Goal: Task Accomplishment & Management: Use online tool/utility

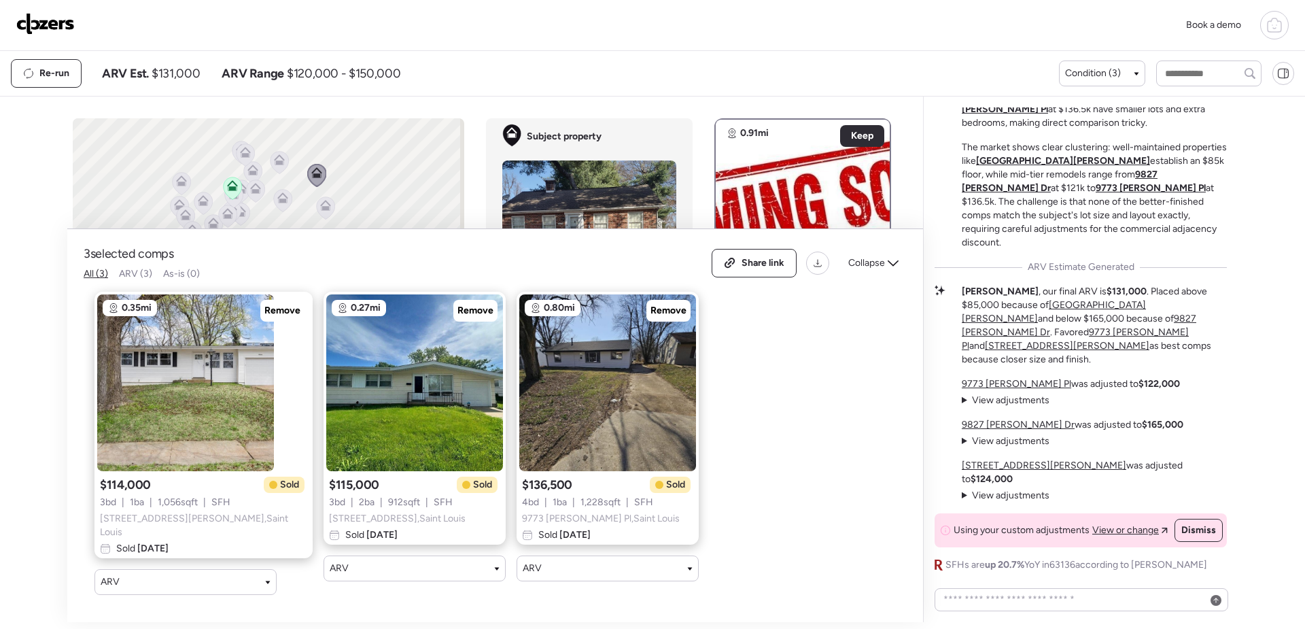
scroll to position [-33, 0]
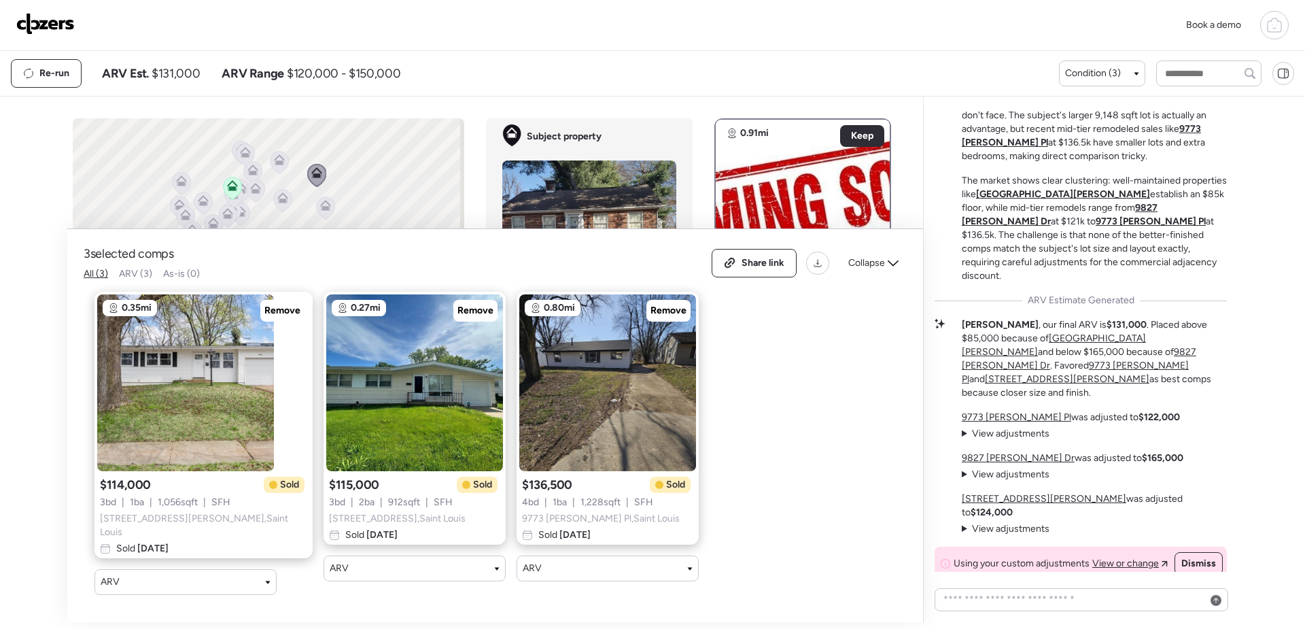
click at [37, 25] on img at bounding box center [45, 24] width 58 height 22
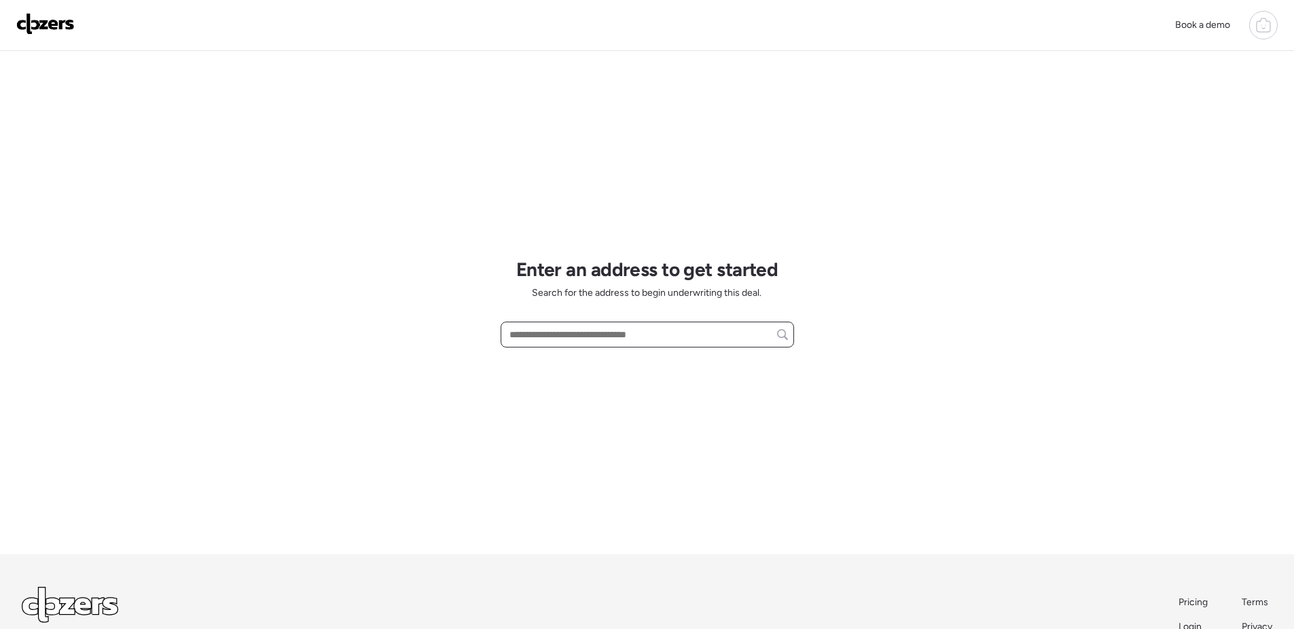
click at [562, 332] on input "text" at bounding box center [647, 334] width 281 height 19
paste input "**********"
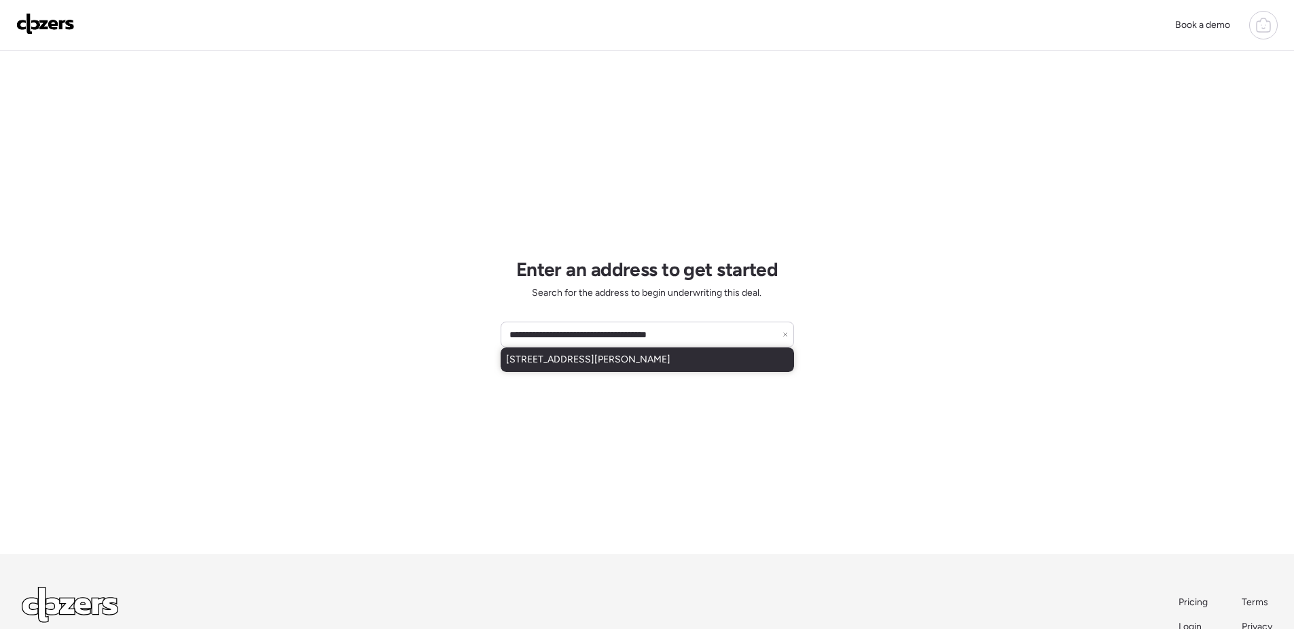
click at [610, 364] on span "[STREET_ADDRESS][PERSON_NAME]" at bounding box center [588, 360] width 164 height 14
type input "**********"
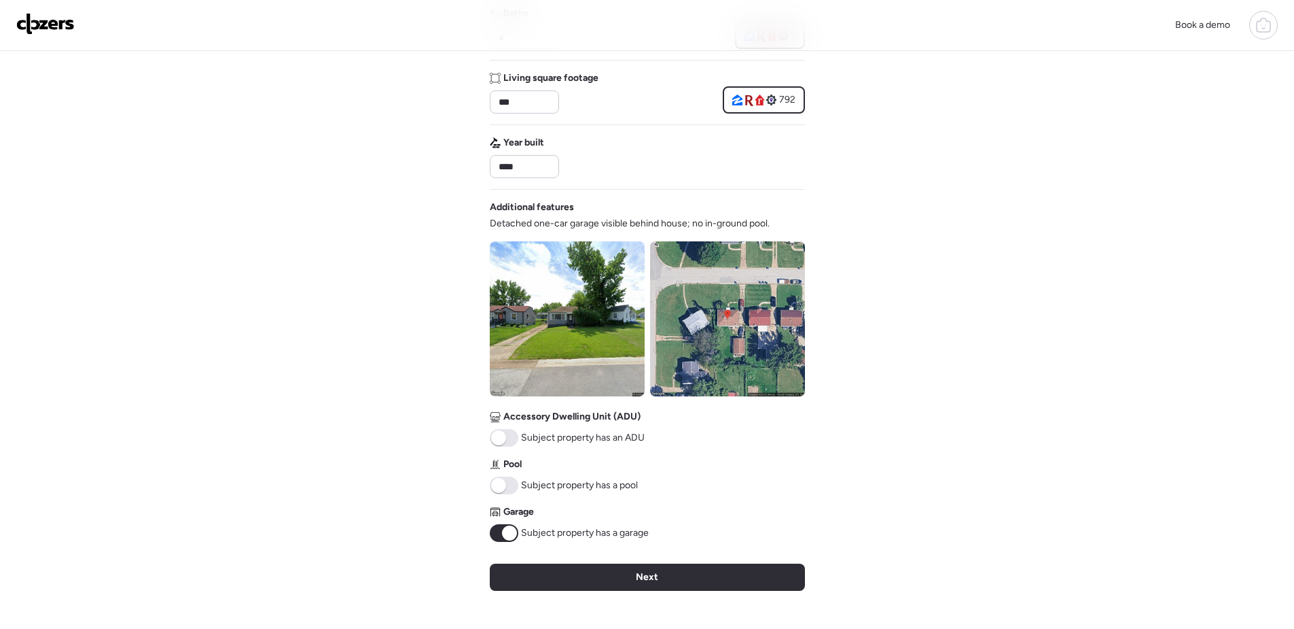
scroll to position [340, 0]
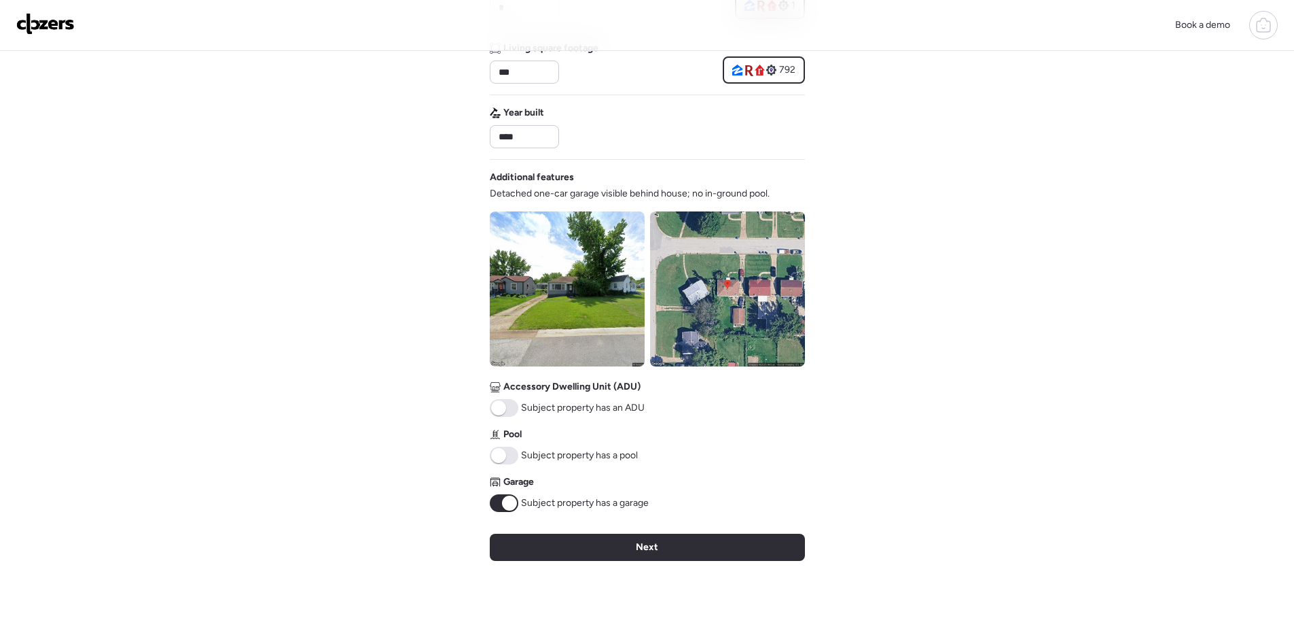
click at [670, 554] on div "Next" at bounding box center [647, 546] width 315 height 27
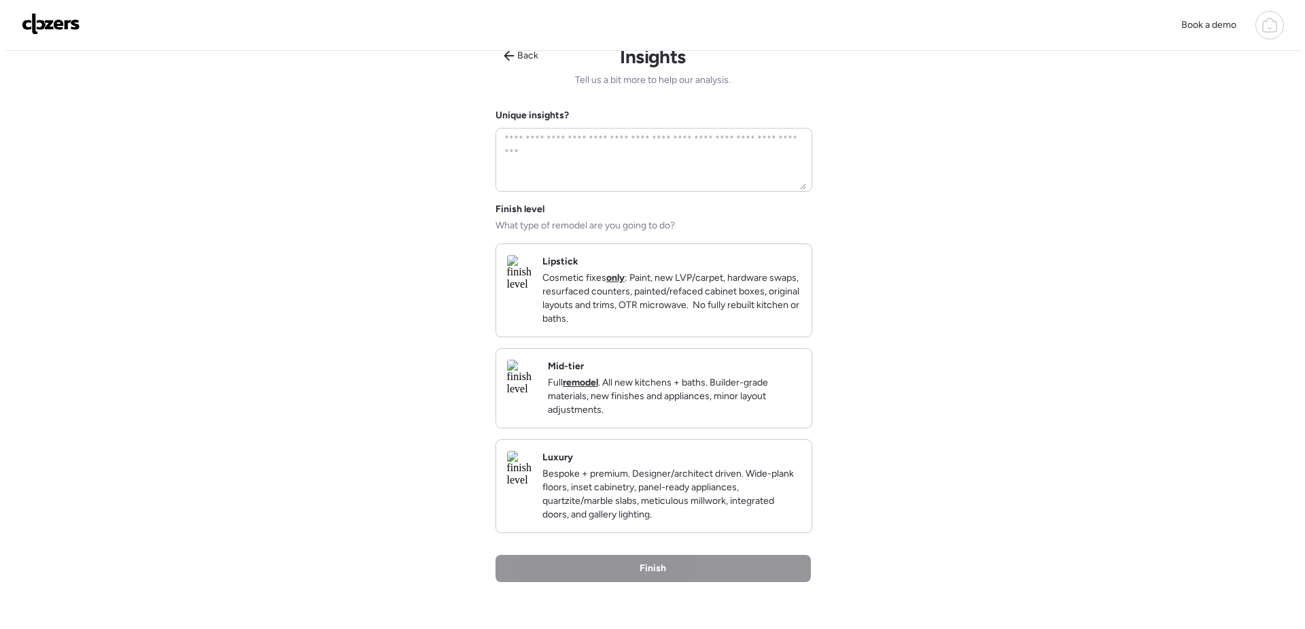
scroll to position [0, 0]
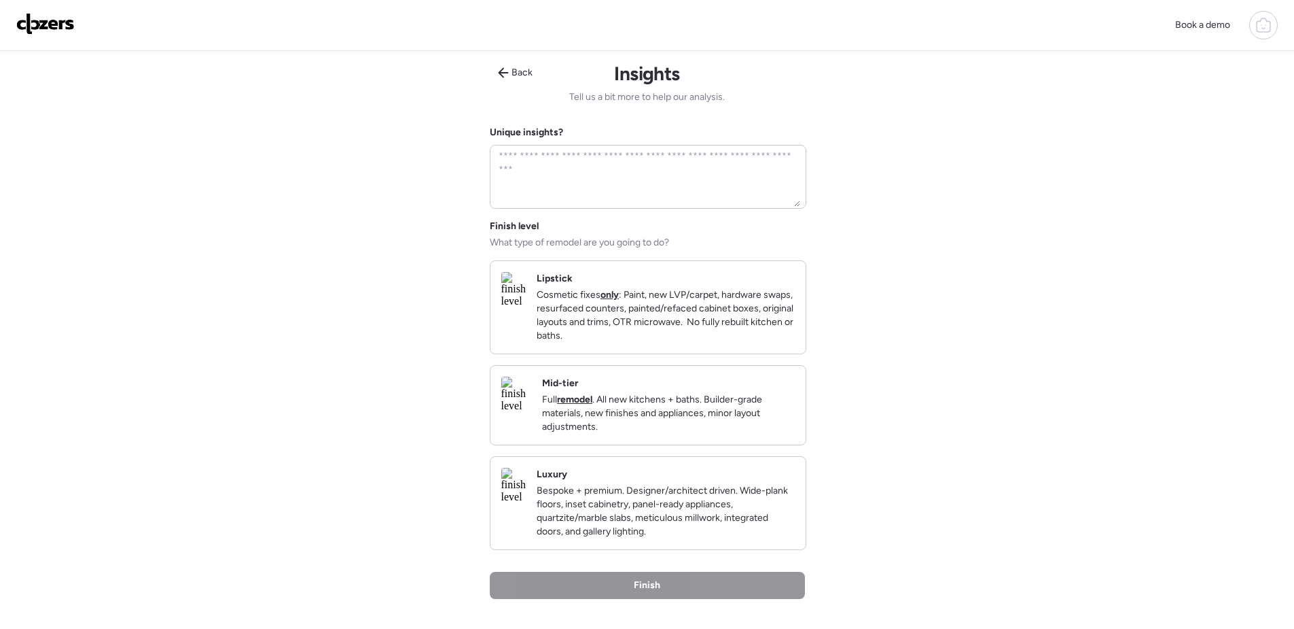
click at [744, 434] on p "Full remodel . All new kitchens + baths. Builder-grade materials, new finishes …" at bounding box center [668, 413] width 253 height 41
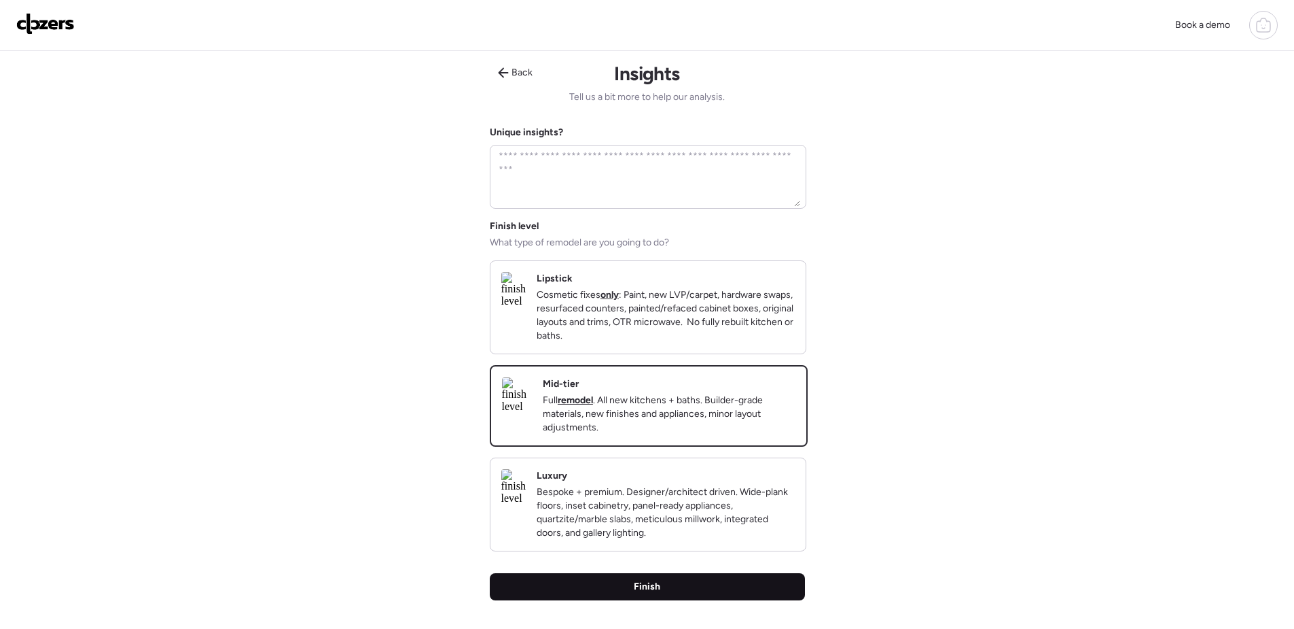
click at [719, 600] on div "Finish" at bounding box center [647, 586] width 315 height 27
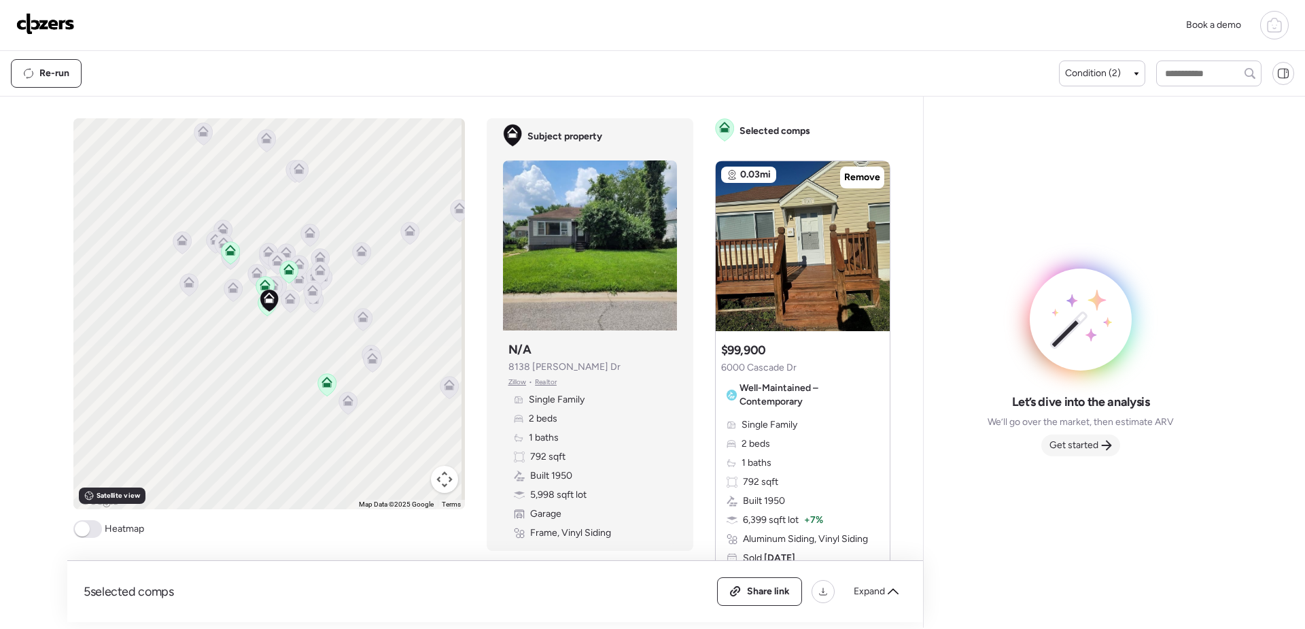
click at [1076, 447] on span "Get started" at bounding box center [1073, 445] width 49 height 14
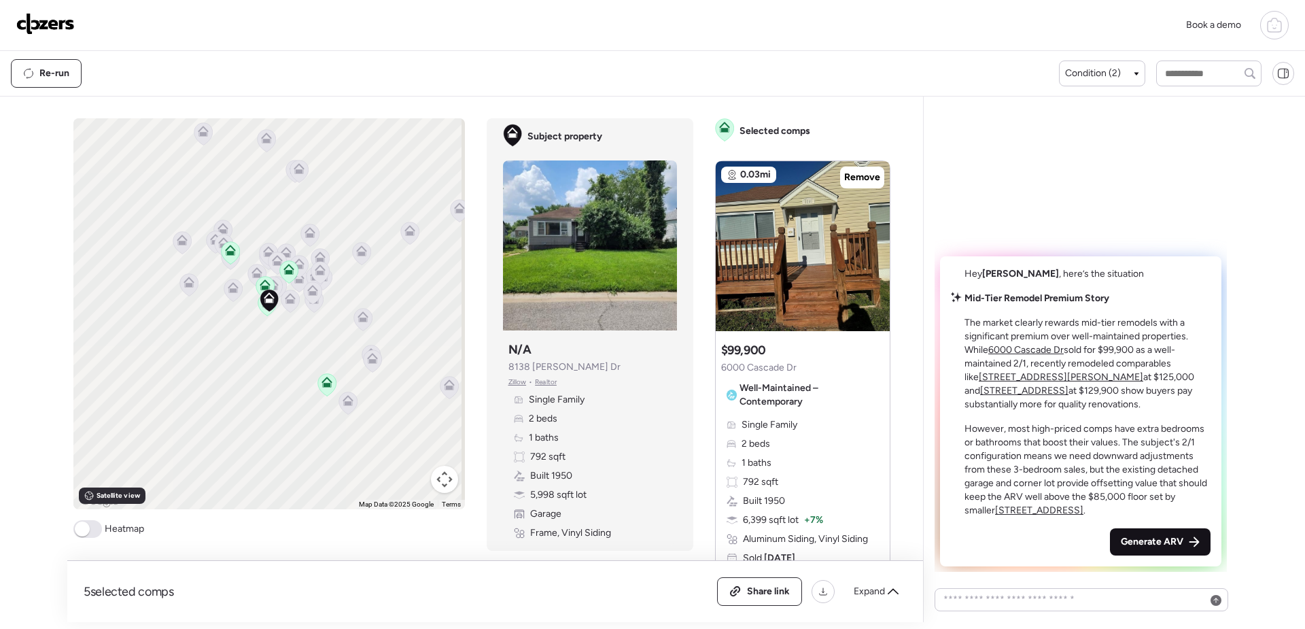
click at [1170, 540] on span "Generate ARV" at bounding box center [1151, 542] width 63 height 14
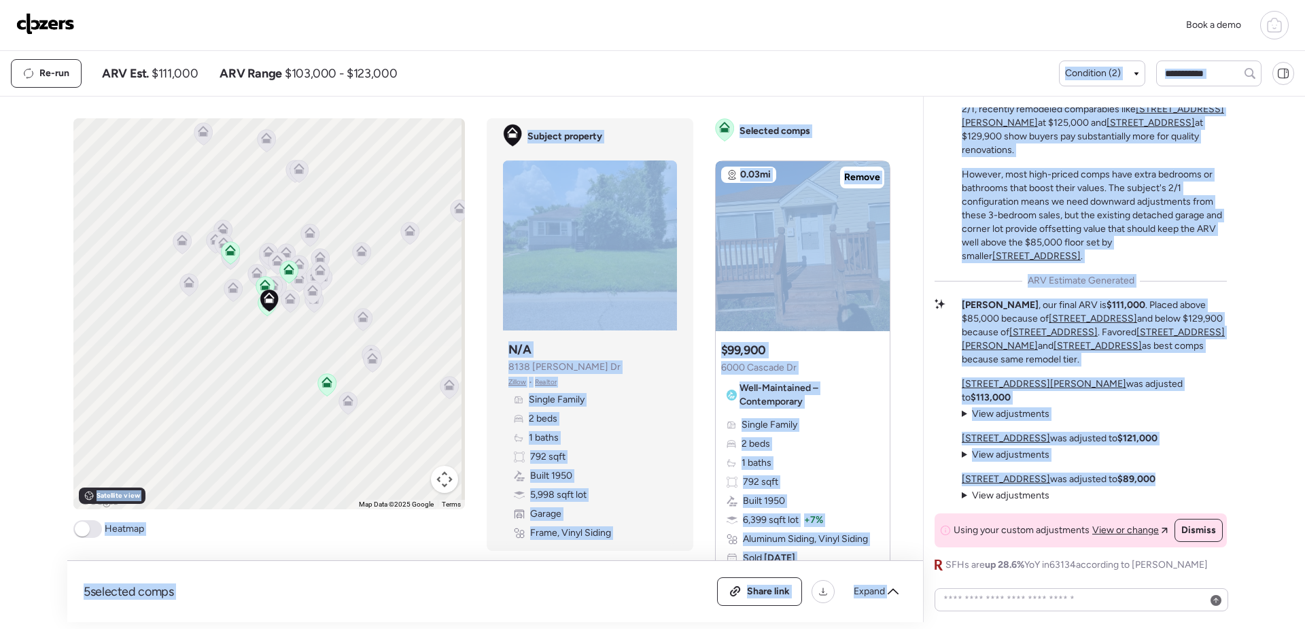
scroll to position [-33, 0]
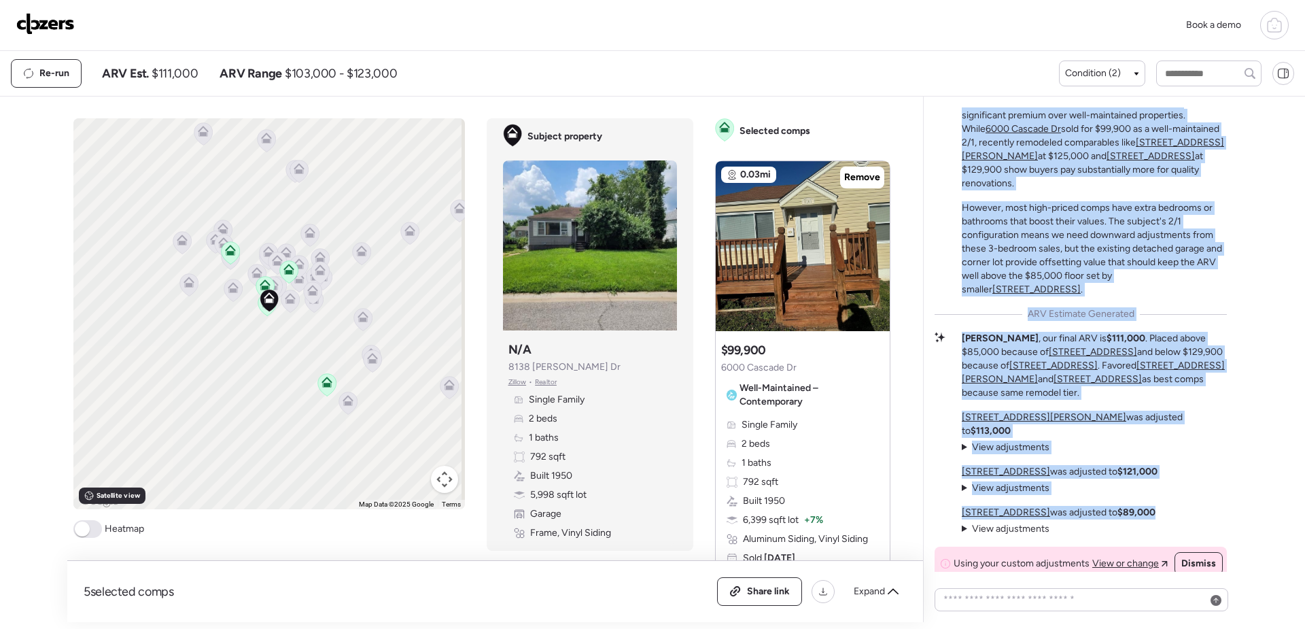
drag, startPoint x: 1176, startPoint y: 474, endPoint x: 961, endPoint y: 117, distance: 416.4
click at [961, 117] on div "Mid-Tier Remodel Premium Story The market clearly rewards mid-tier remodels wit…" at bounding box center [1080, 338] width 292 height 534
drag, startPoint x: 961, startPoint y: 117, endPoint x: 1074, endPoint y: 149, distance: 117.4
copy div "Mid-Tier Remodel Premium Story The market clearly rewards mid-tier remodels wit…"
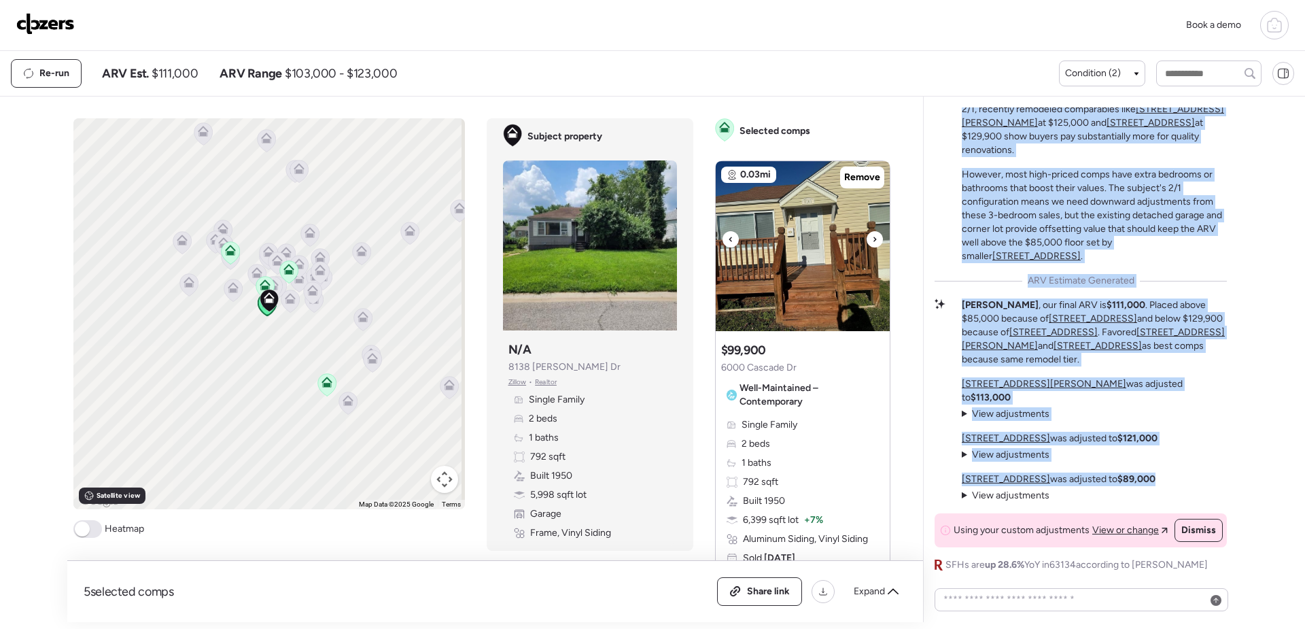
click at [811, 253] on img at bounding box center [803, 246] width 174 height 170
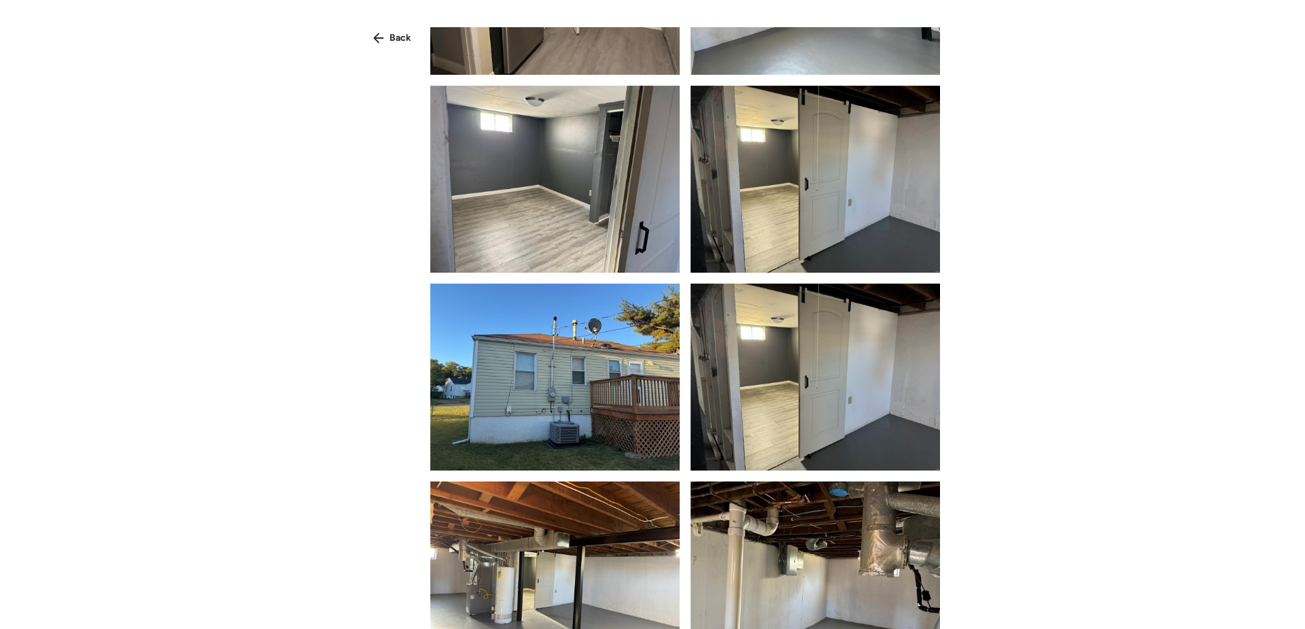
scroll to position [694, 0]
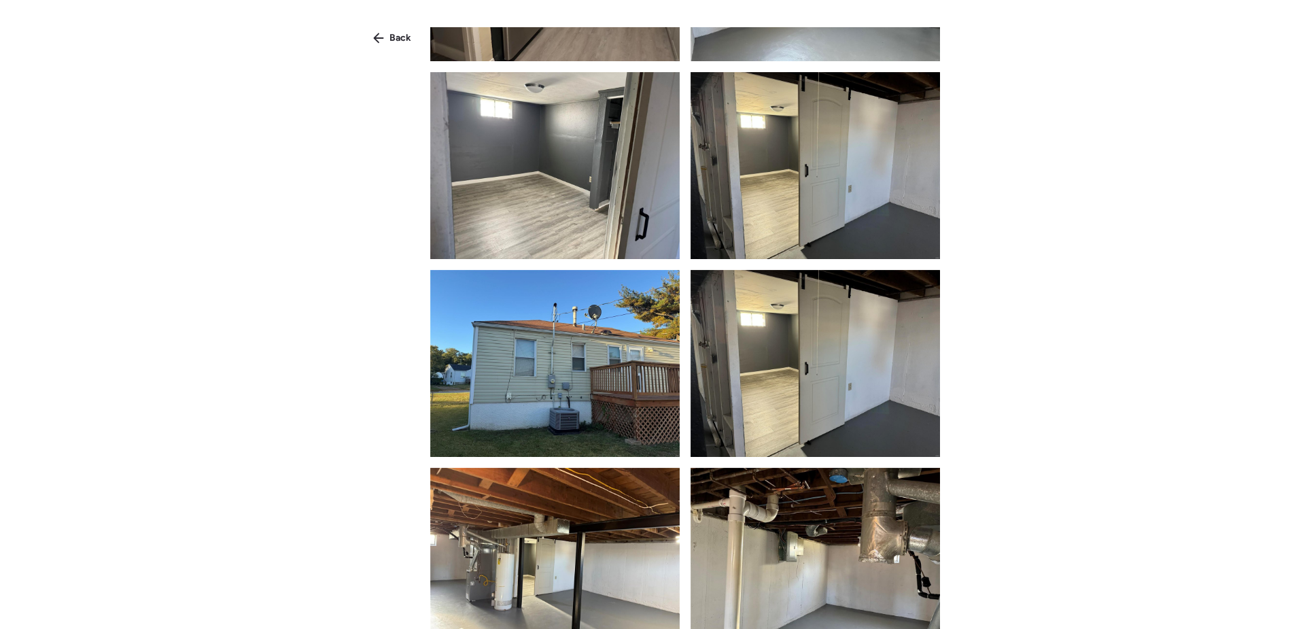
click at [388, 37] on div "Back" at bounding box center [392, 38] width 54 height 22
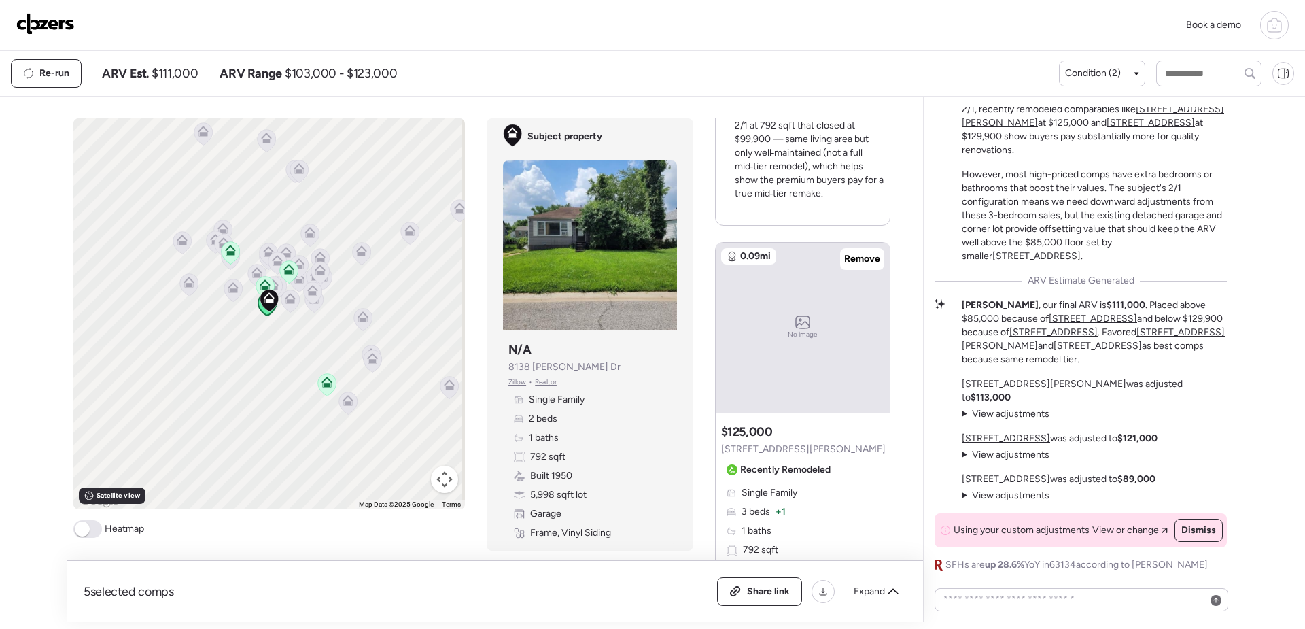
scroll to position [544, 0]
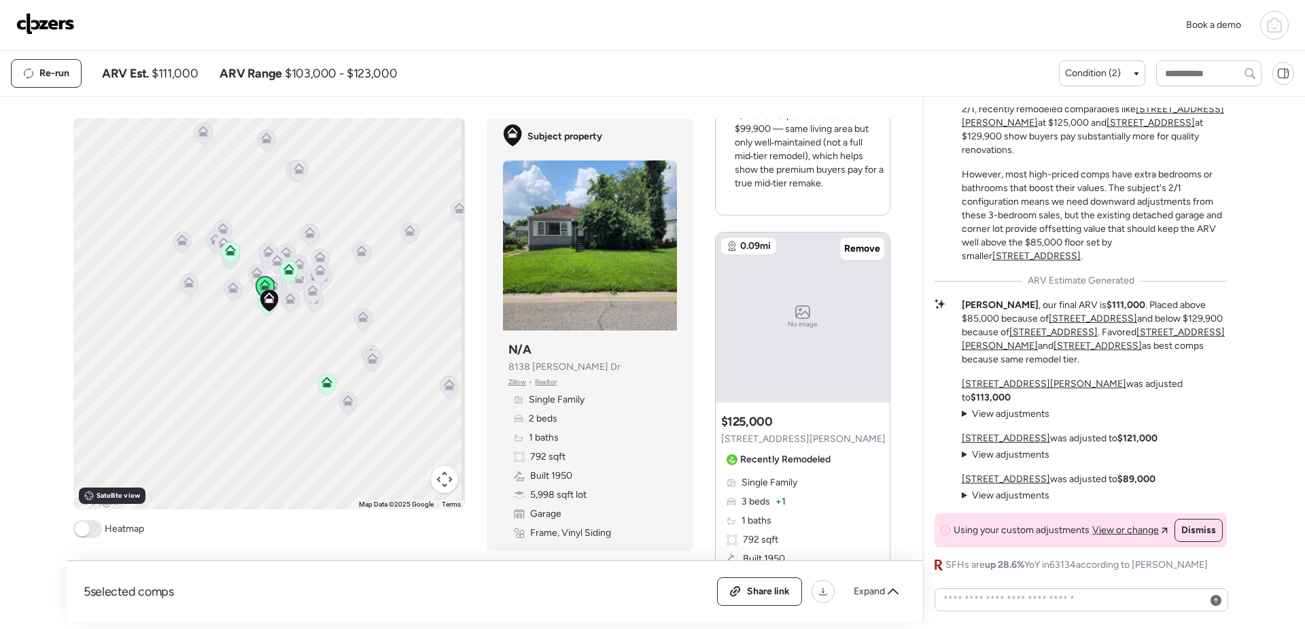
click at [801, 281] on div "No image" at bounding box center [803, 317] width 174 height 170
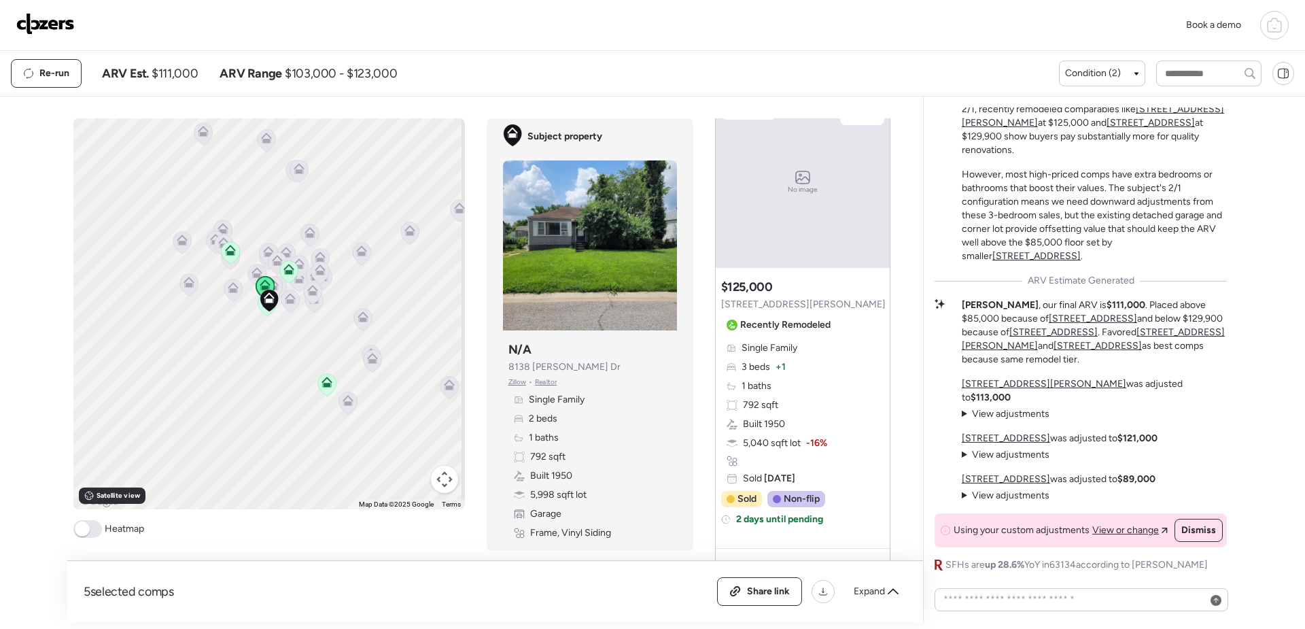
scroll to position [679, 0]
click at [261, 284] on icon at bounding box center [265, 284] width 11 height 11
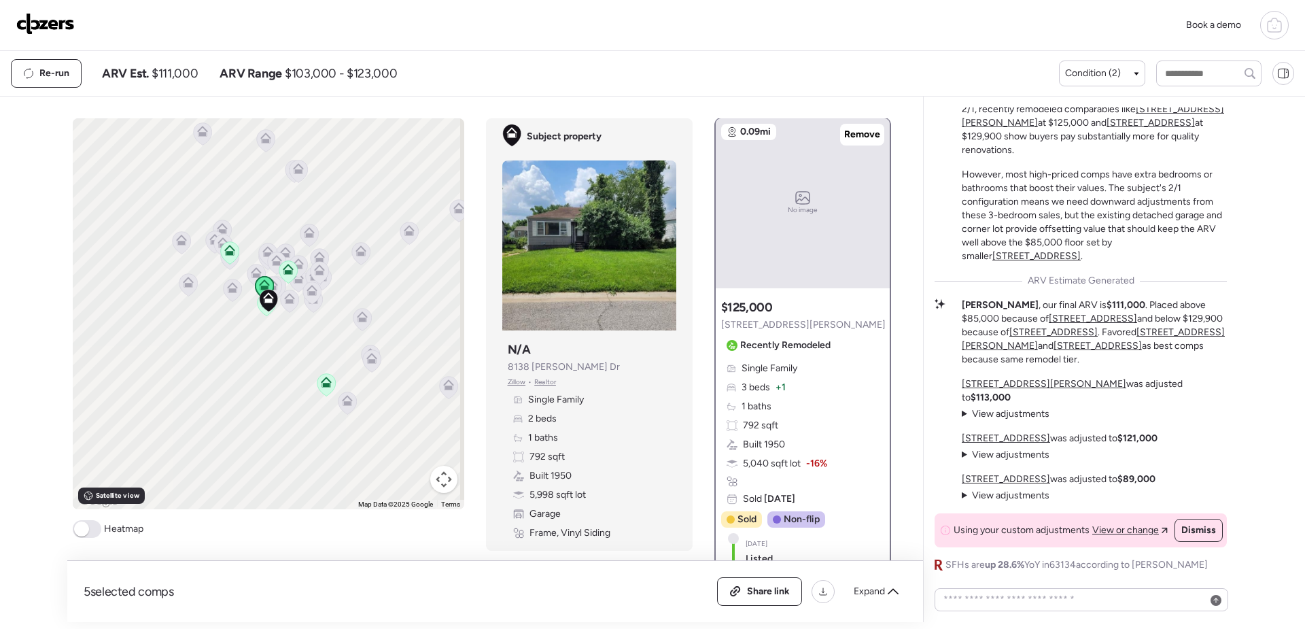
scroll to position [0, 0]
click at [811, 246] on div "No image" at bounding box center [803, 205] width 174 height 170
click at [857, 141] on span "Remove" at bounding box center [862, 136] width 36 height 14
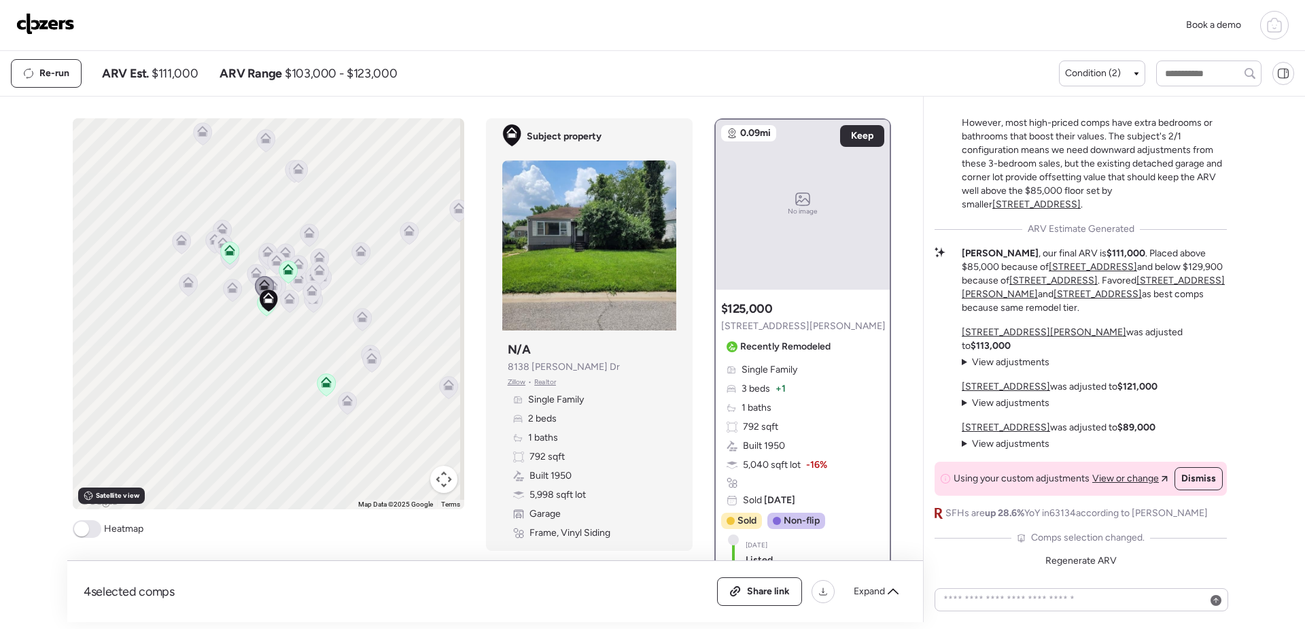
click at [813, 258] on div "No image" at bounding box center [803, 205] width 174 height 170
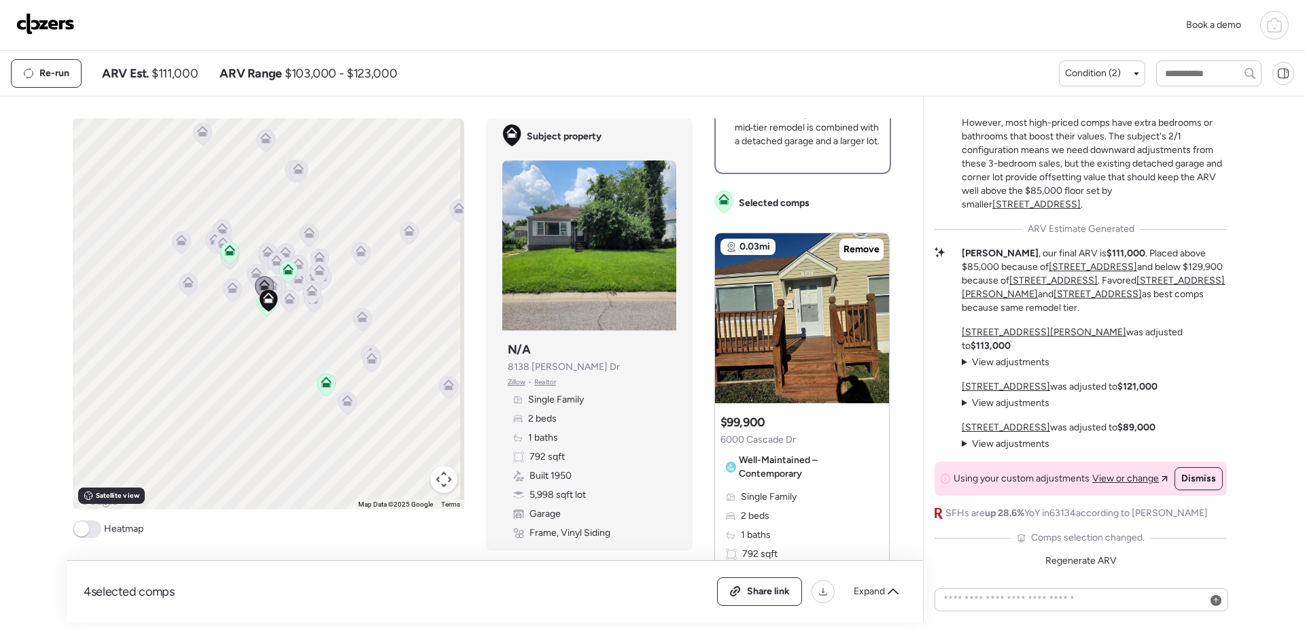
scroll to position [747, 0]
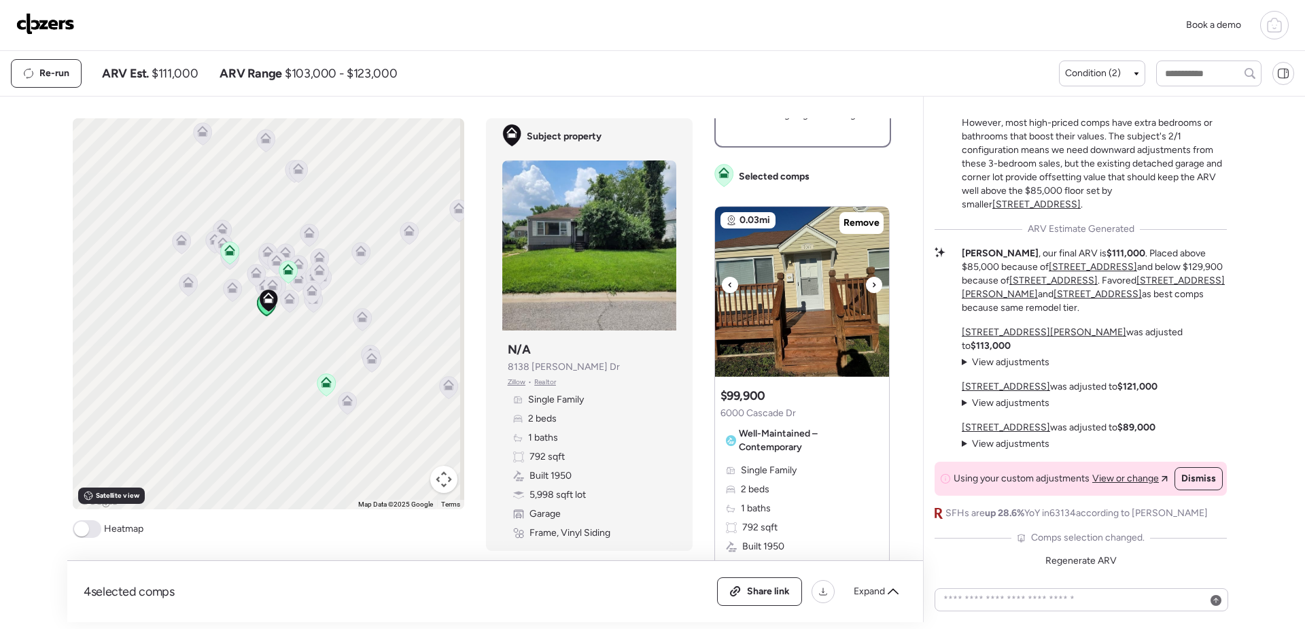
click at [872, 287] on icon at bounding box center [873, 284] width 3 height 5
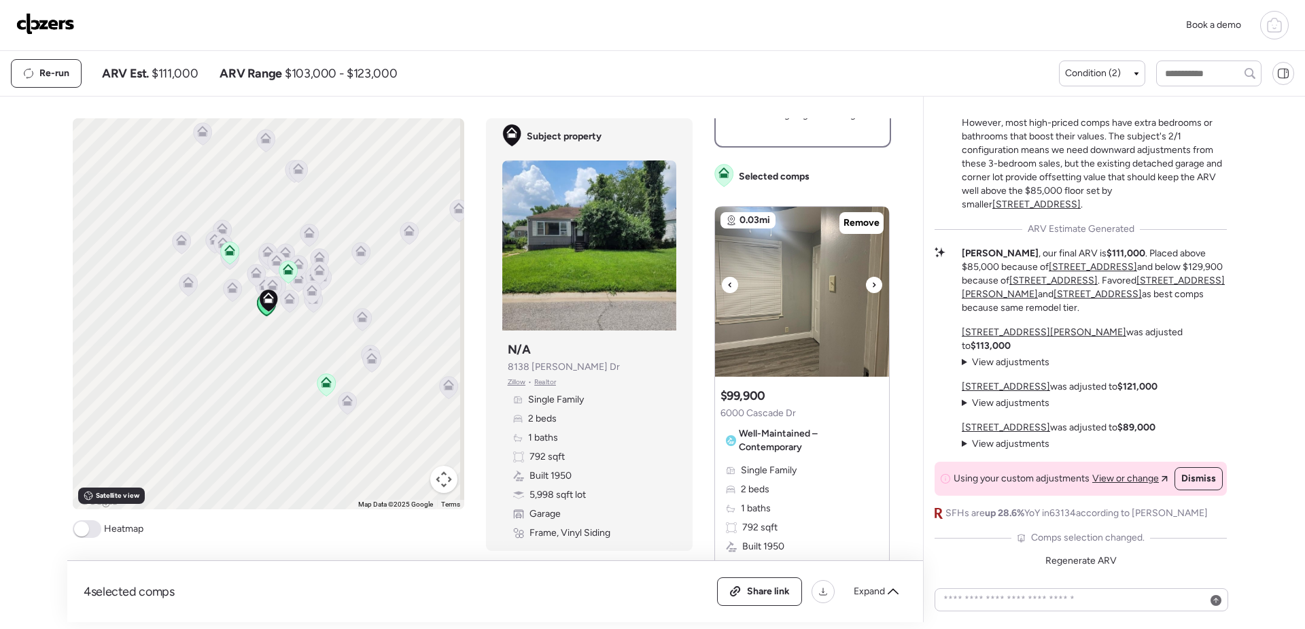
click at [872, 287] on icon at bounding box center [873, 284] width 3 height 5
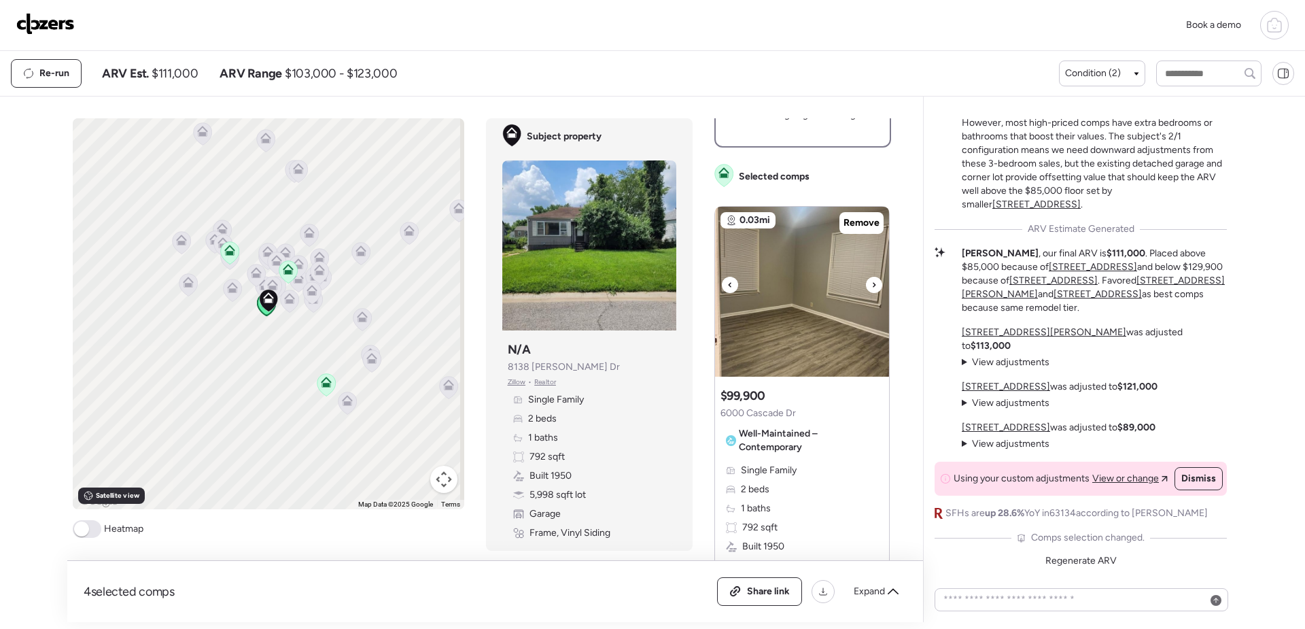
click at [792, 339] on img at bounding box center [802, 292] width 174 height 170
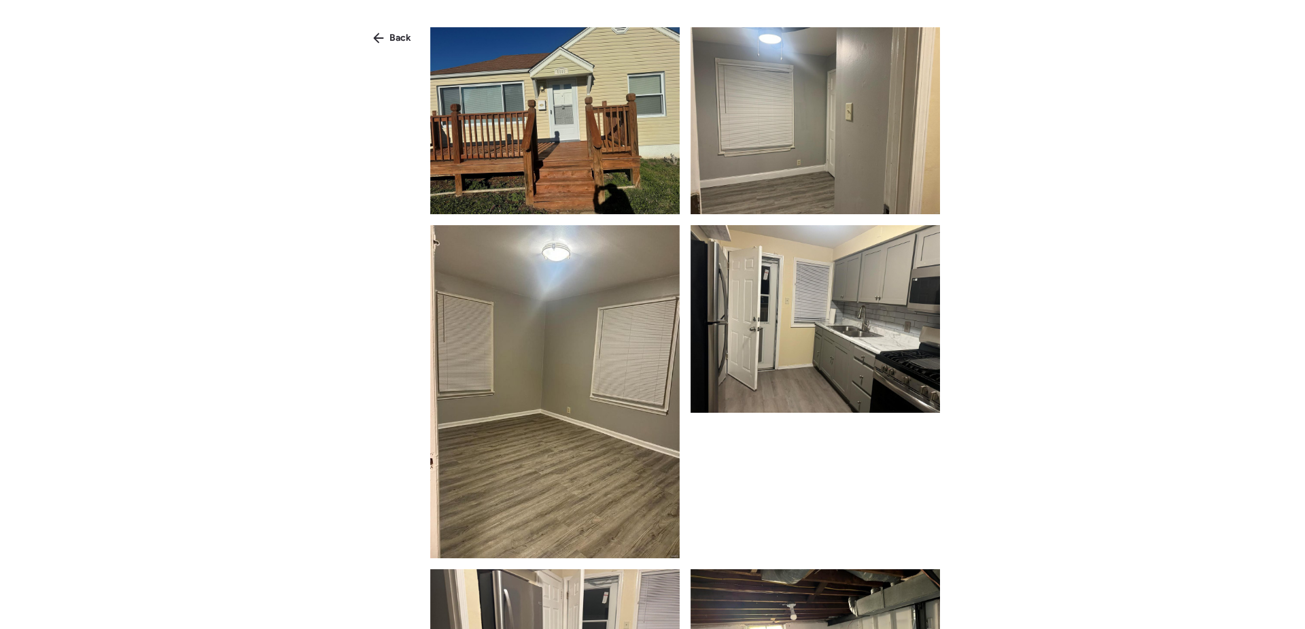
click at [529, 150] on img at bounding box center [554, 120] width 249 height 187
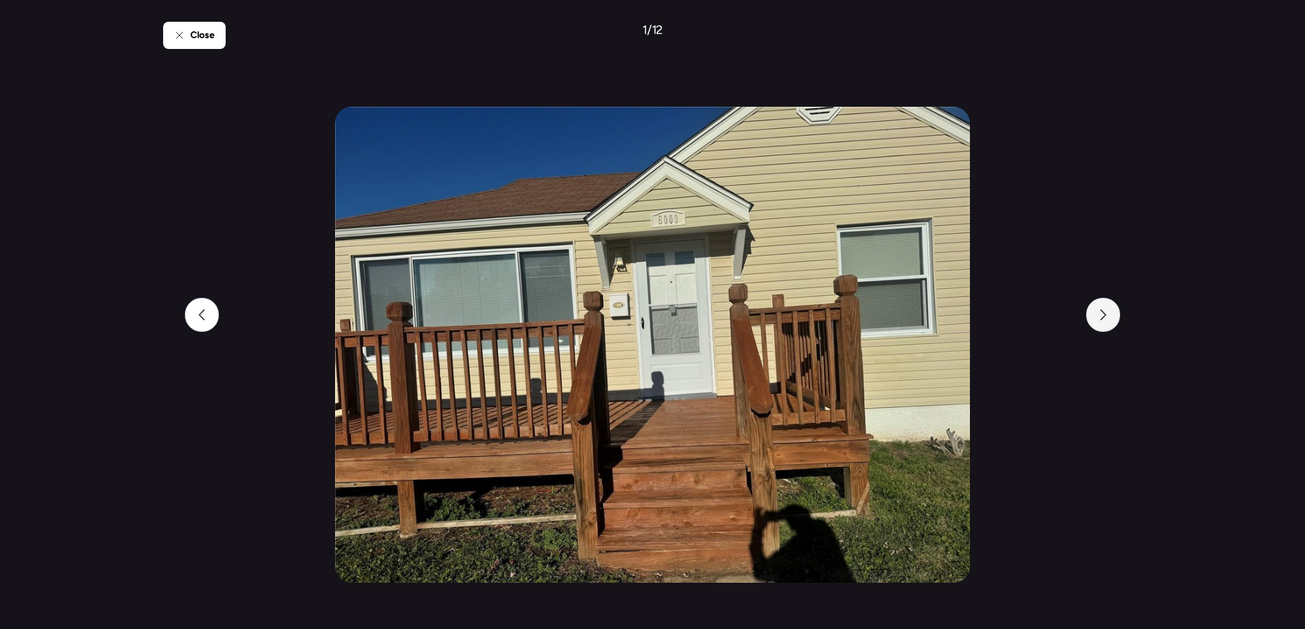
click at [1108, 320] on div at bounding box center [1103, 315] width 34 height 34
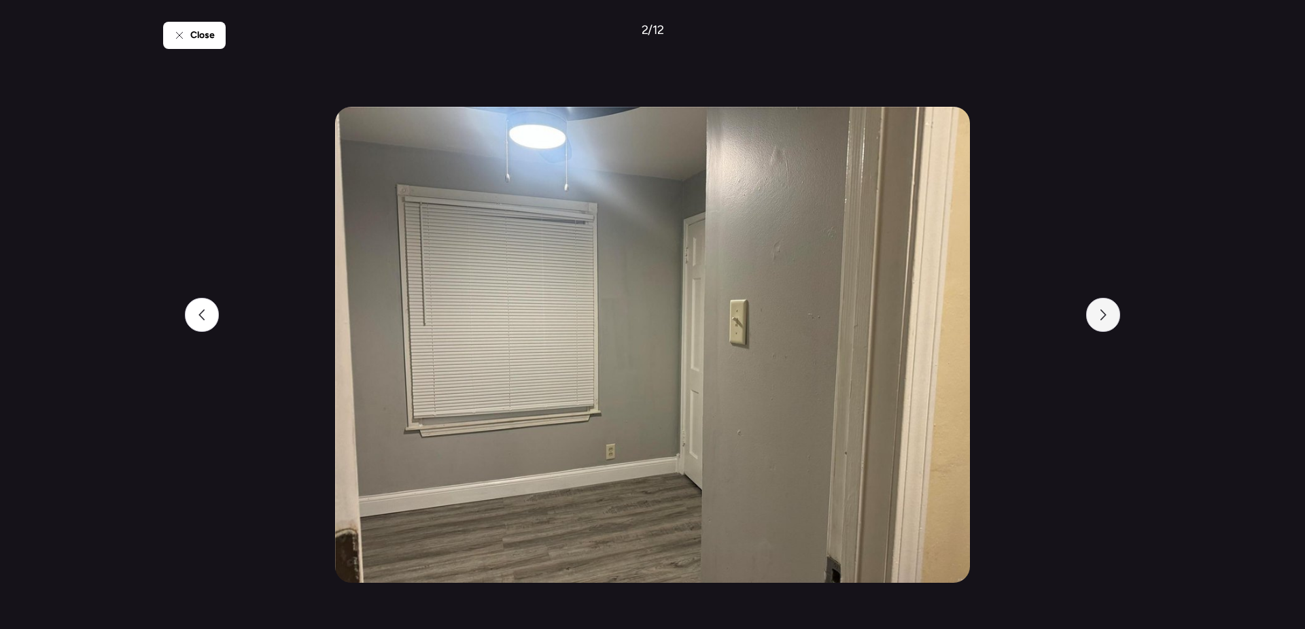
click at [1108, 320] on div at bounding box center [1103, 315] width 34 height 34
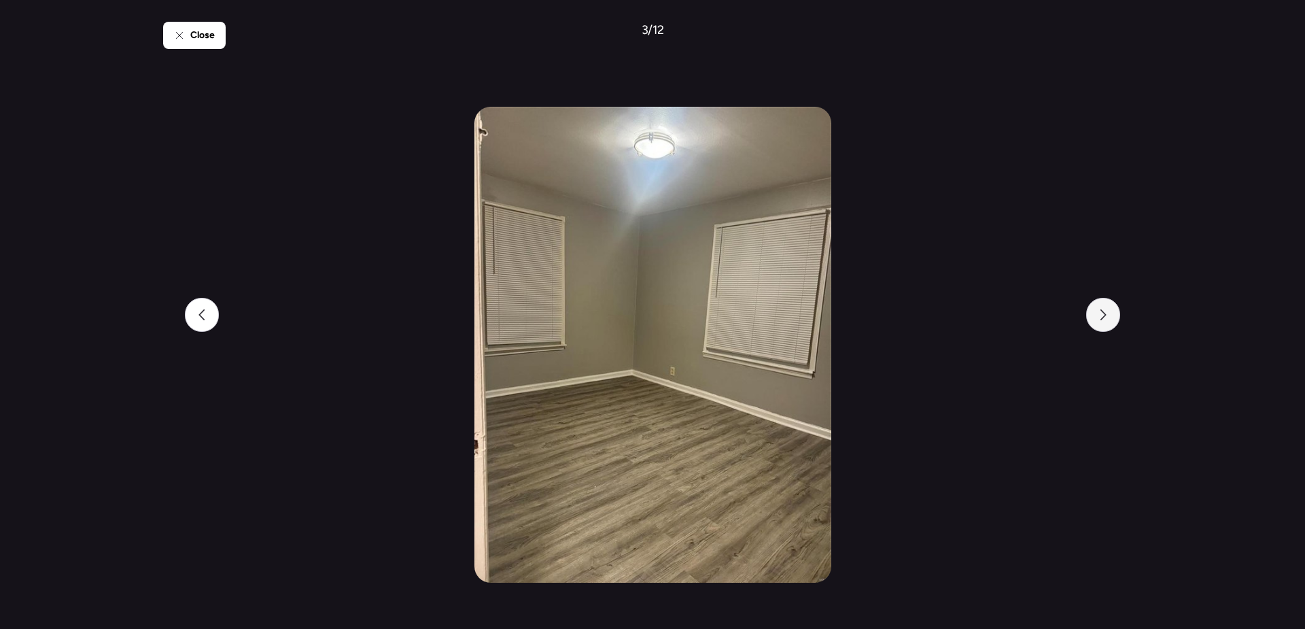
click at [1108, 320] on div at bounding box center [1103, 315] width 34 height 34
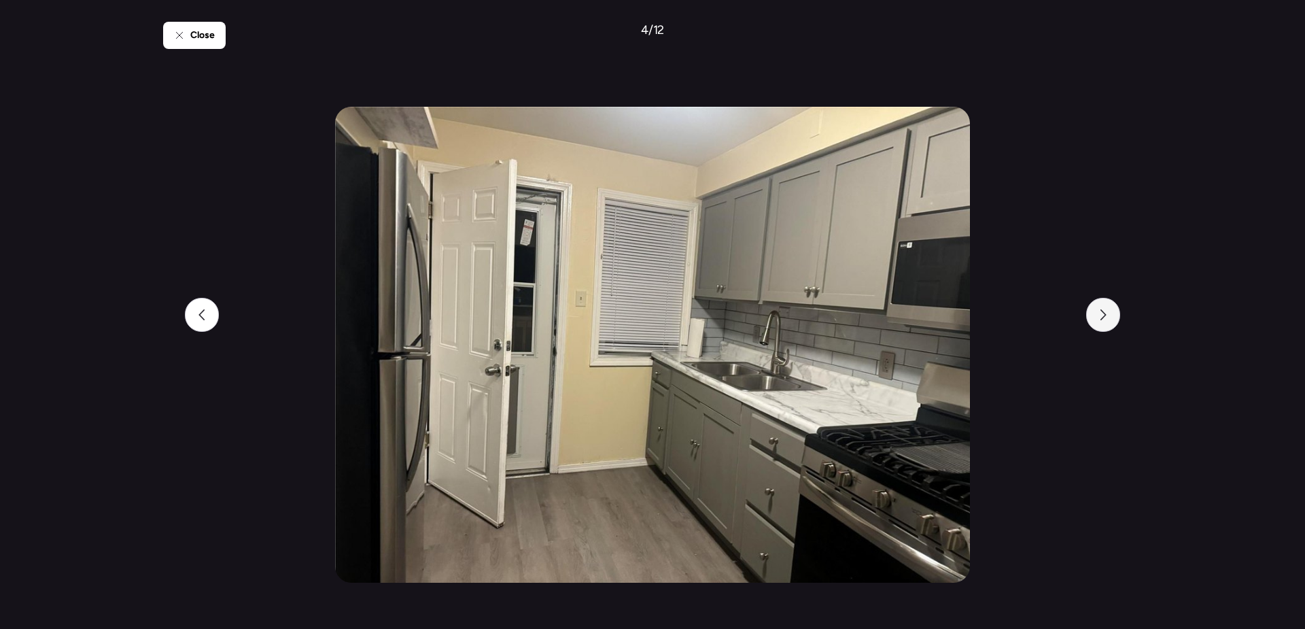
click at [1108, 320] on div at bounding box center [1103, 315] width 34 height 34
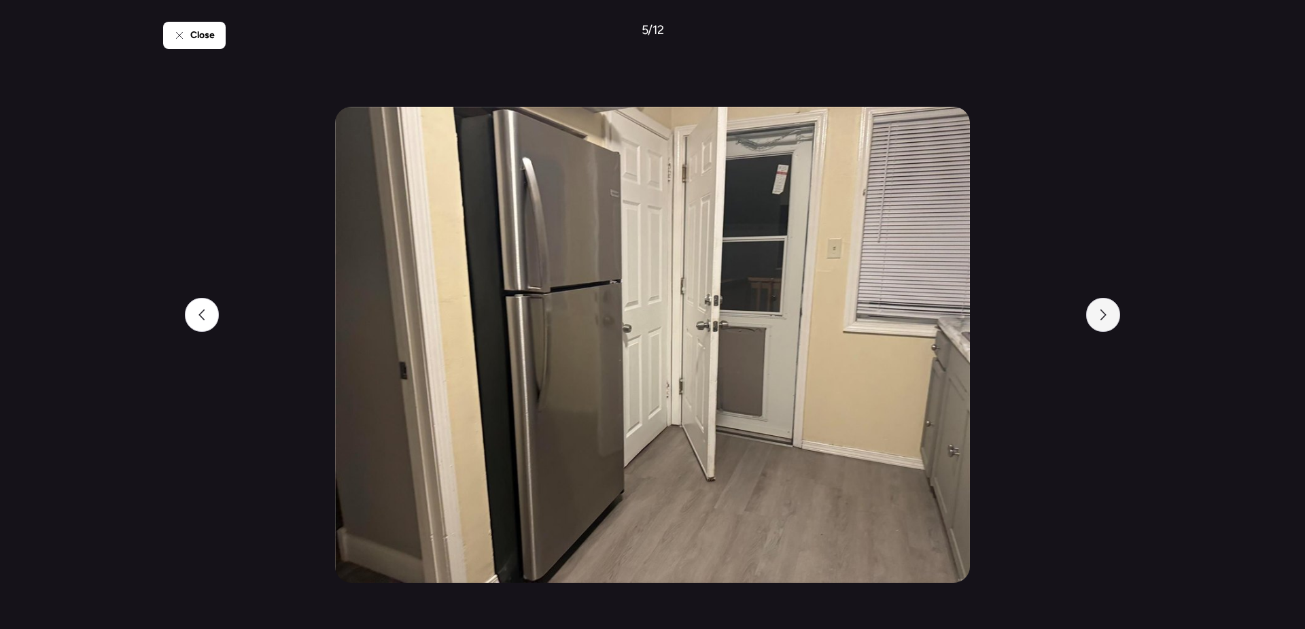
click at [1108, 320] on div at bounding box center [1103, 315] width 34 height 34
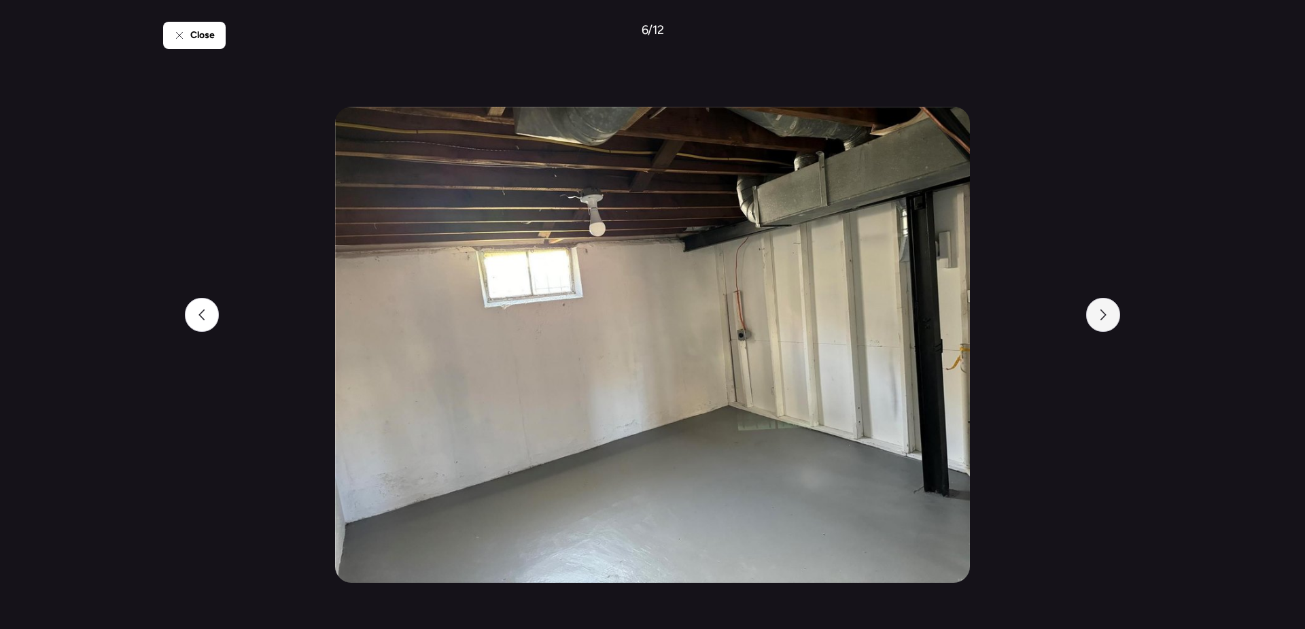
click at [1108, 320] on div at bounding box center [1103, 315] width 34 height 34
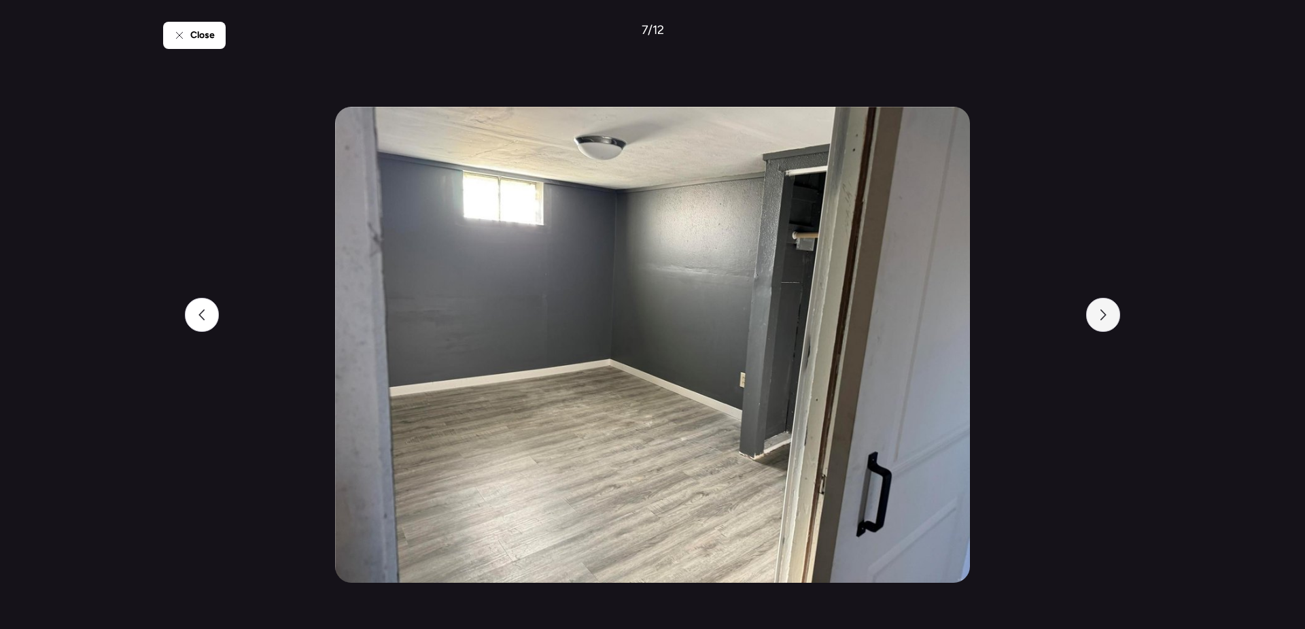
click at [1108, 320] on div at bounding box center [1103, 315] width 34 height 34
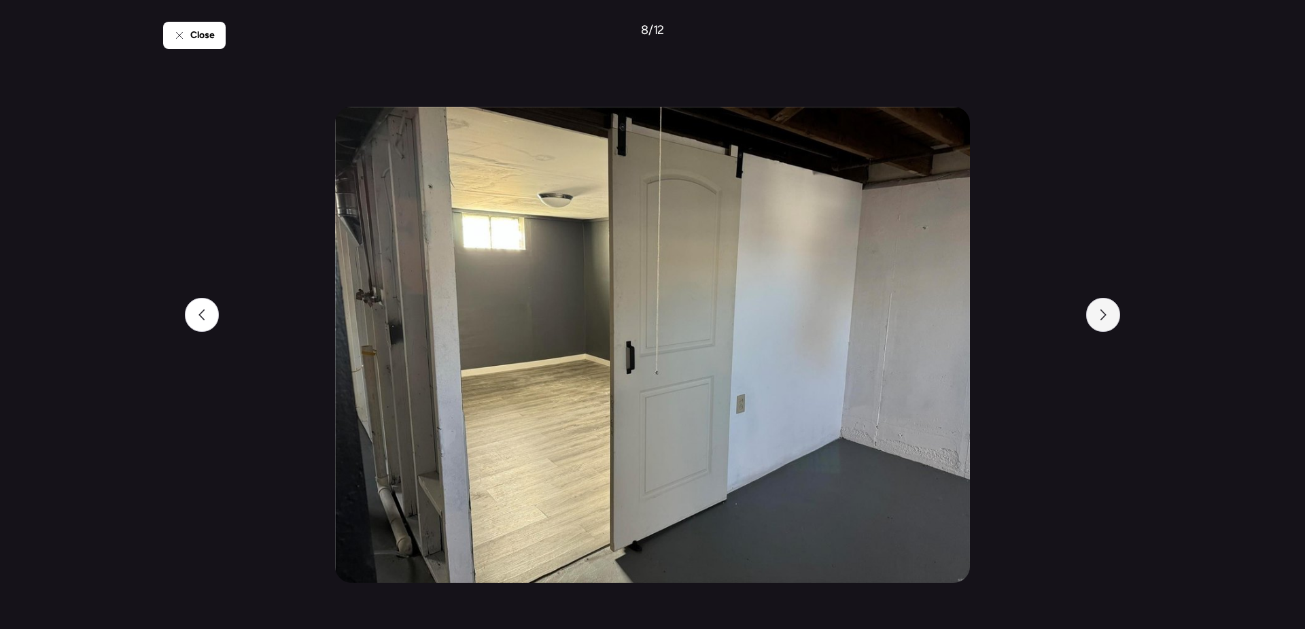
click at [1108, 320] on div at bounding box center [1103, 315] width 34 height 34
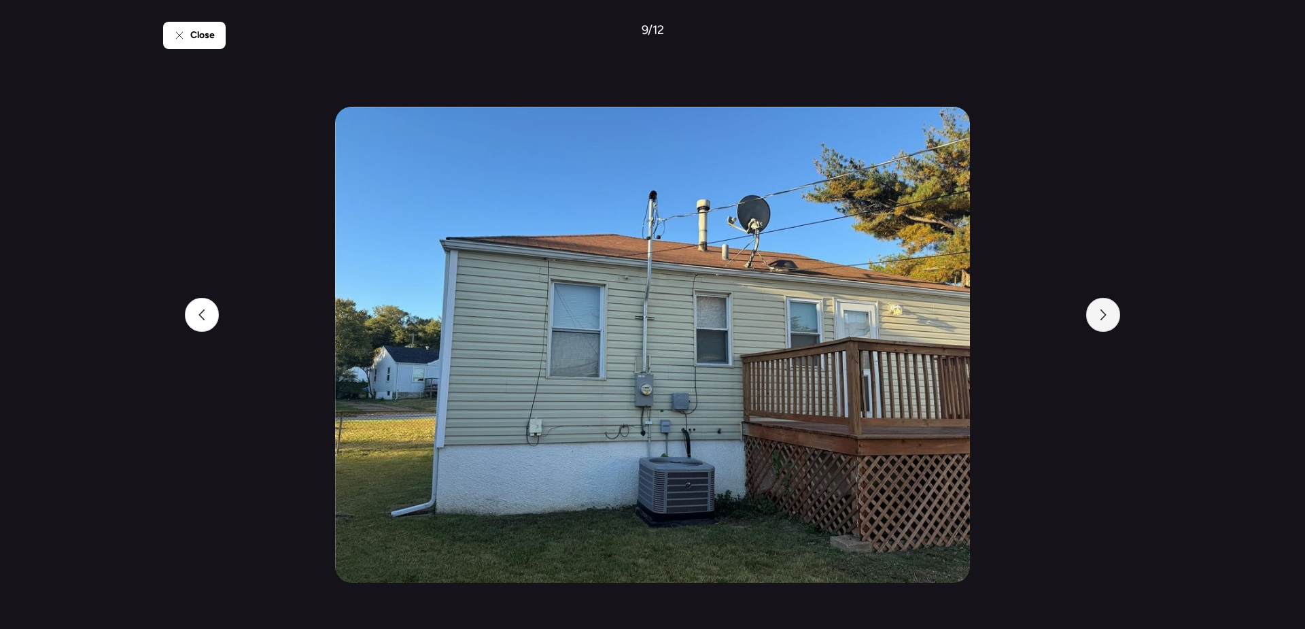
click at [1108, 320] on div at bounding box center [1103, 315] width 34 height 34
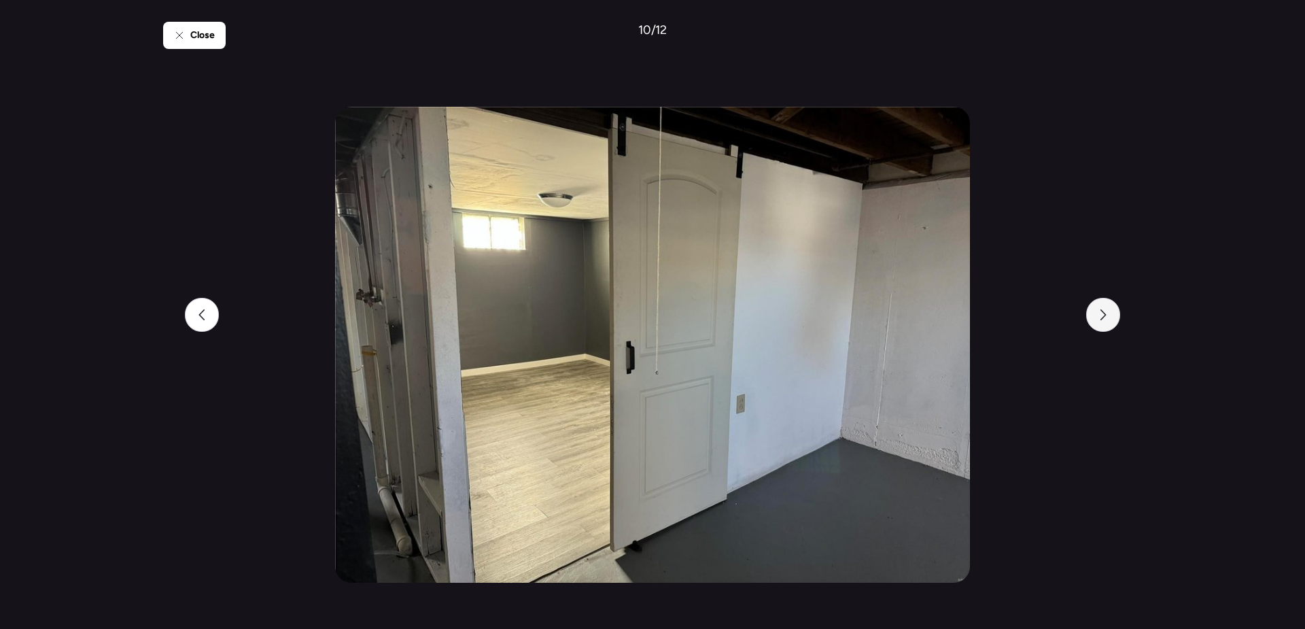
click at [1108, 320] on div at bounding box center [1103, 315] width 34 height 34
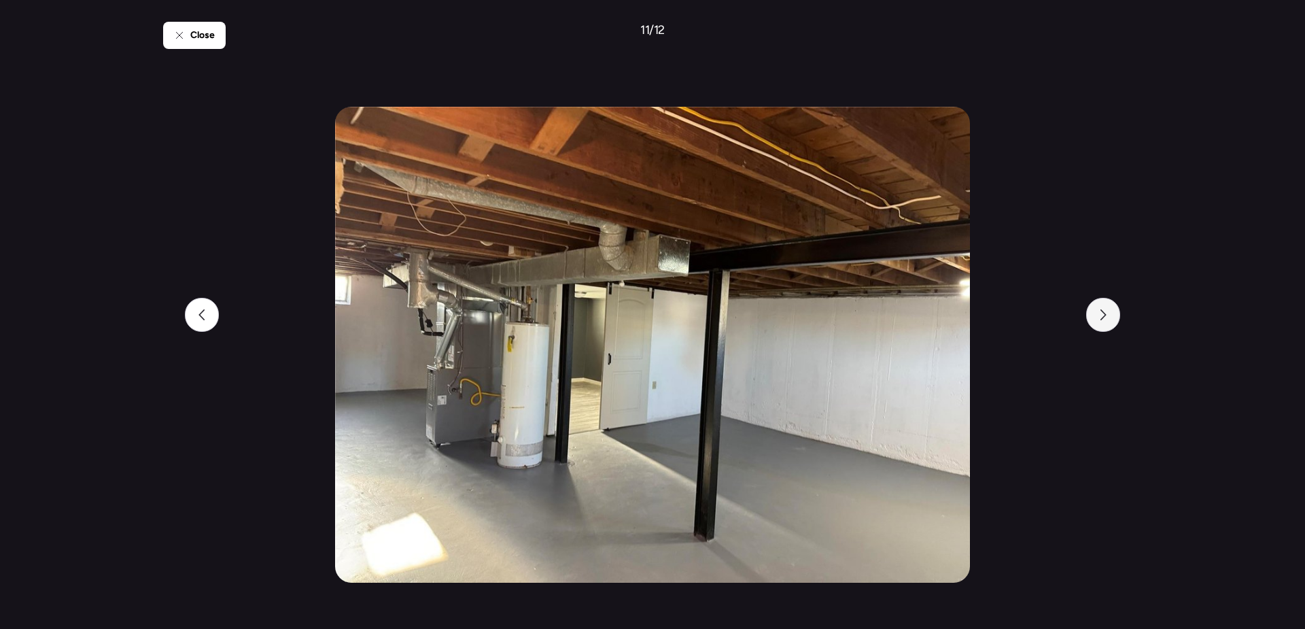
click at [1108, 320] on div at bounding box center [1103, 315] width 34 height 34
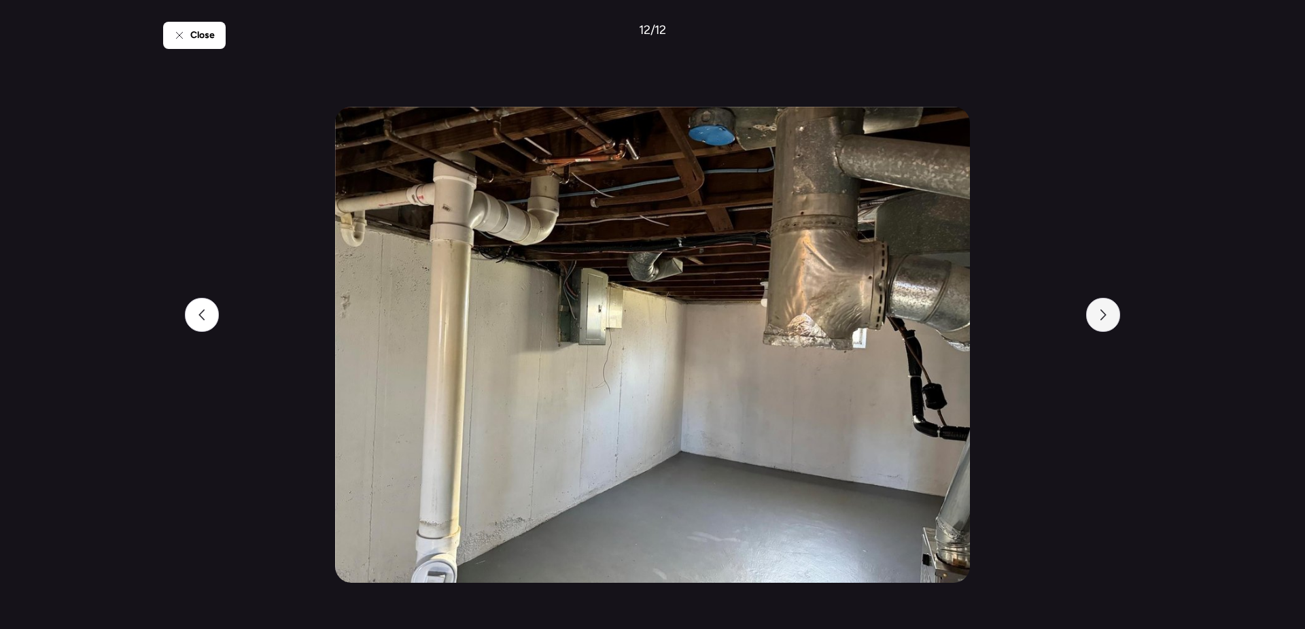
click at [1108, 320] on div at bounding box center [1103, 315] width 34 height 34
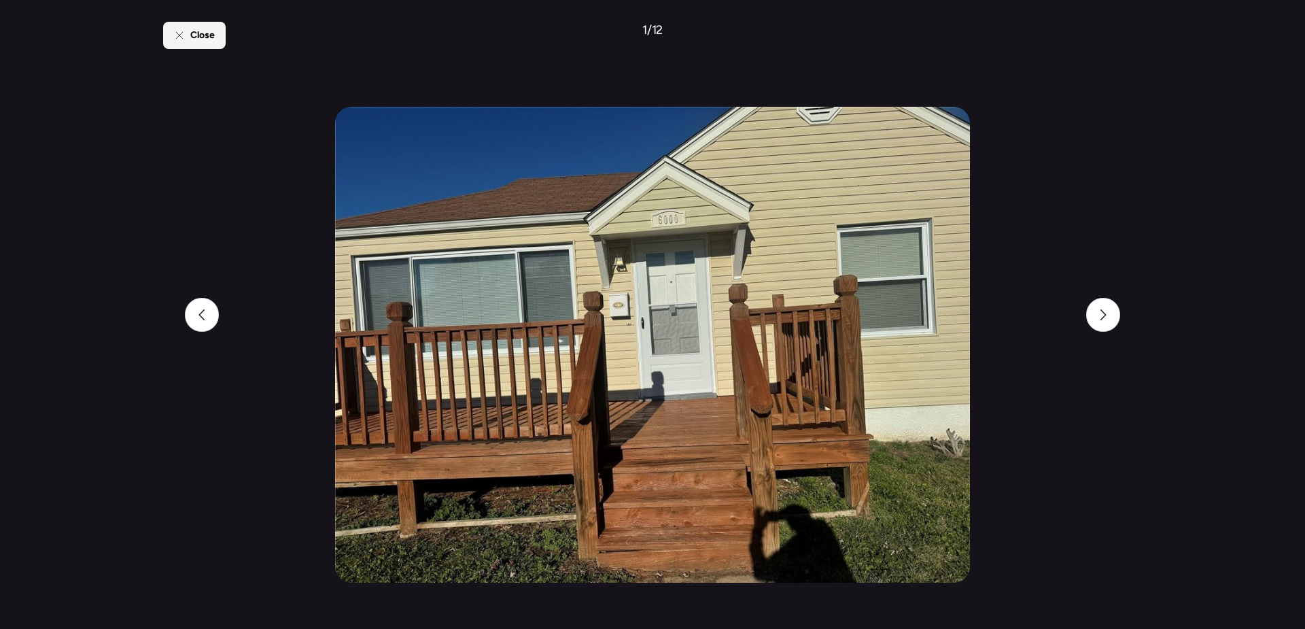
click at [183, 37] on icon at bounding box center [179, 35] width 11 height 11
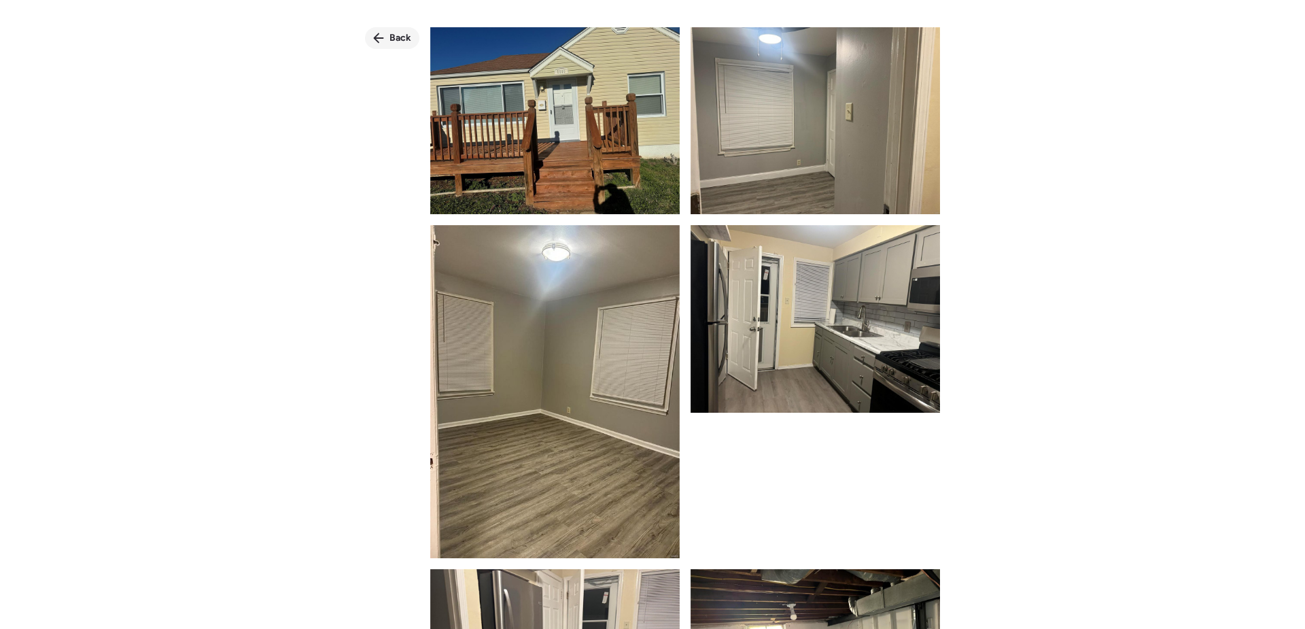
click at [385, 36] on div "Back" at bounding box center [392, 38] width 54 height 22
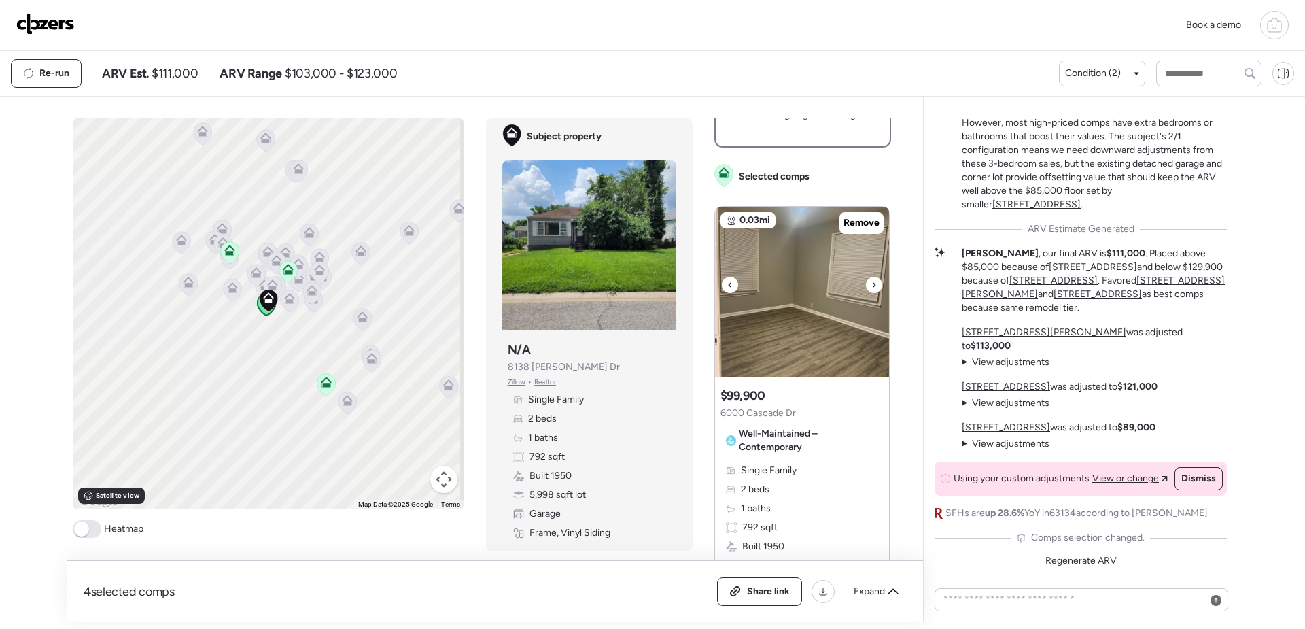
click at [726, 283] on div at bounding box center [730, 285] width 16 height 16
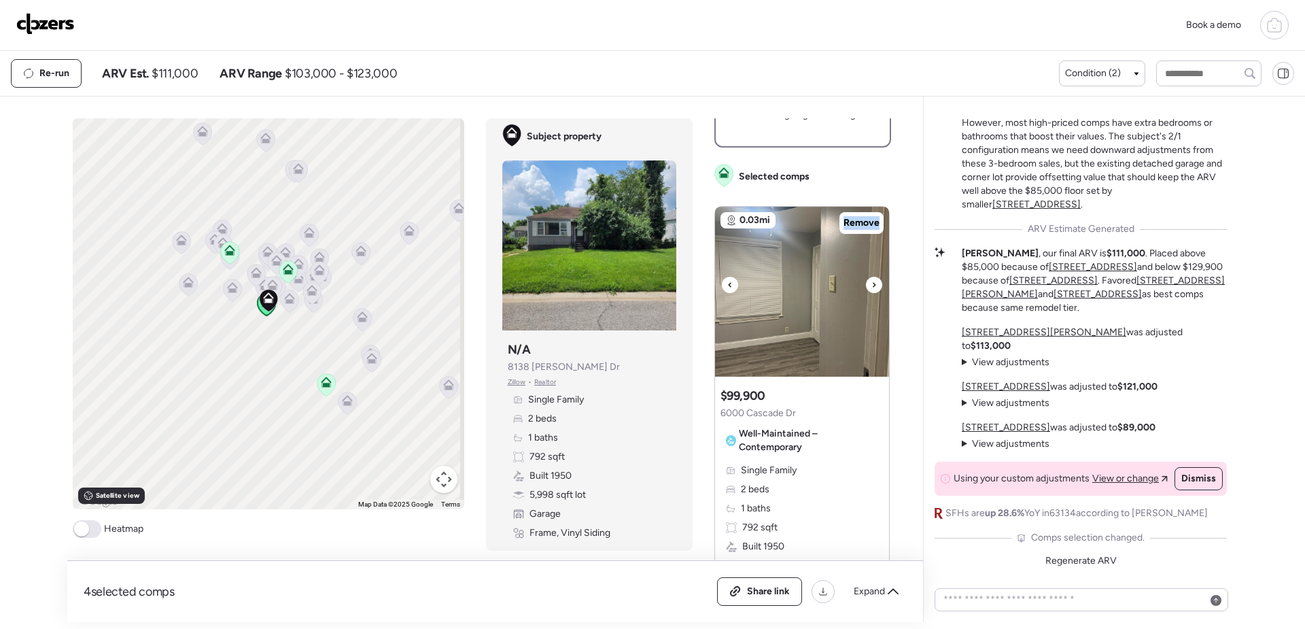
click at [726, 283] on div at bounding box center [730, 285] width 16 height 16
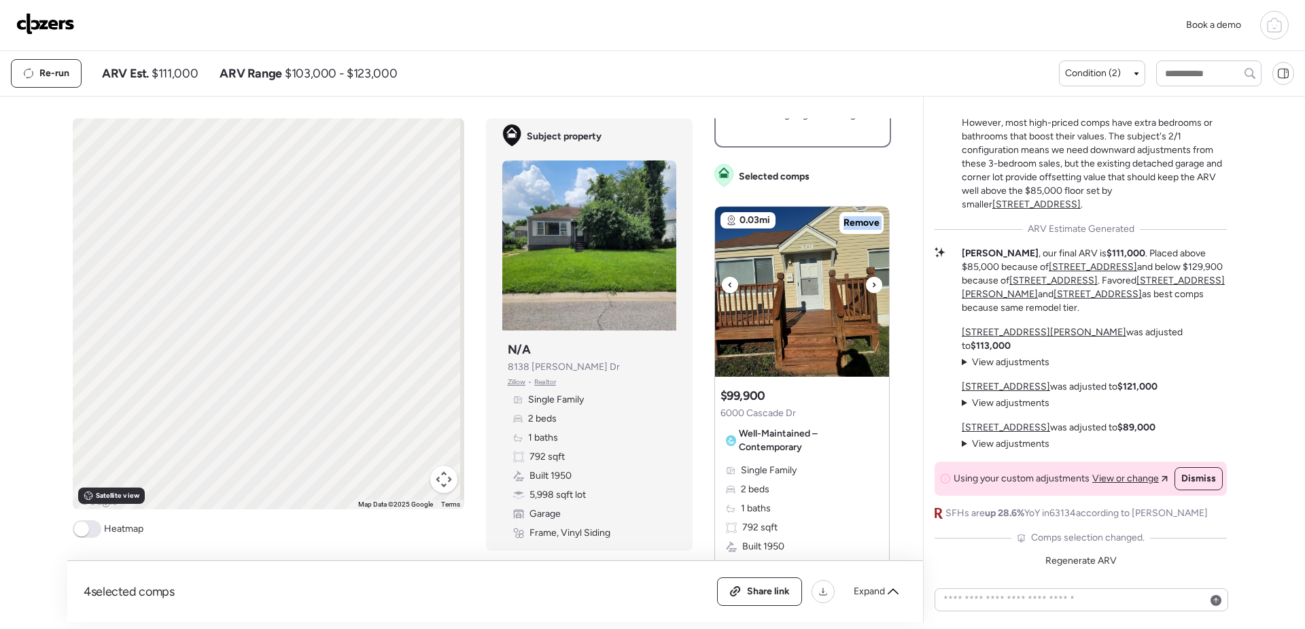
click at [726, 283] on div at bounding box center [730, 285] width 16 height 16
drag, startPoint x: 726, startPoint y: 283, endPoint x: 864, endPoint y: 218, distance: 152.0
click at [864, 218] on span "Remove" at bounding box center [861, 223] width 36 height 14
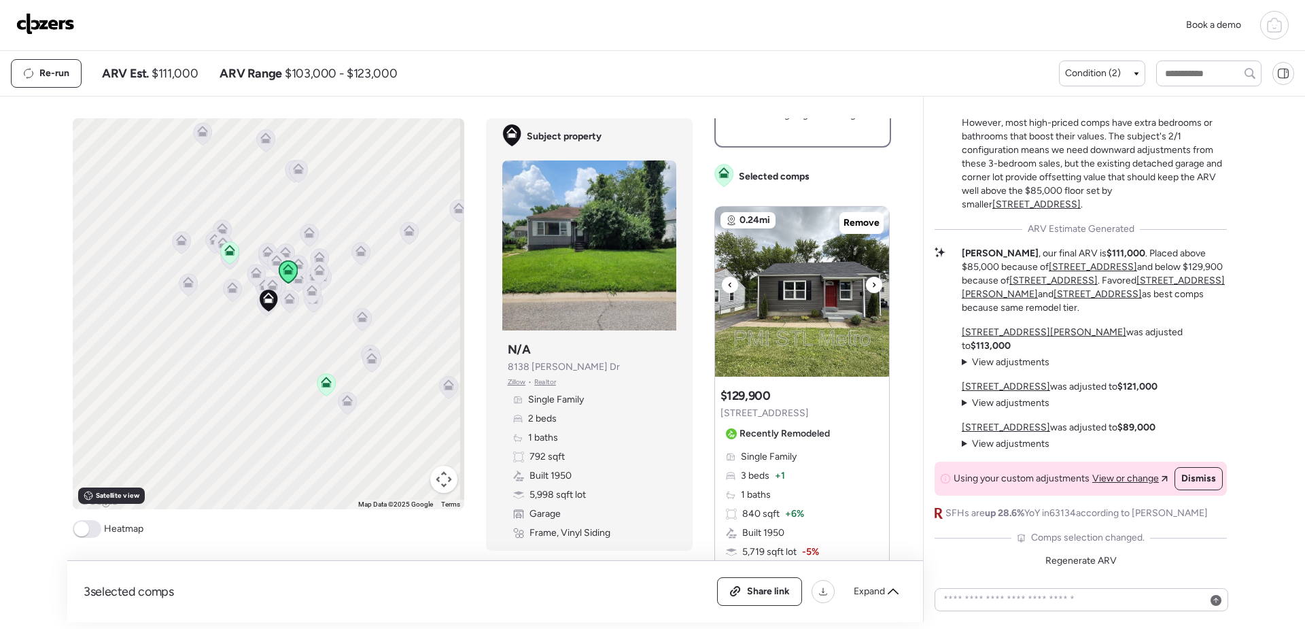
click at [826, 326] on img at bounding box center [802, 292] width 174 height 170
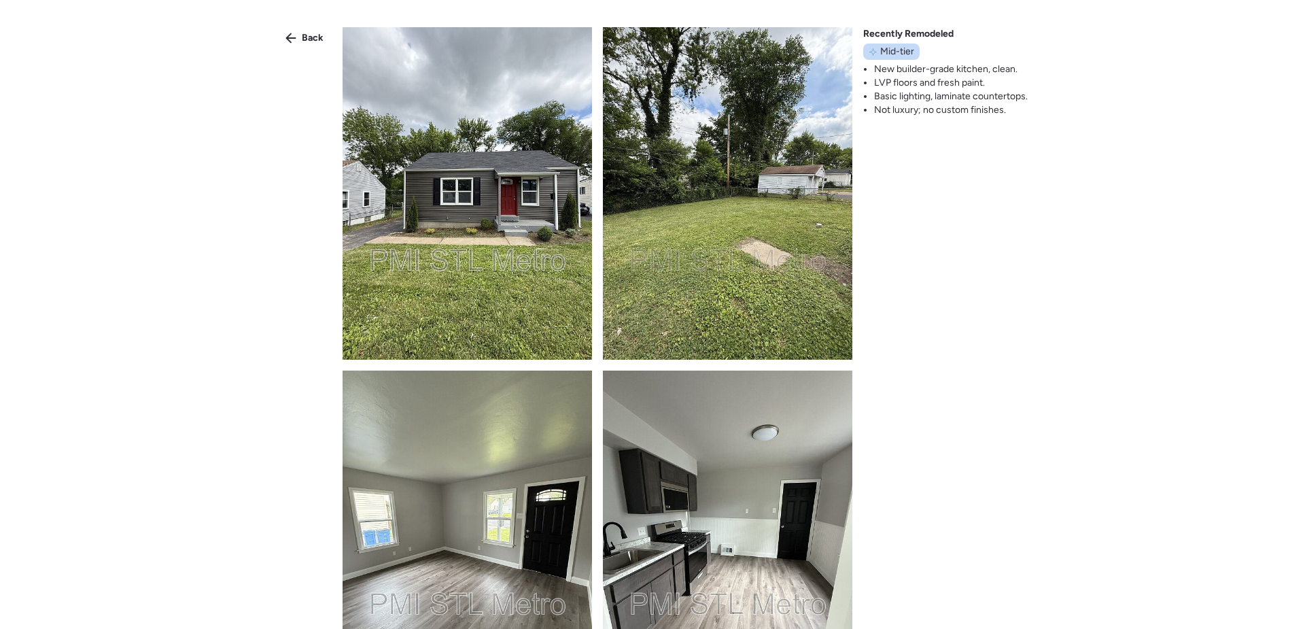
click at [501, 198] on img at bounding box center [466, 193] width 249 height 332
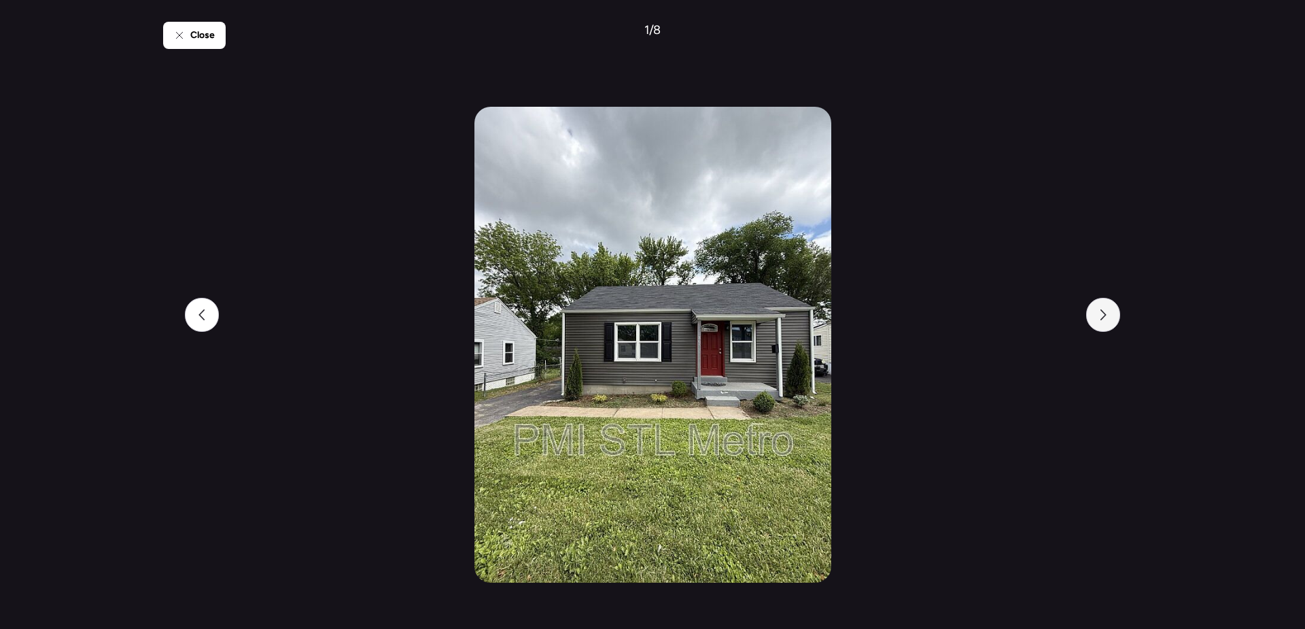
click at [1107, 319] on icon at bounding box center [1102, 314] width 11 height 11
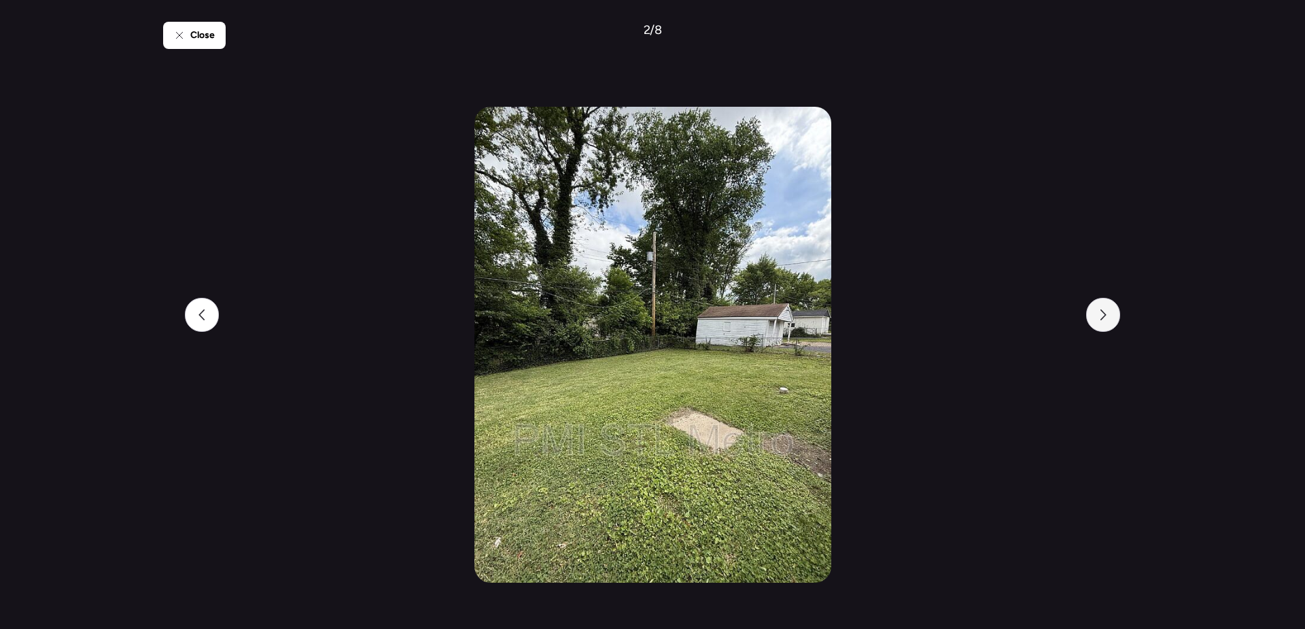
click at [1107, 319] on icon at bounding box center [1102, 314] width 11 height 11
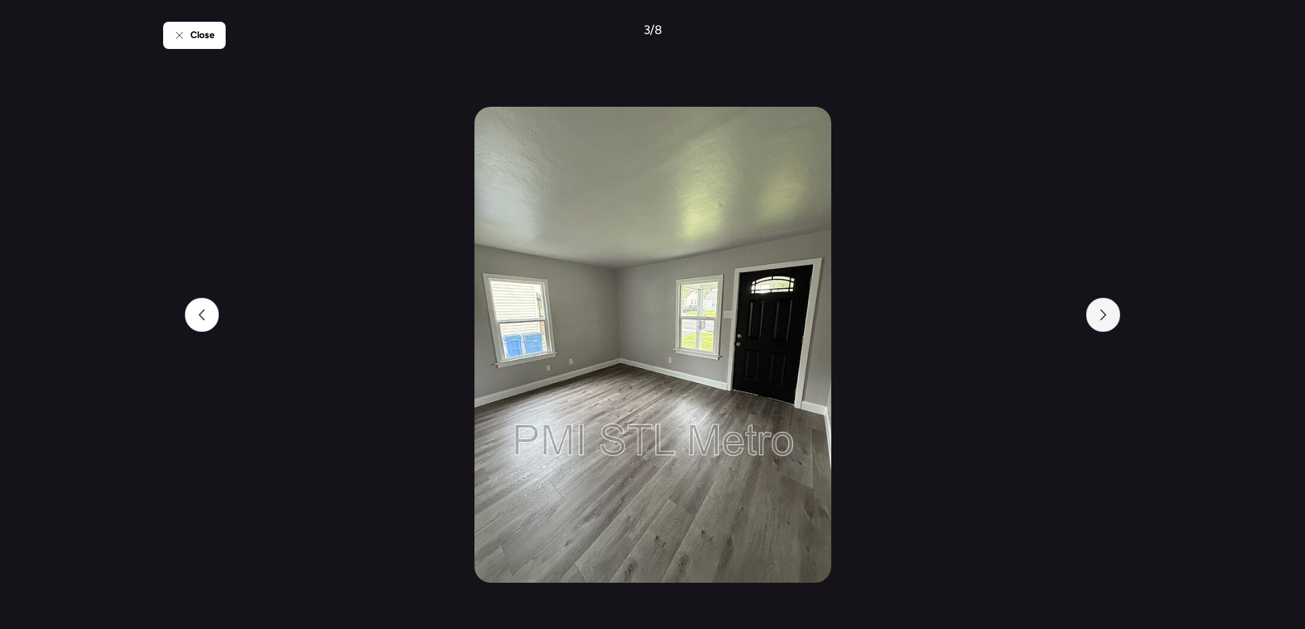
click at [1107, 319] on icon at bounding box center [1102, 314] width 11 height 11
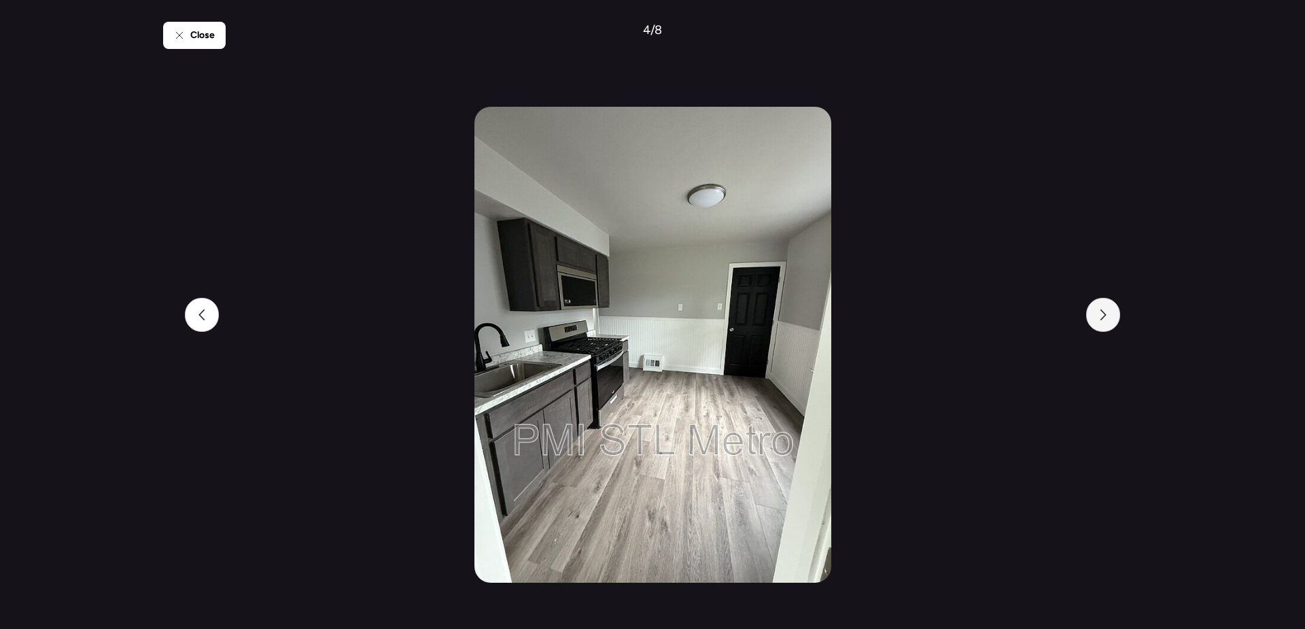
click at [1107, 319] on icon at bounding box center [1102, 314] width 11 height 11
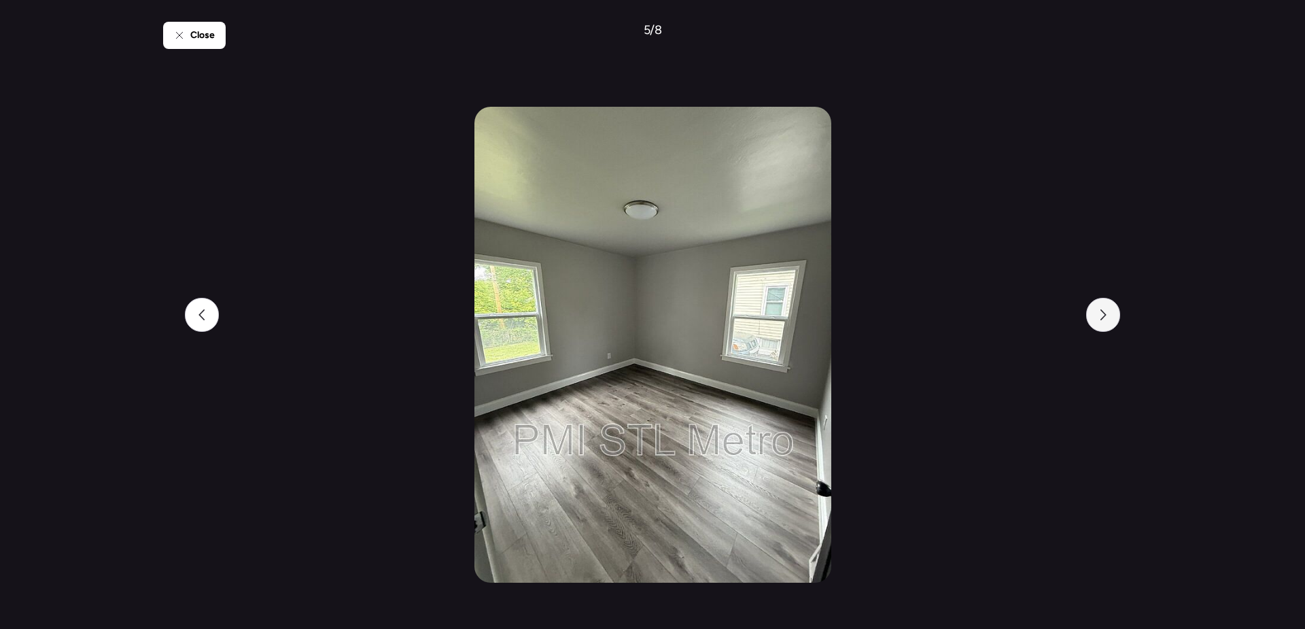
click at [1107, 319] on icon at bounding box center [1102, 314] width 11 height 11
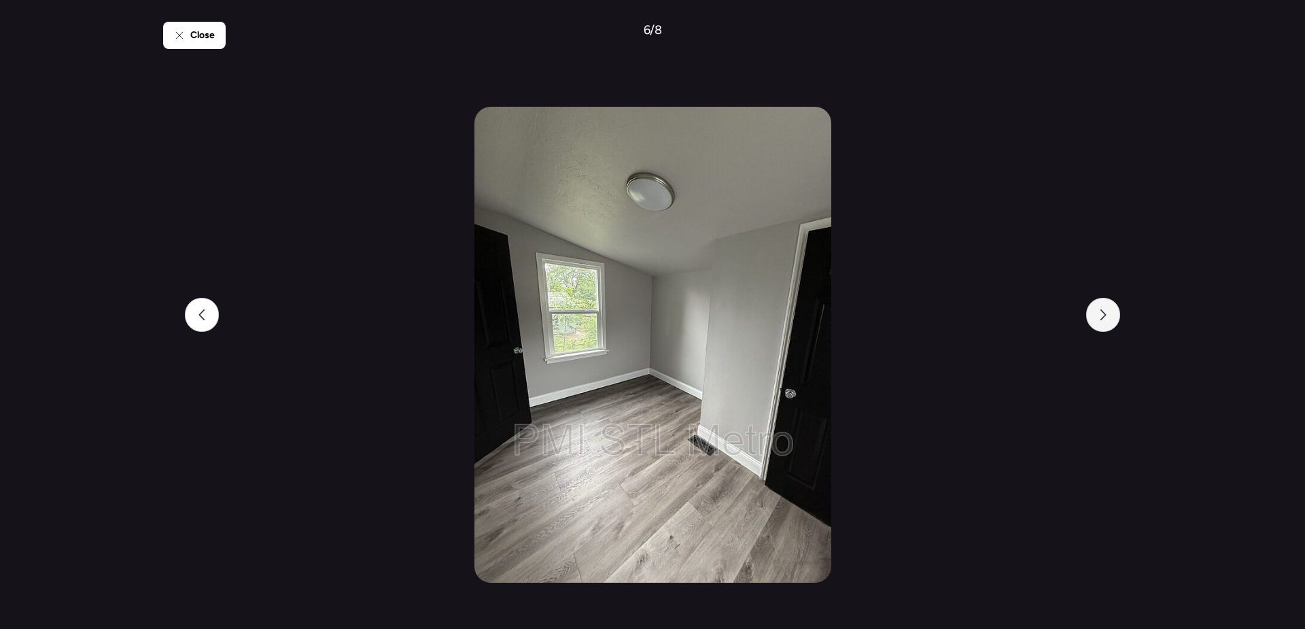
click at [1107, 319] on icon at bounding box center [1102, 314] width 11 height 11
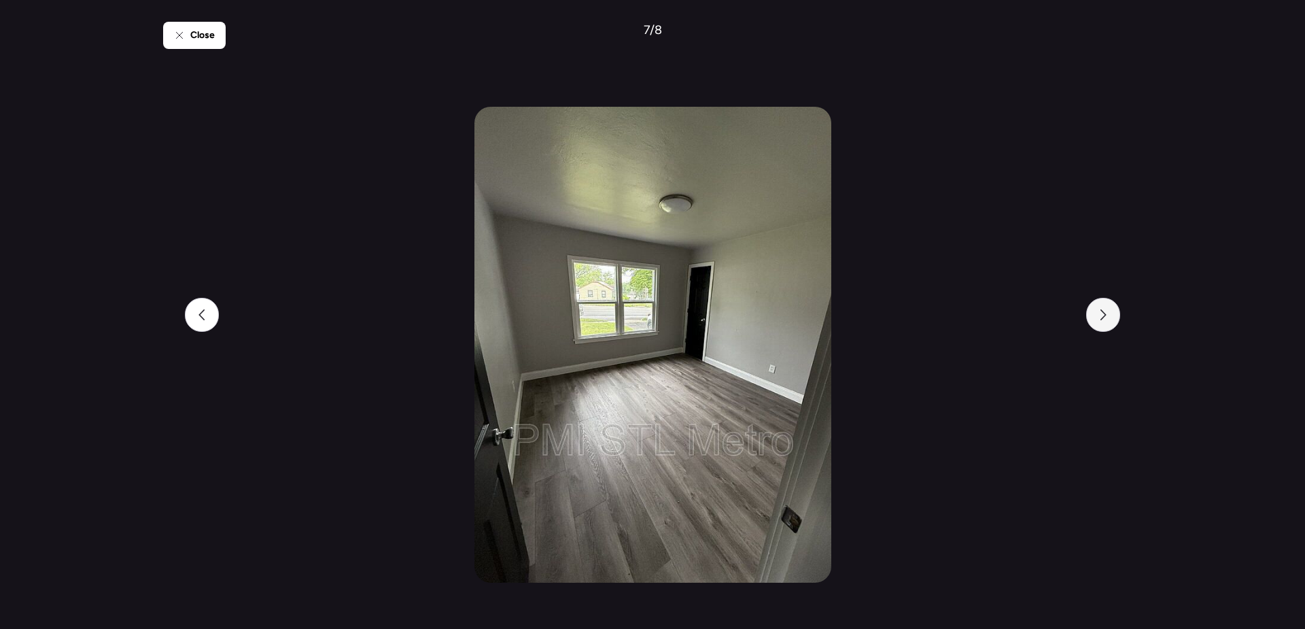
click at [1107, 319] on icon at bounding box center [1102, 314] width 11 height 11
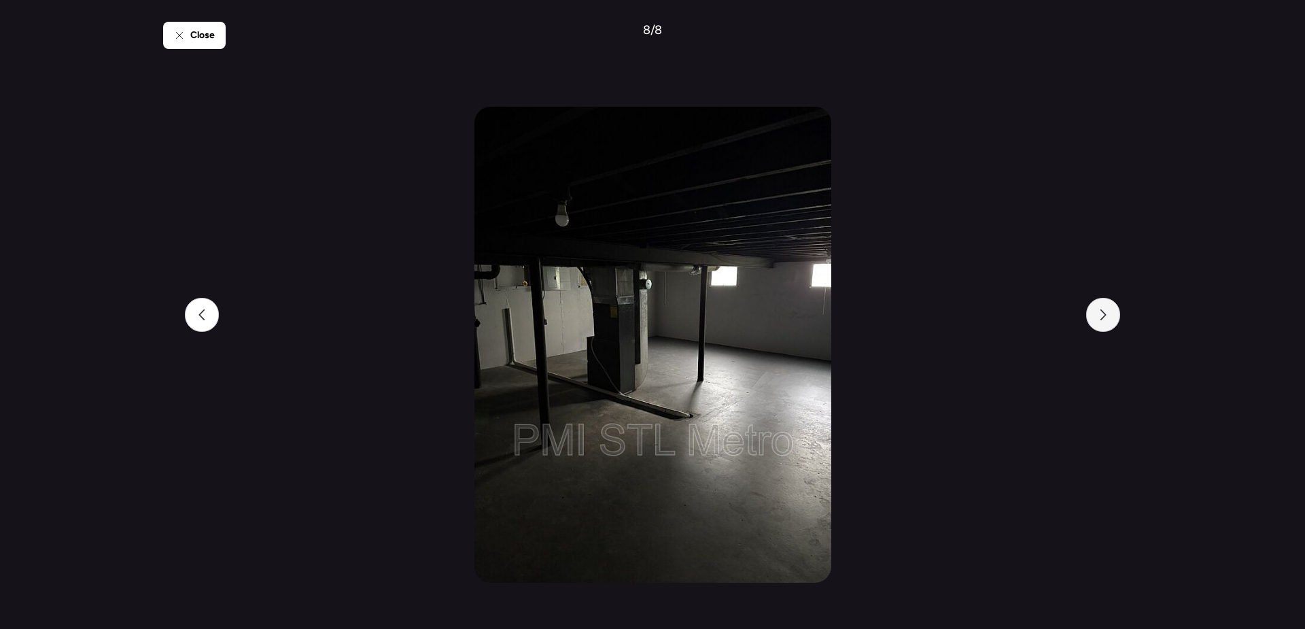
click at [1107, 319] on icon at bounding box center [1102, 314] width 11 height 11
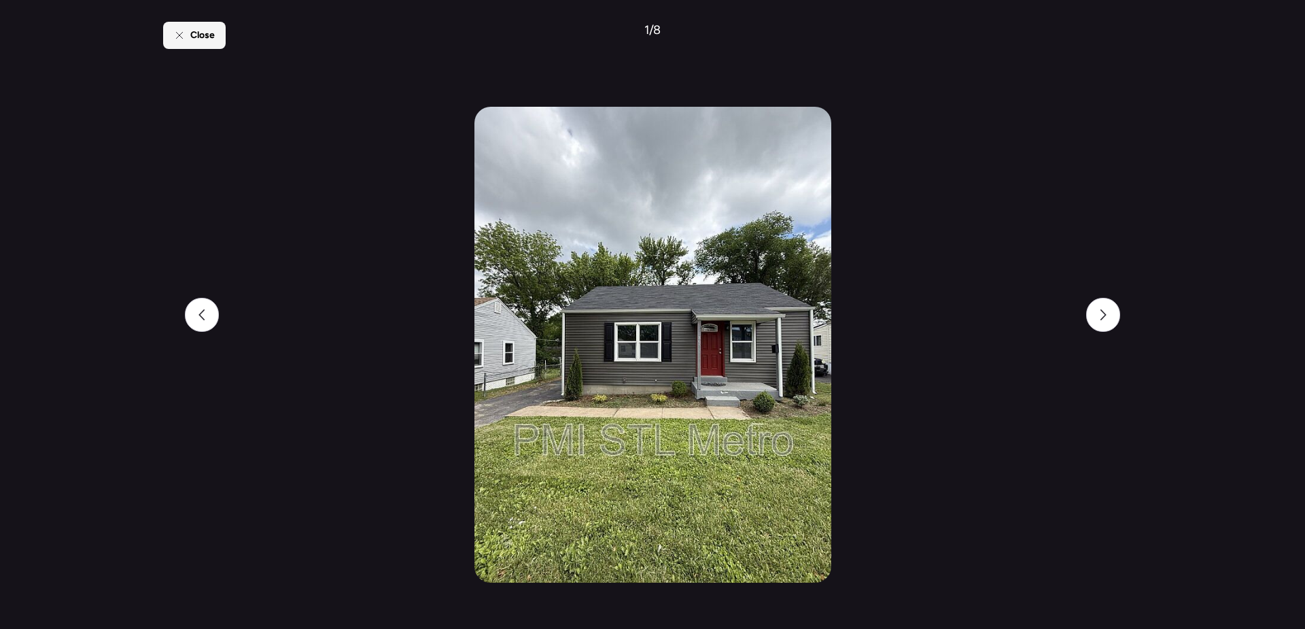
click at [196, 31] on span "Close" at bounding box center [202, 36] width 24 height 14
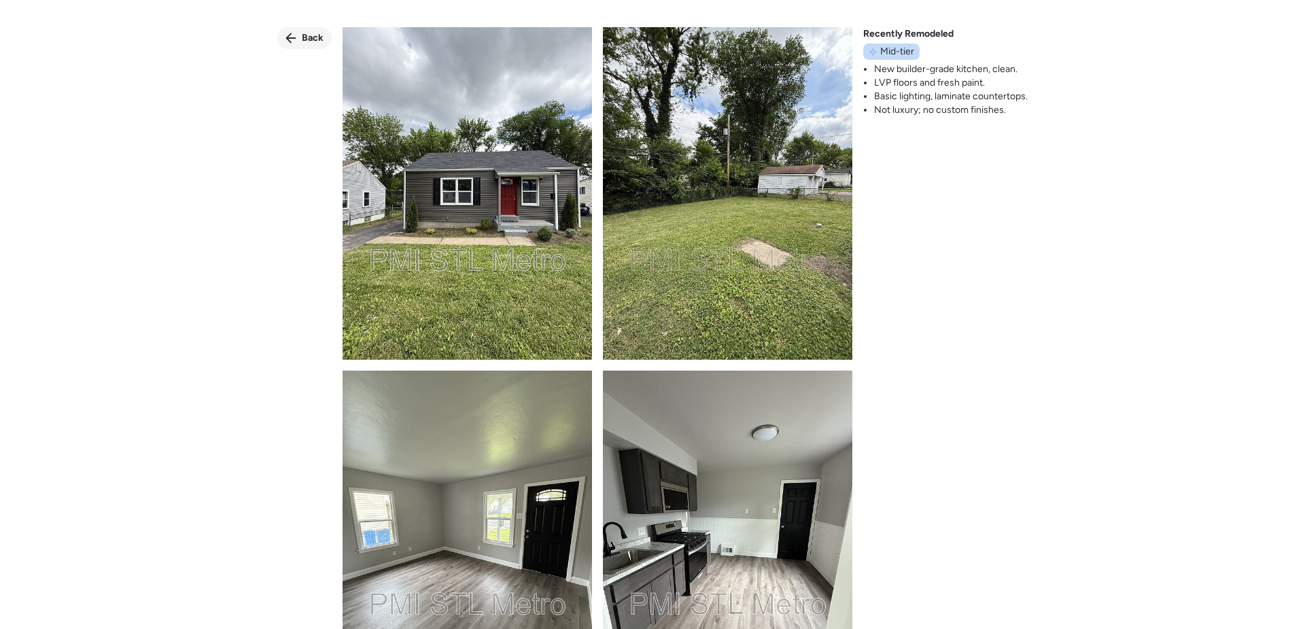
click at [302, 39] on span "Back" at bounding box center [313, 38] width 22 height 14
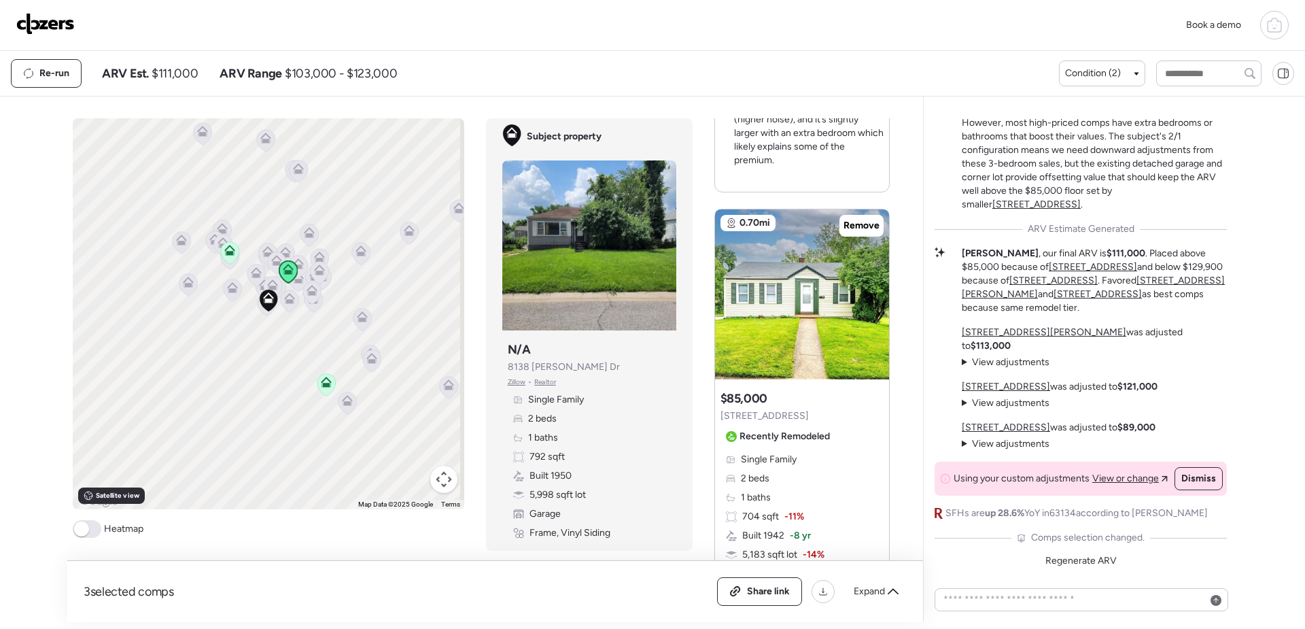
scroll to position [1359, 0]
click at [858, 220] on span "Remove" at bounding box center [861, 224] width 36 height 14
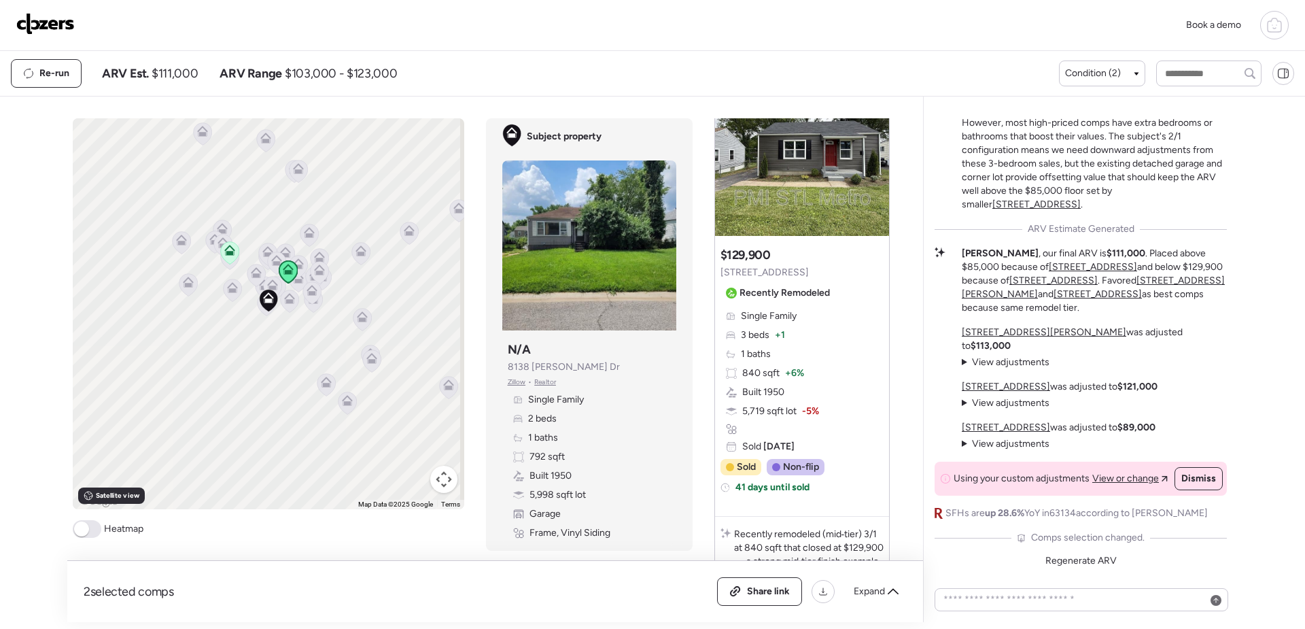
scroll to position [1053, 0]
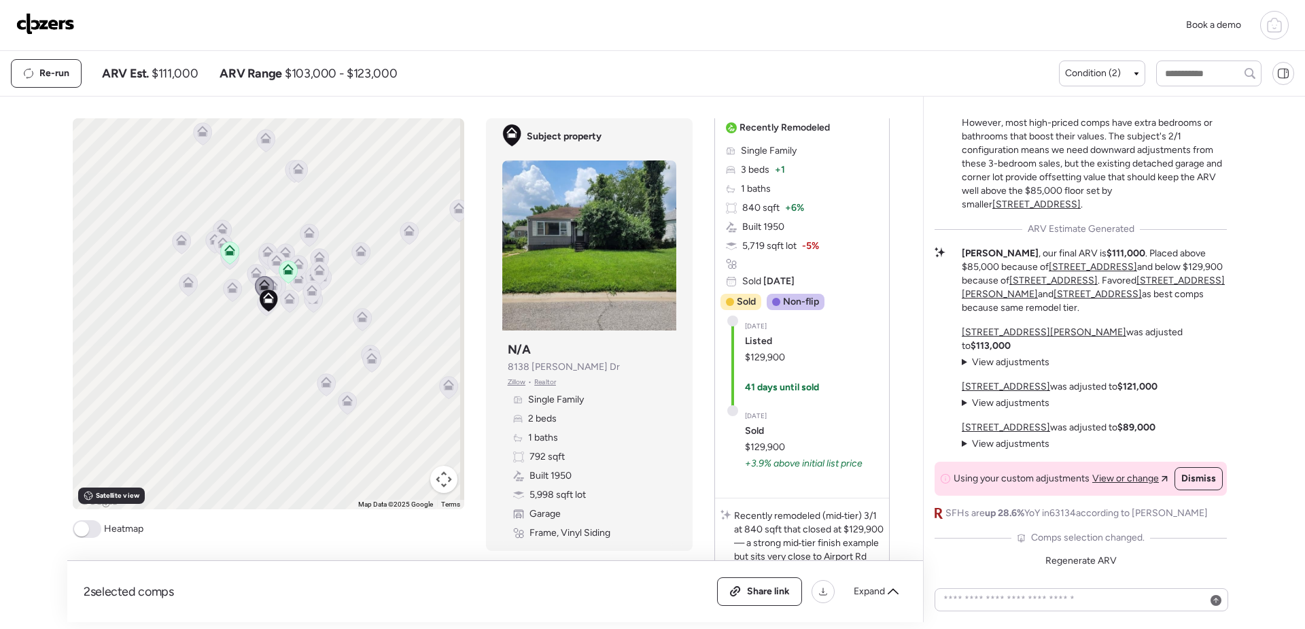
click at [287, 272] on icon at bounding box center [287, 272] width 9 height 4
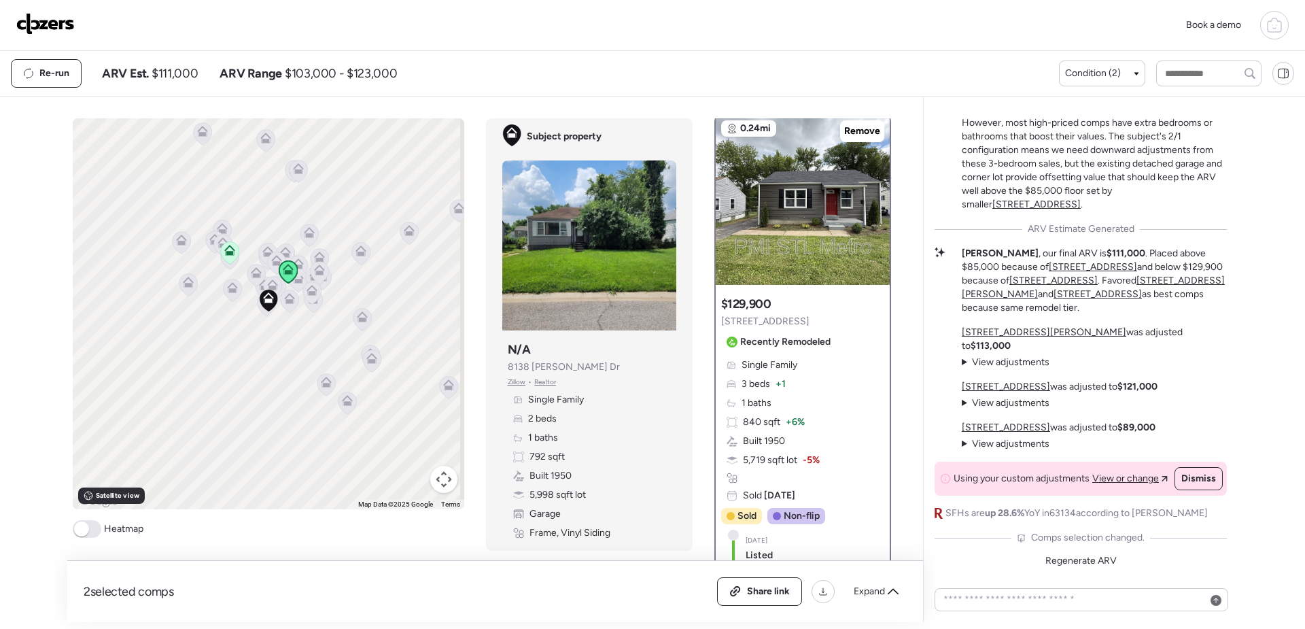
scroll to position [0, 0]
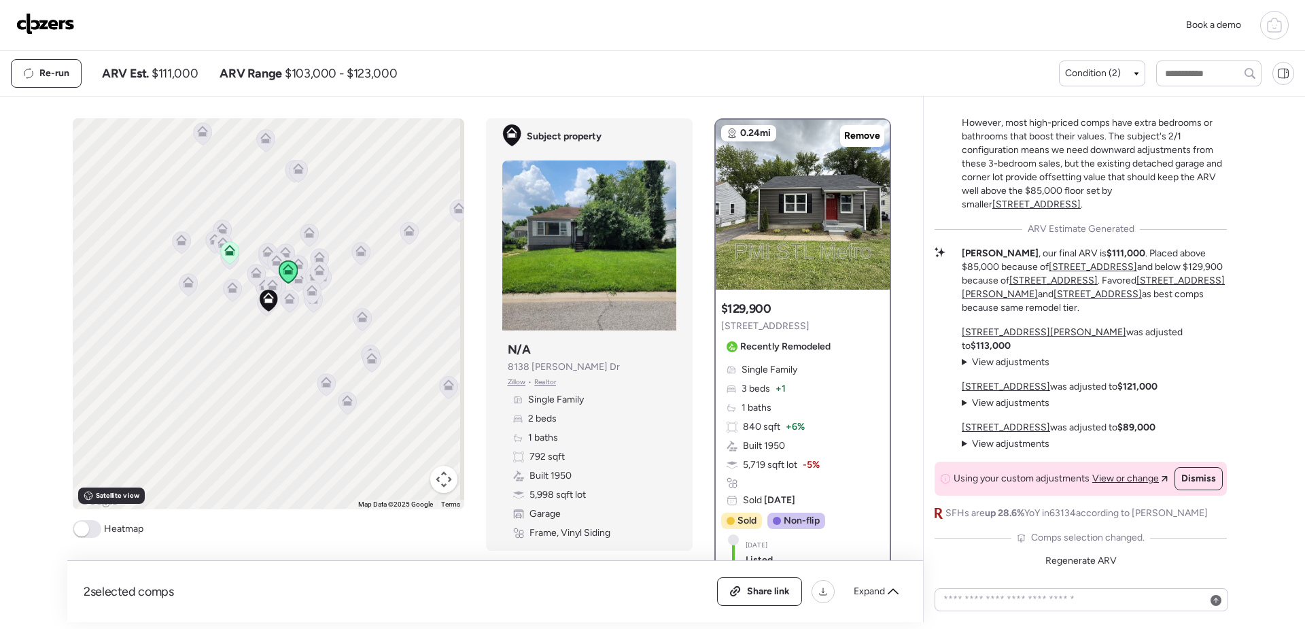
click at [228, 255] on icon at bounding box center [229, 253] width 9 height 4
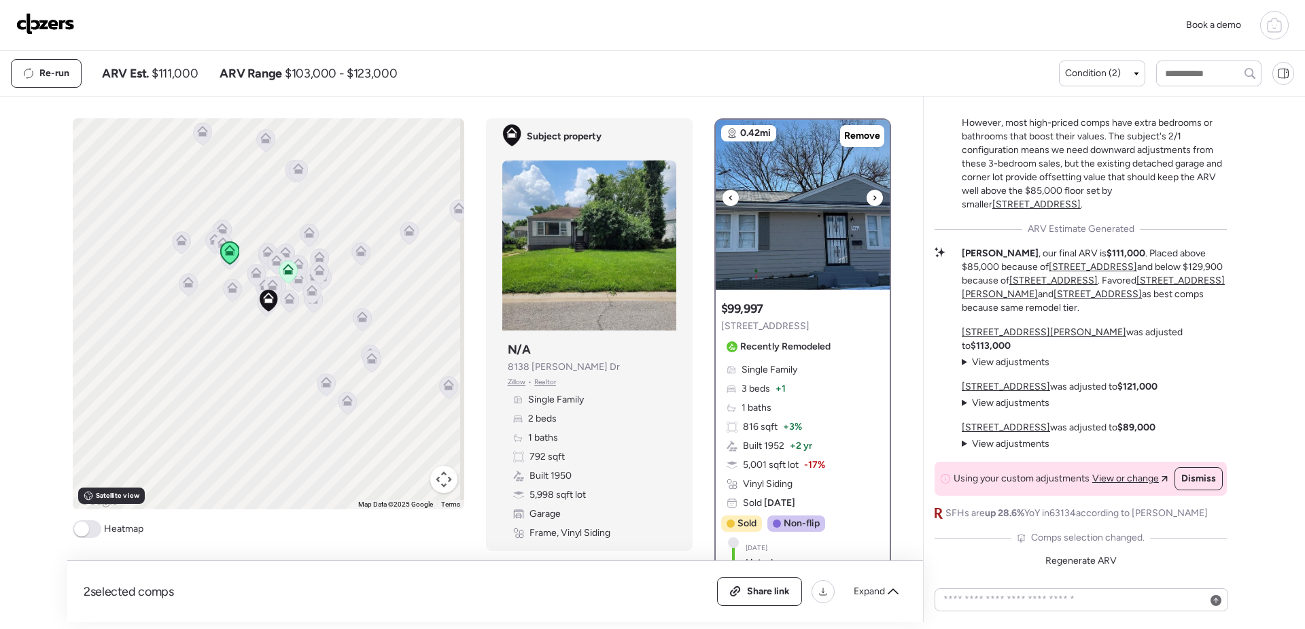
click at [780, 230] on img at bounding box center [803, 205] width 174 height 170
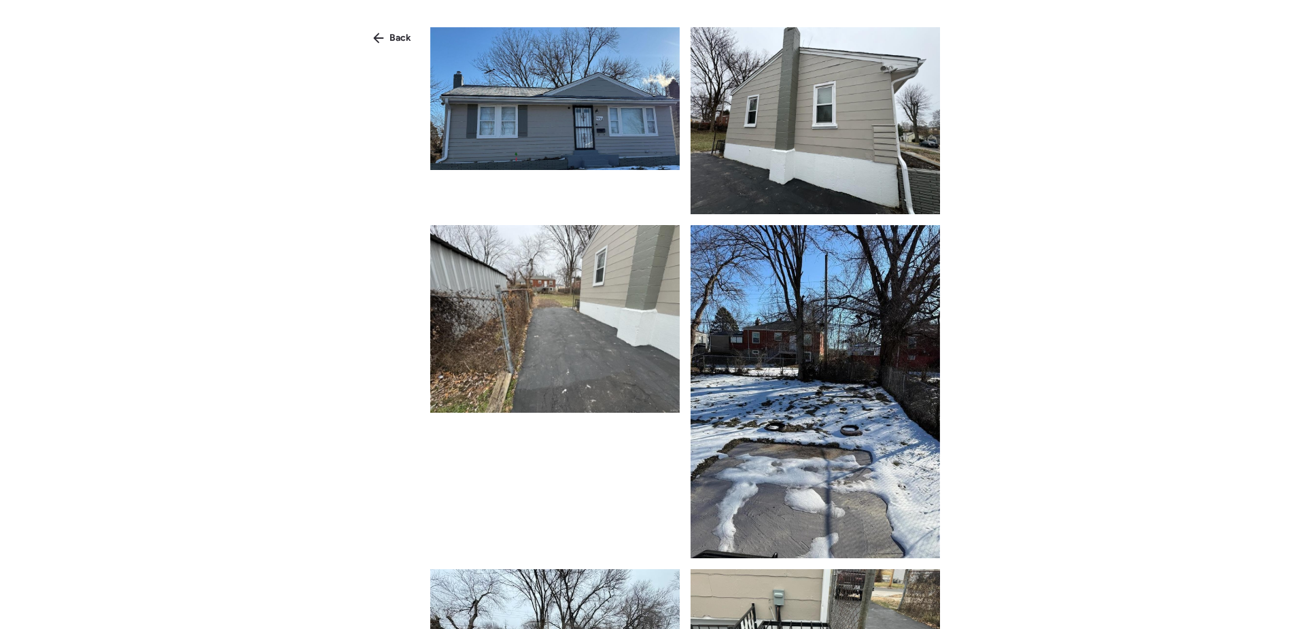
click at [556, 136] on img at bounding box center [554, 98] width 249 height 143
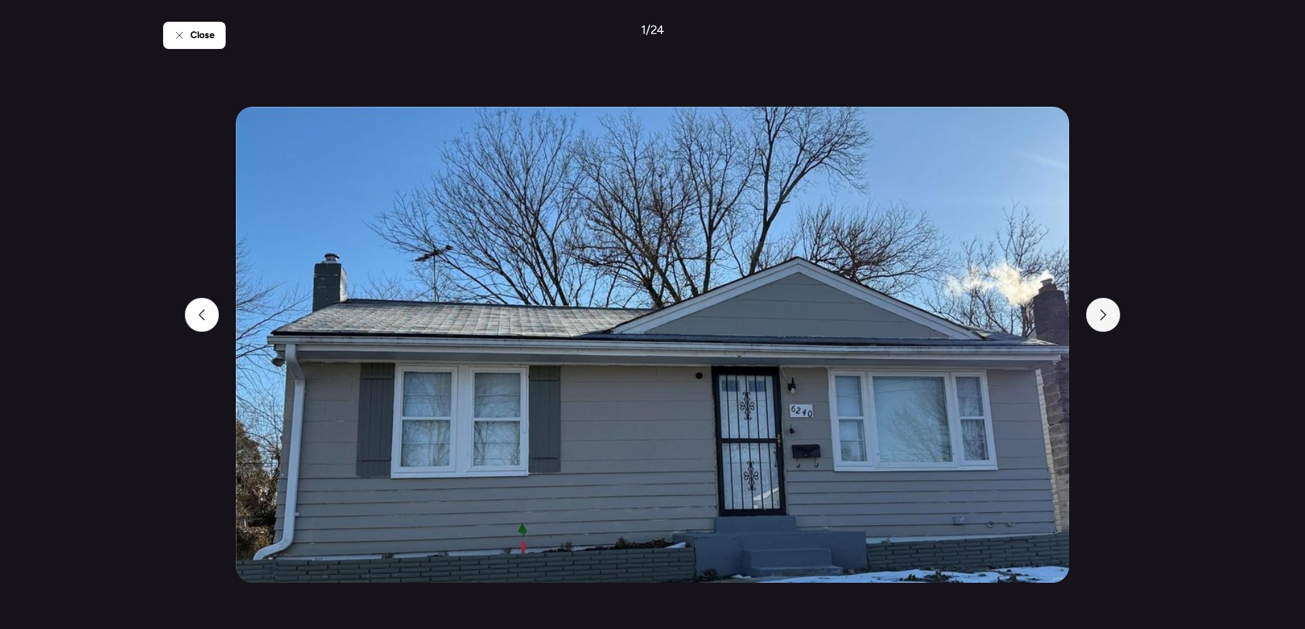
click at [1110, 317] on div at bounding box center [1103, 315] width 34 height 34
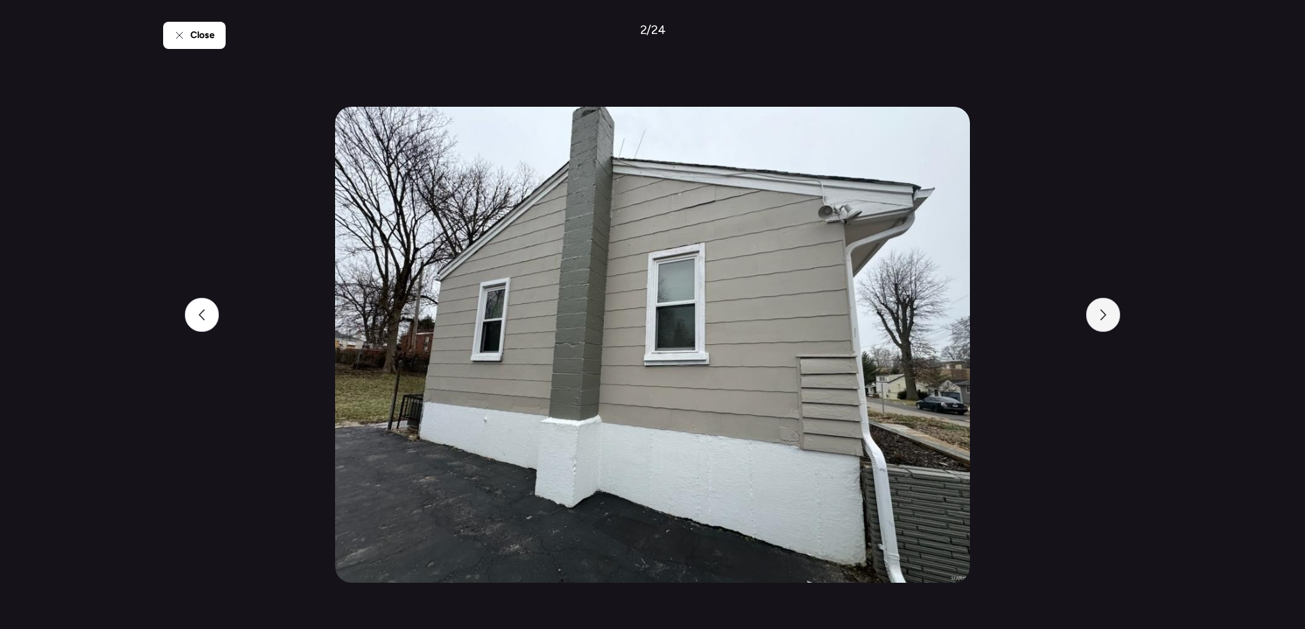
click at [1109, 316] on div at bounding box center [1103, 315] width 34 height 34
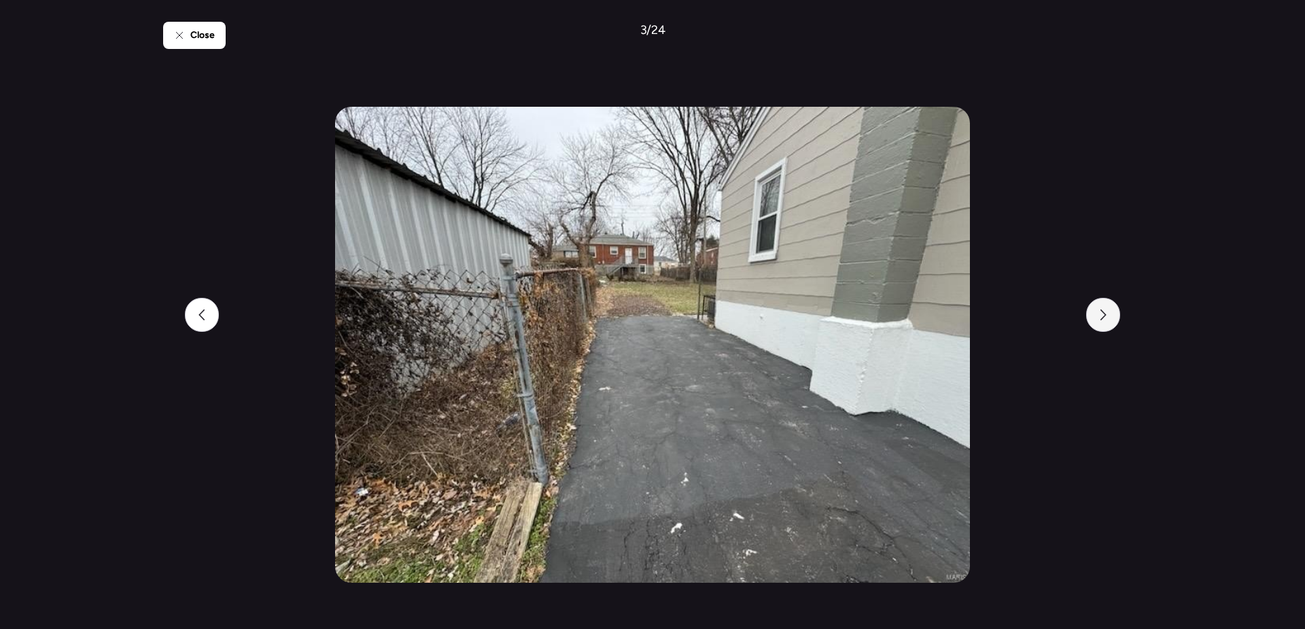
click at [1109, 316] on div at bounding box center [1103, 315] width 34 height 34
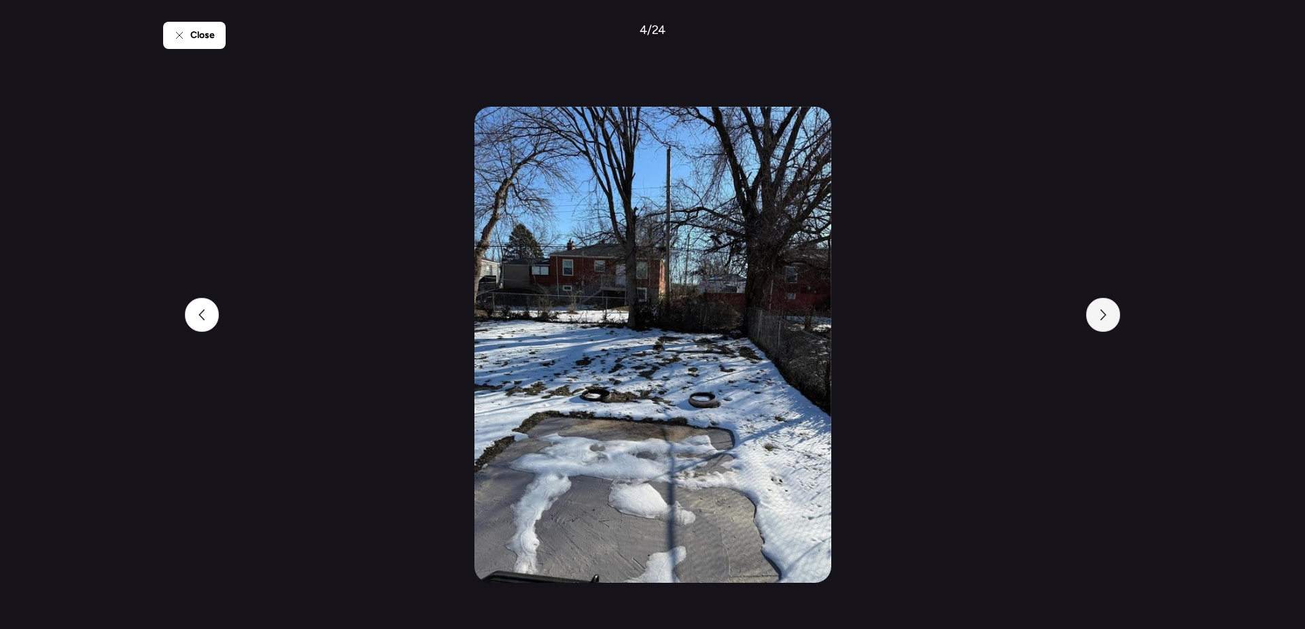
click at [1109, 316] on div at bounding box center [1103, 315] width 34 height 34
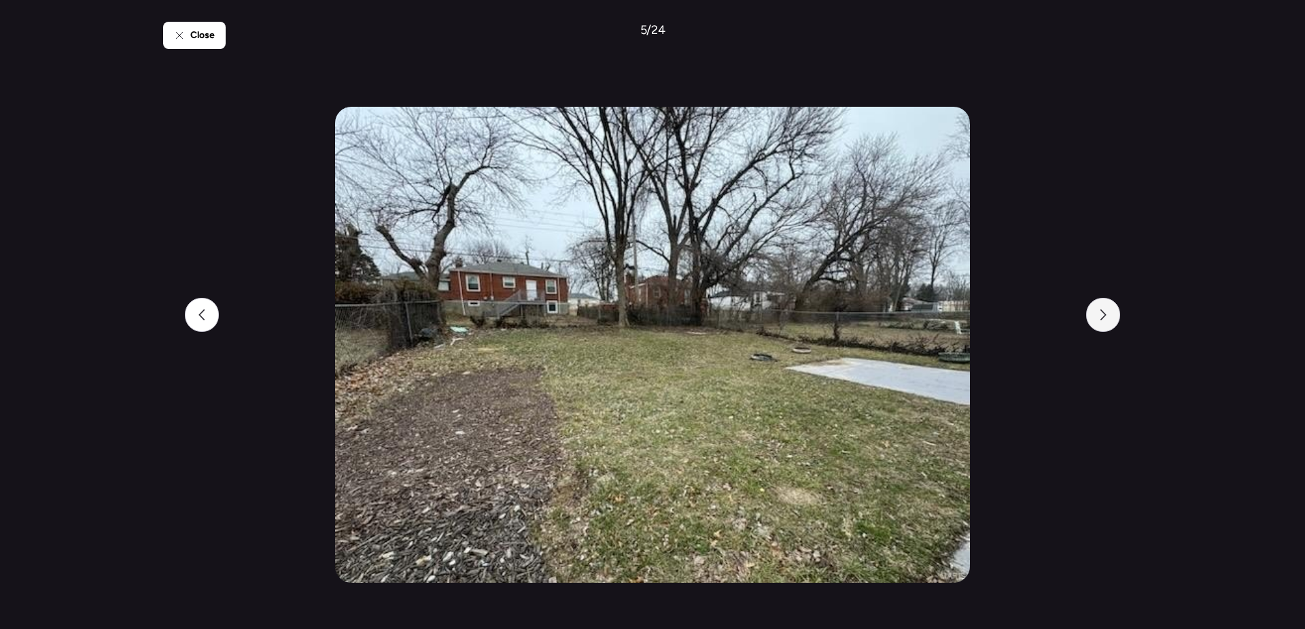
click at [1109, 316] on div at bounding box center [1103, 315] width 34 height 34
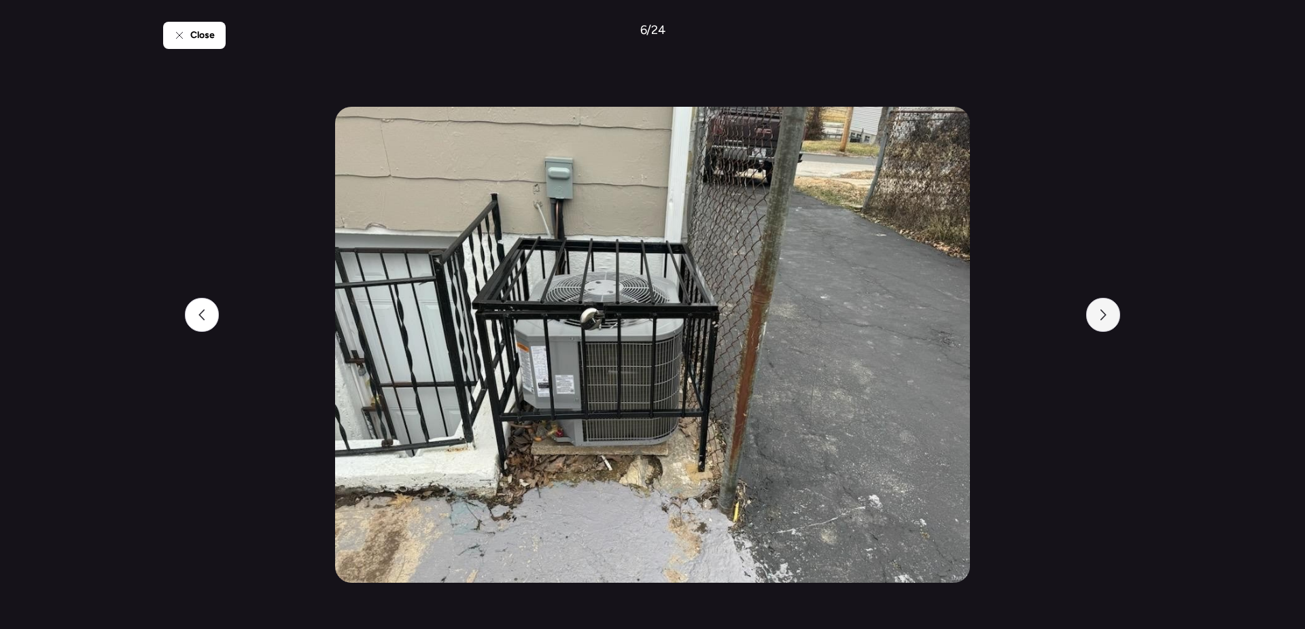
click at [1109, 316] on div at bounding box center [1103, 315] width 34 height 34
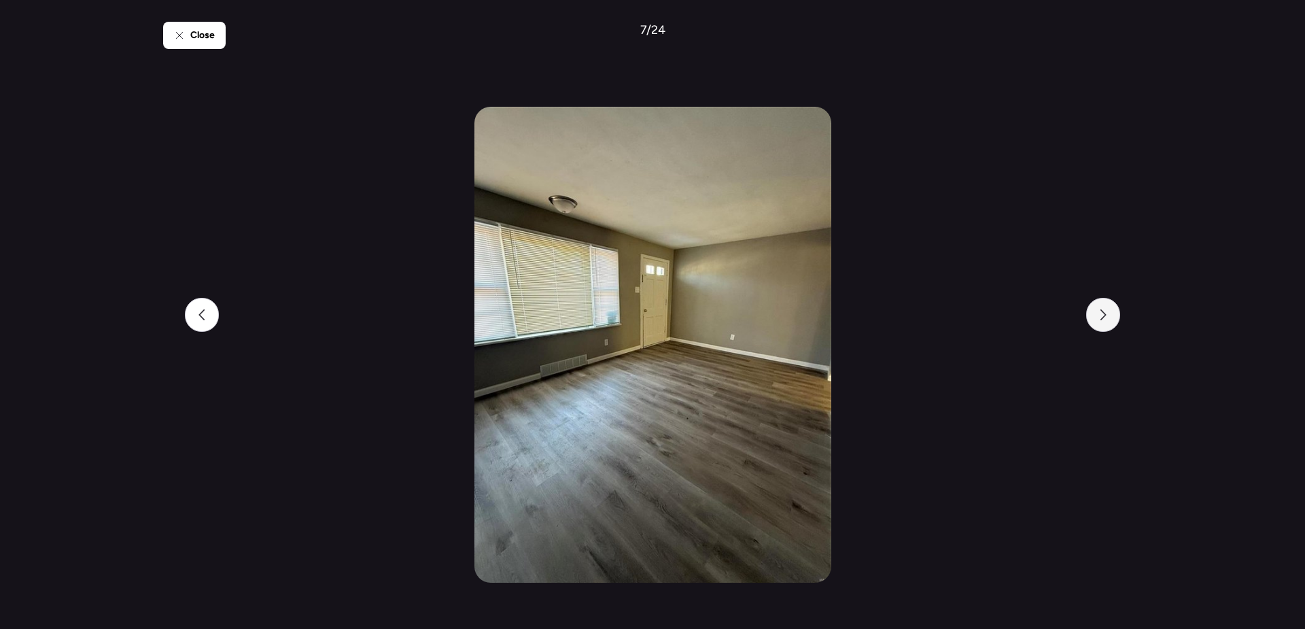
click at [1109, 316] on div at bounding box center [1103, 315] width 34 height 34
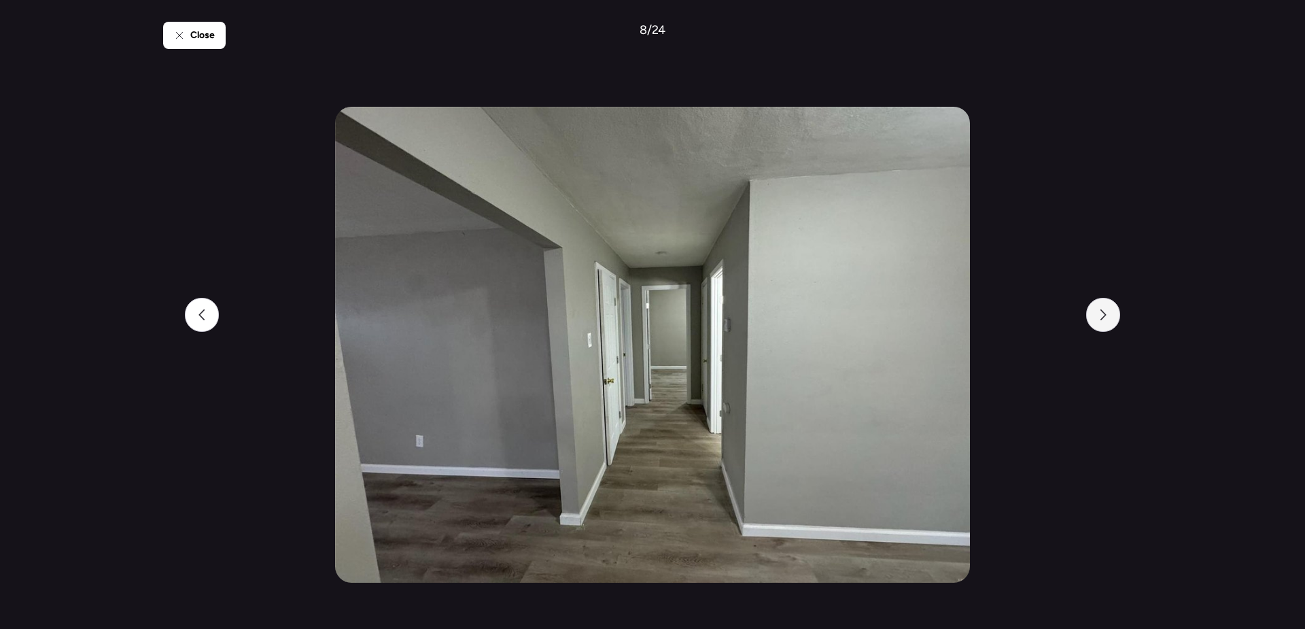
click at [1109, 316] on div at bounding box center [1103, 315] width 34 height 34
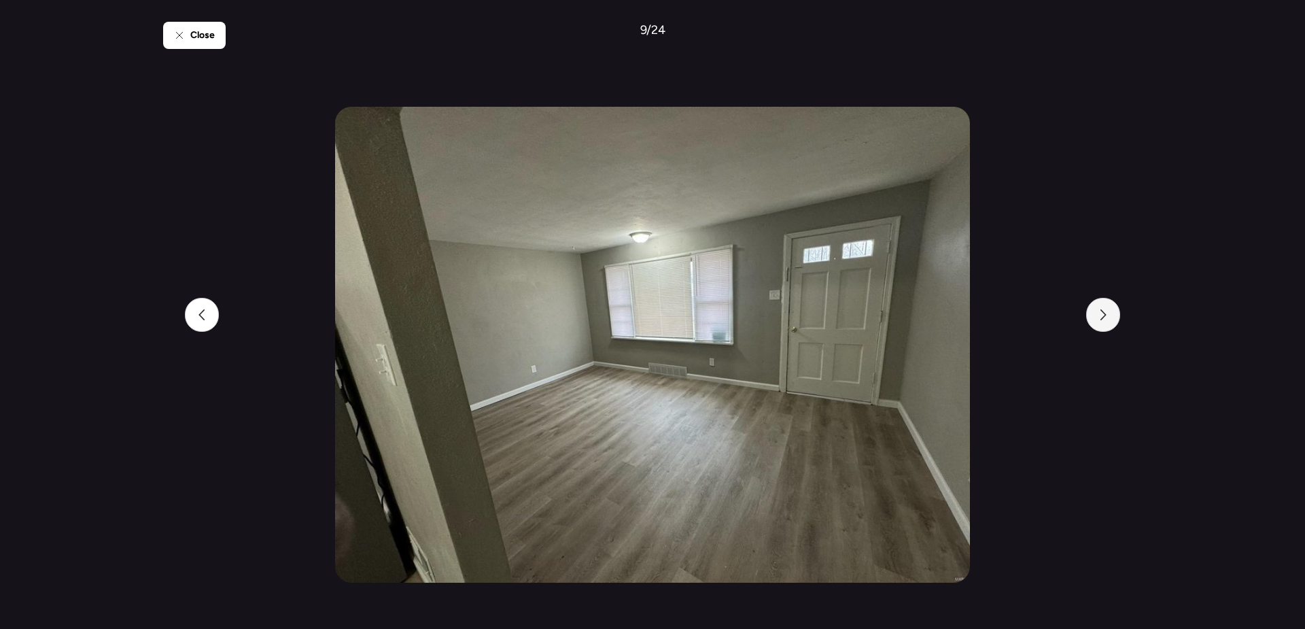
click at [1109, 316] on div at bounding box center [1103, 315] width 34 height 34
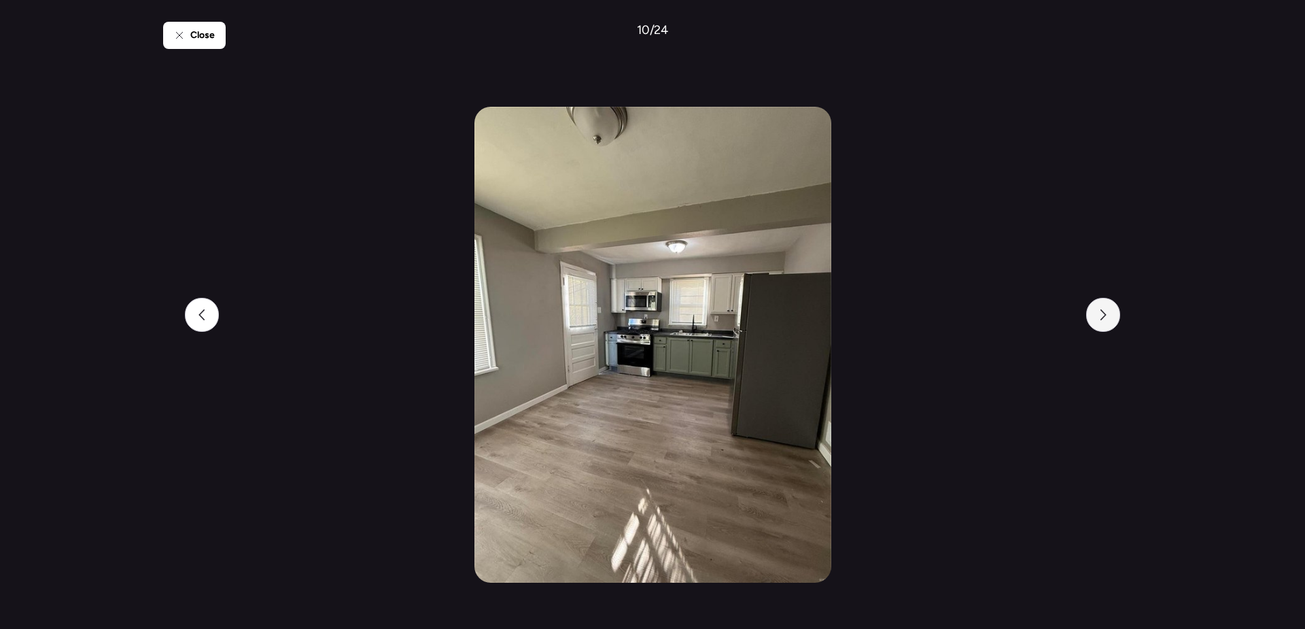
click at [1103, 318] on icon at bounding box center [1102, 314] width 11 height 11
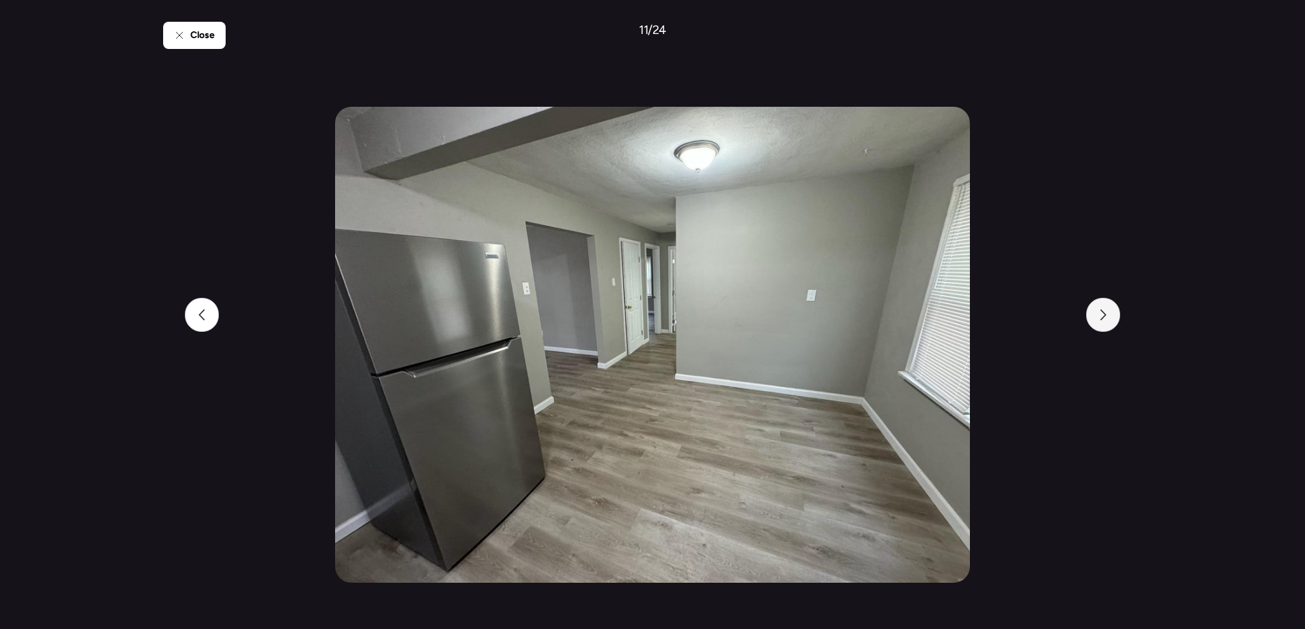
click at [1103, 318] on icon at bounding box center [1102, 314] width 11 height 11
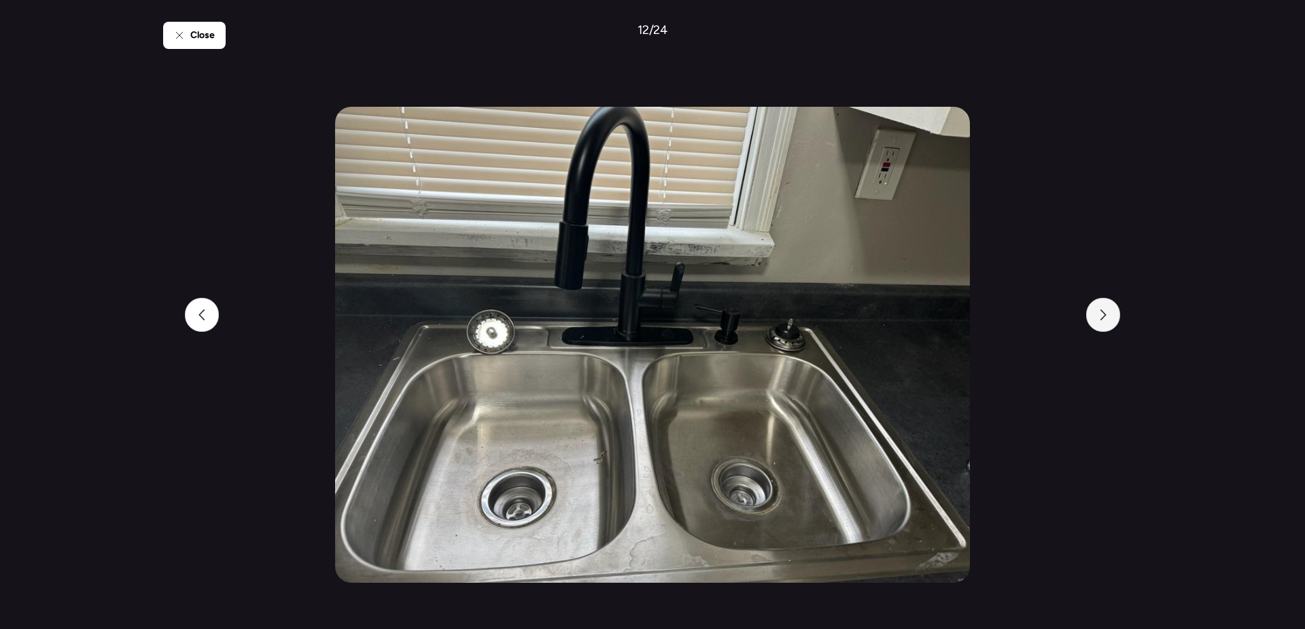
click at [1103, 318] on icon at bounding box center [1102, 314] width 11 height 11
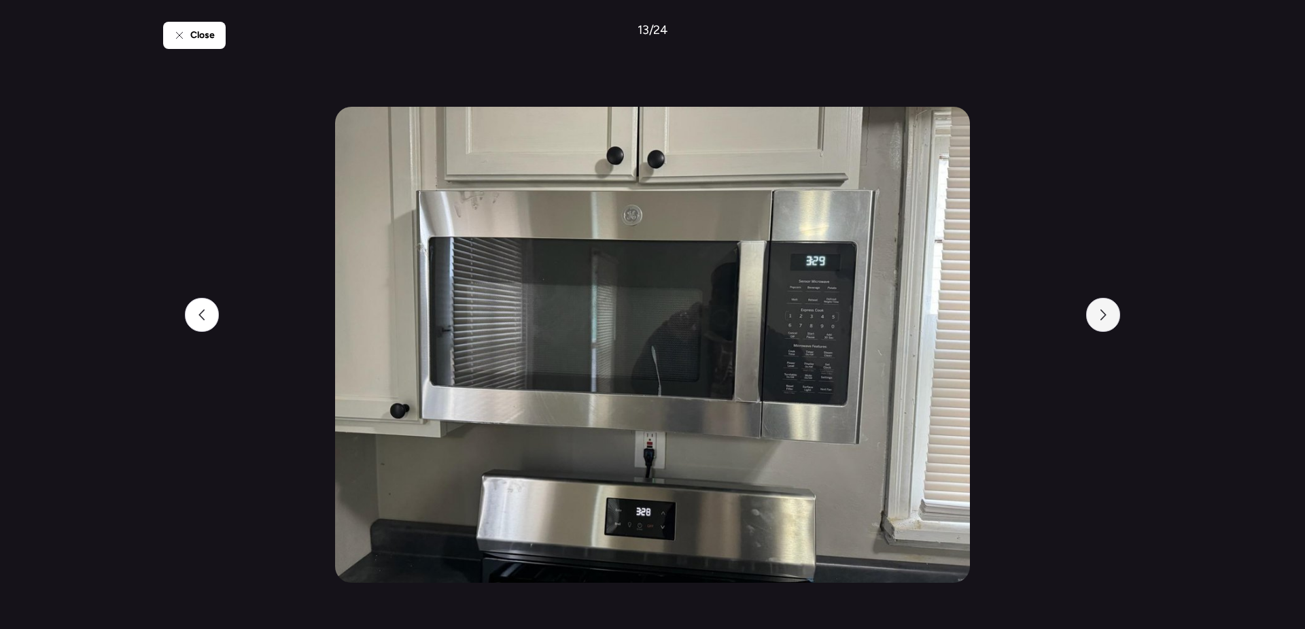
click at [1103, 318] on icon at bounding box center [1102, 314] width 11 height 11
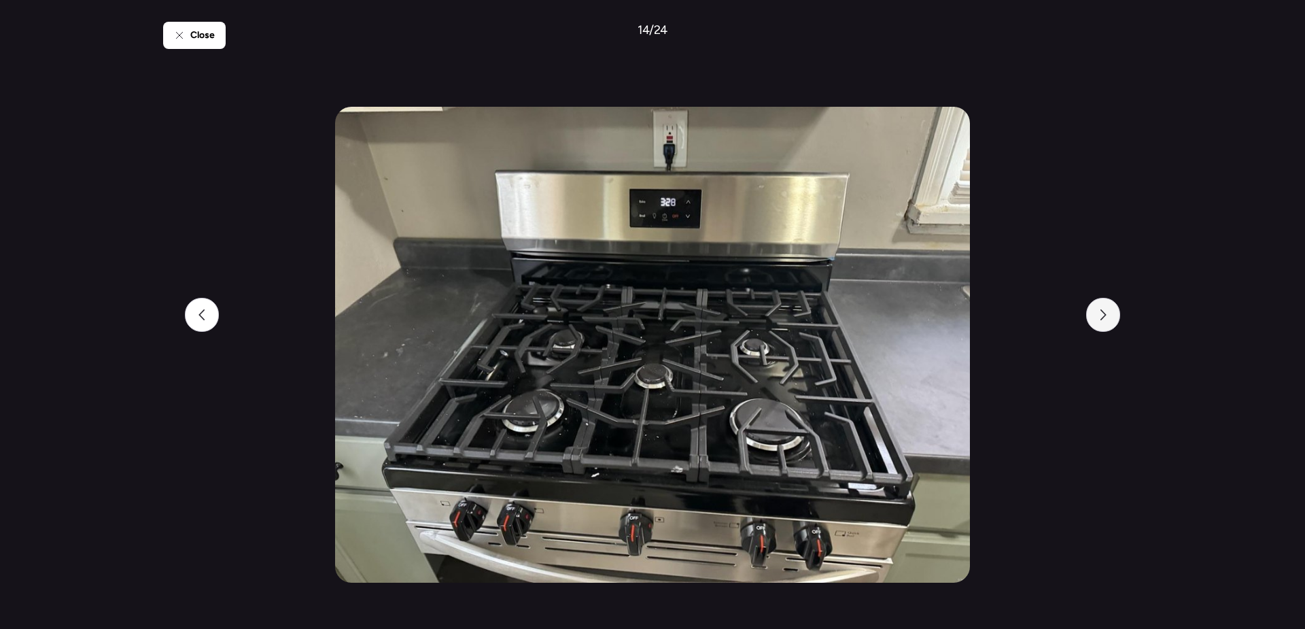
click at [1103, 318] on icon at bounding box center [1102, 314] width 11 height 11
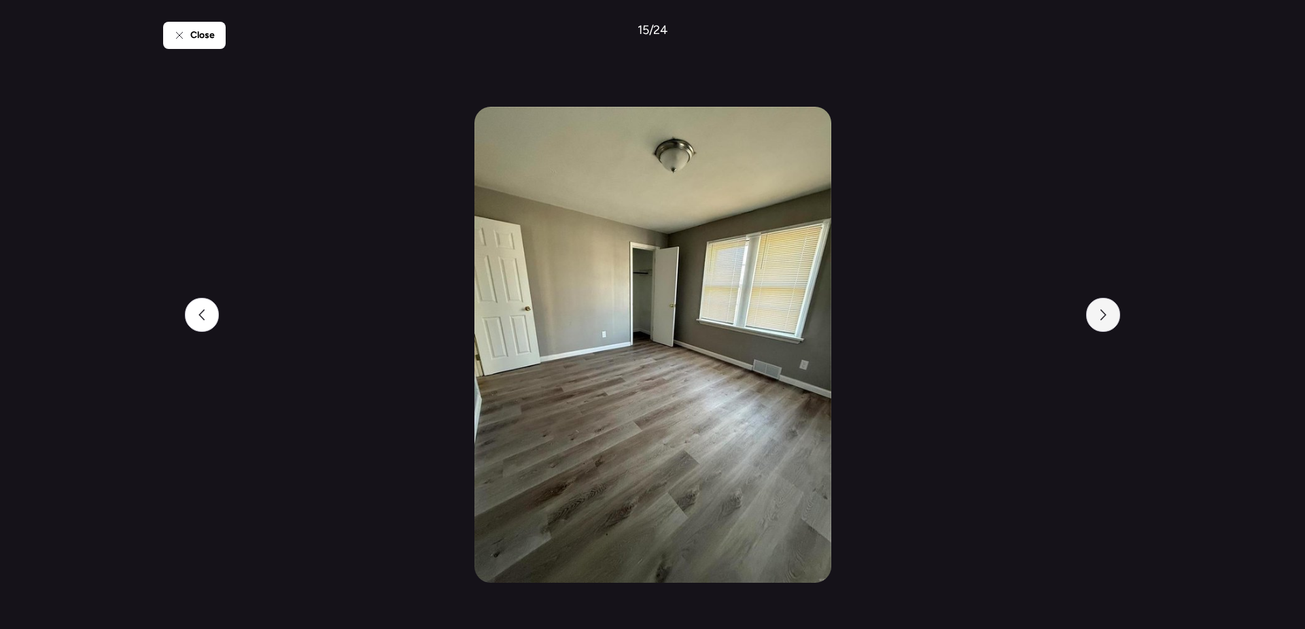
click at [1103, 318] on icon at bounding box center [1102, 314] width 11 height 11
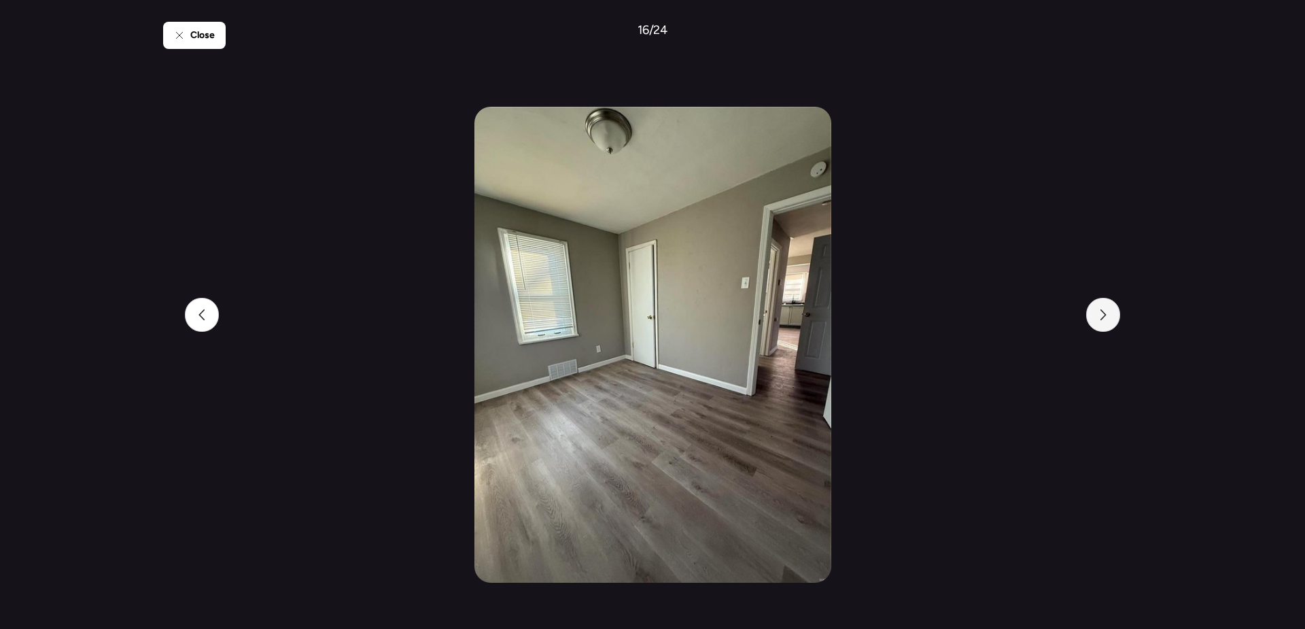
click at [1103, 318] on icon at bounding box center [1102, 314] width 11 height 11
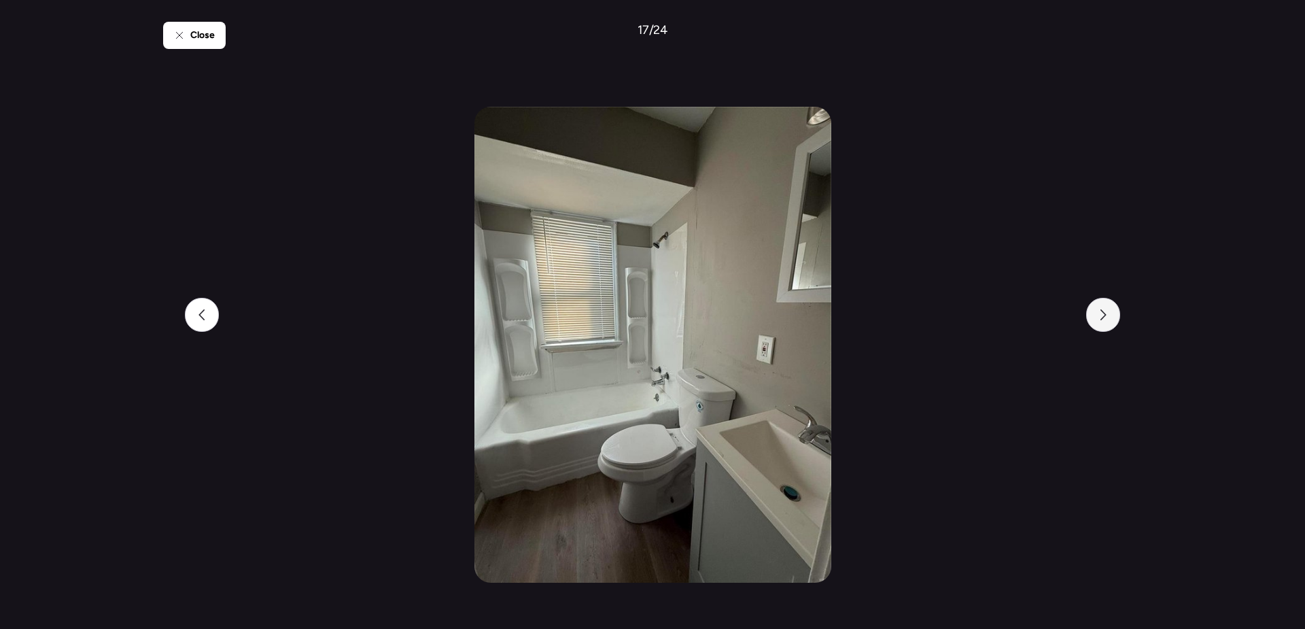
click at [1103, 318] on icon at bounding box center [1102, 314] width 11 height 11
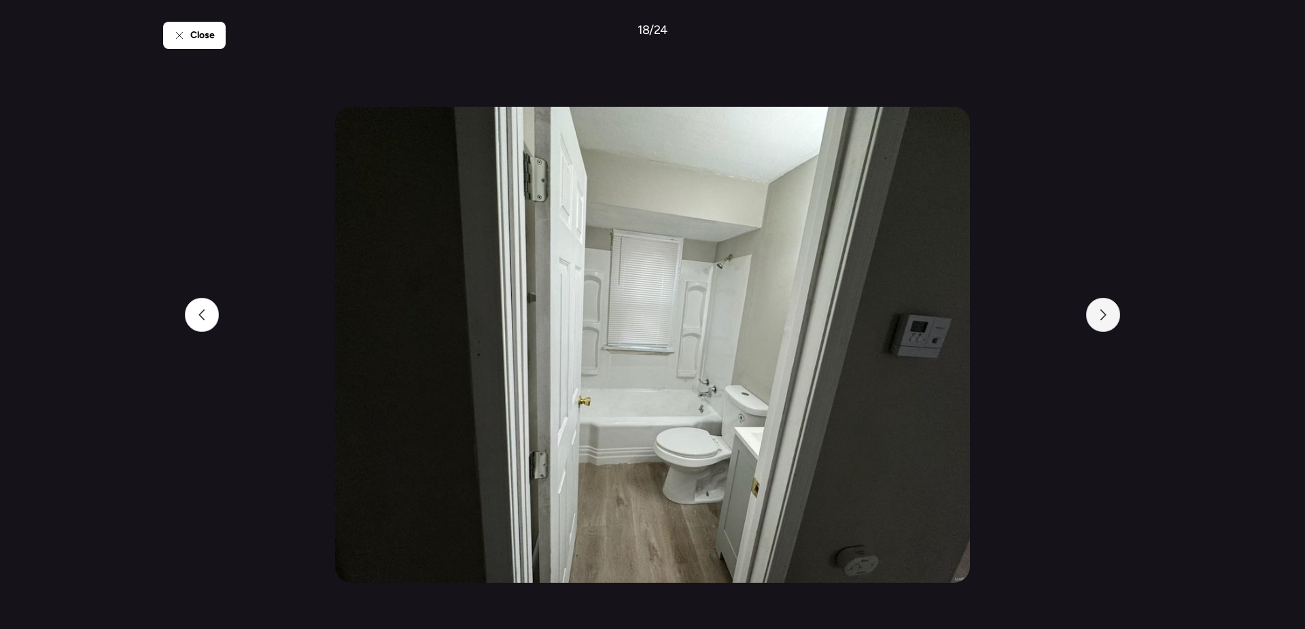
click at [1103, 318] on icon at bounding box center [1102, 314] width 11 height 11
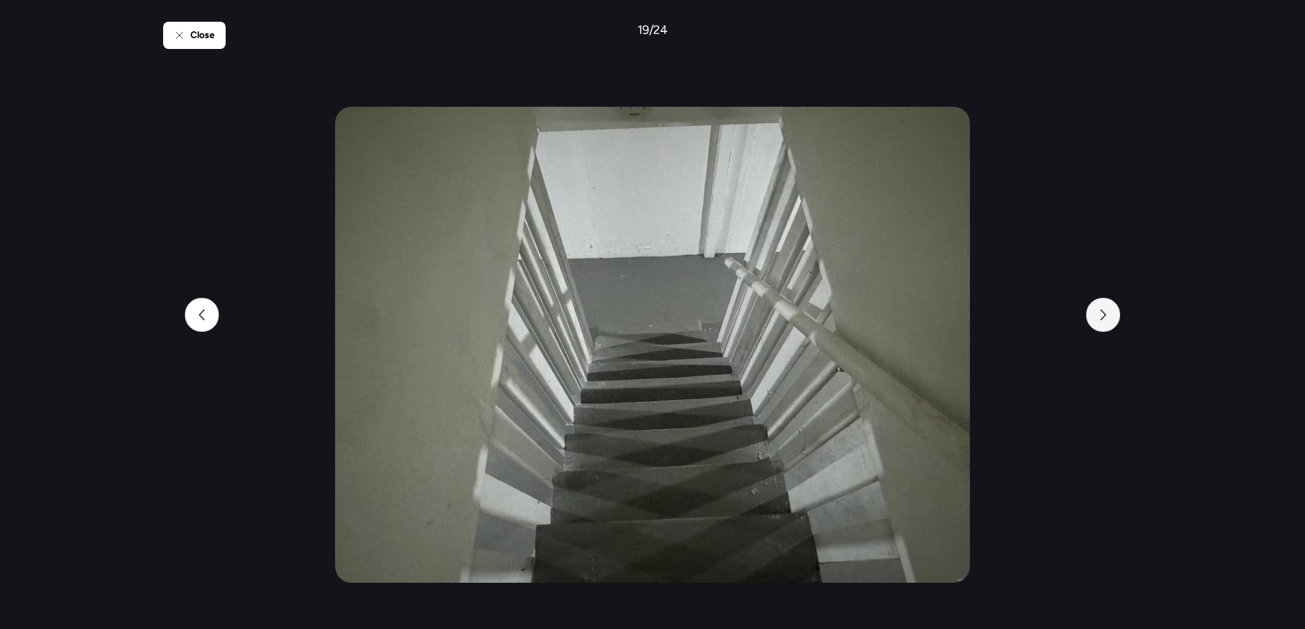
click at [1103, 318] on icon at bounding box center [1102, 314] width 11 height 11
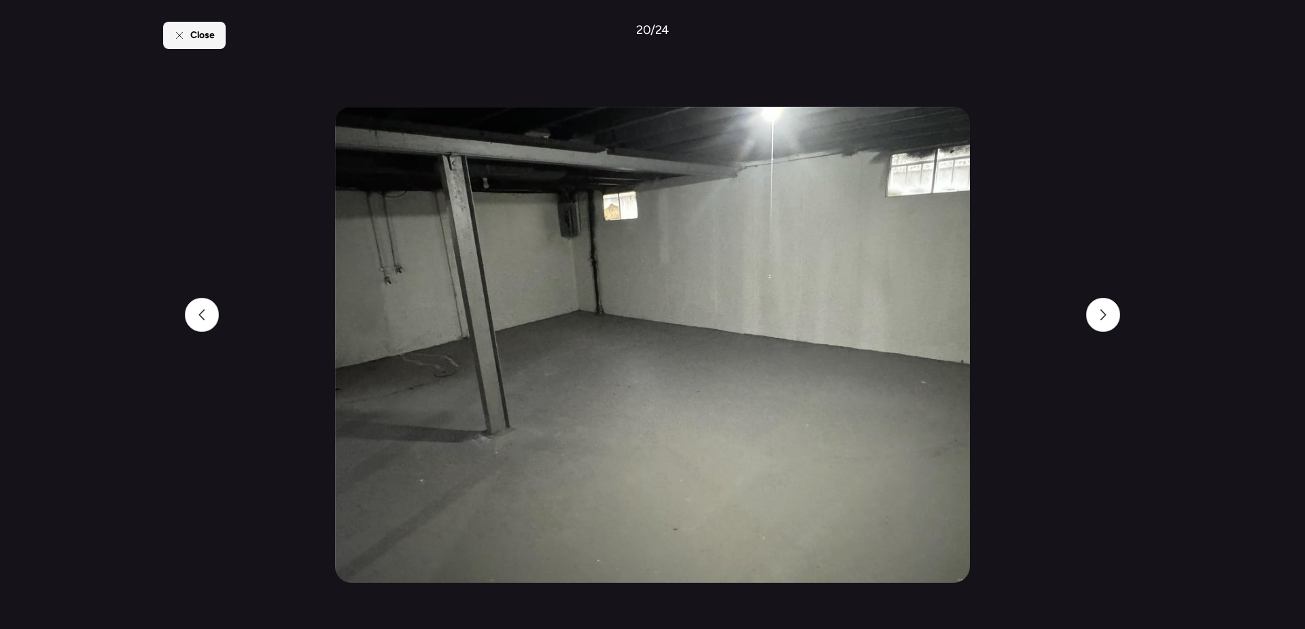
click at [175, 34] on icon at bounding box center [179, 35] width 11 height 11
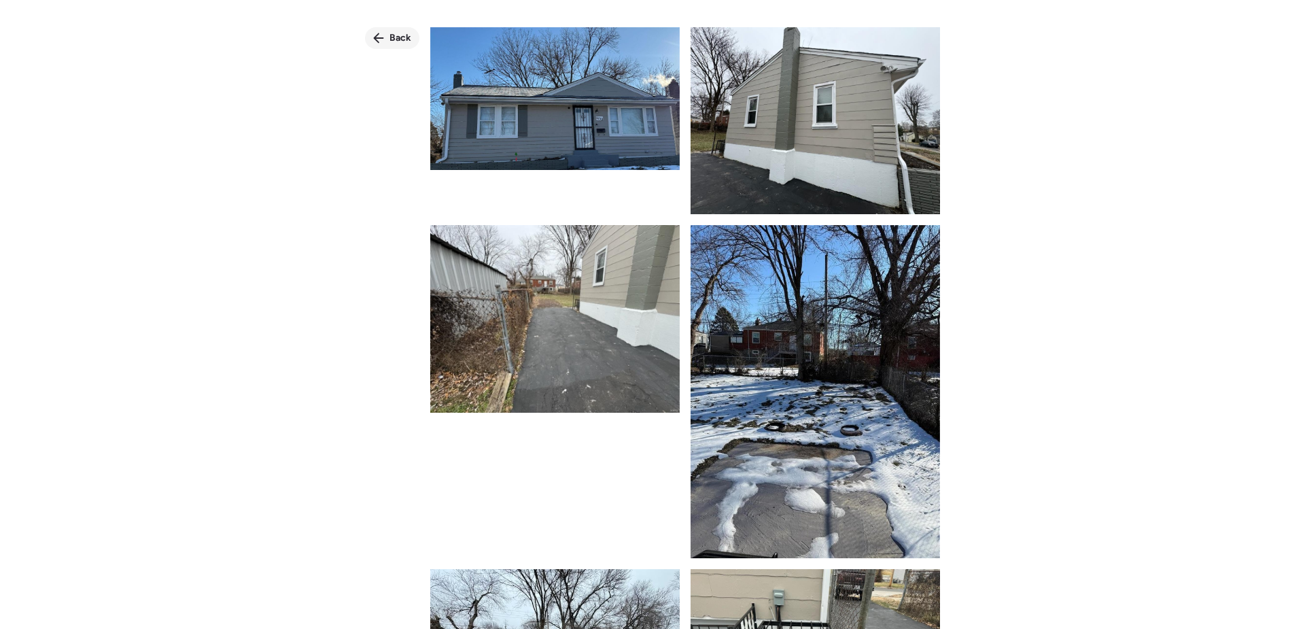
click at [395, 41] on span "Back" at bounding box center [400, 38] width 22 height 14
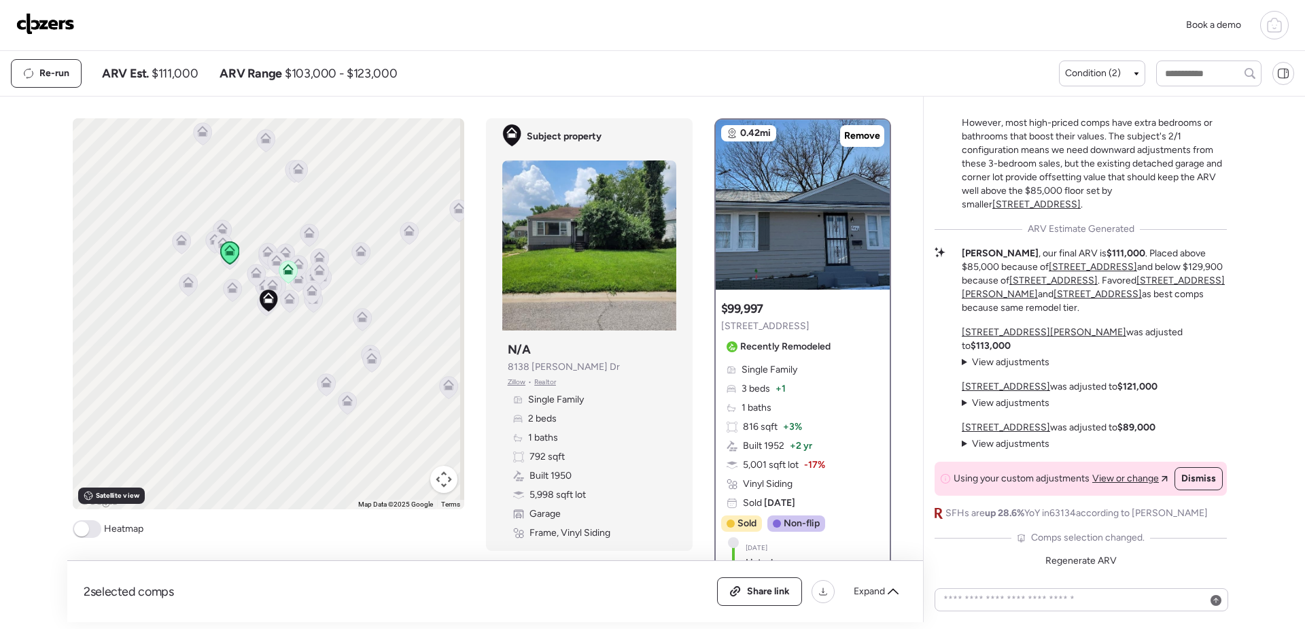
click at [228, 289] on icon at bounding box center [232, 290] width 9 height 4
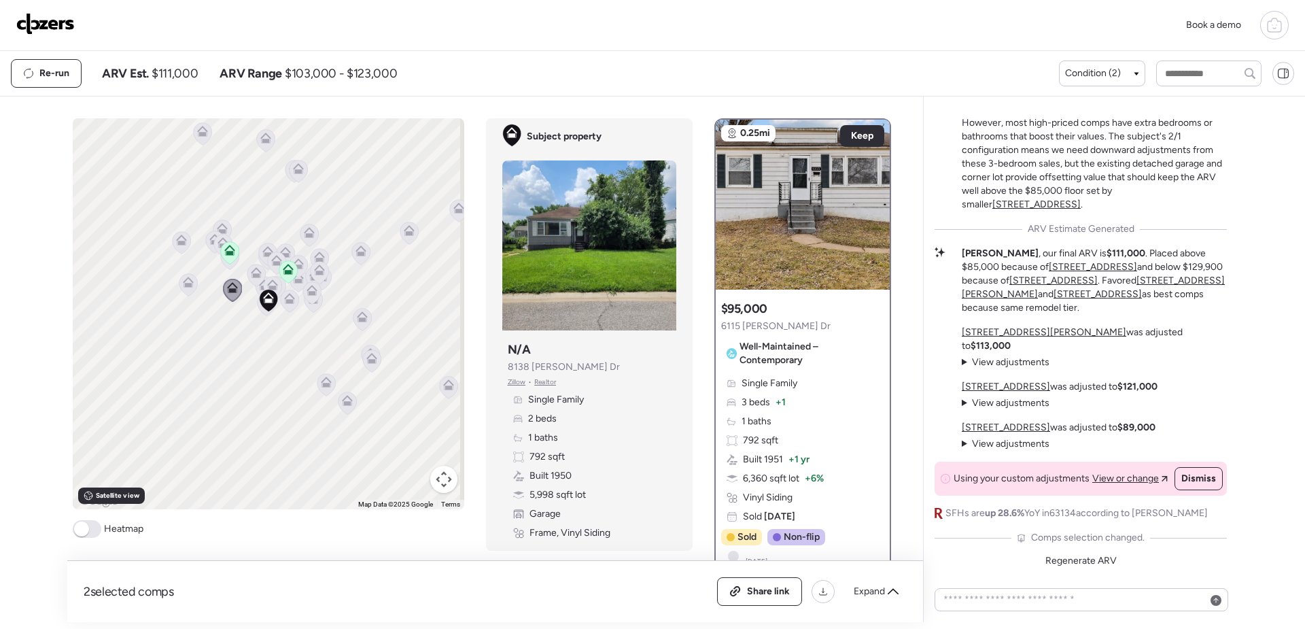
click at [186, 287] on icon at bounding box center [187, 285] width 9 height 4
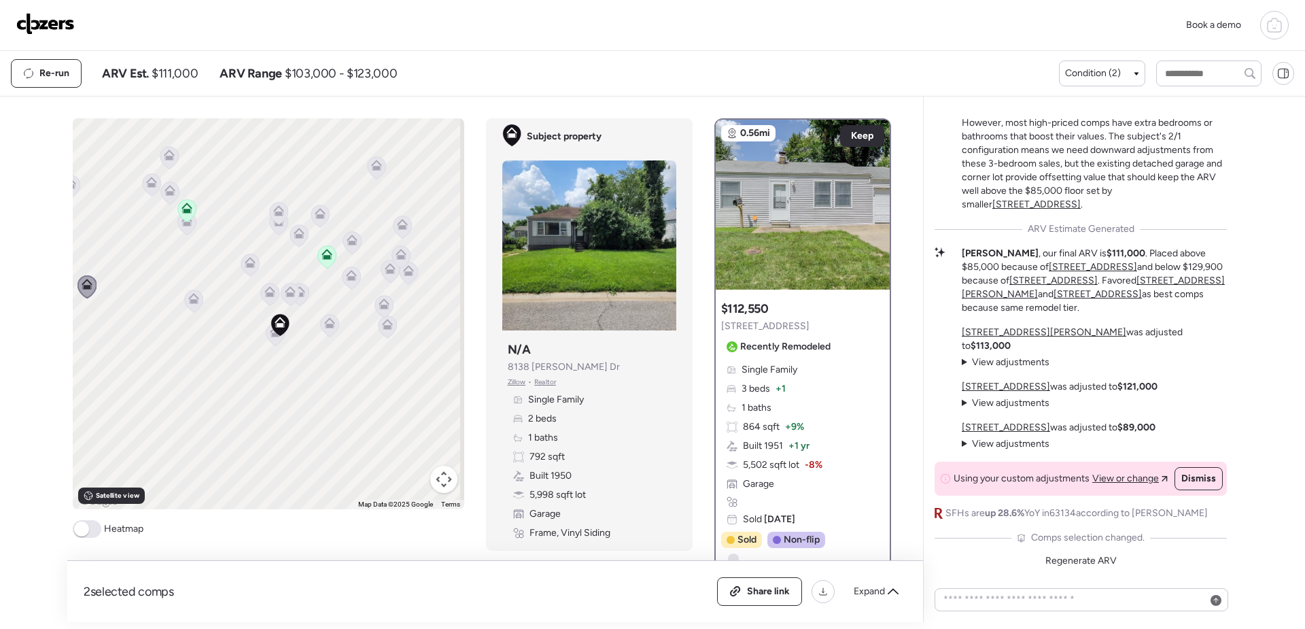
drag, startPoint x: 248, startPoint y: 345, endPoint x: 272, endPoint y: 406, distance: 65.0
click at [272, 406] on div "To activate drag with keyboard, press Alt + Enter. Once in keyboard drag state,…" at bounding box center [268, 313] width 391 height 391
click at [328, 328] on icon at bounding box center [329, 325] width 18 height 22
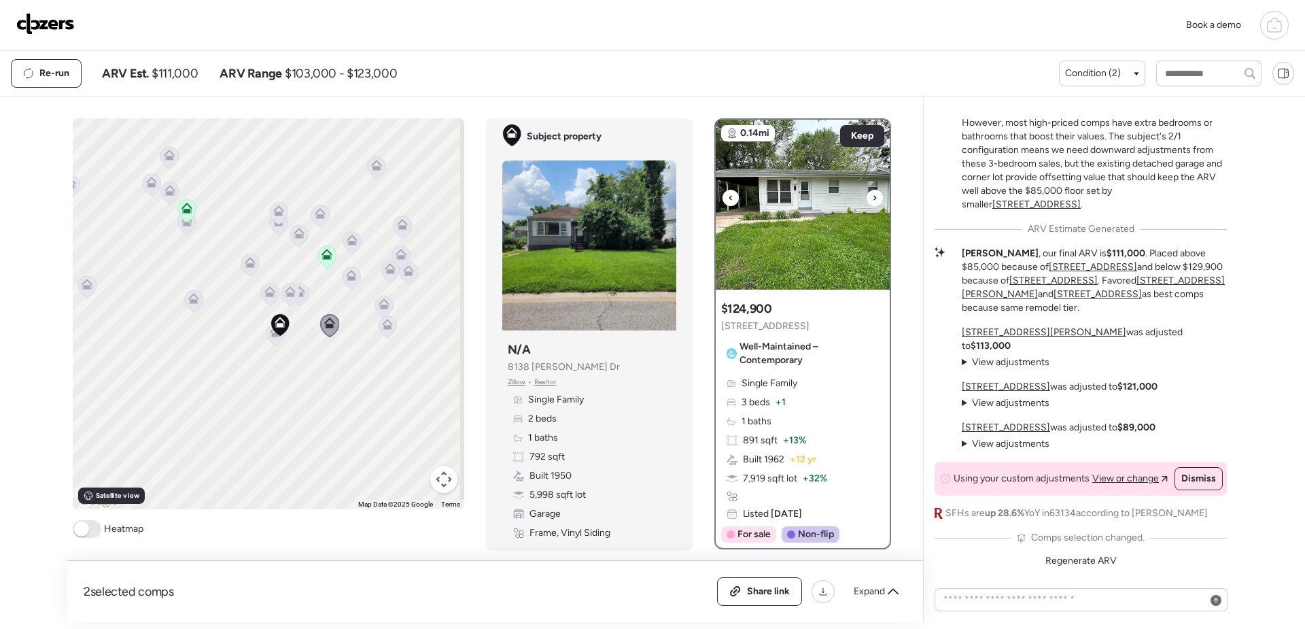
click at [866, 201] on div at bounding box center [874, 198] width 16 height 16
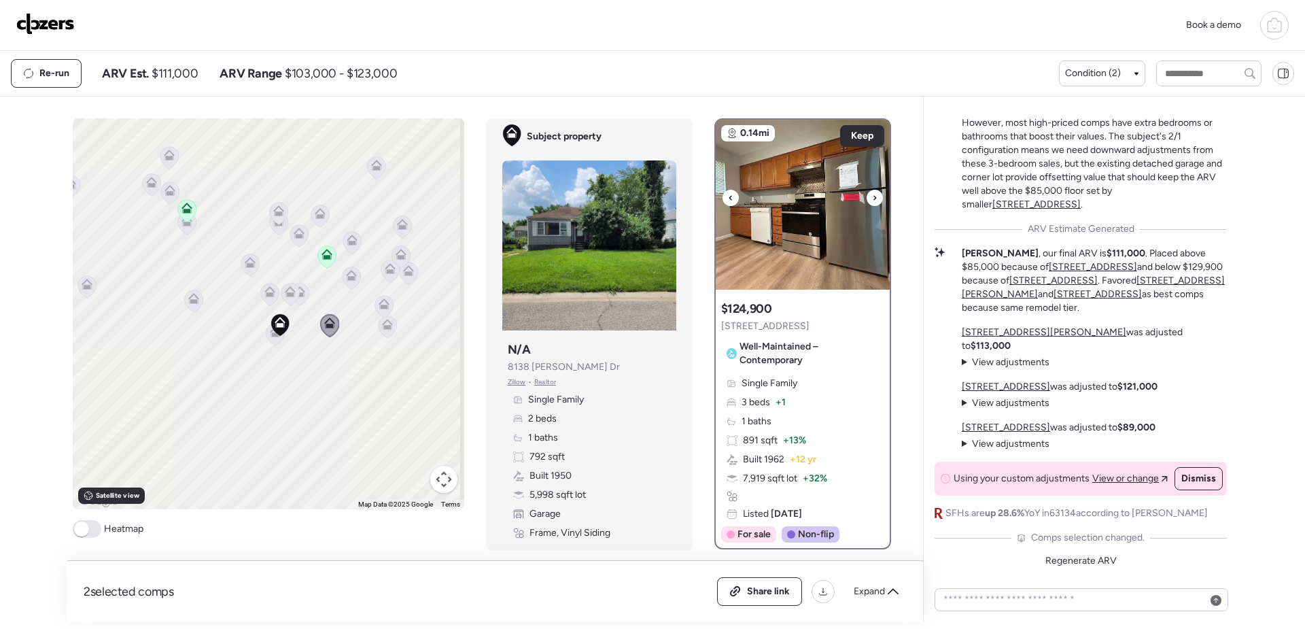
click at [866, 201] on div at bounding box center [874, 198] width 16 height 16
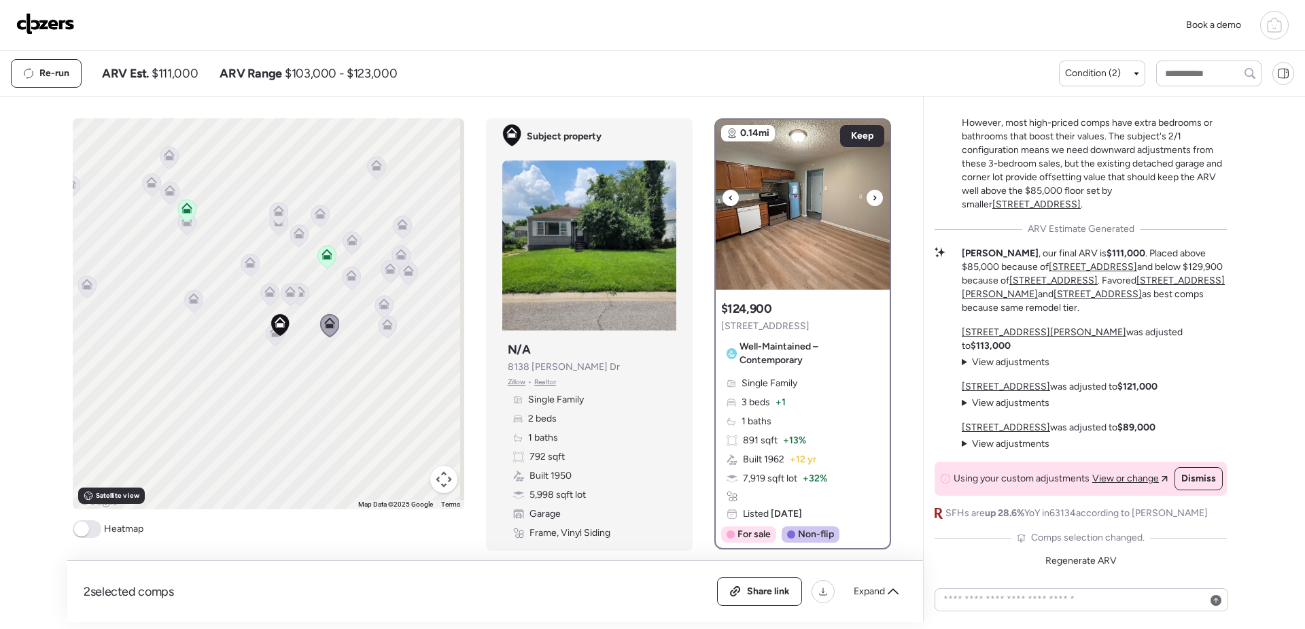
click at [866, 202] on div at bounding box center [874, 198] width 16 height 16
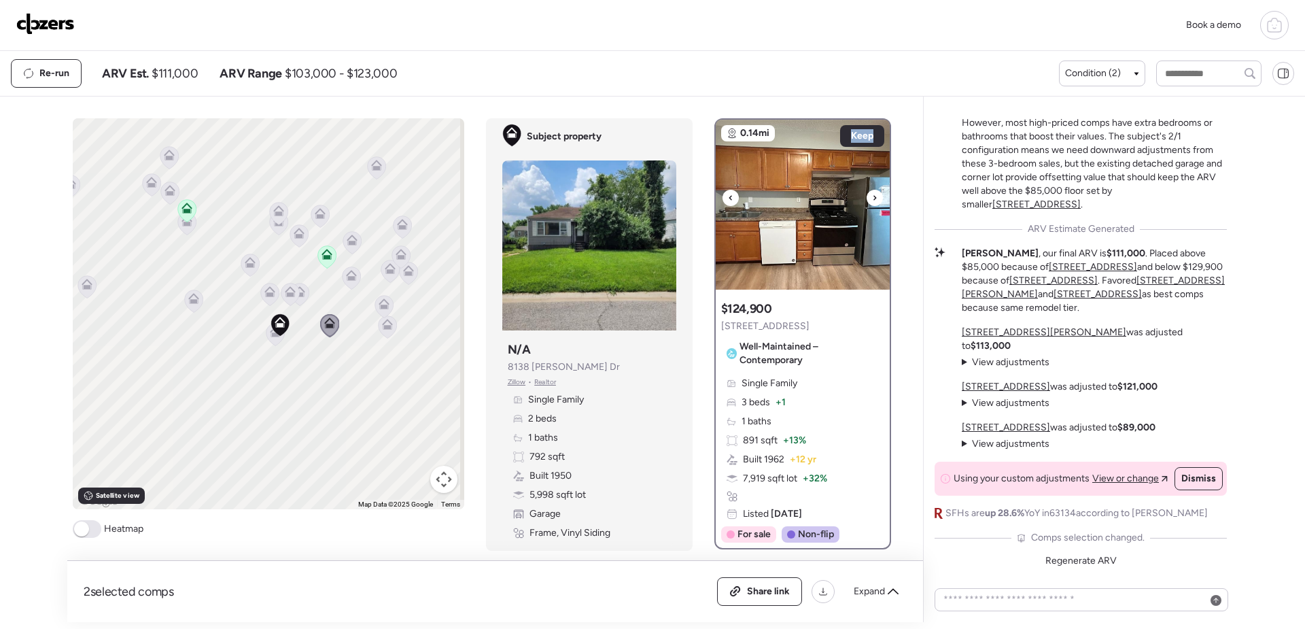
click at [866, 202] on div at bounding box center [874, 198] width 16 height 16
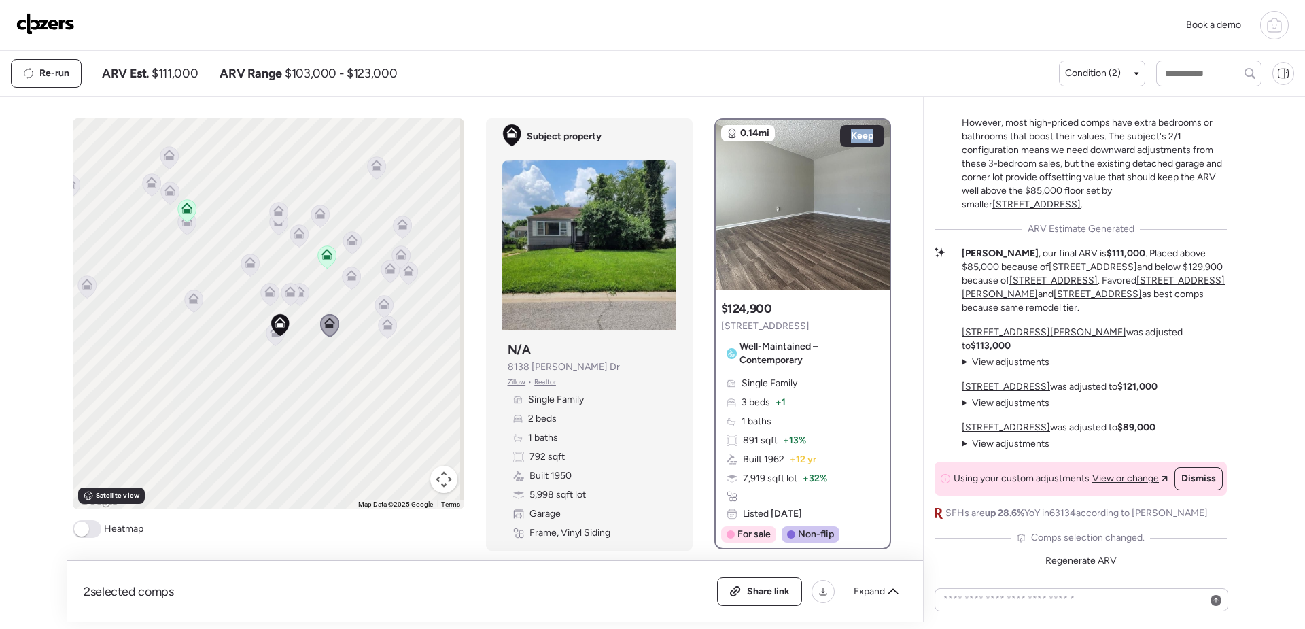
click at [867, 208] on img at bounding box center [803, 205] width 174 height 170
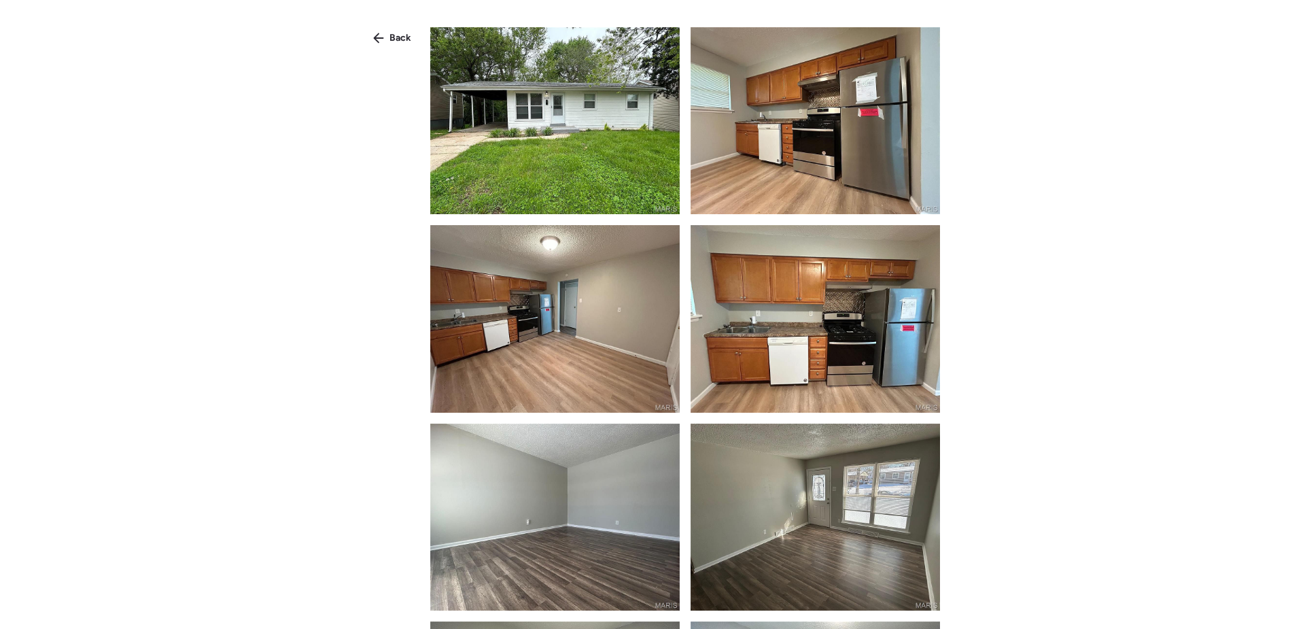
click at [555, 169] on img at bounding box center [554, 120] width 249 height 187
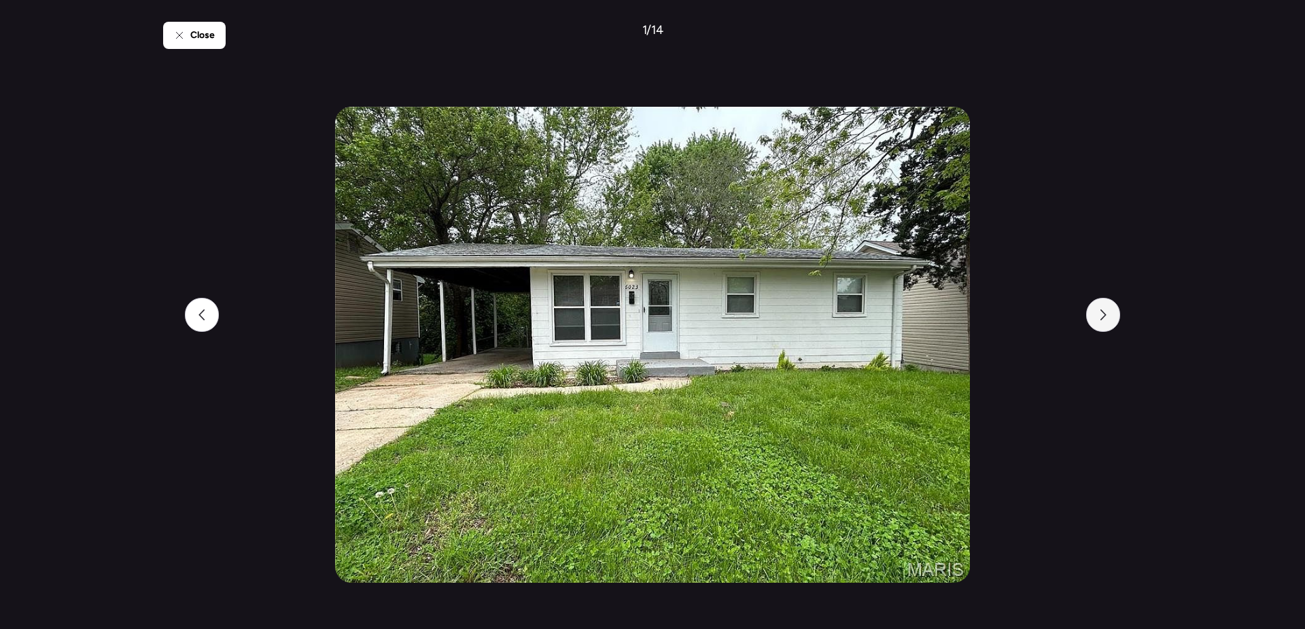
click at [1106, 317] on icon at bounding box center [1102, 314] width 11 height 11
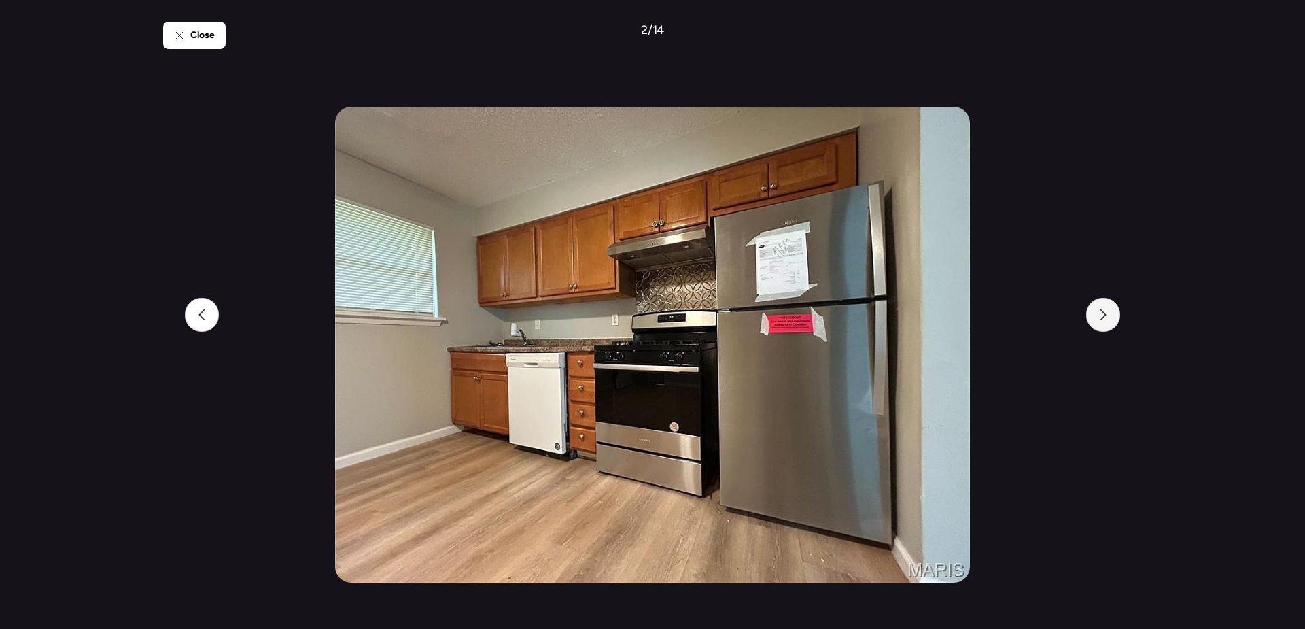
click at [1106, 317] on icon at bounding box center [1102, 314] width 11 height 11
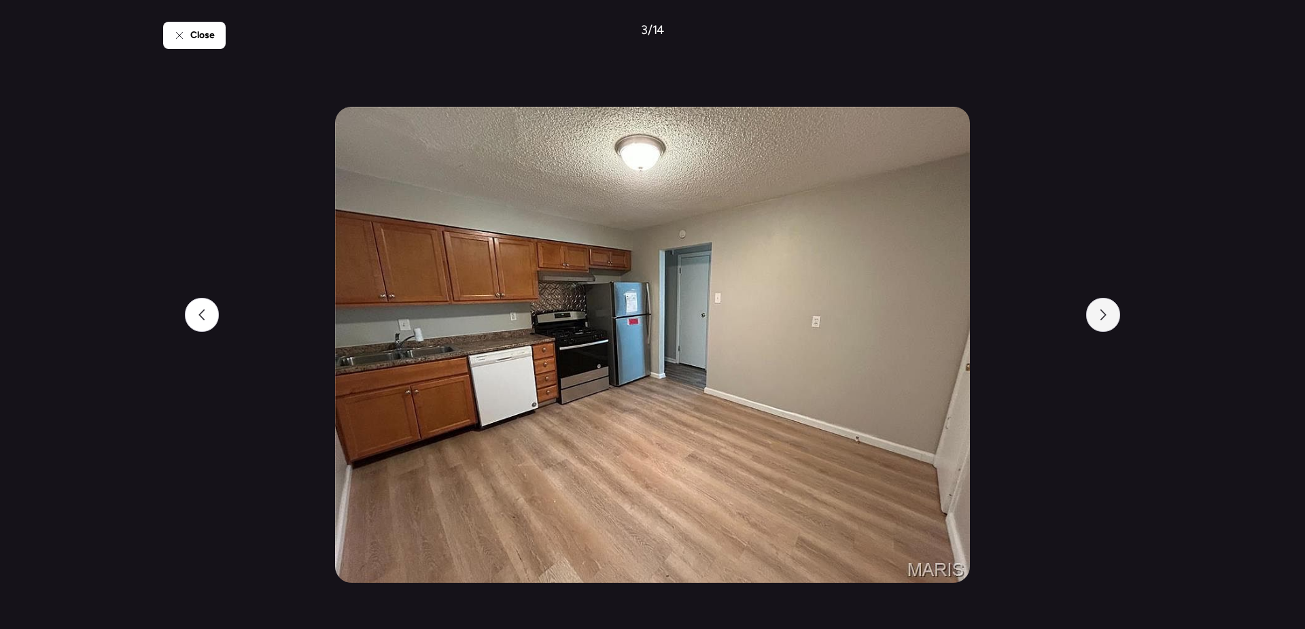
click at [1106, 317] on icon at bounding box center [1102, 314] width 11 height 11
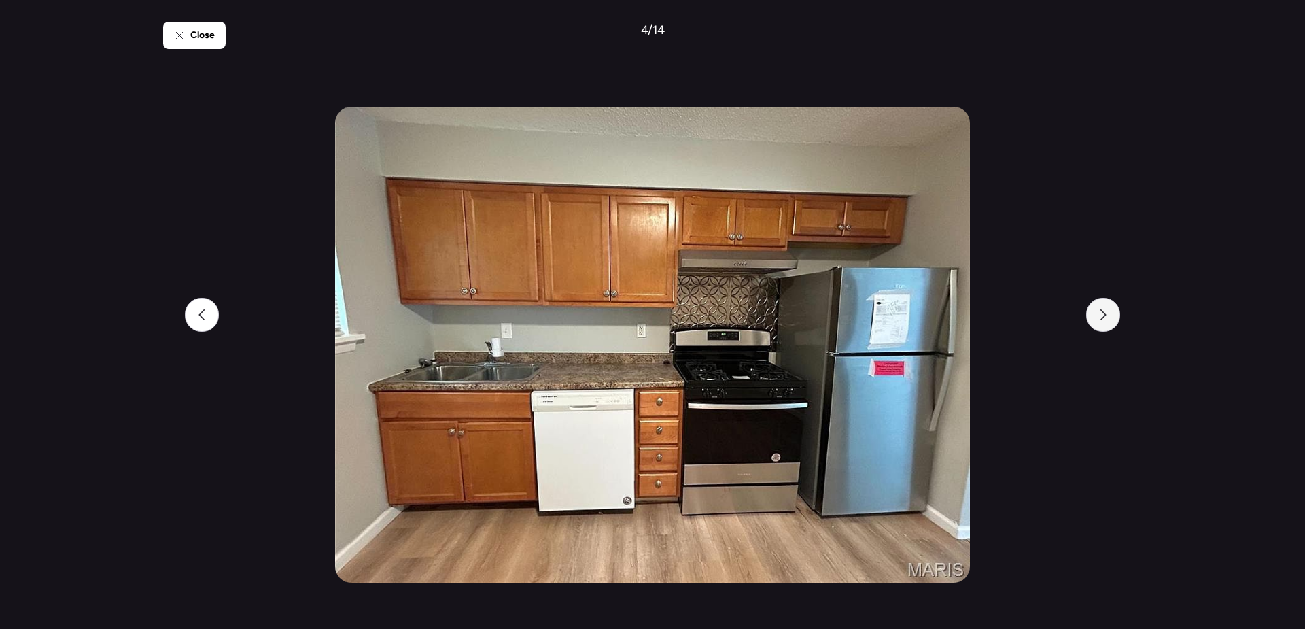
click at [1106, 317] on icon at bounding box center [1102, 314] width 11 height 11
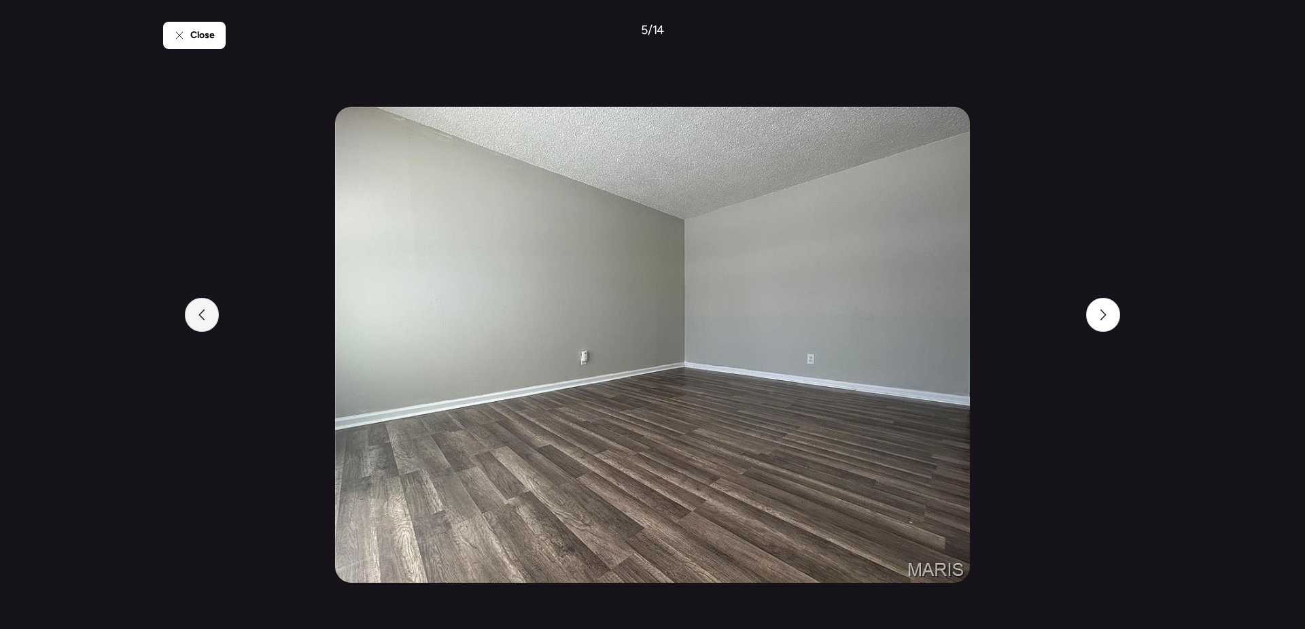
click at [207, 324] on div at bounding box center [202, 315] width 34 height 34
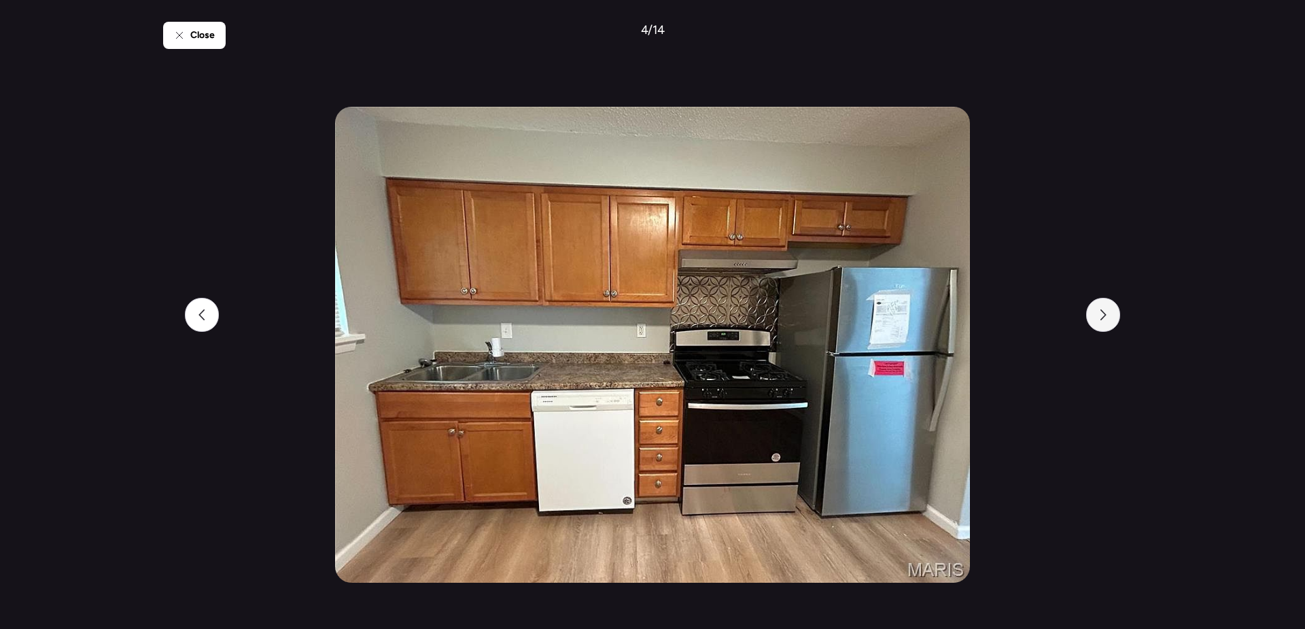
click at [1109, 313] on div at bounding box center [1103, 315] width 34 height 34
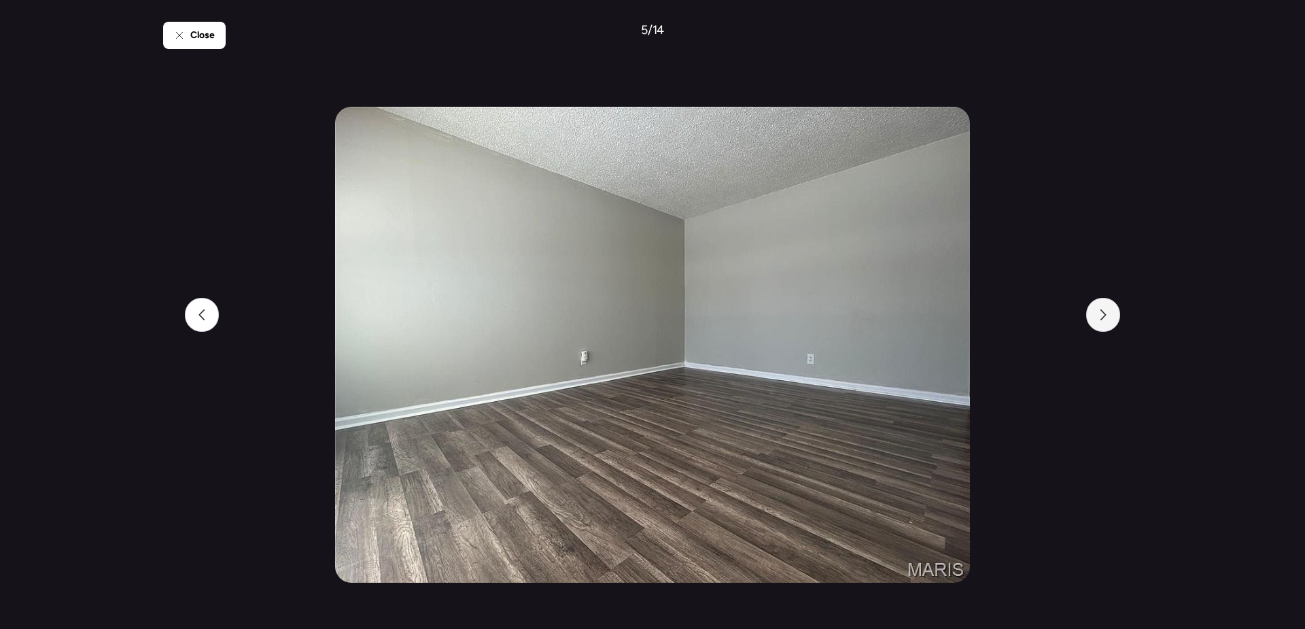
click at [1109, 313] on div at bounding box center [1103, 315] width 34 height 34
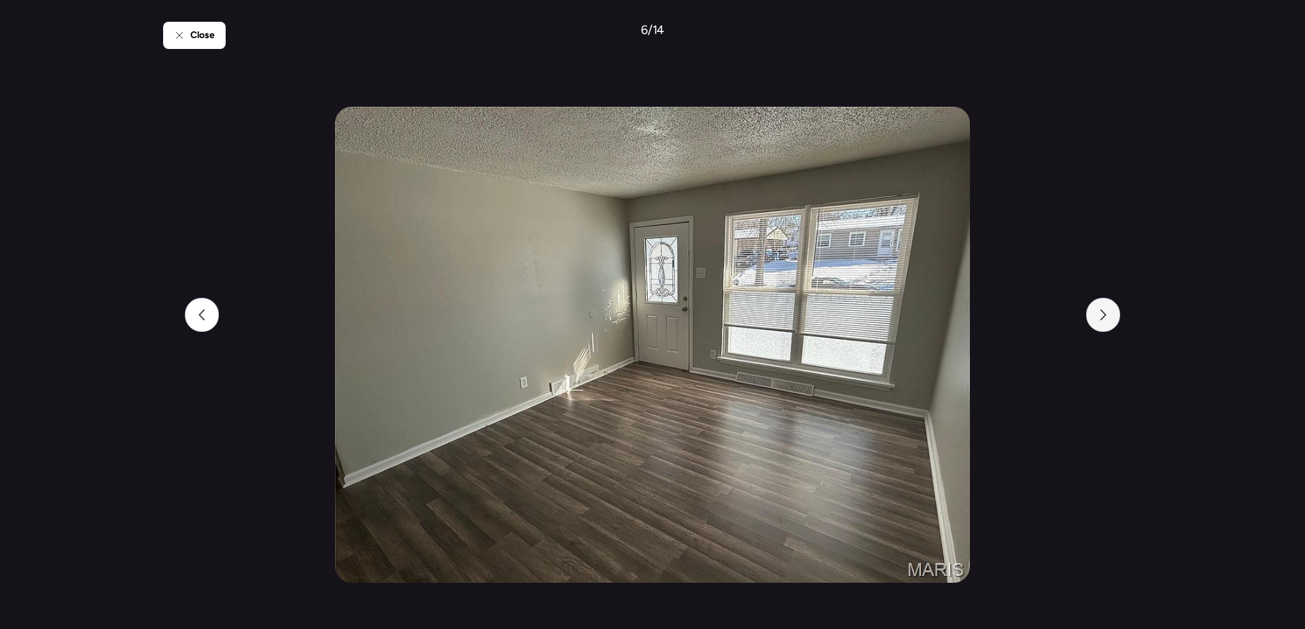
click at [1109, 313] on div at bounding box center [1103, 315] width 34 height 34
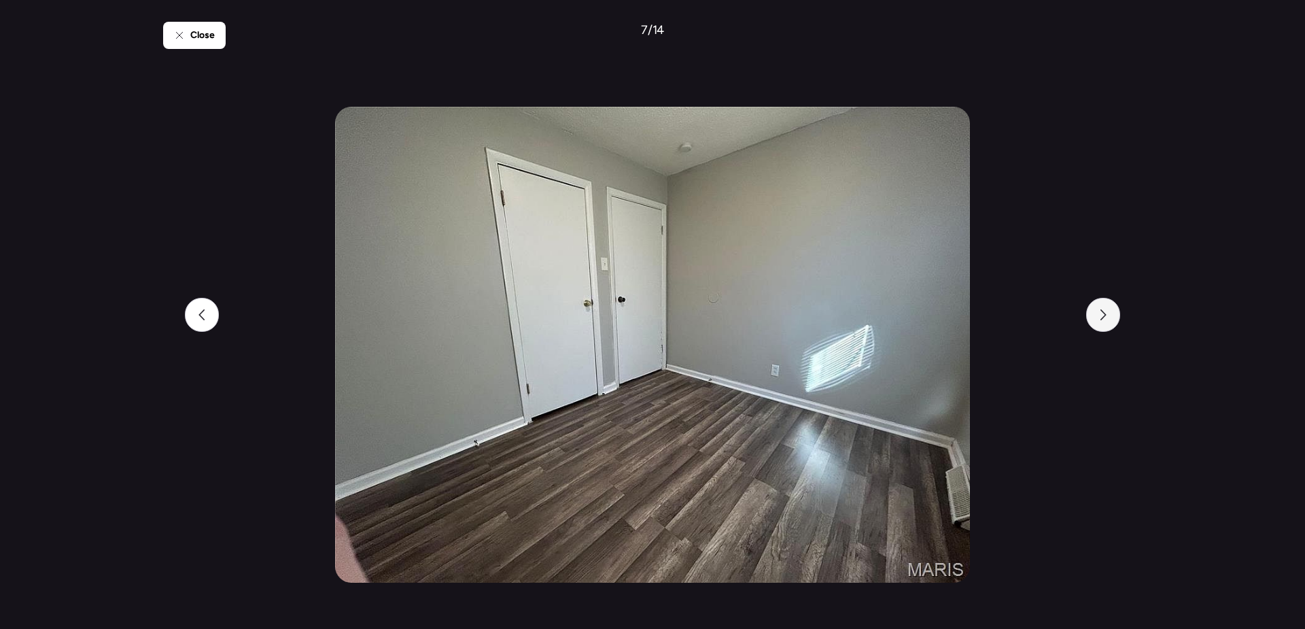
click at [1109, 315] on div at bounding box center [1103, 315] width 34 height 34
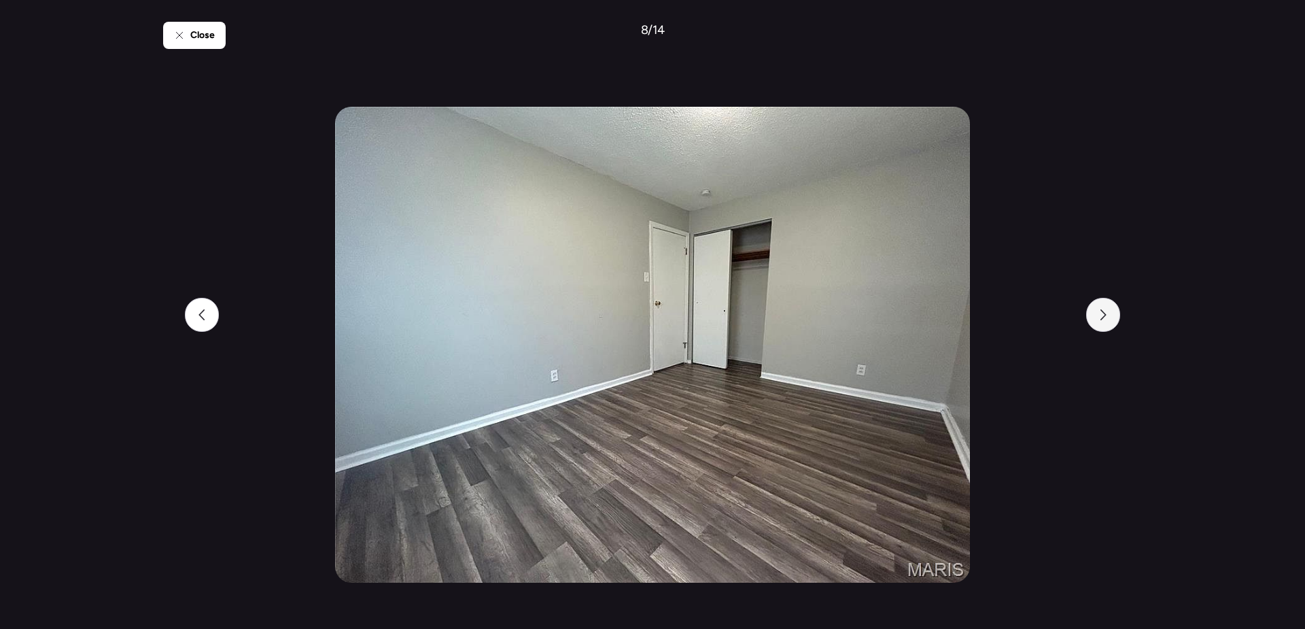
click at [1109, 315] on div at bounding box center [1103, 315] width 34 height 34
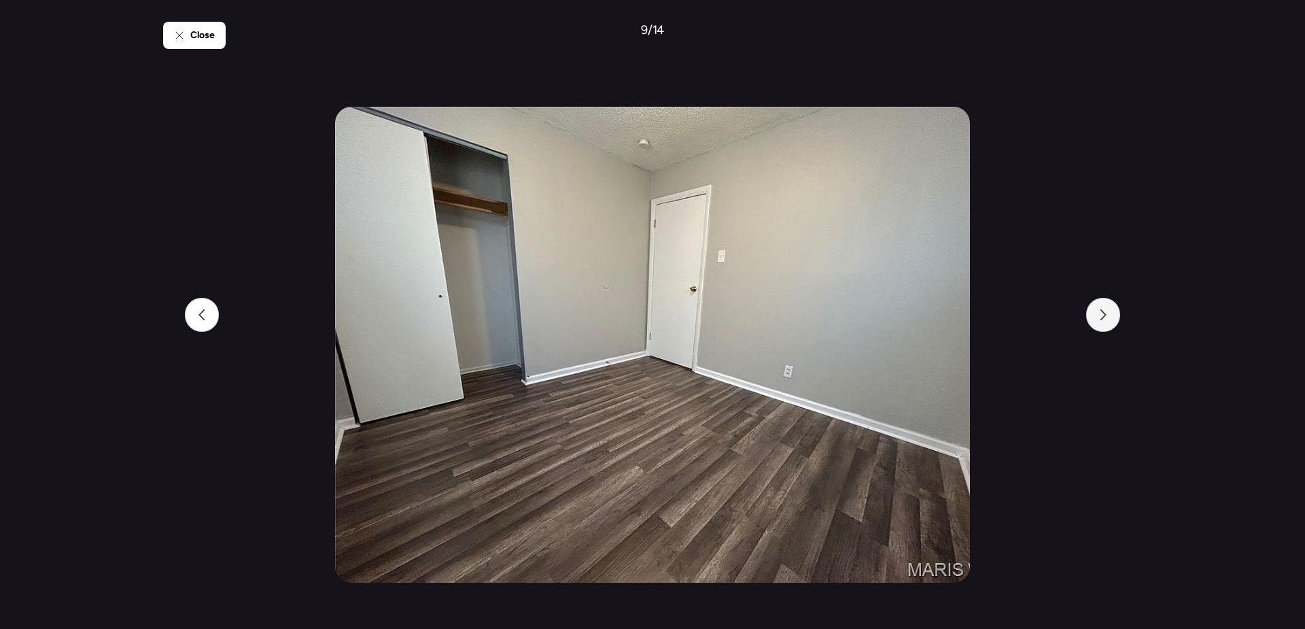
click at [1109, 315] on div at bounding box center [1103, 315] width 34 height 34
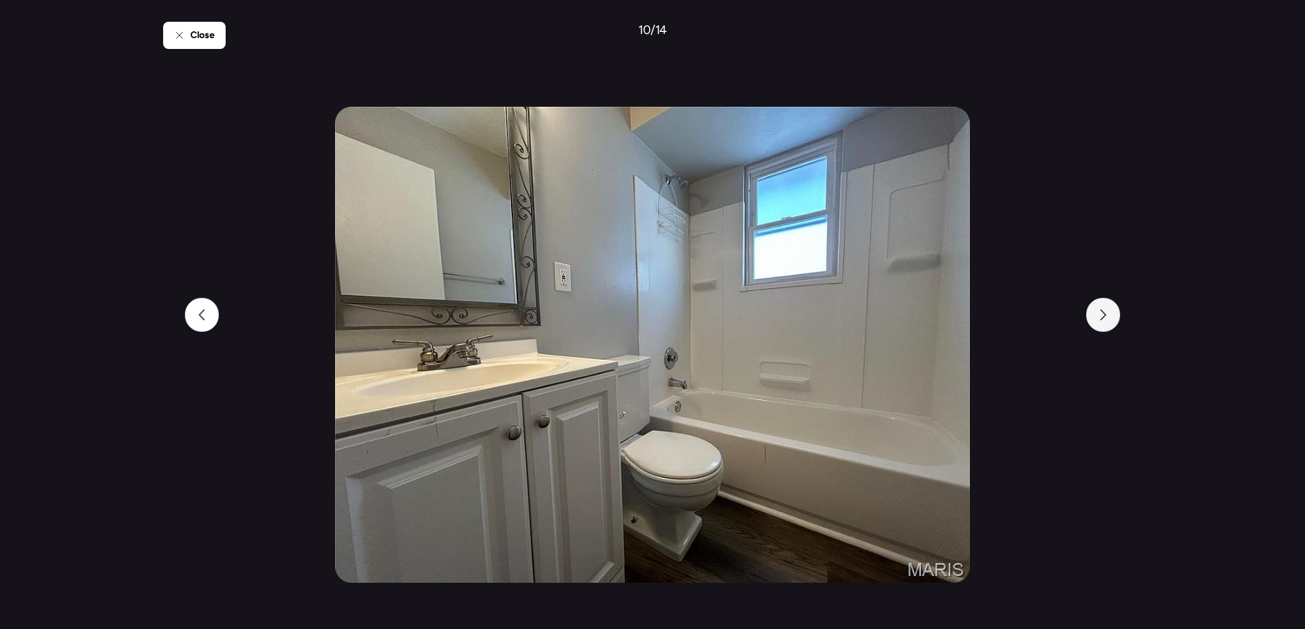
click at [1109, 315] on div at bounding box center [1103, 315] width 34 height 34
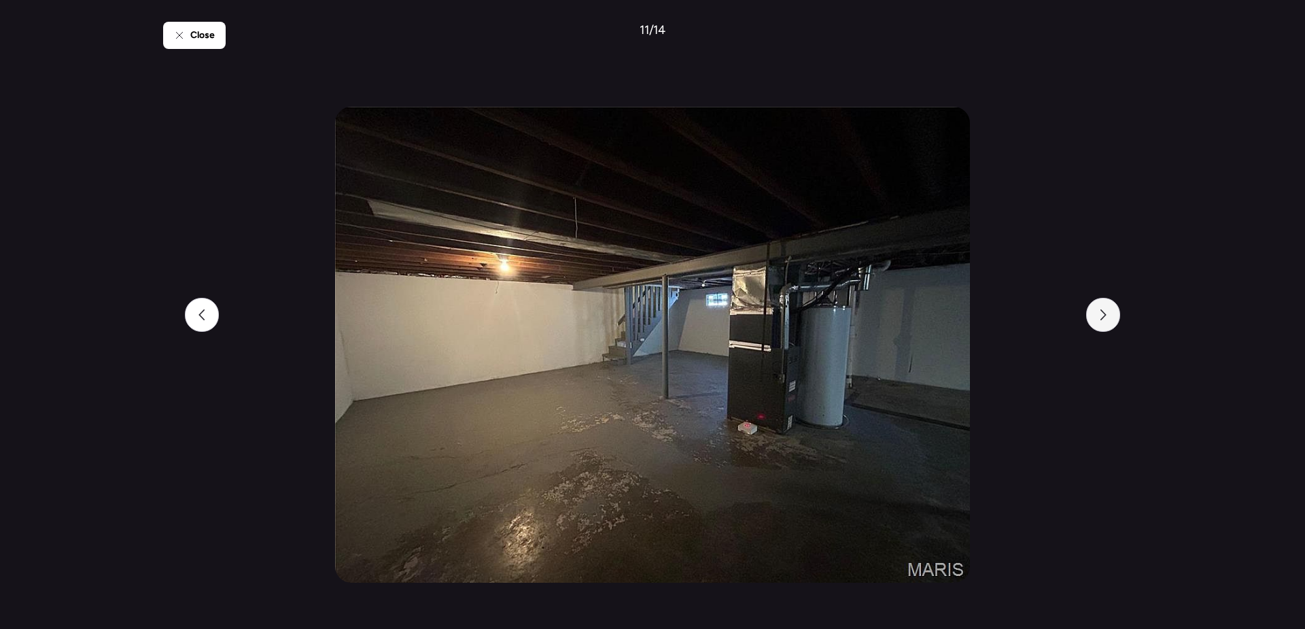
click at [1109, 315] on div at bounding box center [1103, 315] width 34 height 34
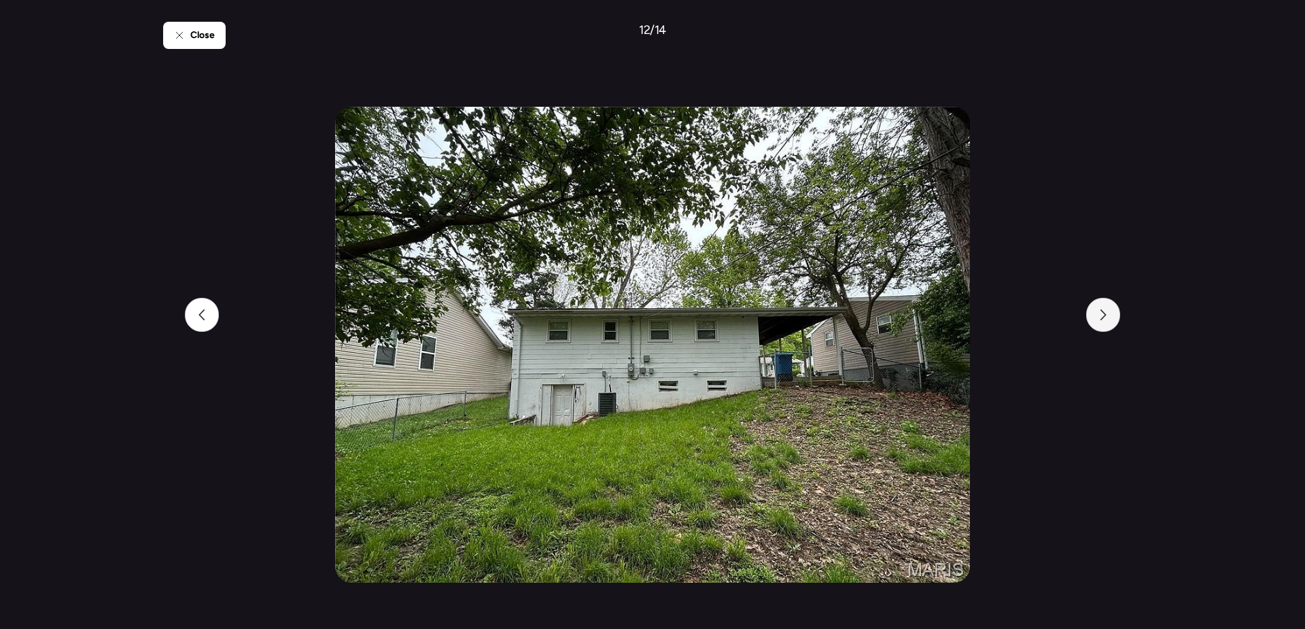
click at [1109, 315] on div at bounding box center [1103, 315] width 34 height 34
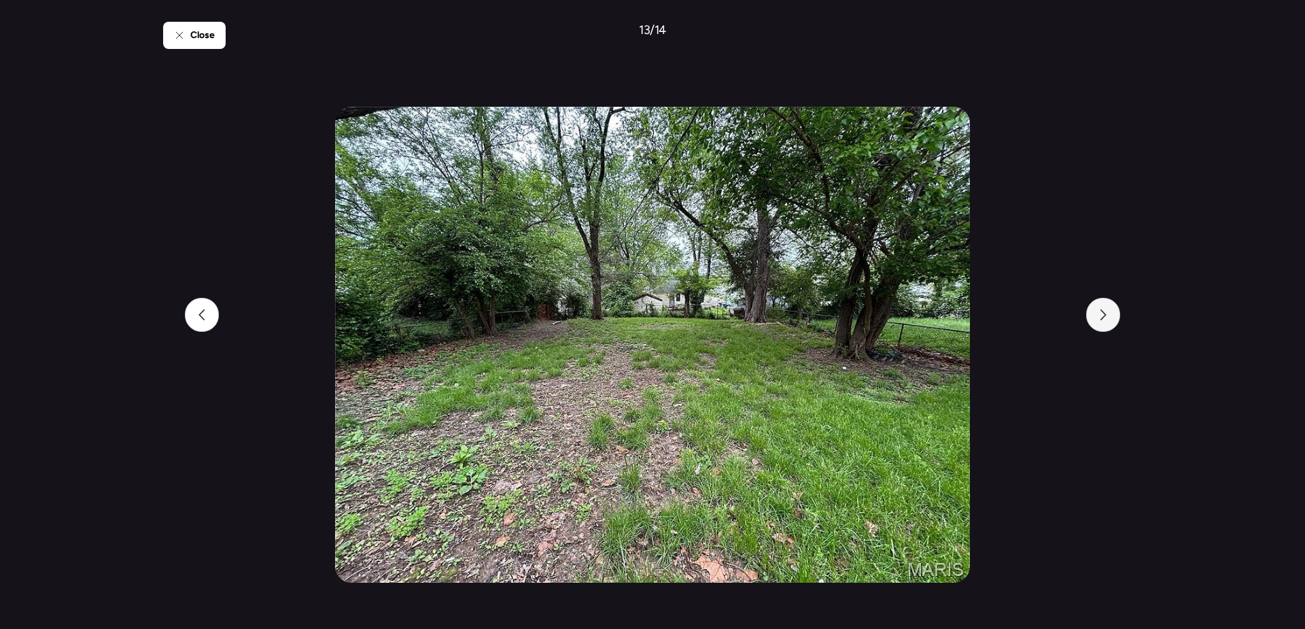
click at [1104, 314] on icon at bounding box center [1103, 314] width 6 height 11
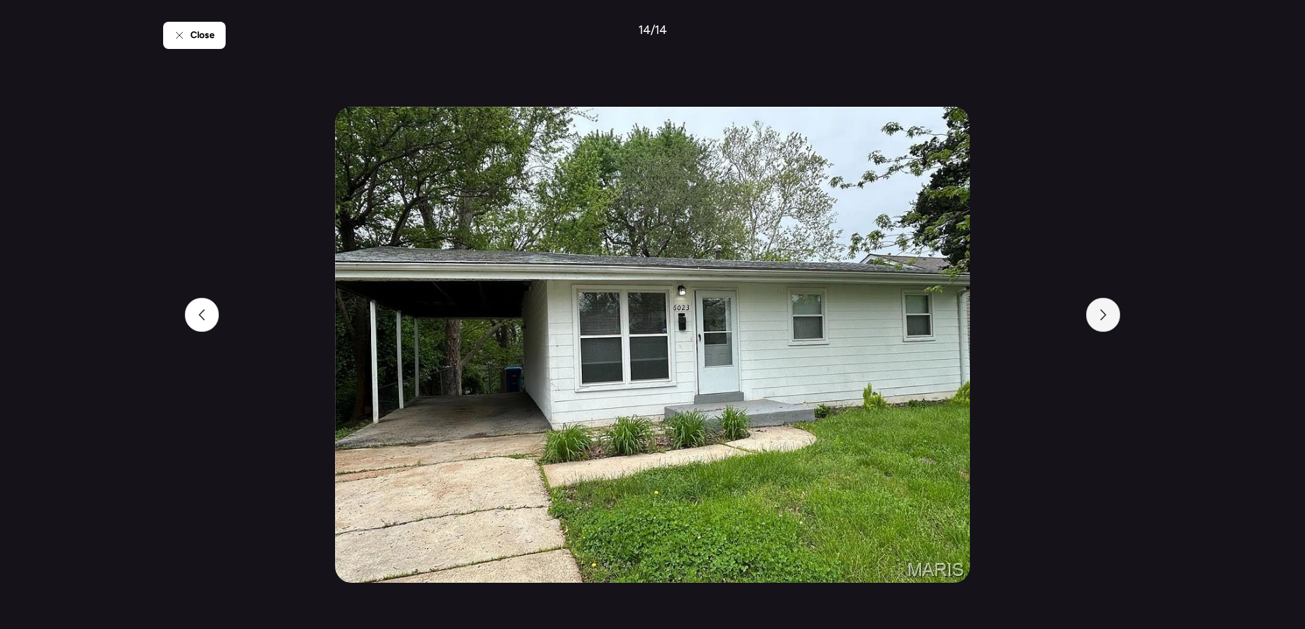
click at [1104, 314] on icon at bounding box center [1103, 314] width 6 height 11
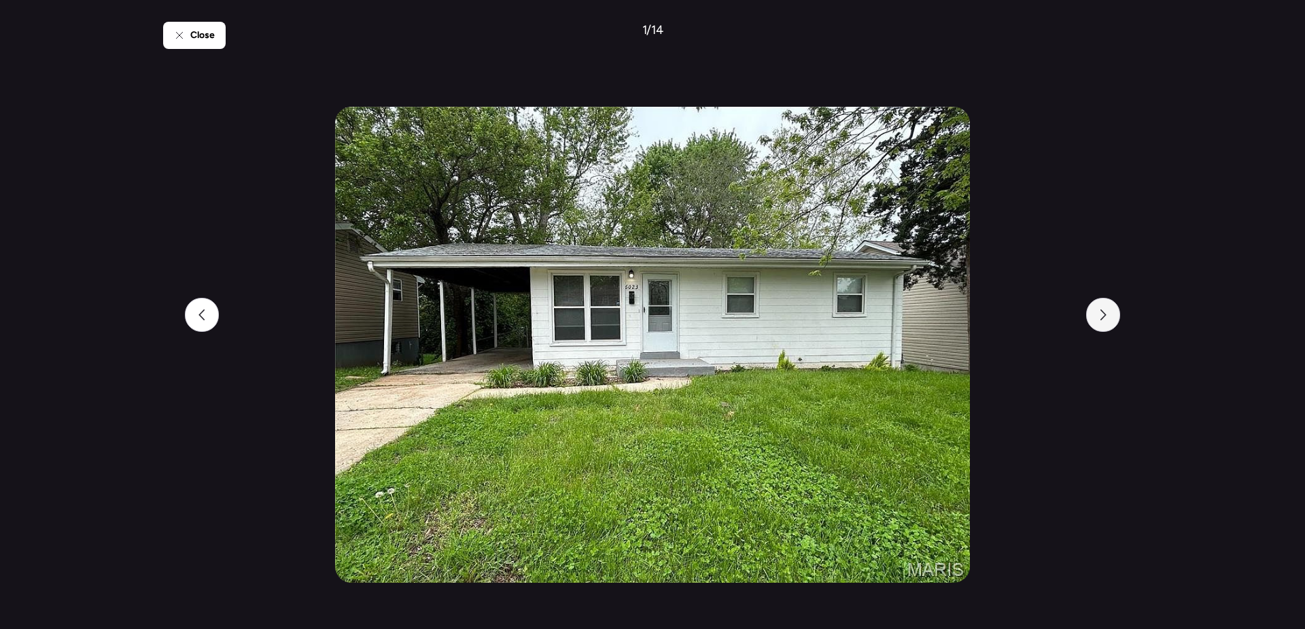
click at [1104, 314] on icon at bounding box center [1103, 314] width 6 height 11
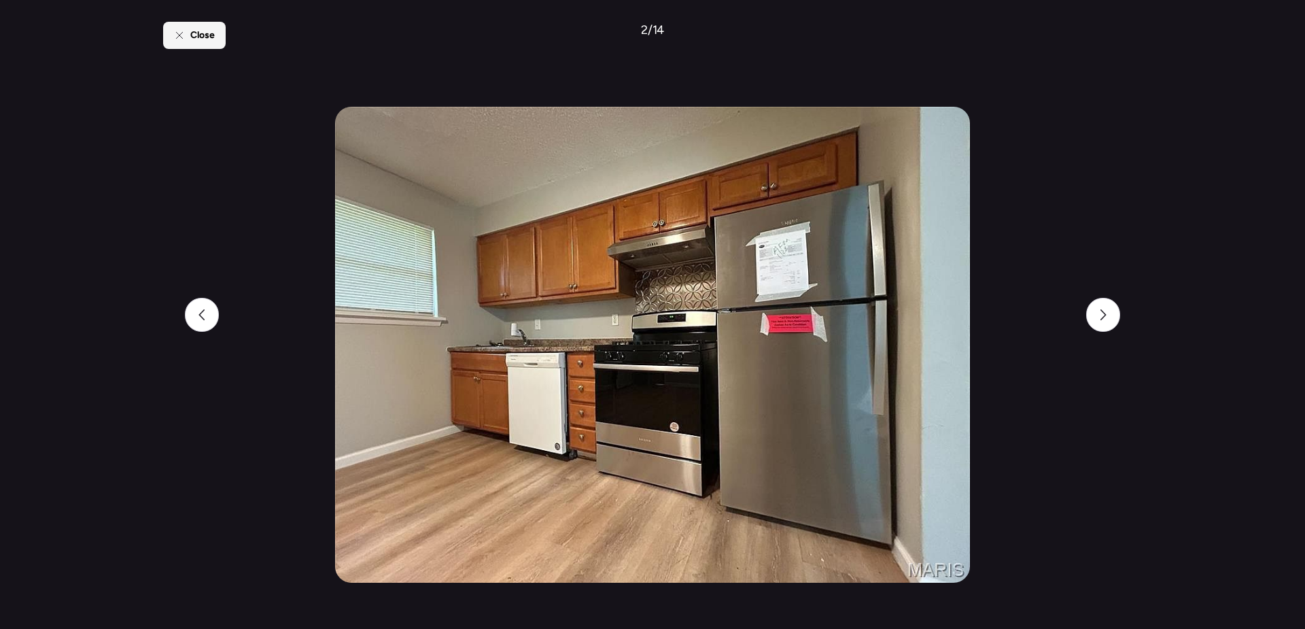
click at [211, 39] on span "Close" at bounding box center [202, 36] width 24 height 14
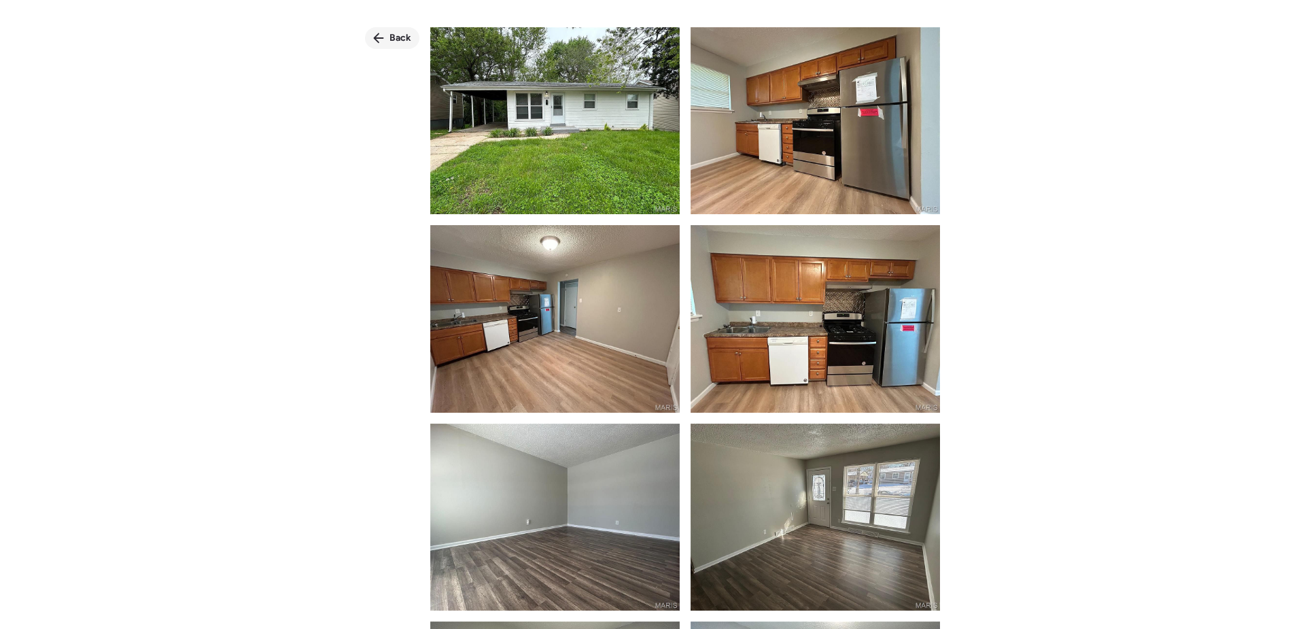
click at [382, 40] on icon at bounding box center [378, 38] width 11 height 11
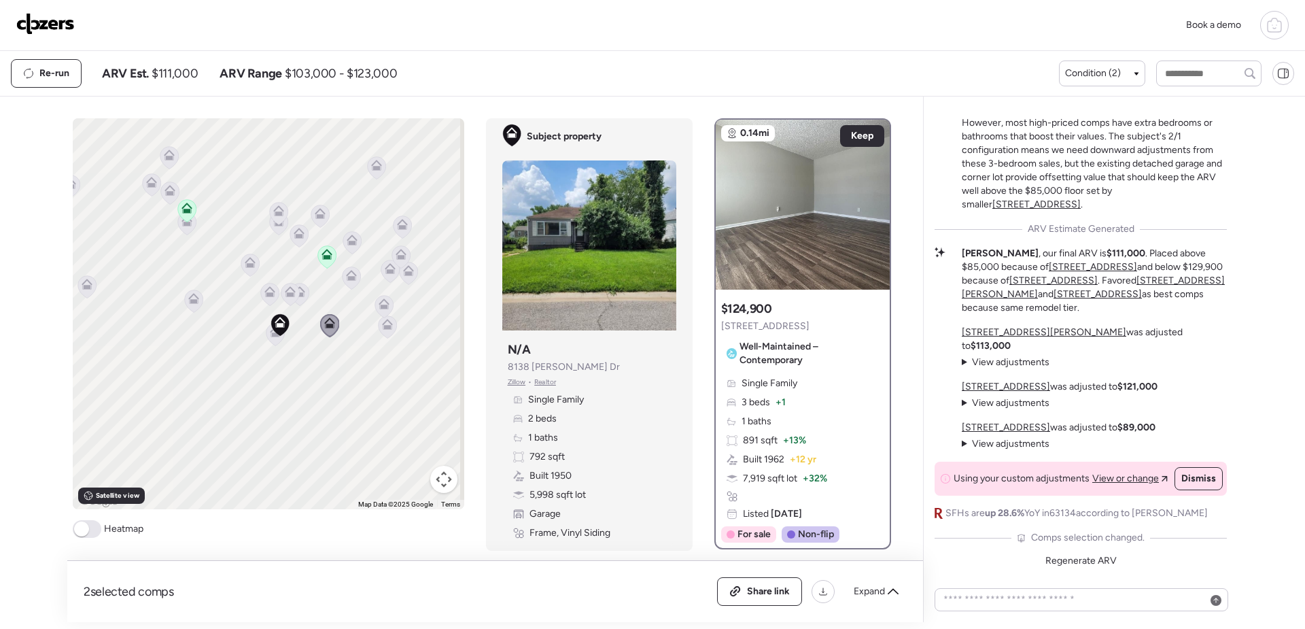
click at [300, 295] on icon at bounding box center [299, 291] width 11 height 11
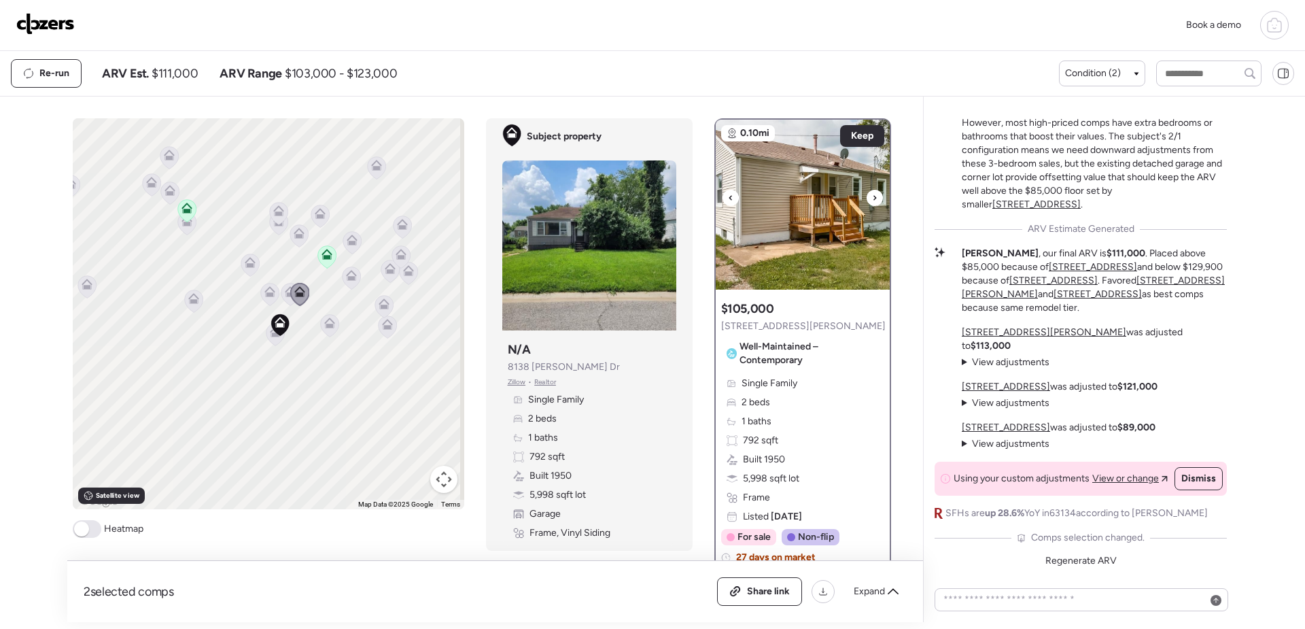
click at [872, 194] on icon at bounding box center [874, 198] width 5 height 16
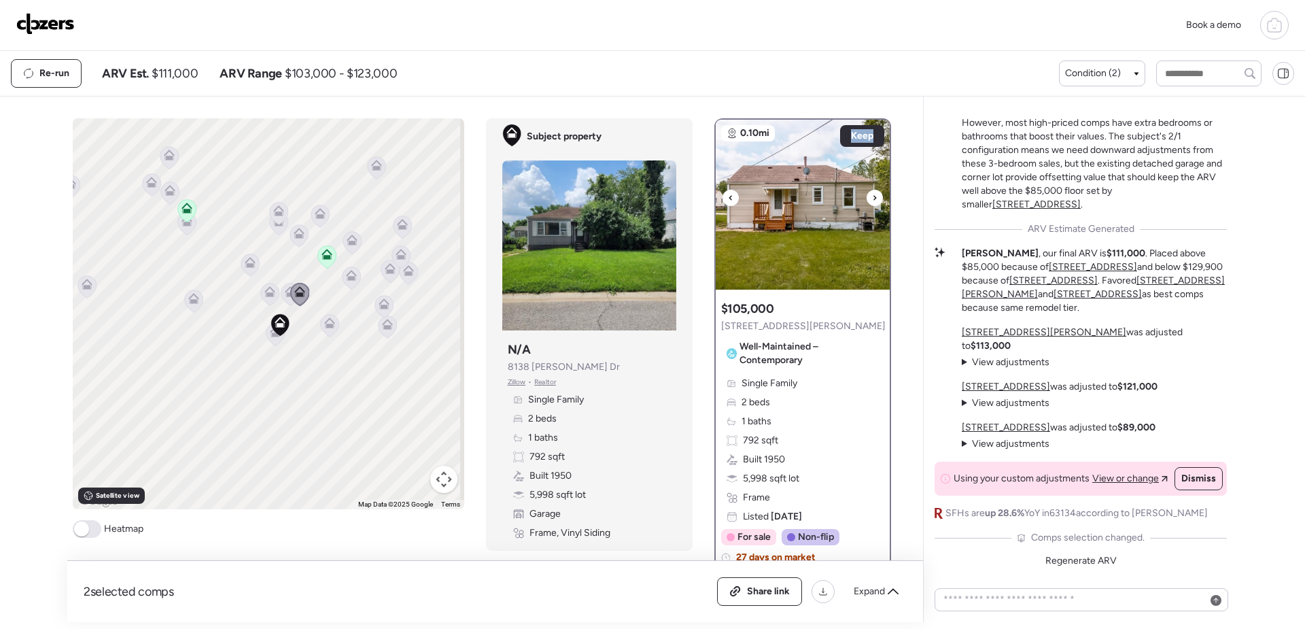
click at [872, 194] on icon at bounding box center [874, 198] width 5 height 16
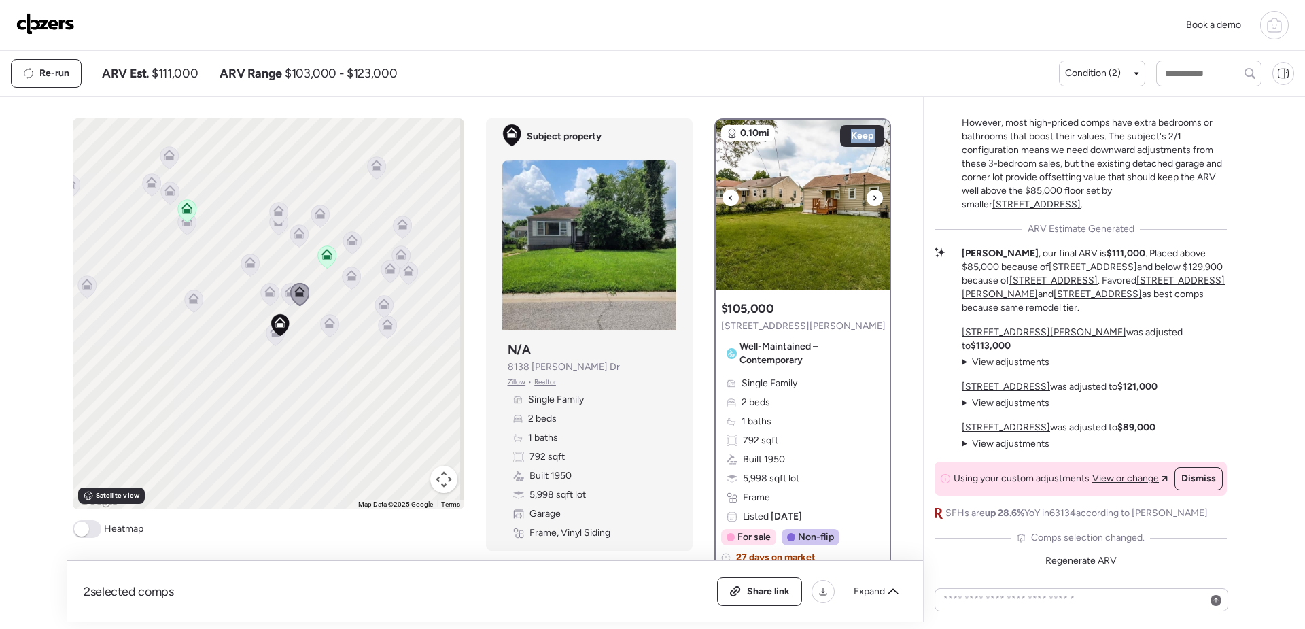
click at [872, 194] on icon at bounding box center [874, 198] width 5 height 16
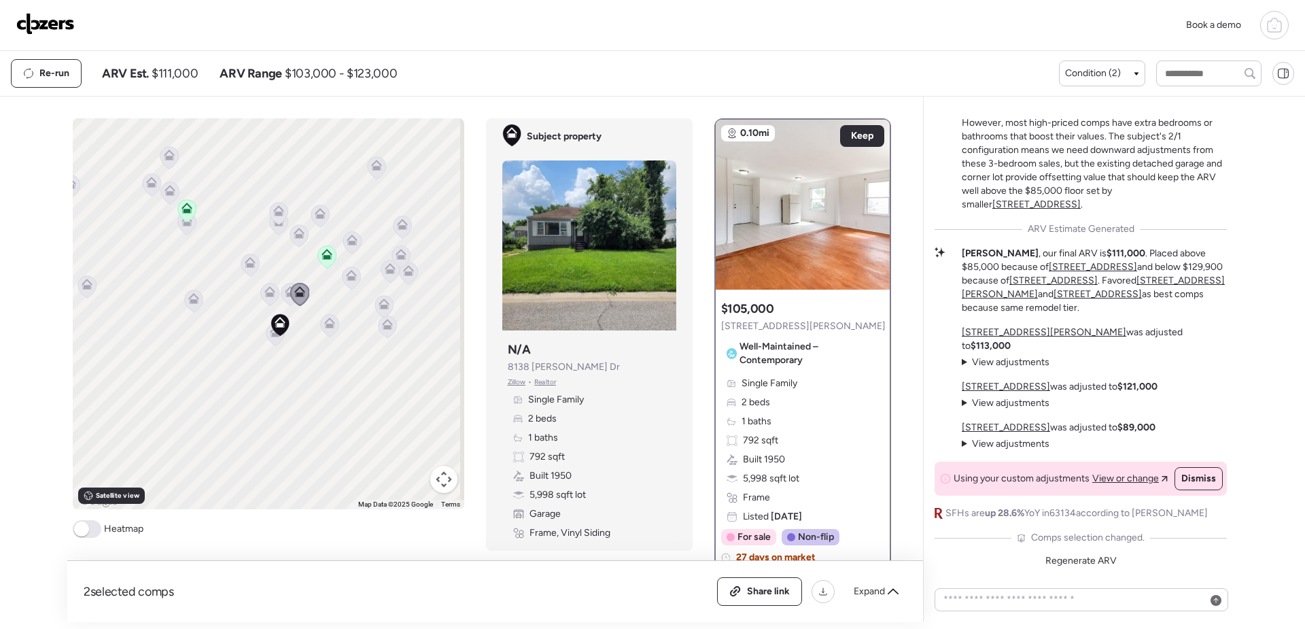
drag, startPoint x: 870, startPoint y: 194, endPoint x: 866, endPoint y: 200, distance: 7.3
click at [872, 200] on icon at bounding box center [874, 198] width 5 height 16
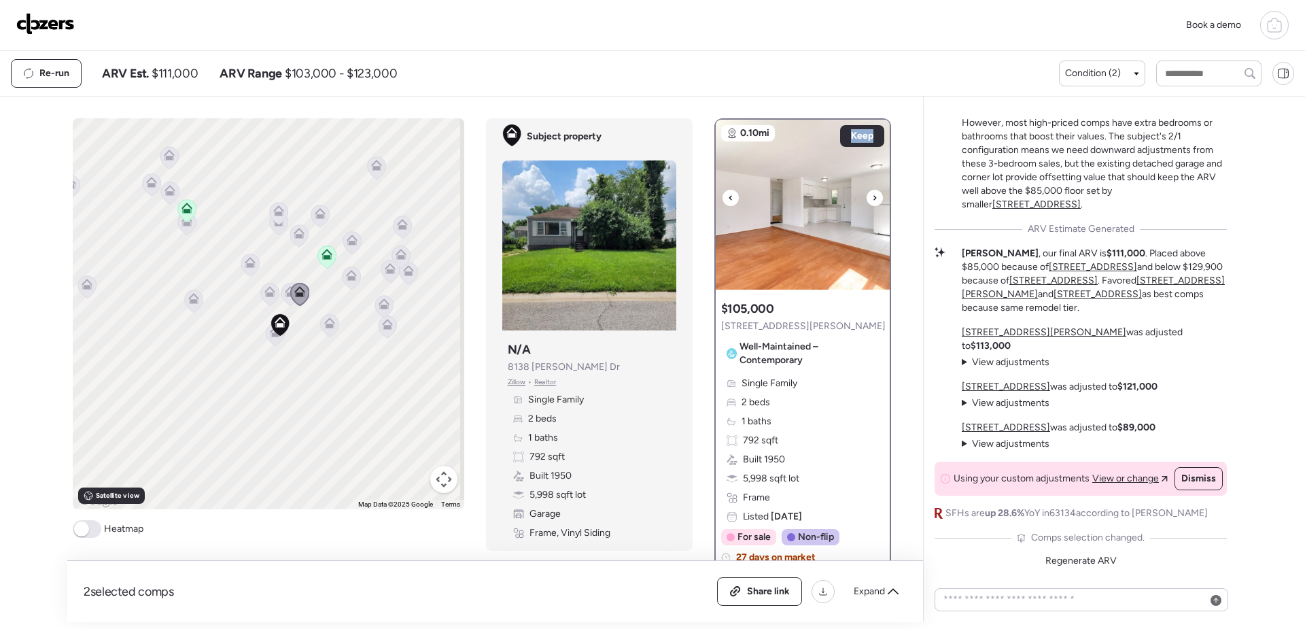
click at [872, 200] on icon at bounding box center [874, 198] width 5 height 16
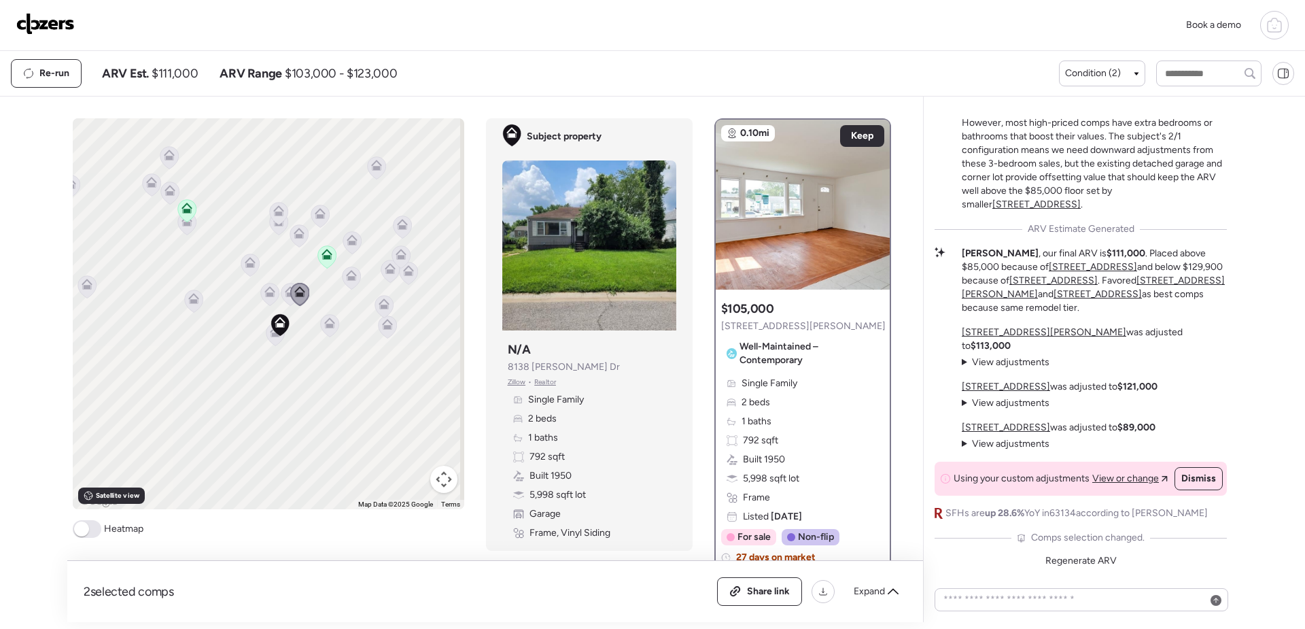
click at [872, 200] on icon at bounding box center [874, 198] width 5 height 16
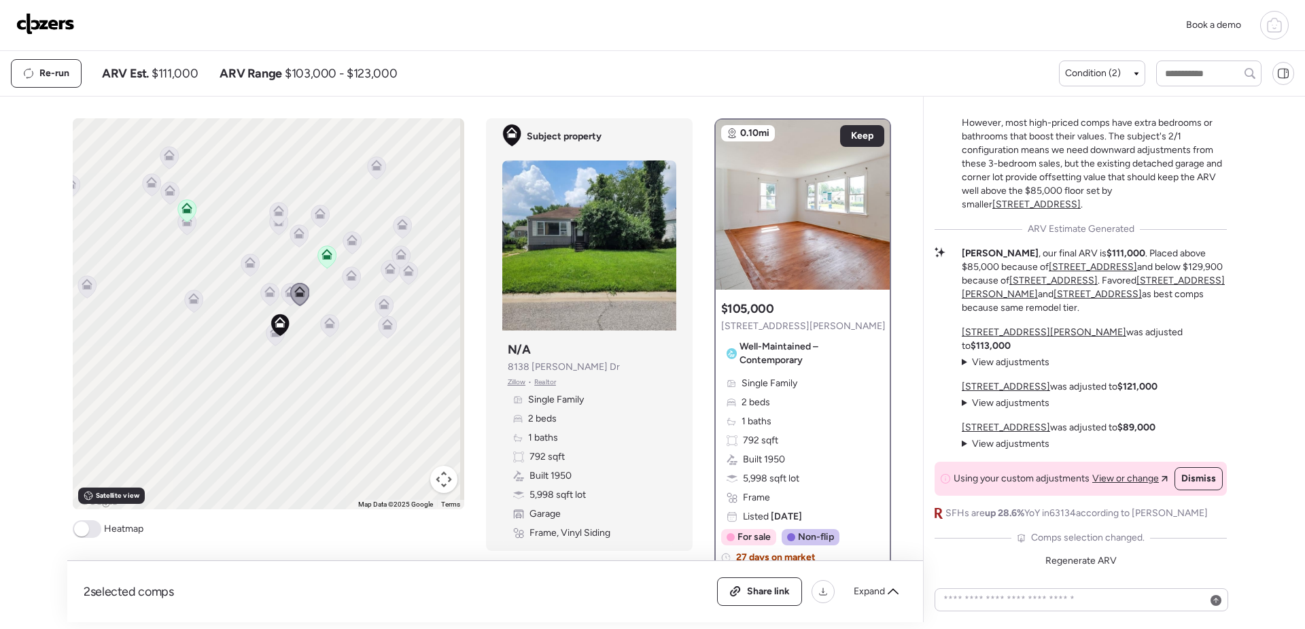
click at [281, 300] on icon at bounding box center [290, 294] width 18 height 22
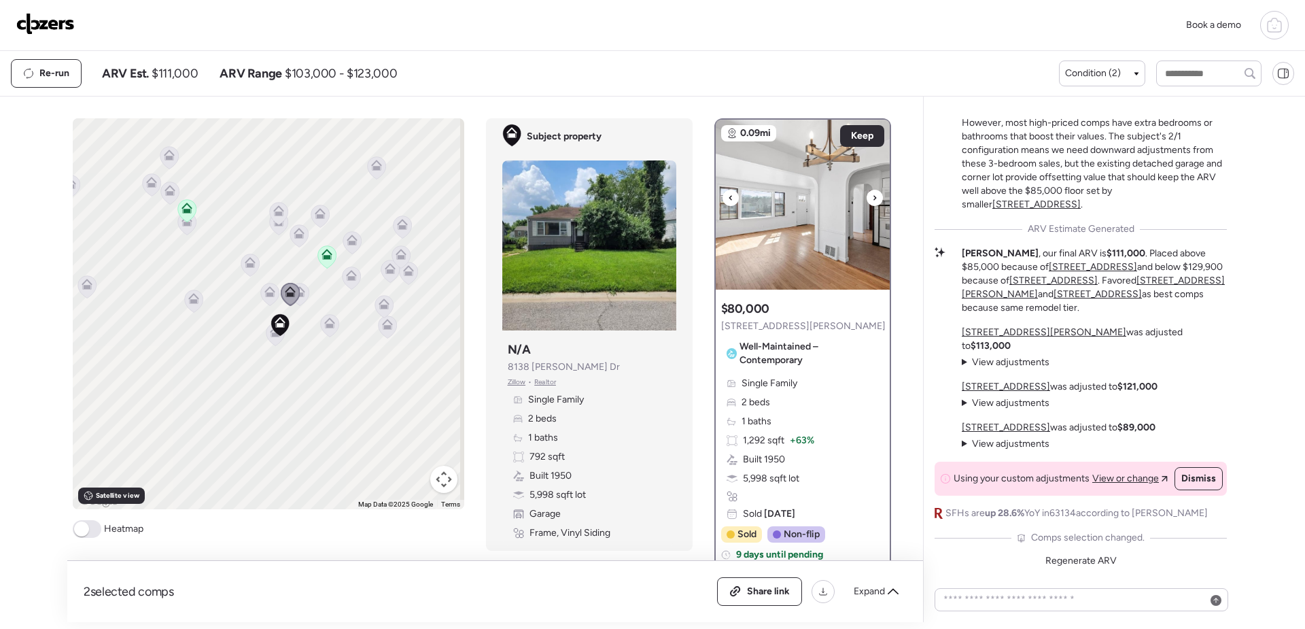
click at [866, 200] on div at bounding box center [874, 198] width 16 height 16
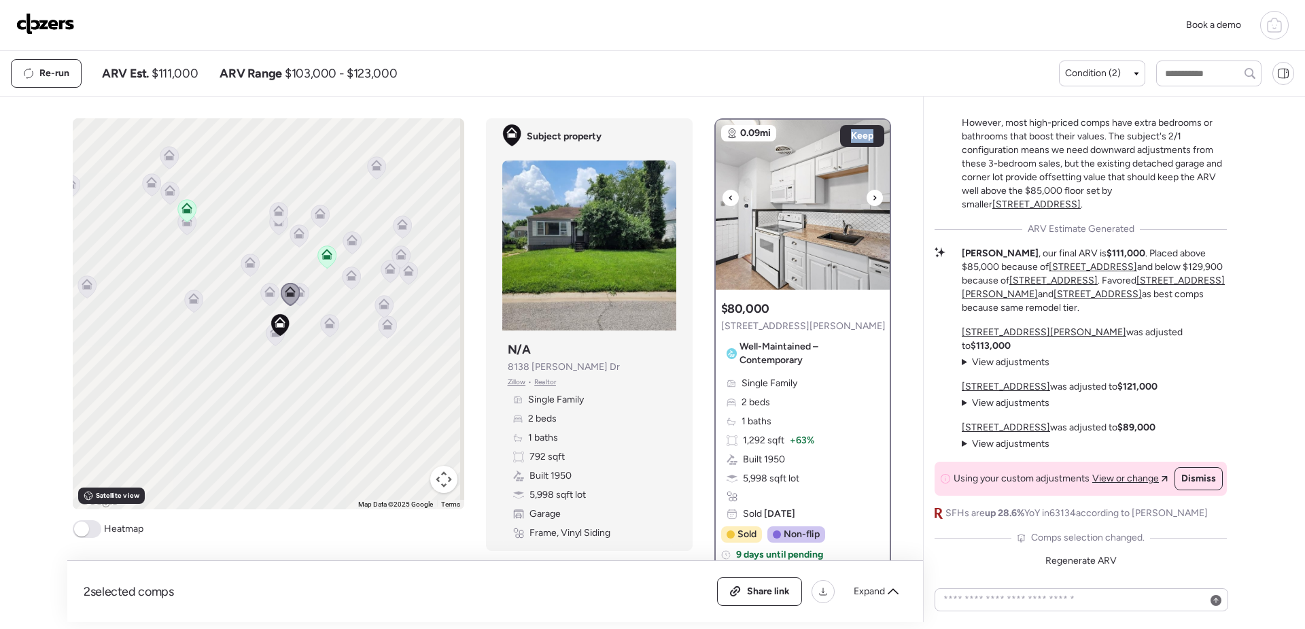
click at [866, 200] on div at bounding box center [874, 198] width 16 height 16
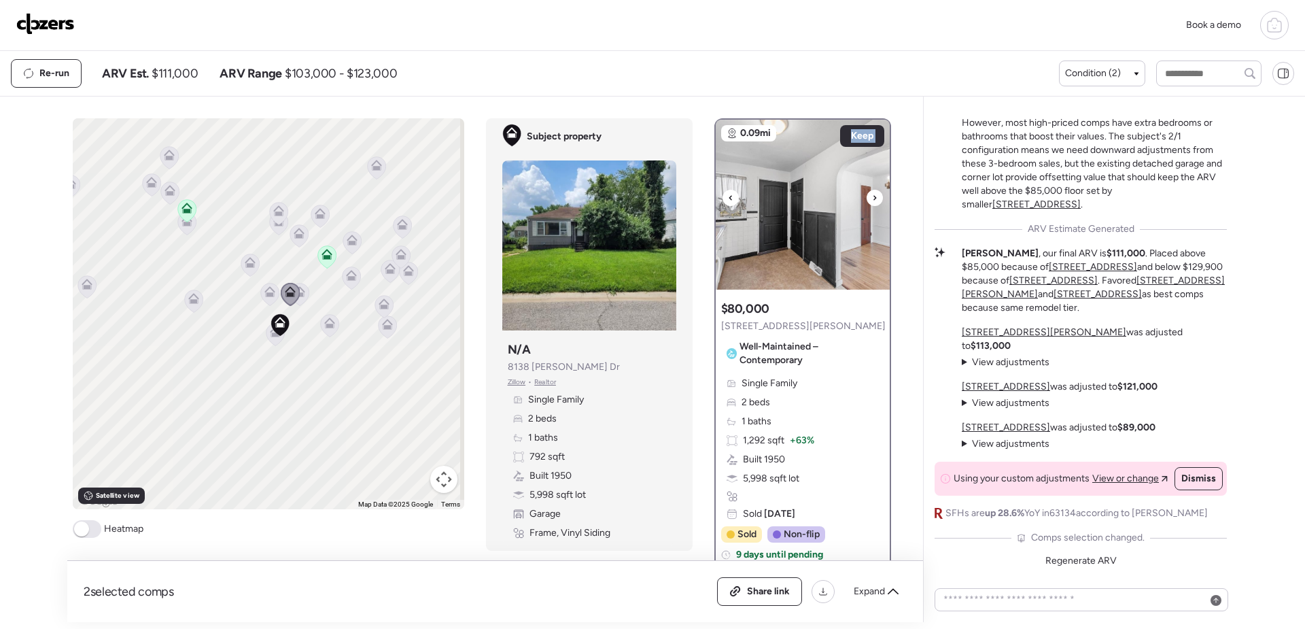
click at [866, 200] on div at bounding box center [874, 198] width 16 height 16
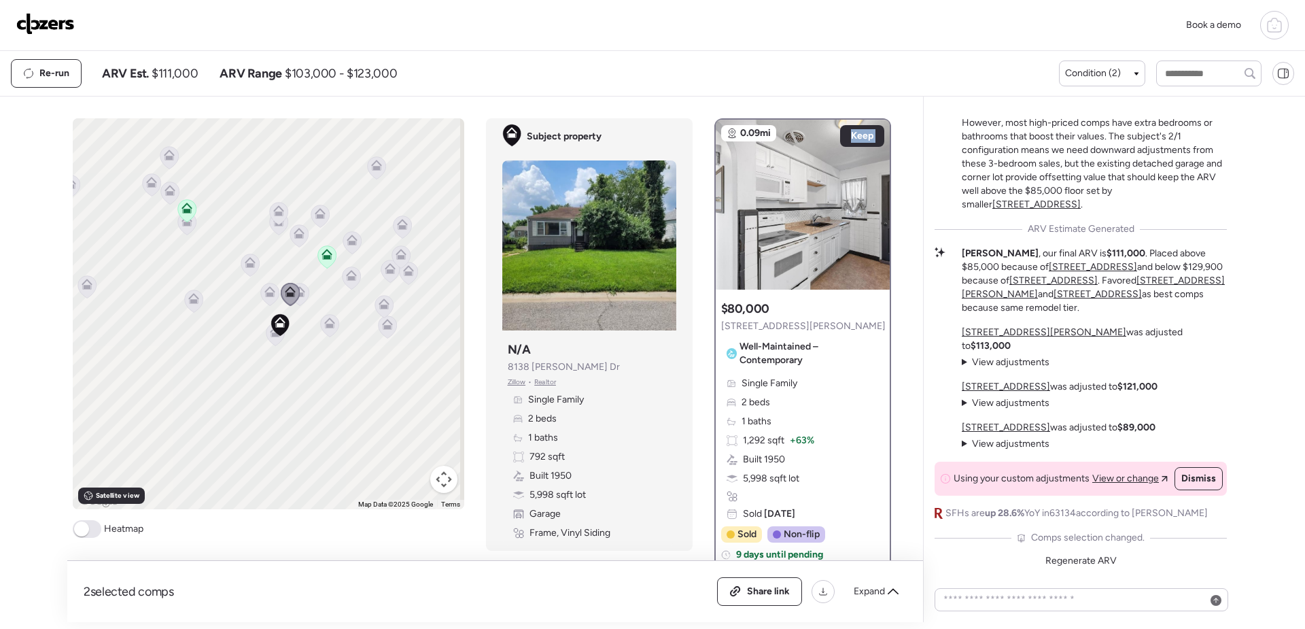
click at [264, 298] on icon at bounding box center [269, 294] width 18 height 22
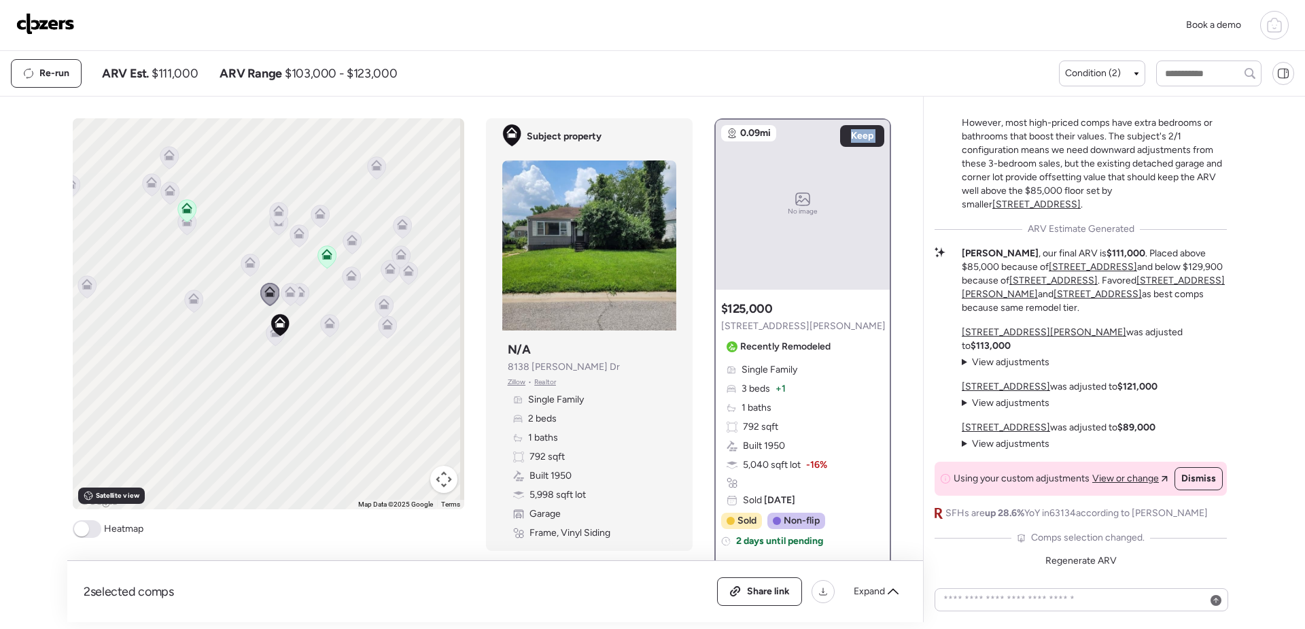
click at [320, 332] on icon at bounding box center [329, 325] width 19 height 23
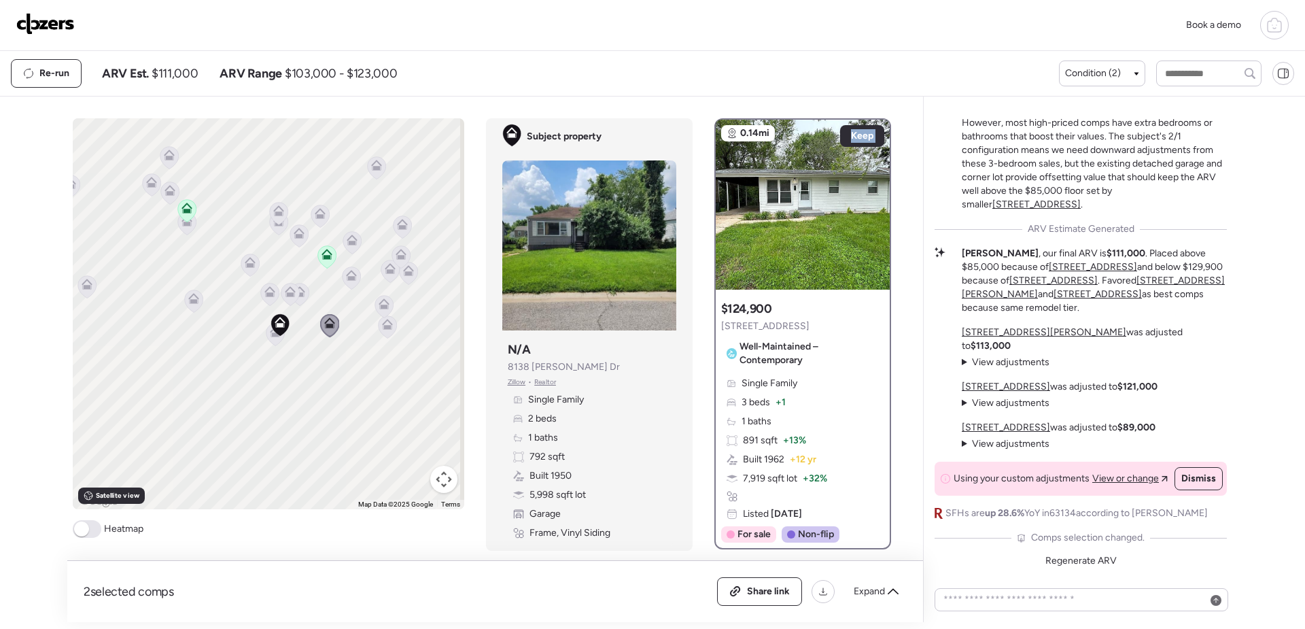
click at [384, 325] on icon at bounding box center [387, 327] width 9 height 4
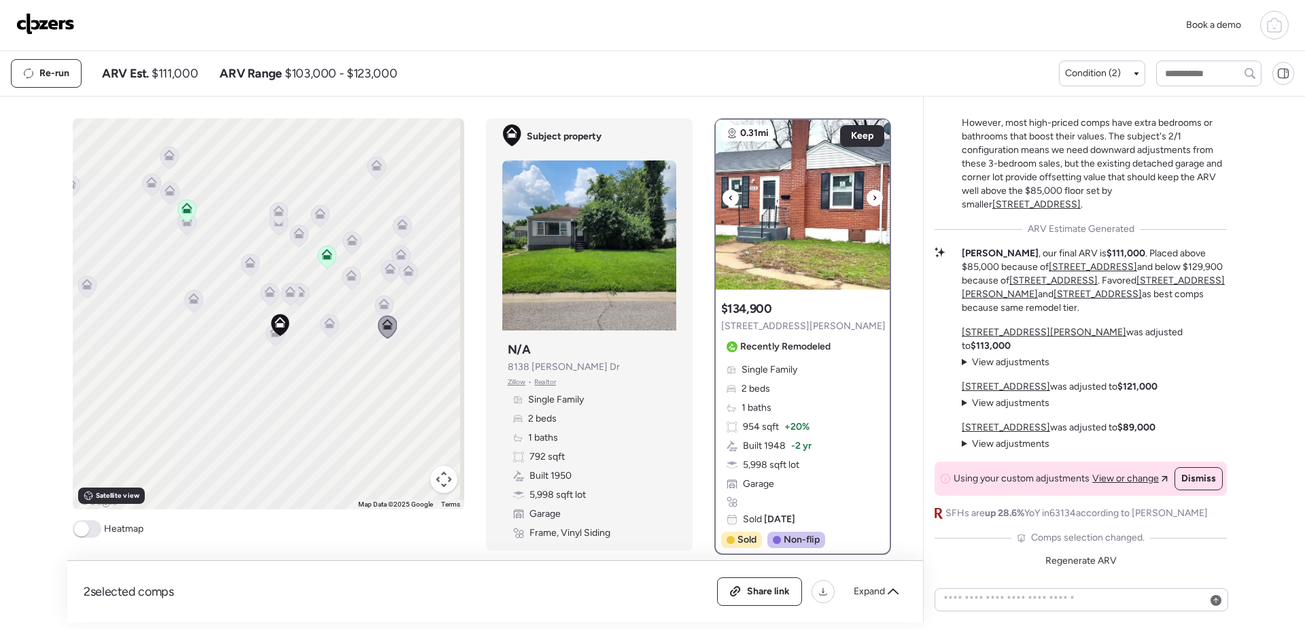
click at [872, 202] on icon at bounding box center [874, 198] width 5 height 16
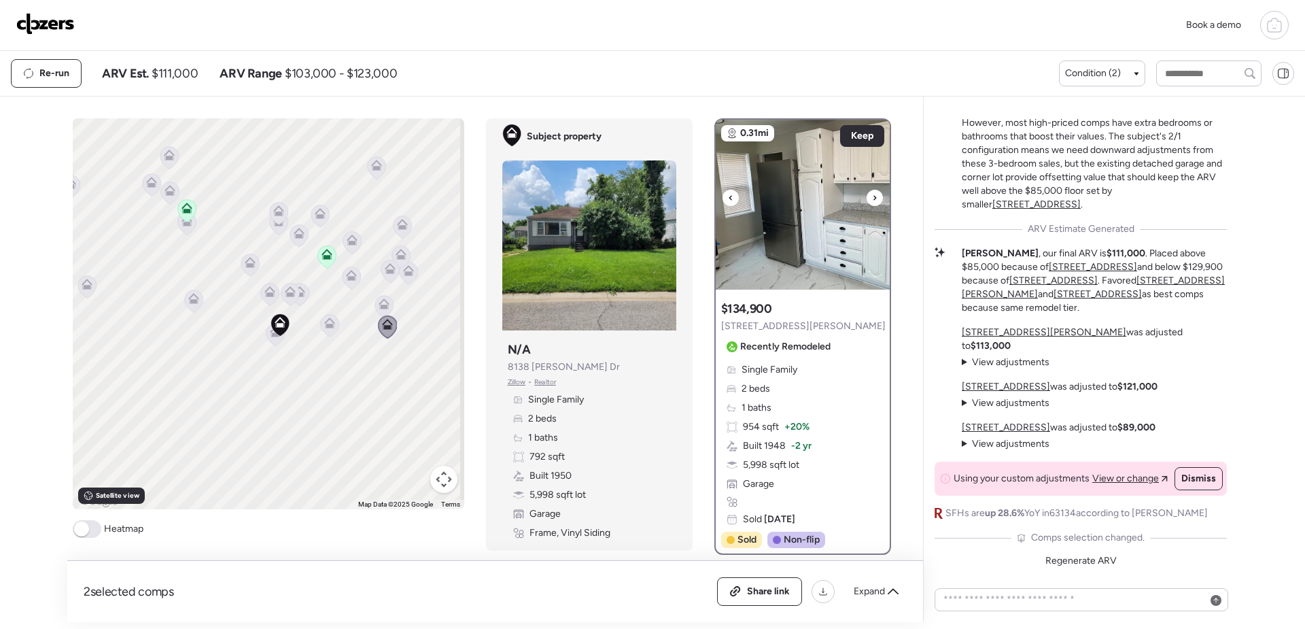
click at [872, 202] on icon at bounding box center [874, 198] width 5 height 16
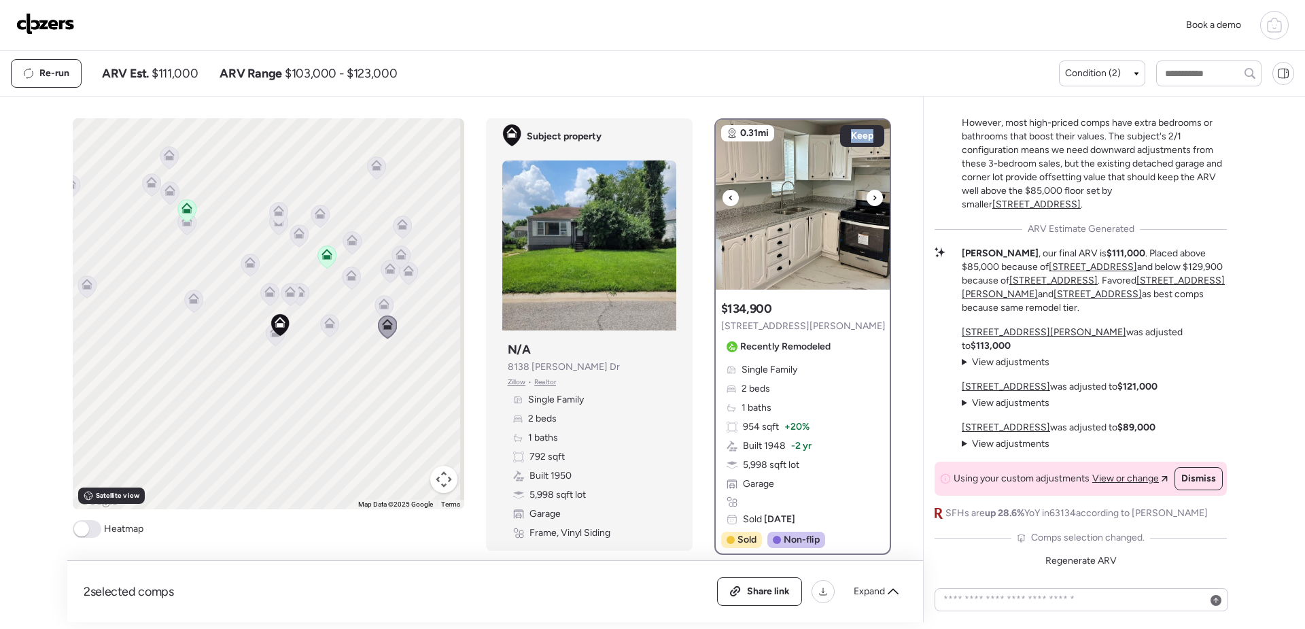
click at [872, 202] on icon at bounding box center [874, 198] width 5 height 16
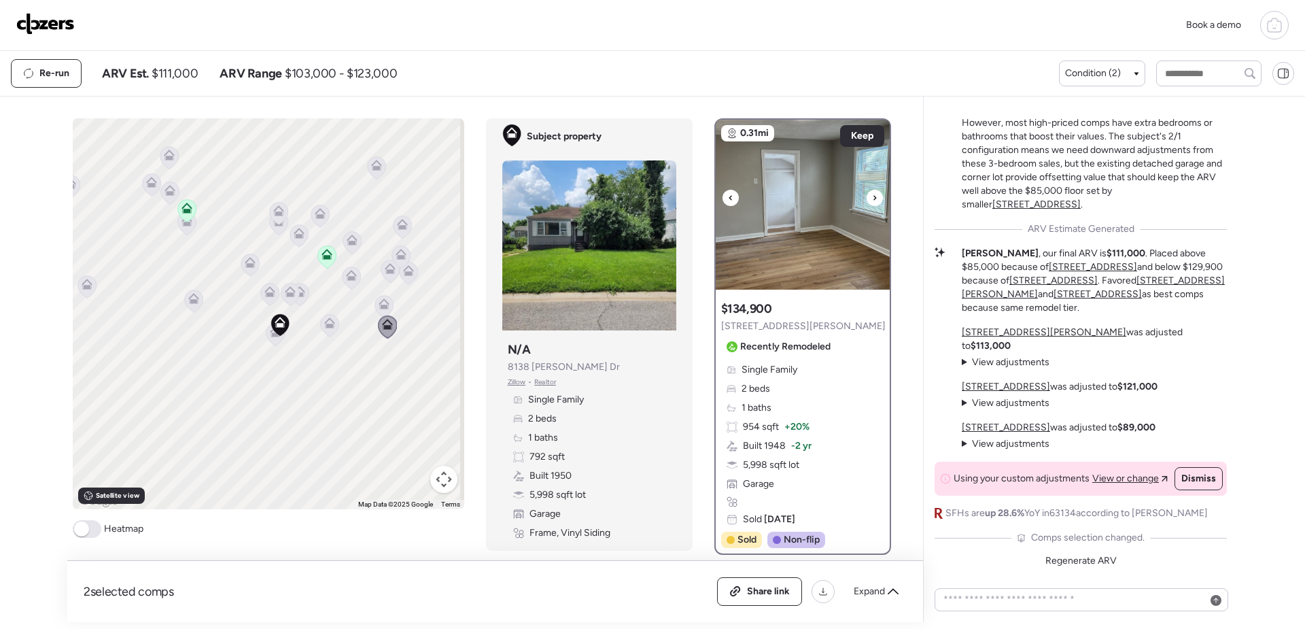
click at [872, 202] on icon at bounding box center [874, 198] width 5 height 16
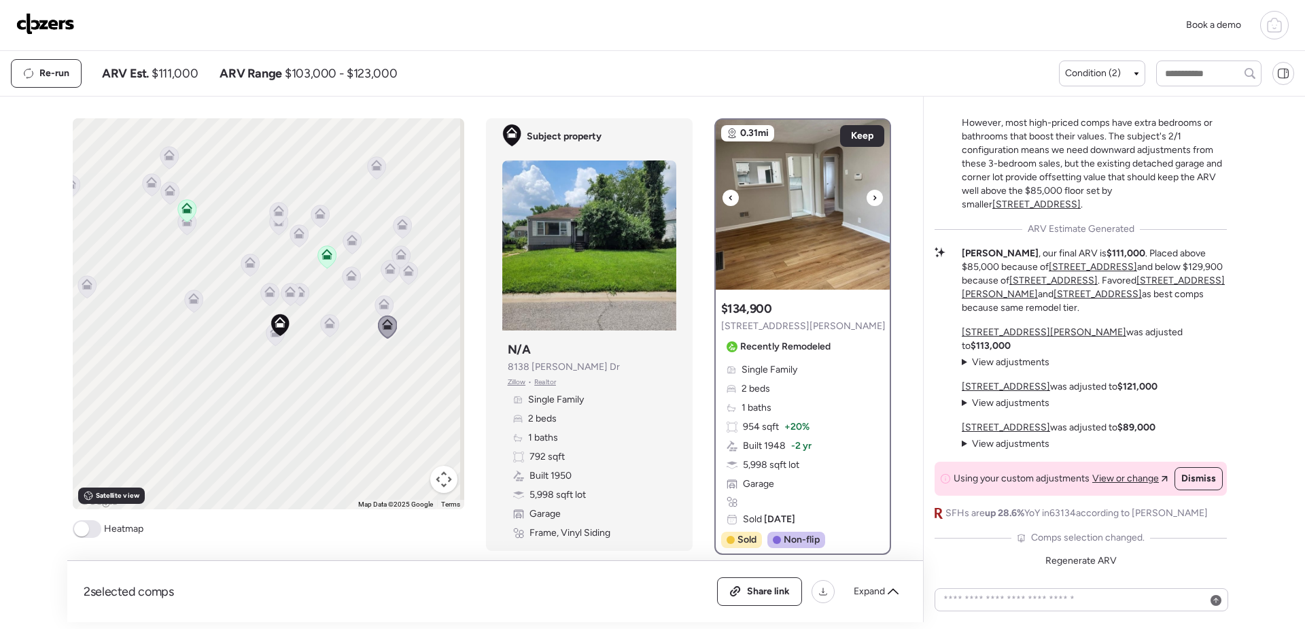
click at [872, 202] on icon at bounding box center [874, 198] width 5 height 16
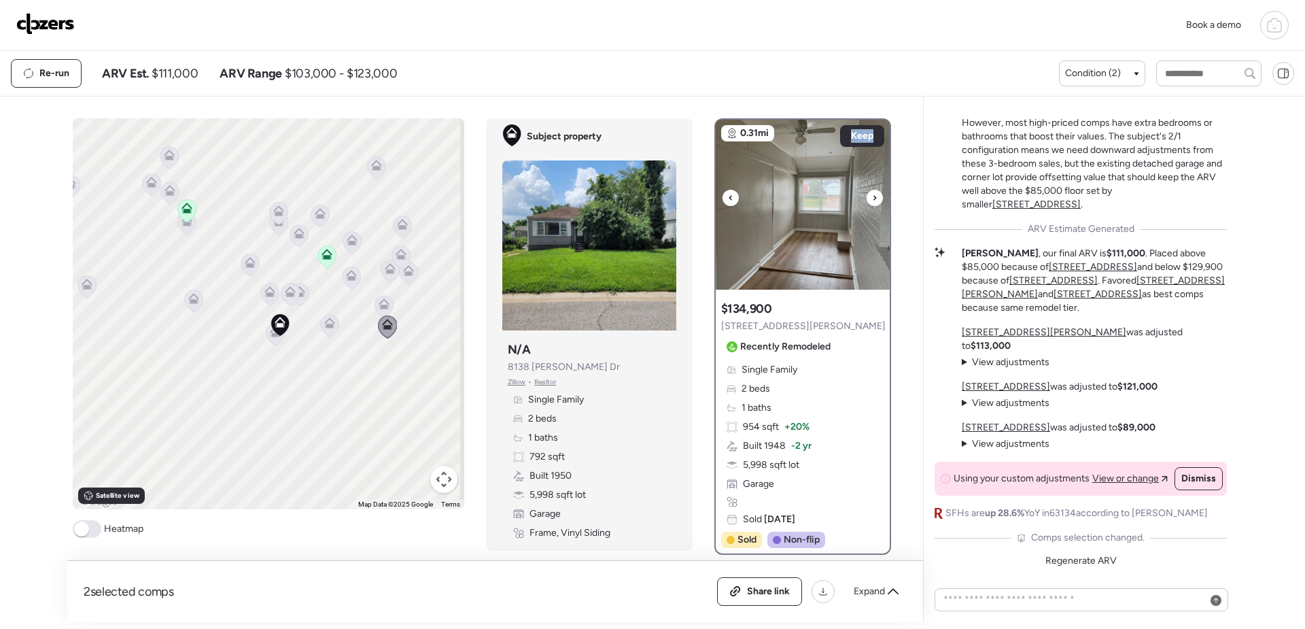
click at [872, 202] on icon at bounding box center [874, 198] width 5 height 16
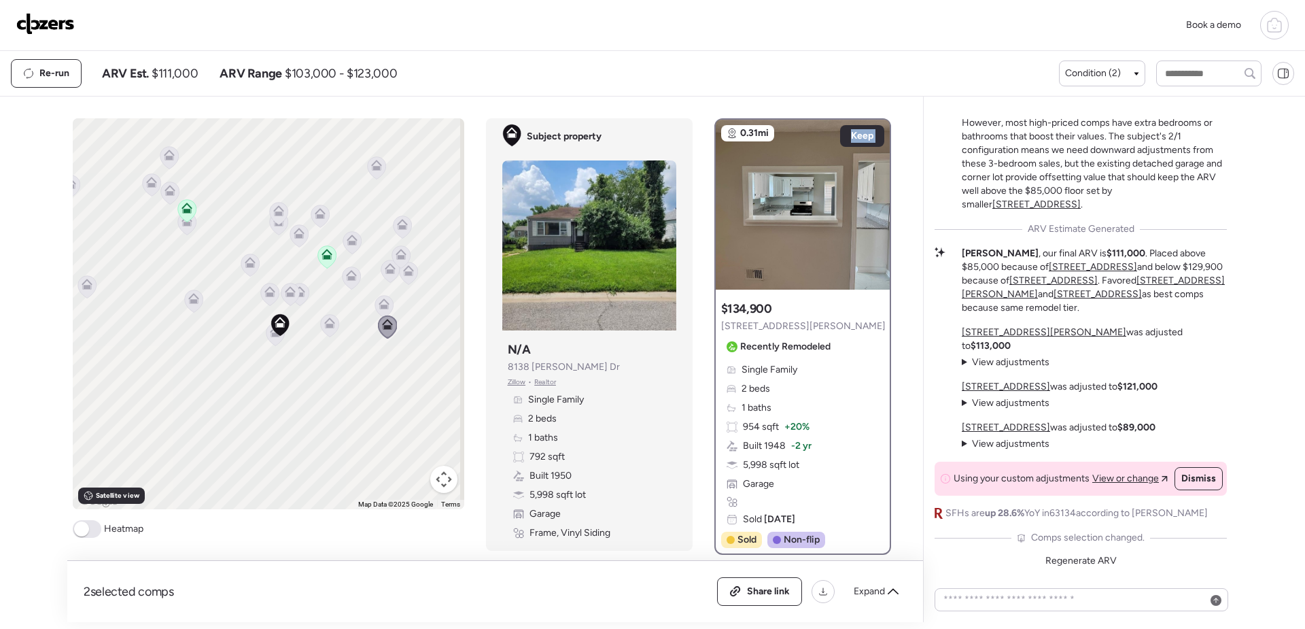
click at [872, 202] on icon at bounding box center [874, 198] width 5 height 16
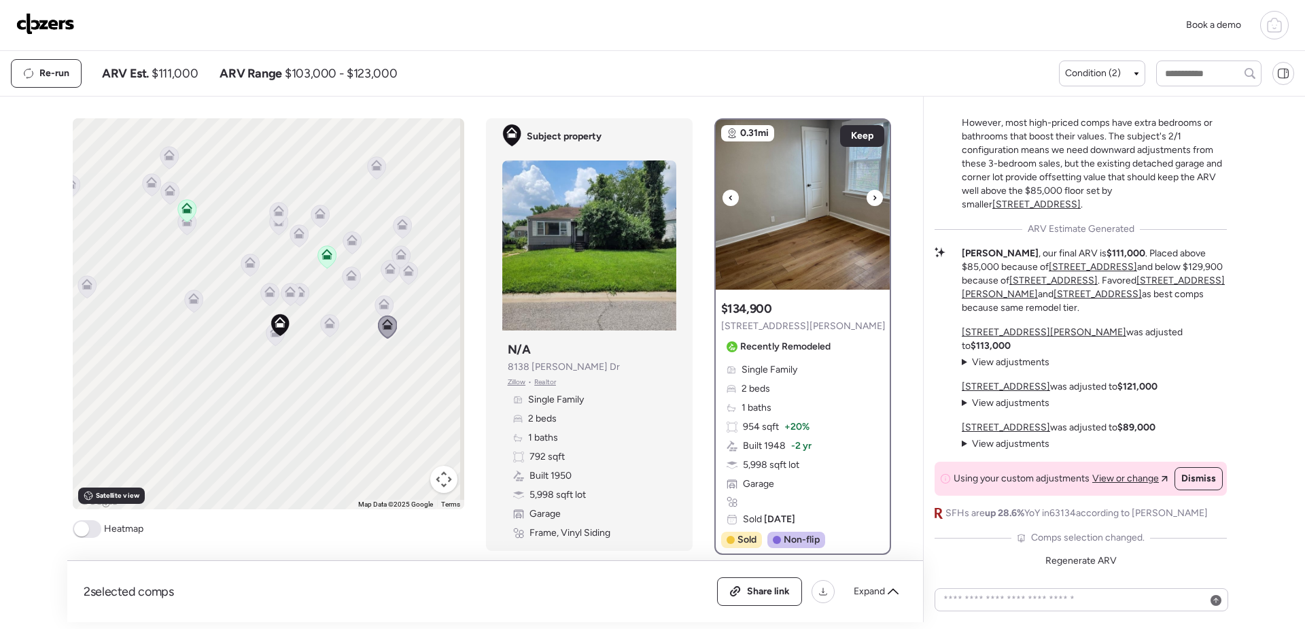
click at [872, 202] on icon at bounding box center [874, 198] width 5 height 16
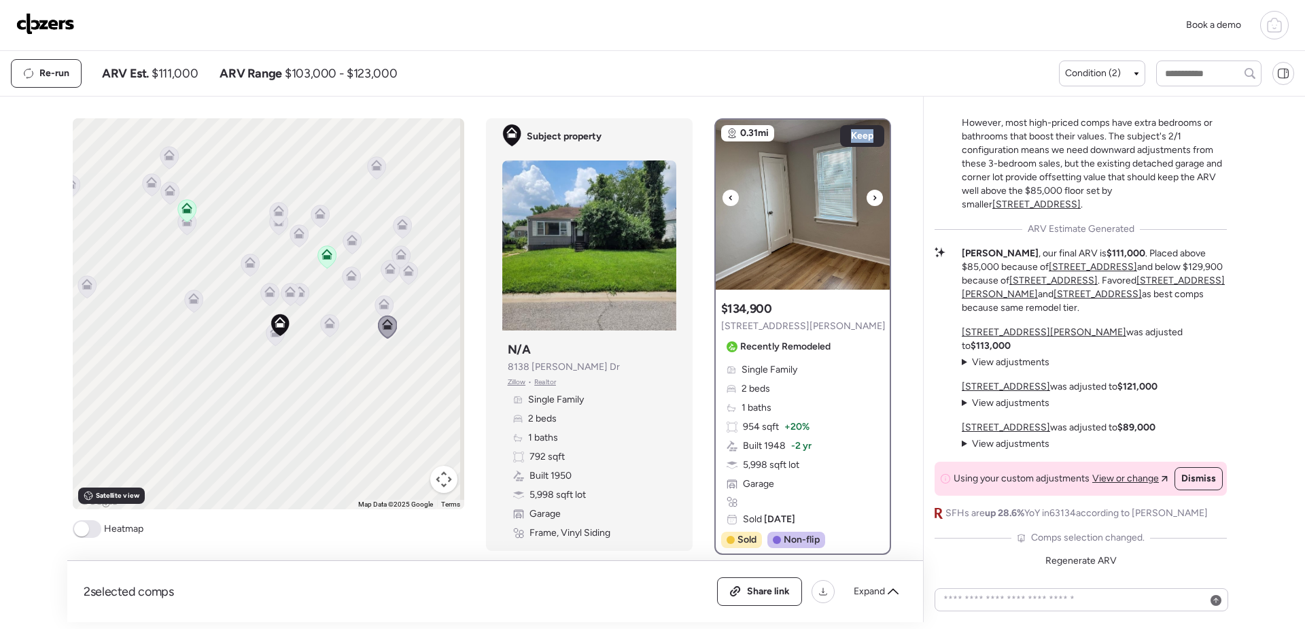
click at [872, 202] on icon at bounding box center [874, 198] width 5 height 16
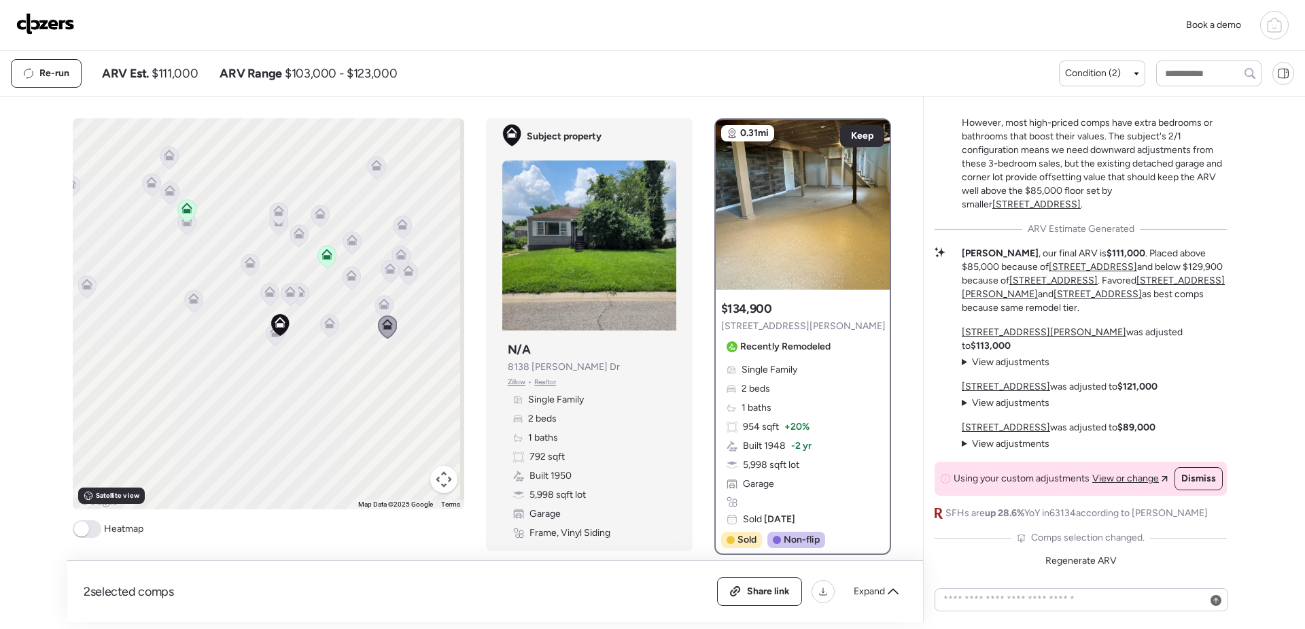
click at [872, 202] on icon at bounding box center [874, 198] width 5 height 16
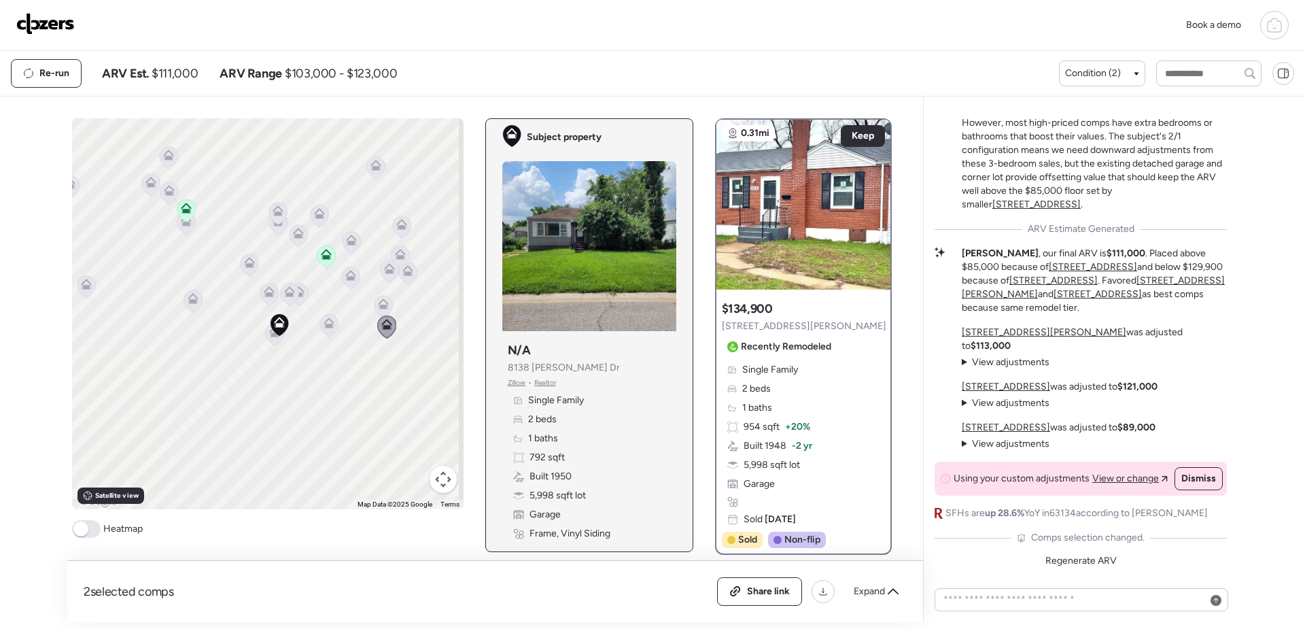
click at [275, 327] on icon at bounding box center [279, 325] width 9 height 4
click at [872, 200] on icon at bounding box center [874, 198] width 5 height 16
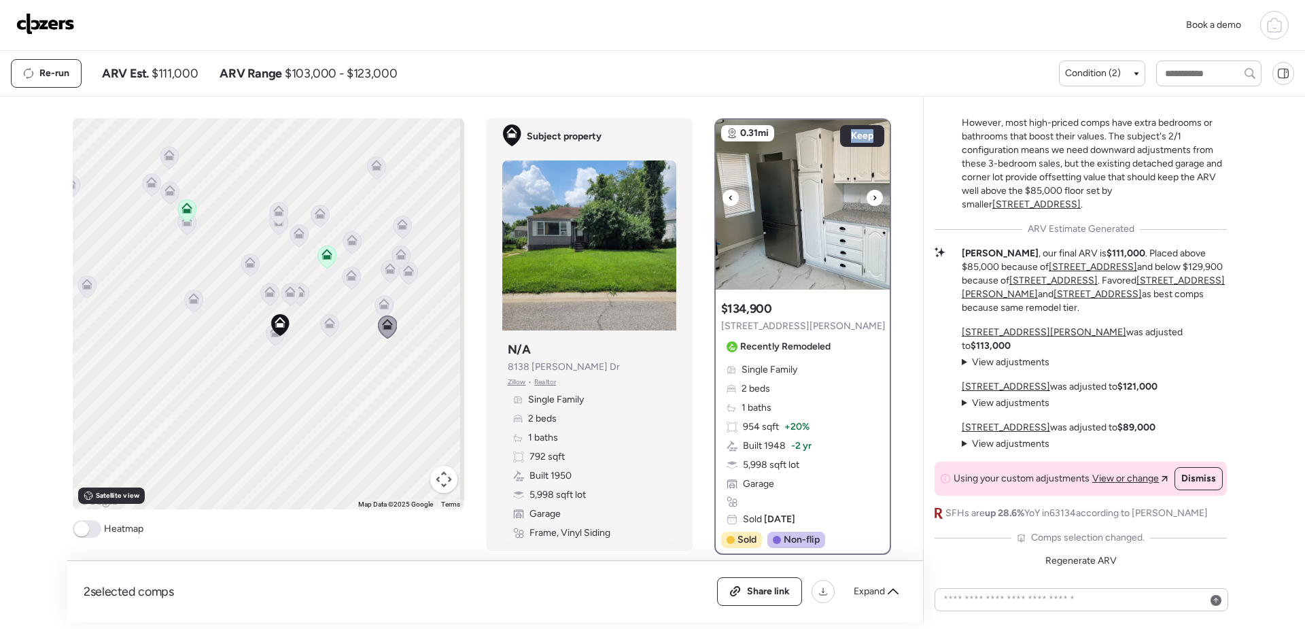
click at [872, 200] on icon at bounding box center [874, 198] width 5 height 16
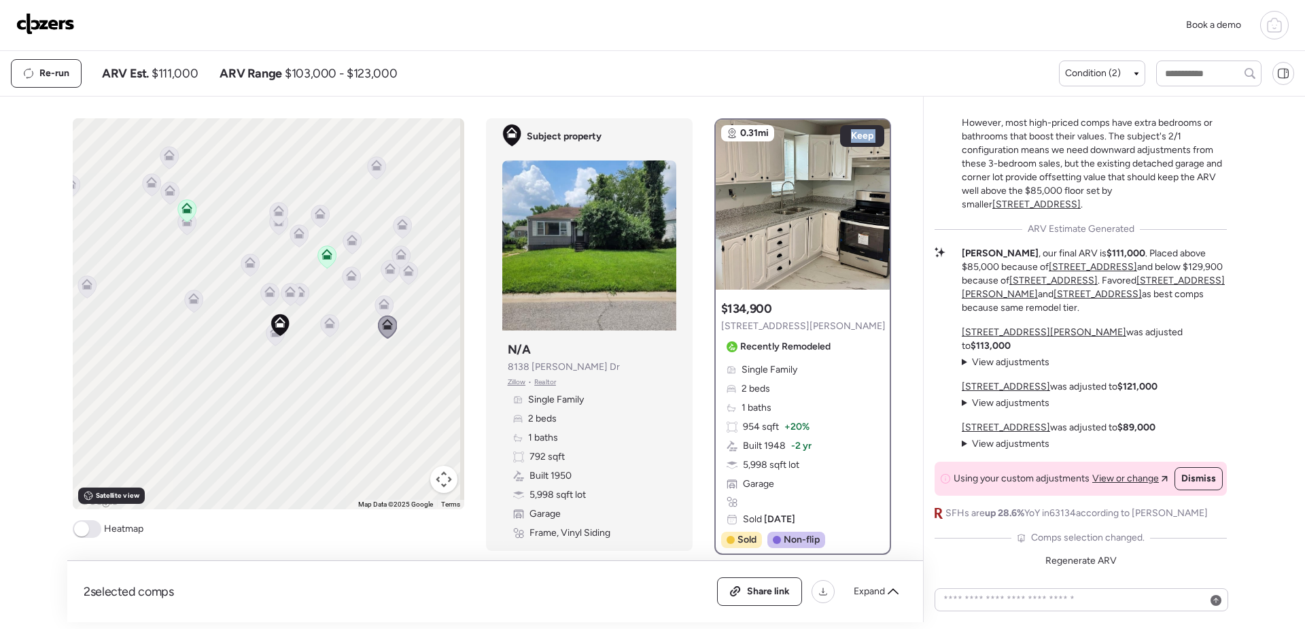
click at [872, 200] on icon at bounding box center [874, 198] width 5 height 16
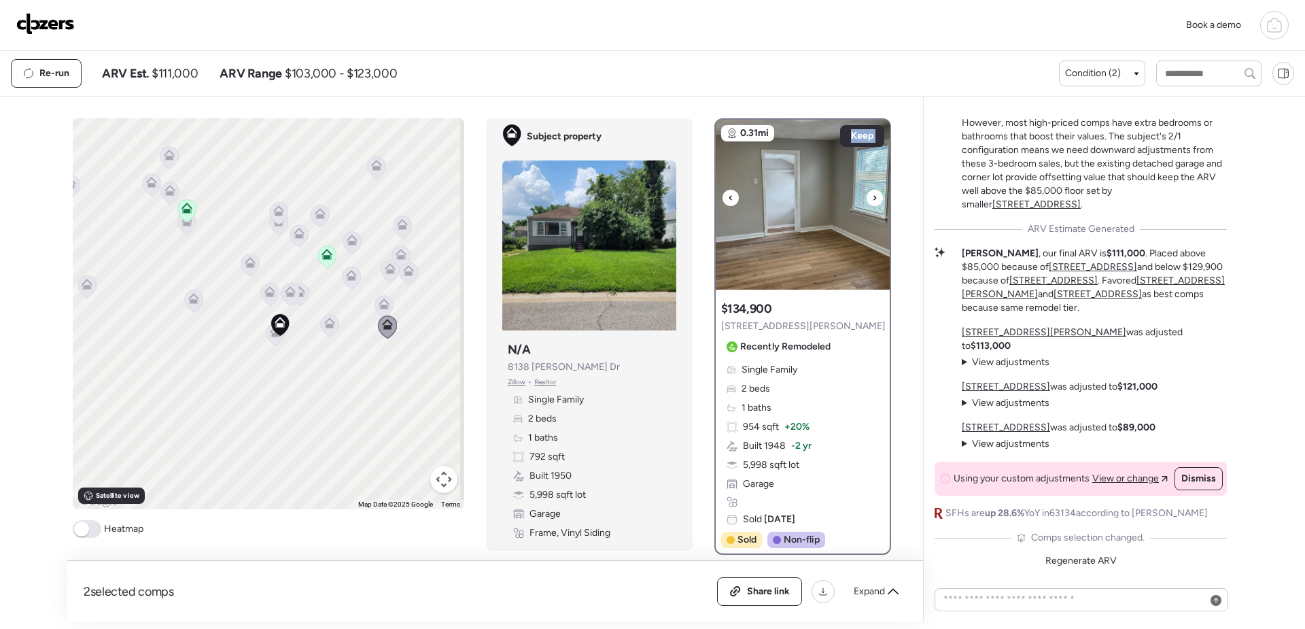
click at [872, 200] on icon at bounding box center [874, 198] width 5 height 16
click at [379, 305] on icon at bounding box center [383, 306] width 9 height 4
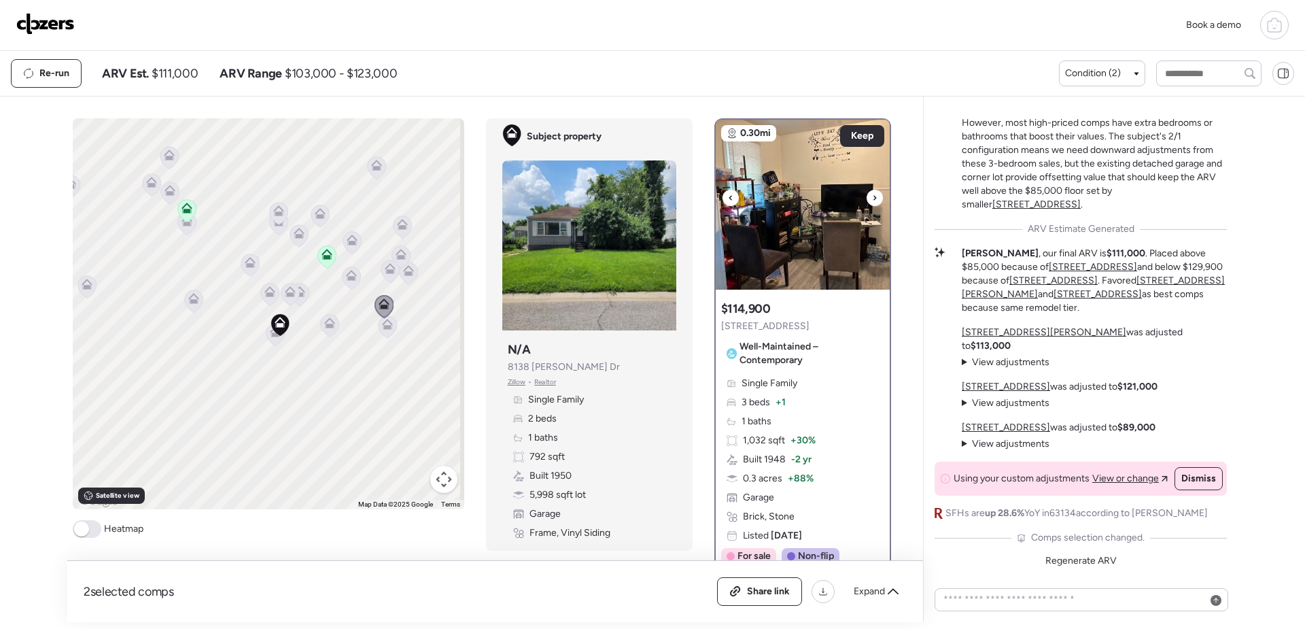
click at [866, 202] on div at bounding box center [874, 198] width 16 height 16
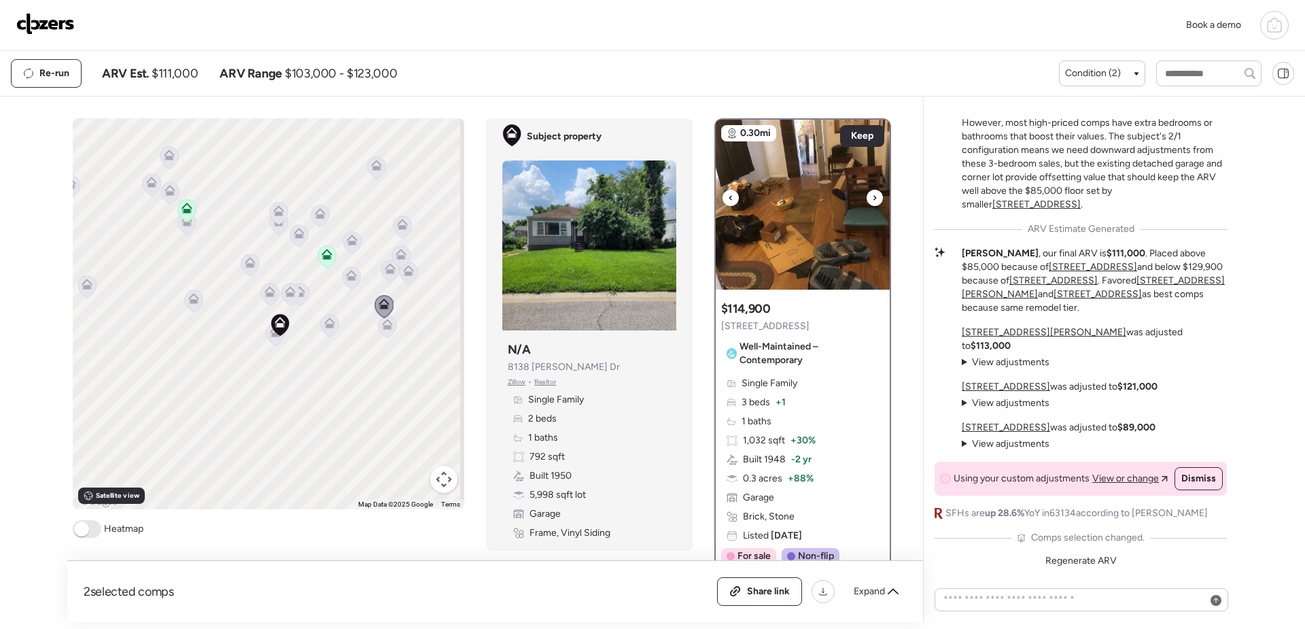
click at [866, 202] on div at bounding box center [874, 198] width 16 height 16
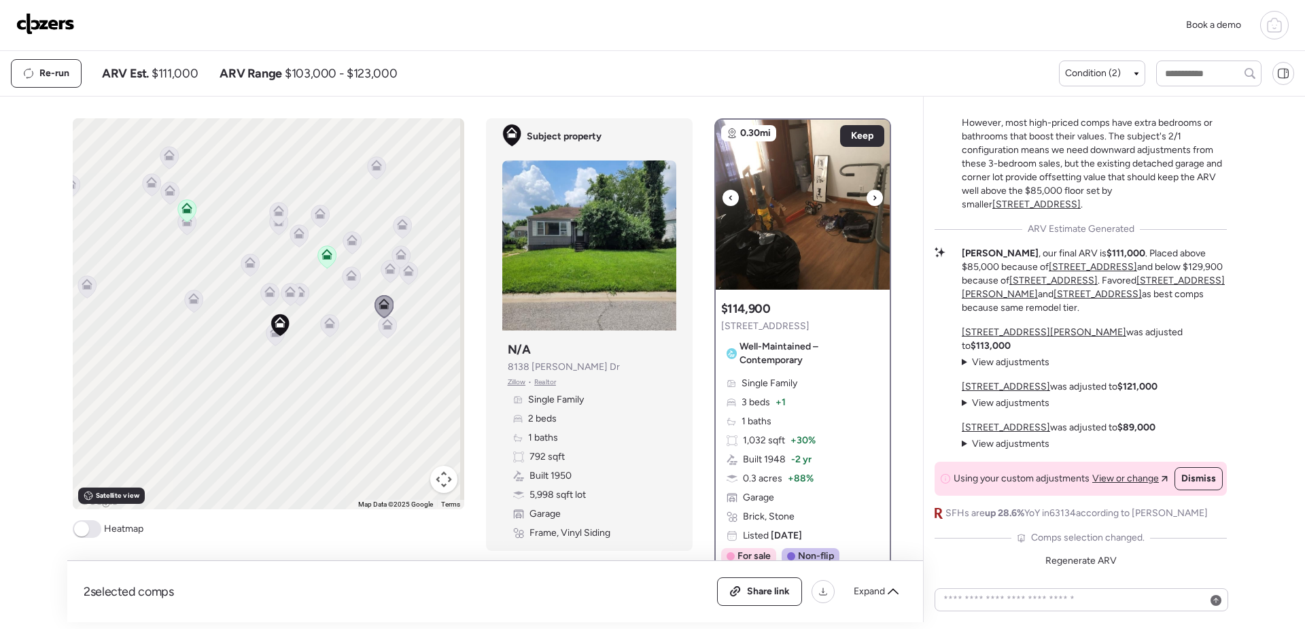
click at [866, 202] on div at bounding box center [874, 198] width 16 height 16
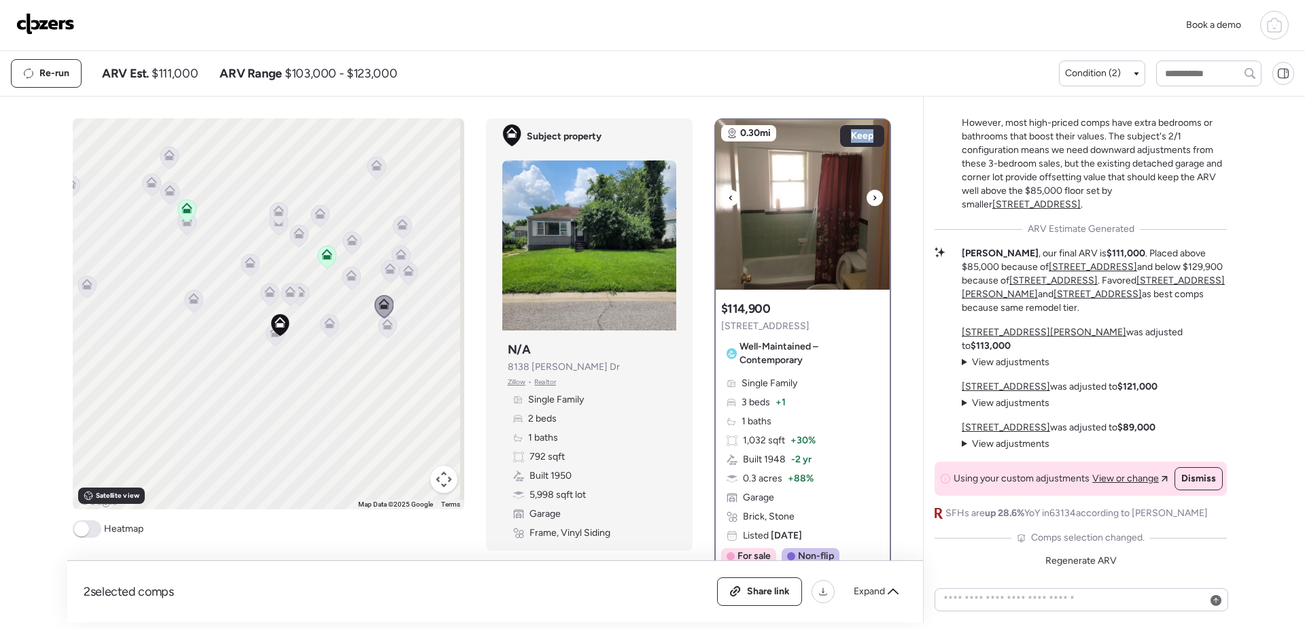
click at [866, 202] on div at bounding box center [874, 198] width 16 height 16
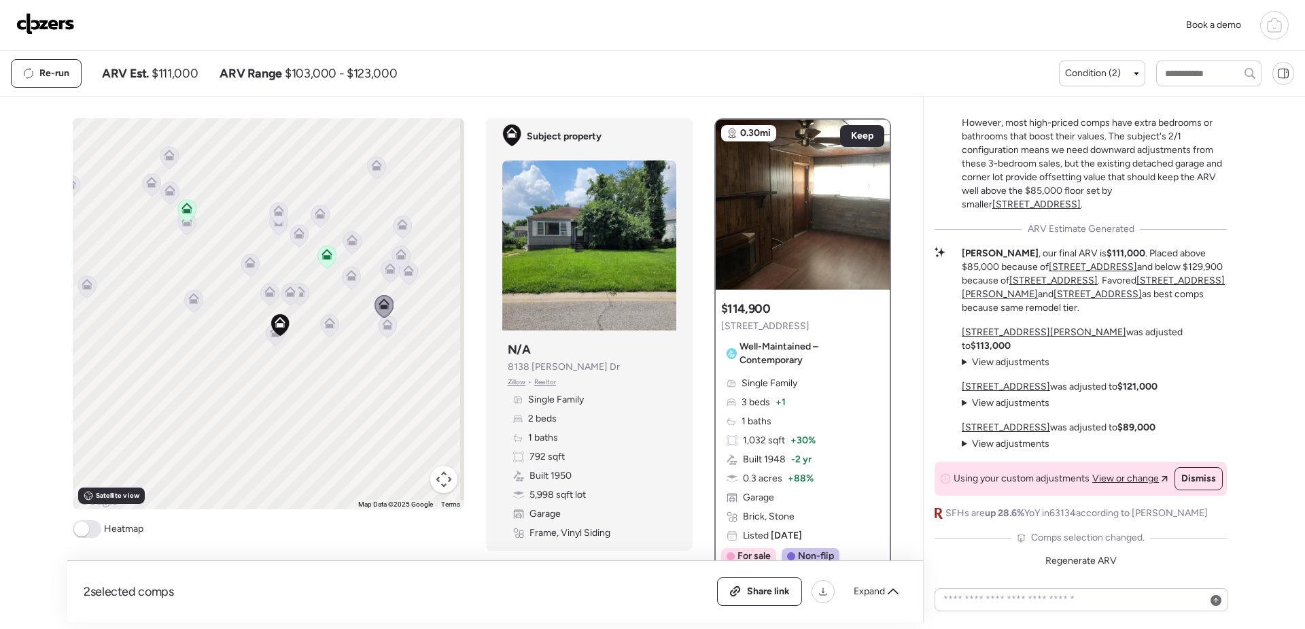
click at [866, 202] on div at bounding box center [874, 198] width 16 height 16
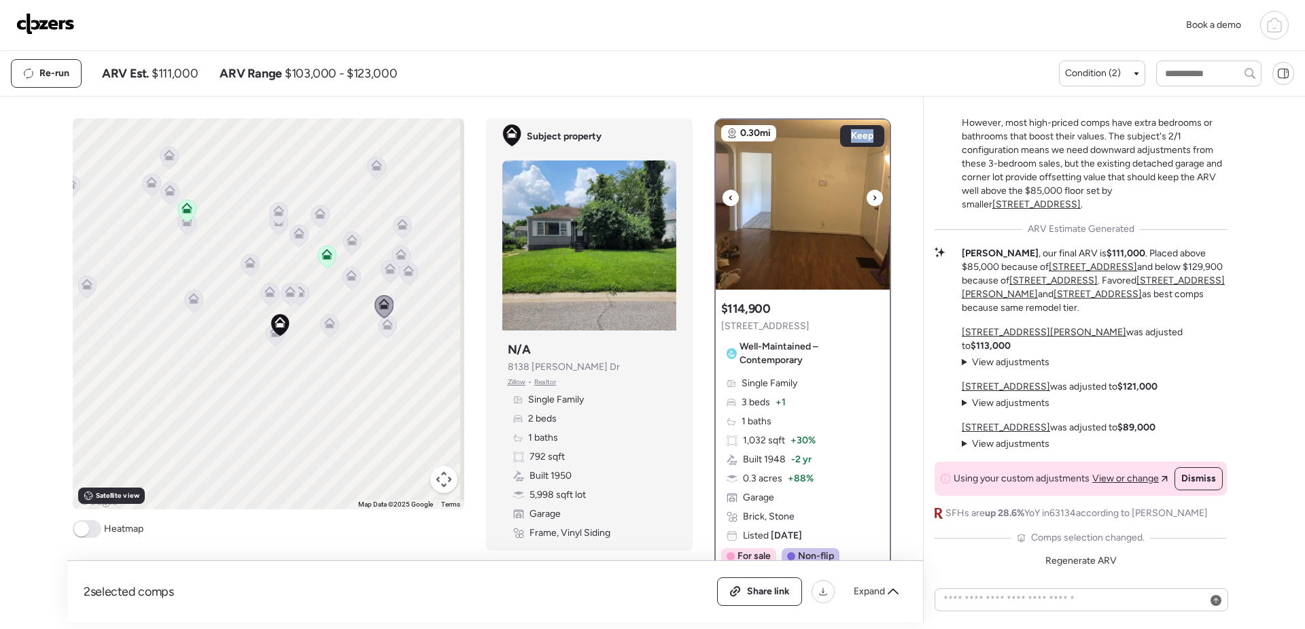
click at [866, 202] on div at bounding box center [874, 198] width 16 height 16
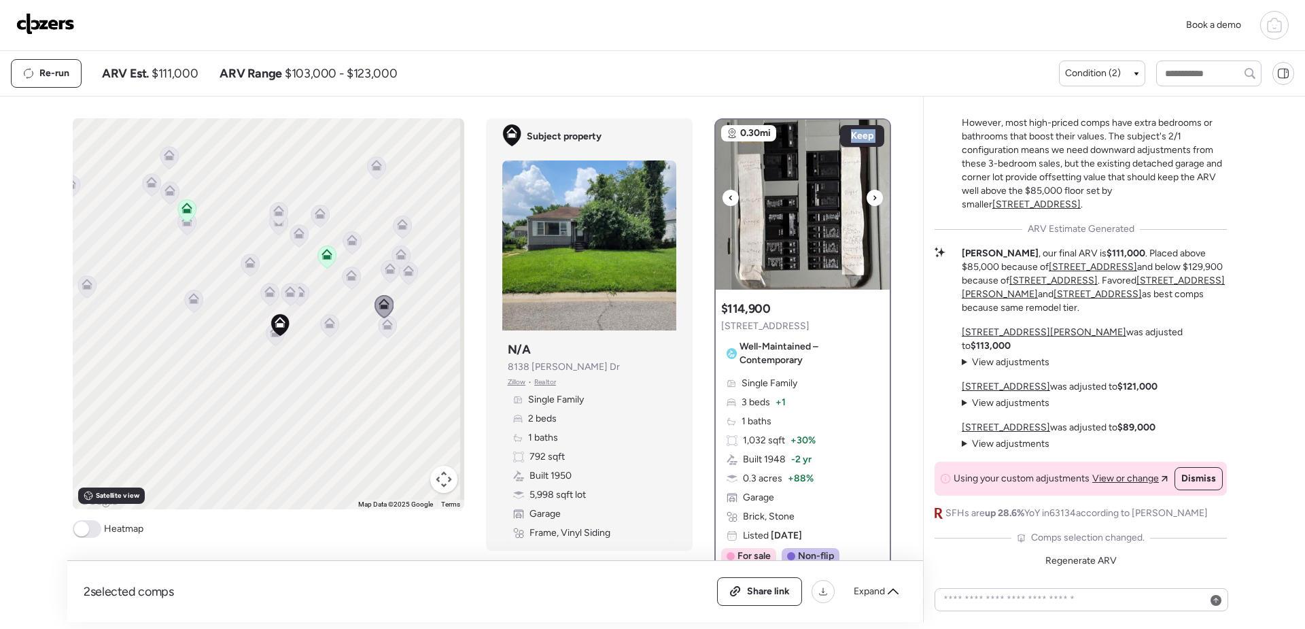
click at [866, 202] on div at bounding box center [874, 198] width 16 height 16
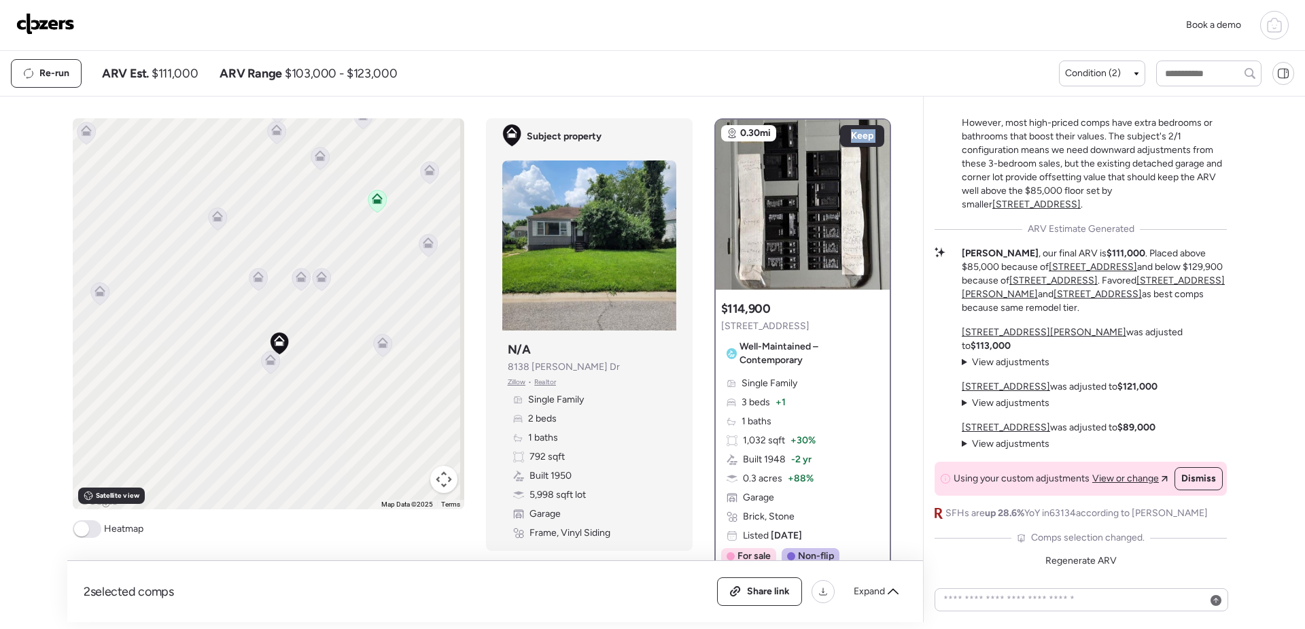
drag, startPoint x: 288, startPoint y: 368, endPoint x: 335, endPoint y: 401, distance: 57.5
click at [335, 401] on div "To activate drag with keyboard, press Alt + Enter. Once in keyboard drag state,…" at bounding box center [268, 313] width 391 height 391
click at [221, 231] on icon at bounding box center [228, 225] width 18 height 22
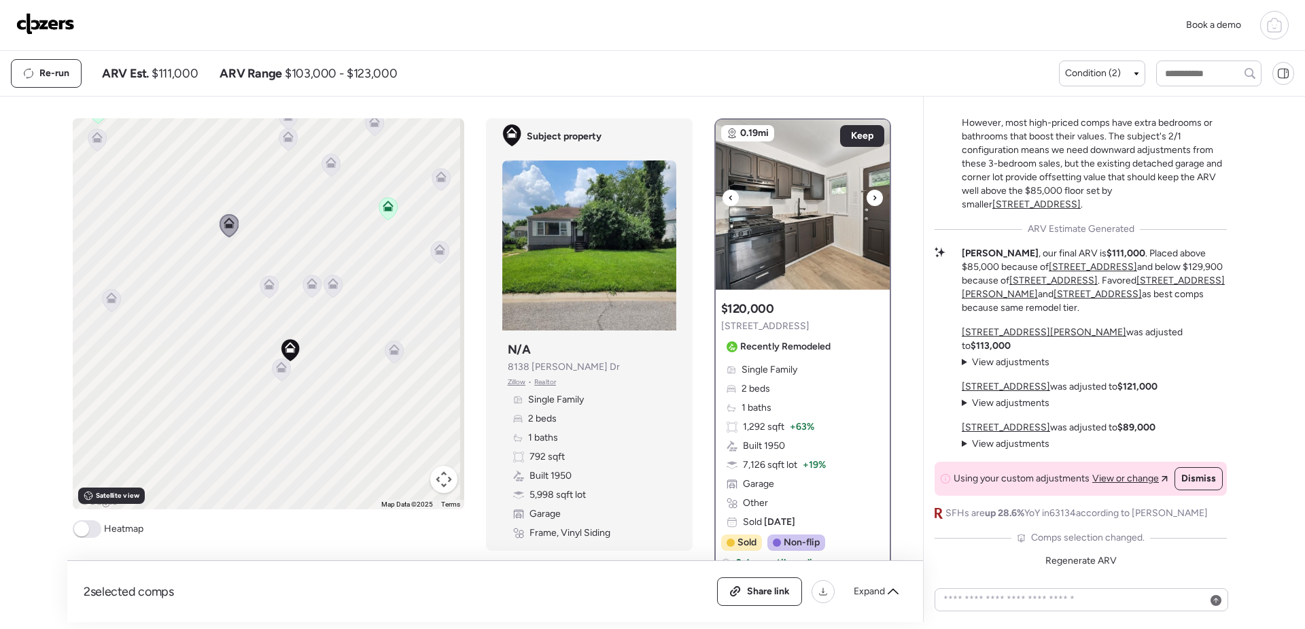
click at [872, 198] on icon at bounding box center [874, 198] width 5 height 16
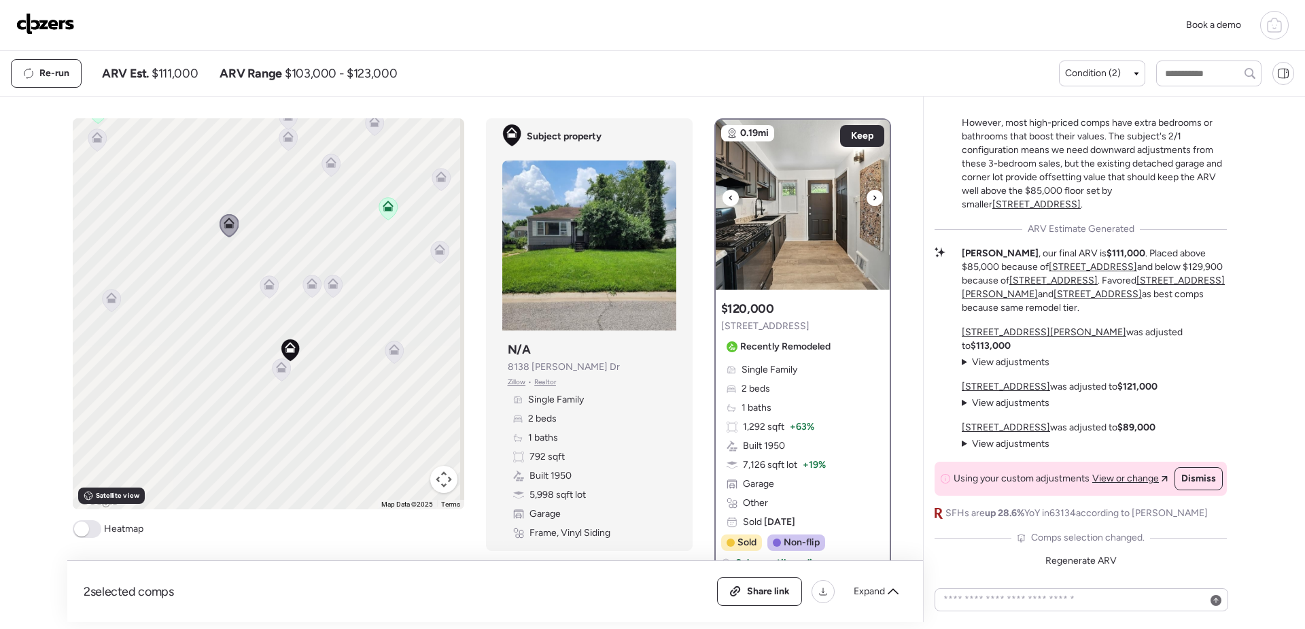
click at [872, 198] on icon at bounding box center [874, 198] width 5 height 16
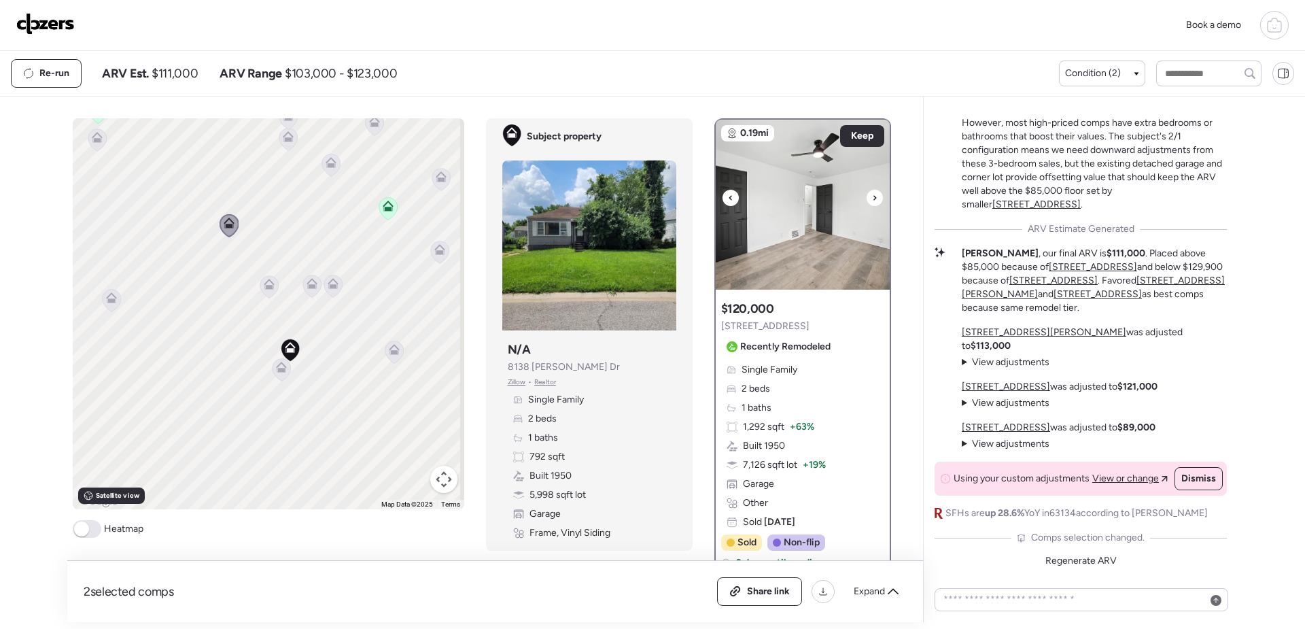
click at [872, 198] on icon at bounding box center [874, 198] width 5 height 16
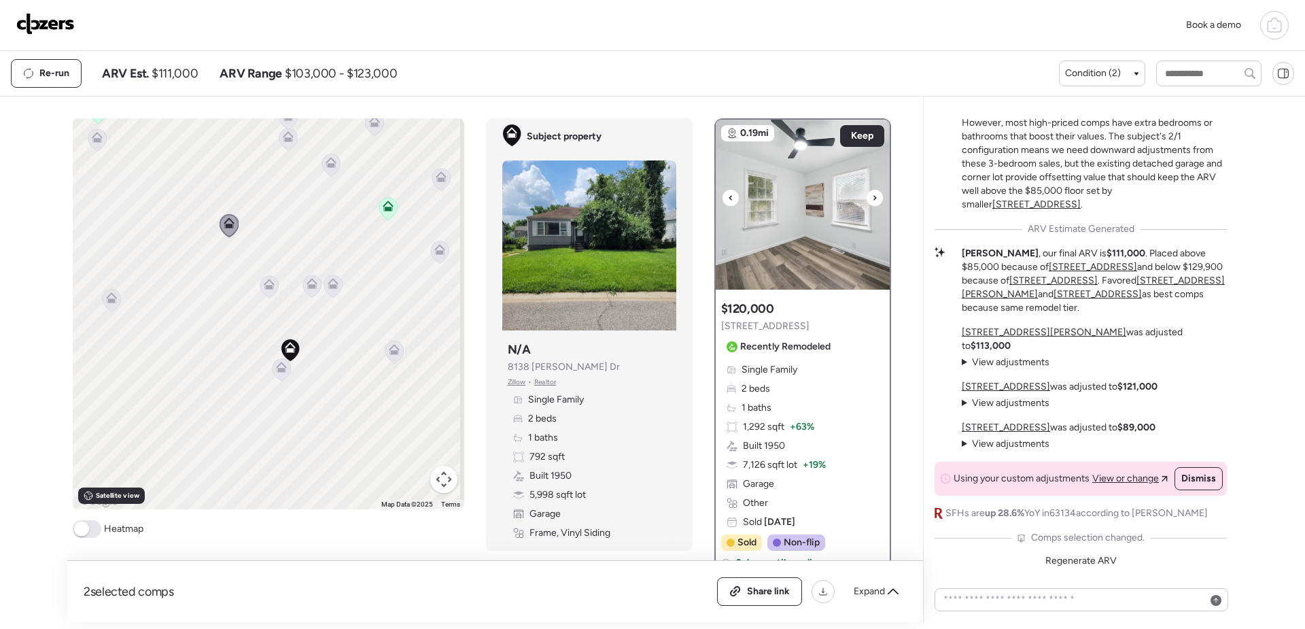
click at [872, 198] on icon at bounding box center [874, 198] width 5 height 16
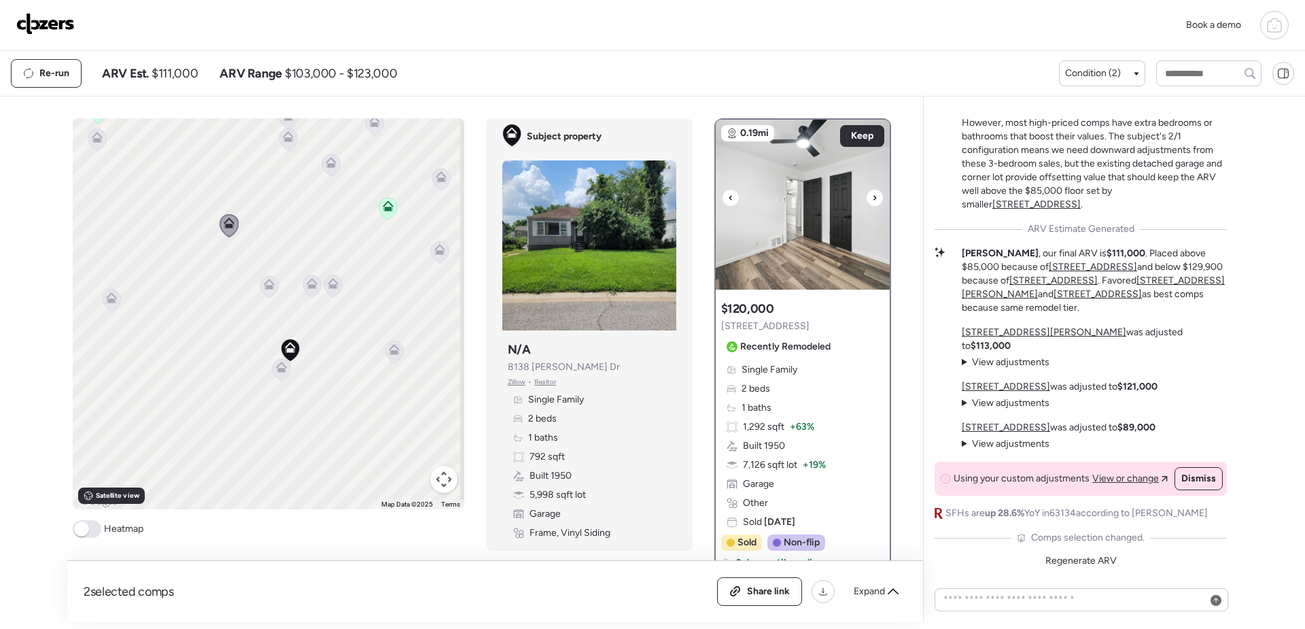
click at [873, 199] on icon at bounding box center [874, 197] width 3 height 5
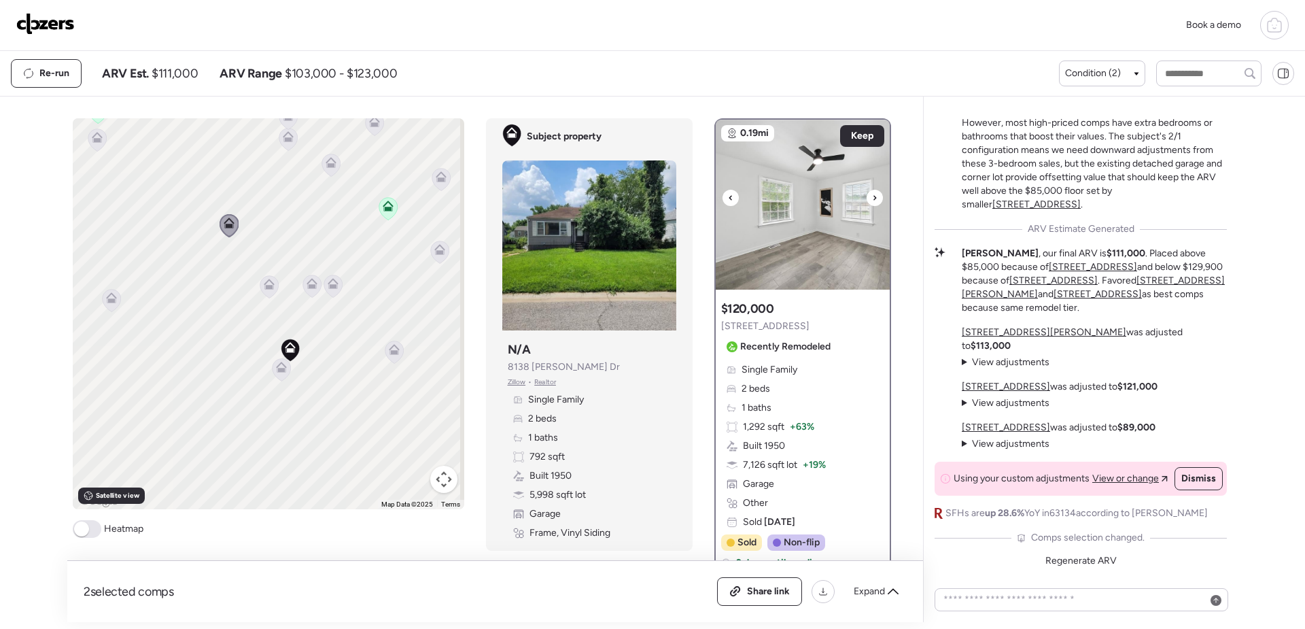
click at [819, 223] on img at bounding box center [803, 205] width 174 height 170
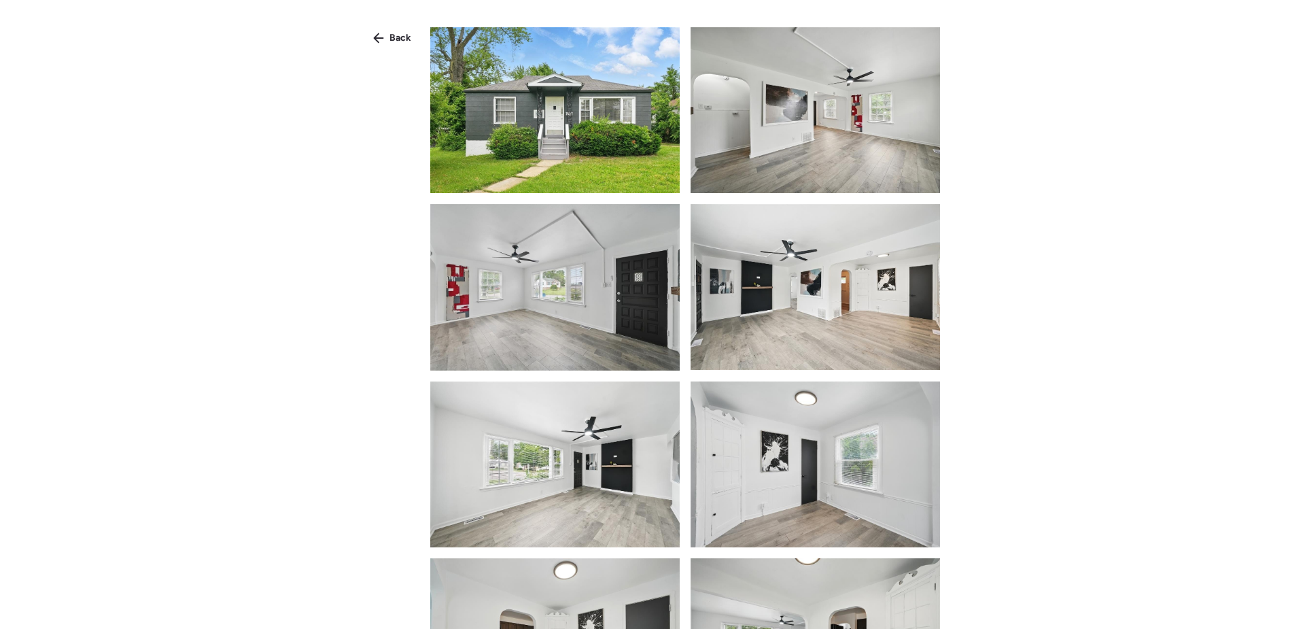
click at [518, 143] on img at bounding box center [554, 110] width 249 height 166
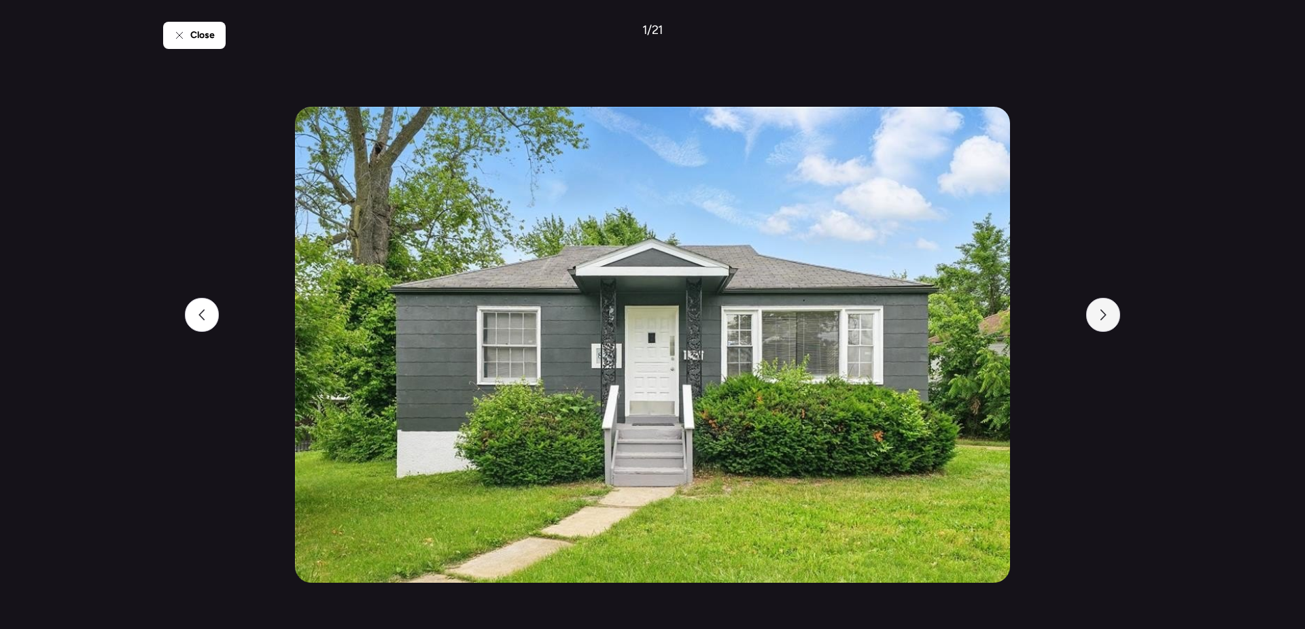
click at [1109, 316] on div at bounding box center [1103, 315] width 34 height 34
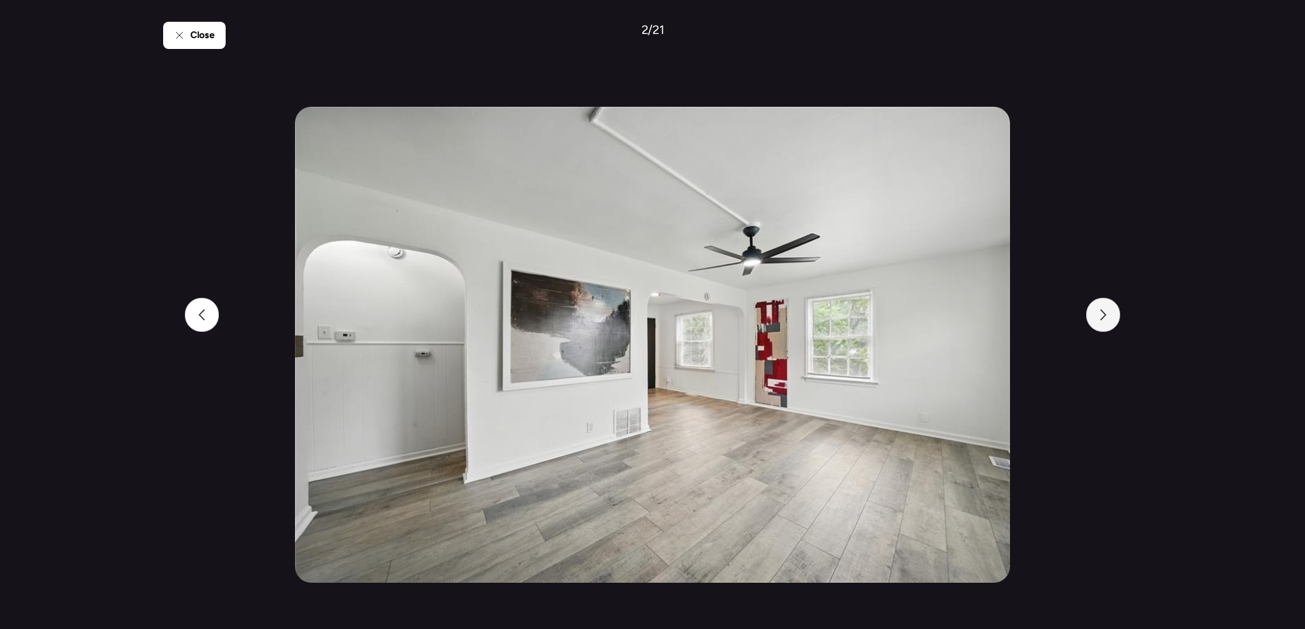
click at [1109, 316] on div at bounding box center [1103, 315] width 34 height 34
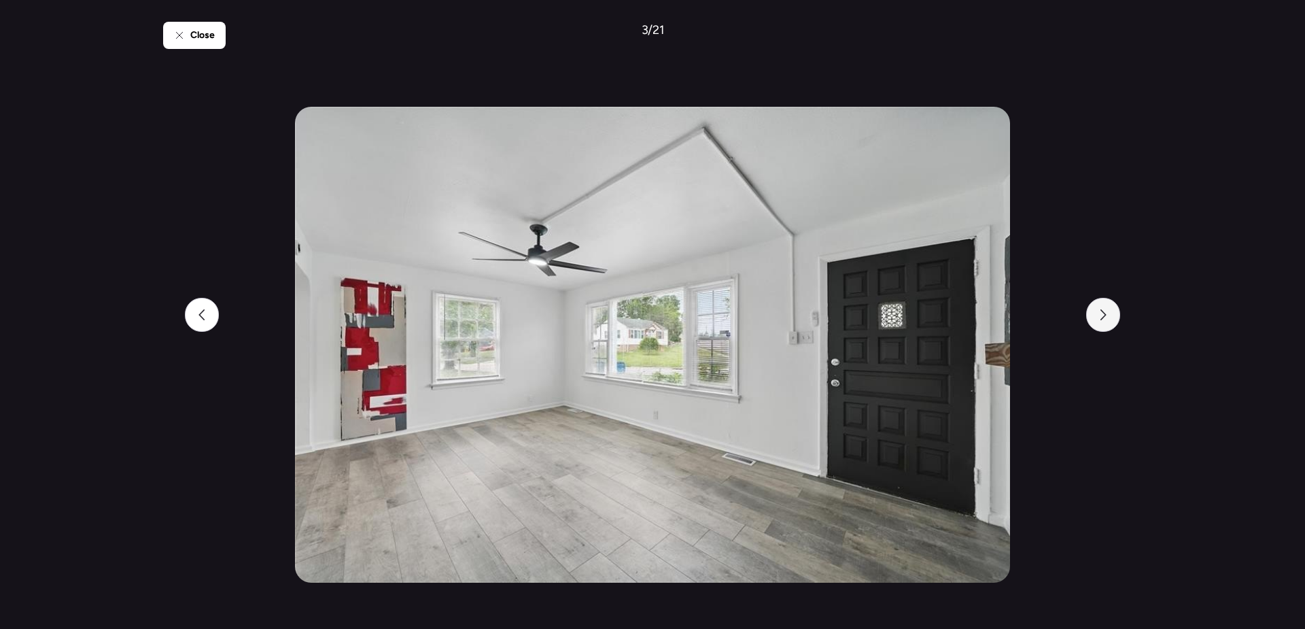
click at [1109, 316] on div at bounding box center [1103, 315] width 34 height 34
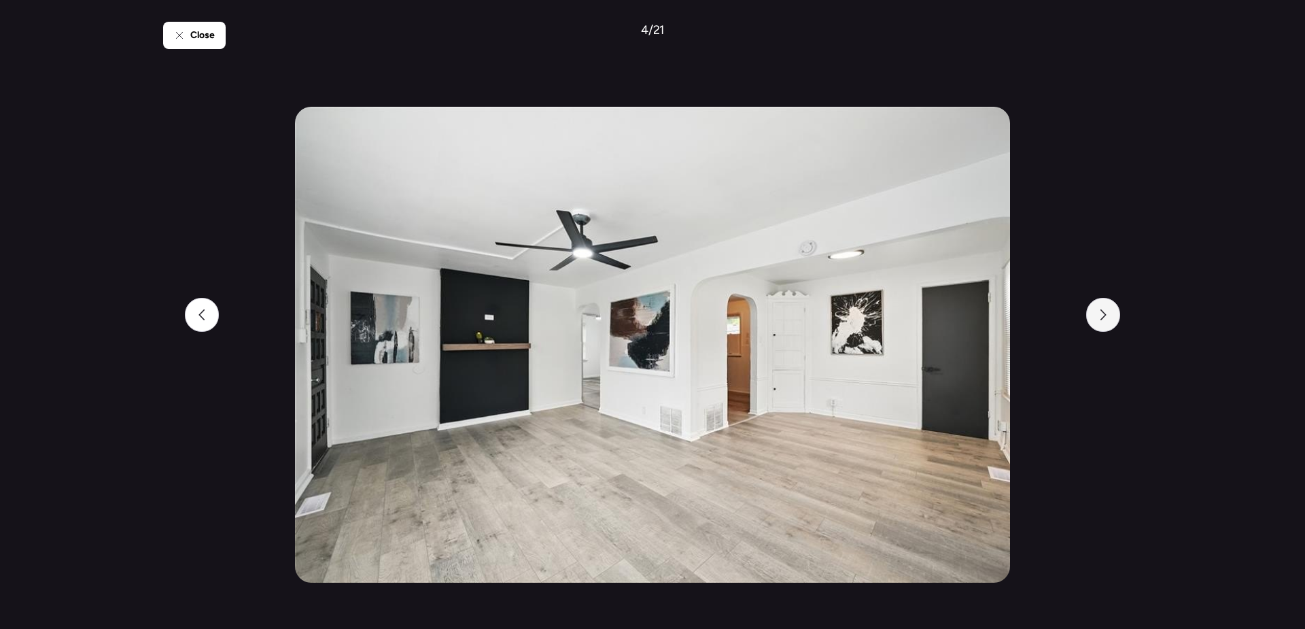
click at [1109, 316] on div at bounding box center [1103, 315] width 34 height 34
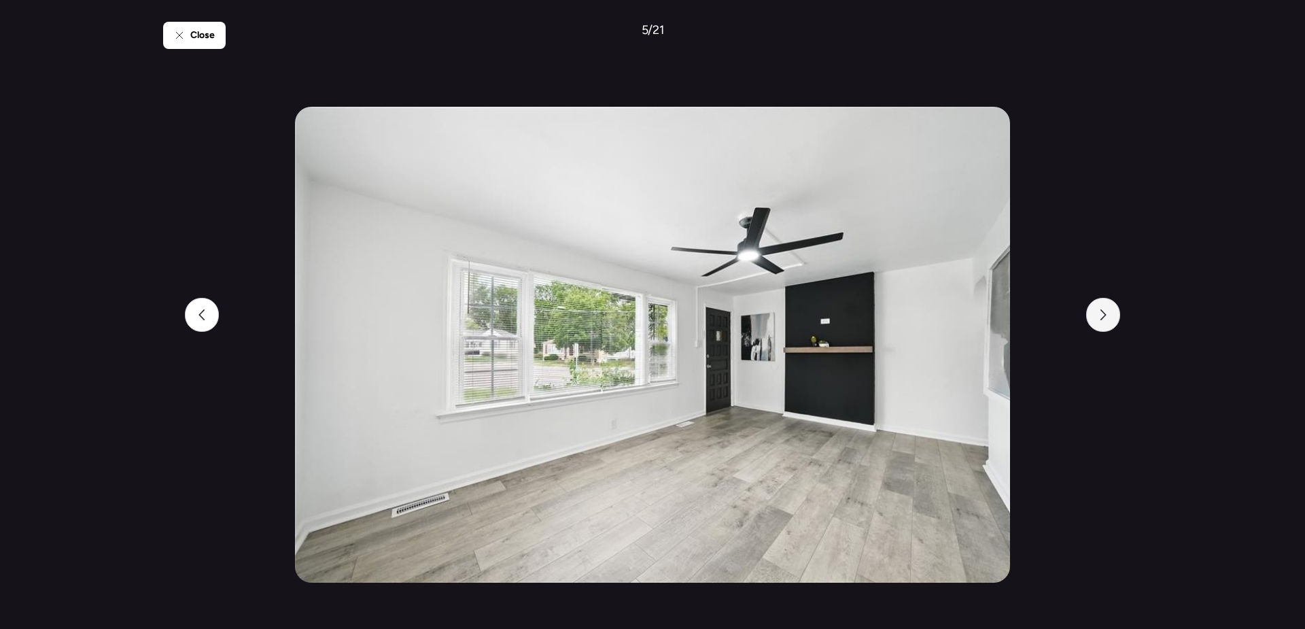
click at [1109, 316] on div at bounding box center [1103, 315] width 34 height 34
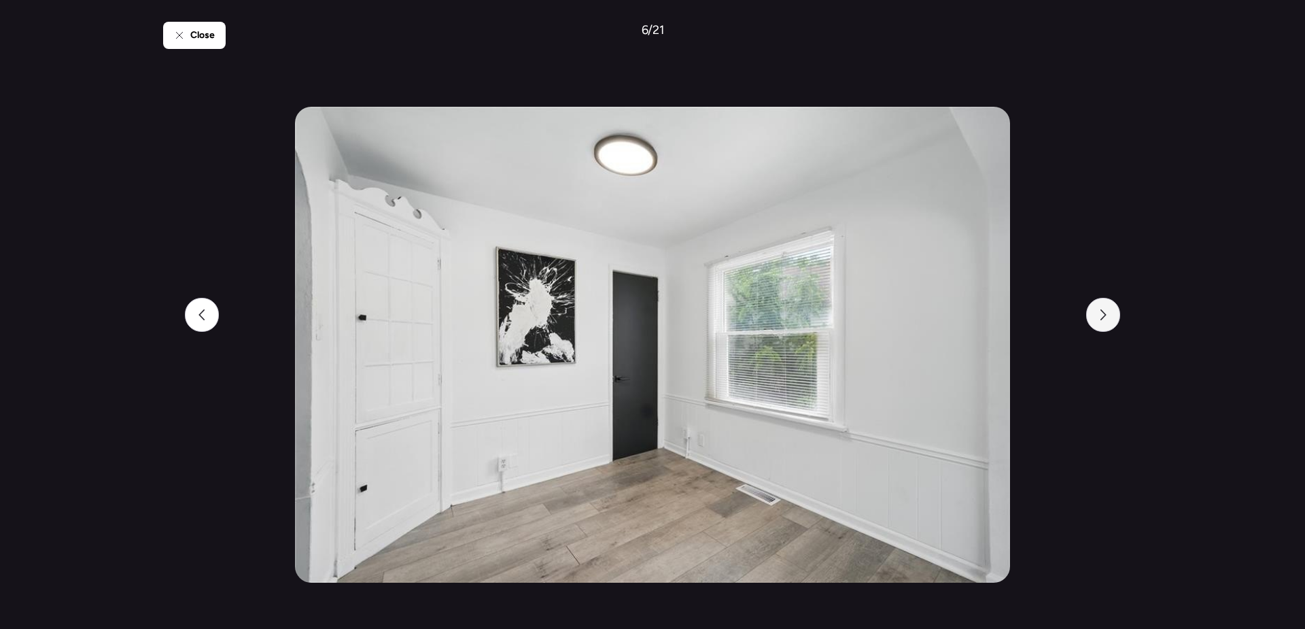
click at [1109, 316] on div at bounding box center [1103, 315] width 34 height 34
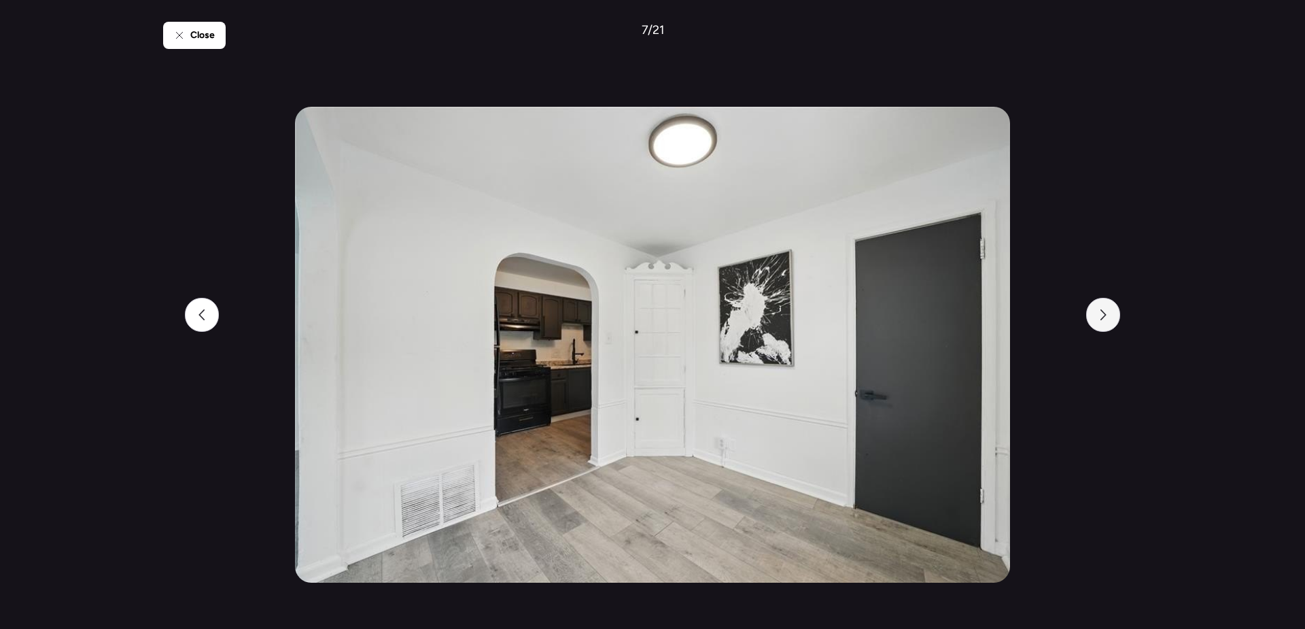
click at [1109, 316] on div at bounding box center [1103, 315] width 34 height 34
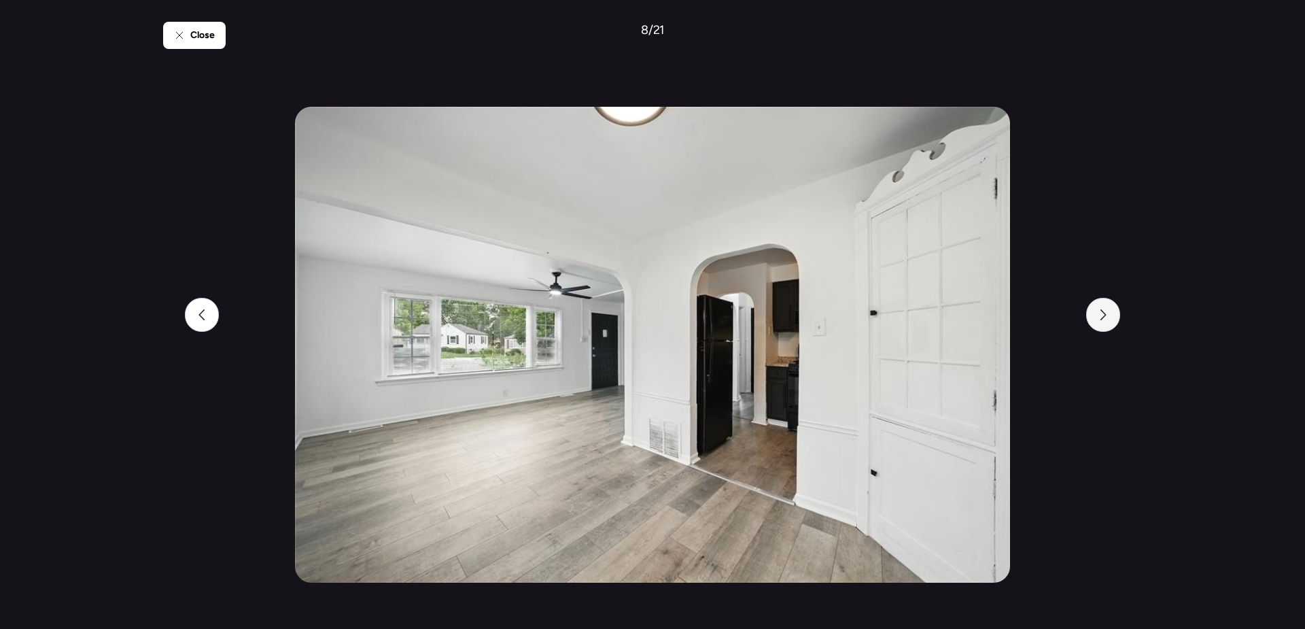
click at [1109, 316] on div at bounding box center [1103, 315] width 34 height 34
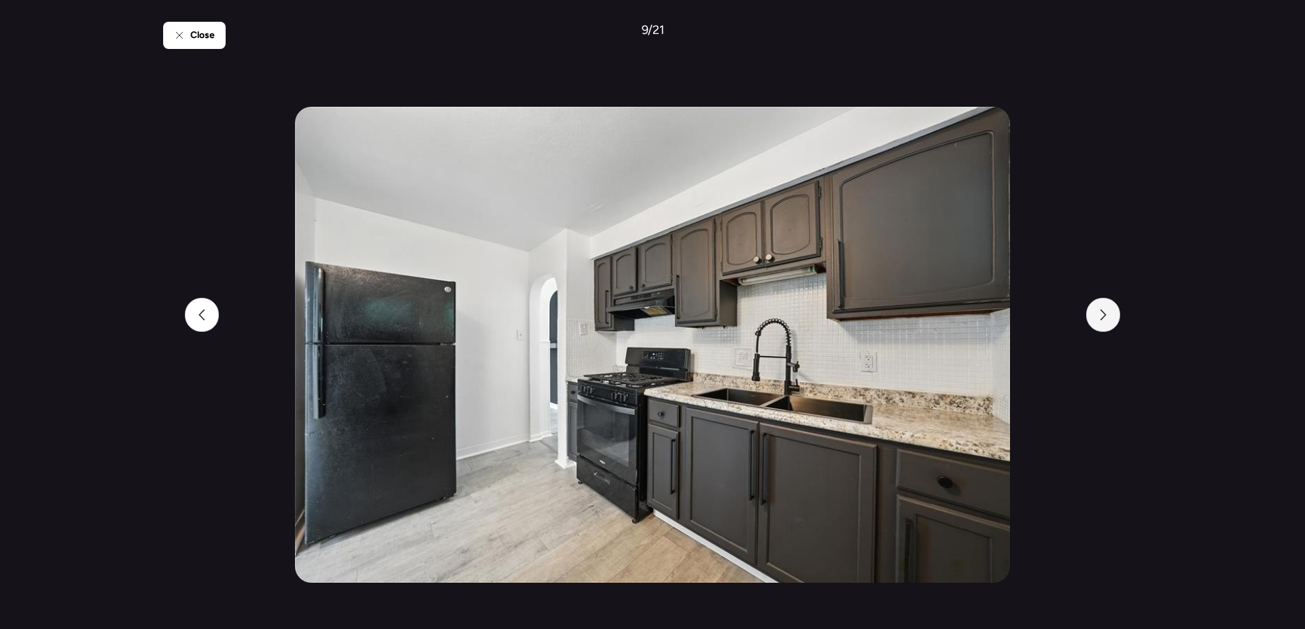
click at [1109, 316] on div at bounding box center [1103, 315] width 34 height 34
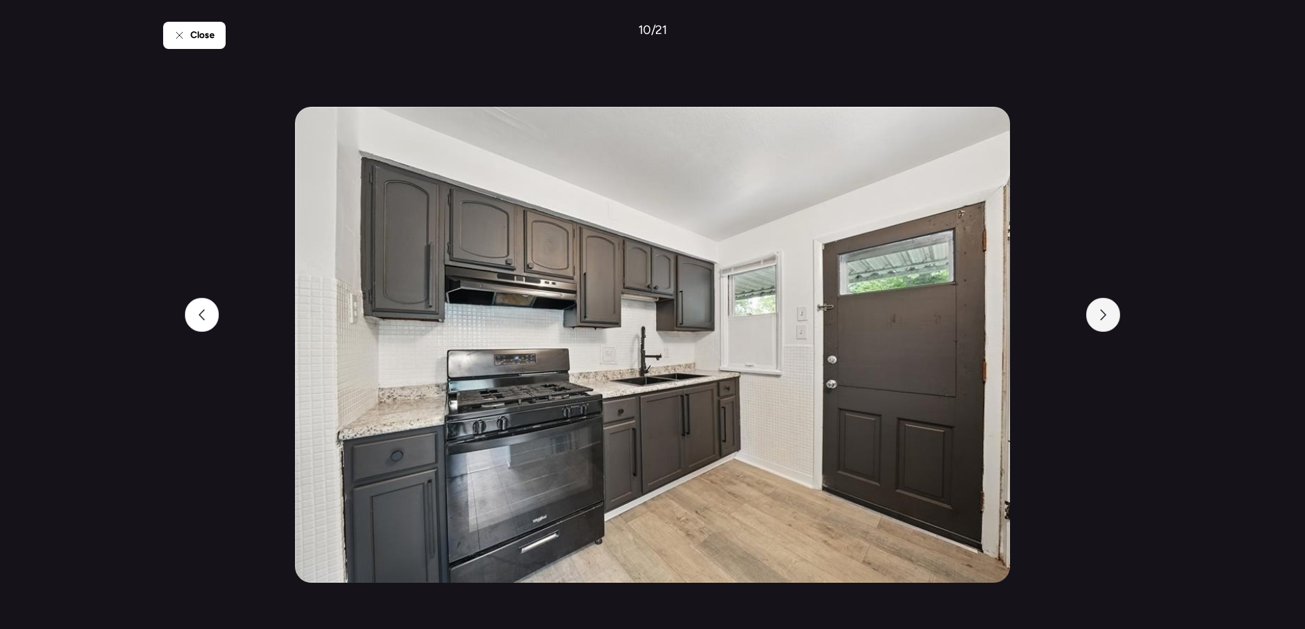
click at [1109, 316] on div at bounding box center [1103, 315] width 34 height 34
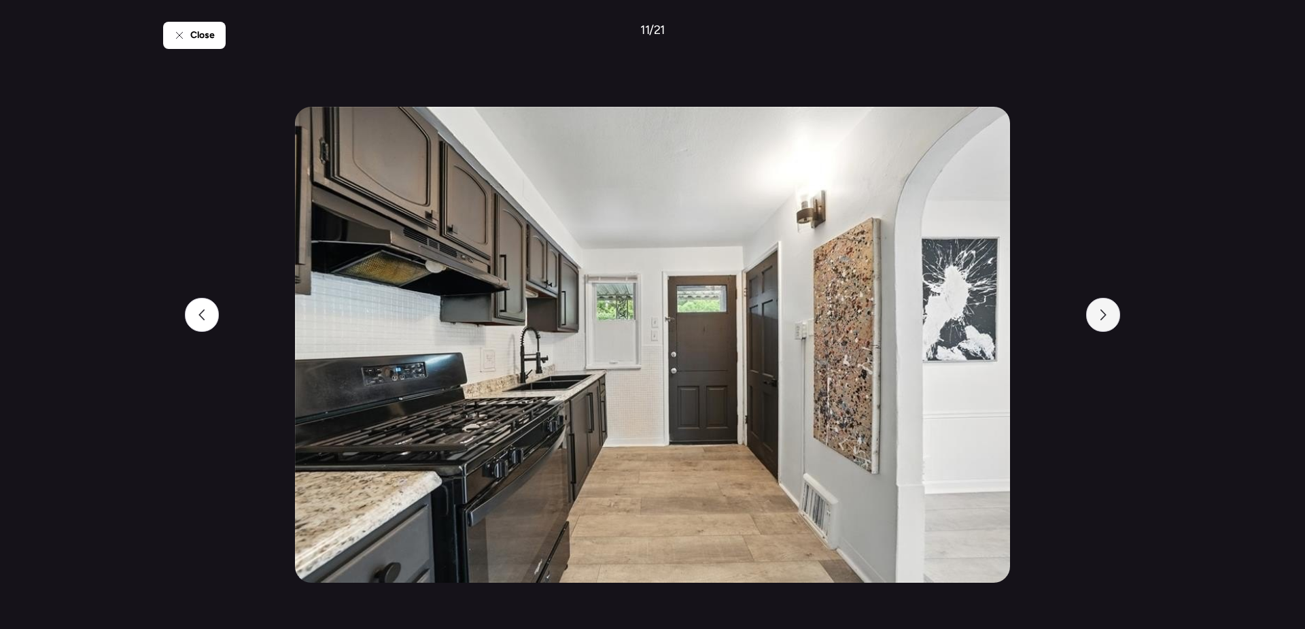
click at [1109, 316] on div at bounding box center [1103, 315] width 34 height 34
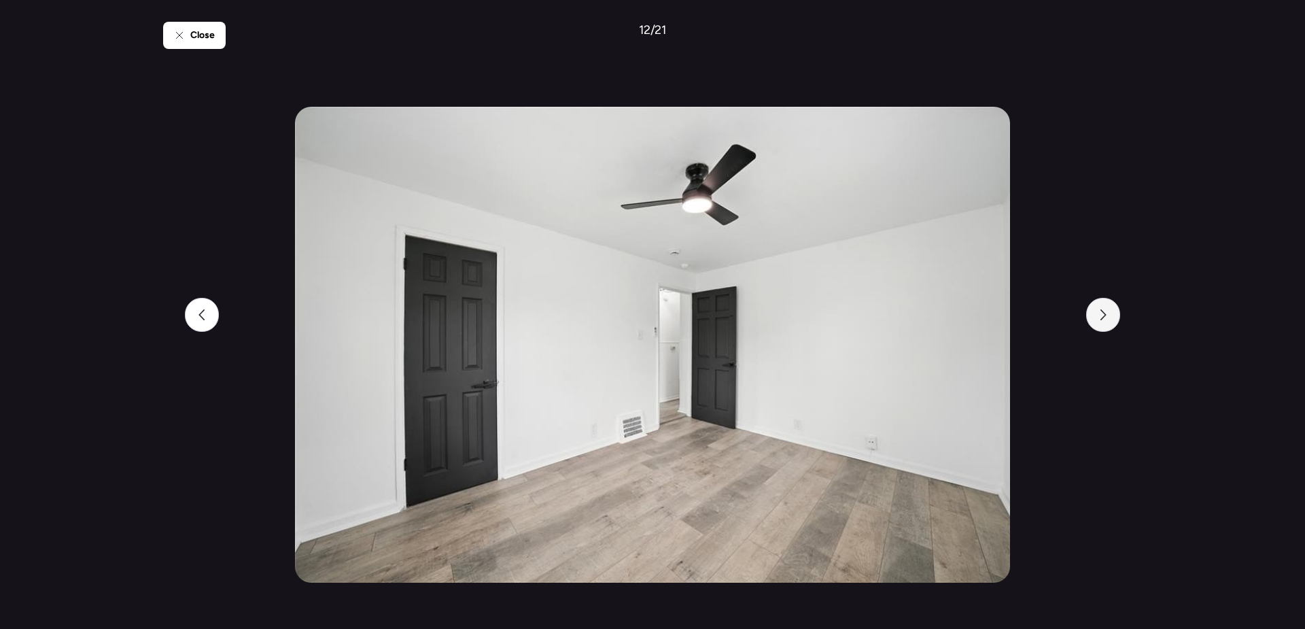
click at [1109, 316] on div at bounding box center [1103, 315] width 34 height 34
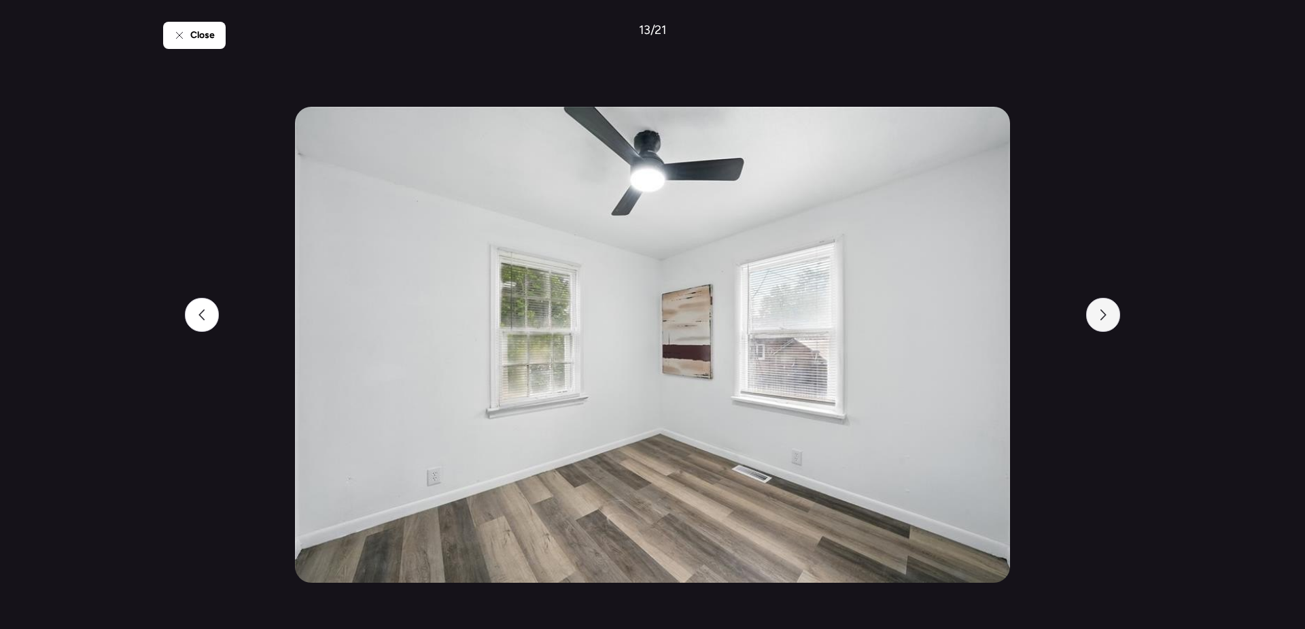
click at [1109, 316] on div at bounding box center [1103, 315] width 34 height 34
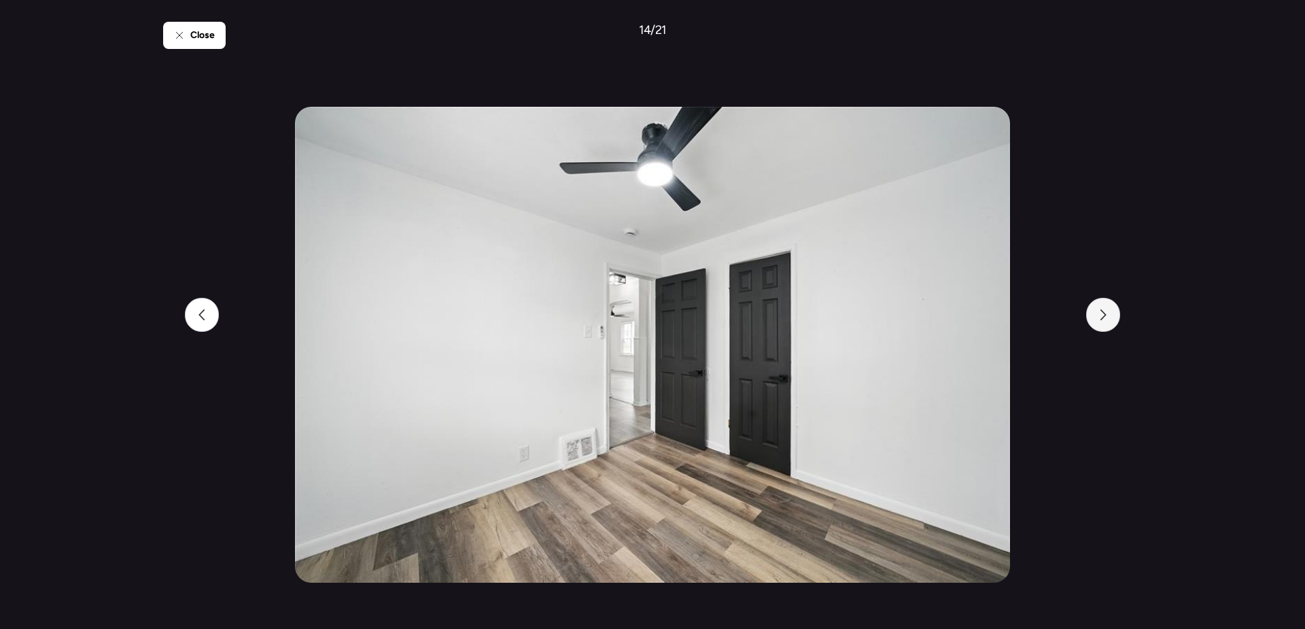
click at [1109, 316] on div at bounding box center [1103, 315] width 34 height 34
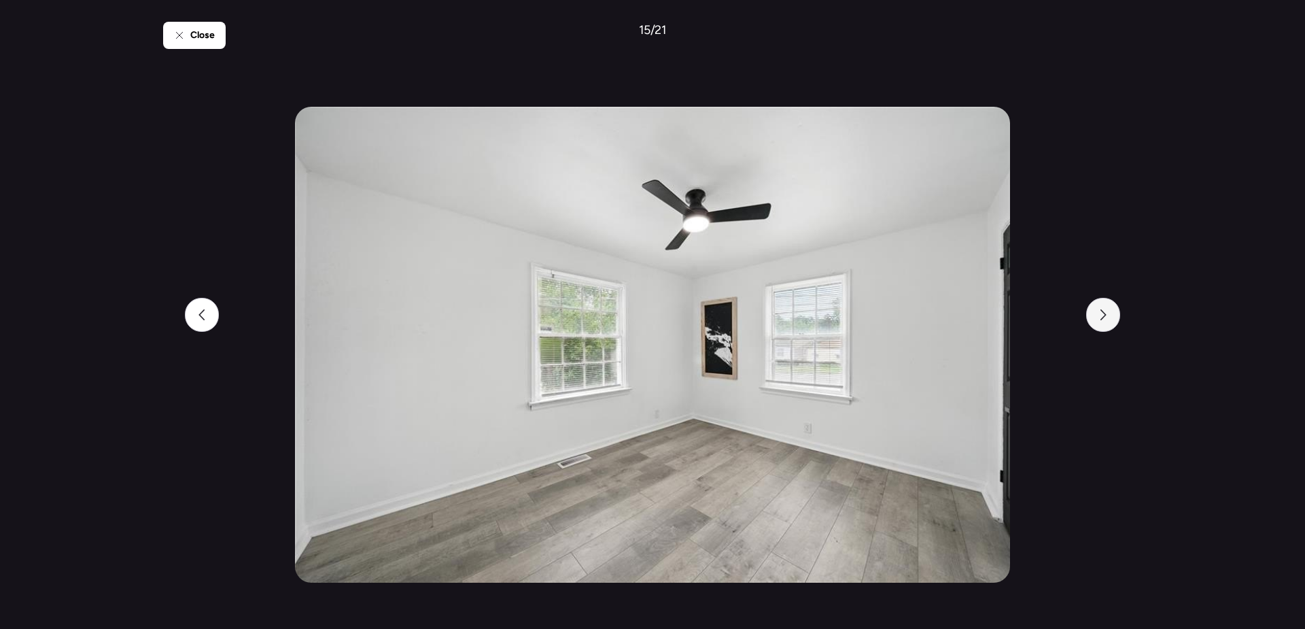
click at [1109, 316] on div at bounding box center [1103, 315] width 34 height 34
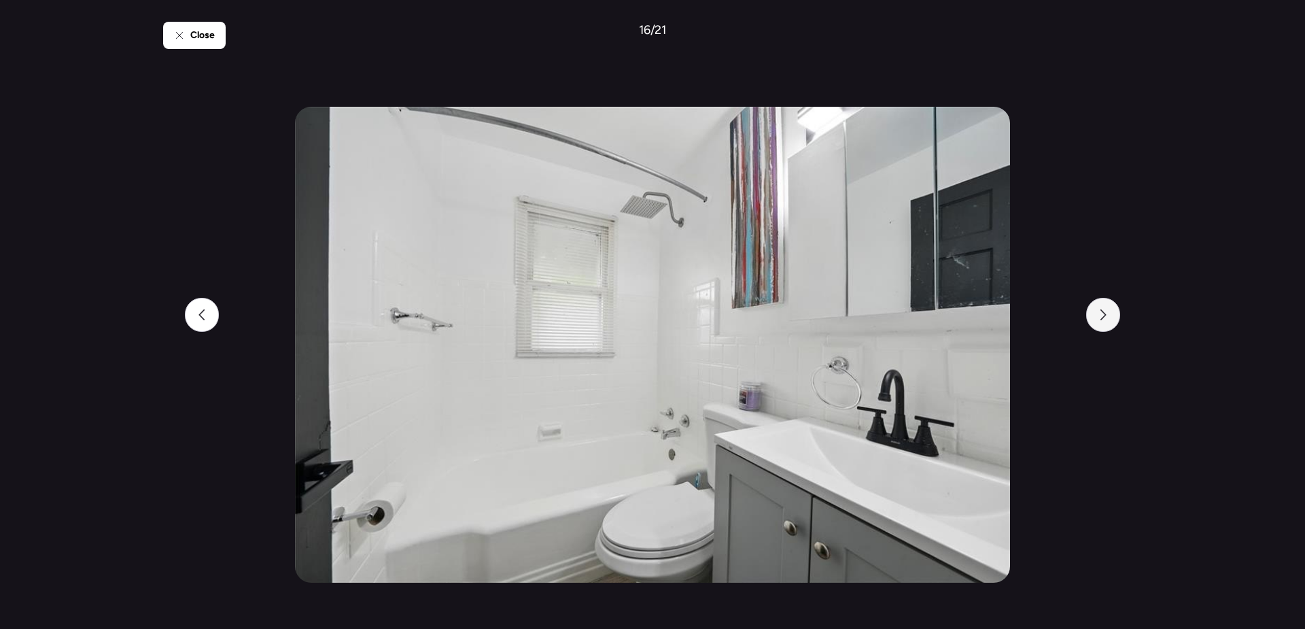
click at [1109, 316] on div at bounding box center [1103, 315] width 34 height 34
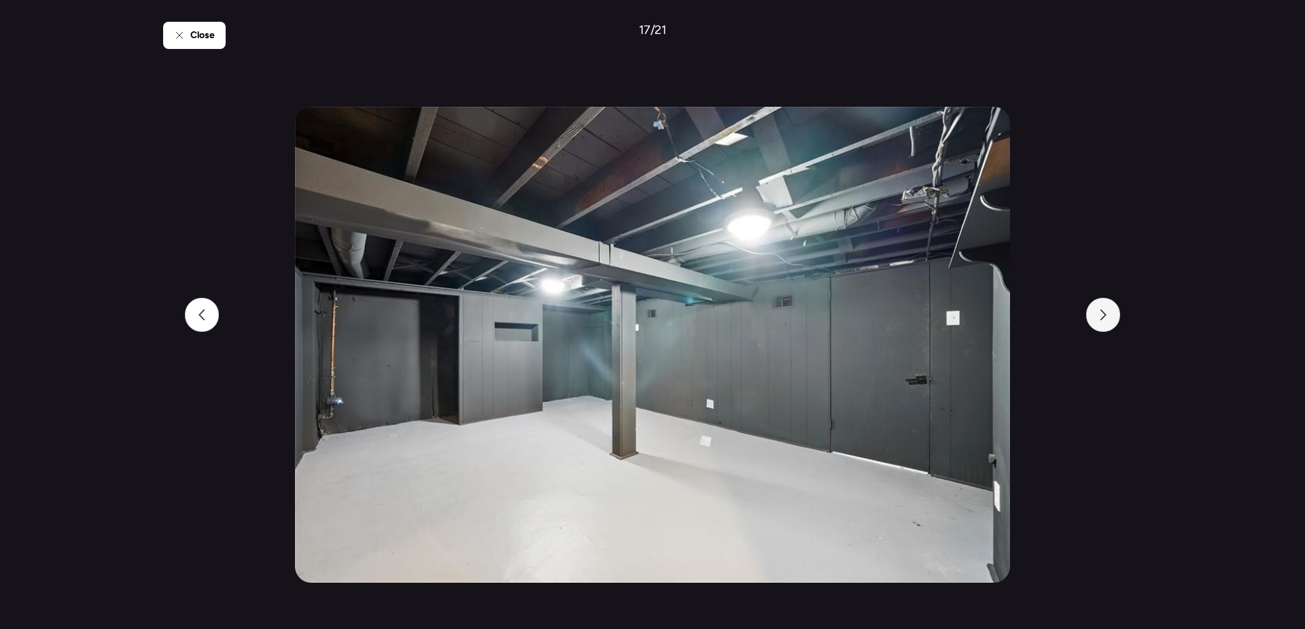
click at [1109, 316] on div at bounding box center [1103, 315] width 34 height 34
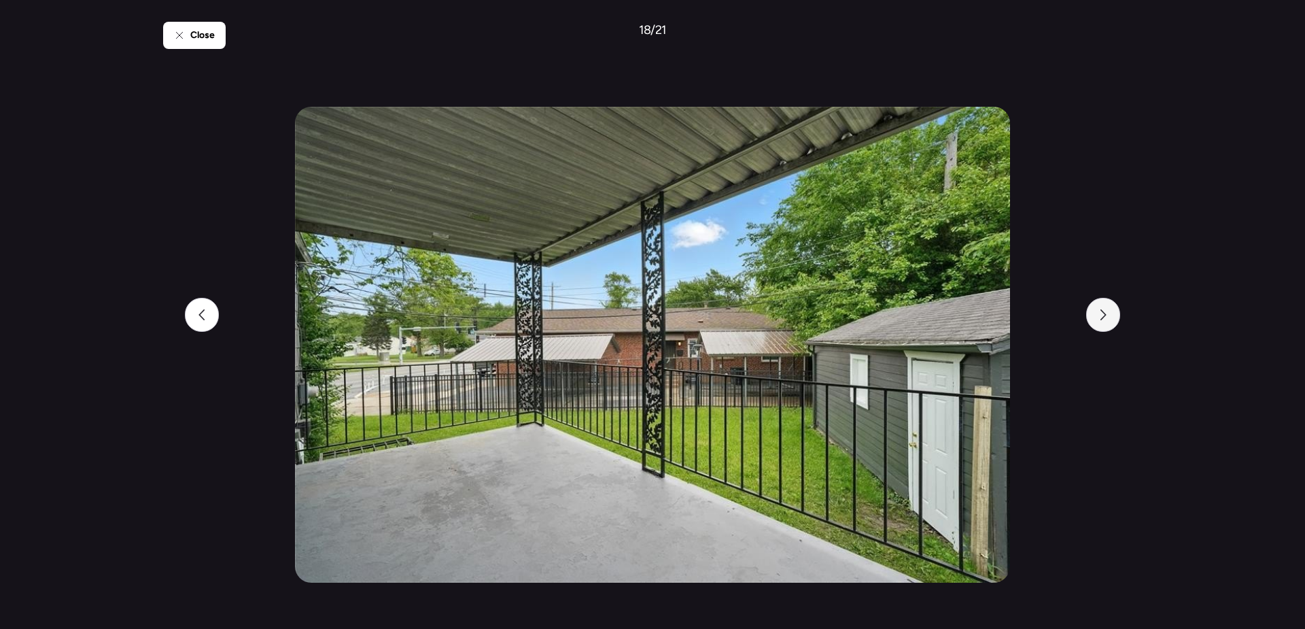
click at [1109, 316] on div at bounding box center [1103, 315] width 34 height 34
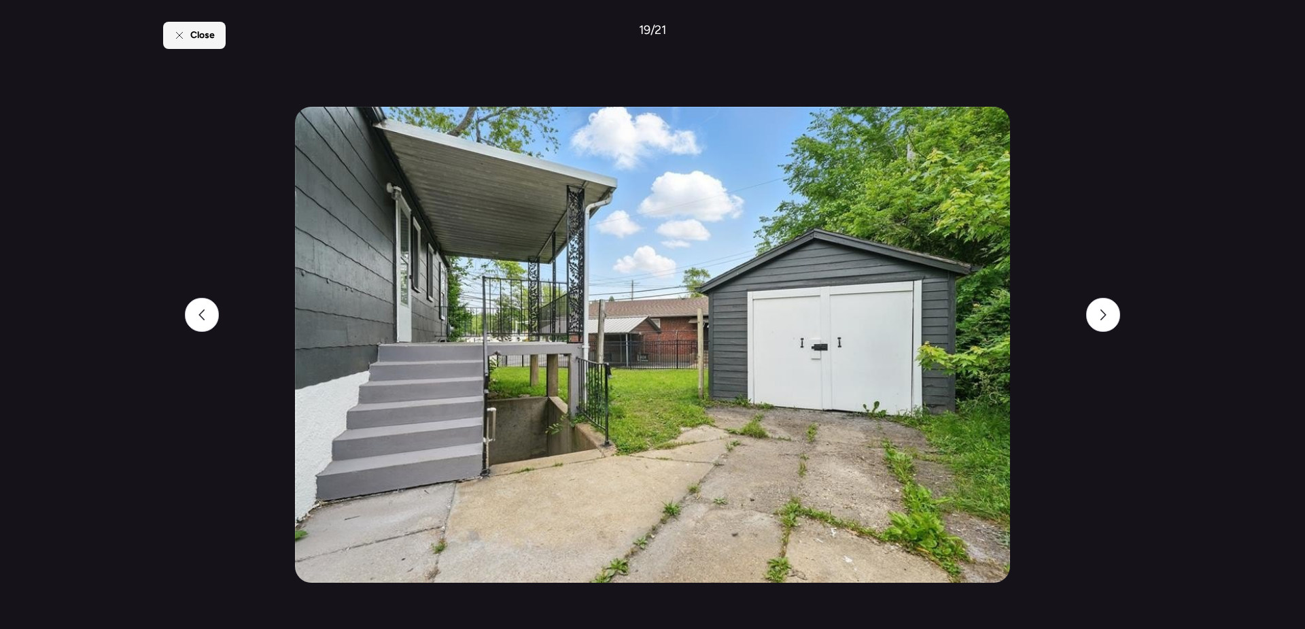
click at [207, 39] on span "Close" at bounding box center [202, 36] width 24 height 14
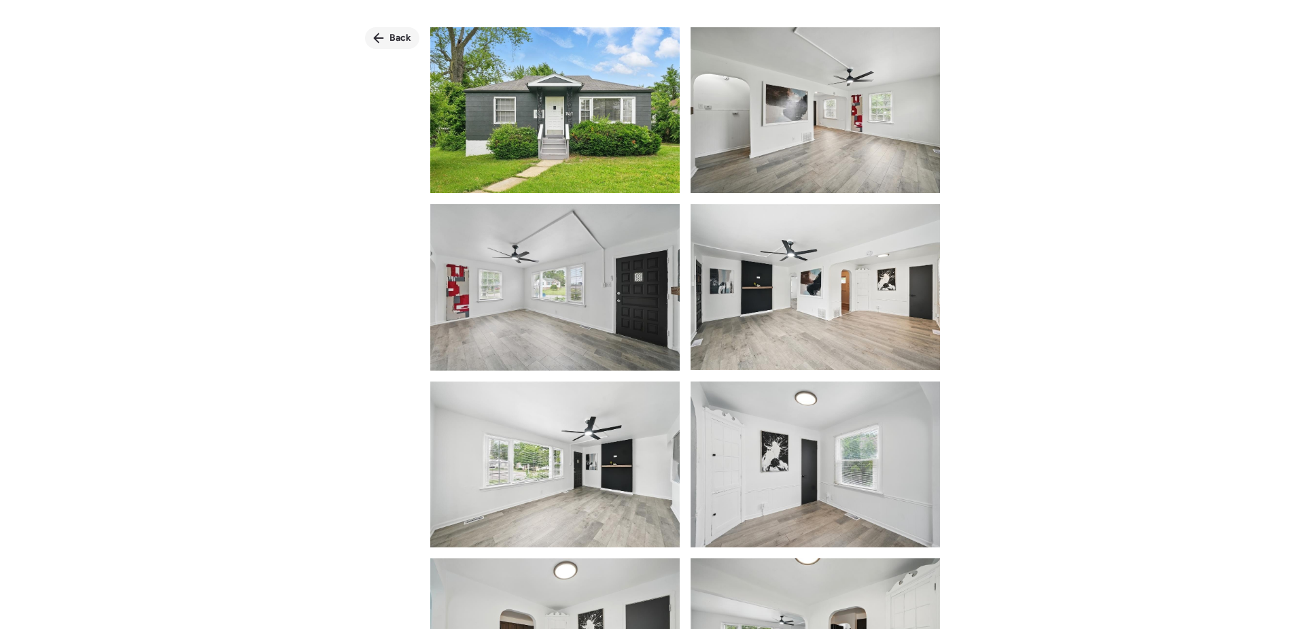
click at [410, 37] on span "Back" at bounding box center [400, 38] width 22 height 14
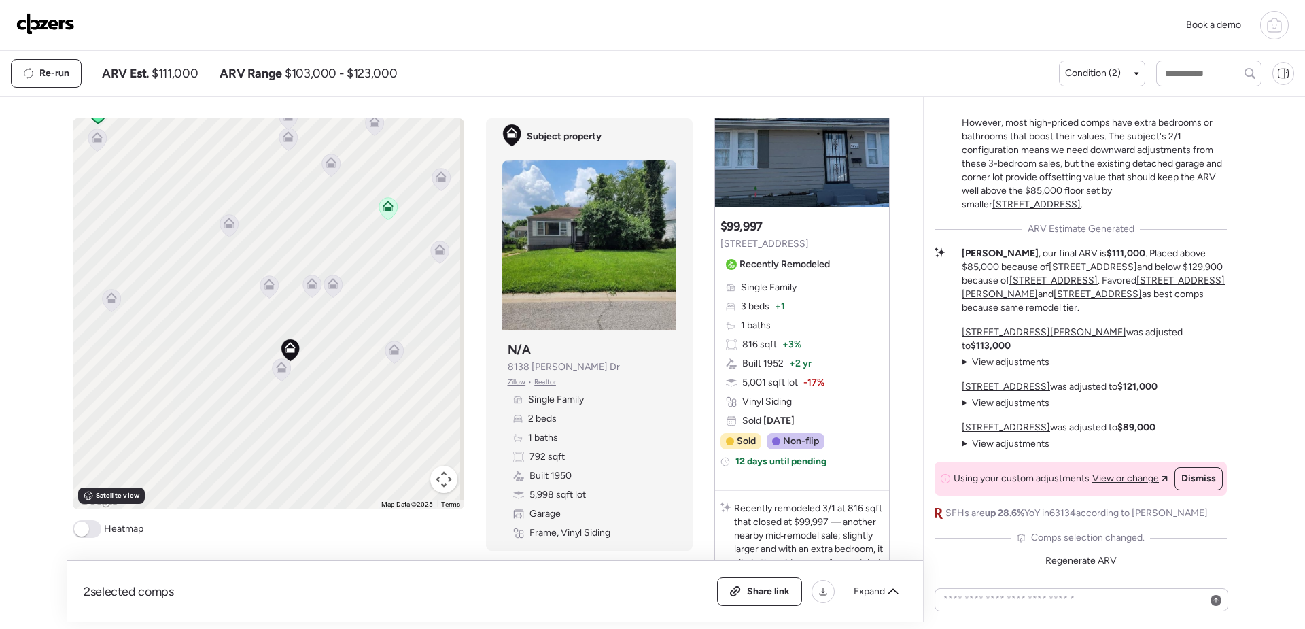
scroll to position [1223, 0]
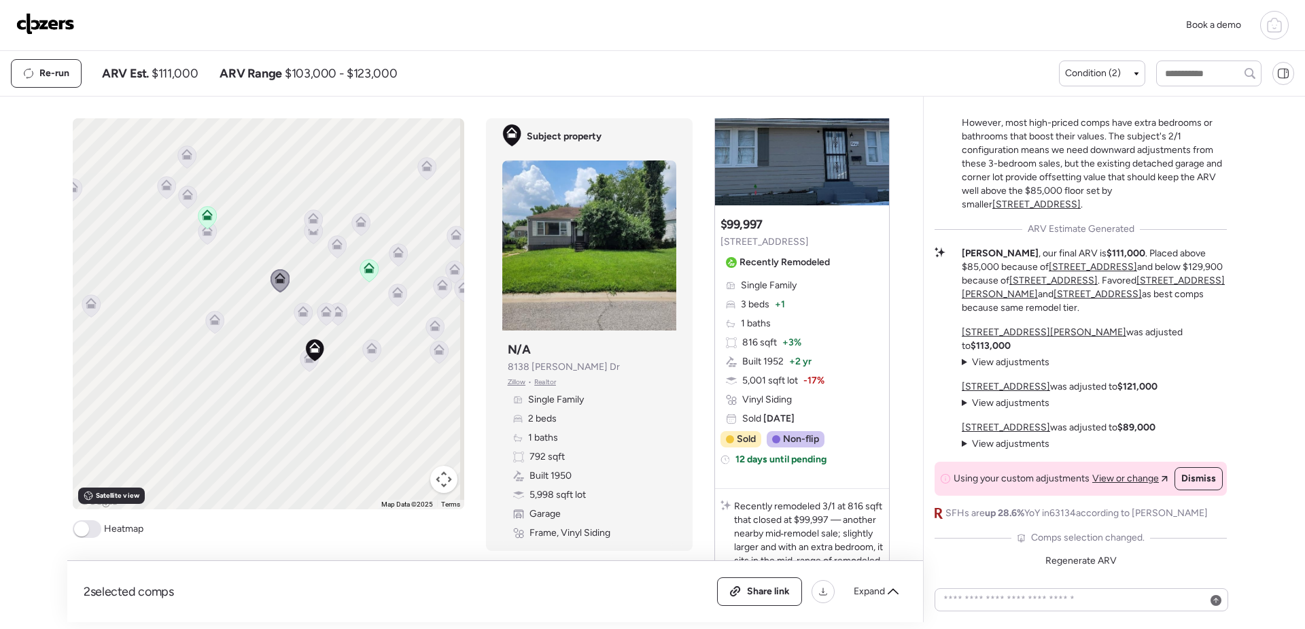
click at [393, 256] on icon at bounding box center [397, 255] width 9 height 4
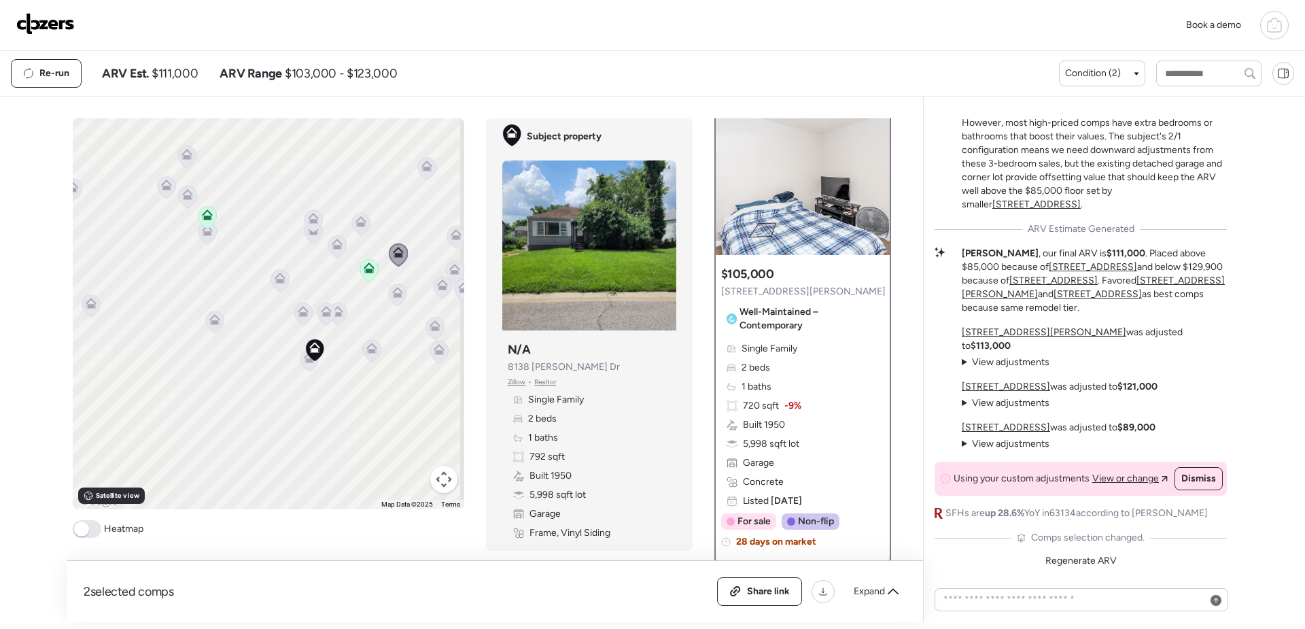
scroll to position [0, 0]
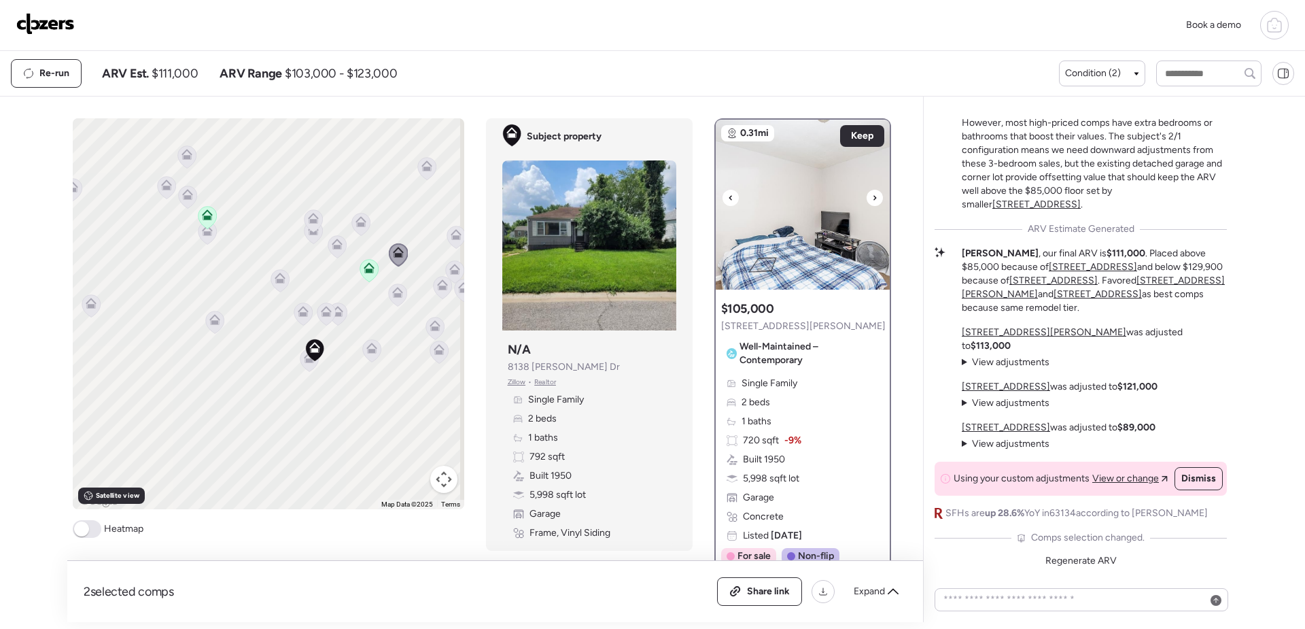
click at [873, 200] on icon at bounding box center [874, 197] width 3 height 5
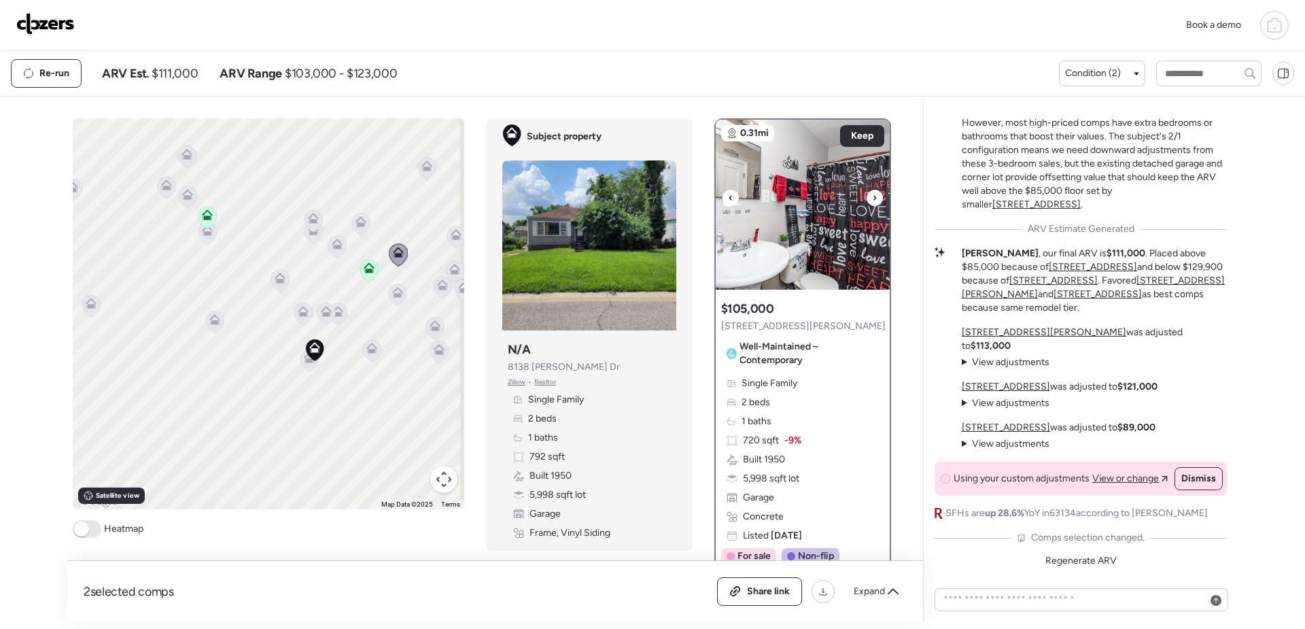
click at [873, 200] on icon at bounding box center [874, 197] width 3 height 5
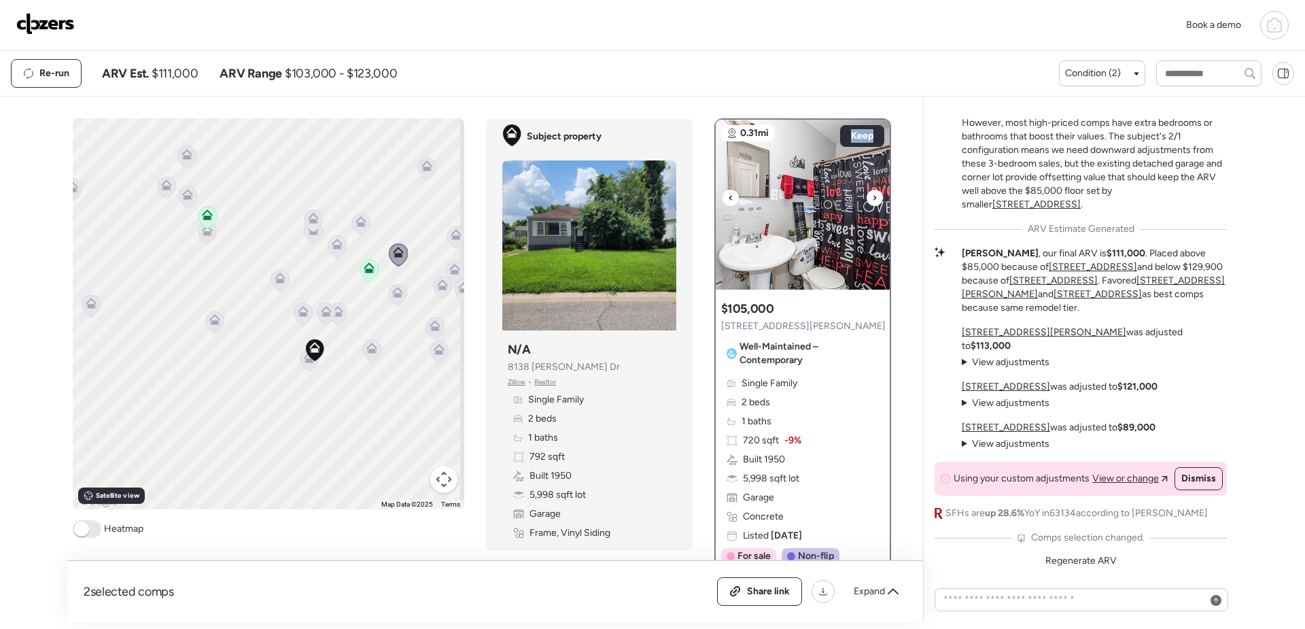
click at [873, 200] on icon at bounding box center [874, 197] width 3 height 5
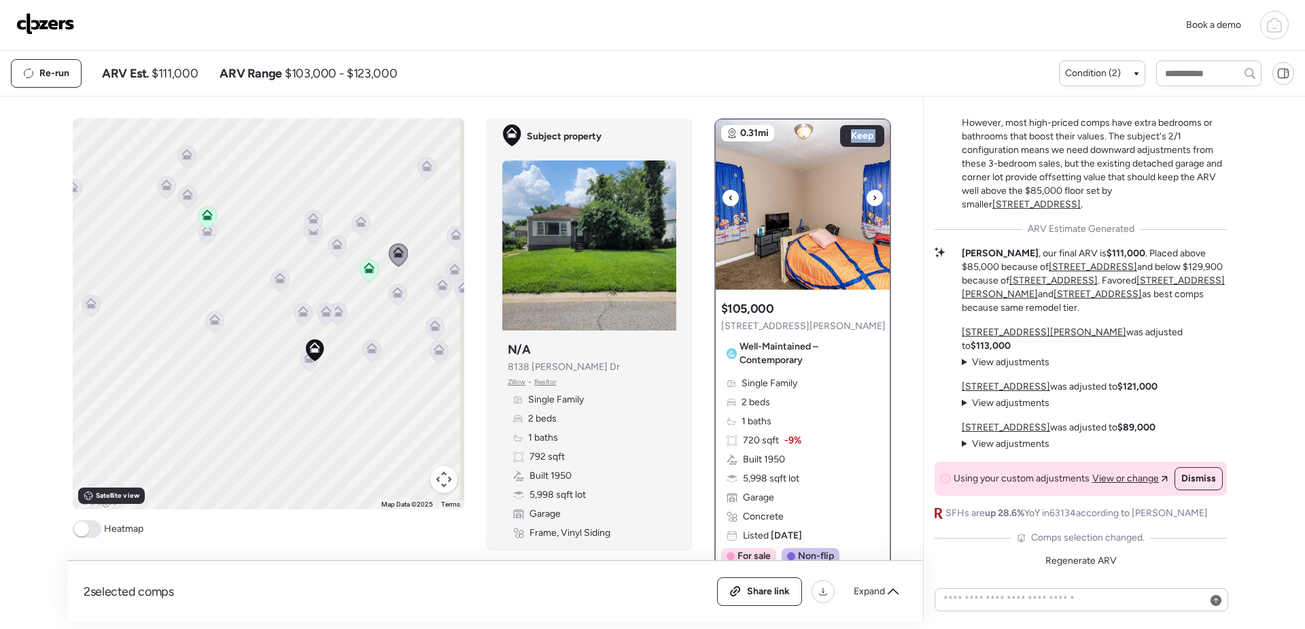
click at [873, 200] on icon at bounding box center [874, 197] width 3 height 5
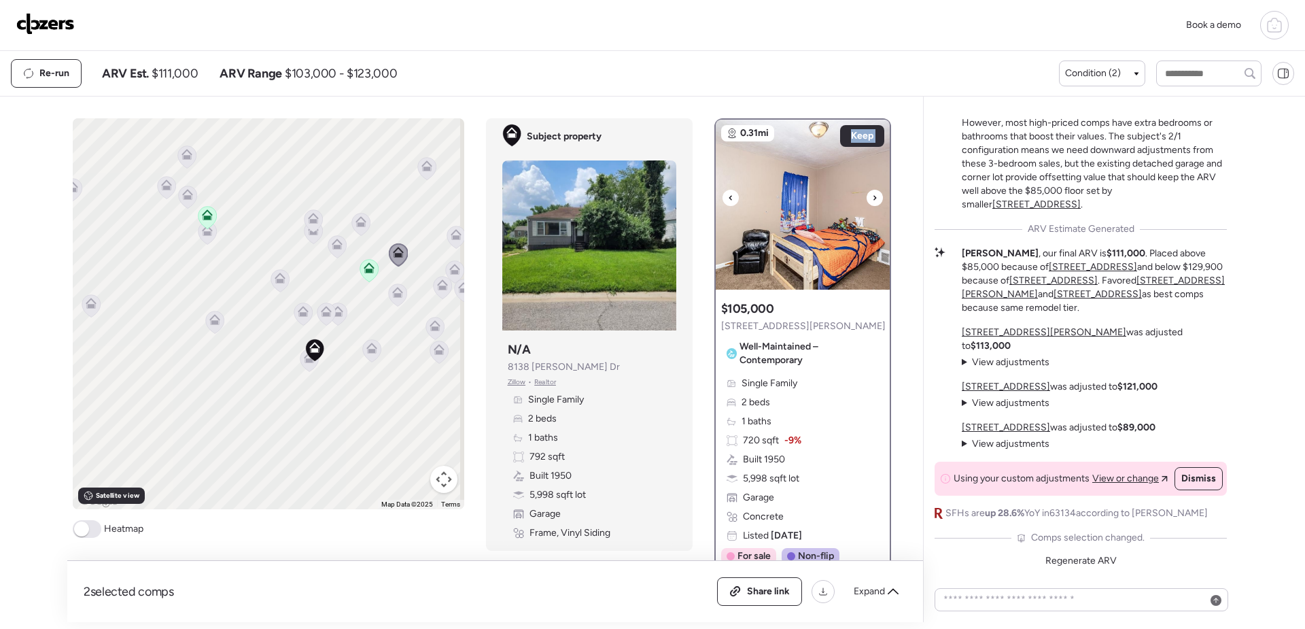
click at [873, 200] on icon at bounding box center [874, 197] width 3 height 5
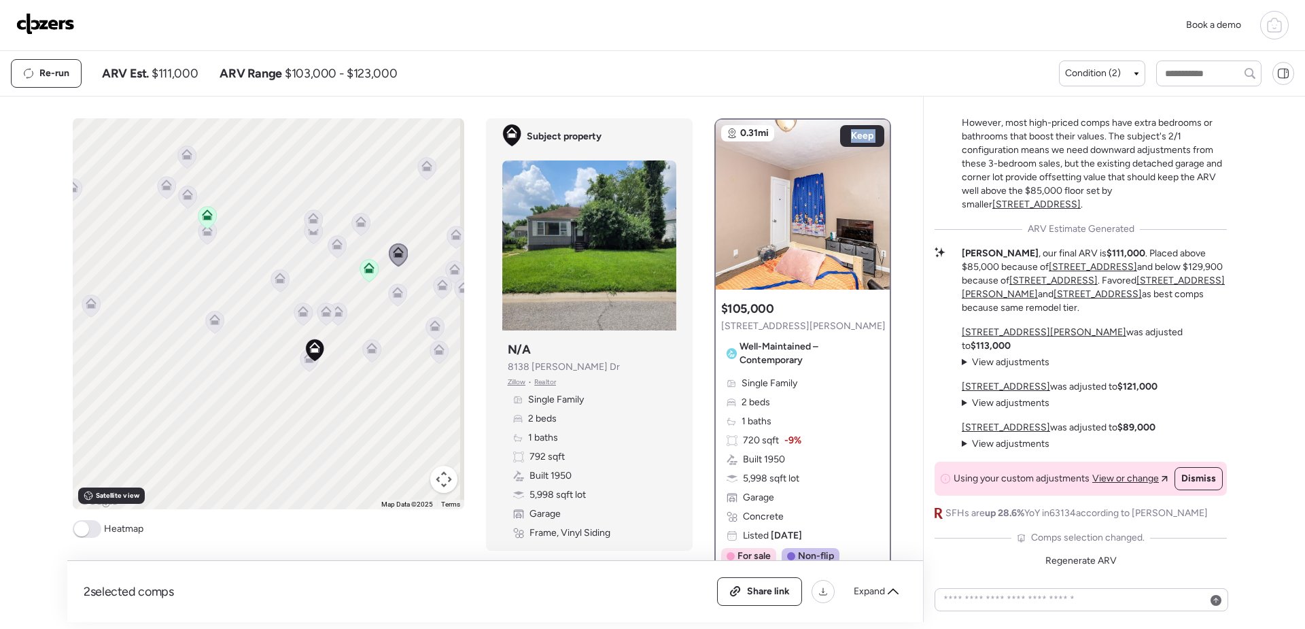
click at [873, 200] on icon at bounding box center [874, 197] width 3 height 5
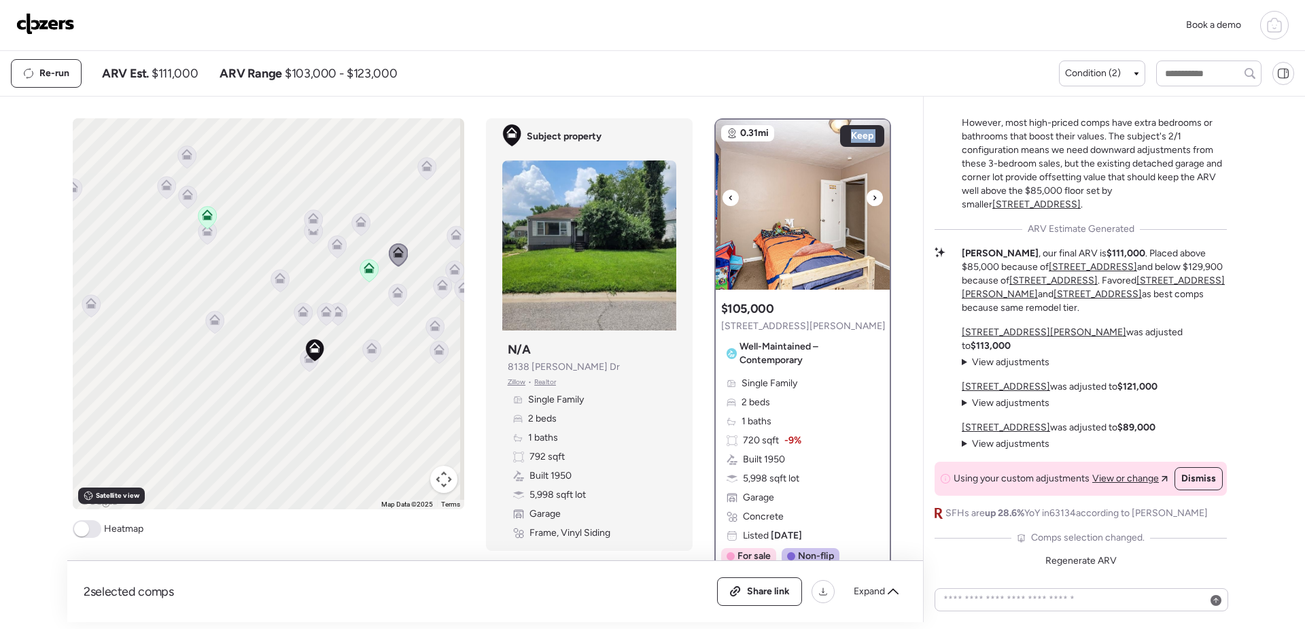
click at [873, 200] on icon at bounding box center [874, 197] width 3 height 5
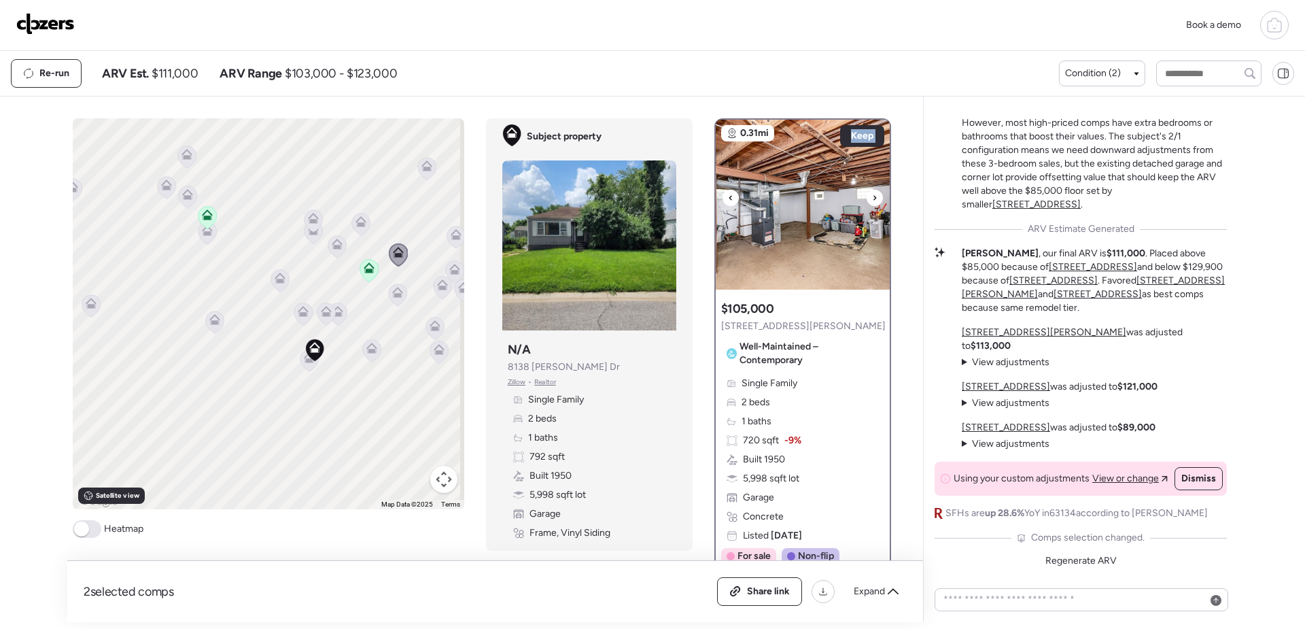
click at [873, 200] on icon at bounding box center [874, 197] width 3 height 5
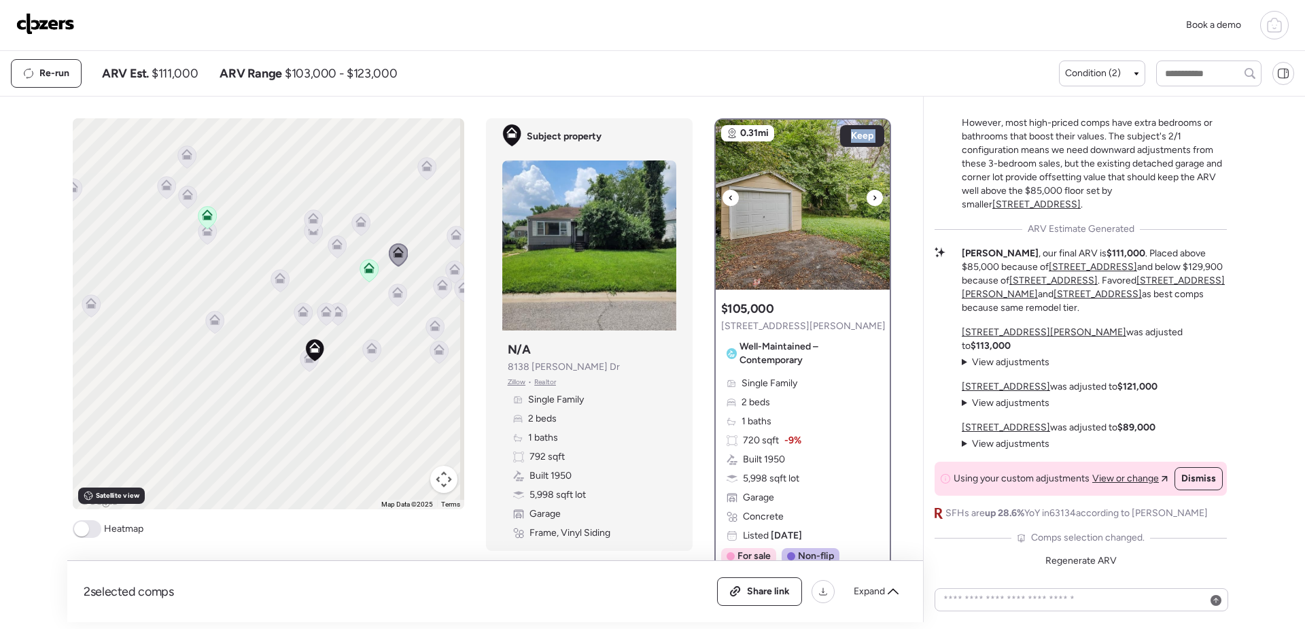
click at [873, 200] on icon at bounding box center [874, 197] width 3 height 5
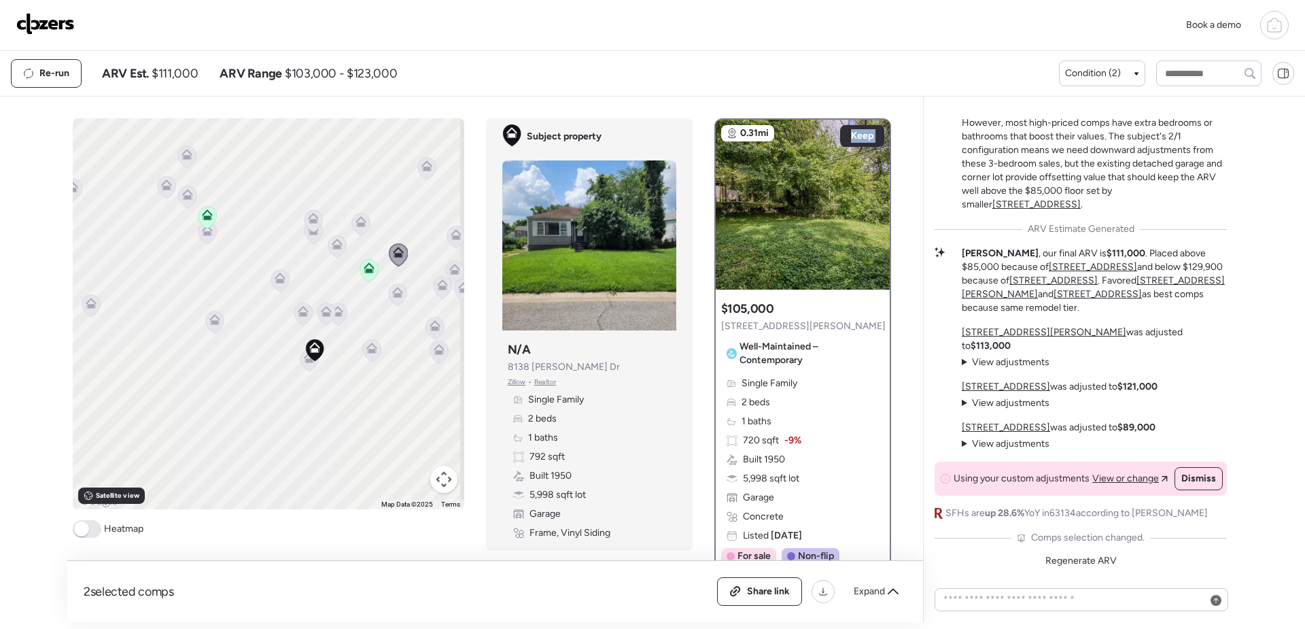
click at [873, 200] on icon at bounding box center [874, 197] width 3 height 5
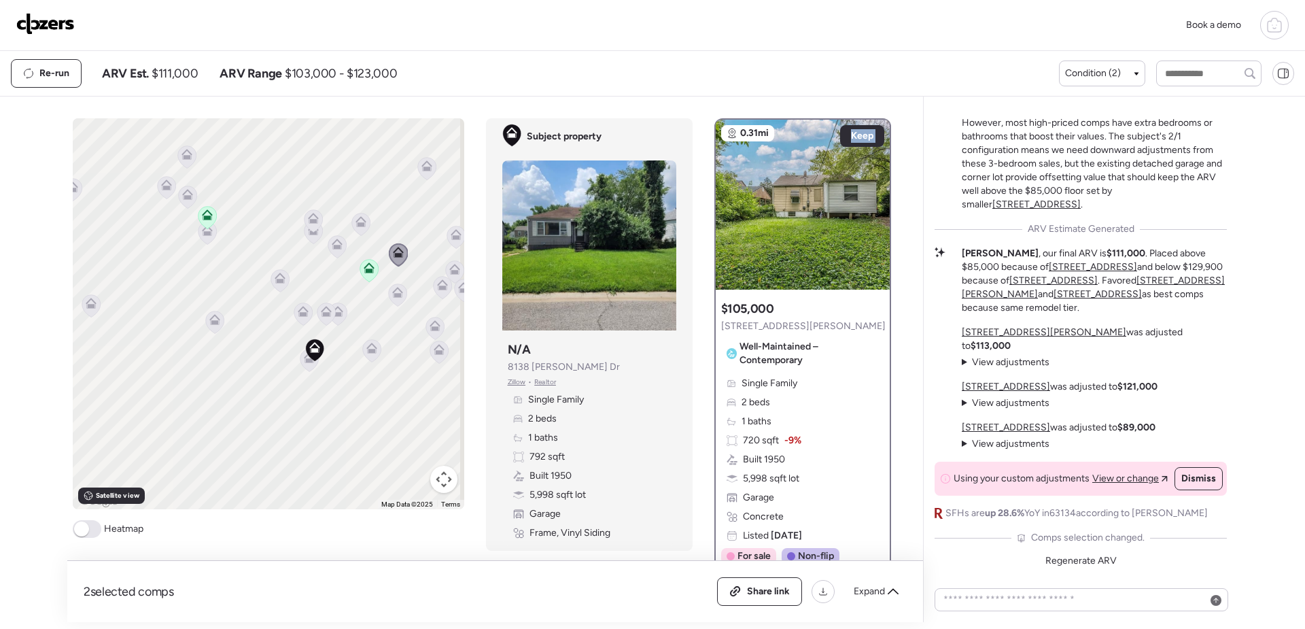
click at [873, 200] on icon at bounding box center [874, 197] width 3 height 5
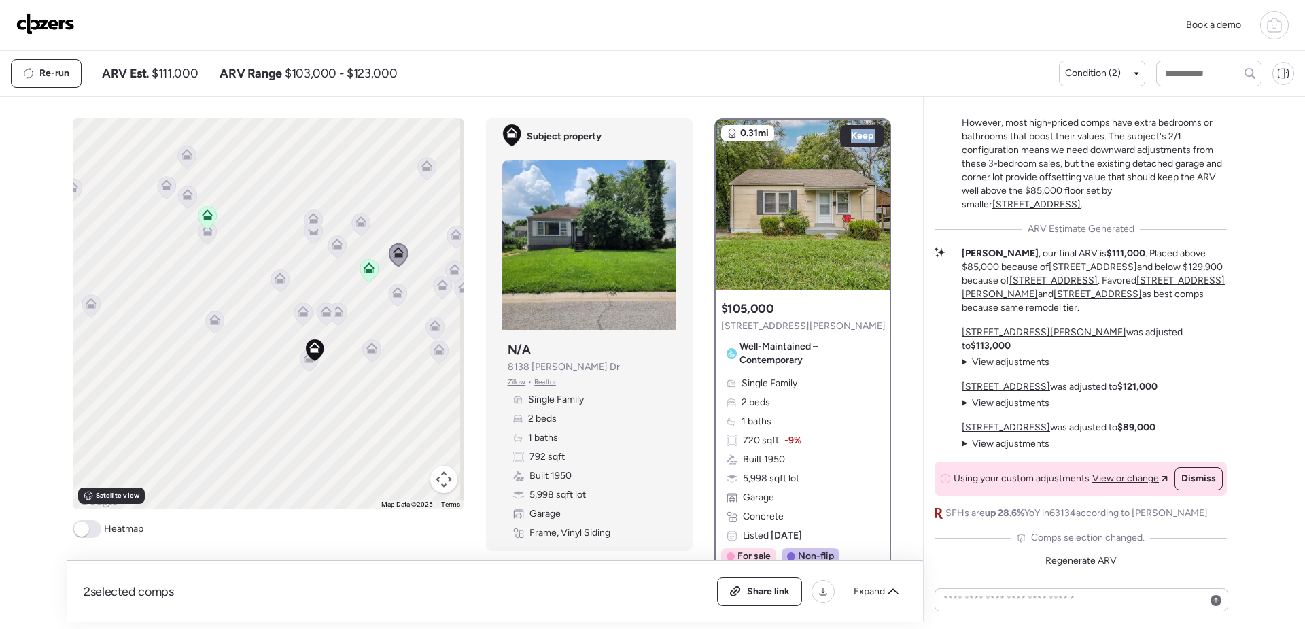
click at [873, 200] on icon at bounding box center [874, 197] width 3 height 5
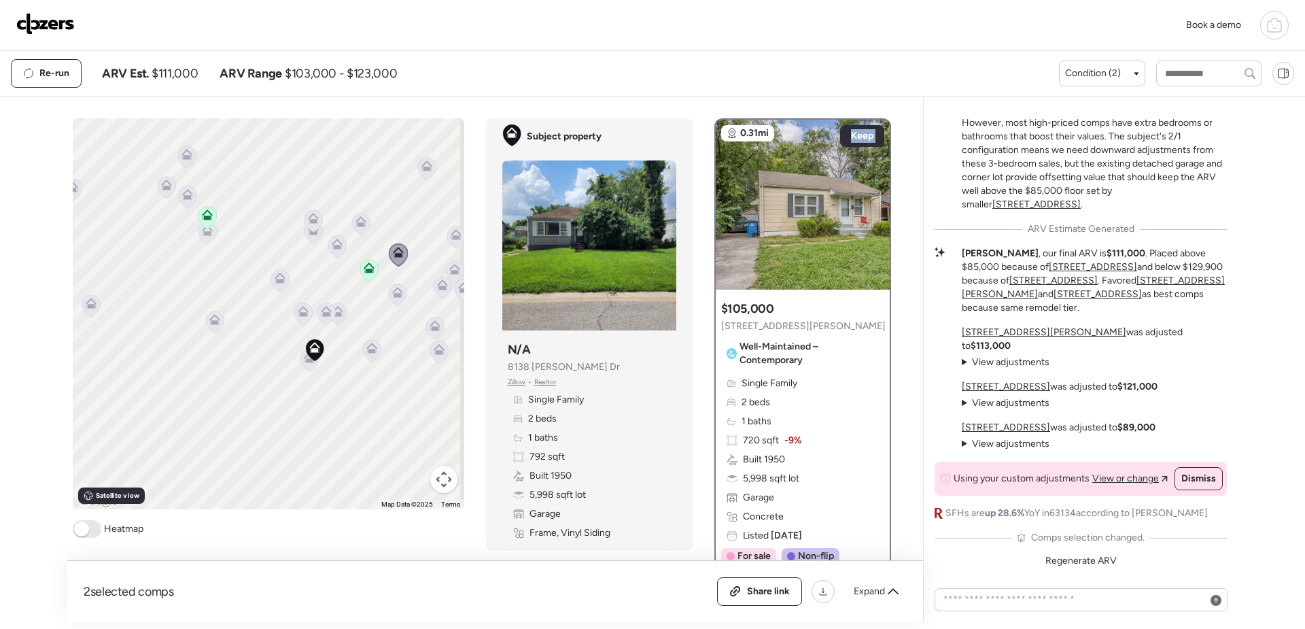
click at [355, 227] on icon at bounding box center [360, 224] width 18 height 22
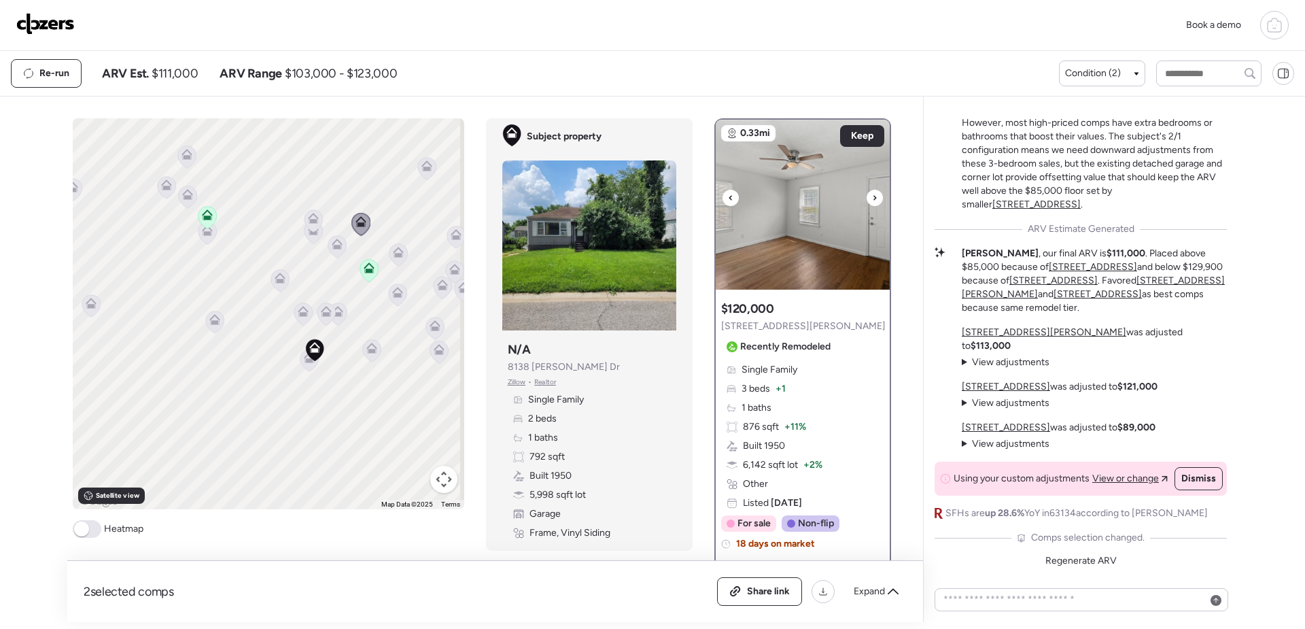
click at [873, 199] on icon at bounding box center [874, 197] width 3 height 5
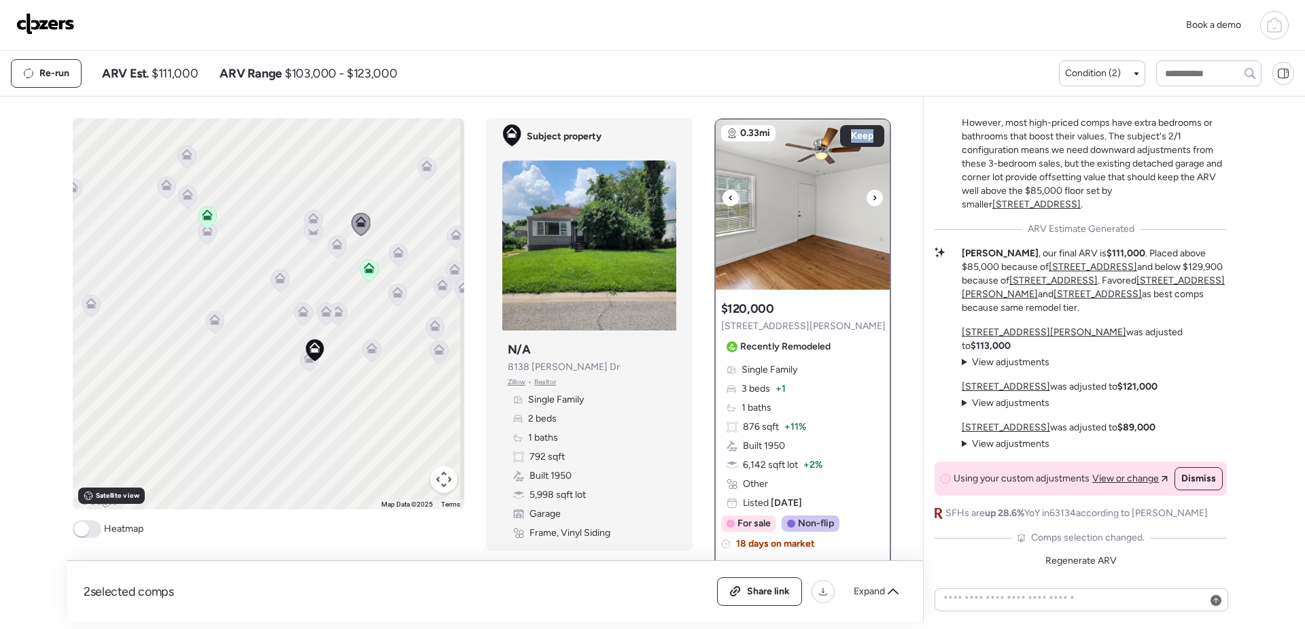
click at [873, 199] on icon at bounding box center [874, 197] width 3 height 5
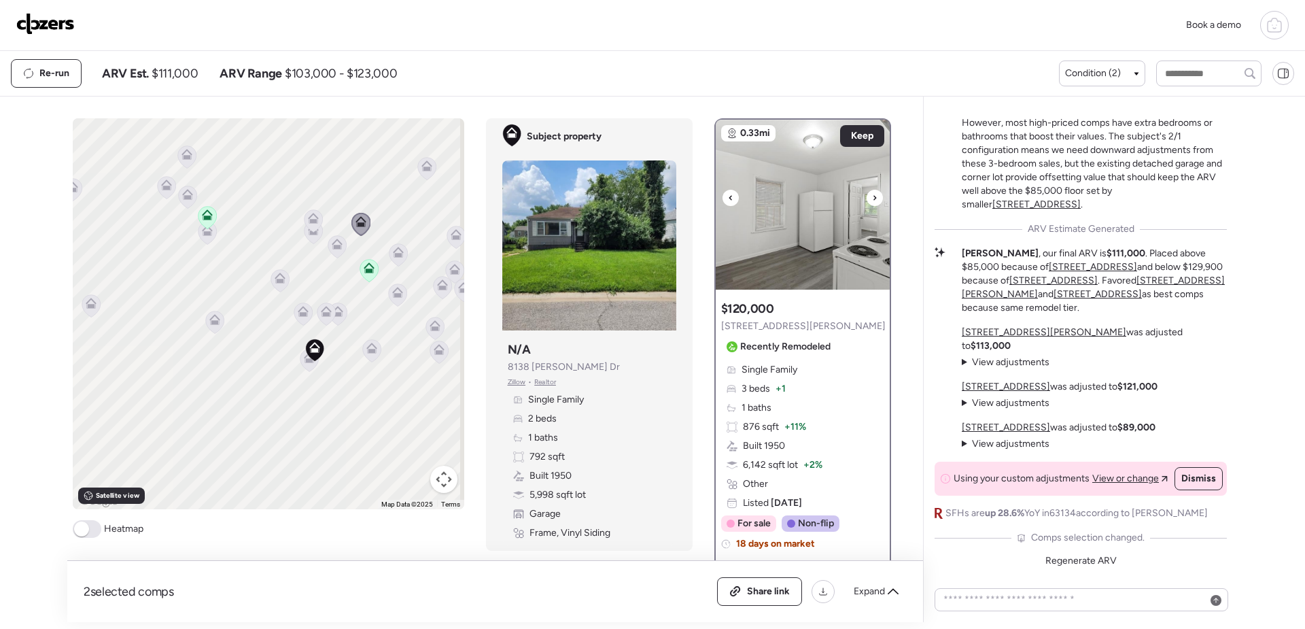
click at [872, 202] on icon at bounding box center [874, 198] width 5 height 16
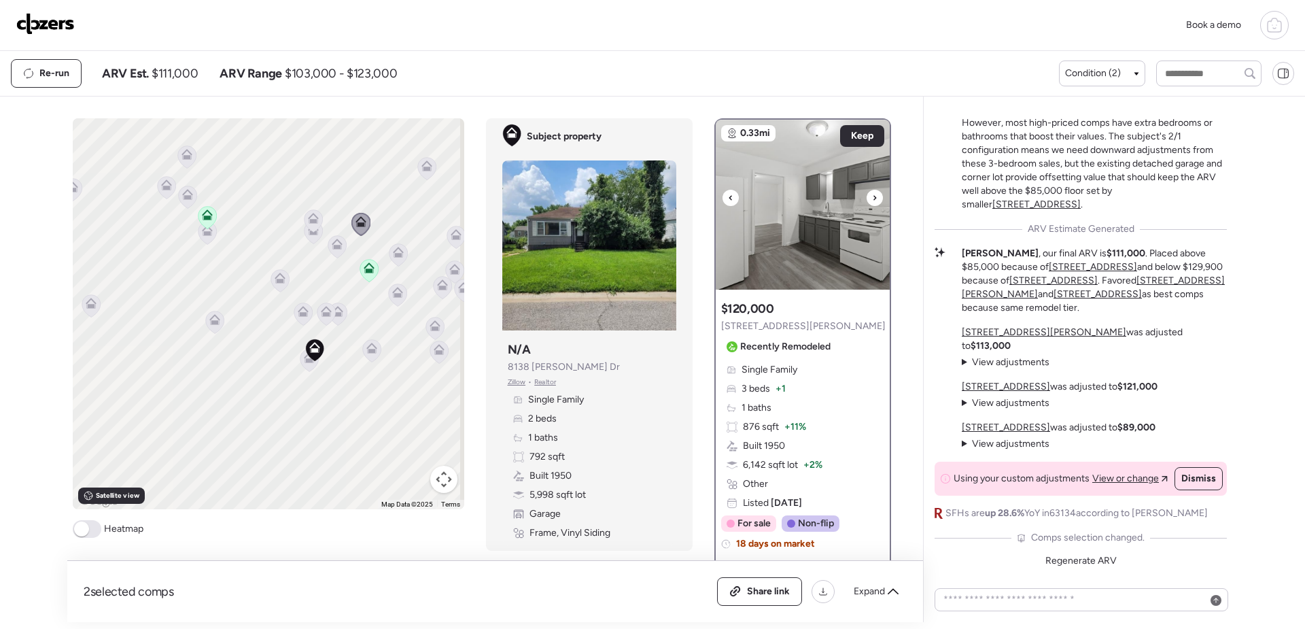
click at [872, 202] on icon at bounding box center [874, 198] width 5 height 16
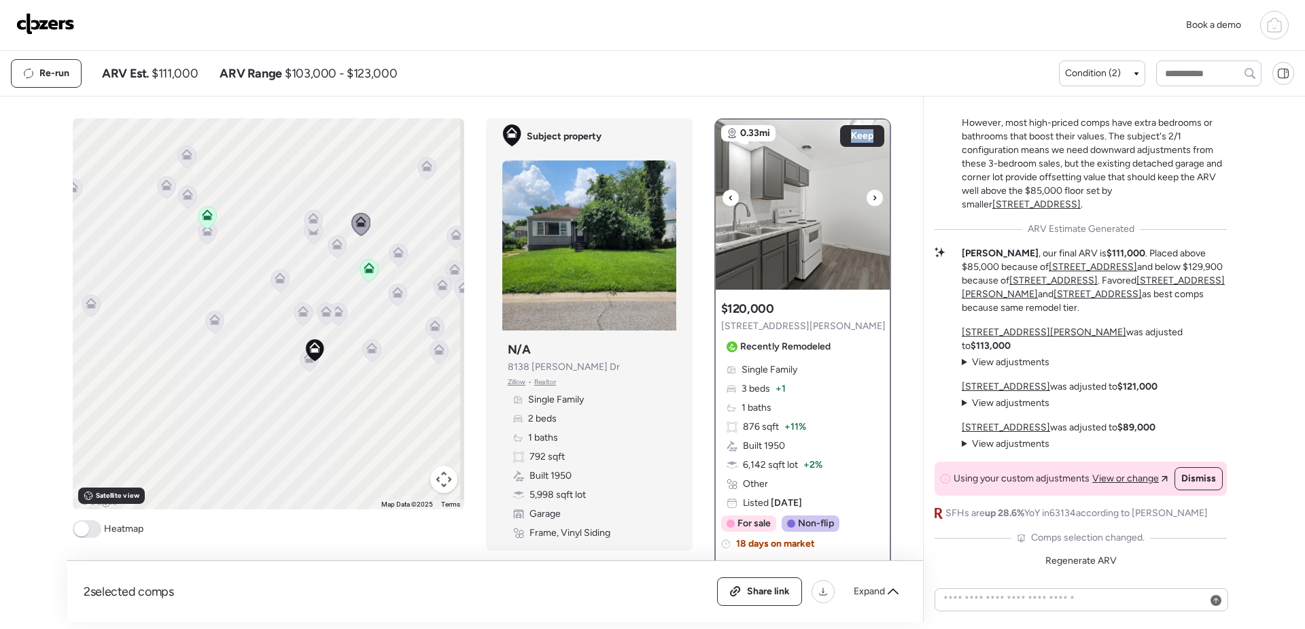
click at [872, 202] on icon at bounding box center [874, 198] width 5 height 16
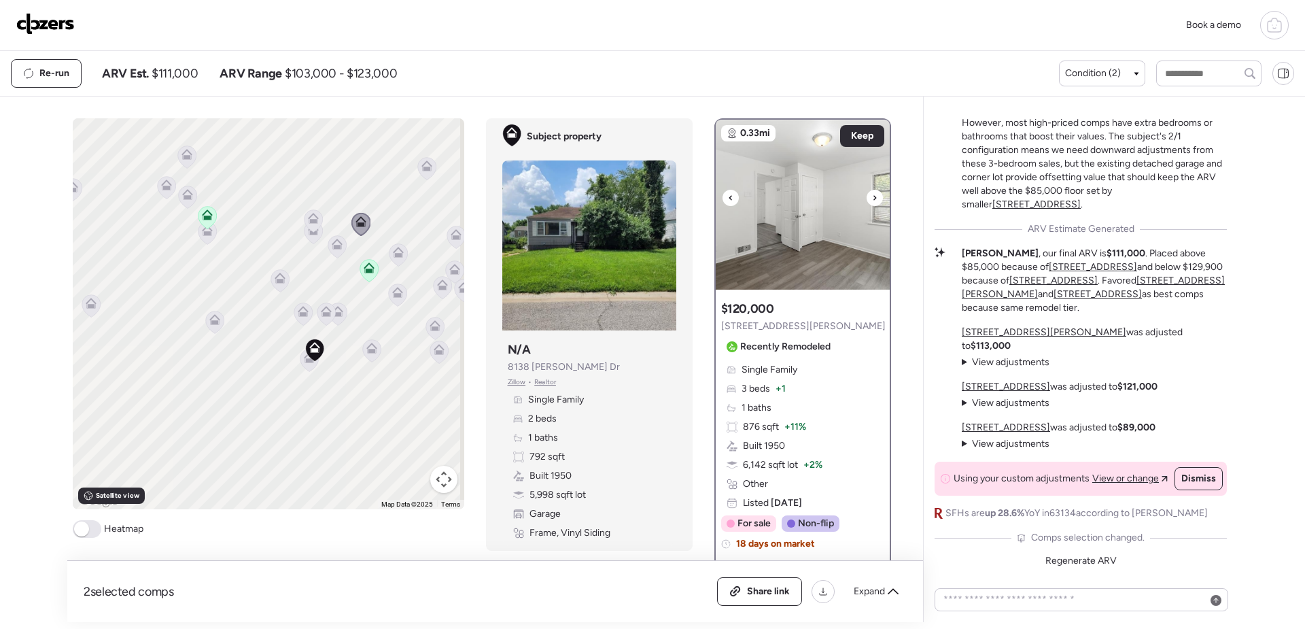
click at [872, 202] on icon at bounding box center [874, 198] width 5 height 16
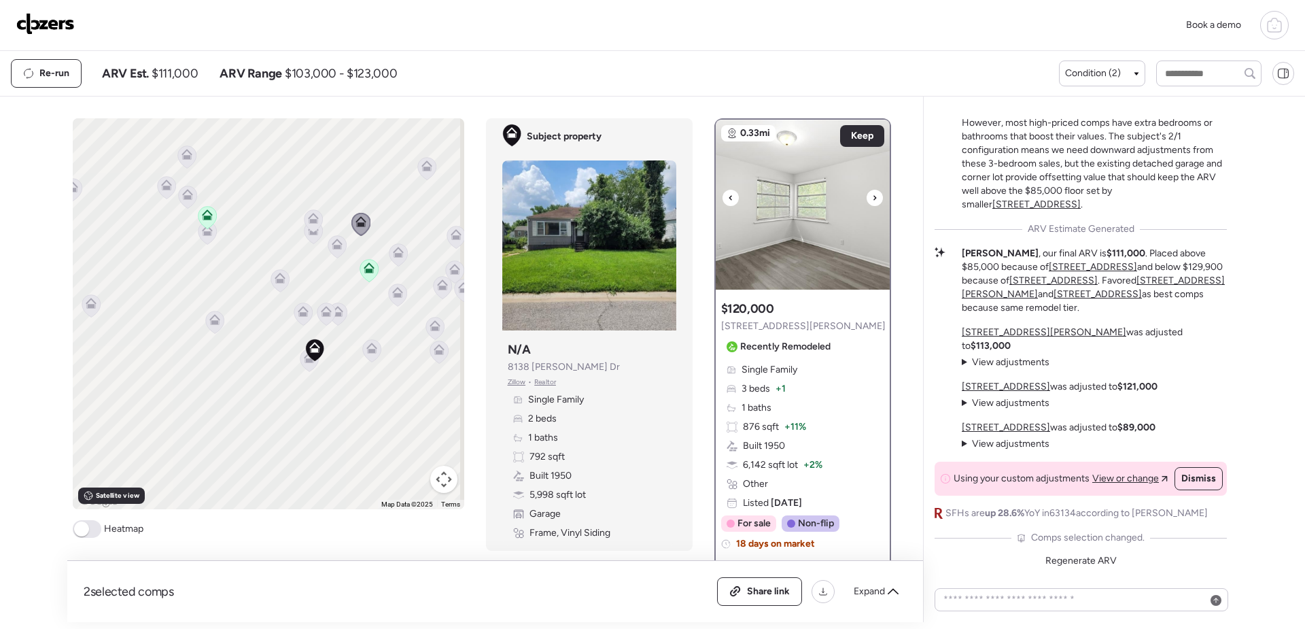
click at [872, 202] on icon at bounding box center [874, 198] width 5 height 16
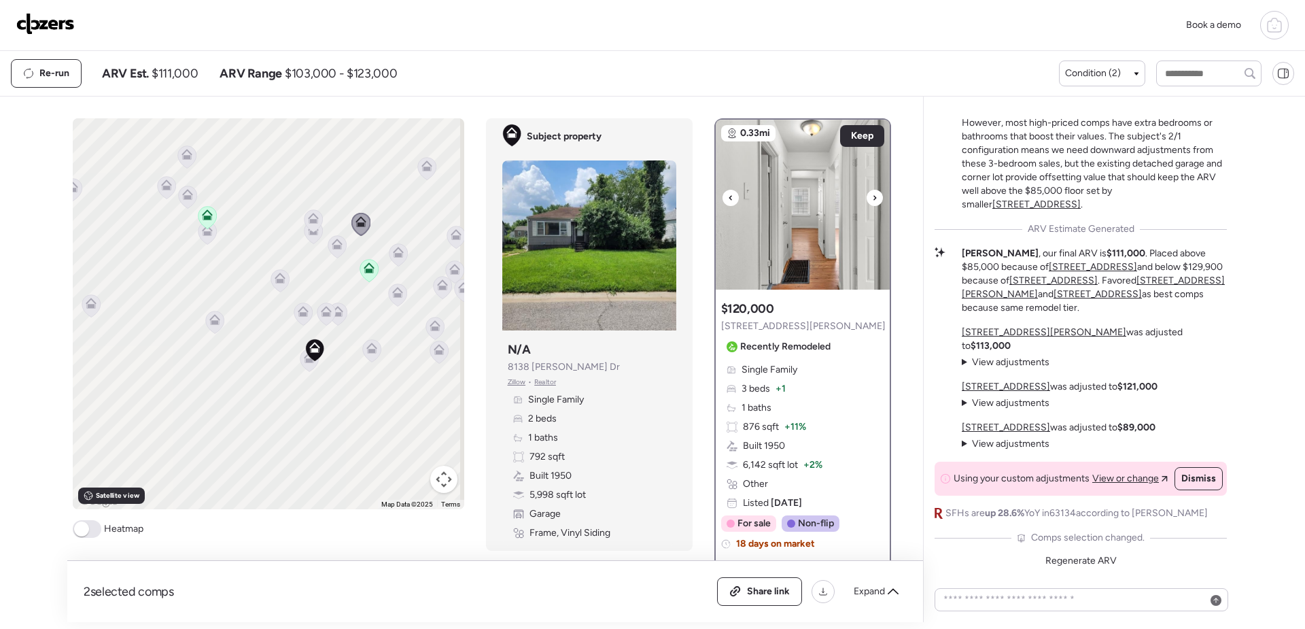
click at [872, 202] on icon at bounding box center [874, 198] width 5 height 16
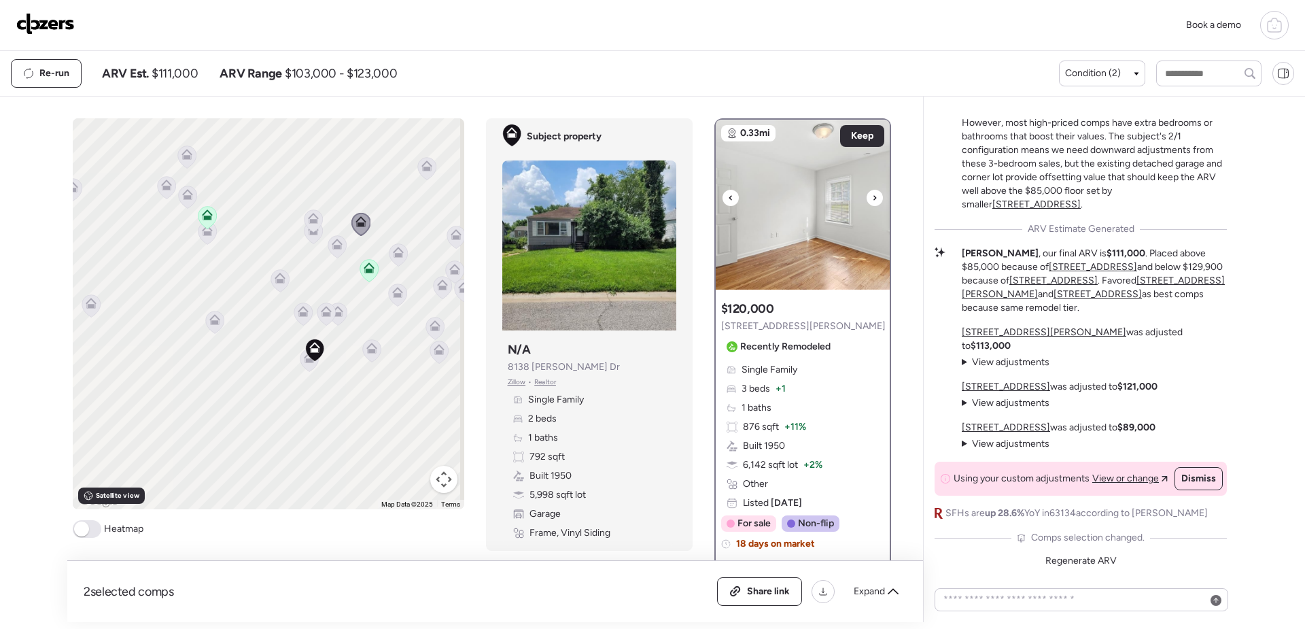
click at [872, 202] on icon at bounding box center [874, 198] width 5 height 16
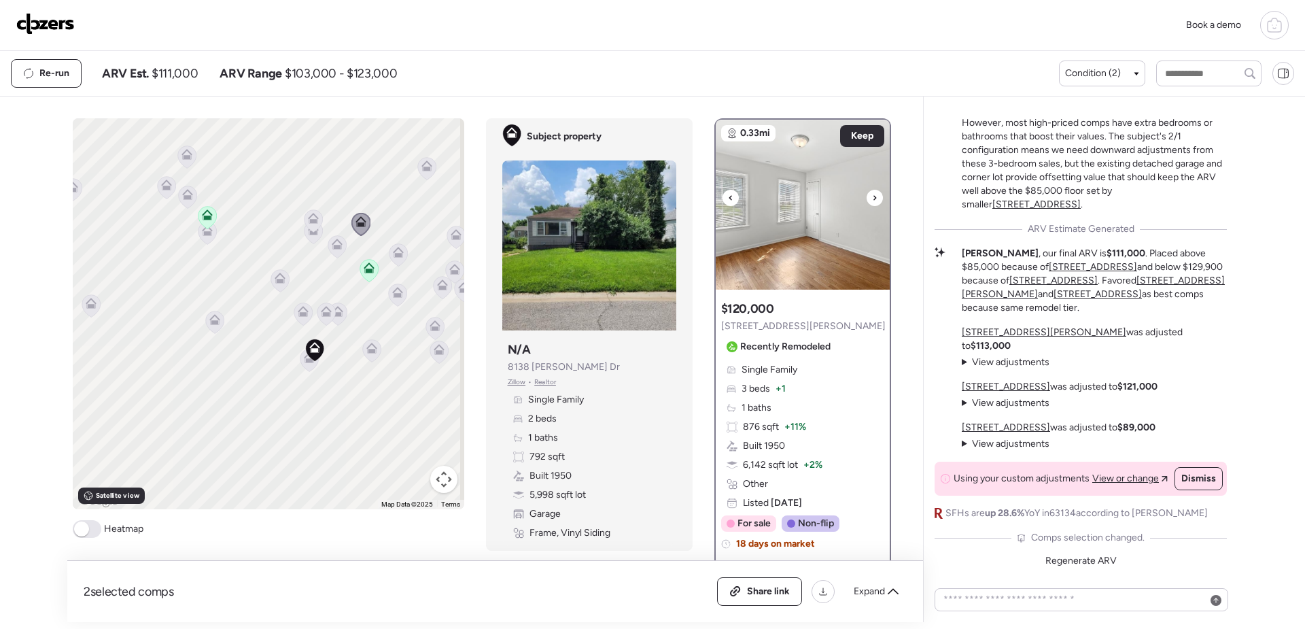
click at [872, 202] on icon at bounding box center [874, 198] width 5 height 16
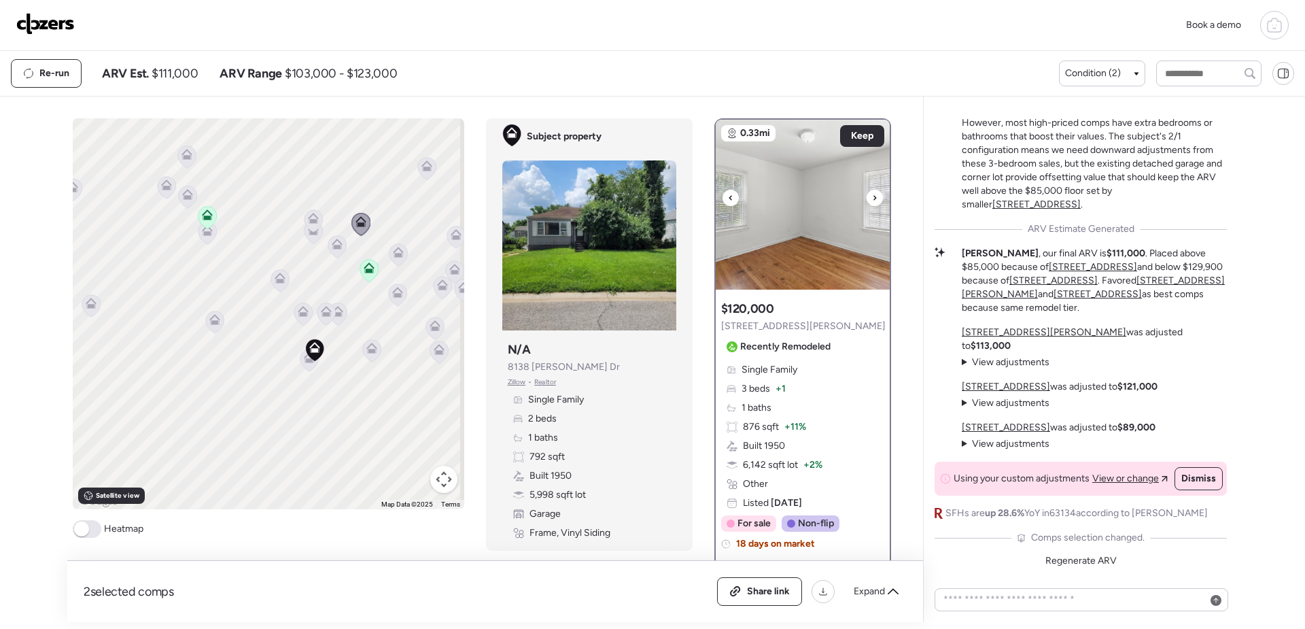
click at [872, 202] on icon at bounding box center [874, 198] width 5 height 16
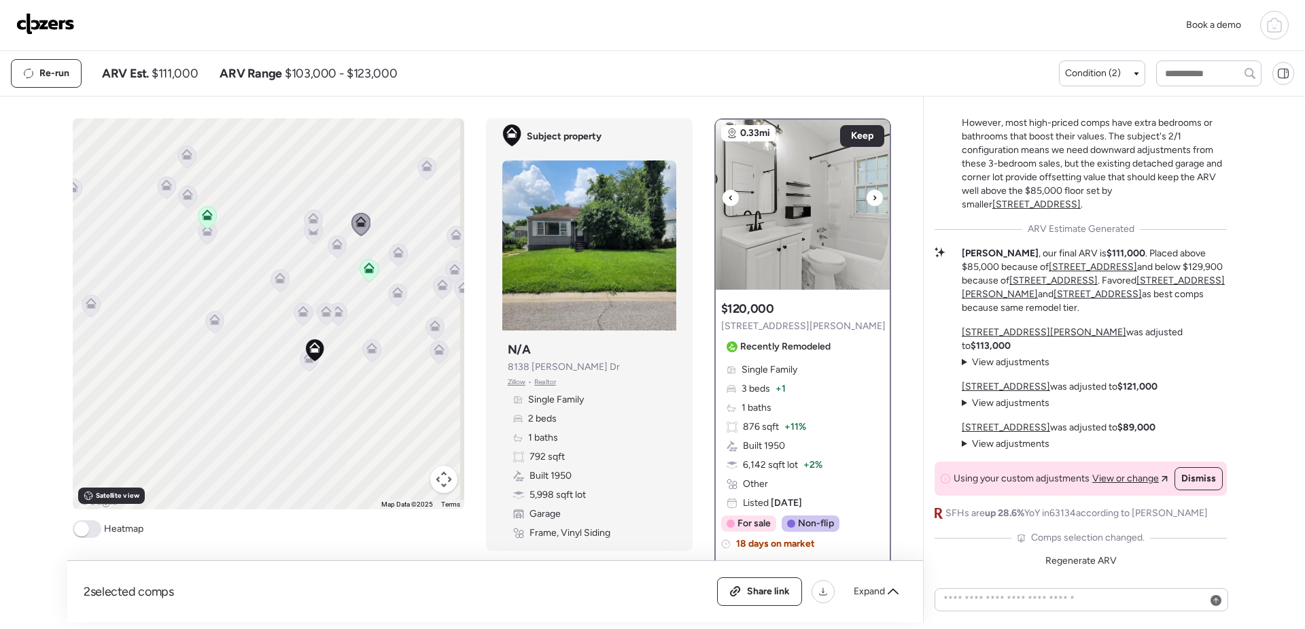
click at [872, 202] on icon at bounding box center [874, 198] width 5 height 16
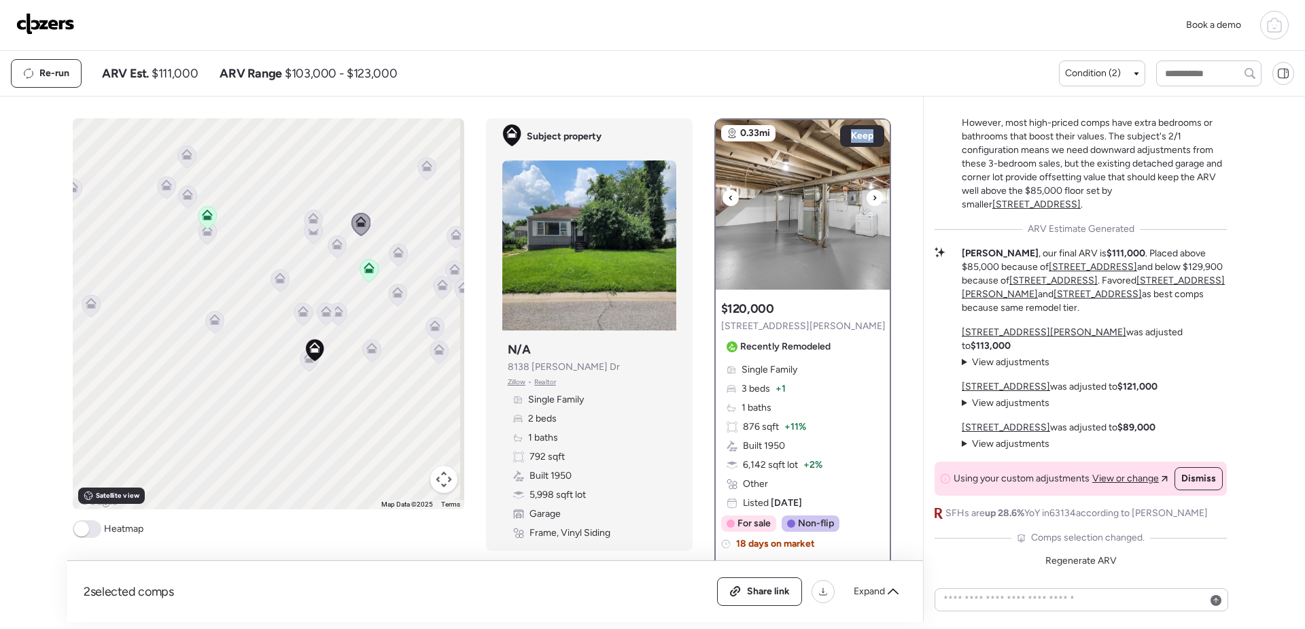
click at [872, 202] on icon at bounding box center [874, 198] width 5 height 16
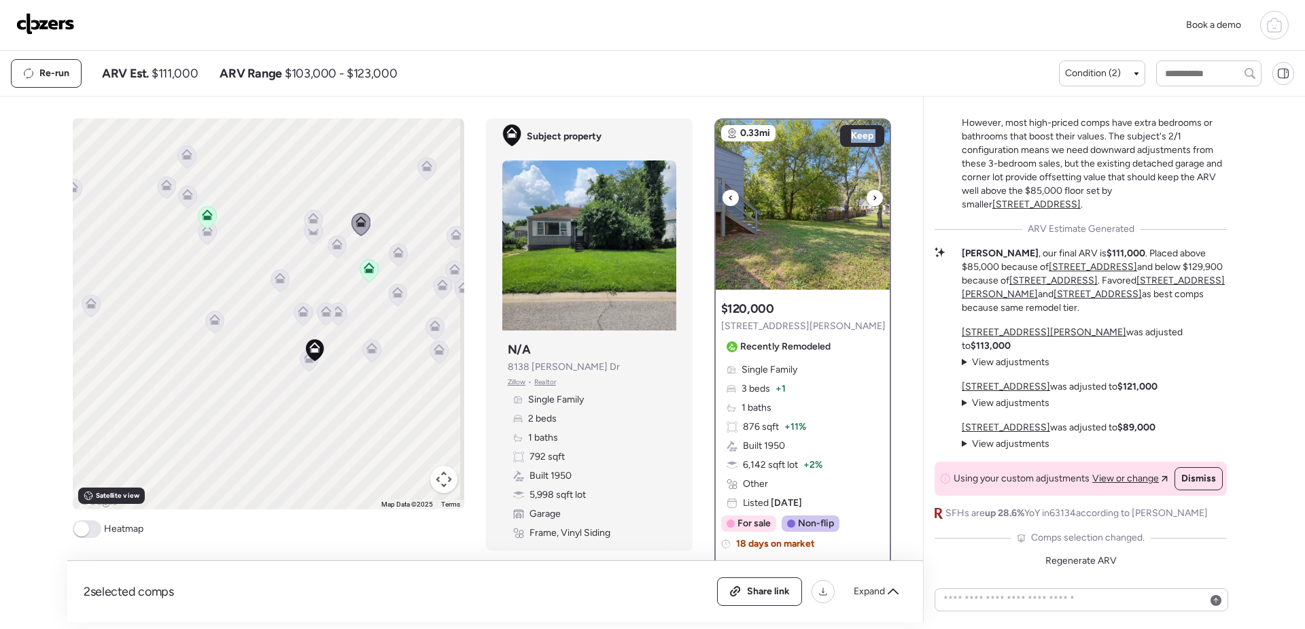
click at [872, 202] on icon at bounding box center [874, 198] width 5 height 16
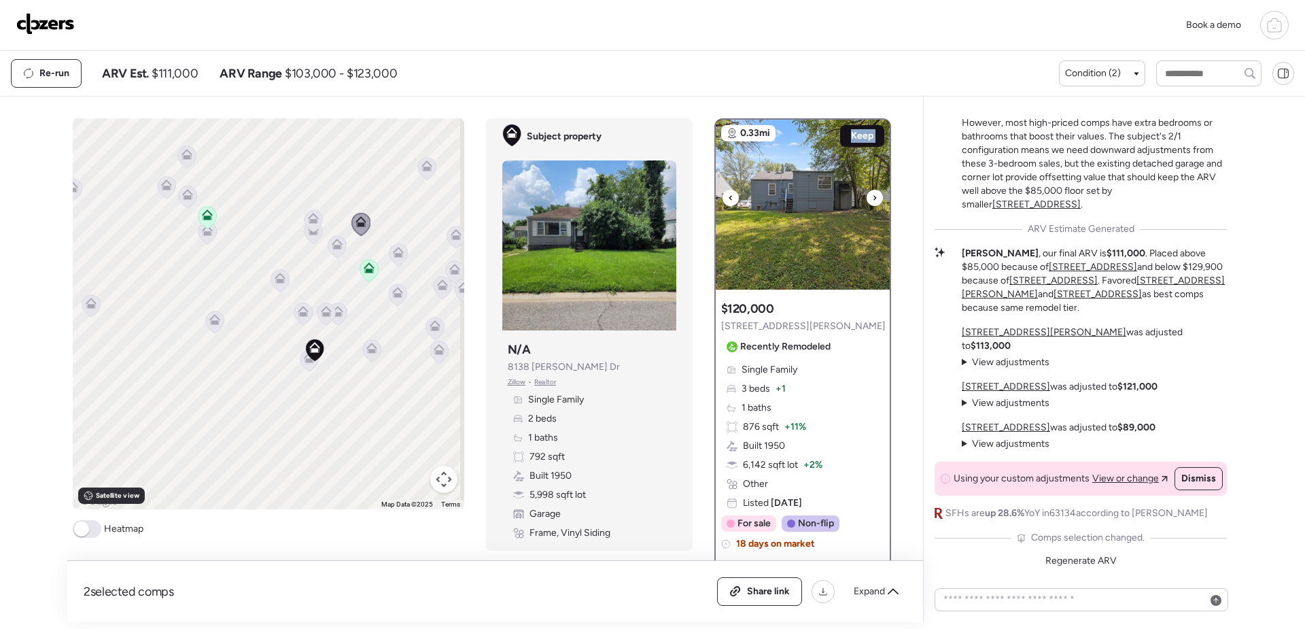
drag, startPoint x: 867, startPoint y: 202, endPoint x: 855, endPoint y: 132, distance: 70.9
click at [855, 132] on span "Keep" at bounding box center [862, 136] width 22 height 14
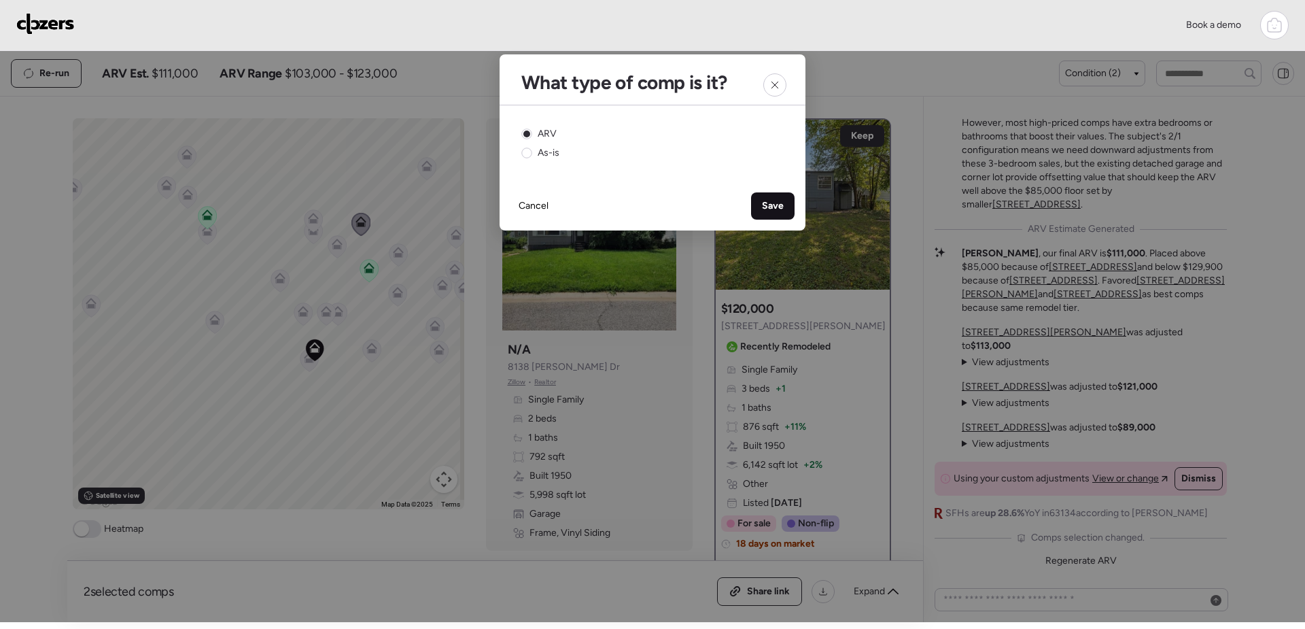
click at [775, 200] on span "Save" at bounding box center [773, 206] width 22 height 14
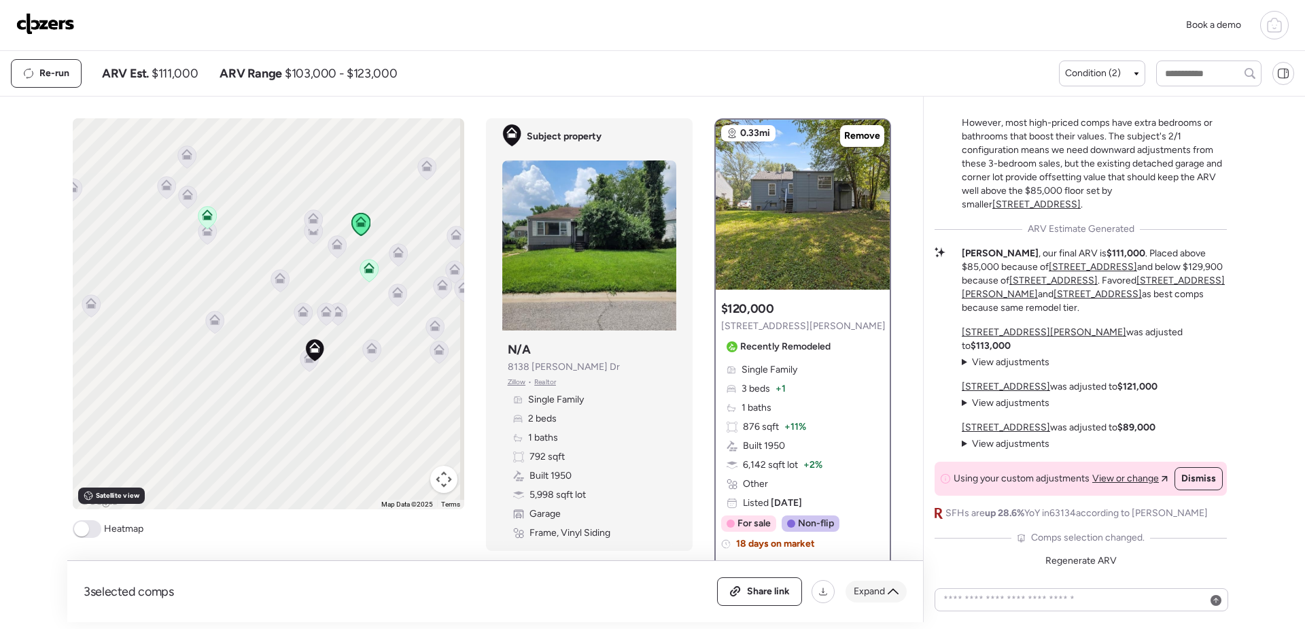
click at [883, 590] on span "Expand" at bounding box center [868, 591] width 31 height 14
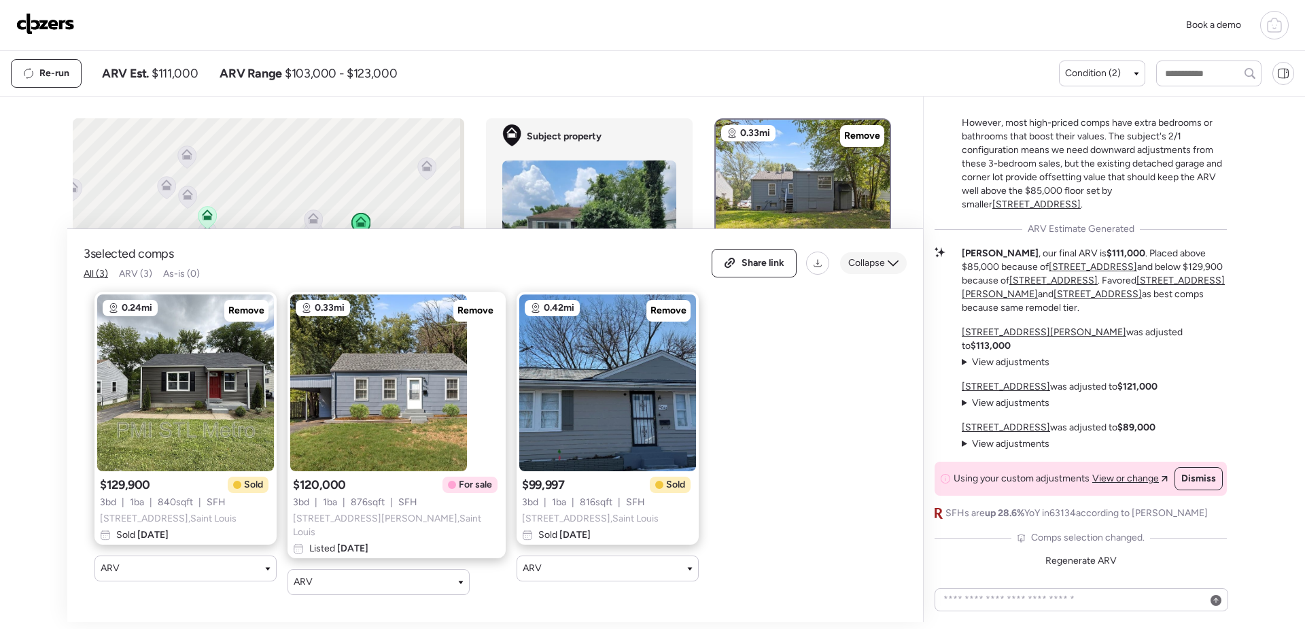
click at [887, 264] on icon at bounding box center [892, 263] width 11 height 11
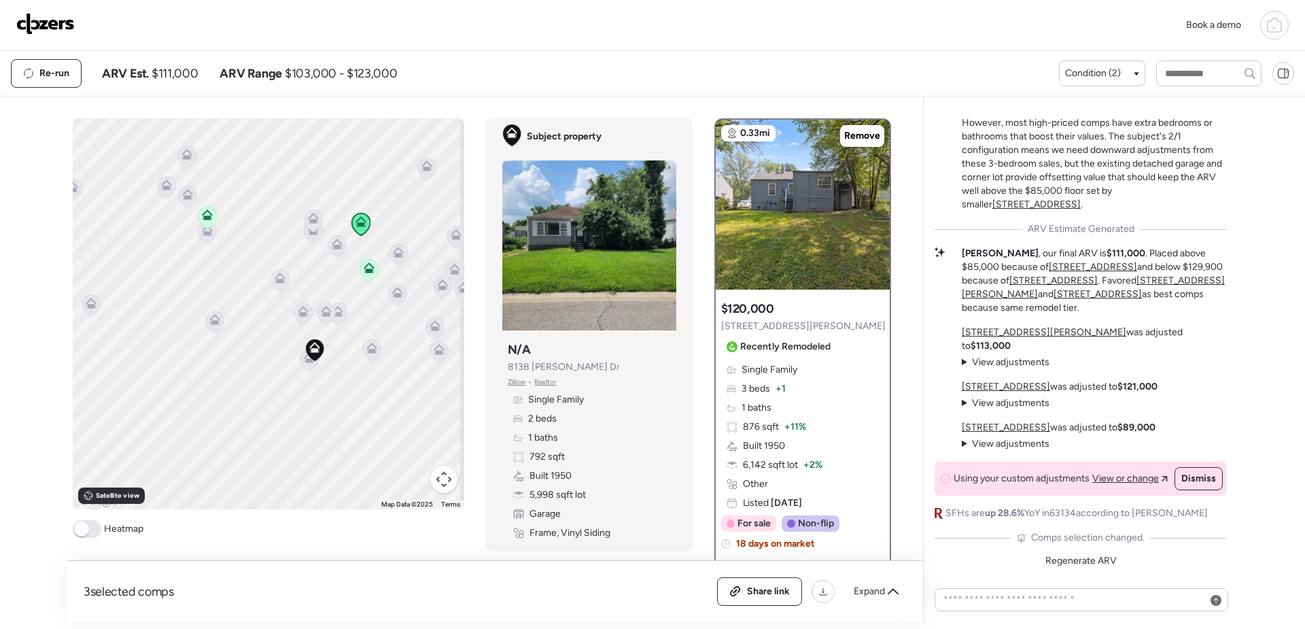
click at [207, 233] on icon at bounding box center [207, 230] width 11 height 11
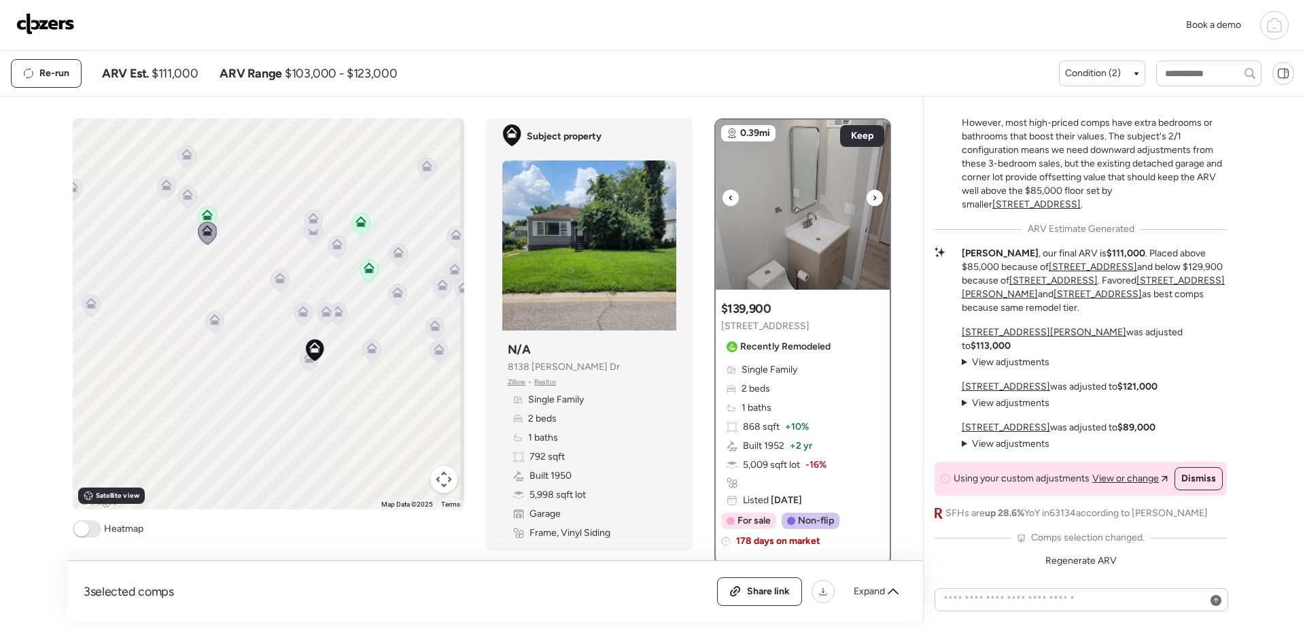
click at [821, 224] on img at bounding box center [803, 205] width 174 height 170
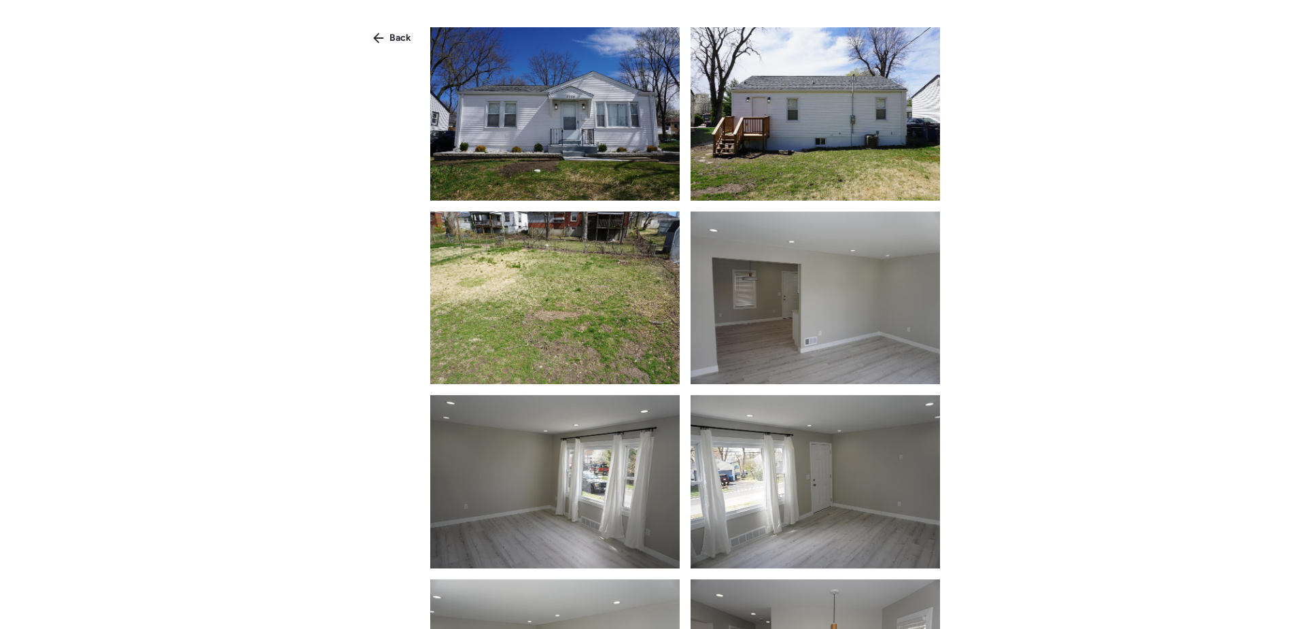
click at [569, 150] on img at bounding box center [554, 113] width 249 height 173
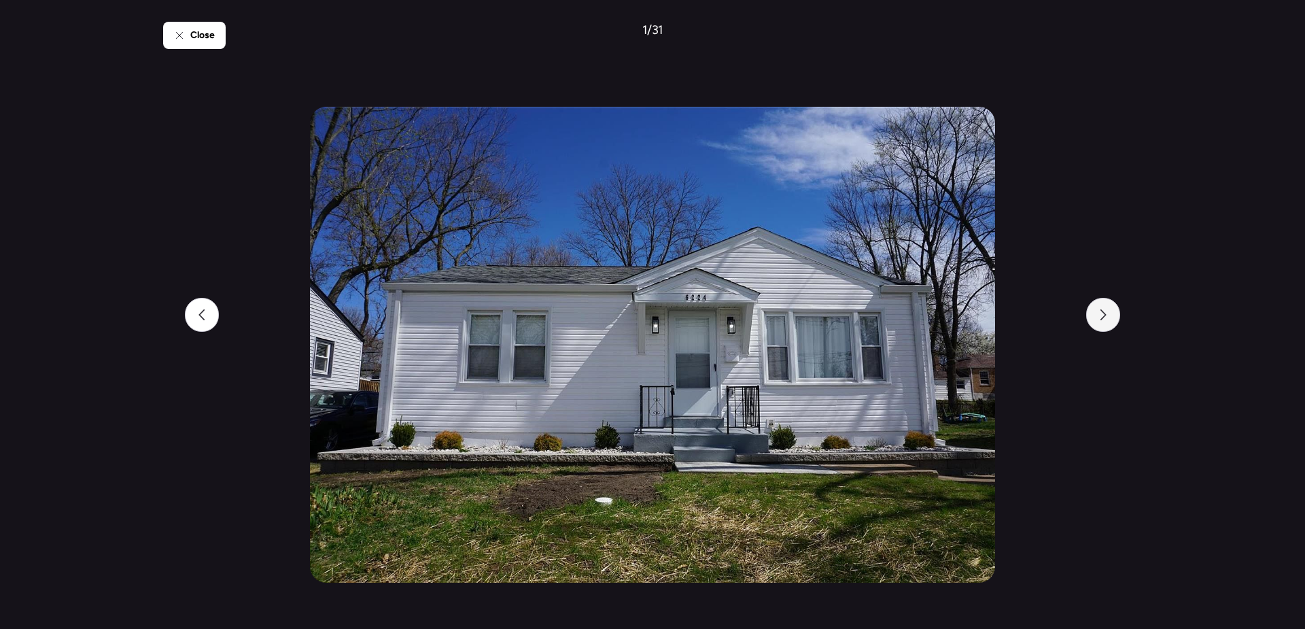
click at [1114, 323] on div at bounding box center [1103, 315] width 34 height 34
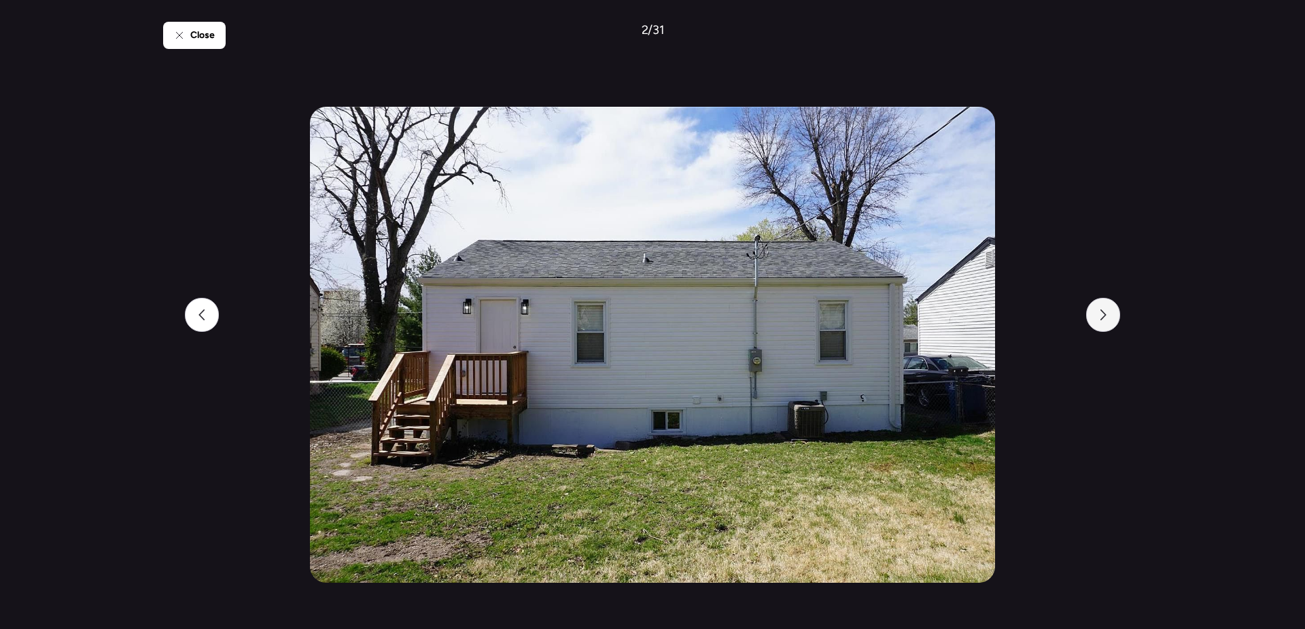
click at [1114, 323] on div at bounding box center [1103, 315] width 34 height 34
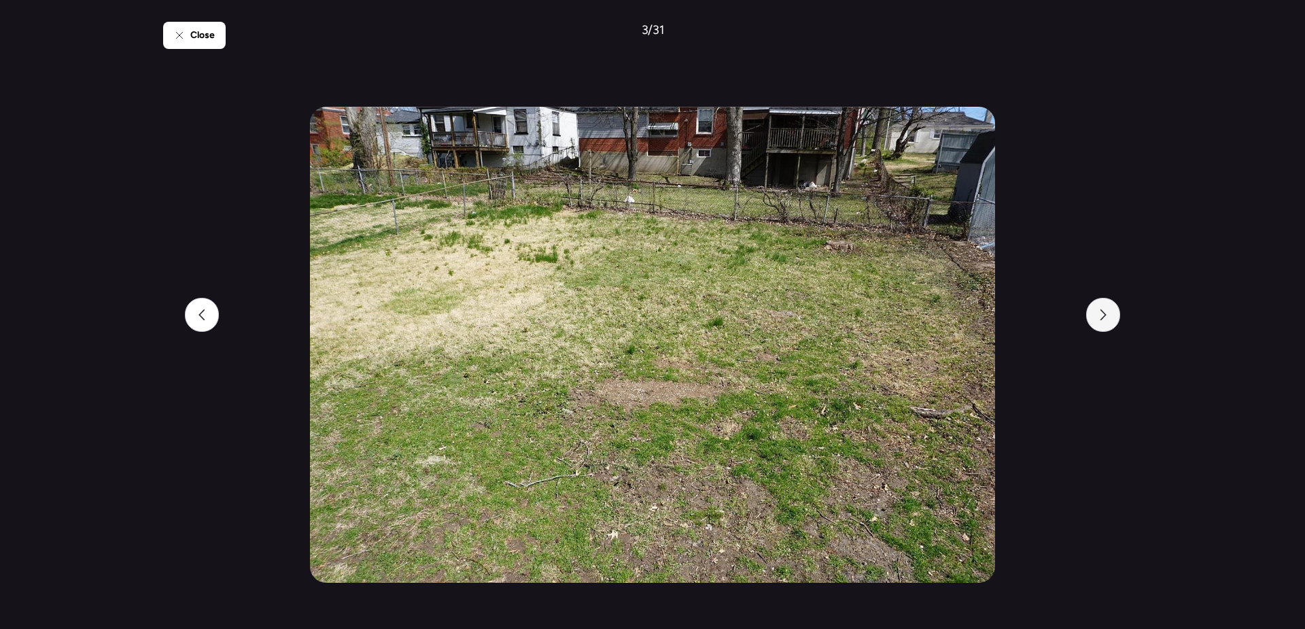
click at [1114, 323] on div at bounding box center [1103, 315] width 34 height 34
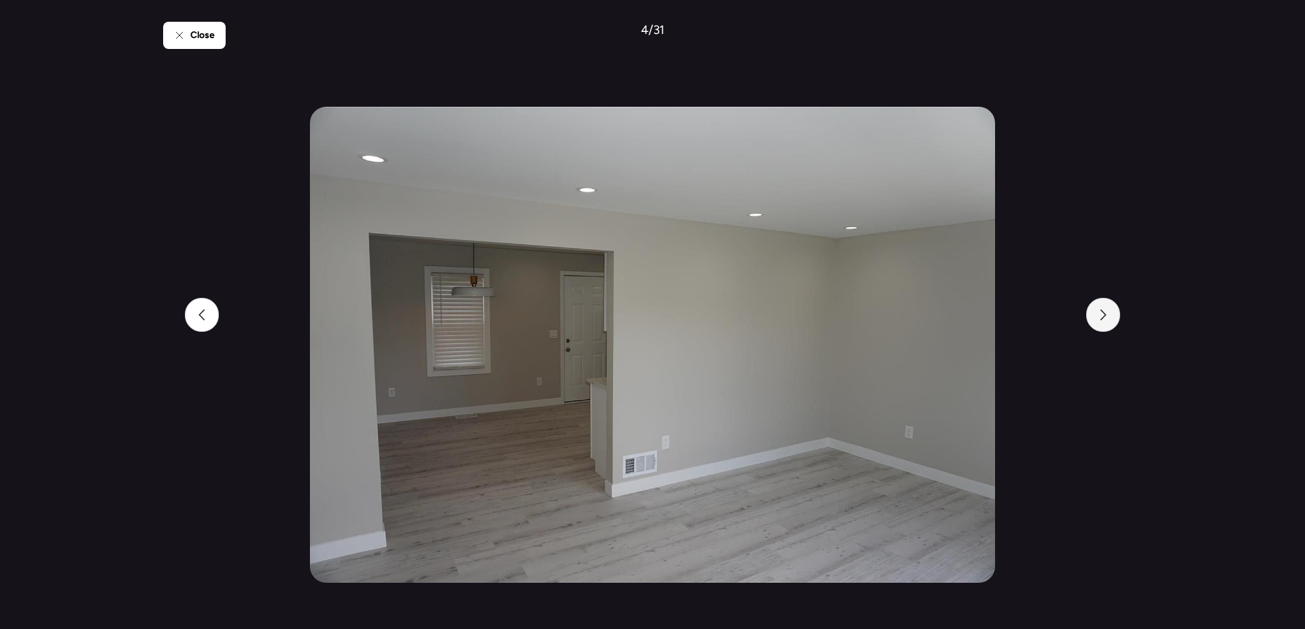
click at [1114, 323] on div at bounding box center [1103, 315] width 34 height 34
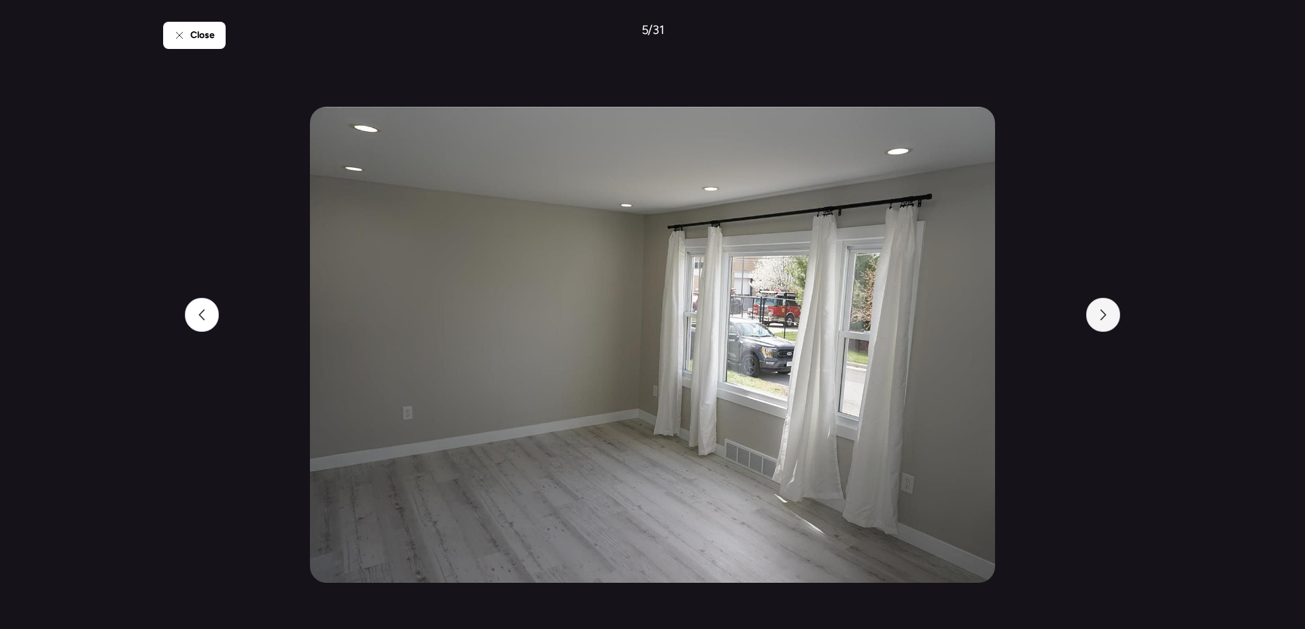
click at [1114, 323] on div at bounding box center [1103, 315] width 34 height 34
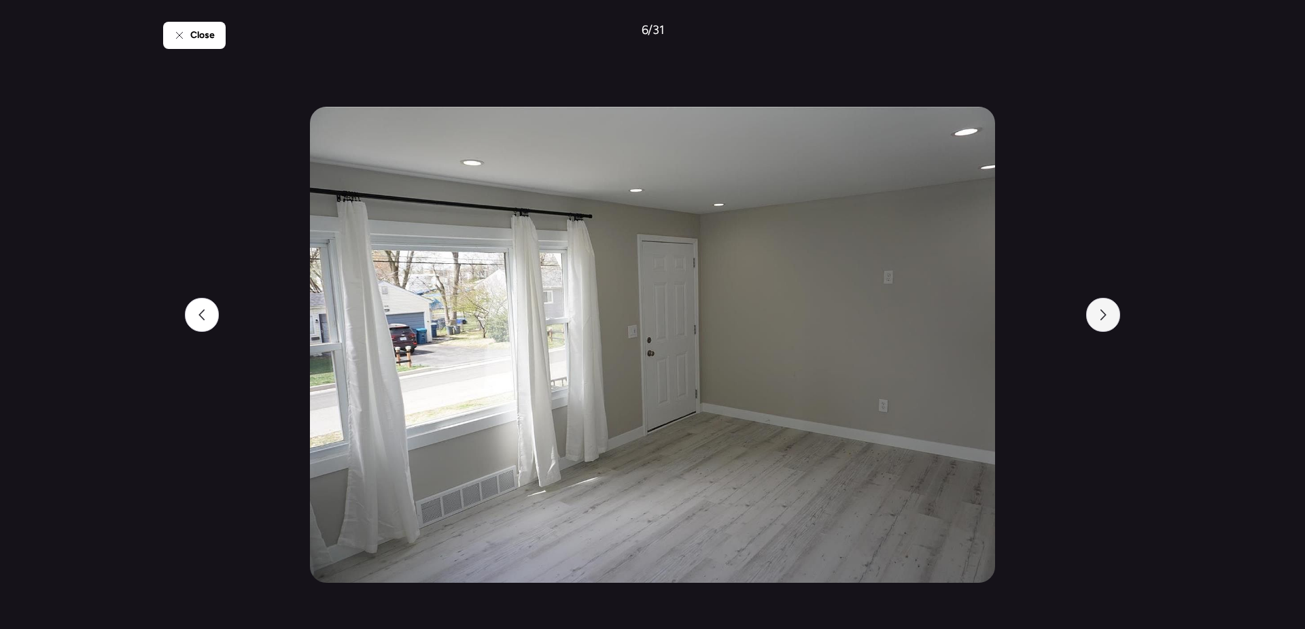
click at [1114, 323] on div at bounding box center [1103, 315] width 34 height 34
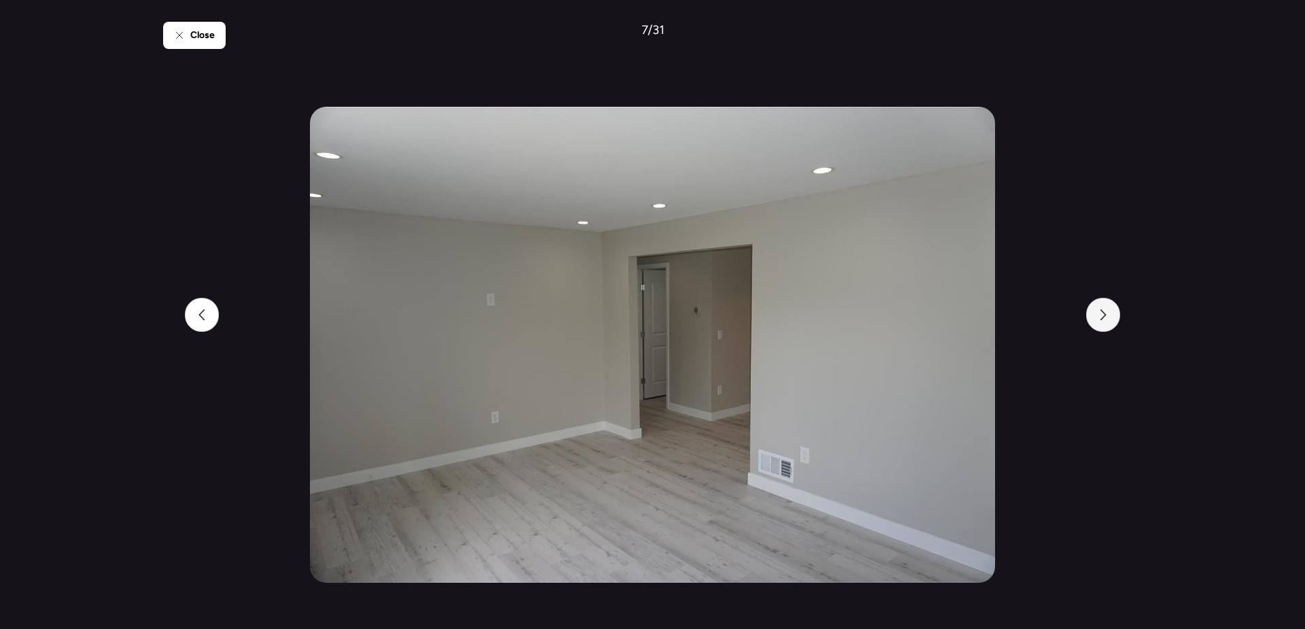
click at [1114, 323] on div at bounding box center [1103, 315] width 34 height 34
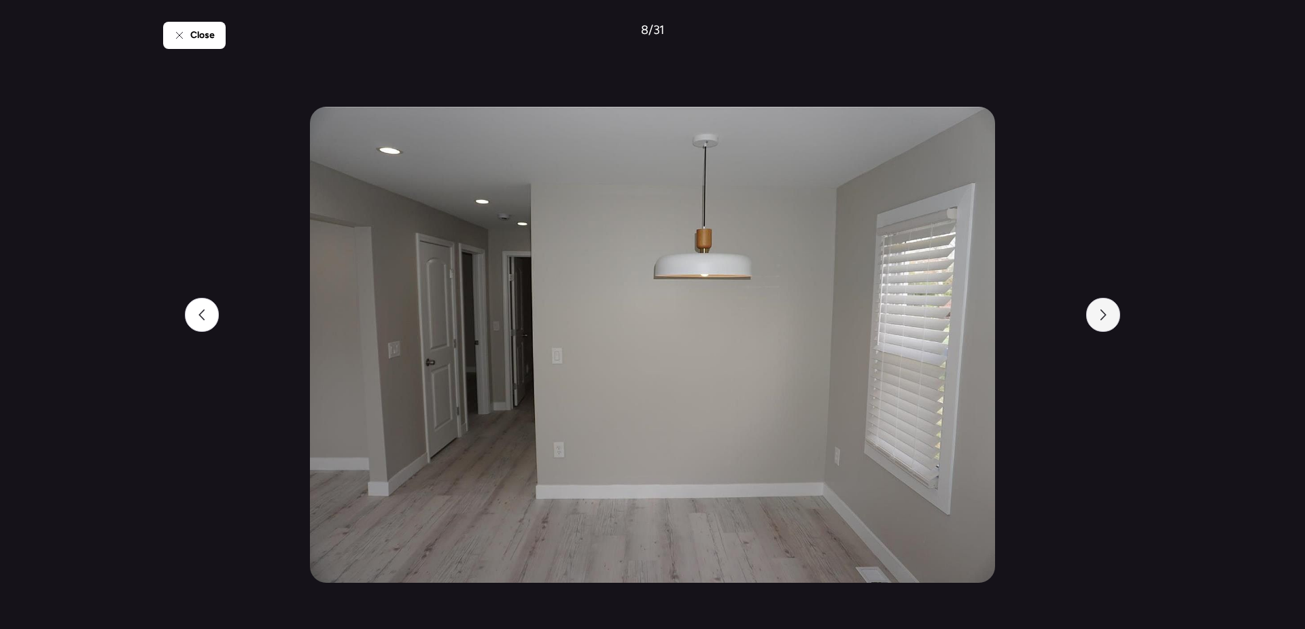
click at [1114, 323] on div at bounding box center [1103, 315] width 34 height 34
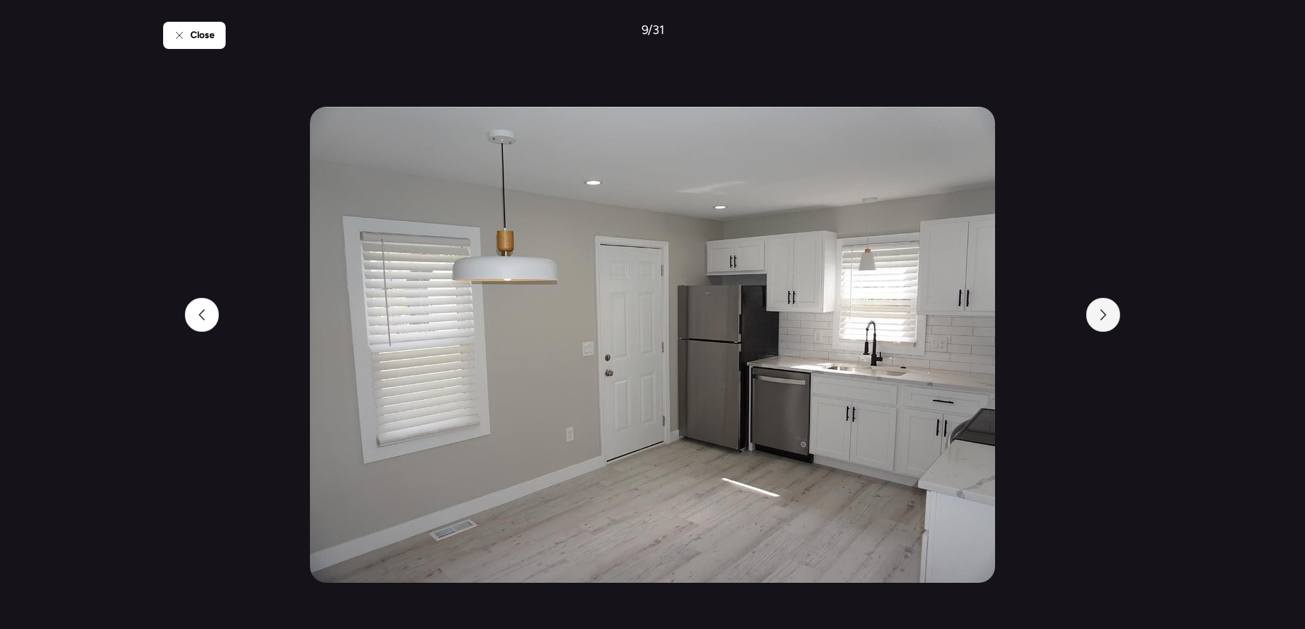
click at [1114, 323] on div at bounding box center [1103, 315] width 34 height 34
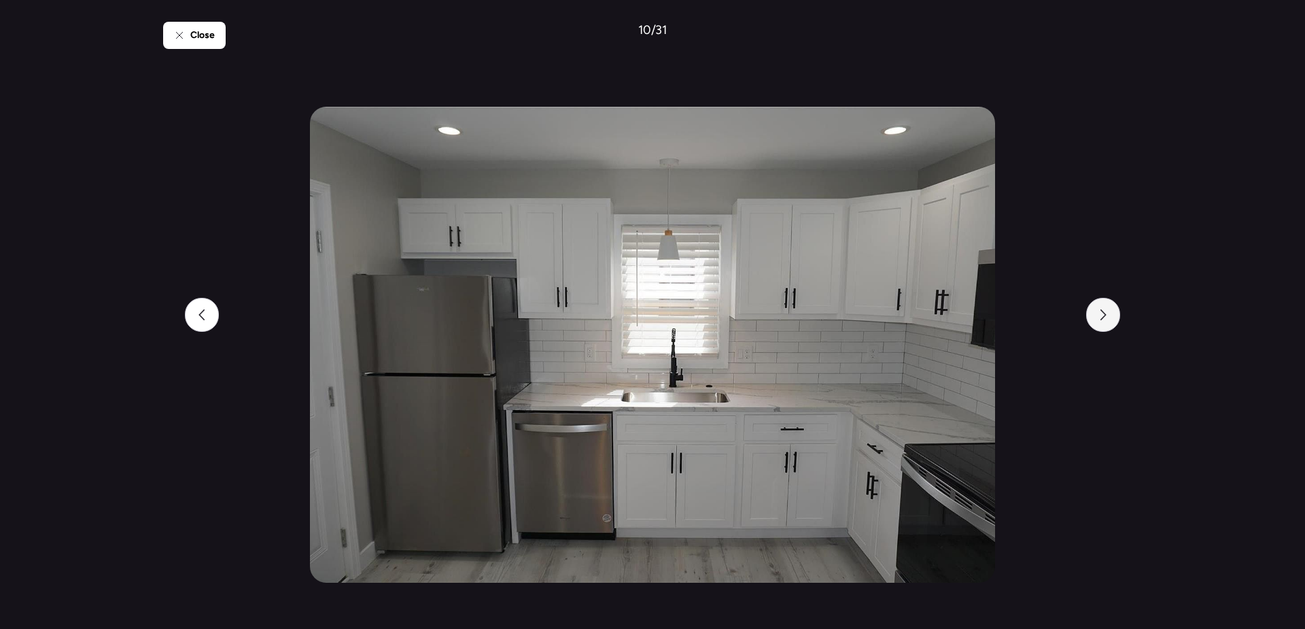
click at [1114, 323] on div at bounding box center [1103, 315] width 34 height 34
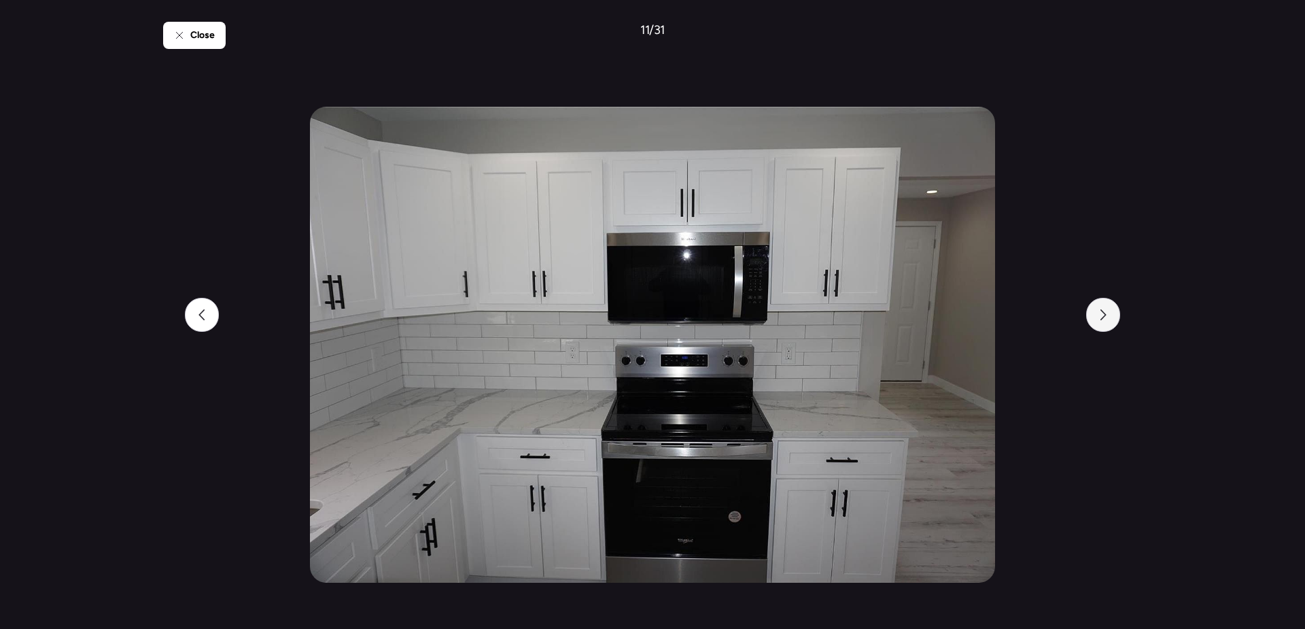
click at [1114, 323] on div at bounding box center [1103, 315] width 34 height 34
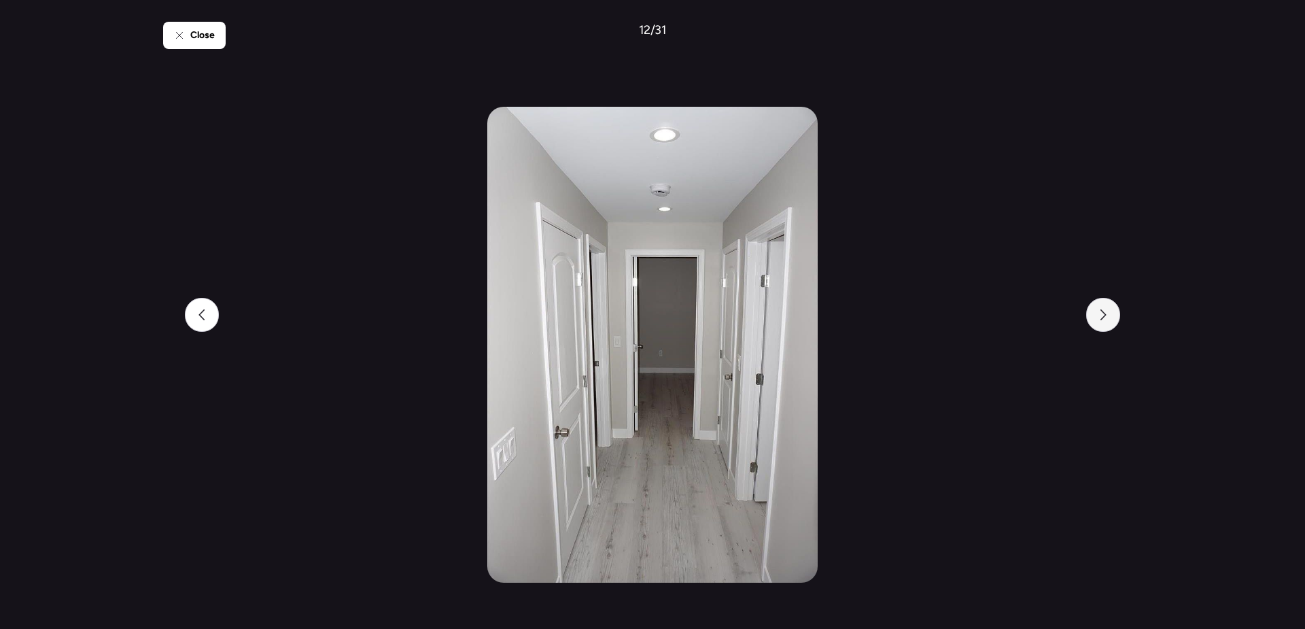
click at [1114, 323] on div at bounding box center [1103, 315] width 34 height 34
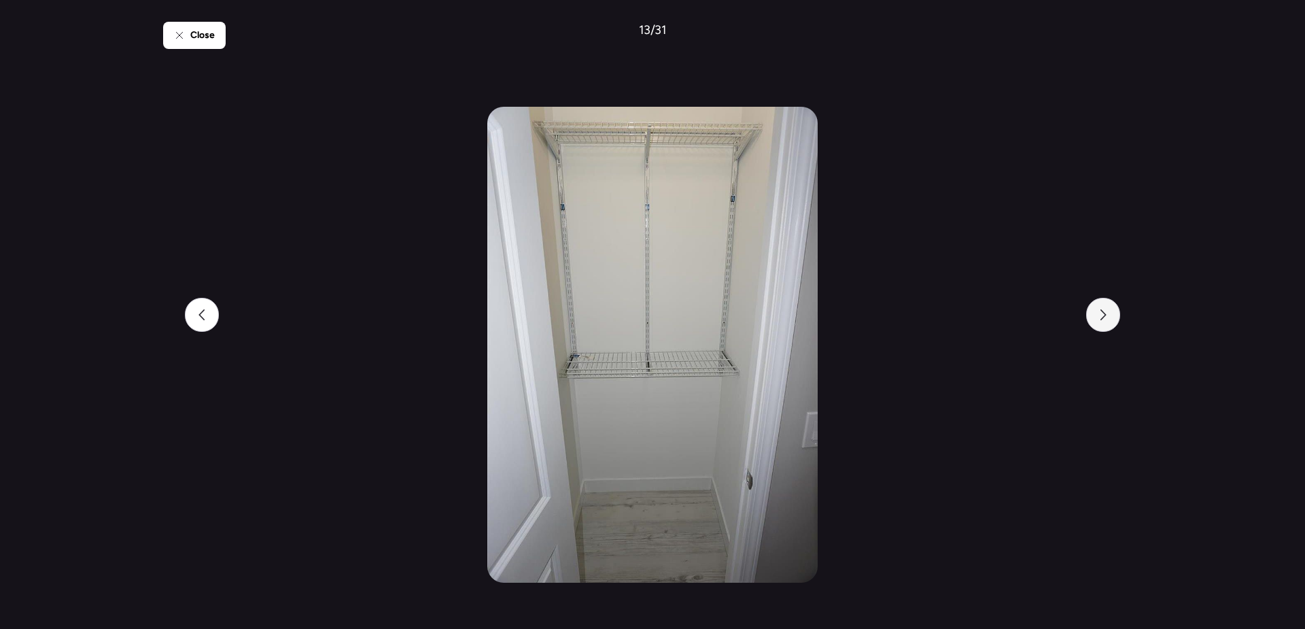
click at [1114, 323] on div at bounding box center [1103, 315] width 34 height 34
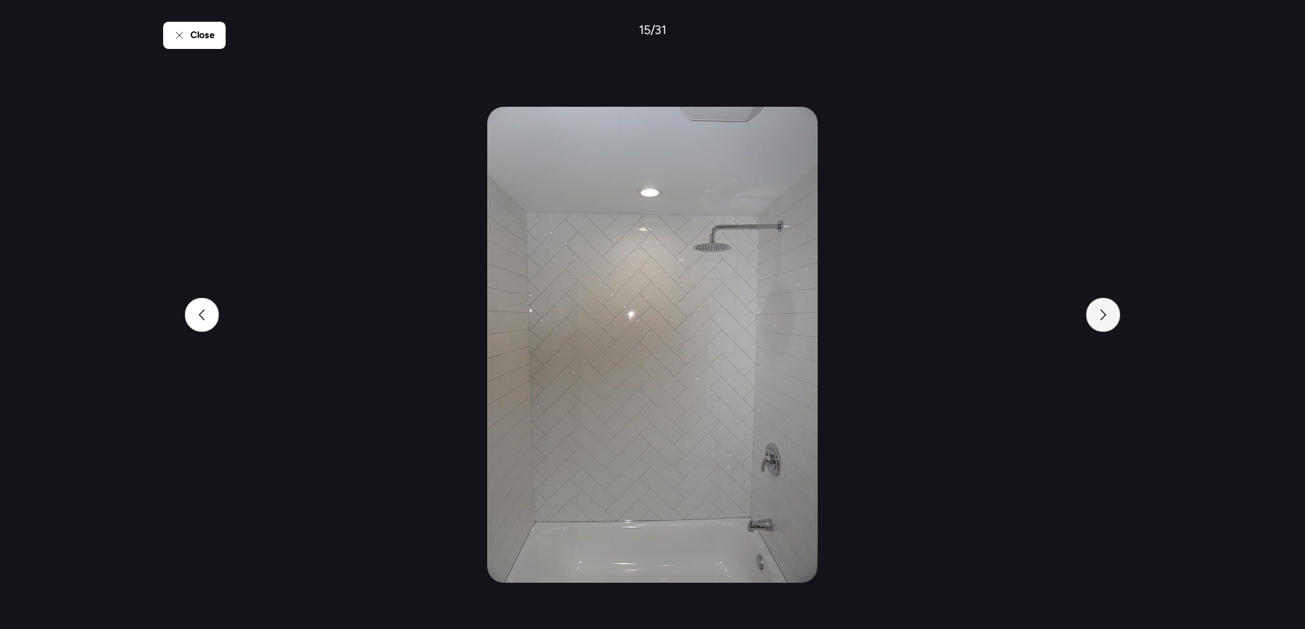
click at [1114, 323] on div at bounding box center [1103, 315] width 34 height 34
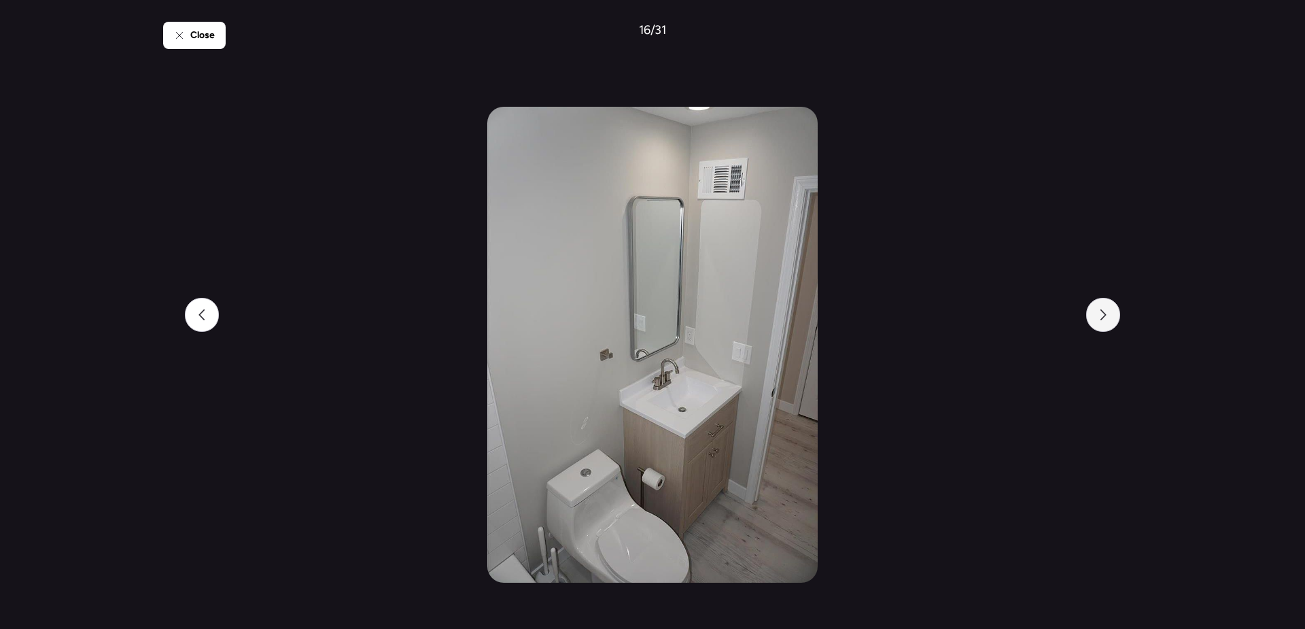
click at [1114, 323] on div at bounding box center [1103, 315] width 34 height 34
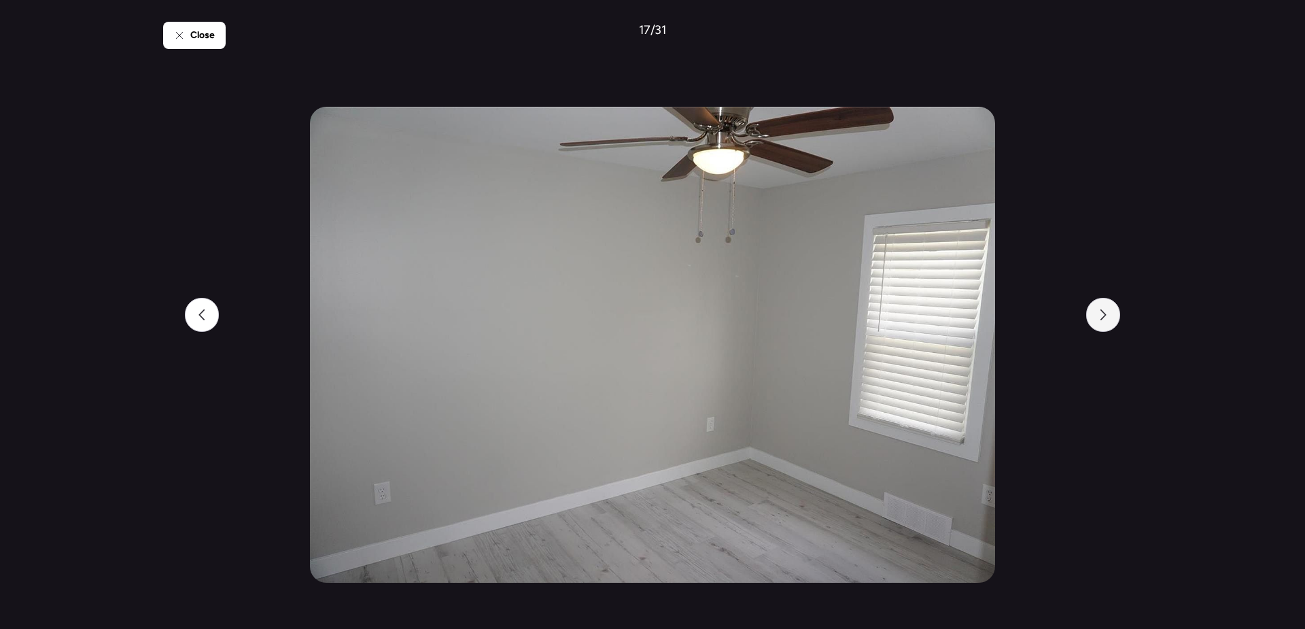
click at [1114, 323] on div at bounding box center [1103, 315] width 34 height 34
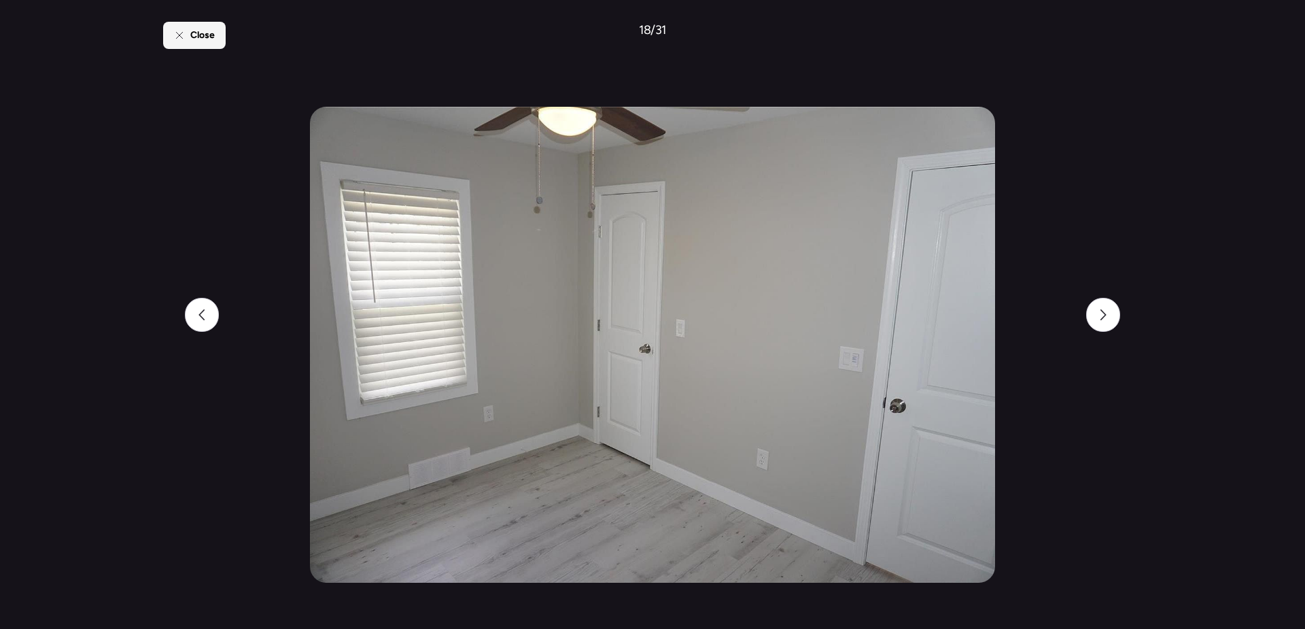
click at [197, 33] on span "Close" at bounding box center [202, 36] width 24 height 14
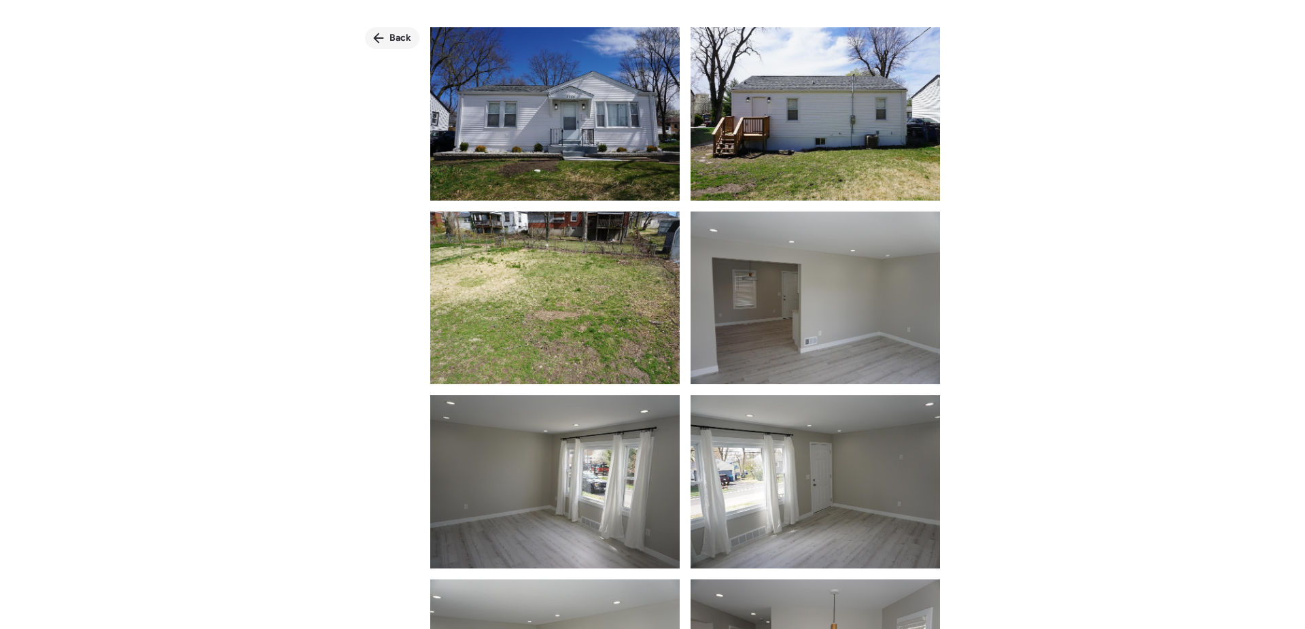
click at [383, 44] on div "Back" at bounding box center [392, 38] width 54 height 22
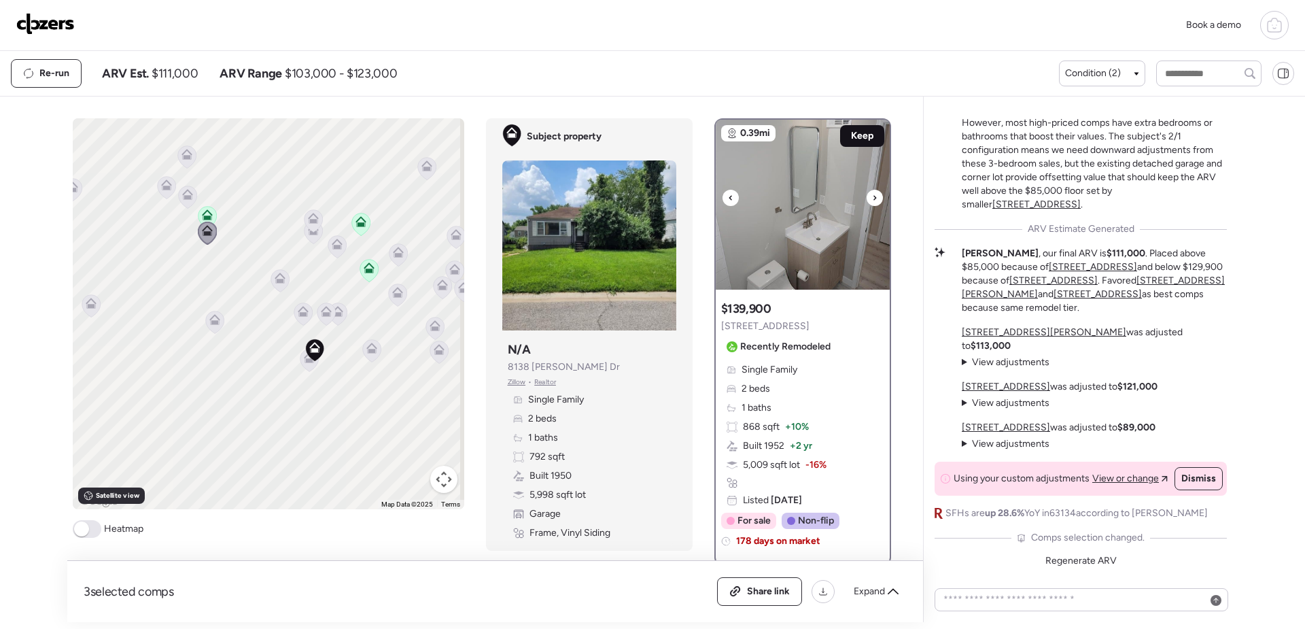
click at [858, 137] on span "Keep" at bounding box center [862, 136] width 22 height 14
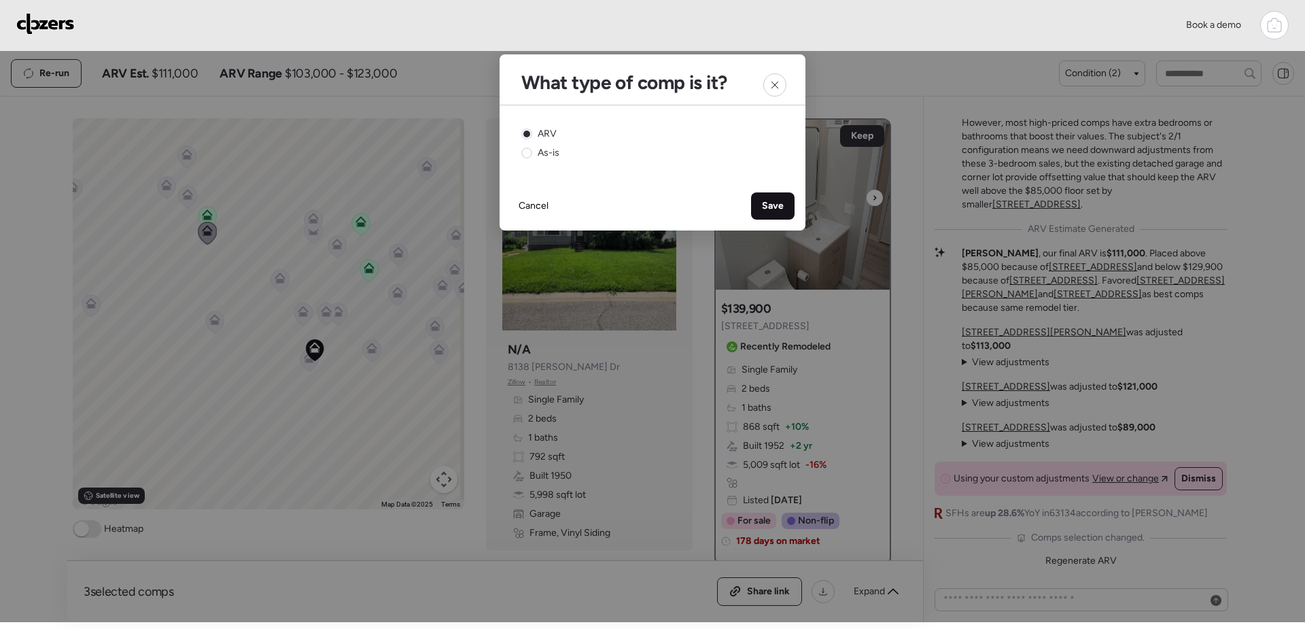
click at [779, 202] on span "Save" at bounding box center [773, 206] width 22 height 14
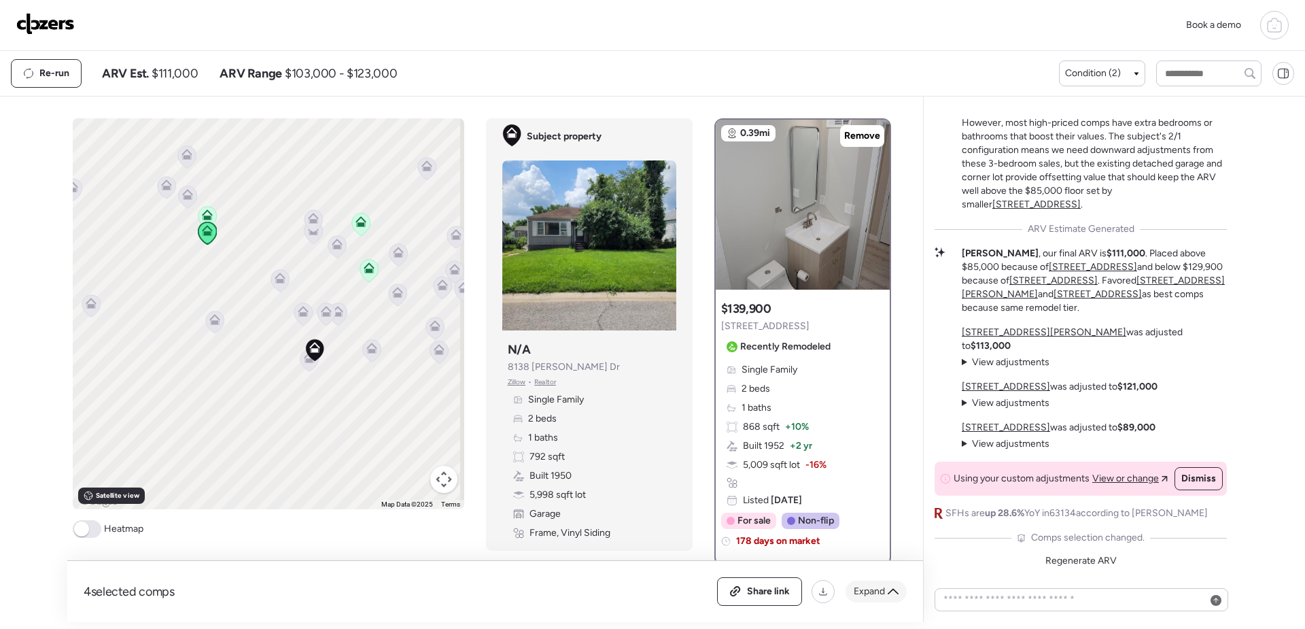
click at [874, 593] on span "Expand" at bounding box center [868, 591] width 31 height 14
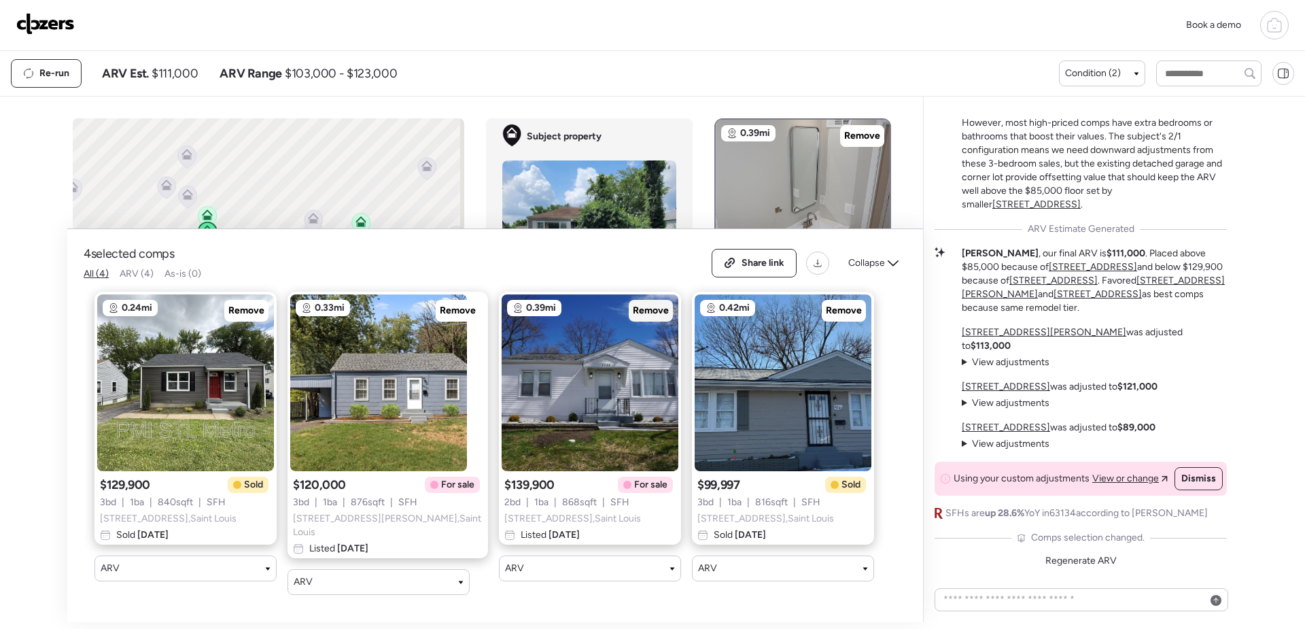
click at [635, 311] on span "Remove" at bounding box center [651, 311] width 36 height 14
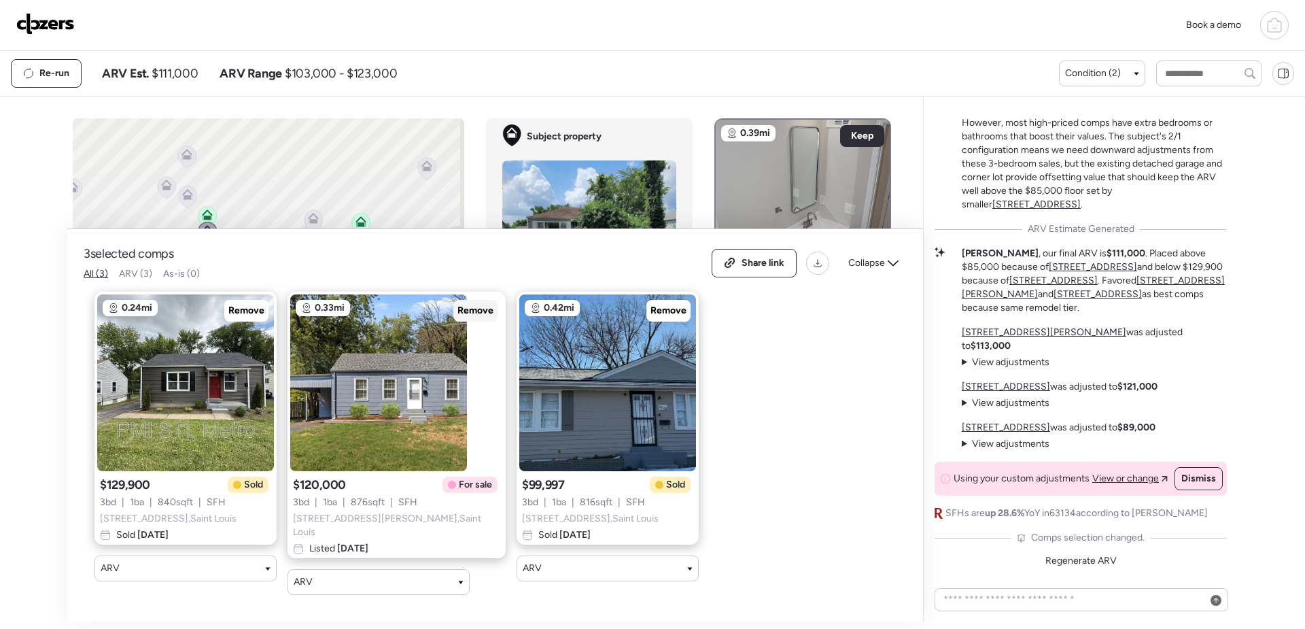
click at [457, 310] on span "Remove" at bounding box center [475, 311] width 36 height 14
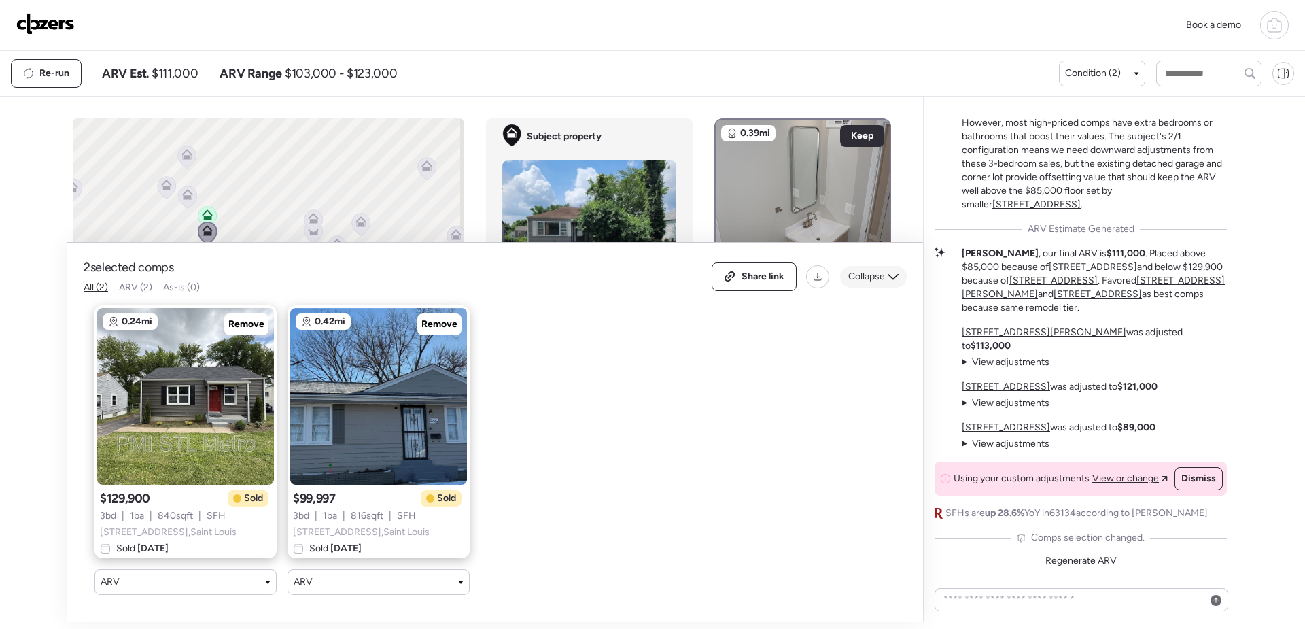
click at [888, 274] on icon at bounding box center [892, 277] width 11 height 6
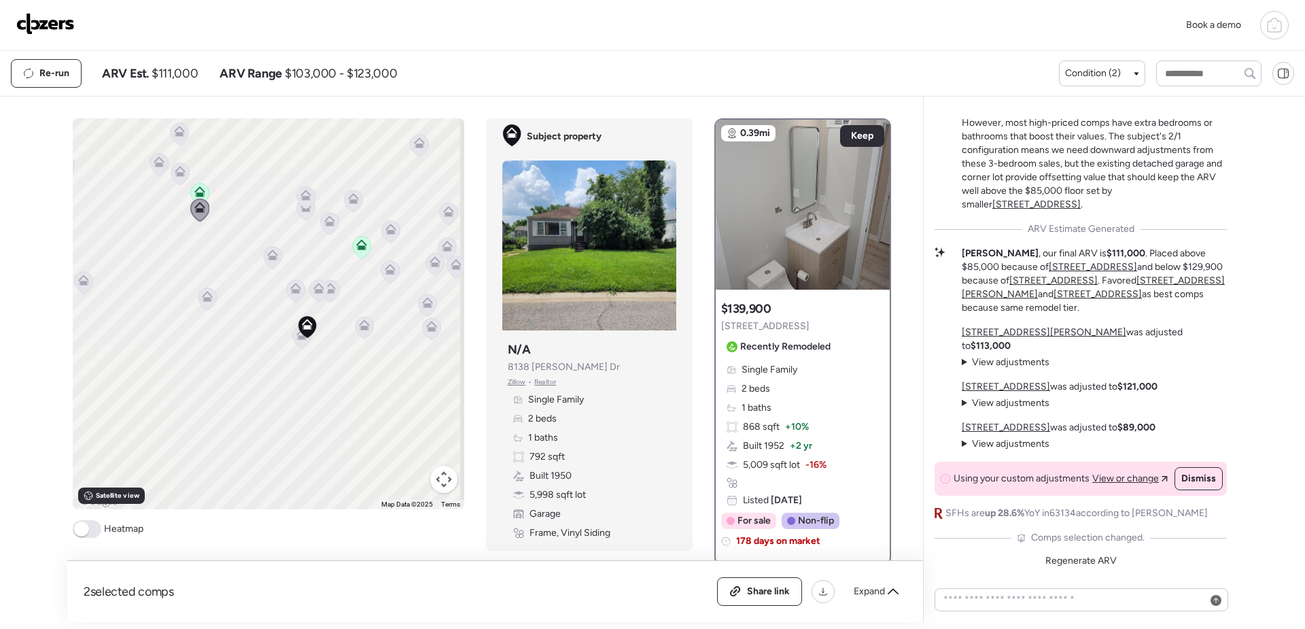
drag, startPoint x: 364, startPoint y: 433, endPoint x: 364, endPoint y: 412, distance: 21.1
click at [364, 412] on div "To activate drag with keyboard, press Alt + Enter. Once in keyboard drag state,…" at bounding box center [268, 313] width 391 height 391
click at [202, 300] on icon at bounding box center [206, 299] width 9 height 4
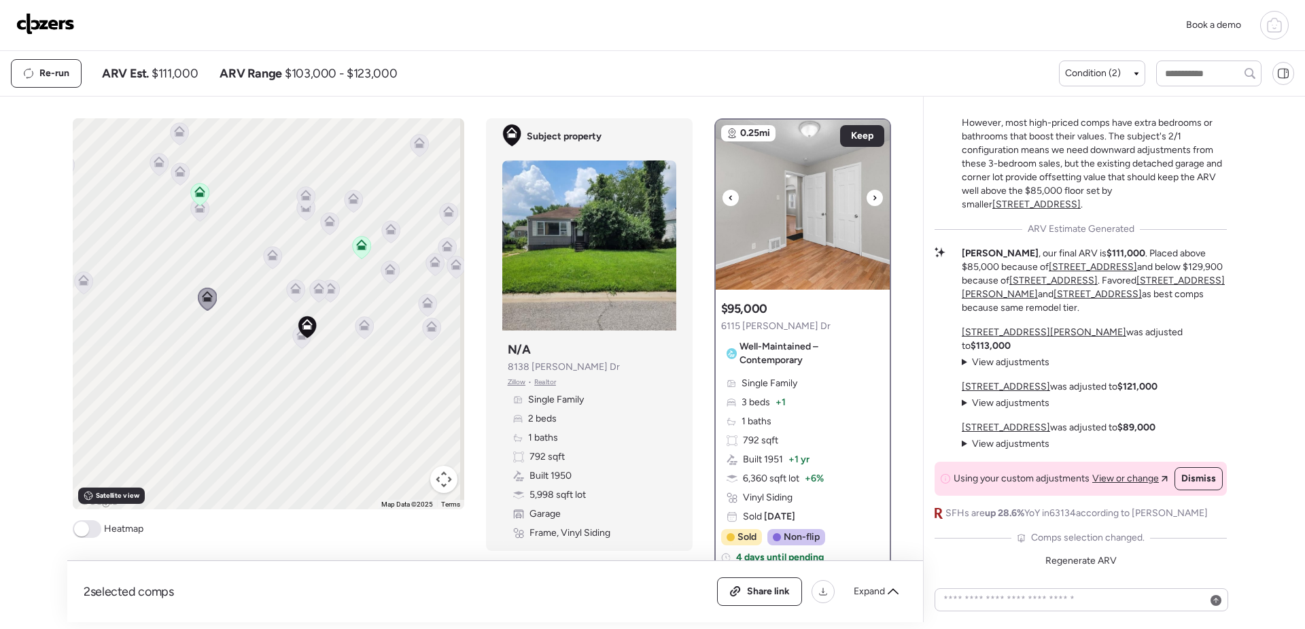
click at [872, 196] on icon at bounding box center [874, 198] width 5 height 16
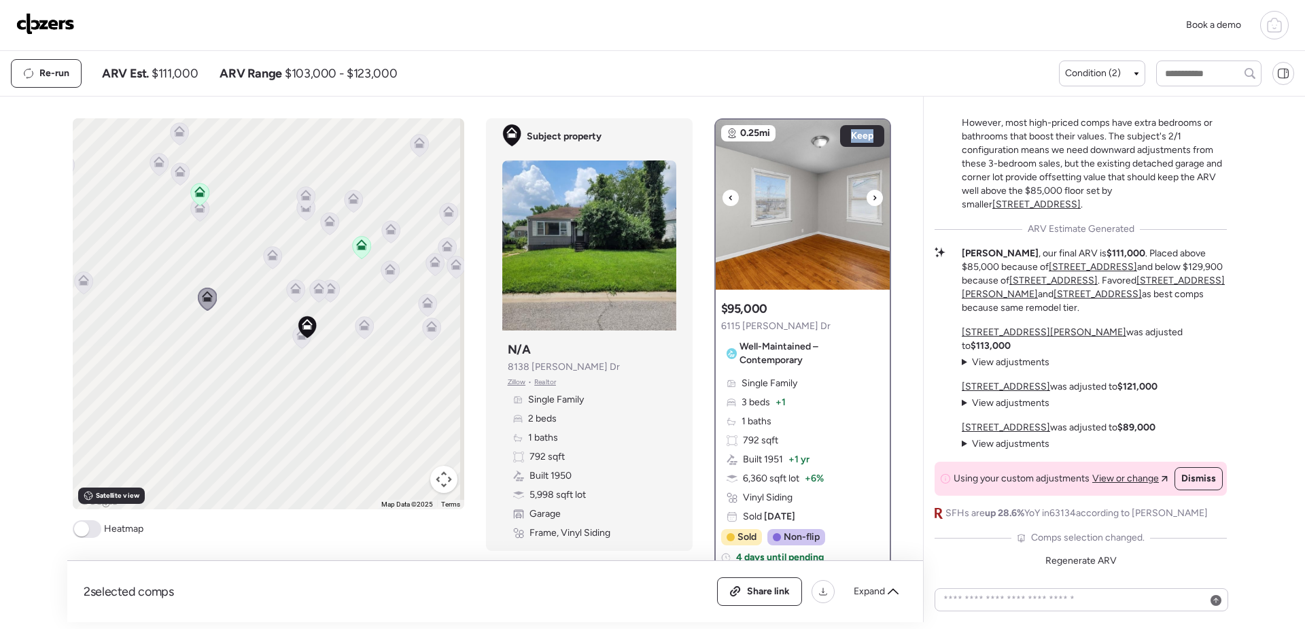
click at [872, 196] on icon at bounding box center [874, 198] width 5 height 16
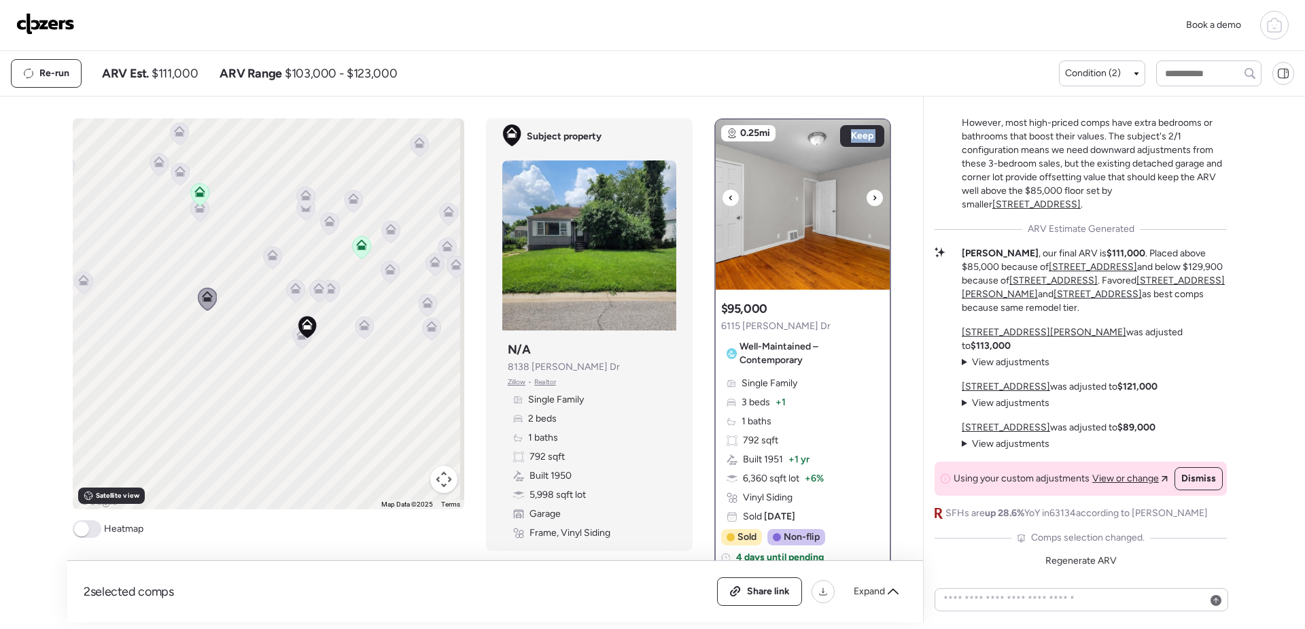
click at [872, 196] on icon at bounding box center [874, 198] width 5 height 16
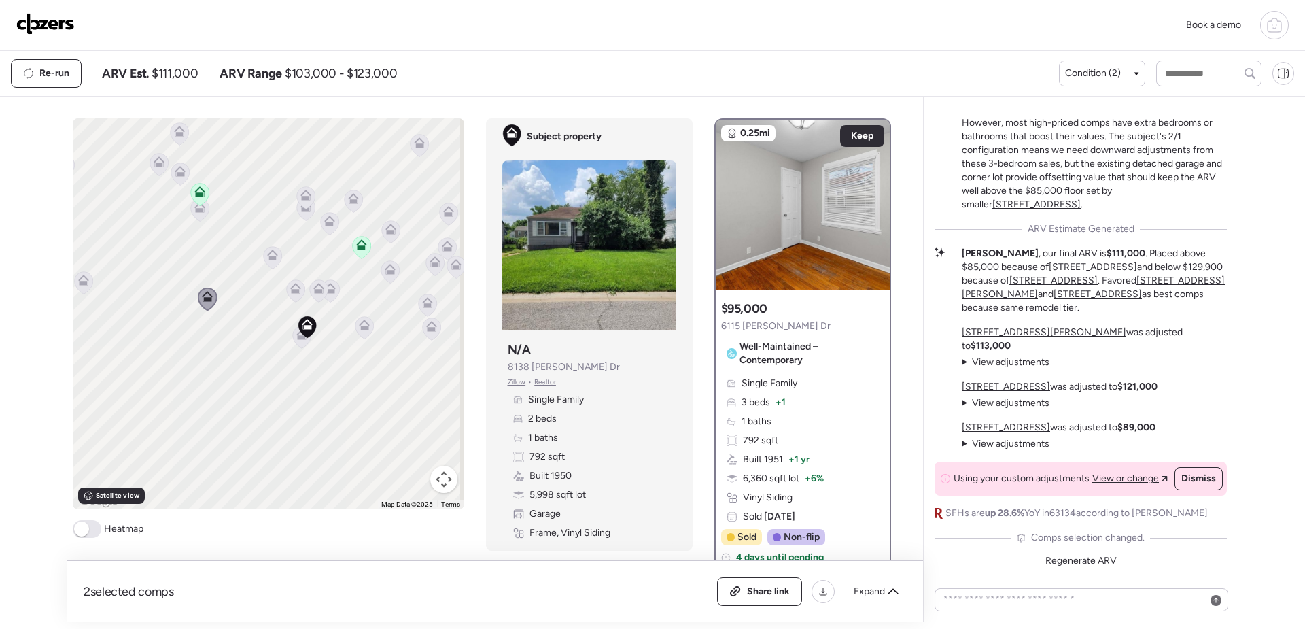
click at [872, 200] on icon at bounding box center [874, 198] width 5 height 16
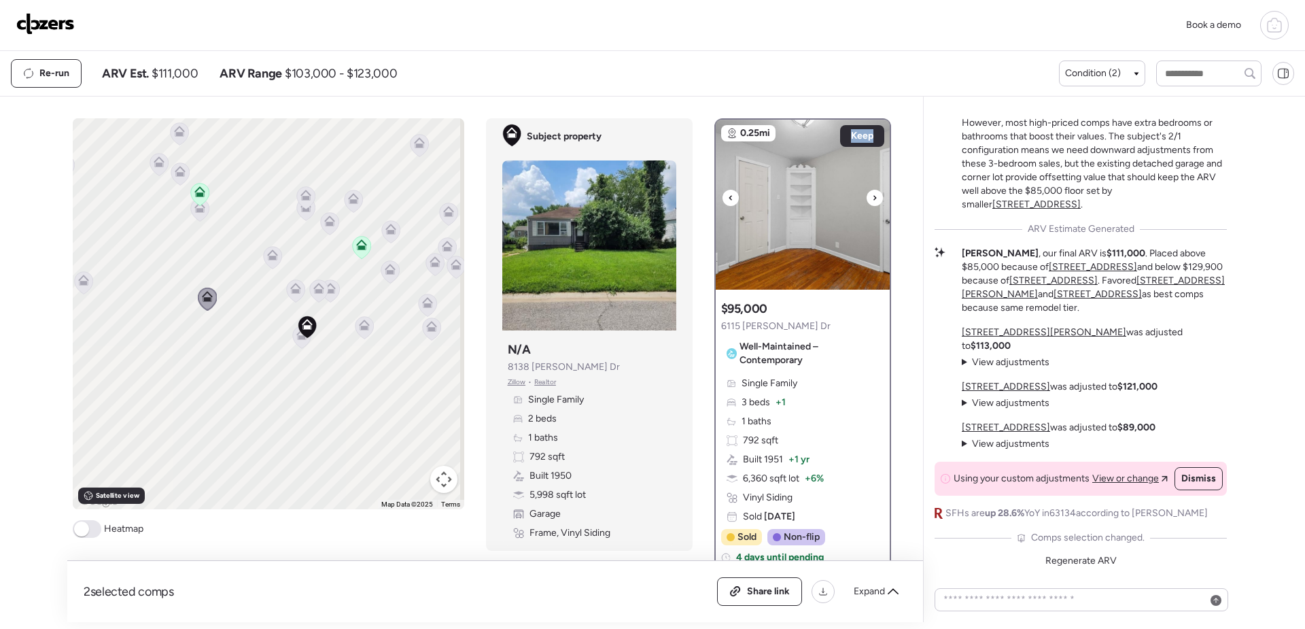
click at [872, 200] on icon at bounding box center [874, 198] width 5 height 16
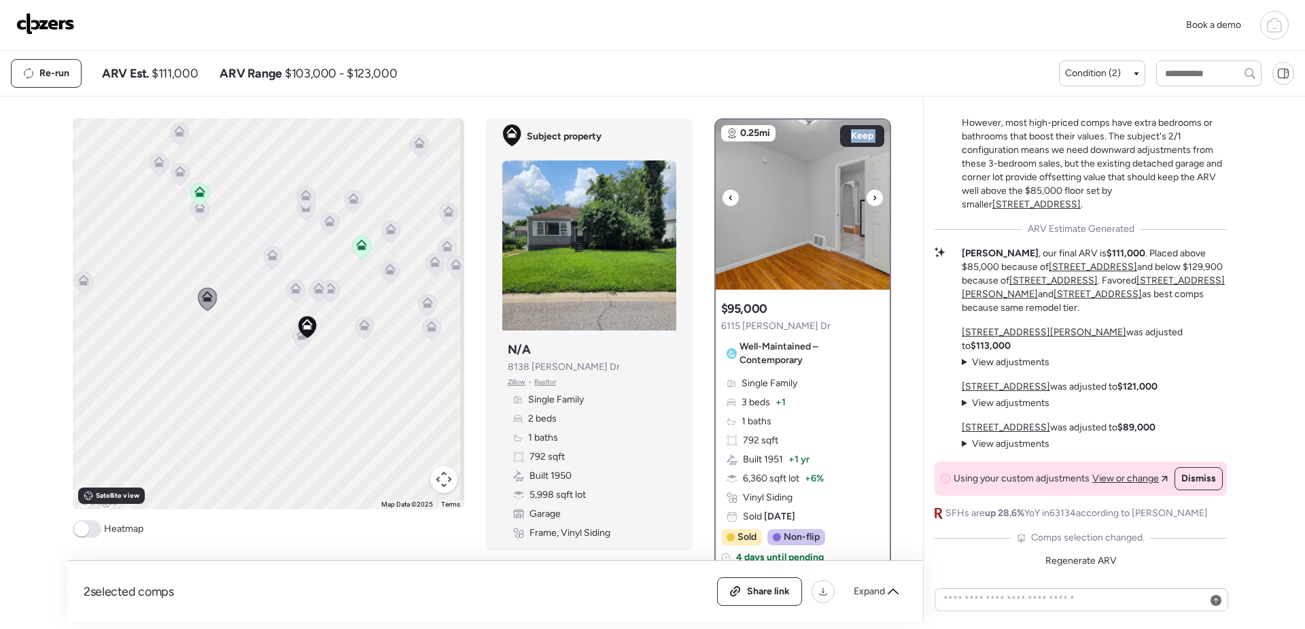
click at [872, 200] on icon at bounding box center [874, 198] width 5 height 16
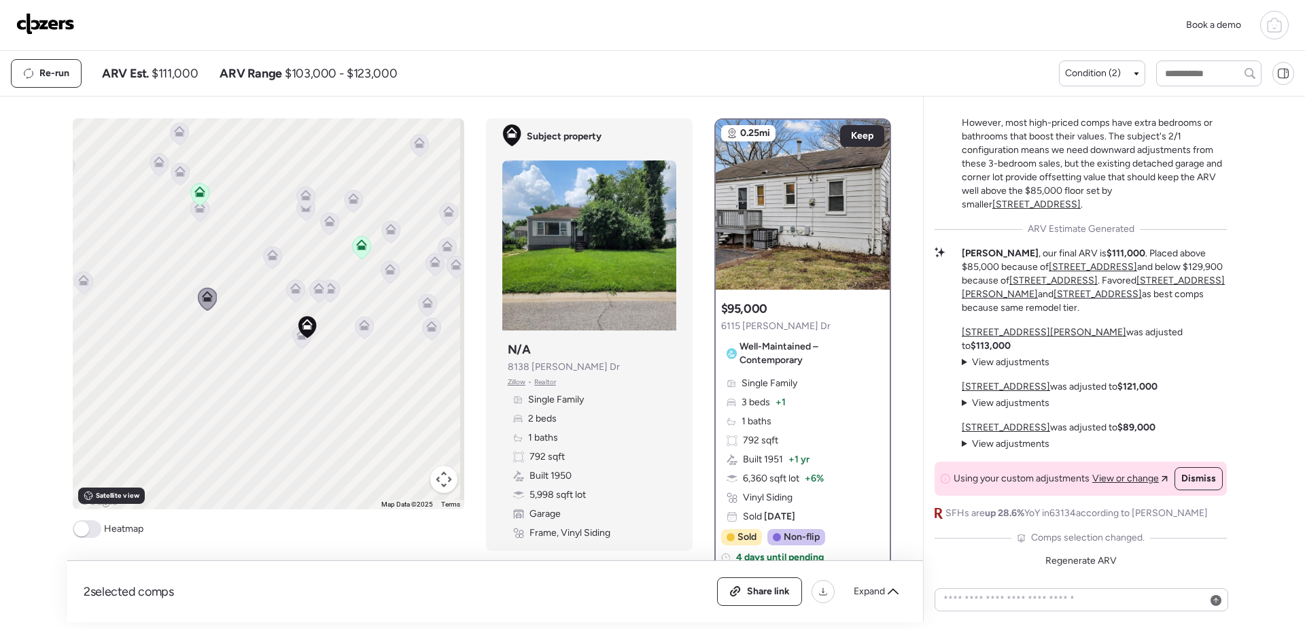
click at [872, 200] on icon at bounding box center [874, 198] width 5 height 16
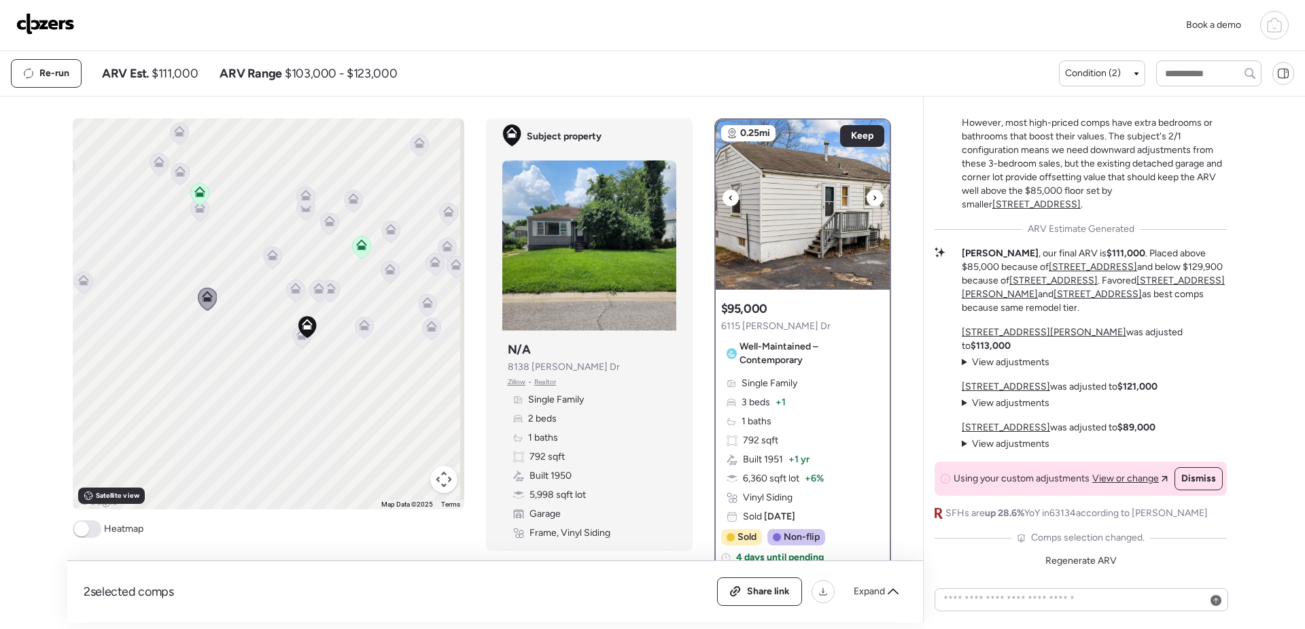
click at [872, 200] on icon at bounding box center [874, 198] width 5 height 16
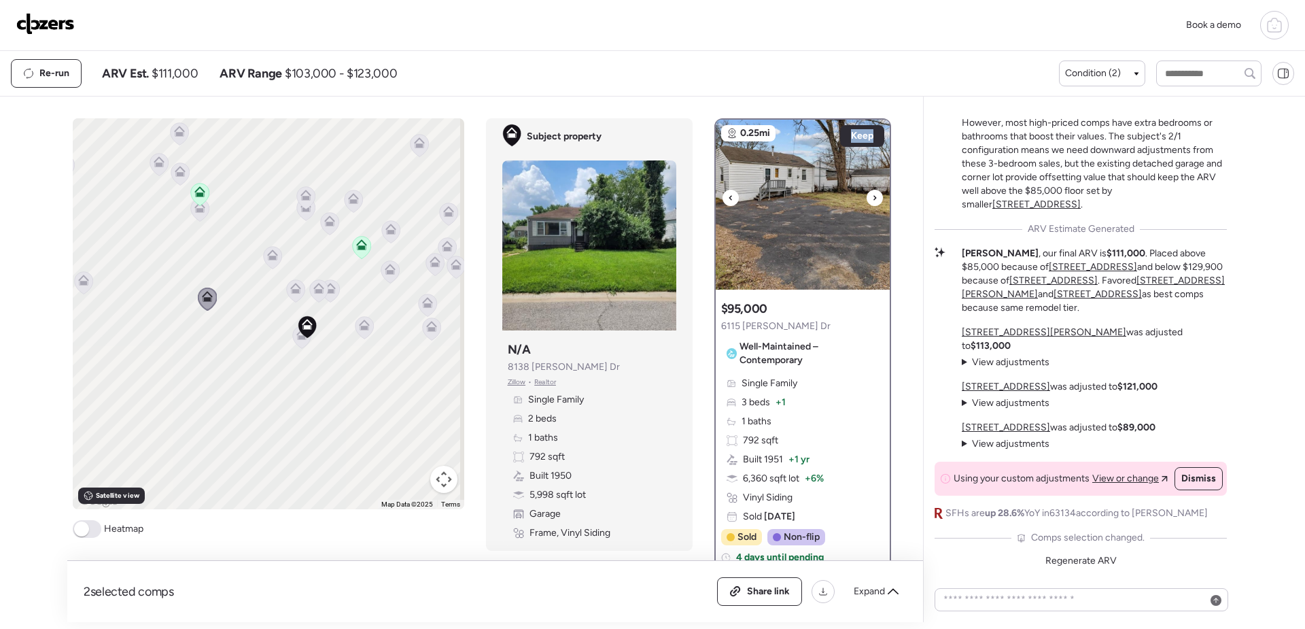
click at [872, 200] on icon at bounding box center [874, 198] width 5 height 16
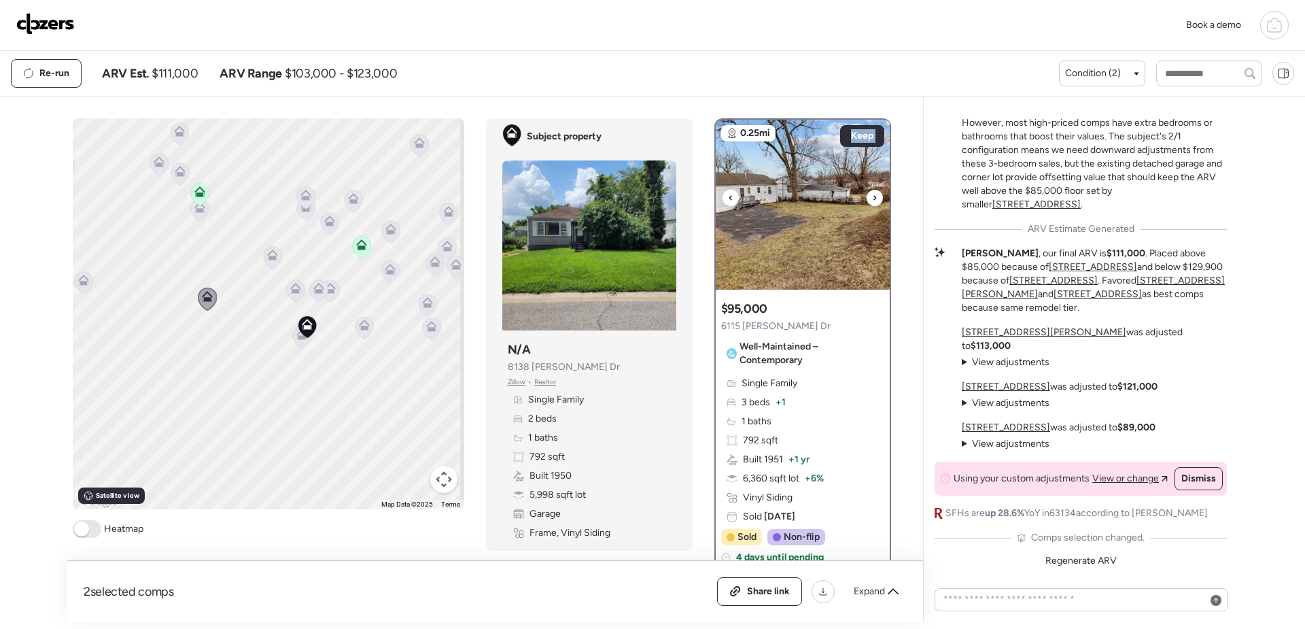
click at [872, 200] on icon at bounding box center [874, 198] width 5 height 16
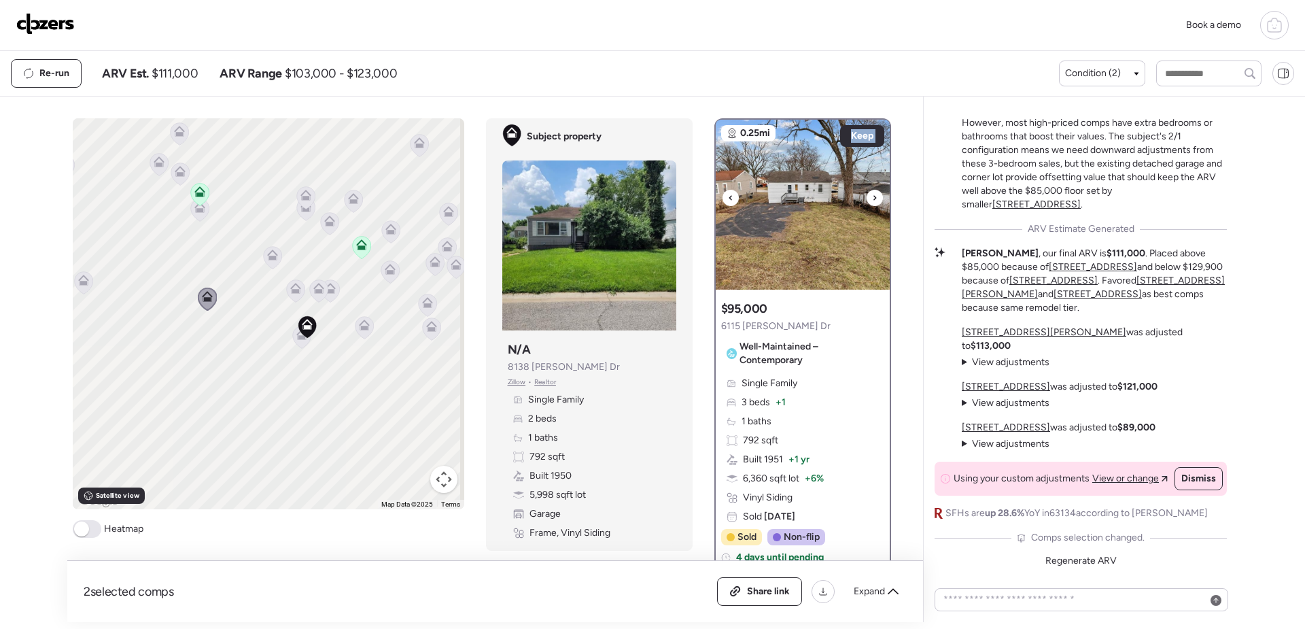
click at [872, 200] on icon at bounding box center [874, 198] width 5 height 16
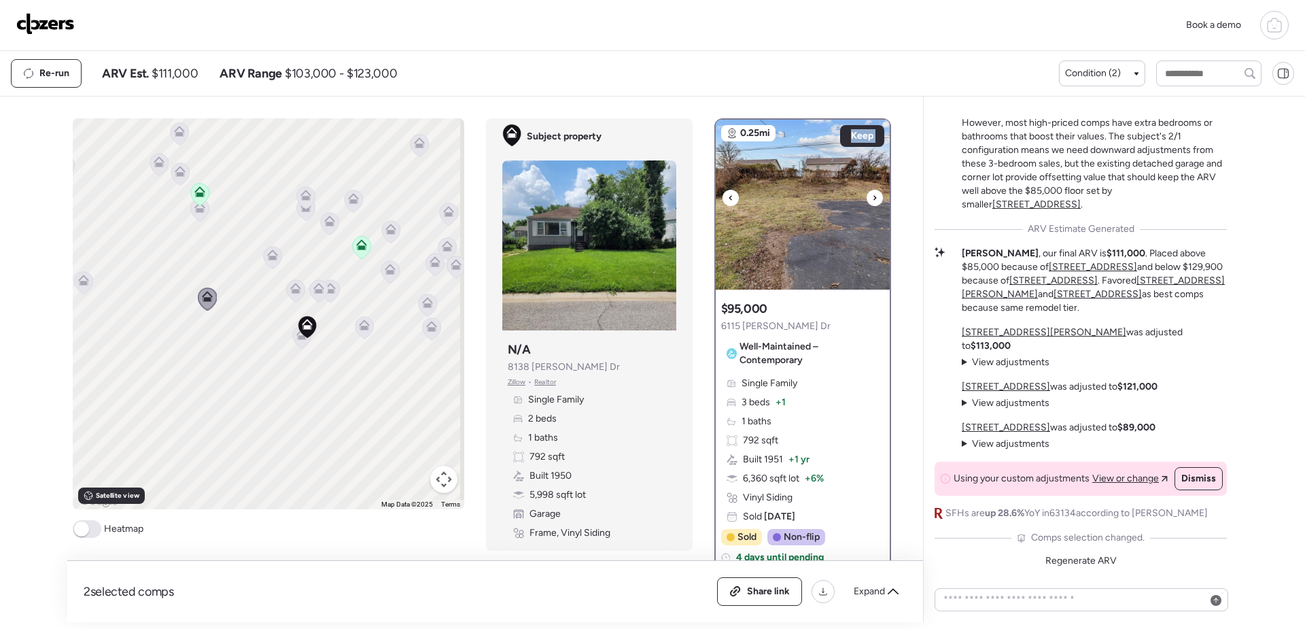
click at [872, 200] on icon at bounding box center [874, 198] width 5 height 16
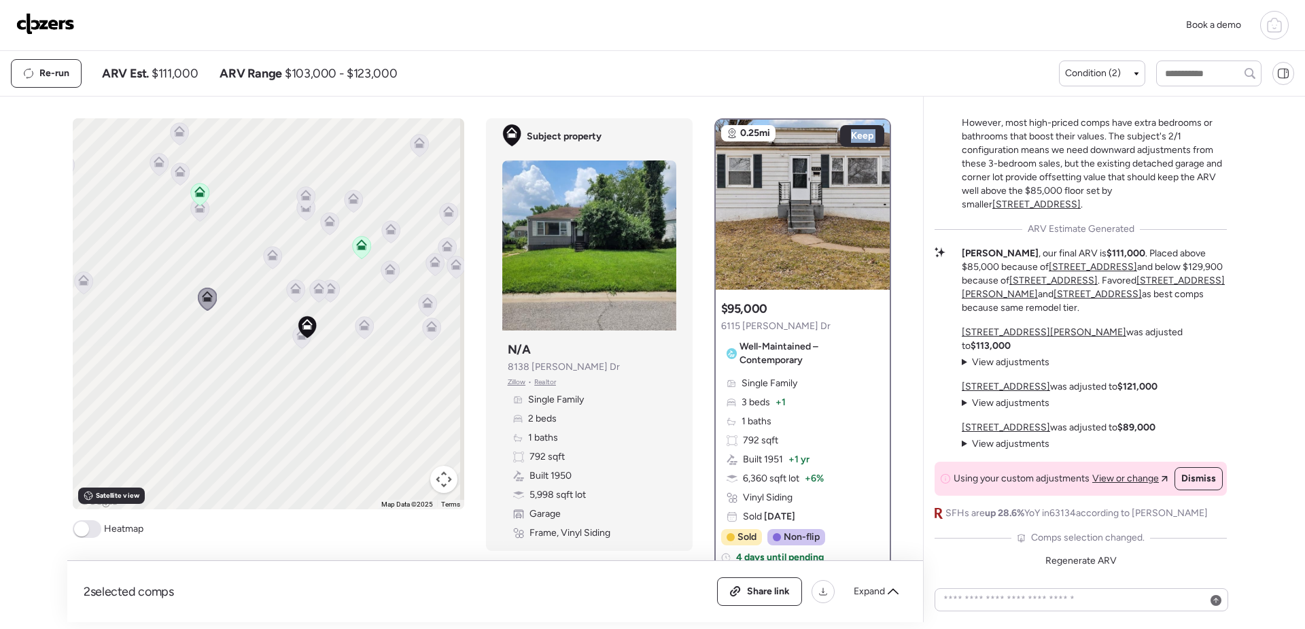
click at [872, 200] on icon at bounding box center [874, 198] width 5 height 16
click at [429, 330] on icon at bounding box center [431, 329] width 9 height 4
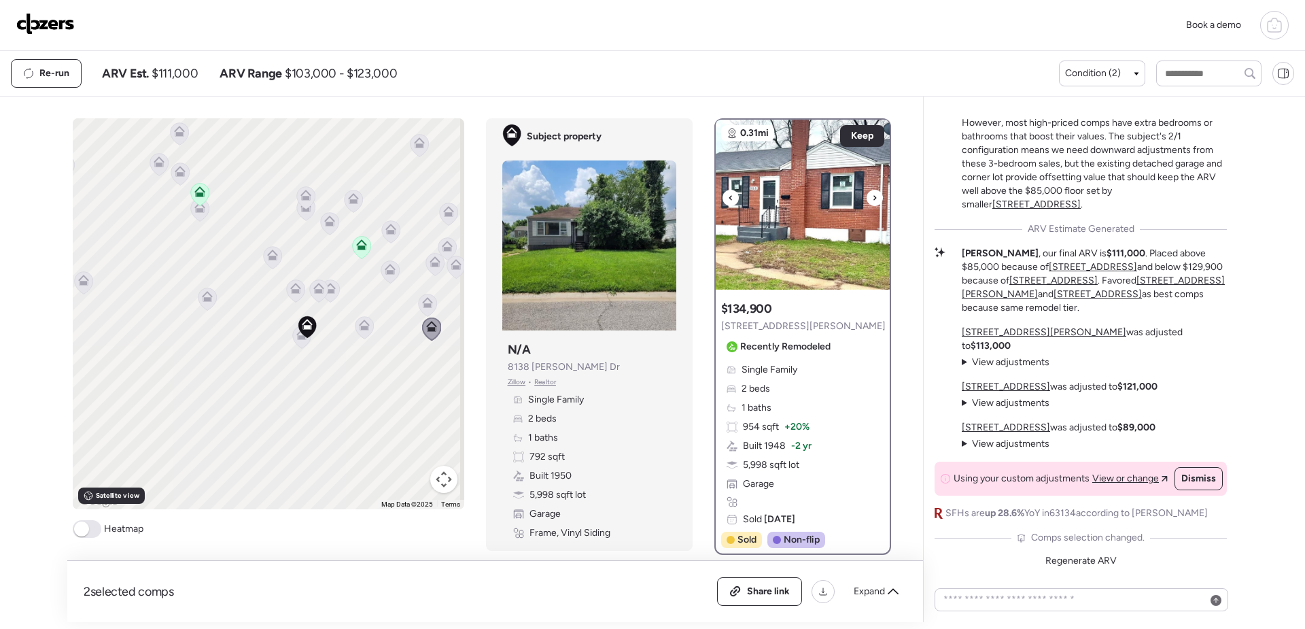
click at [872, 203] on icon at bounding box center [874, 198] width 5 height 16
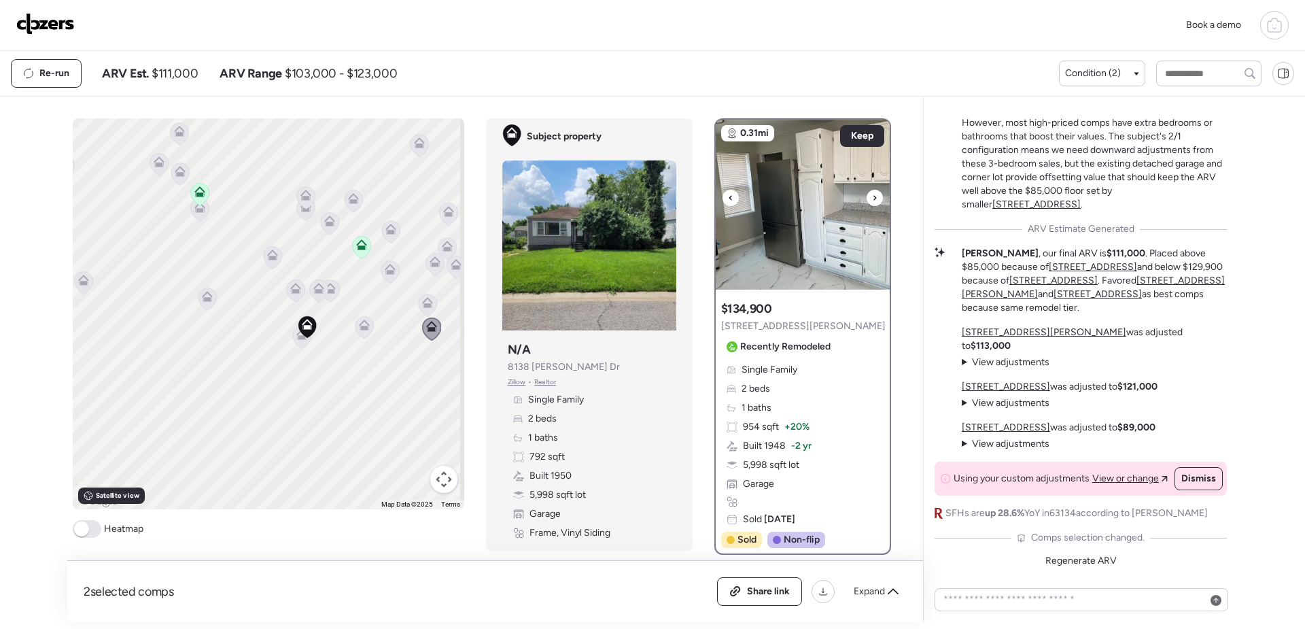
click at [872, 203] on icon at bounding box center [874, 198] width 5 height 16
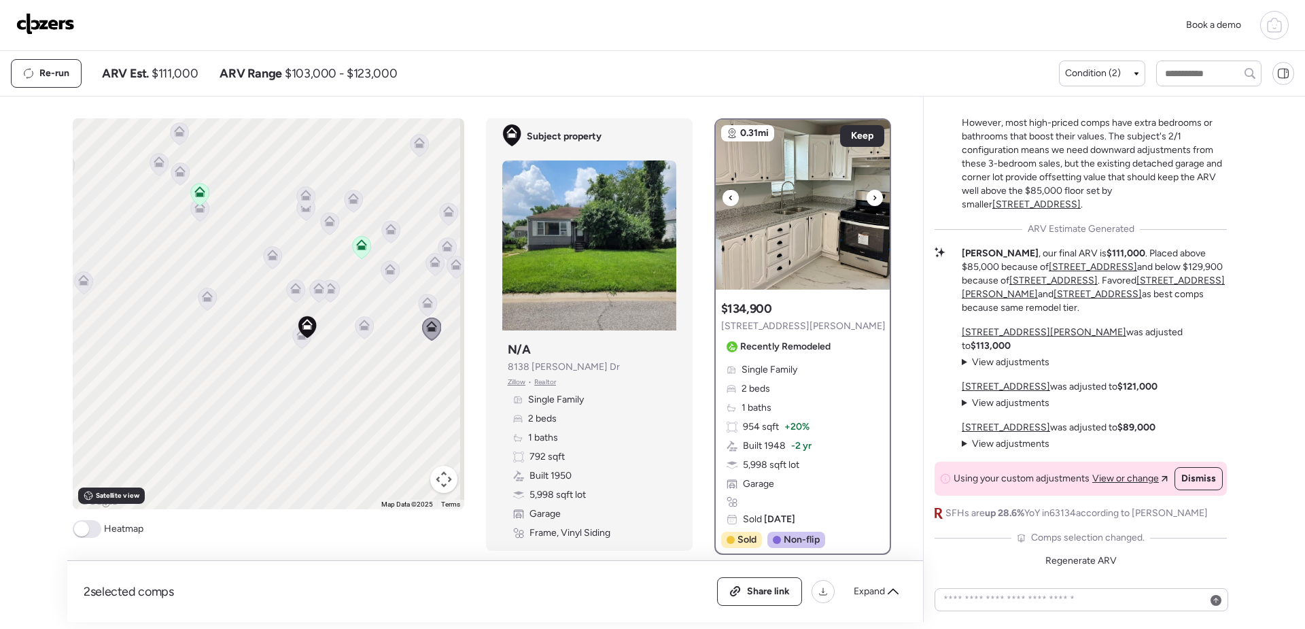
click at [722, 198] on div at bounding box center [730, 198] width 16 height 16
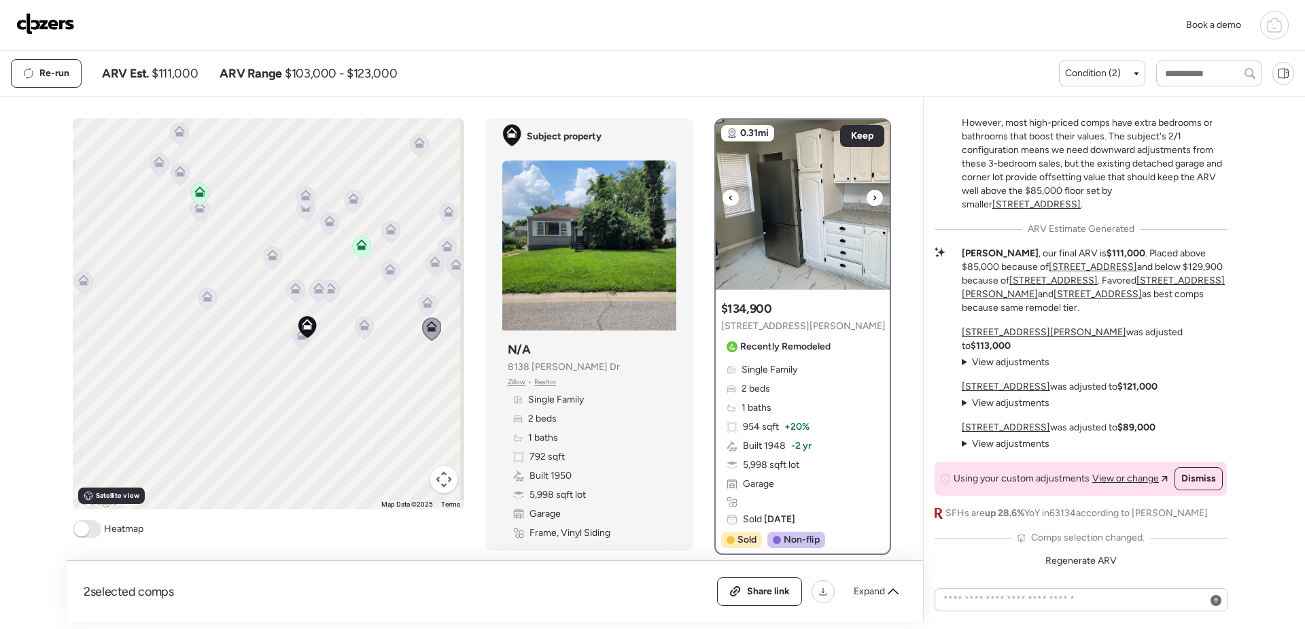
click at [722, 198] on div at bounding box center [730, 198] width 16 height 16
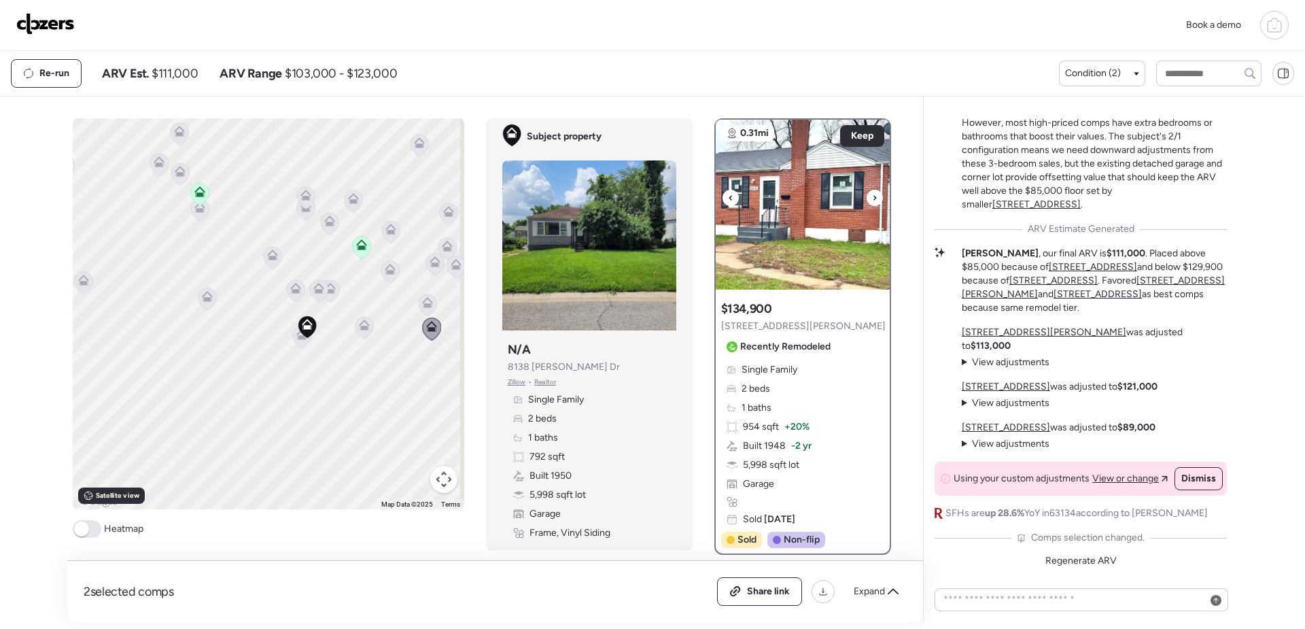
click at [821, 218] on img at bounding box center [803, 205] width 174 height 170
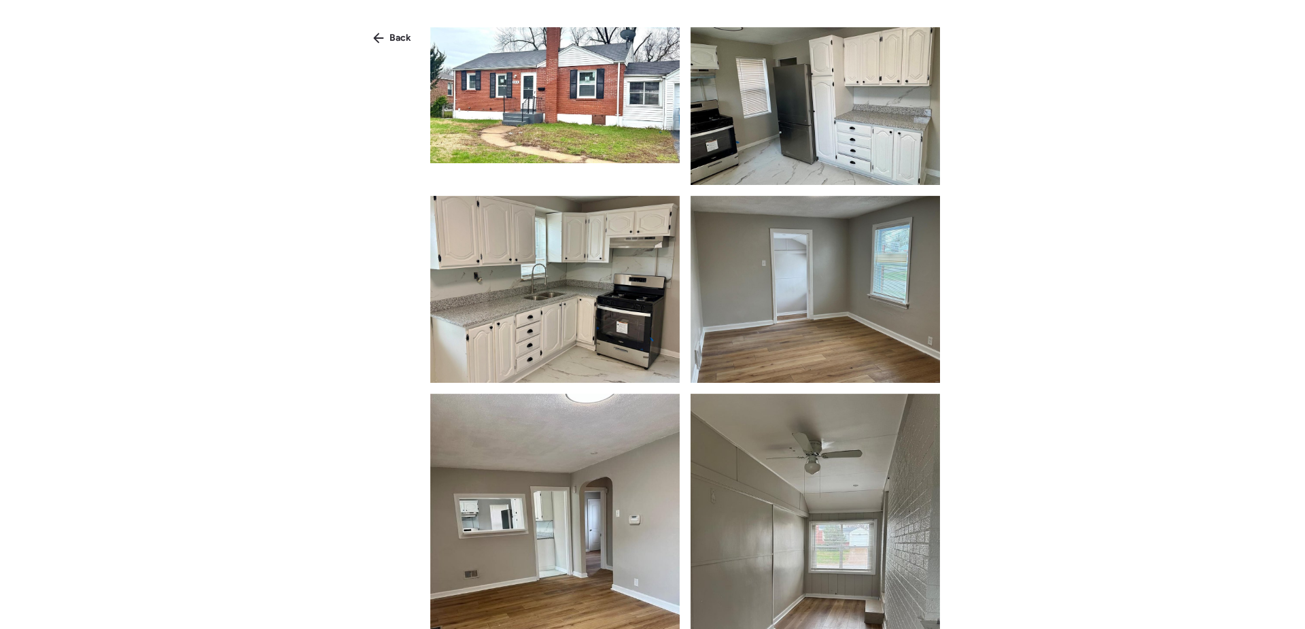
click at [596, 162] on div at bounding box center [685, 327] width 510 height 601
click at [584, 118] on img at bounding box center [554, 95] width 249 height 136
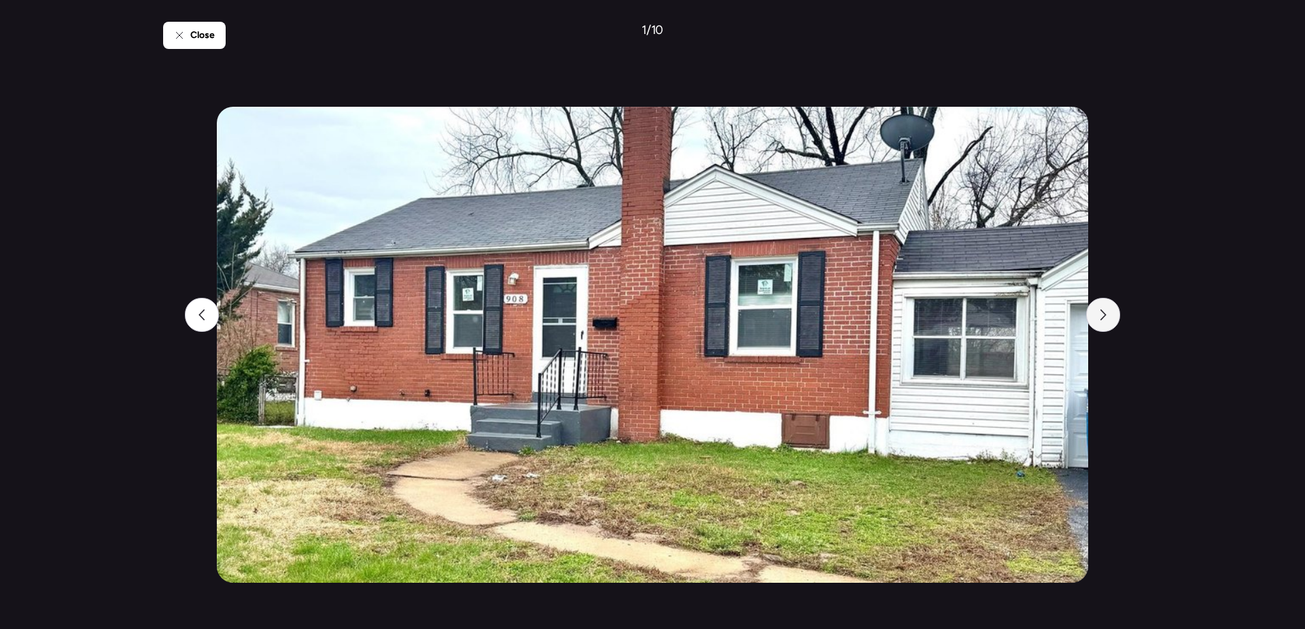
click at [1112, 321] on div at bounding box center [1103, 315] width 34 height 34
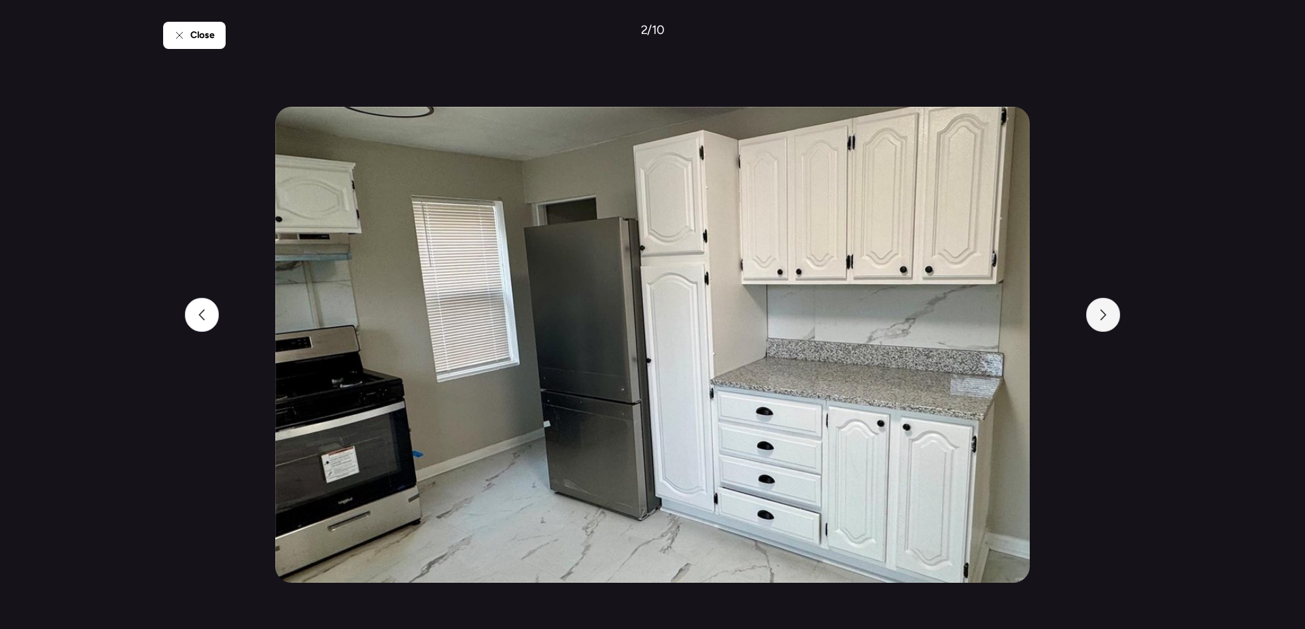
click at [1112, 321] on div at bounding box center [1103, 315] width 34 height 34
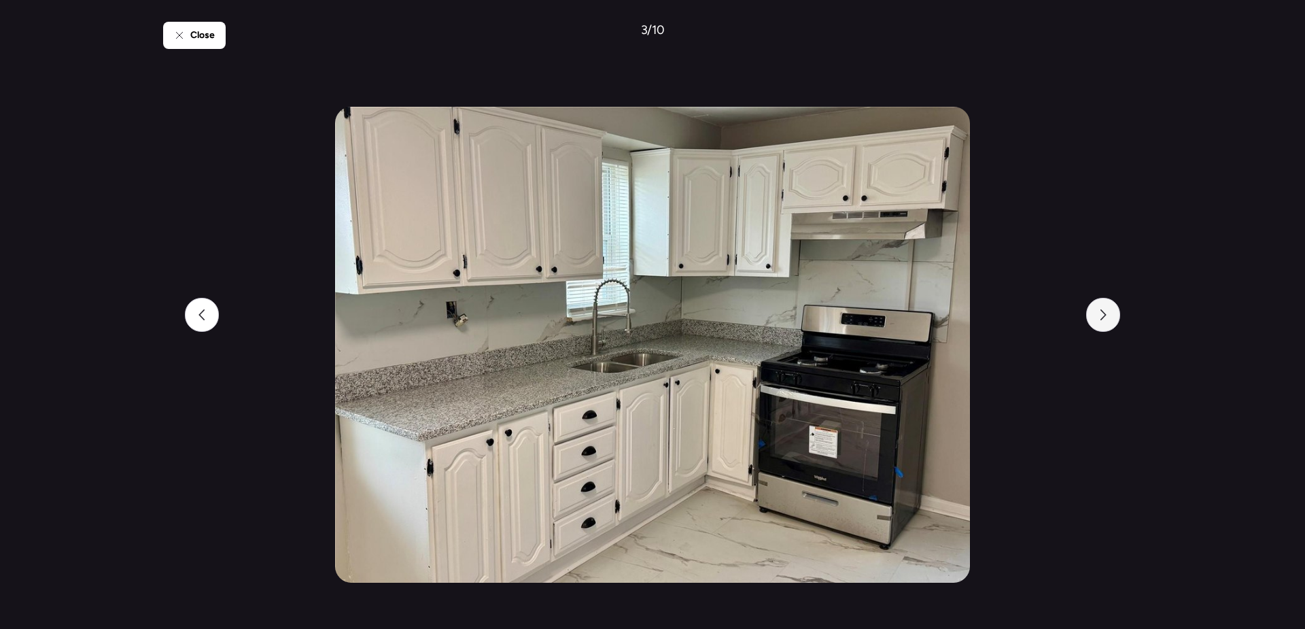
click at [1112, 321] on div at bounding box center [1103, 315] width 34 height 34
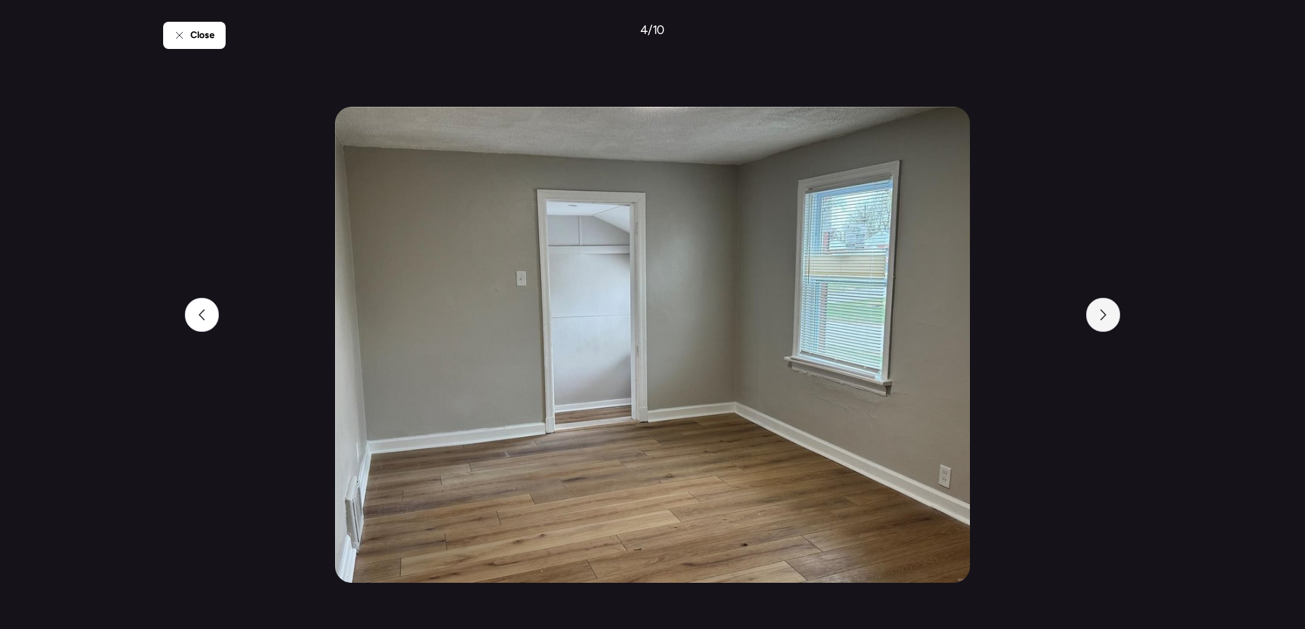
click at [1112, 321] on div at bounding box center [1103, 315] width 34 height 34
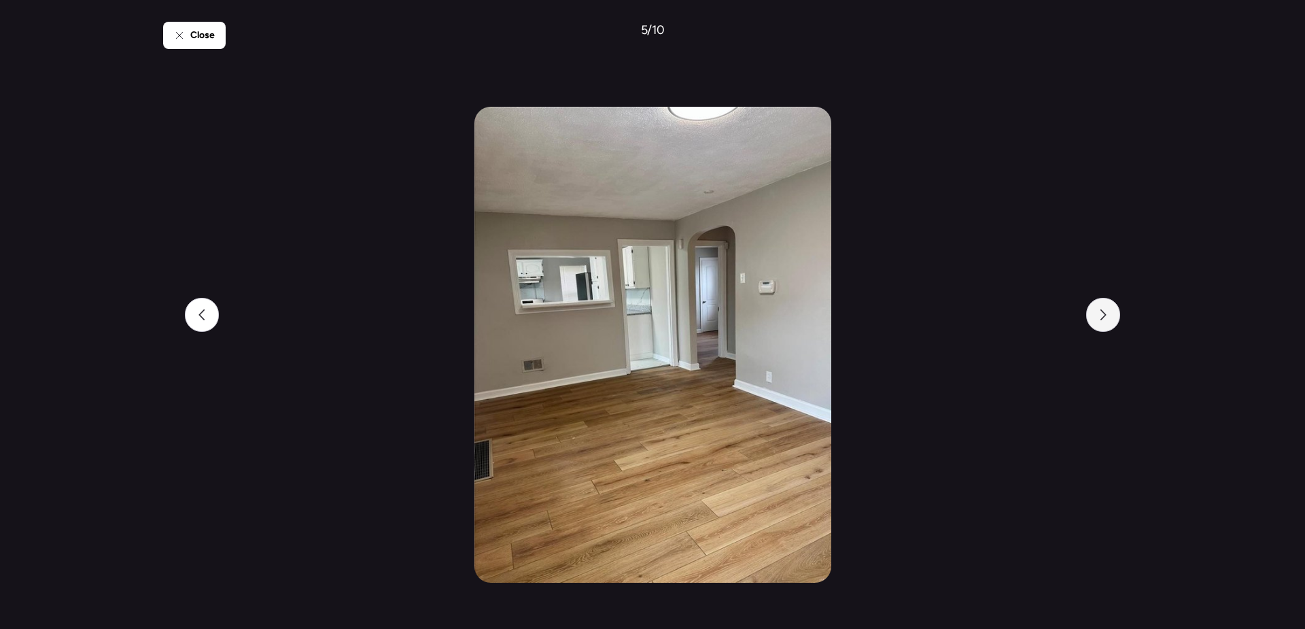
click at [1112, 321] on div at bounding box center [1103, 315] width 34 height 34
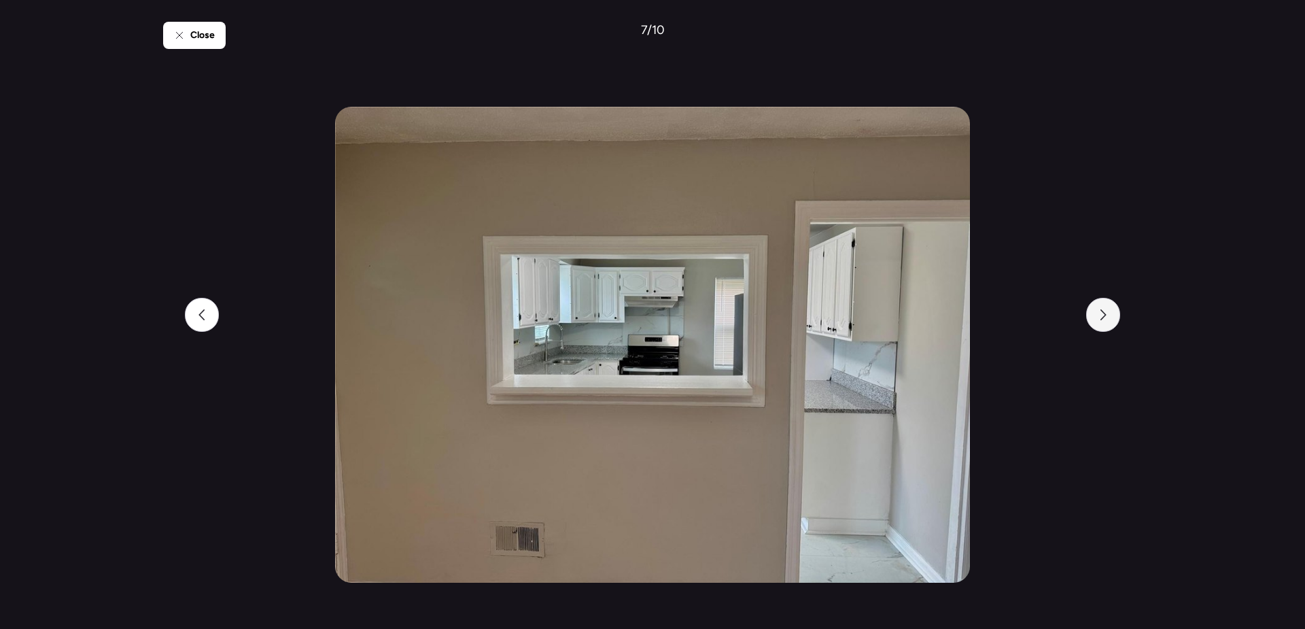
click at [1112, 321] on div at bounding box center [1103, 315] width 34 height 34
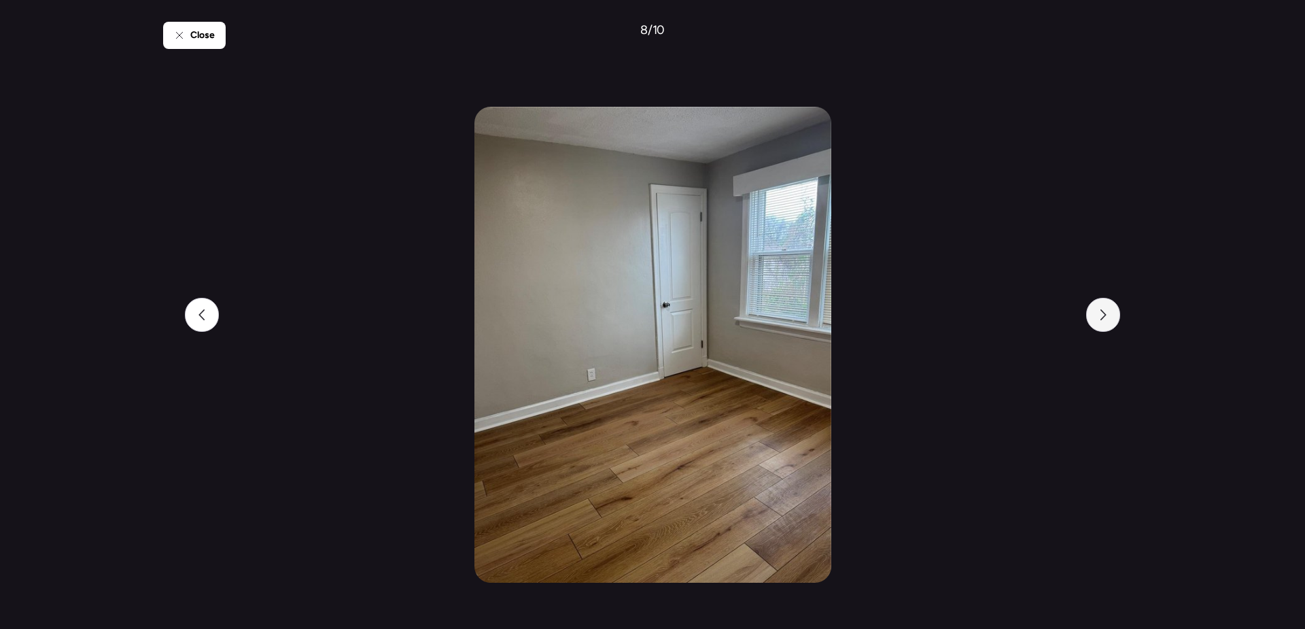
click at [1112, 321] on div at bounding box center [1103, 315] width 34 height 34
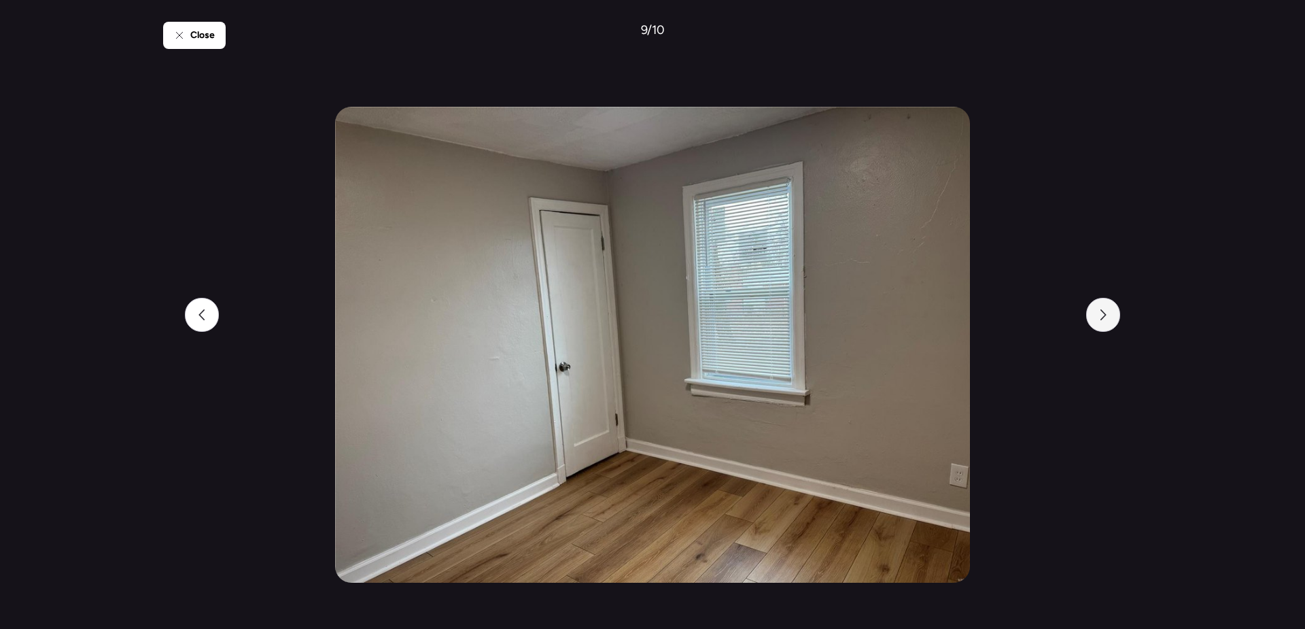
click at [1112, 321] on div at bounding box center [1103, 315] width 34 height 34
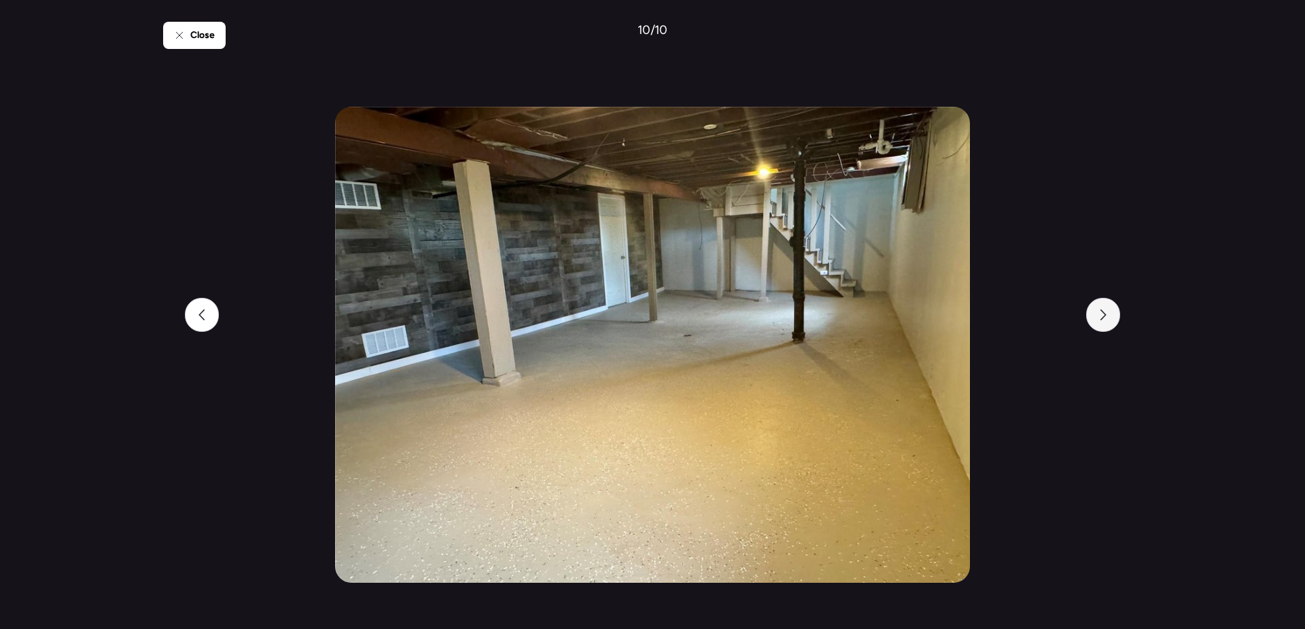
click at [1112, 321] on div at bounding box center [1103, 315] width 34 height 34
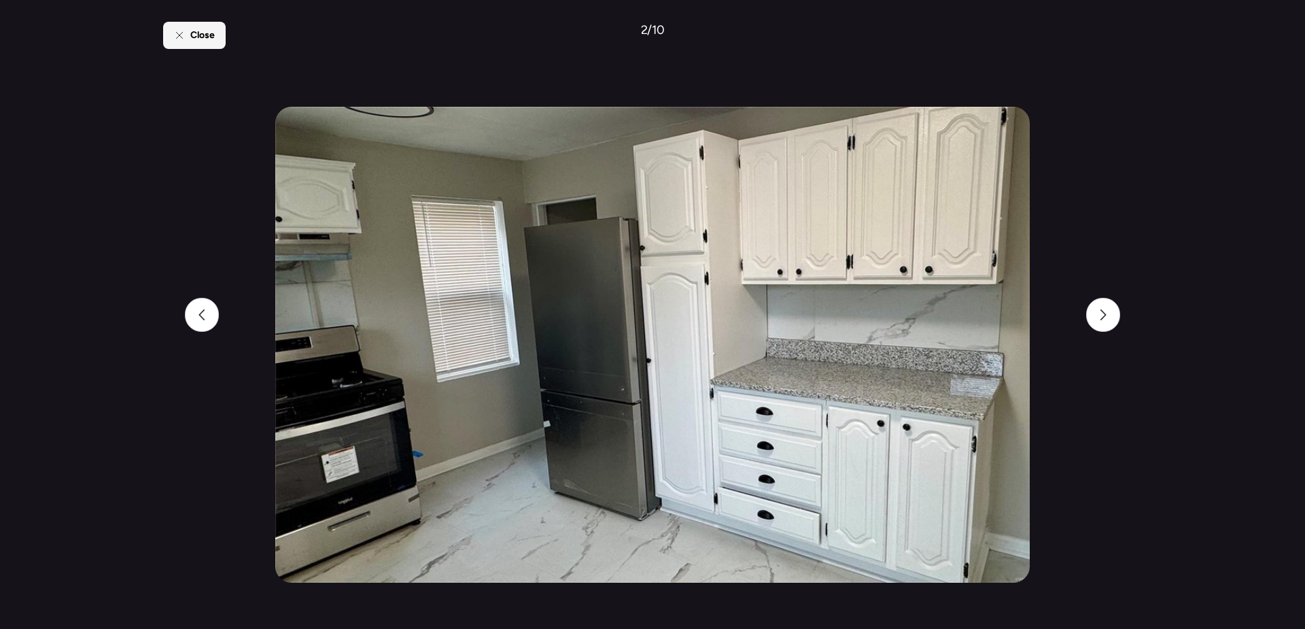
click at [194, 39] on span "Close" at bounding box center [202, 36] width 24 height 14
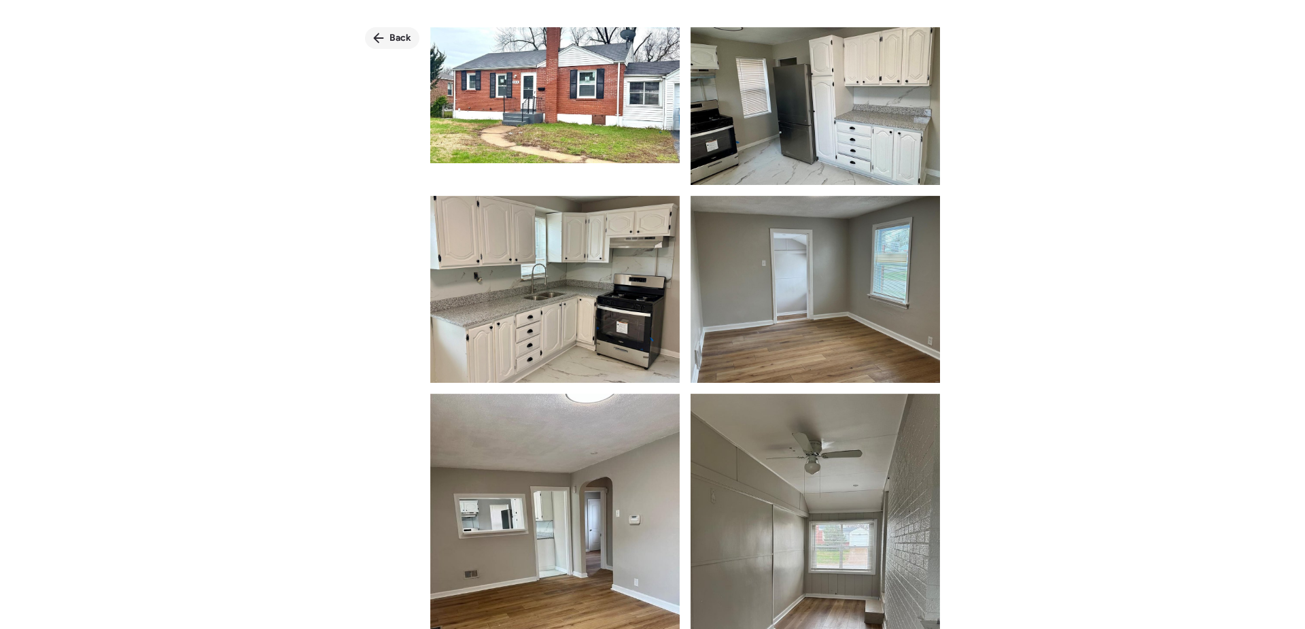
click at [391, 38] on span "Back" at bounding box center [400, 38] width 22 height 14
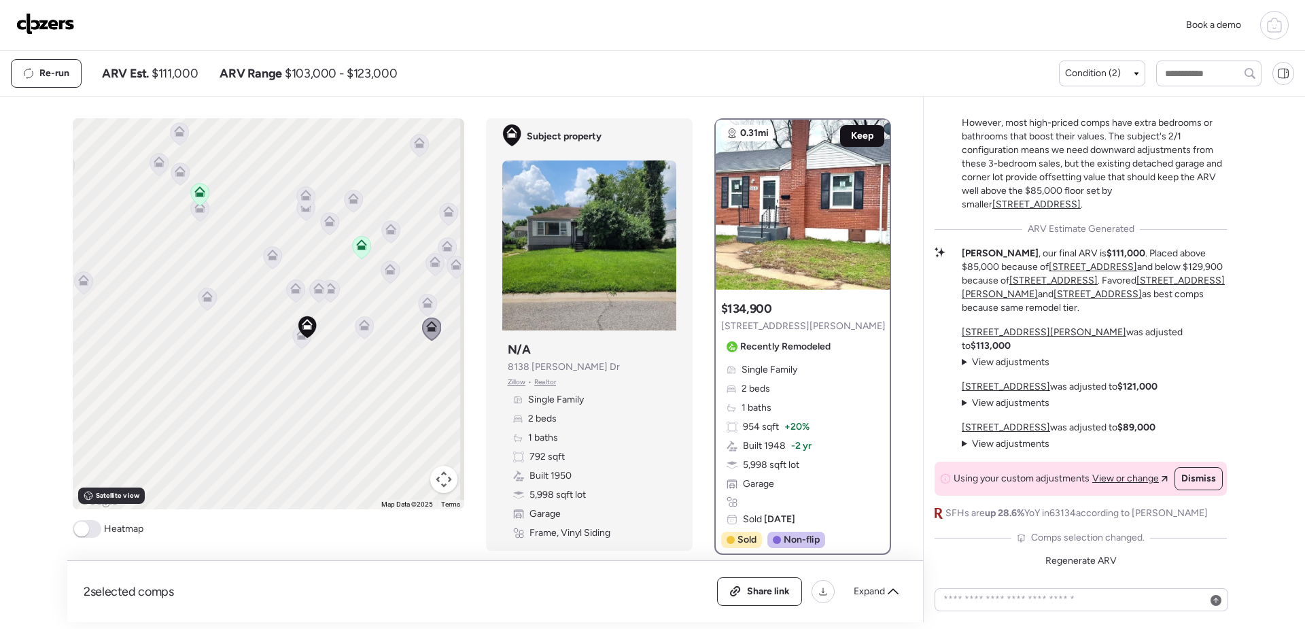
click at [859, 139] on span "Keep" at bounding box center [862, 136] width 22 height 14
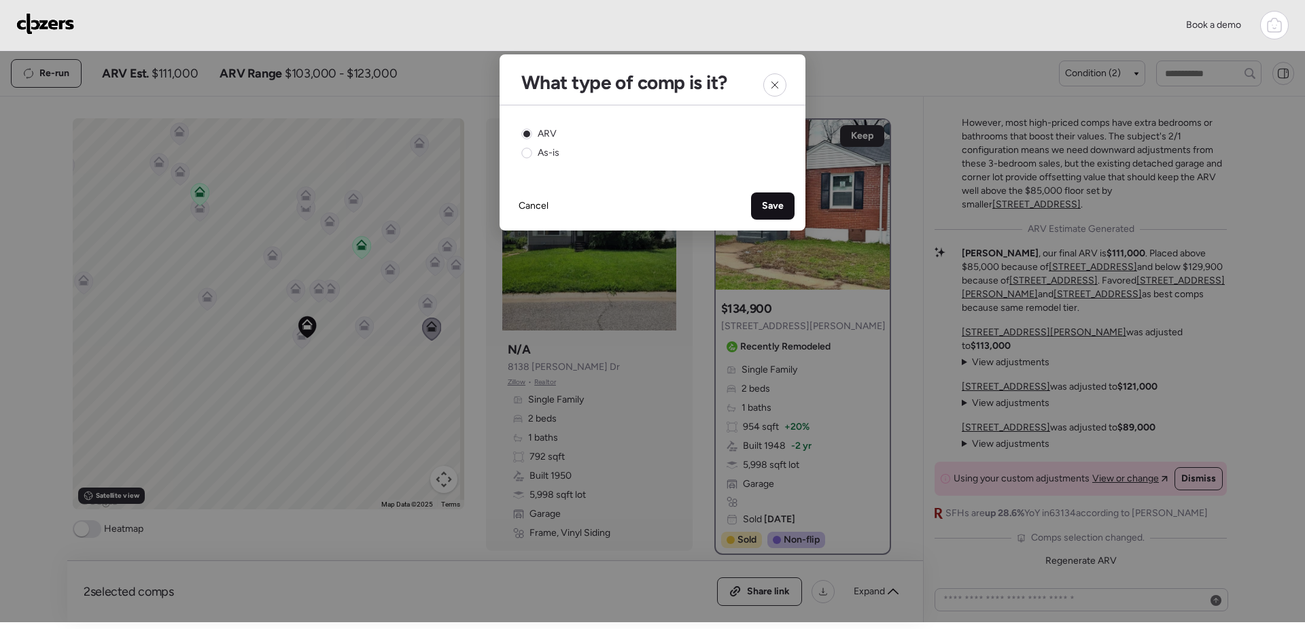
click at [757, 203] on div "Save" at bounding box center [772, 205] width 43 height 27
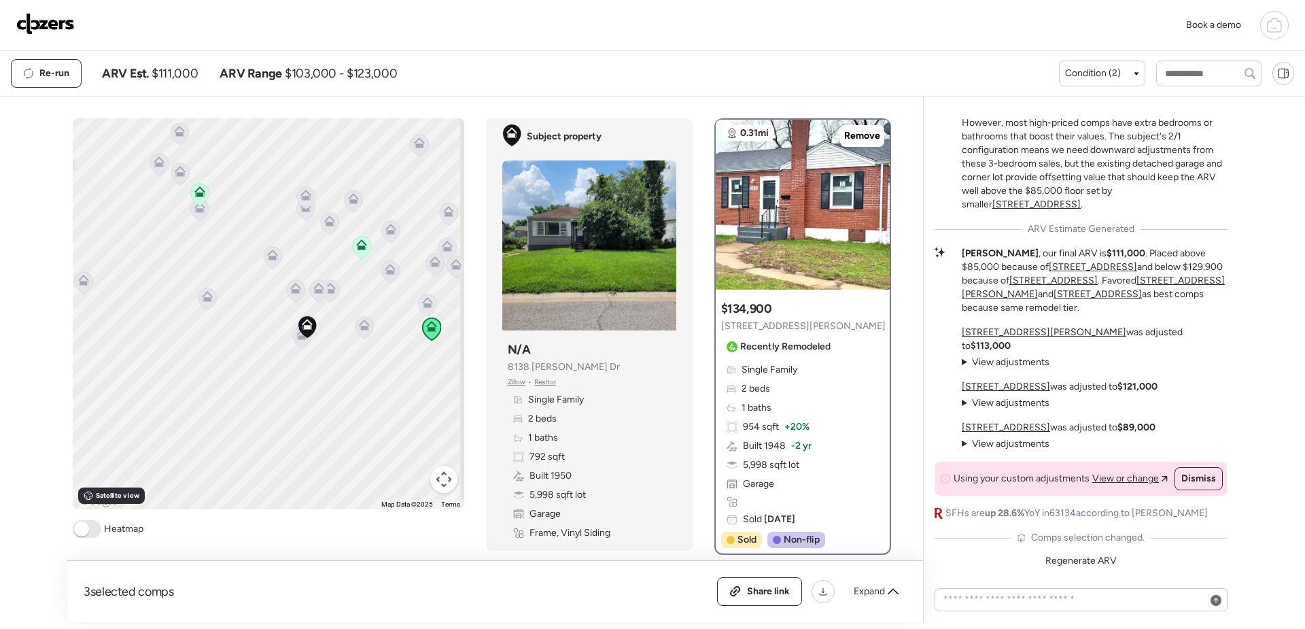
click at [422, 304] on icon at bounding box center [427, 302] width 11 height 11
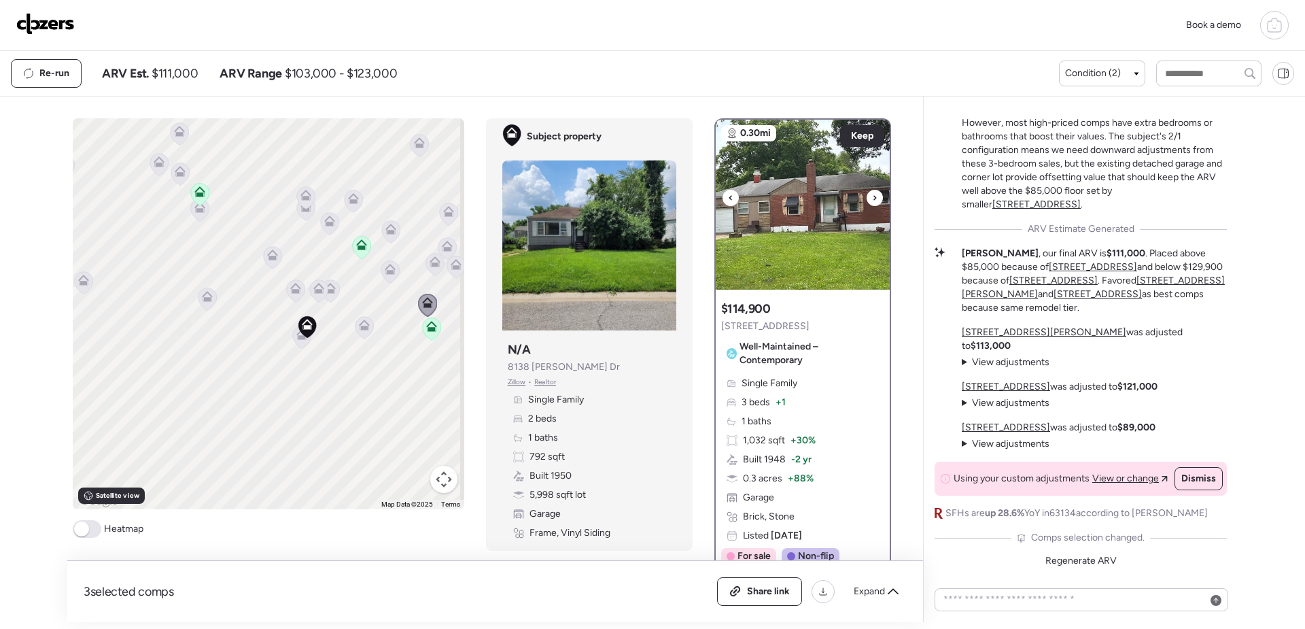
click at [872, 194] on div at bounding box center [874, 198] width 16 height 16
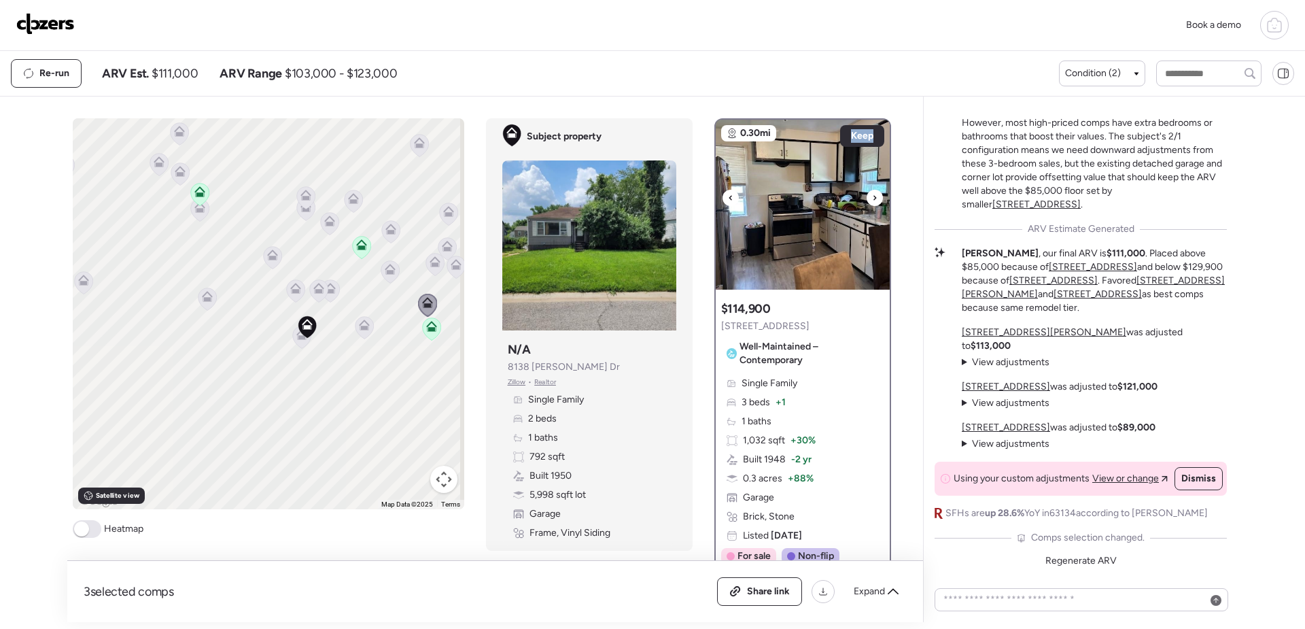
click at [872, 194] on div at bounding box center [874, 198] width 16 height 16
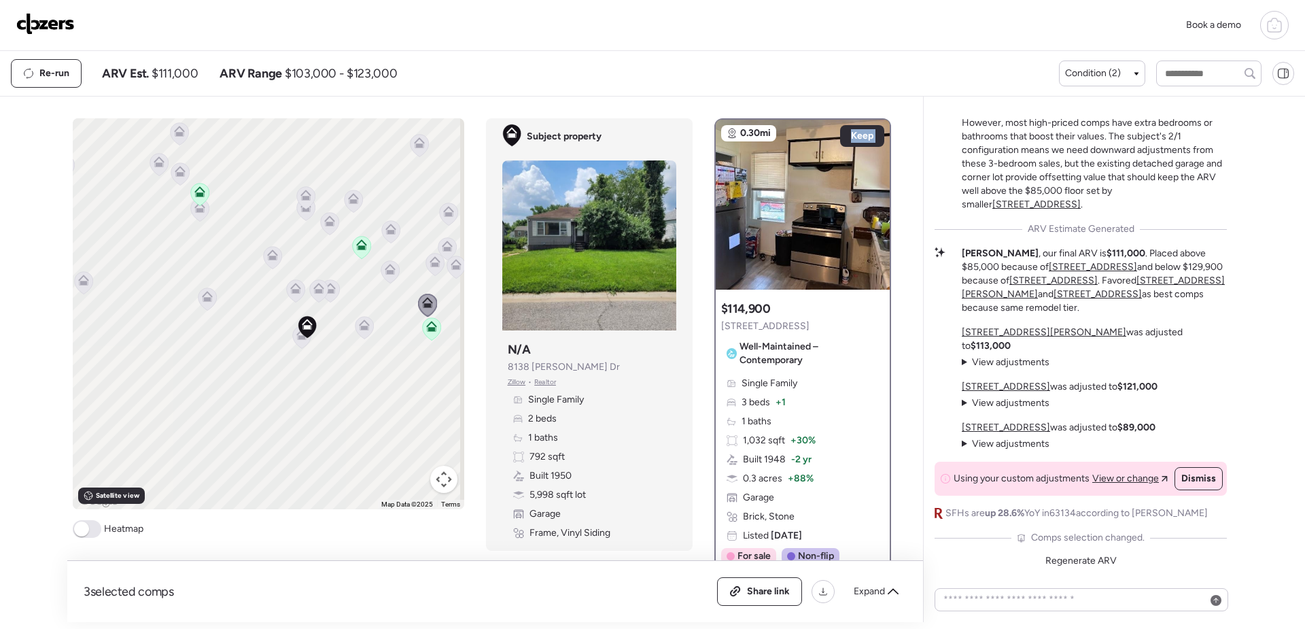
click at [387, 276] on icon at bounding box center [390, 271] width 18 height 22
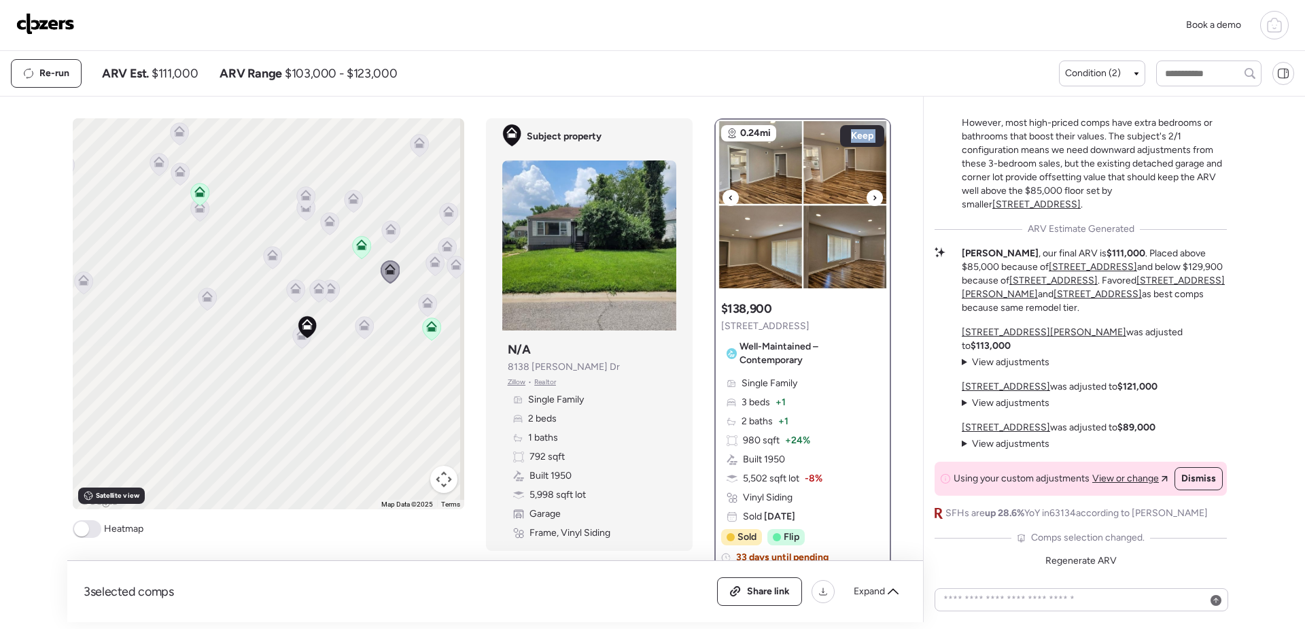
click at [832, 215] on img at bounding box center [803, 205] width 174 height 170
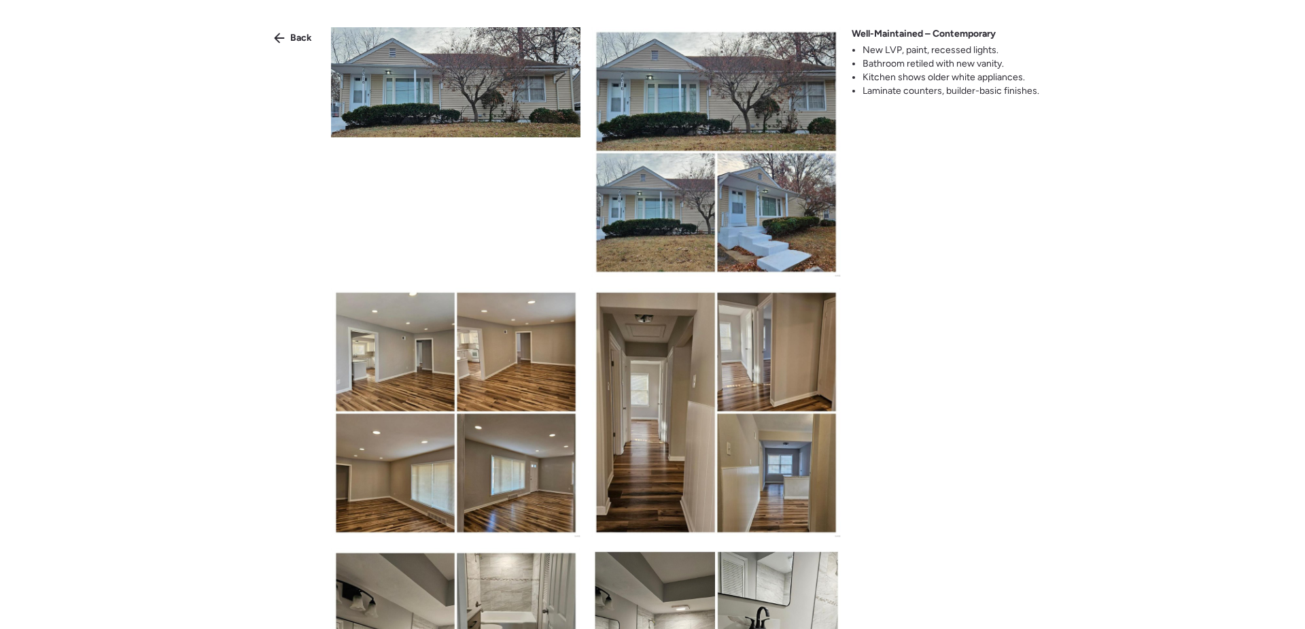
click at [487, 103] on img at bounding box center [455, 82] width 249 height 110
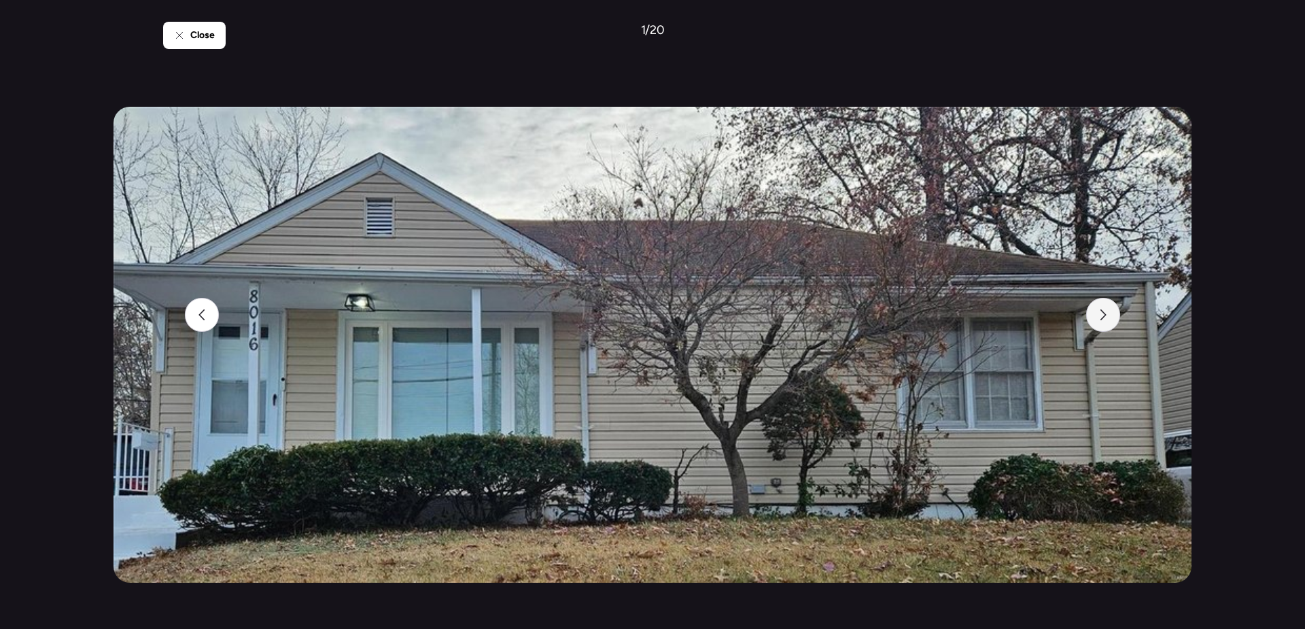
click at [1108, 319] on div at bounding box center [1103, 315] width 34 height 34
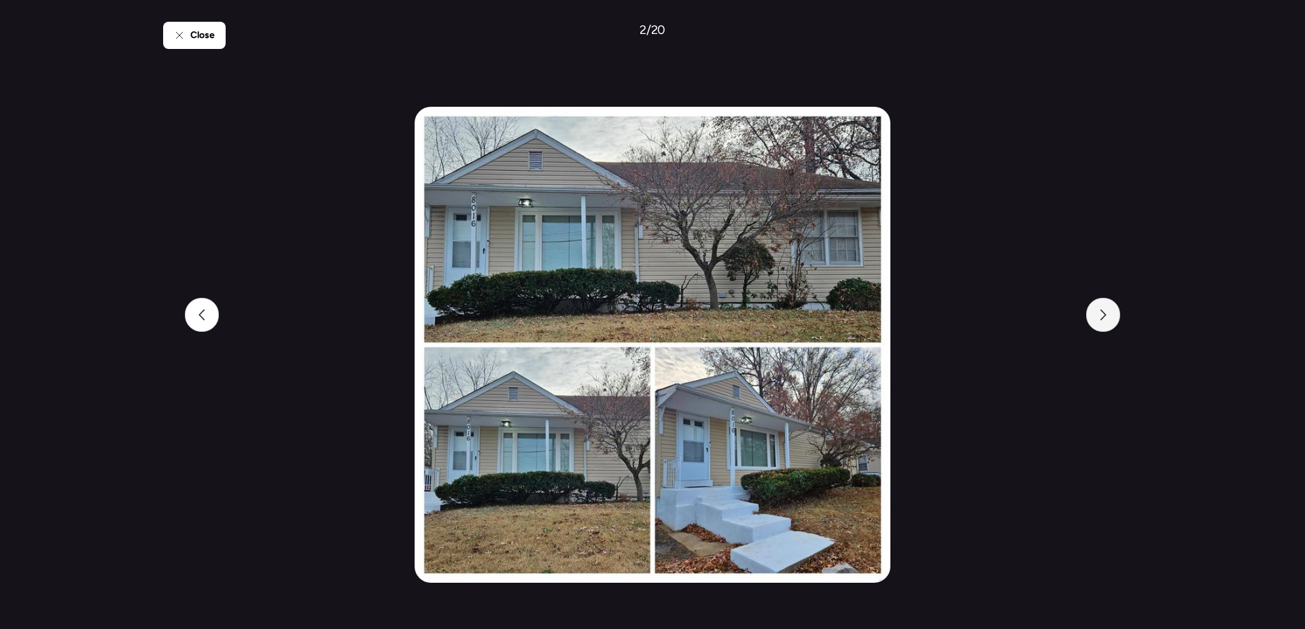
click at [1108, 319] on div at bounding box center [1103, 315] width 34 height 34
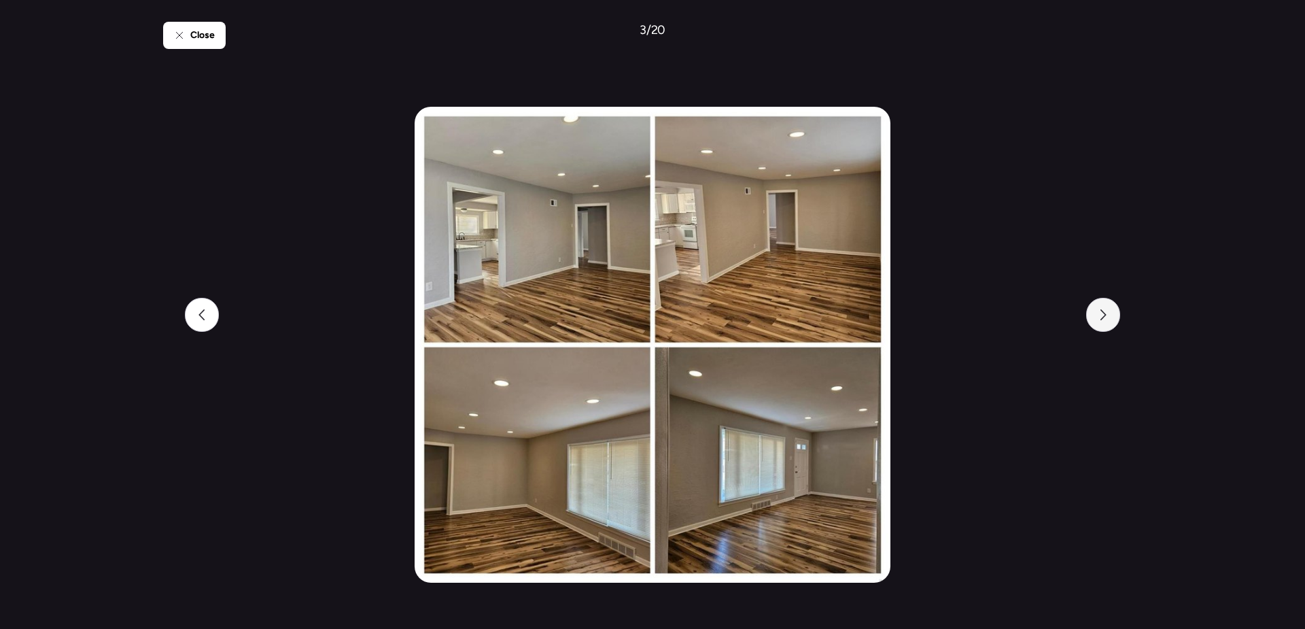
click at [1108, 319] on div at bounding box center [1103, 315] width 34 height 34
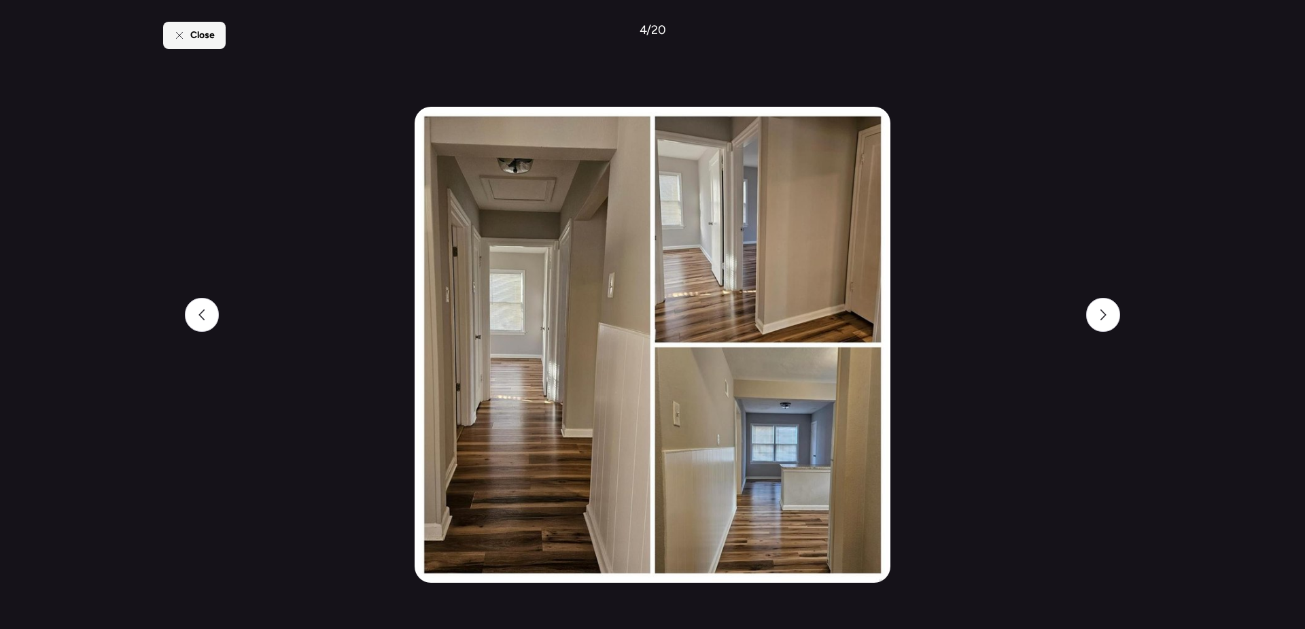
click at [192, 29] on span "Close" at bounding box center [202, 36] width 24 height 14
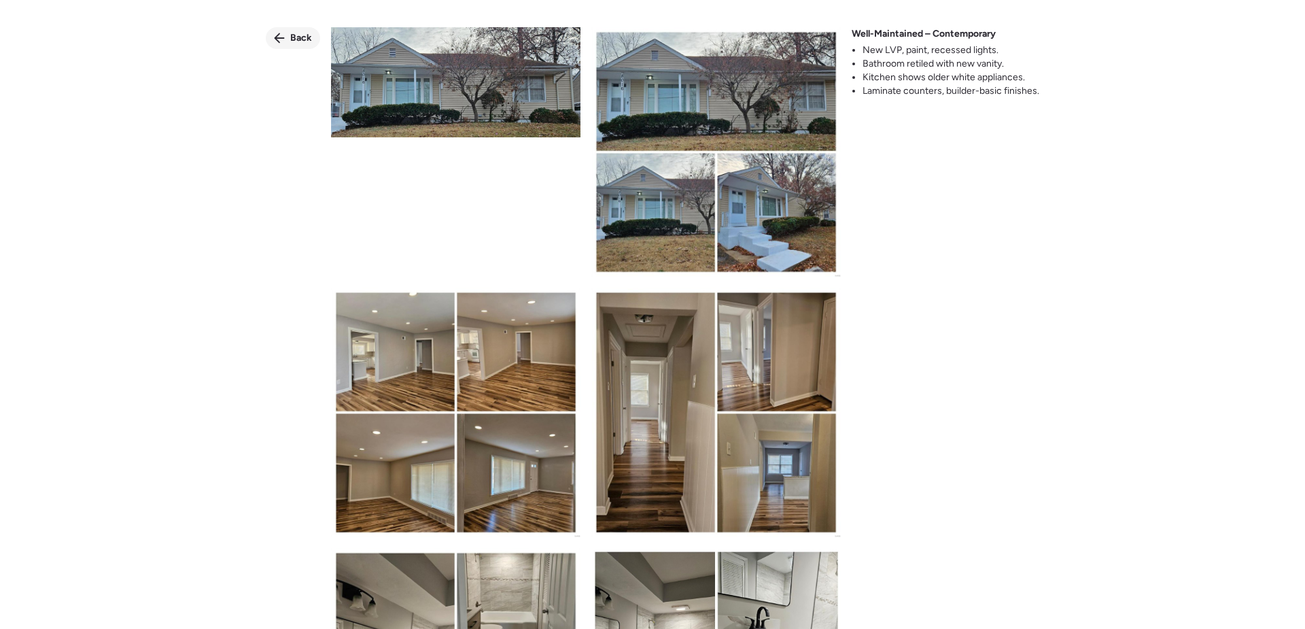
click at [300, 35] on span "Back" at bounding box center [301, 38] width 22 height 14
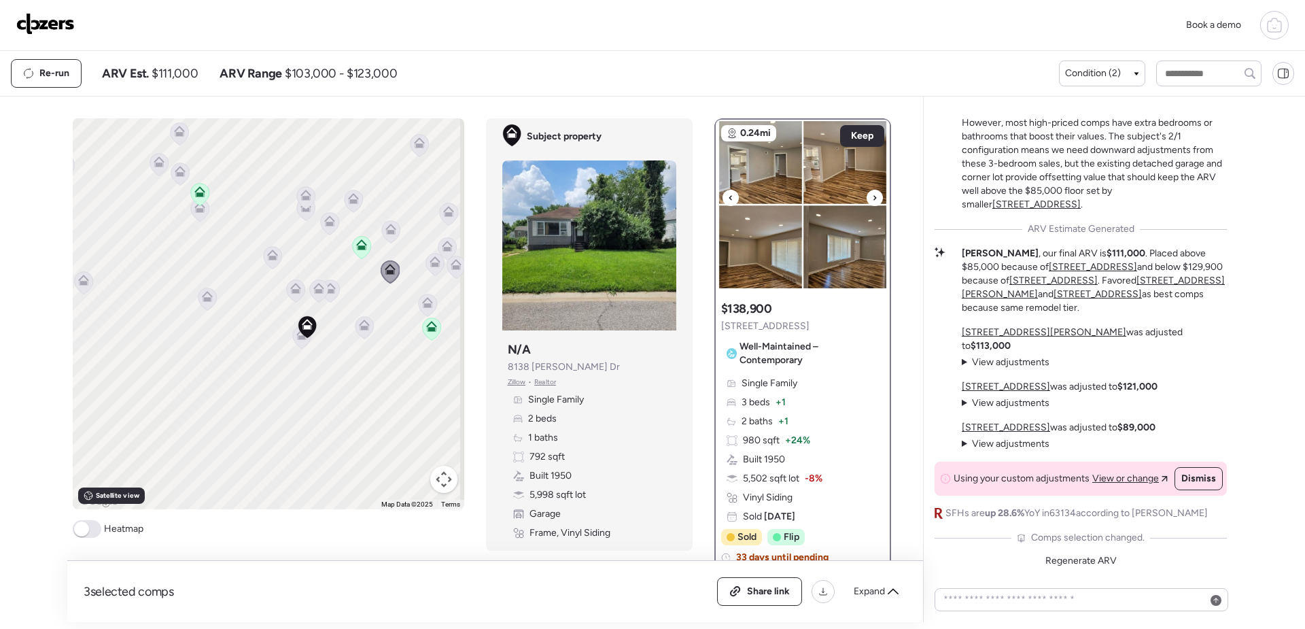
click at [794, 228] on img at bounding box center [803, 205] width 174 height 170
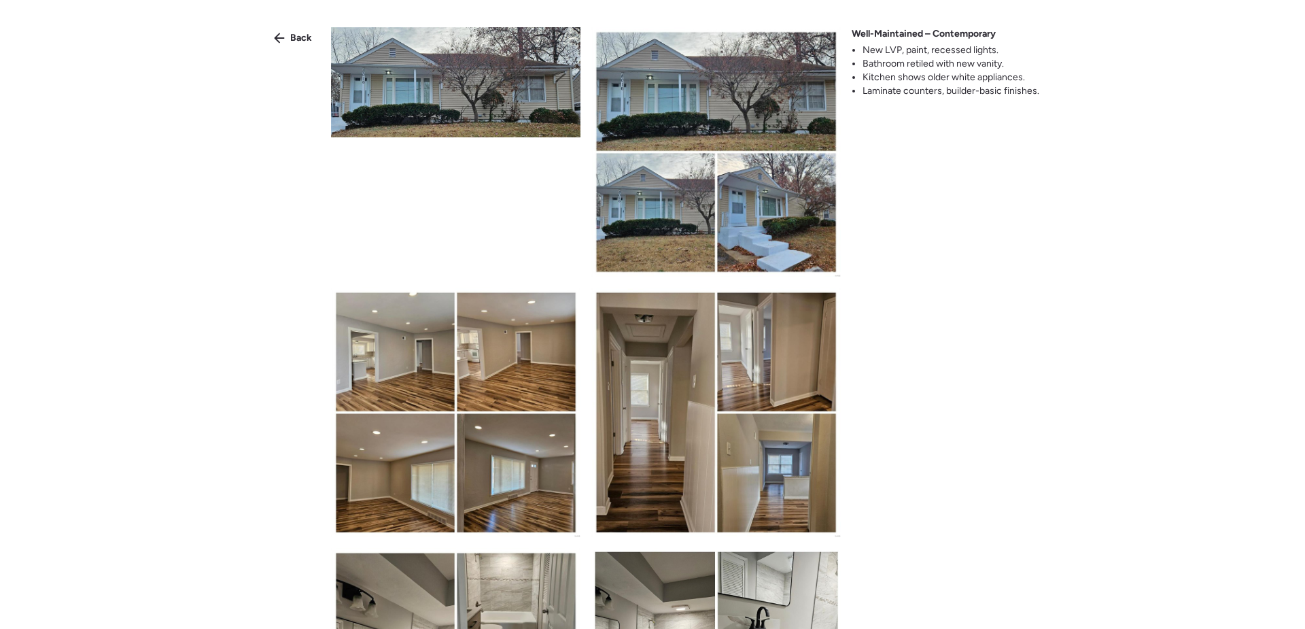
click at [356, 89] on img at bounding box center [455, 82] width 249 height 110
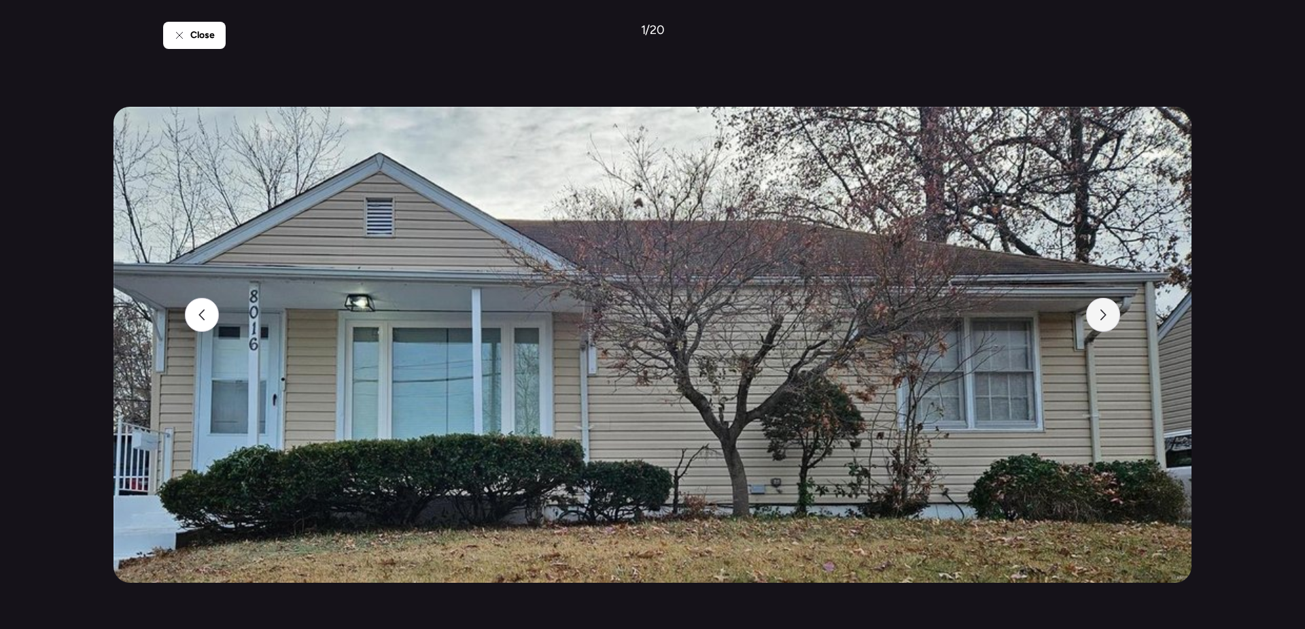
click at [1105, 315] on icon at bounding box center [1103, 314] width 6 height 11
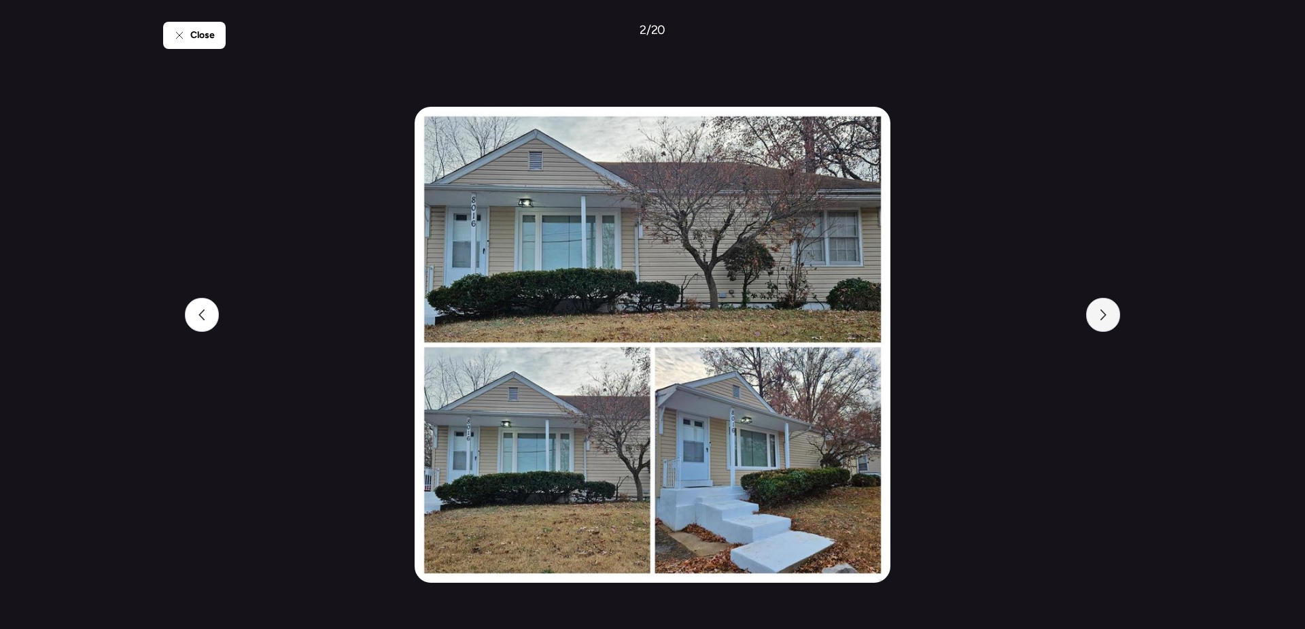
click at [1105, 315] on icon at bounding box center [1103, 314] width 6 height 11
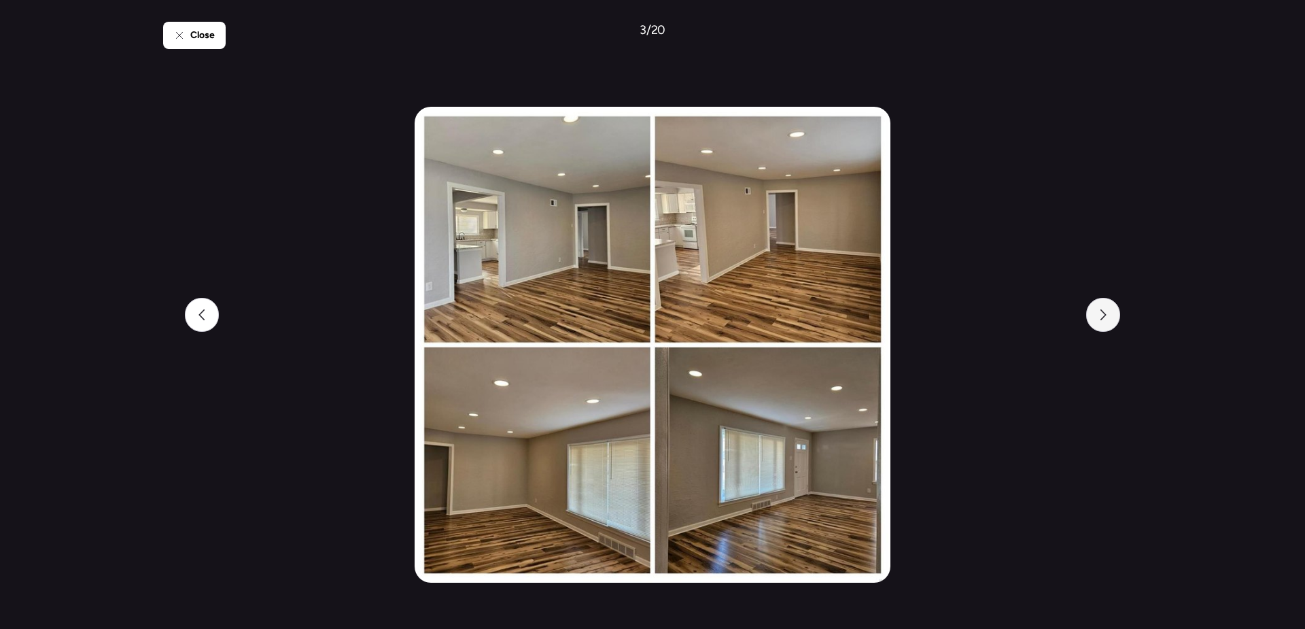
click at [1105, 315] on icon at bounding box center [1103, 314] width 6 height 11
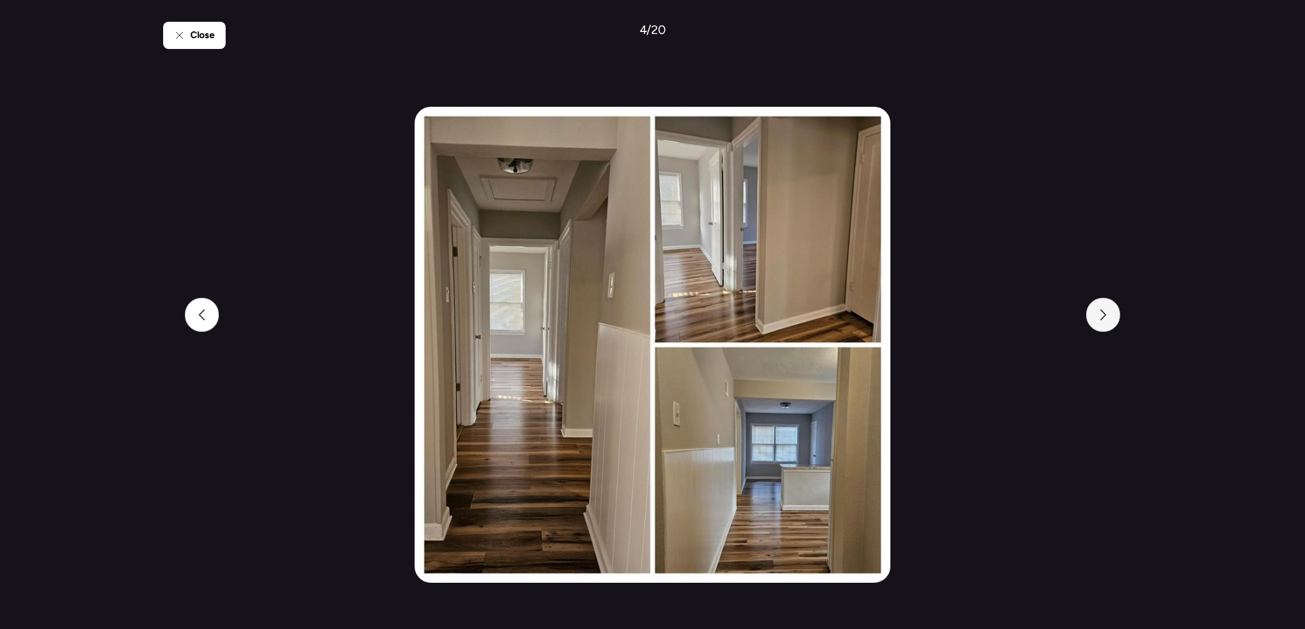
click at [1105, 315] on icon at bounding box center [1103, 314] width 6 height 11
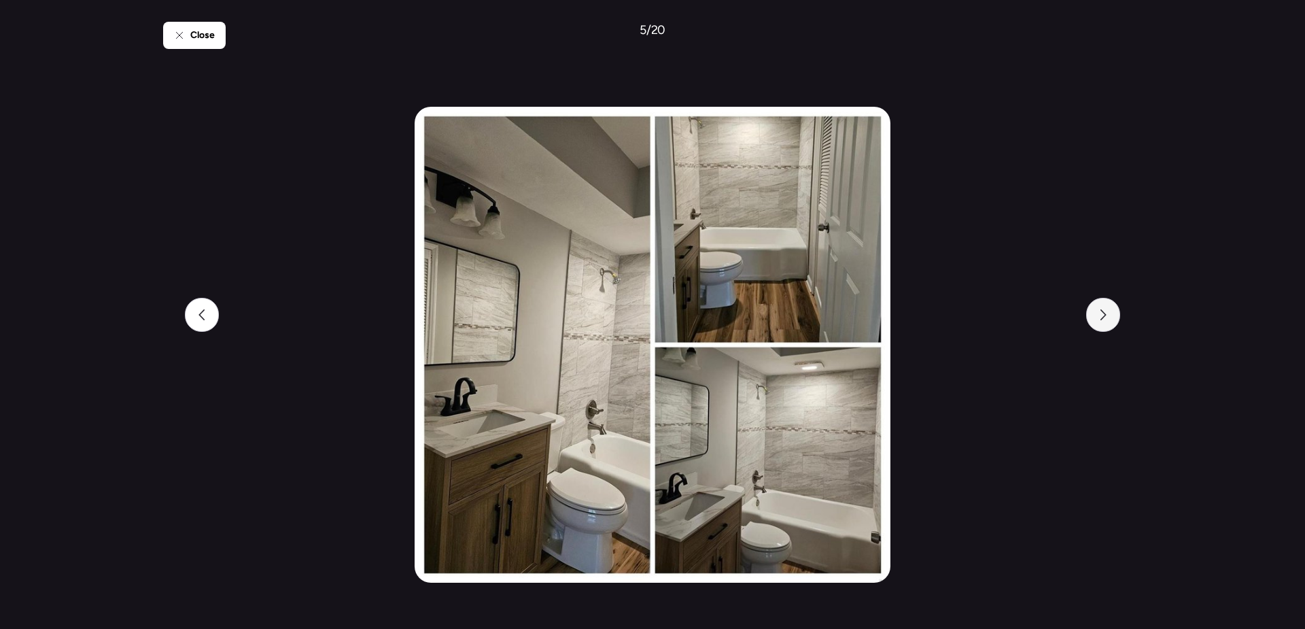
click at [1105, 315] on icon at bounding box center [1103, 314] width 6 height 11
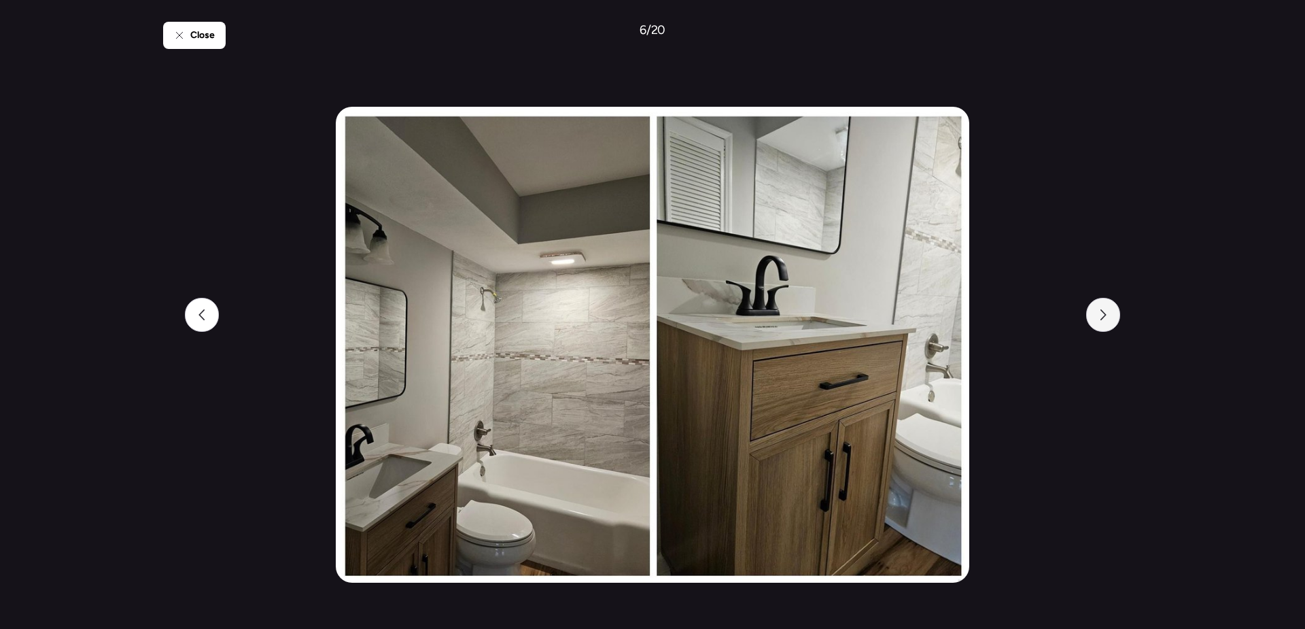
click at [1105, 315] on icon at bounding box center [1103, 314] width 6 height 11
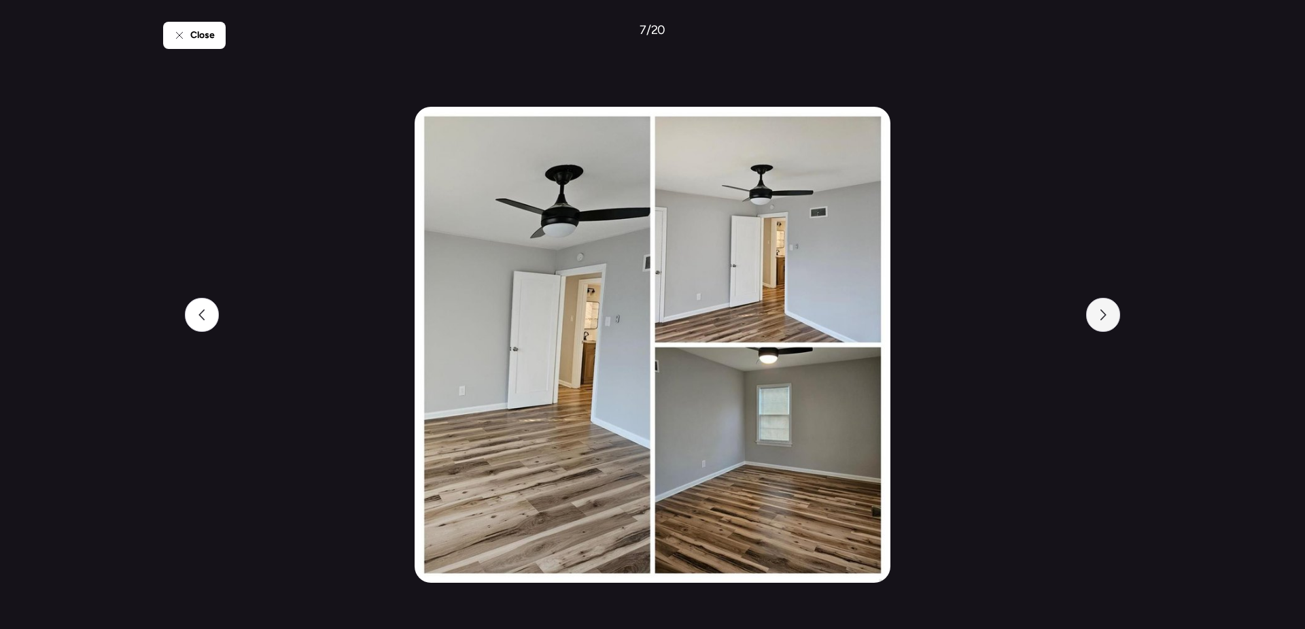
click at [1105, 315] on icon at bounding box center [1103, 314] width 6 height 11
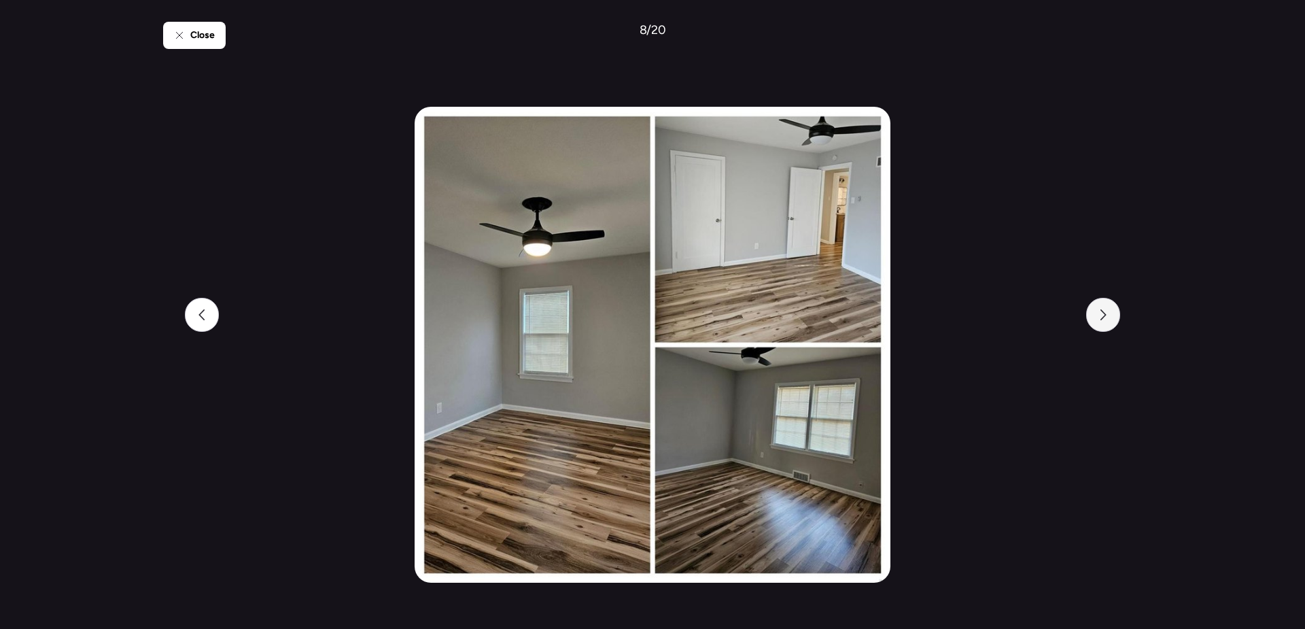
click at [1105, 315] on icon at bounding box center [1103, 314] width 6 height 11
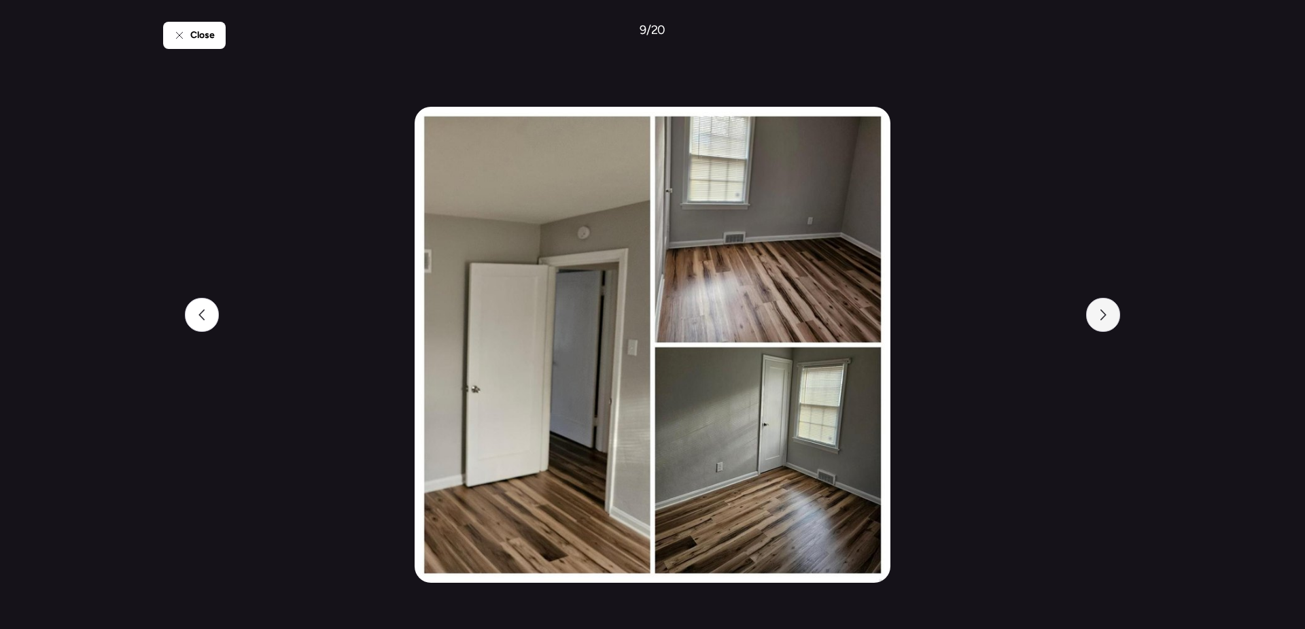
click at [1105, 315] on icon at bounding box center [1103, 314] width 6 height 11
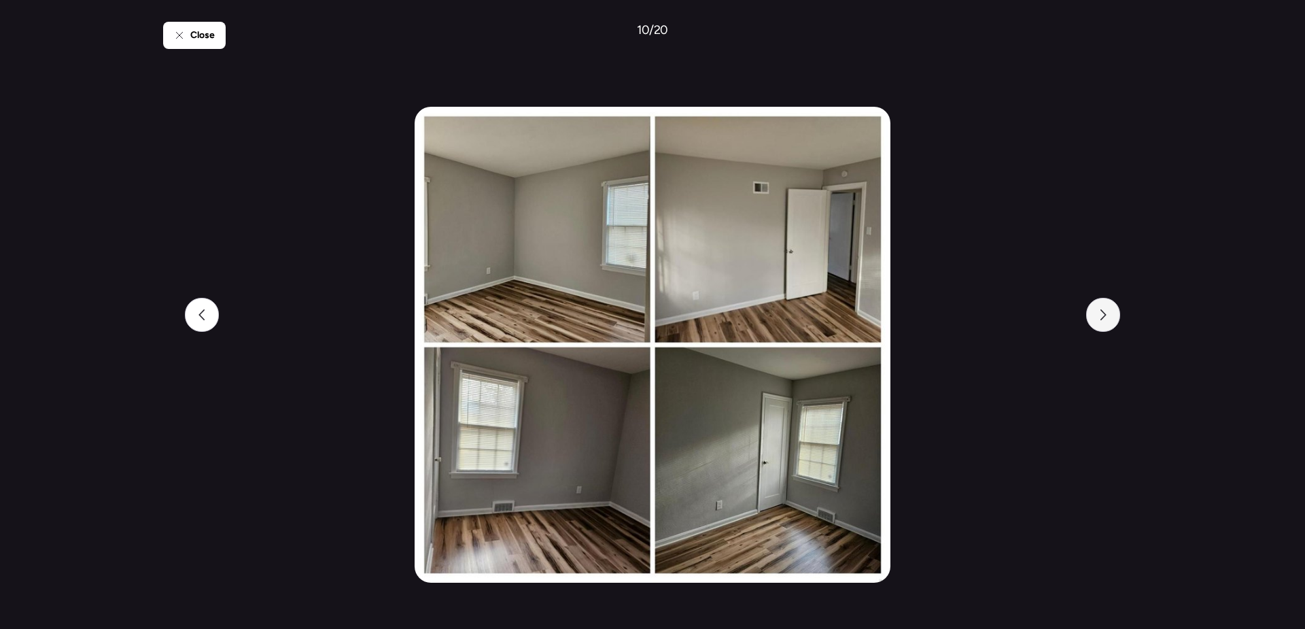
click at [1105, 315] on icon at bounding box center [1103, 314] width 6 height 11
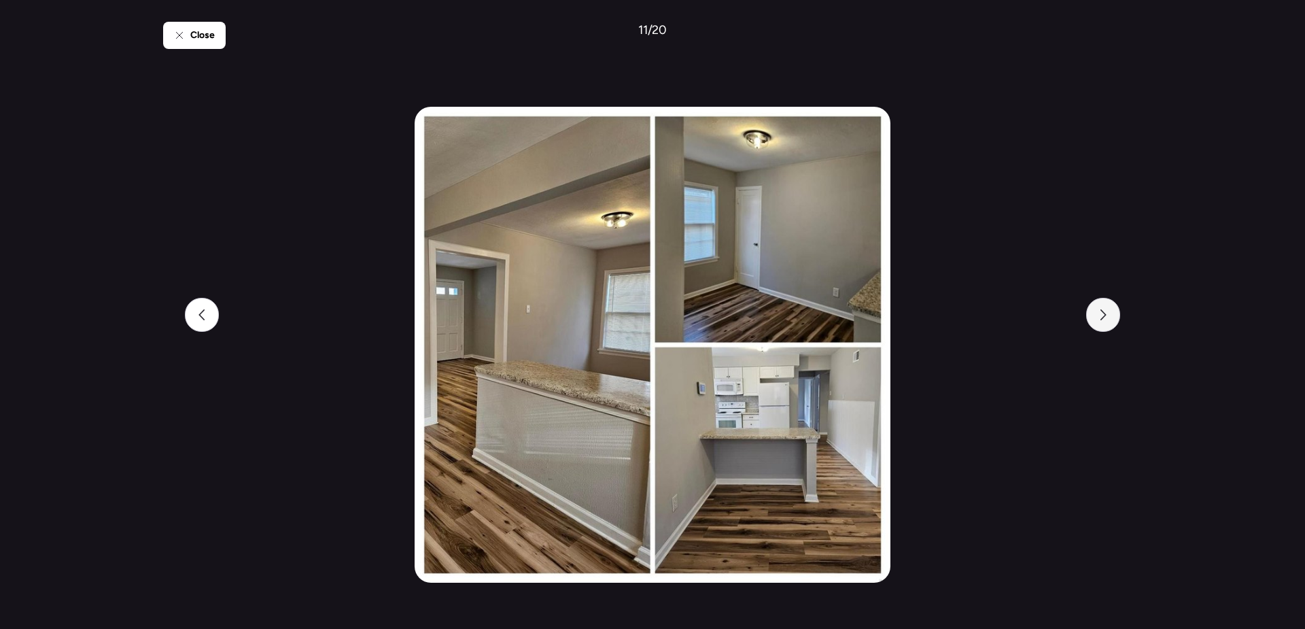
click at [1105, 315] on icon at bounding box center [1103, 314] width 6 height 11
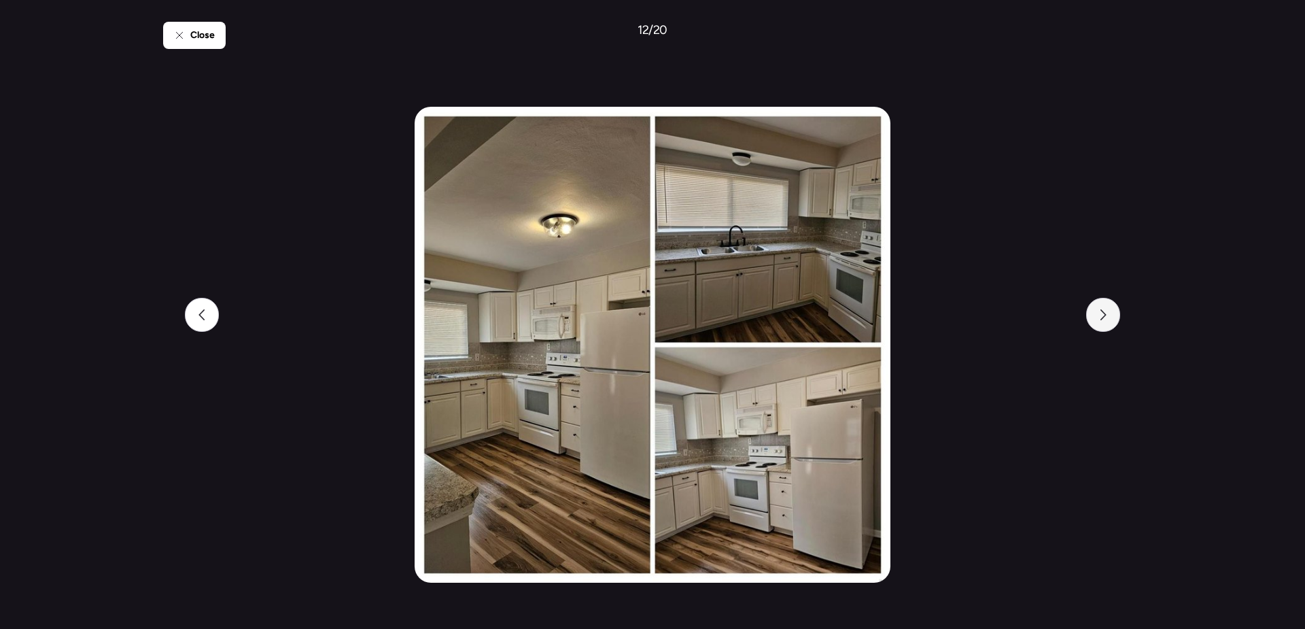
click at [1105, 315] on icon at bounding box center [1103, 314] width 6 height 11
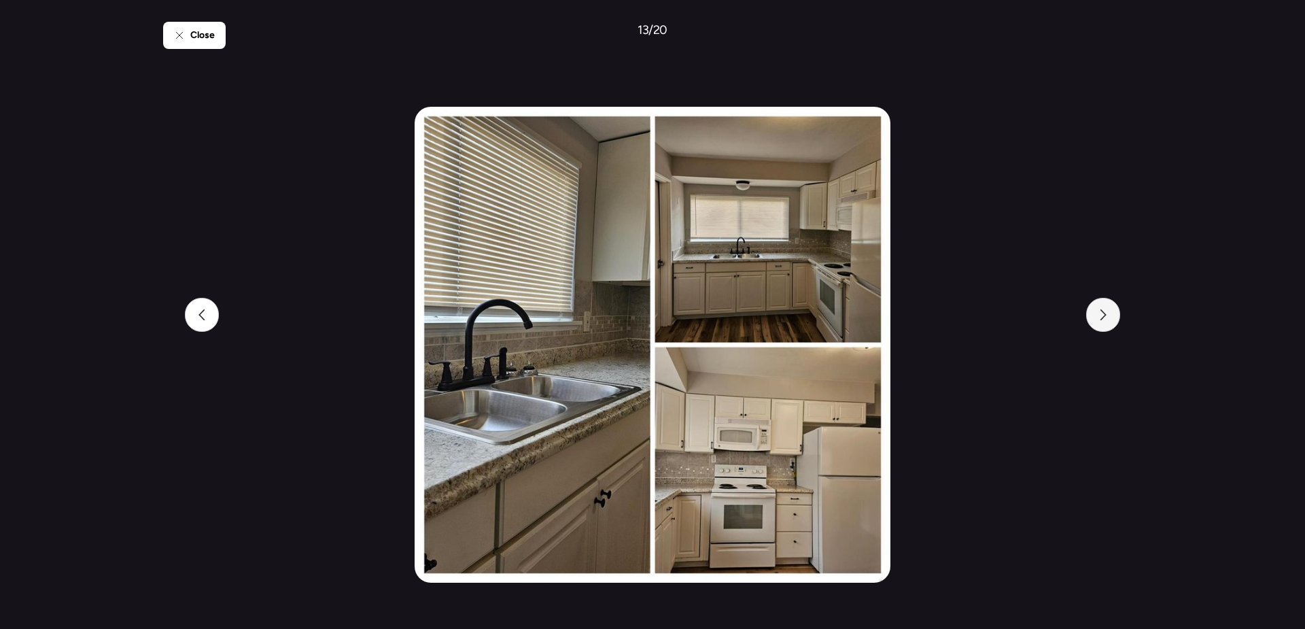
click at [1105, 315] on icon at bounding box center [1103, 314] width 6 height 11
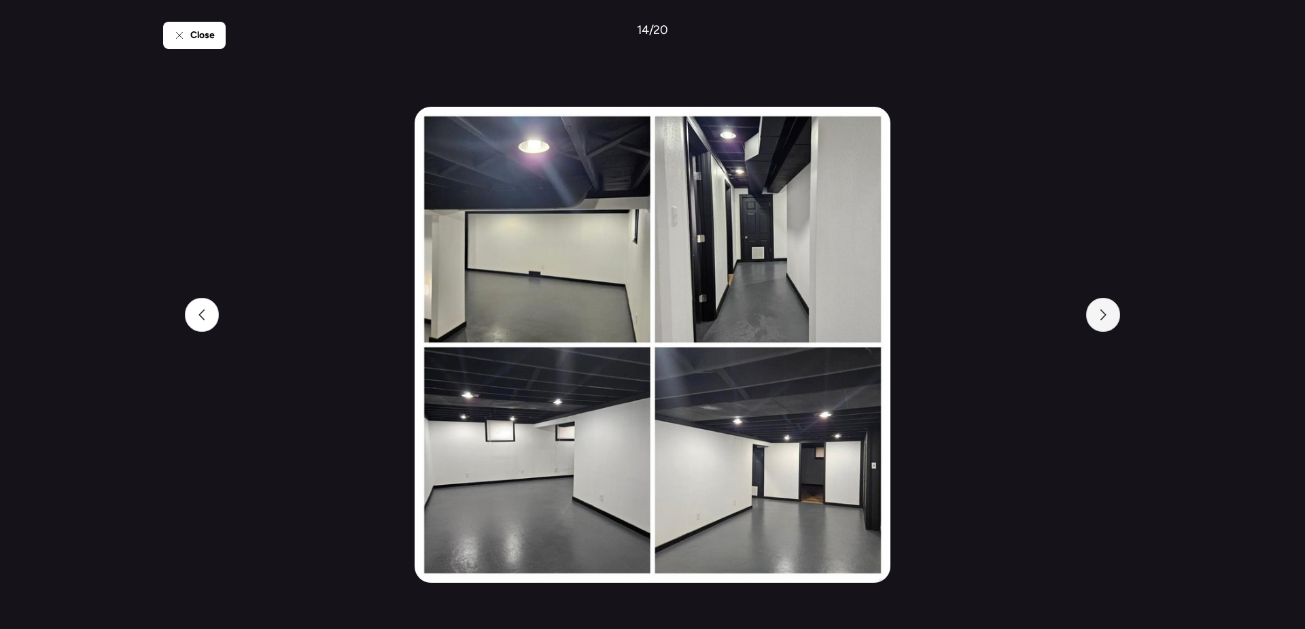
click at [1105, 315] on icon at bounding box center [1103, 314] width 6 height 11
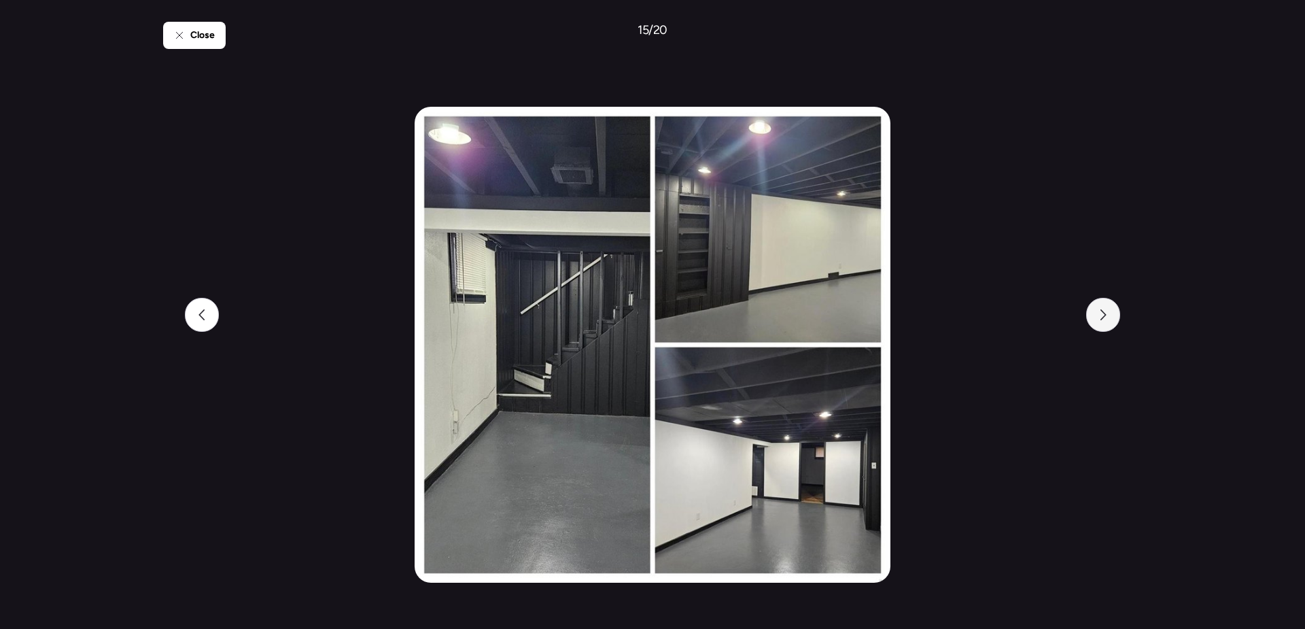
click at [1105, 315] on icon at bounding box center [1103, 314] width 6 height 11
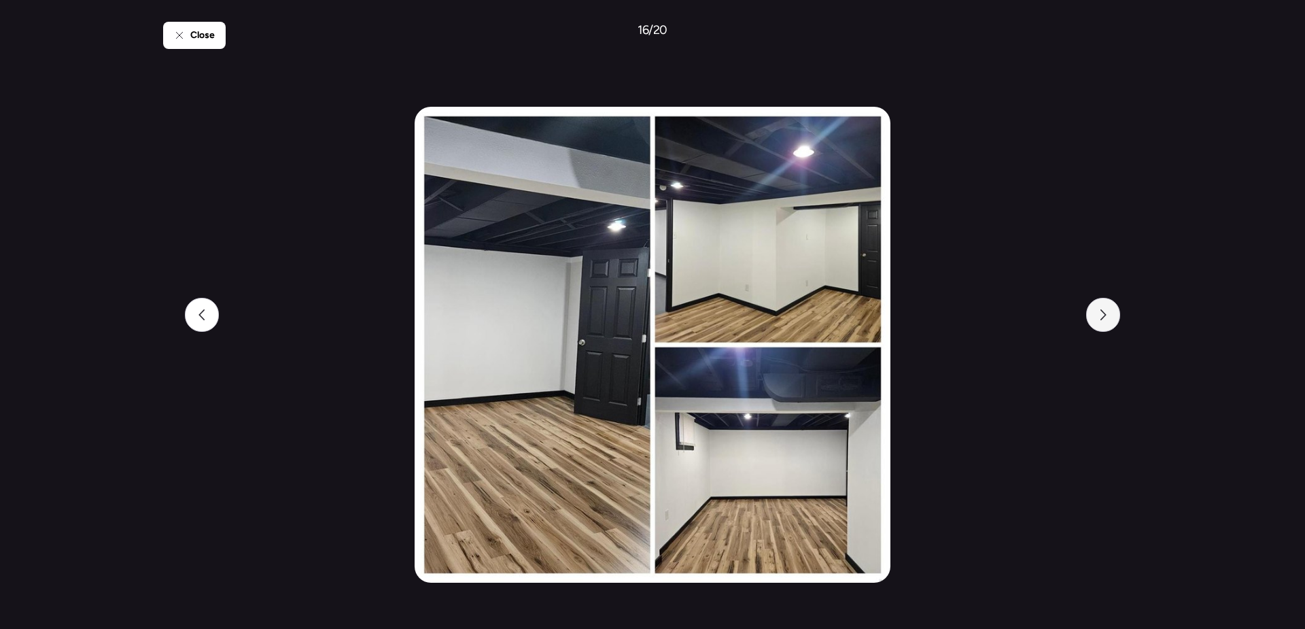
click at [1105, 315] on icon at bounding box center [1103, 314] width 6 height 11
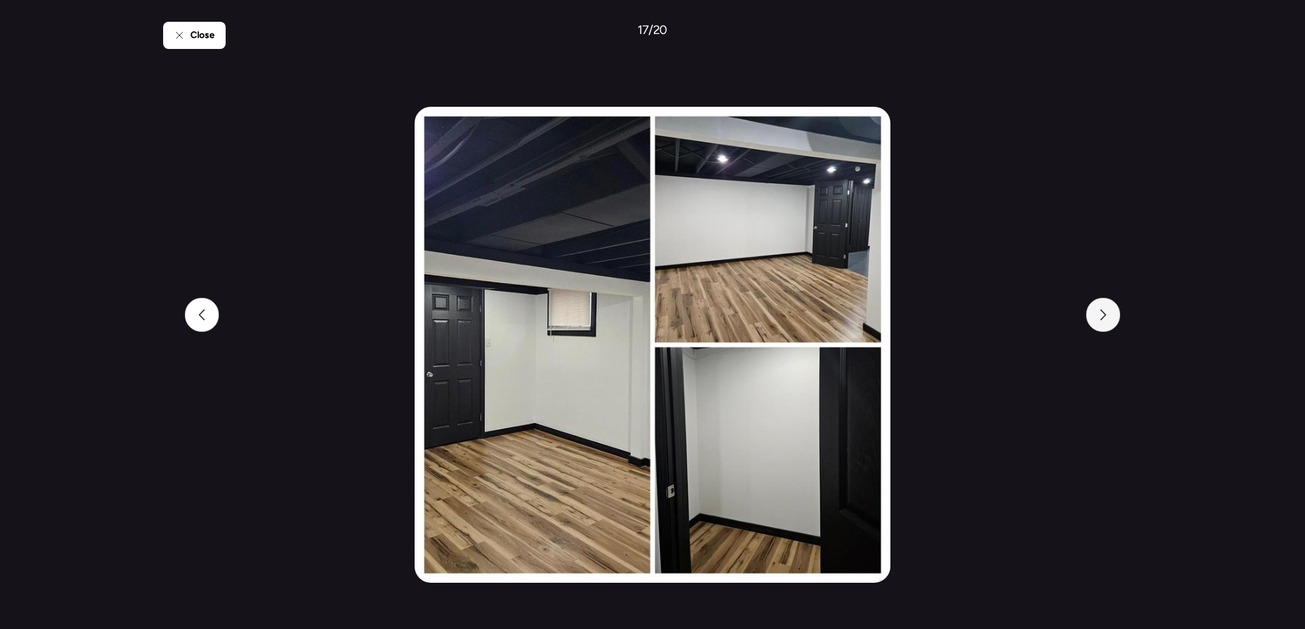
click at [1105, 315] on icon at bounding box center [1103, 314] width 6 height 11
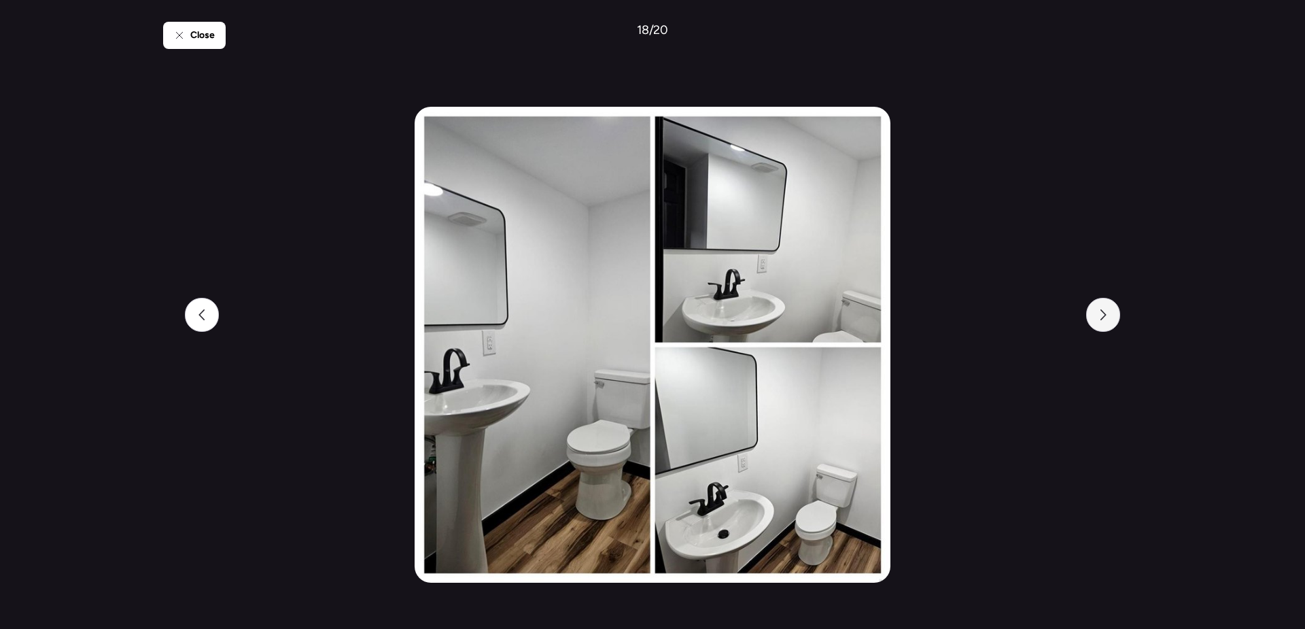
click at [1105, 315] on icon at bounding box center [1103, 314] width 6 height 11
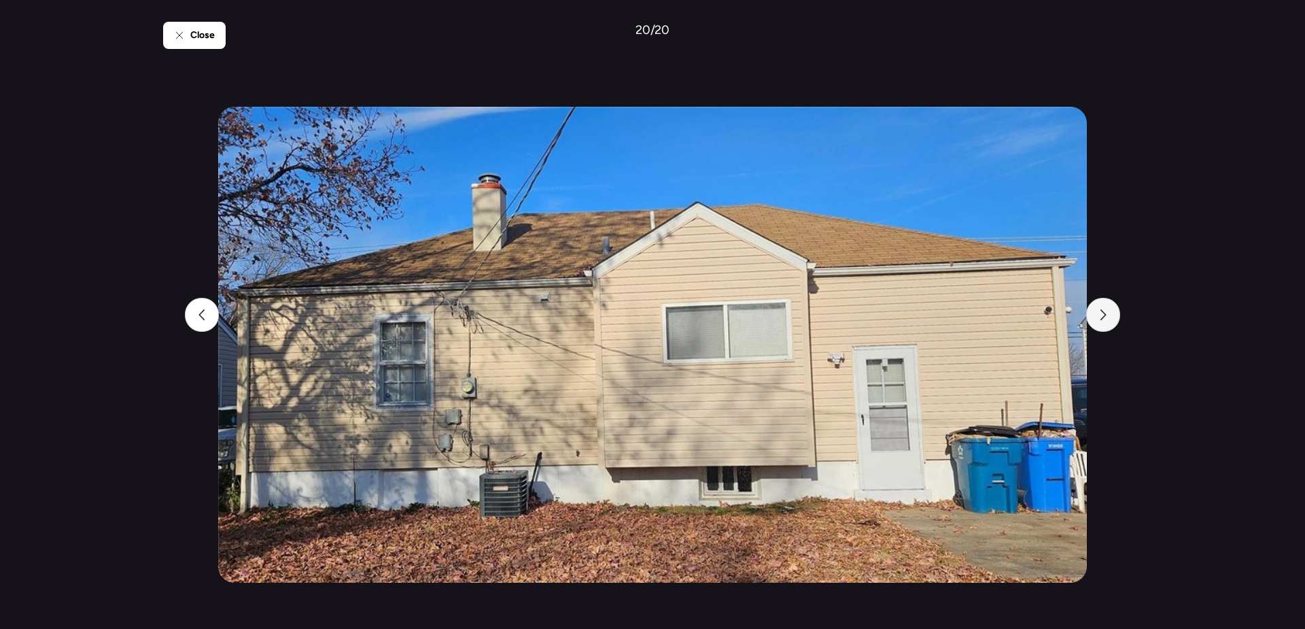
click at [1105, 315] on icon at bounding box center [1103, 314] width 6 height 11
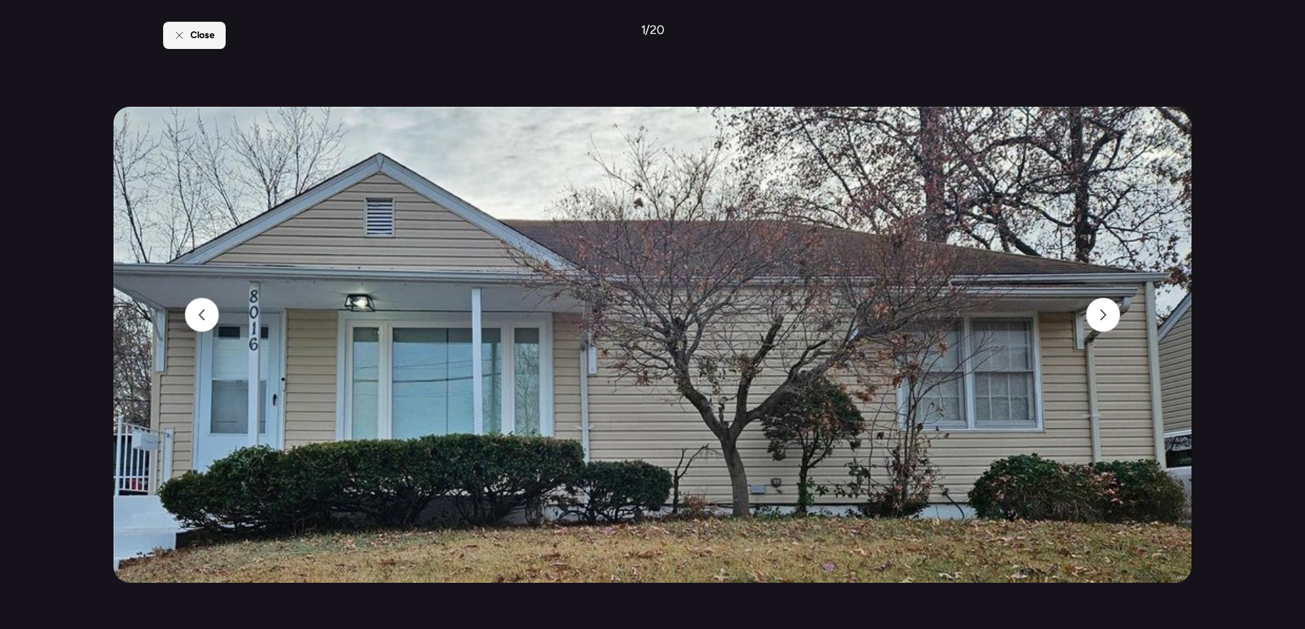
click at [186, 38] on div "Close" at bounding box center [194, 35] width 63 height 27
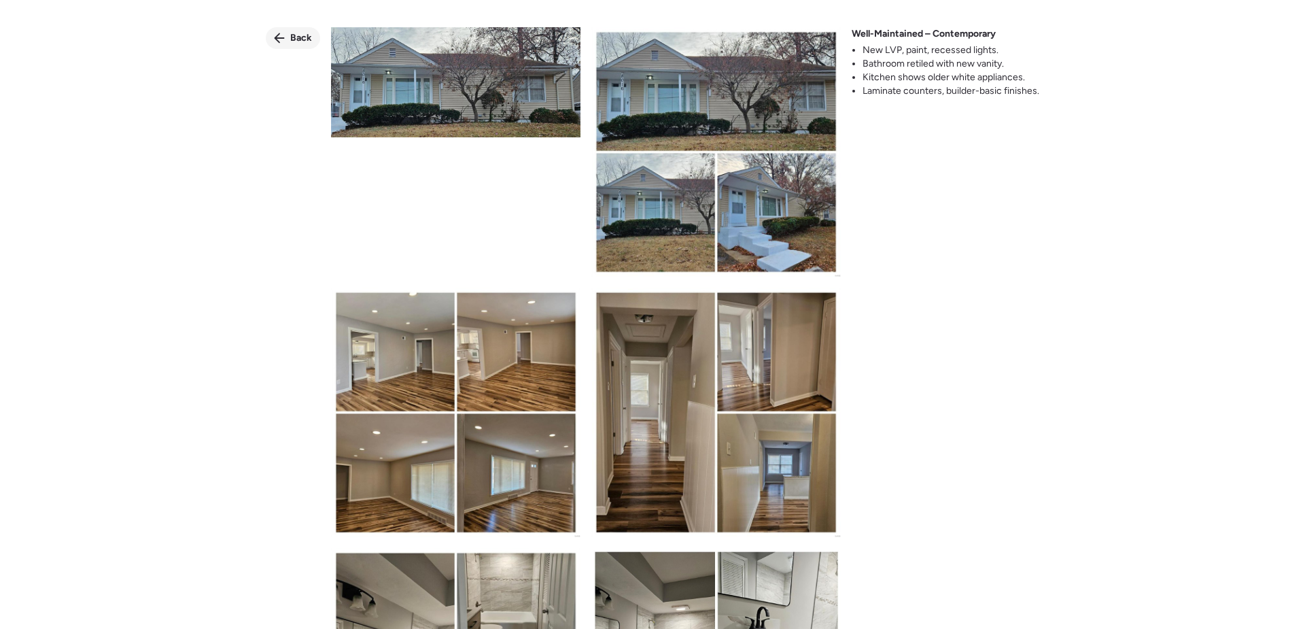
click at [281, 37] on icon at bounding box center [280, 38] width 10 height 10
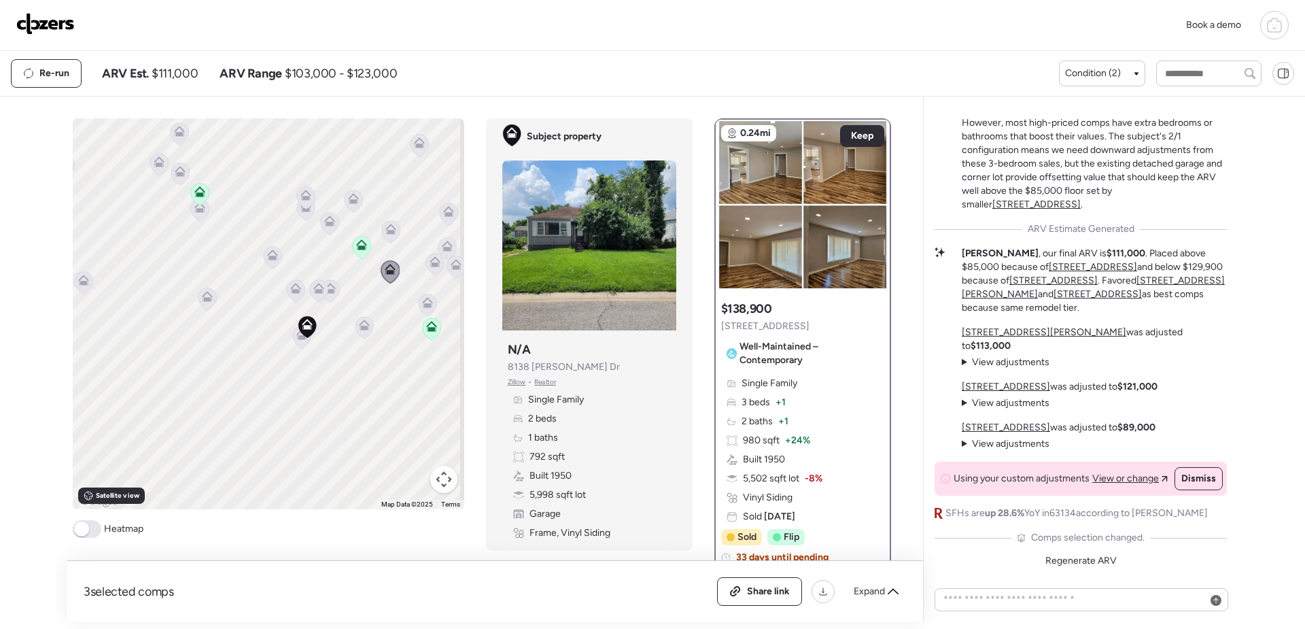
click at [330, 291] on icon at bounding box center [330, 288] width 11 height 11
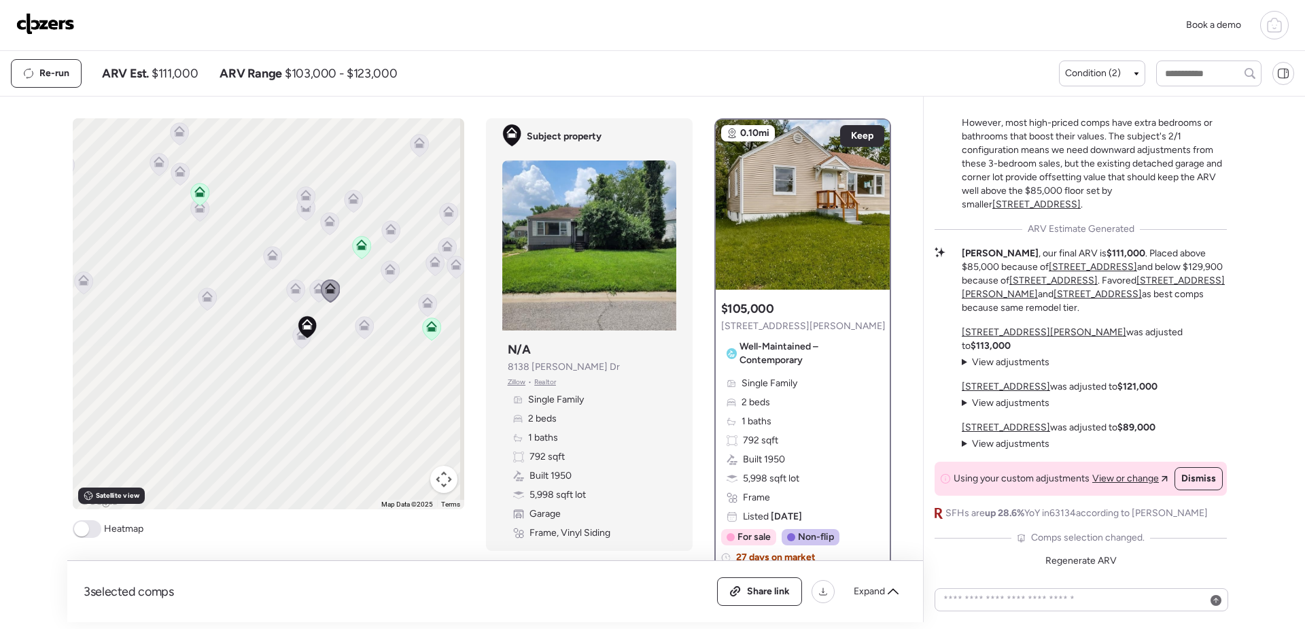
click at [314, 292] on icon at bounding box center [318, 291] width 9 height 4
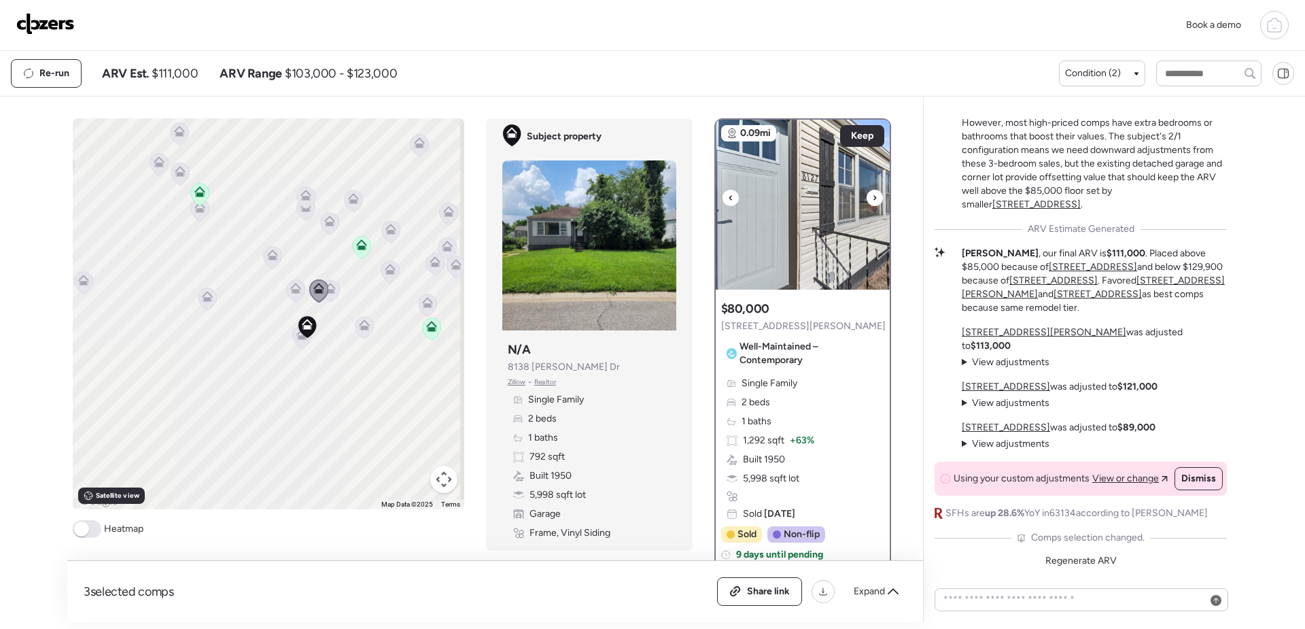
click at [872, 198] on icon at bounding box center [874, 198] width 5 height 16
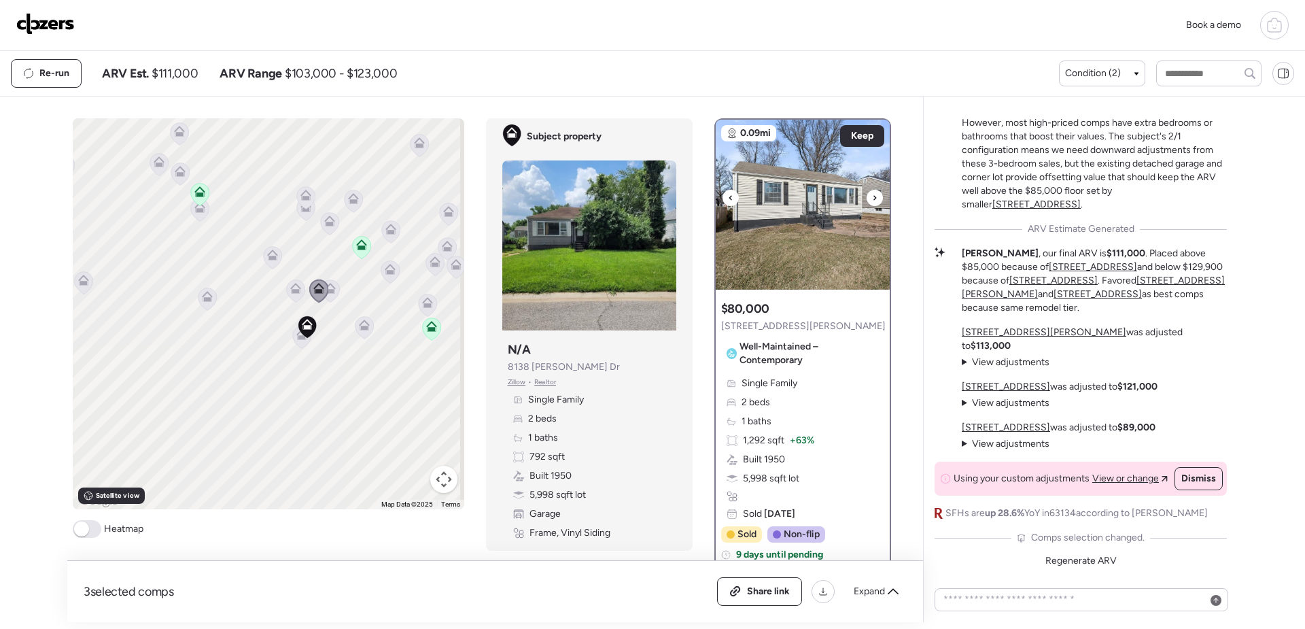
click at [872, 198] on icon at bounding box center [874, 198] width 5 height 16
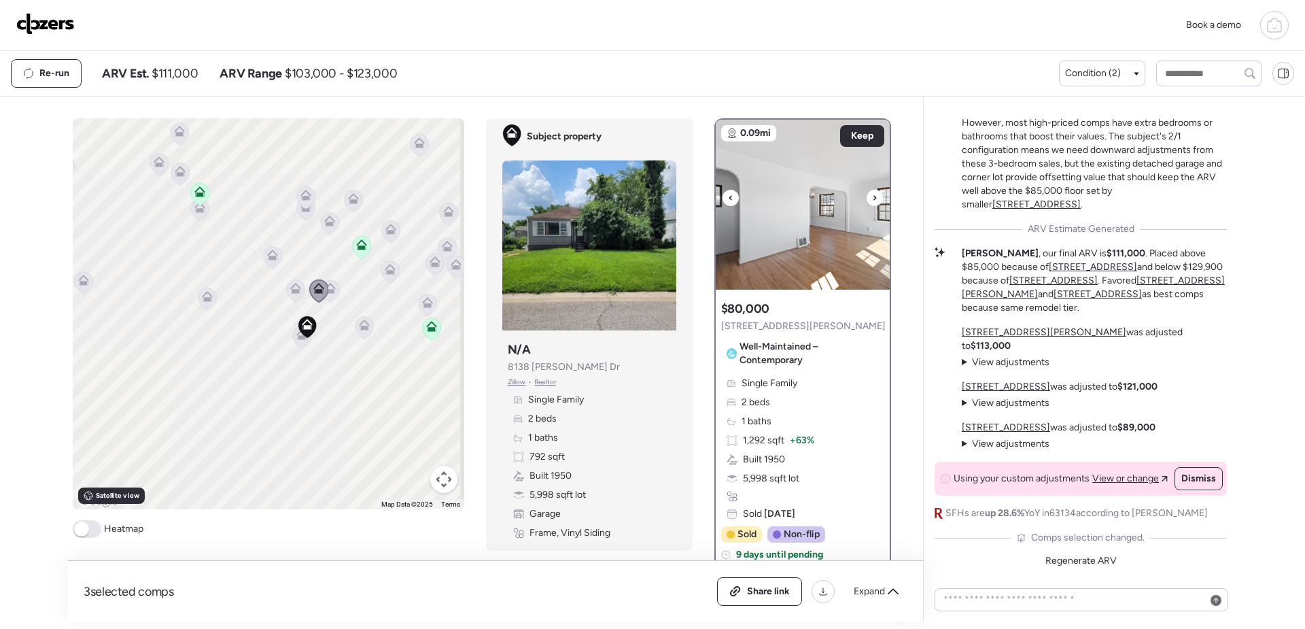
click at [872, 198] on icon at bounding box center [874, 198] width 5 height 16
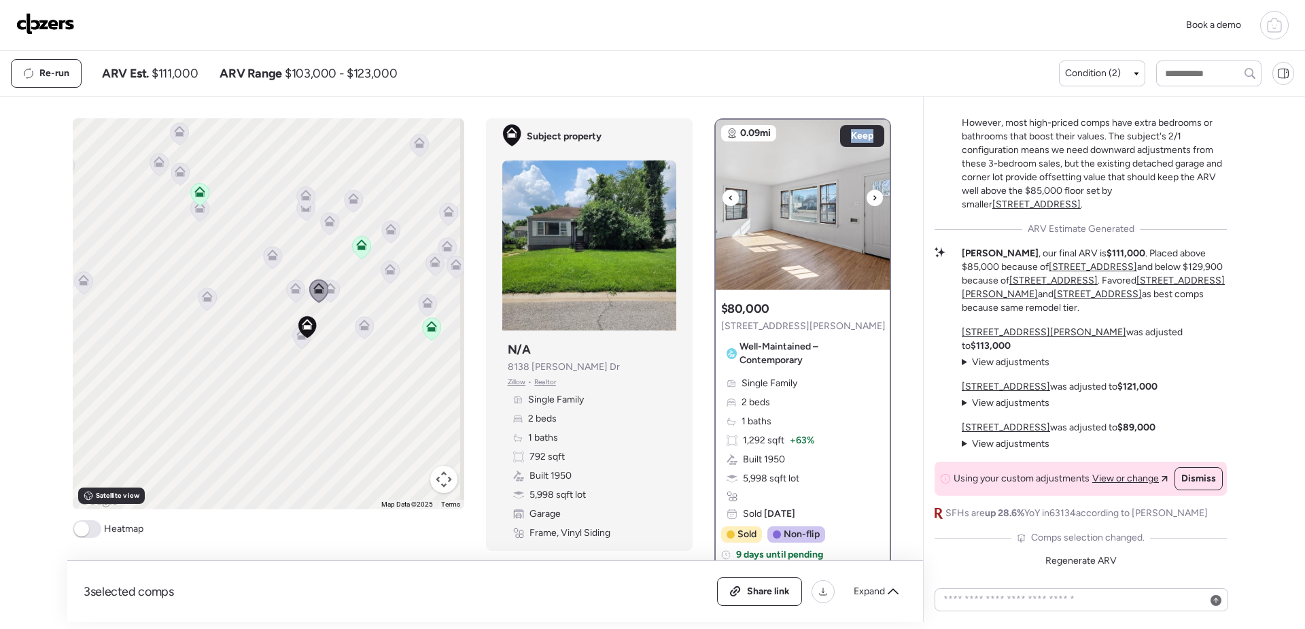
click at [872, 198] on icon at bounding box center [874, 198] width 5 height 16
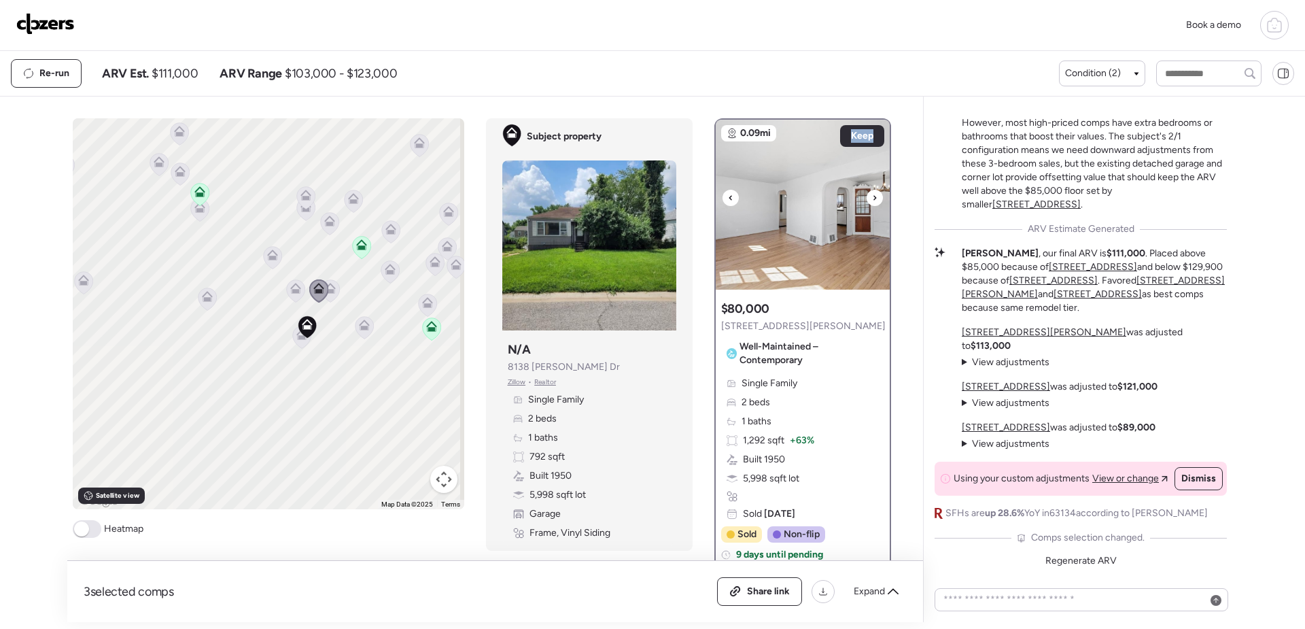
click at [830, 214] on img at bounding box center [803, 205] width 174 height 170
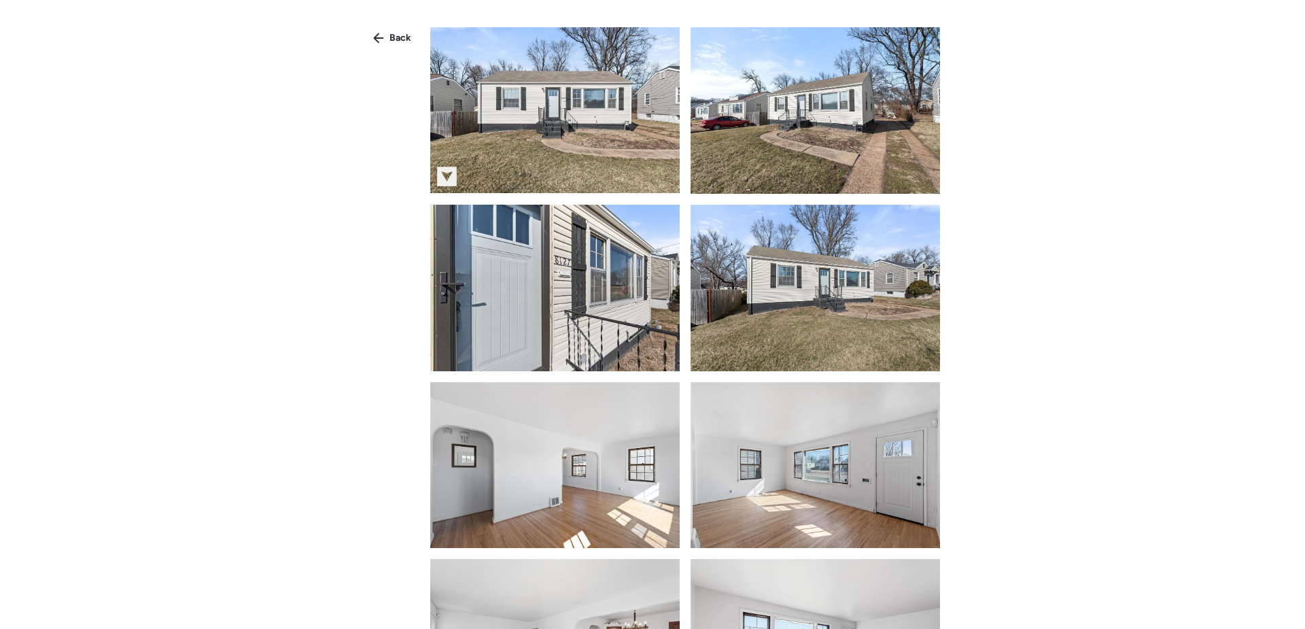
click at [514, 128] on img at bounding box center [554, 110] width 249 height 166
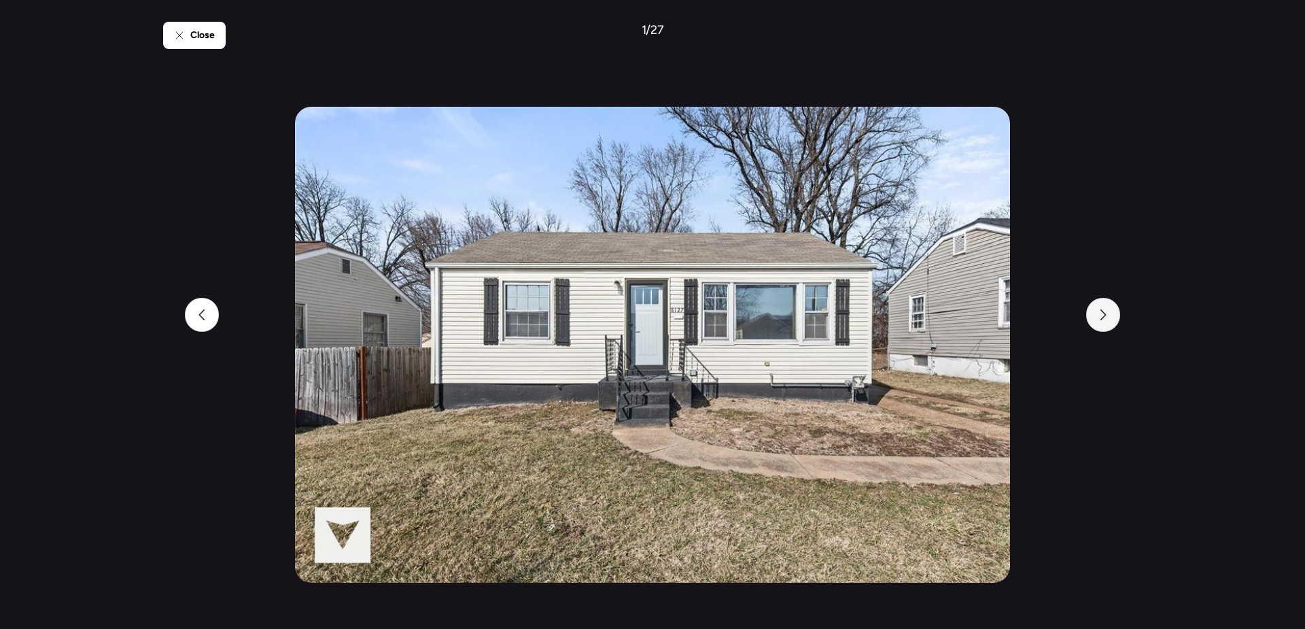
click at [1108, 323] on div at bounding box center [1103, 315] width 34 height 34
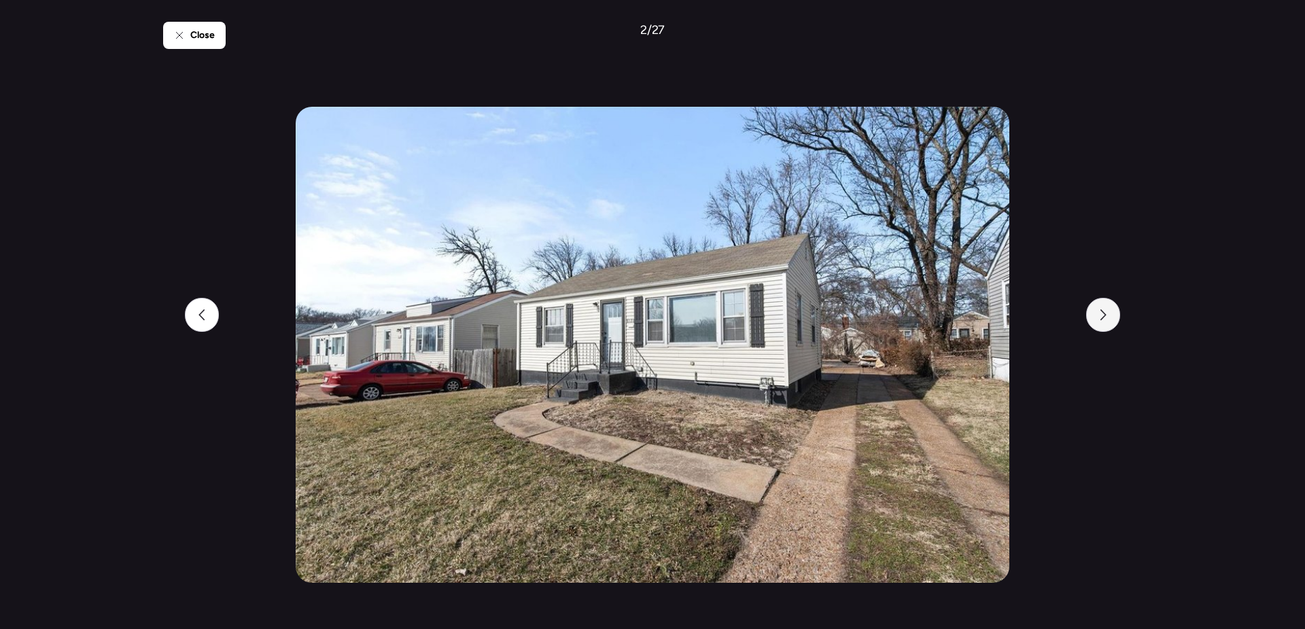
click at [1108, 323] on div at bounding box center [1103, 315] width 34 height 34
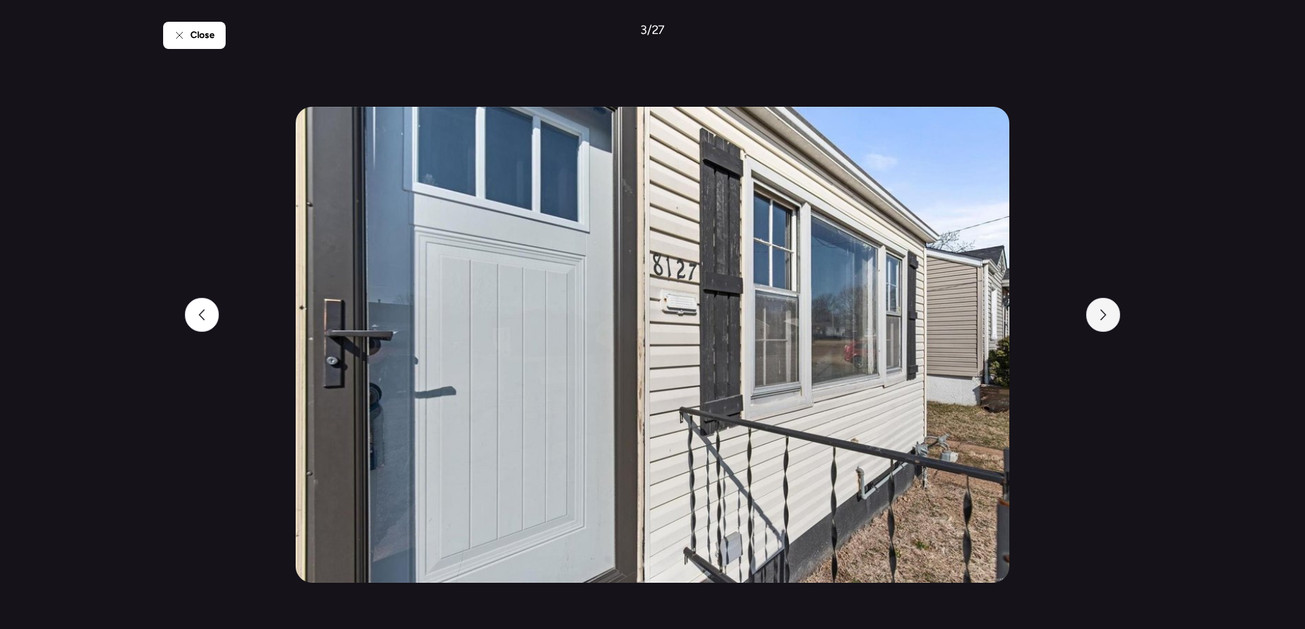
click at [1108, 323] on div at bounding box center [1103, 315] width 34 height 34
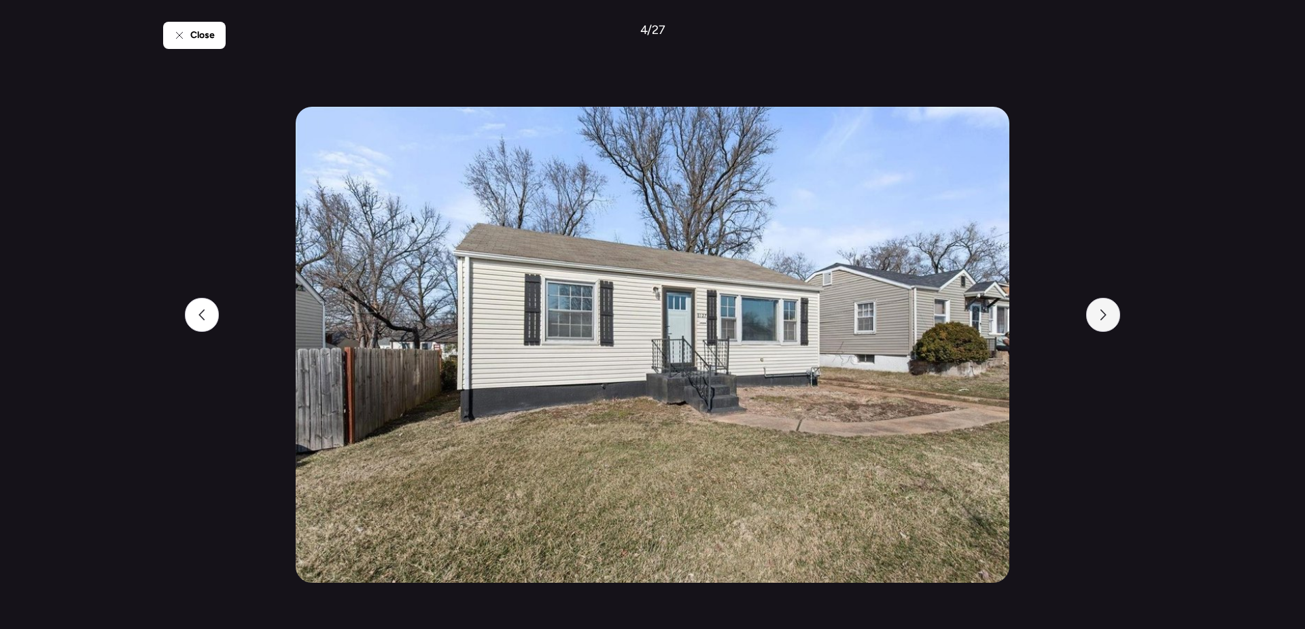
click at [1108, 323] on div at bounding box center [1103, 315] width 34 height 34
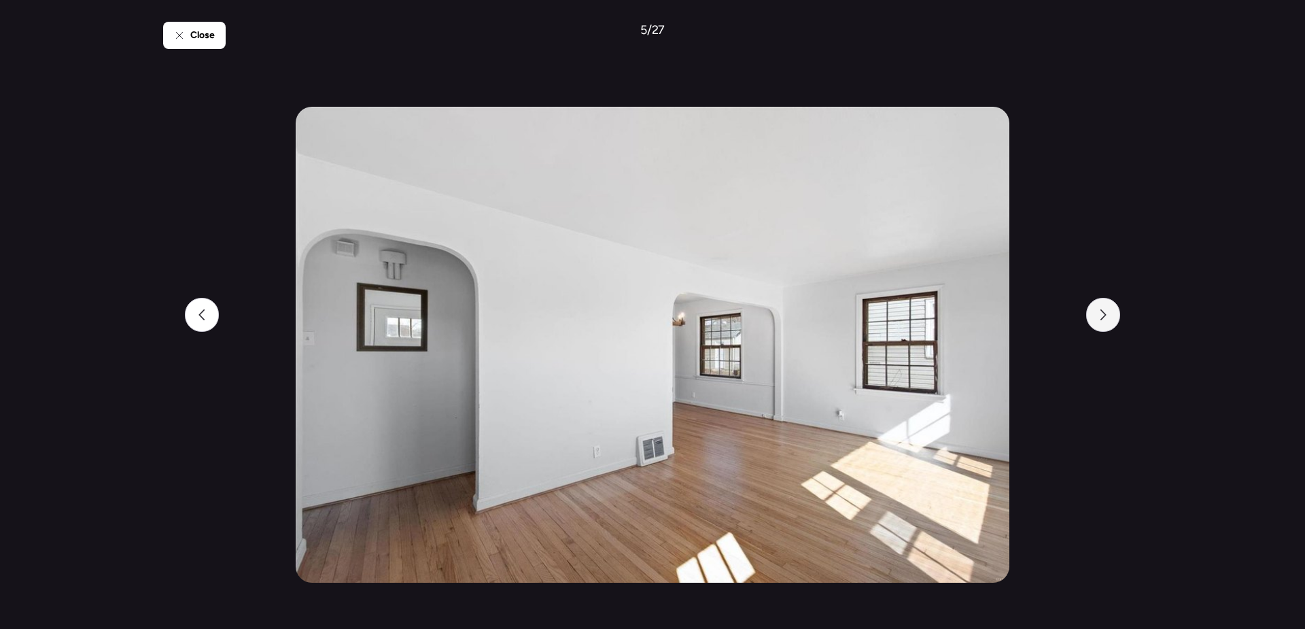
click at [1108, 323] on div at bounding box center [1103, 315] width 34 height 34
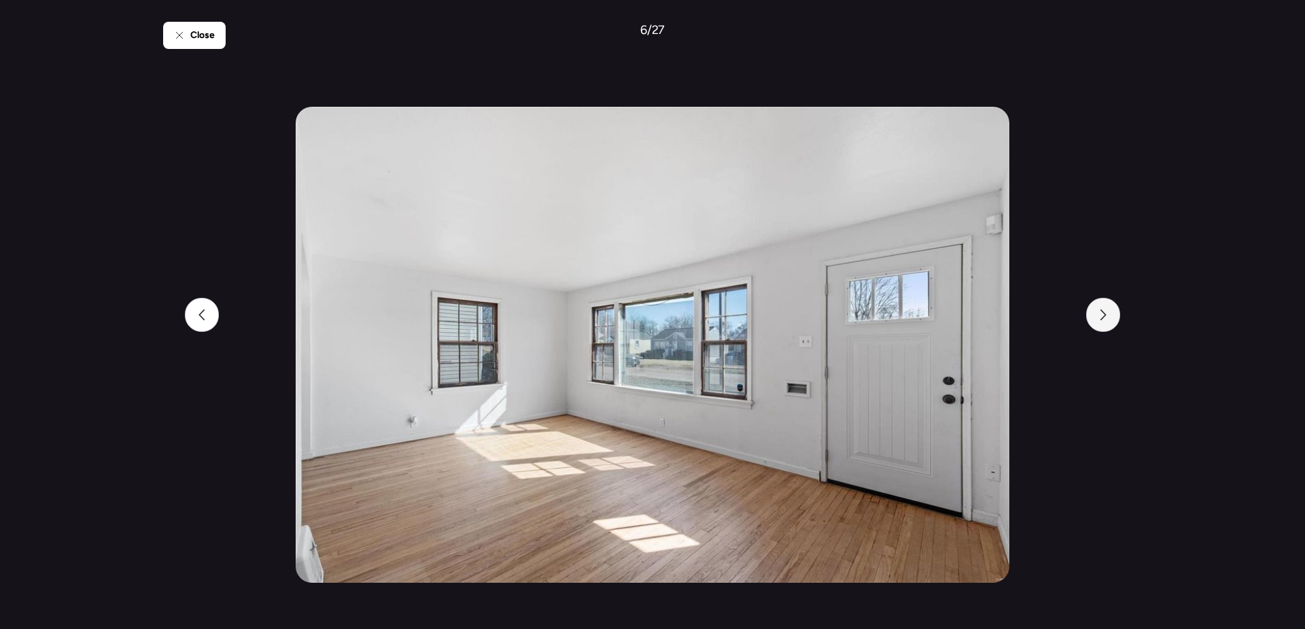
click at [1108, 323] on div at bounding box center [1103, 315] width 34 height 34
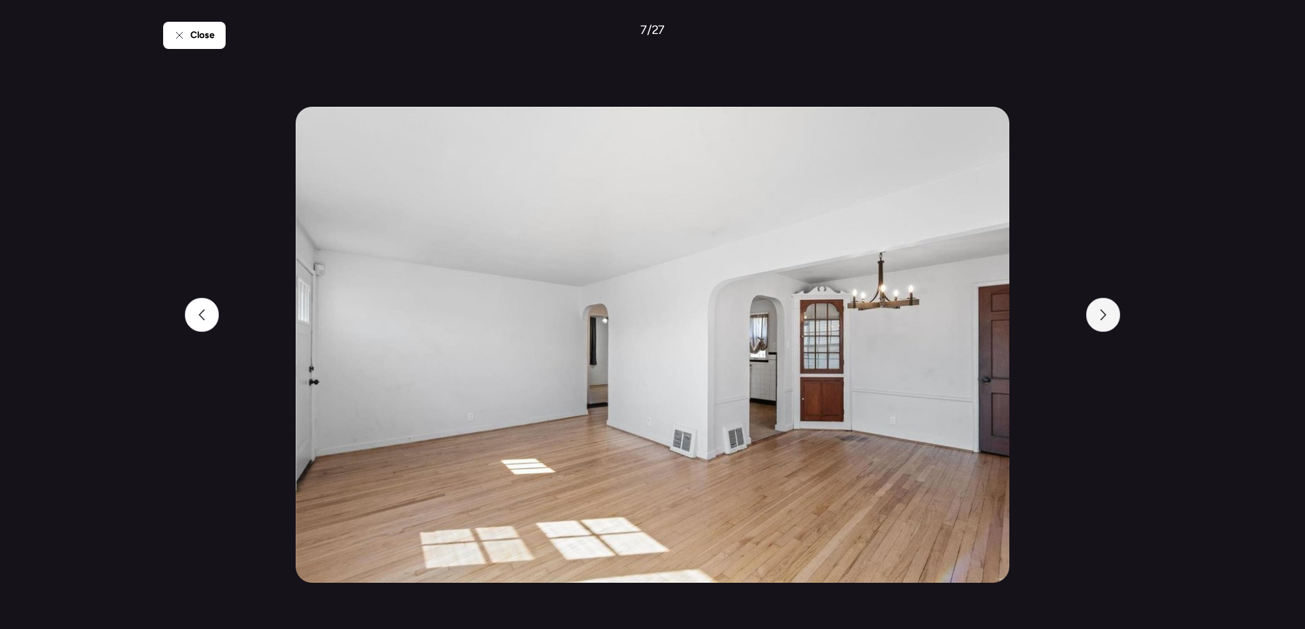
click at [1108, 323] on div at bounding box center [1103, 315] width 34 height 34
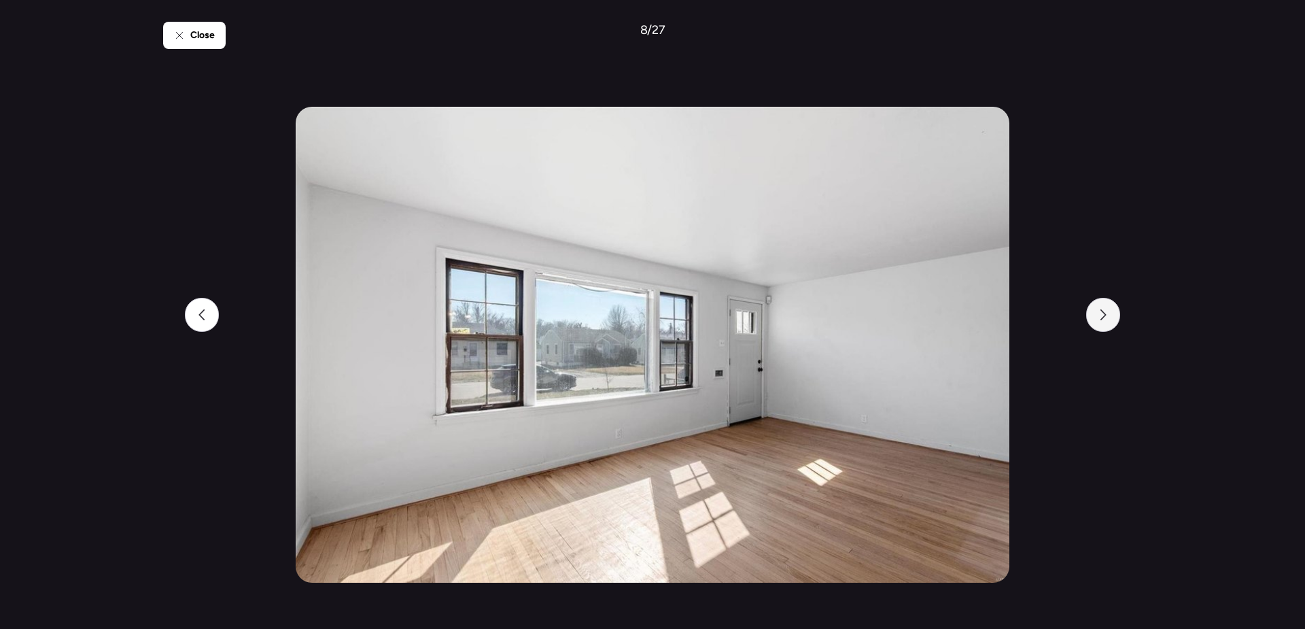
click at [1108, 323] on div at bounding box center [1103, 315] width 34 height 34
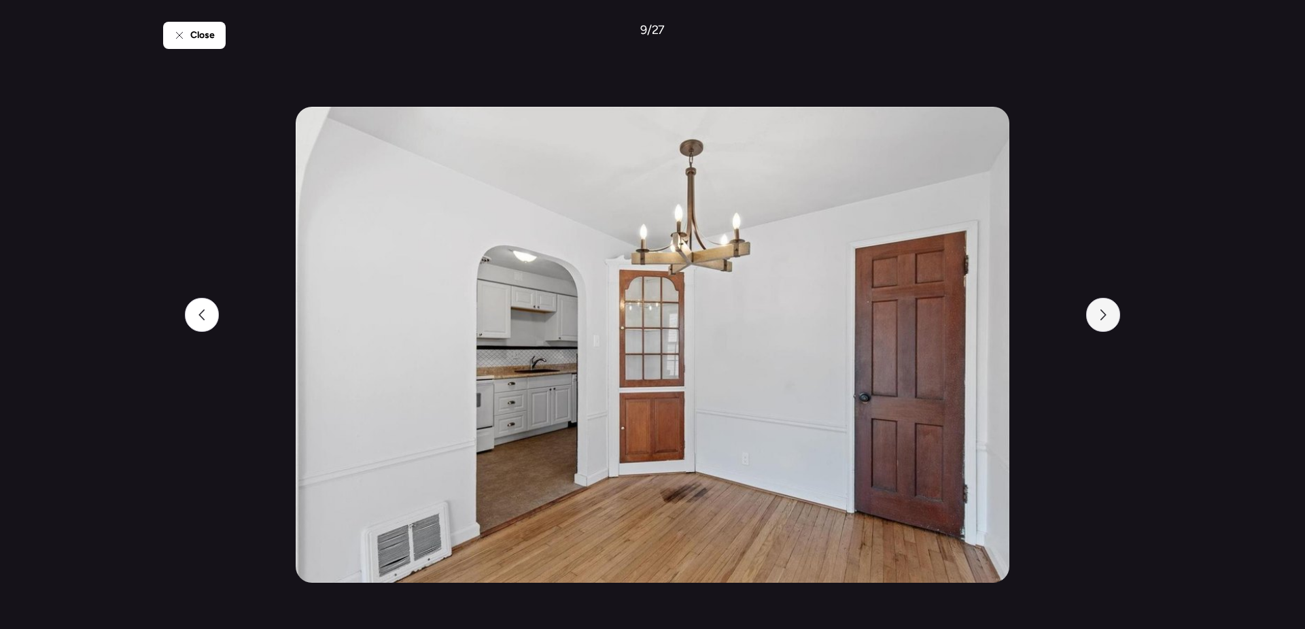
click at [1108, 323] on div at bounding box center [1103, 315] width 34 height 34
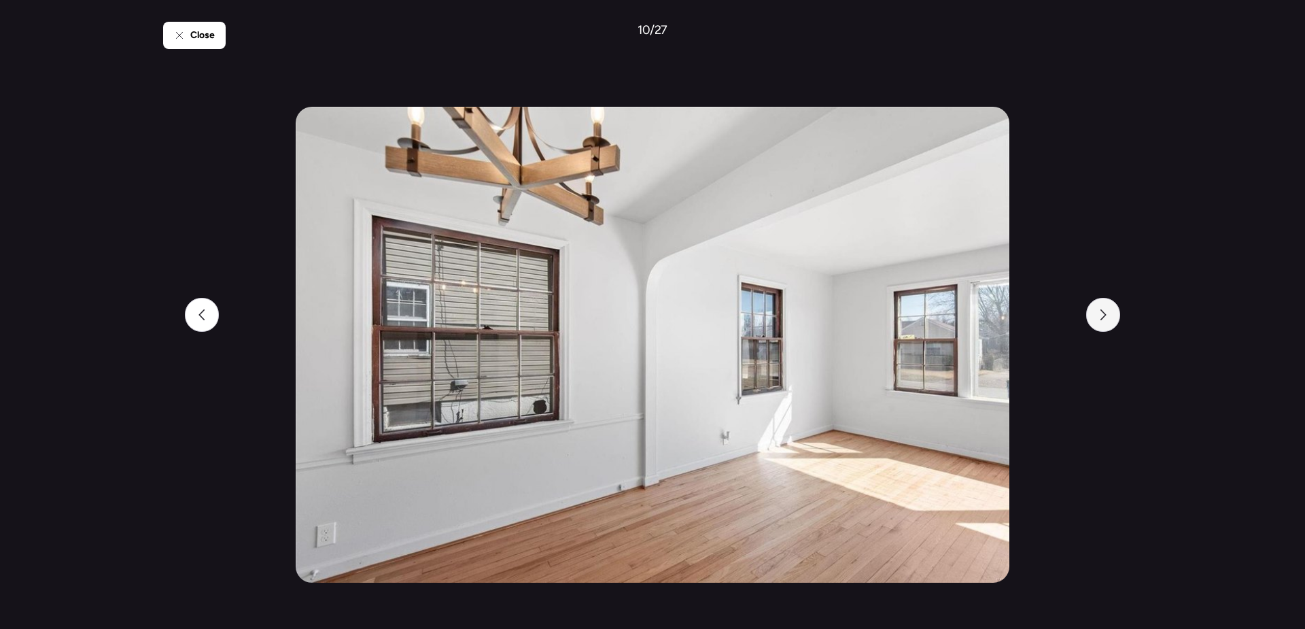
click at [1108, 323] on div at bounding box center [1103, 315] width 34 height 34
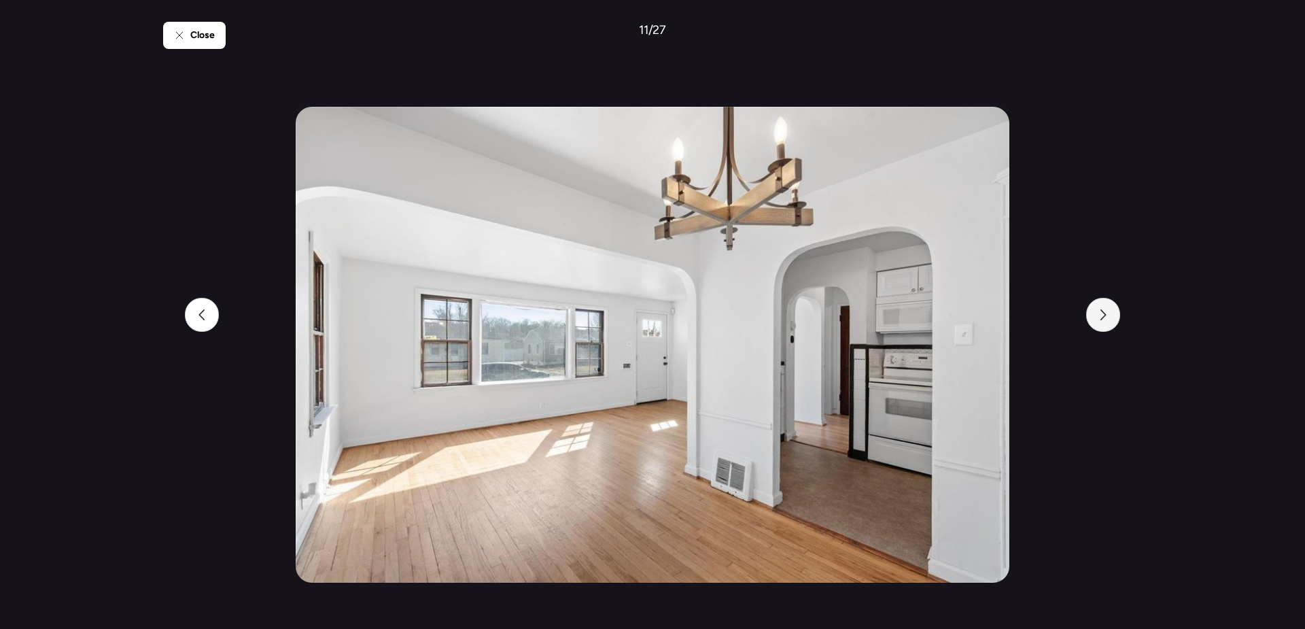
click at [1108, 323] on div at bounding box center [1103, 315] width 34 height 34
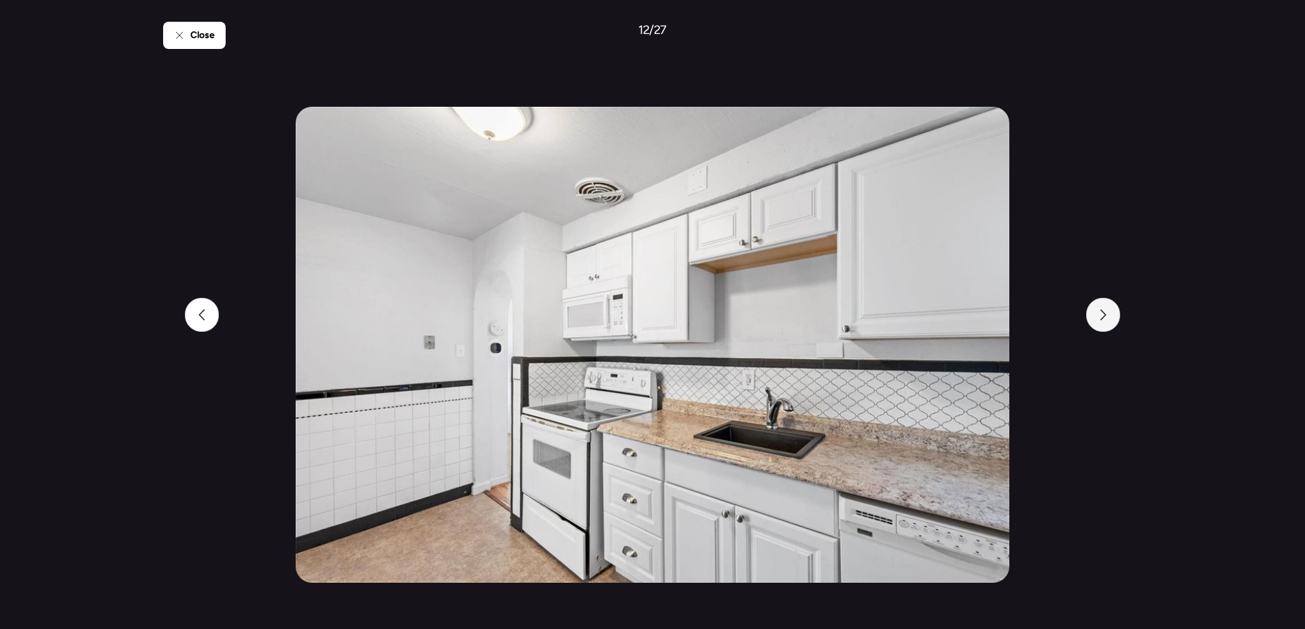
click at [1108, 323] on div at bounding box center [1103, 315] width 34 height 34
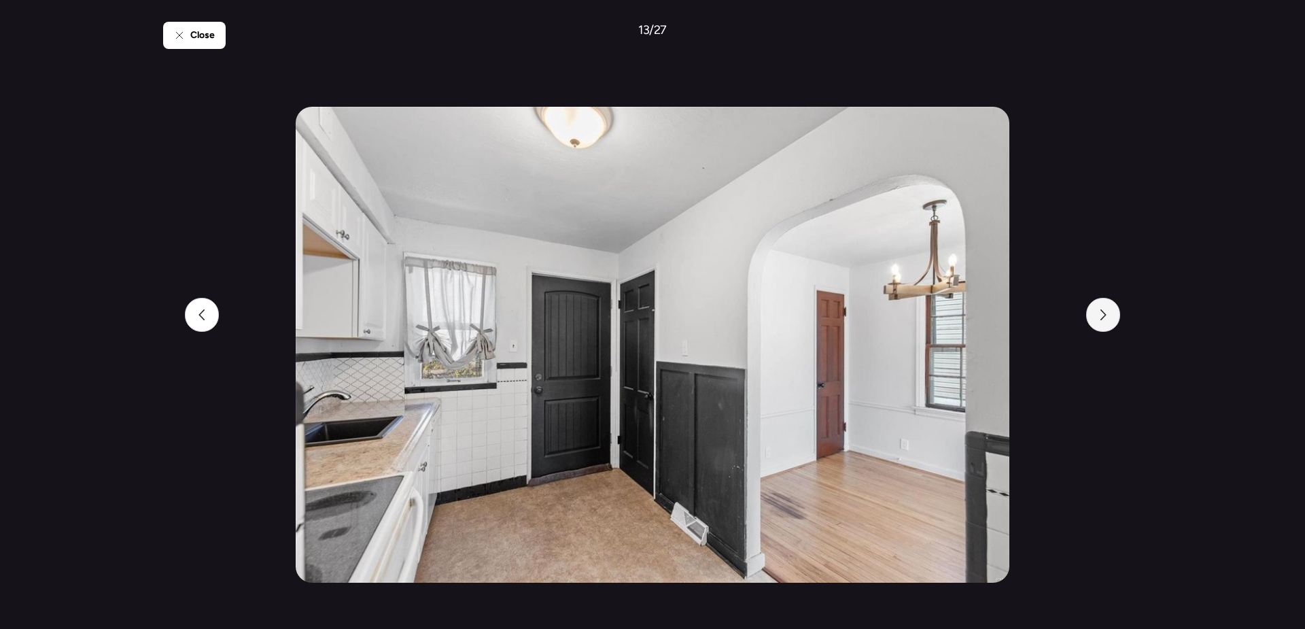
click at [1108, 323] on div at bounding box center [1103, 315] width 34 height 34
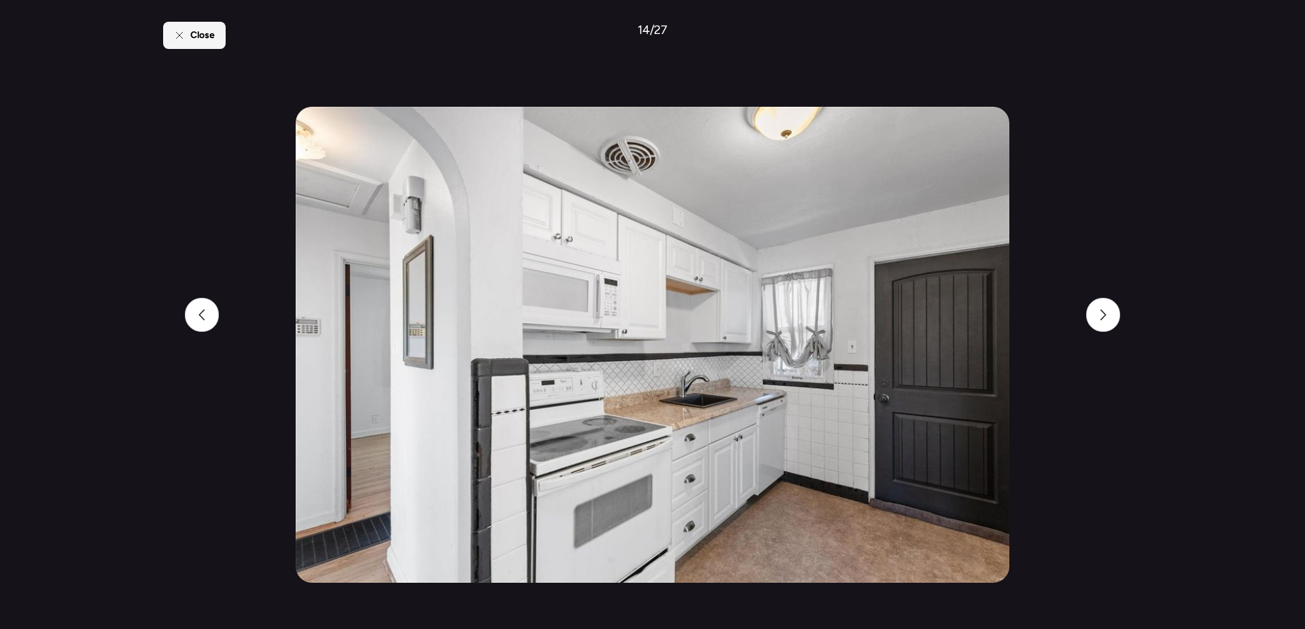
click at [194, 45] on div "Close" at bounding box center [194, 35] width 63 height 27
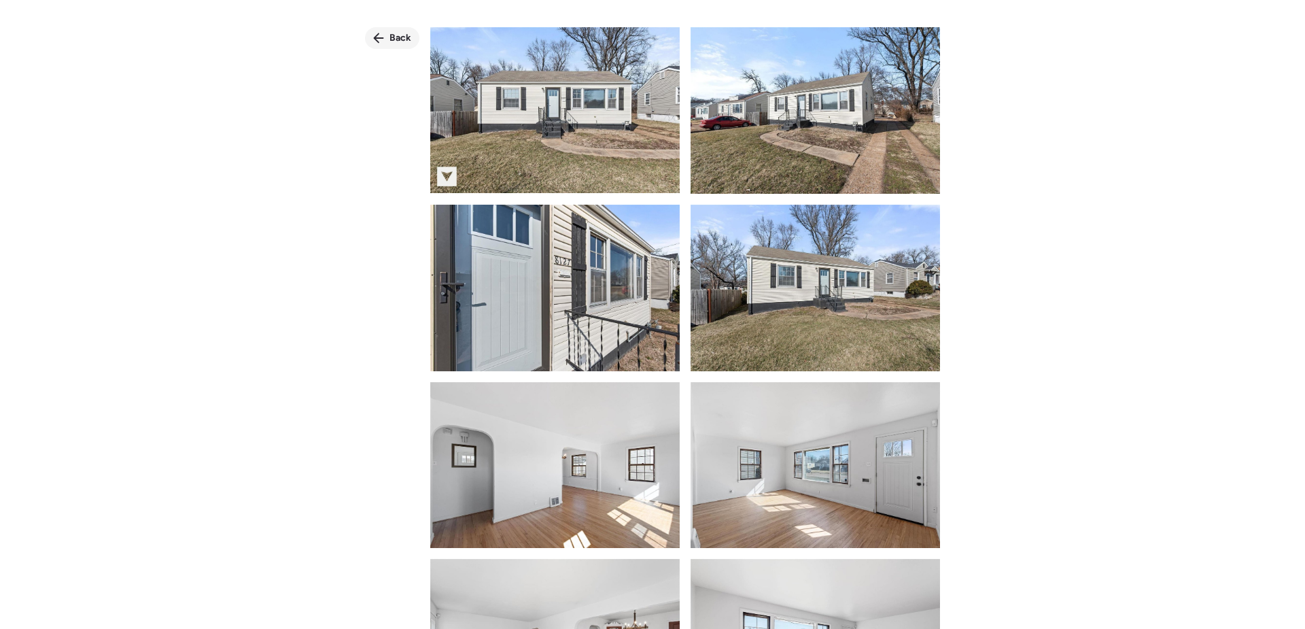
click at [390, 39] on span "Back" at bounding box center [400, 38] width 22 height 14
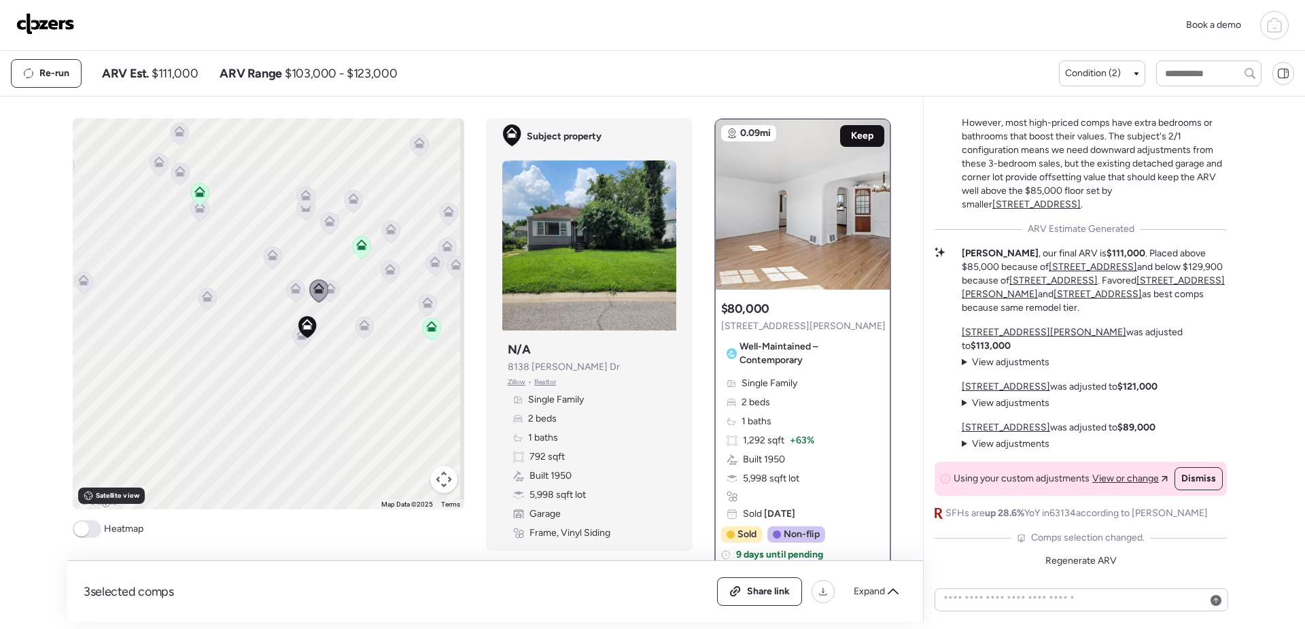
click at [855, 137] on span "Keep" at bounding box center [862, 136] width 22 height 14
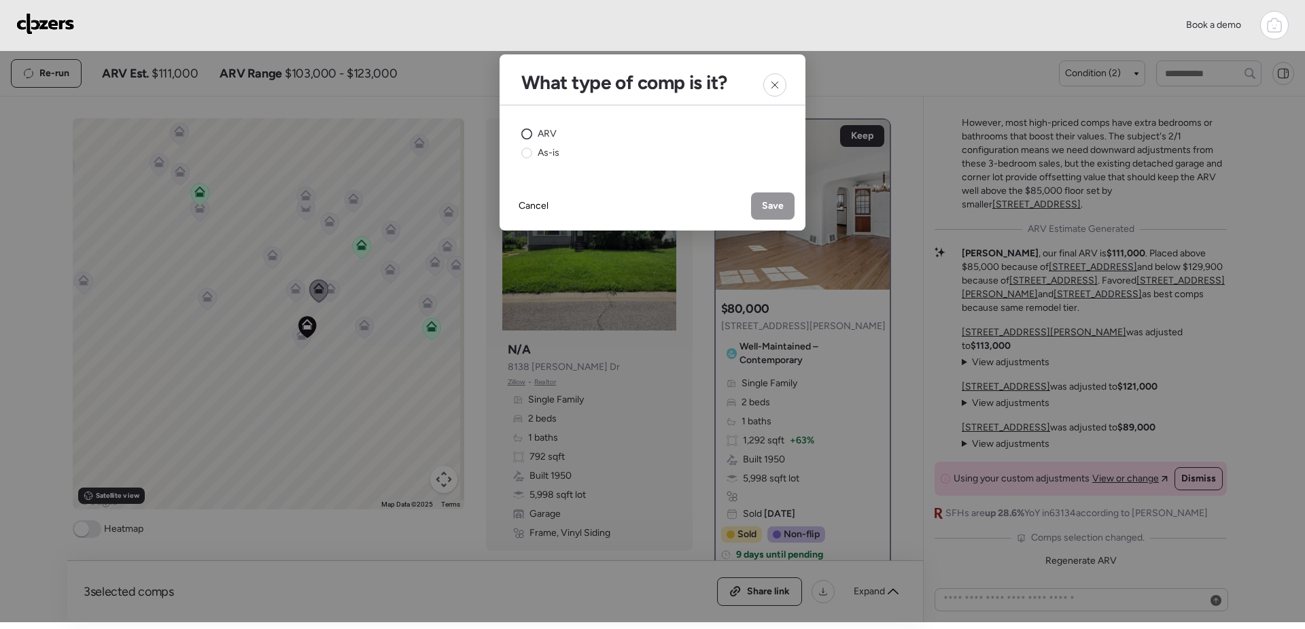
click at [527, 133] on circle at bounding box center [527, 134] width 10 height 10
click at [780, 88] on div at bounding box center [774, 84] width 23 height 23
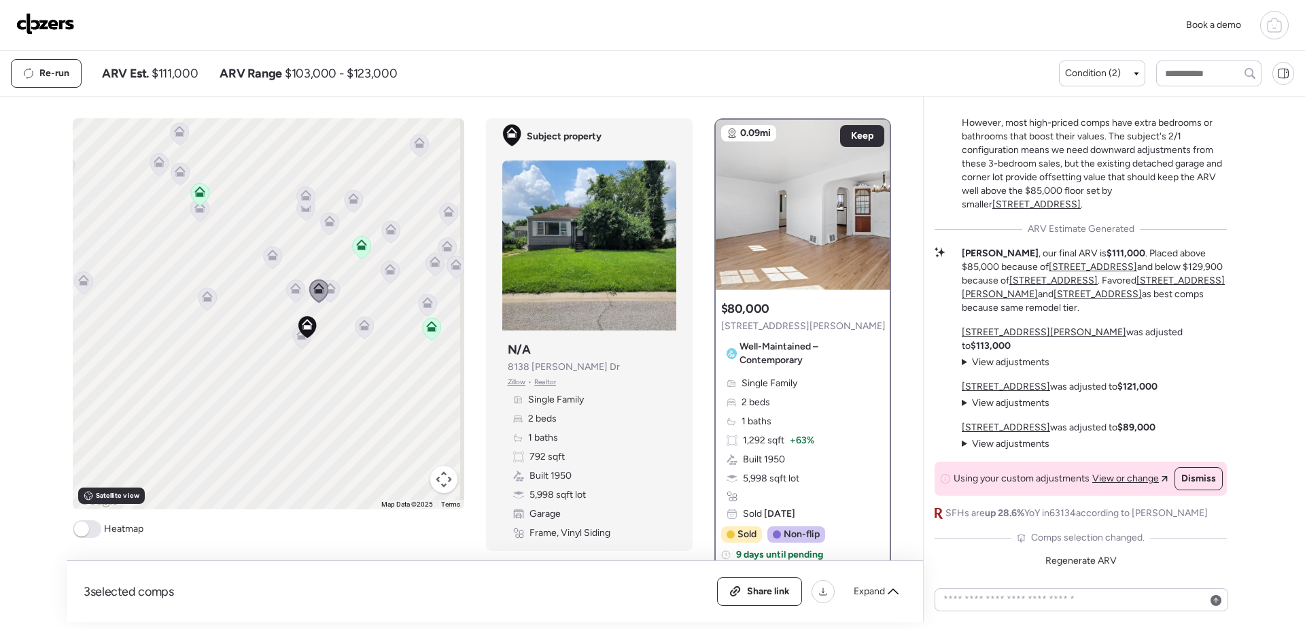
click at [359, 251] on icon at bounding box center [361, 247] width 18 height 22
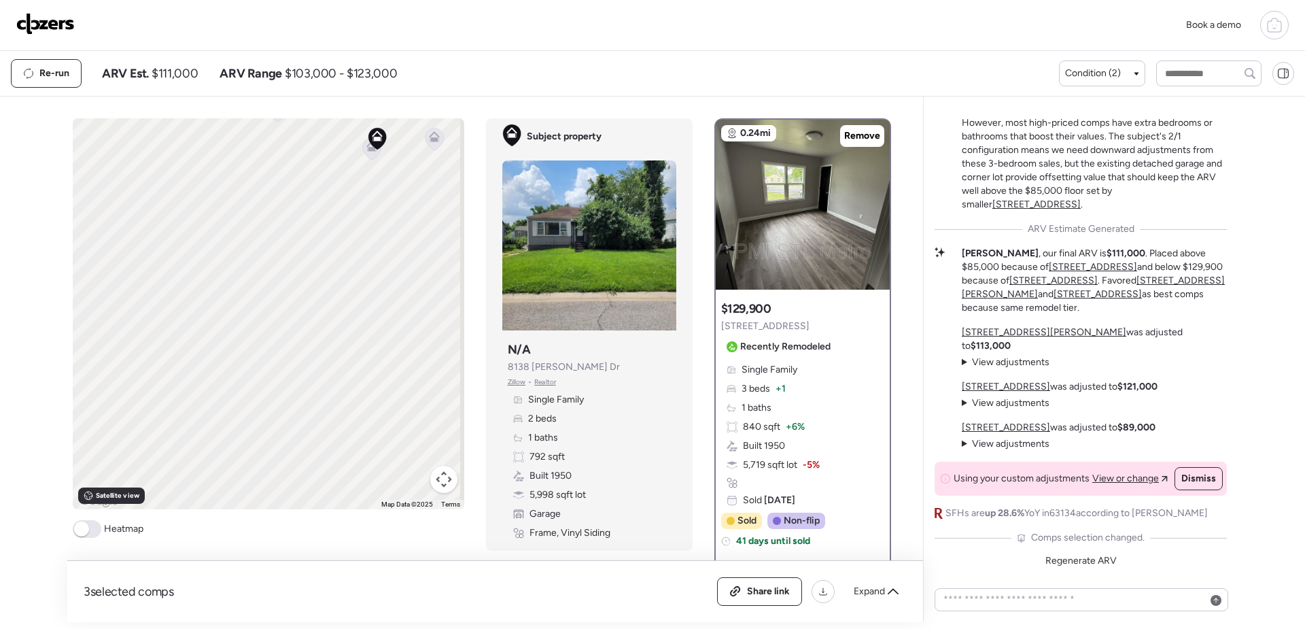
drag, startPoint x: 230, startPoint y: 364, endPoint x: 243, endPoint y: 251, distance: 112.9
click at [243, 251] on div "To activate drag with keyboard, press Alt + Enter. Once in keyboard drag state,…" at bounding box center [268, 313] width 391 height 391
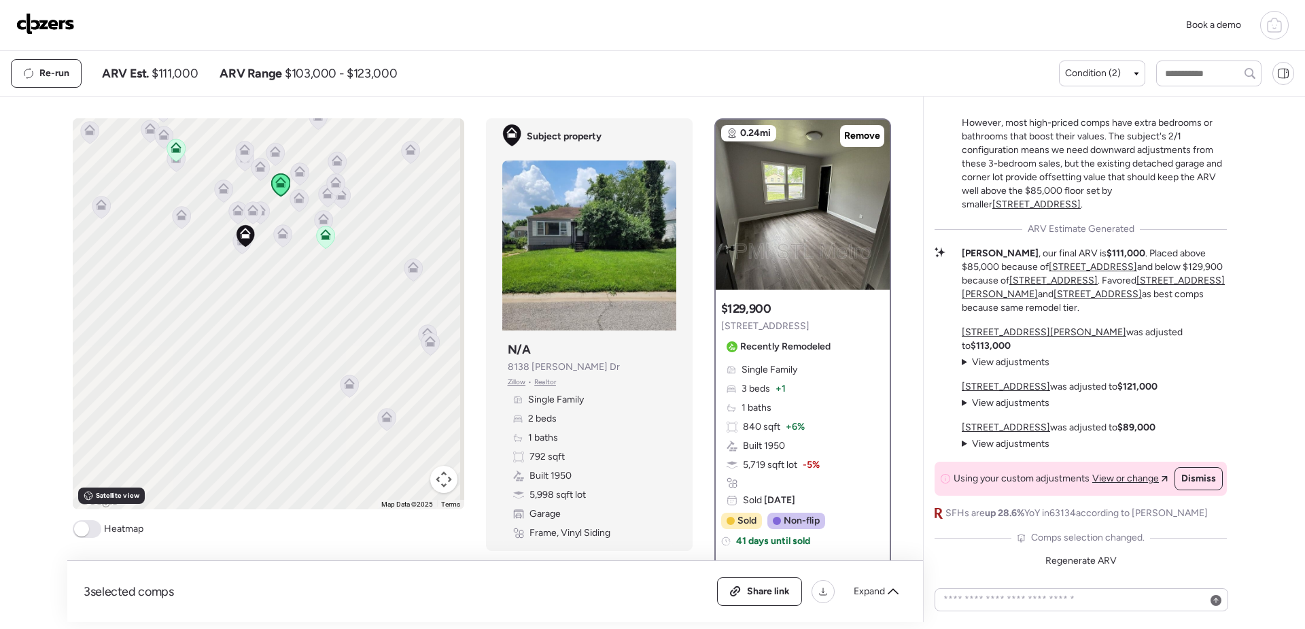
drag, startPoint x: 247, startPoint y: 334, endPoint x: 204, endPoint y: 311, distance: 48.9
click at [204, 311] on div "To activate drag with keyboard, press Alt + Enter. Once in keyboard drag state,…" at bounding box center [268, 313] width 391 height 391
click at [350, 386] on icon at bounding box center [349, 385] width 18 height 22
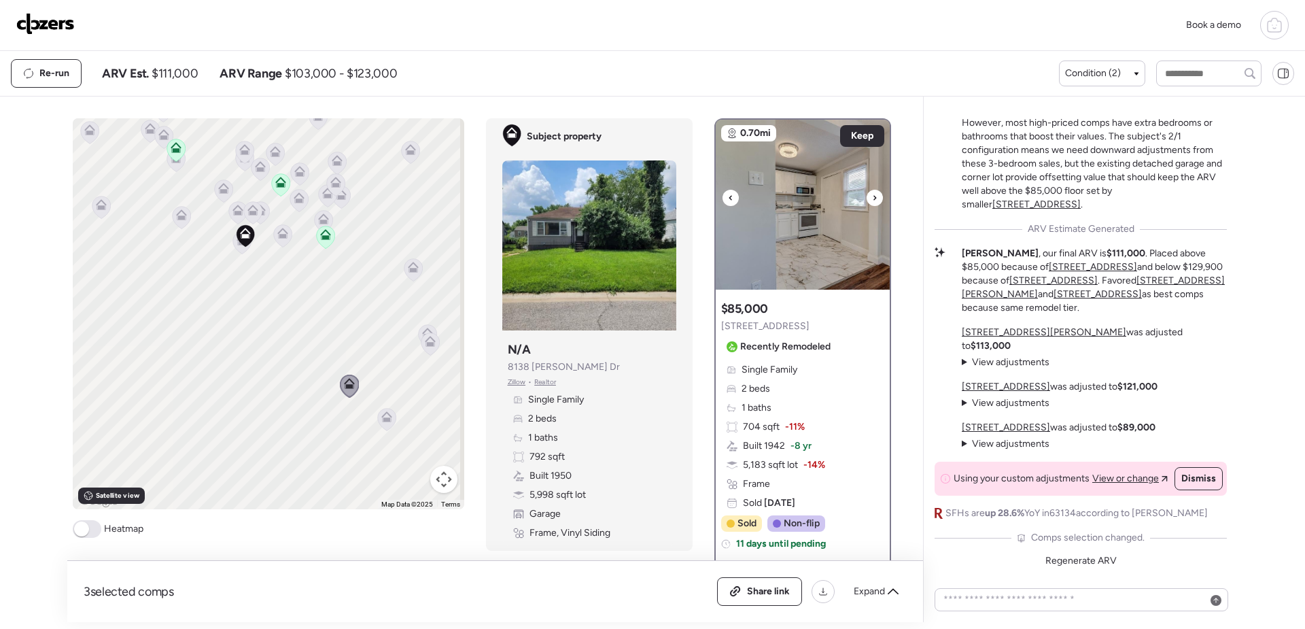
click at [874, 199] on div at bounding box center [874, 198] width 16 height 16
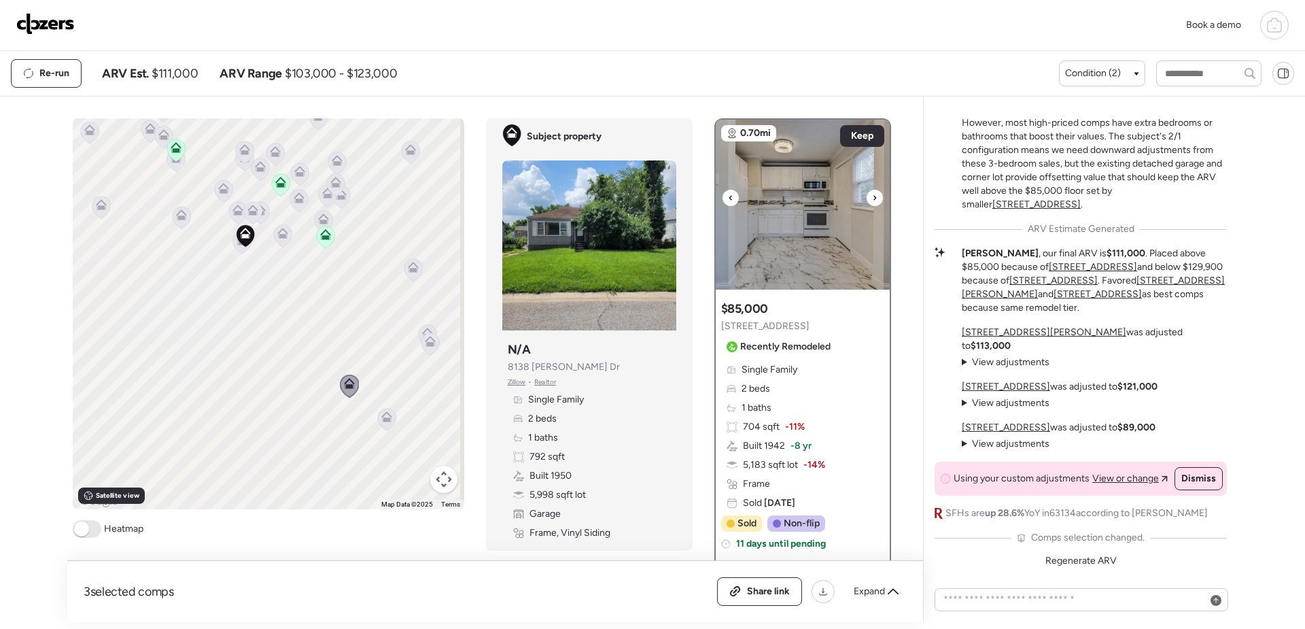
click at [874, 199] on div at bounding box center [874, 198] width 16 height 16
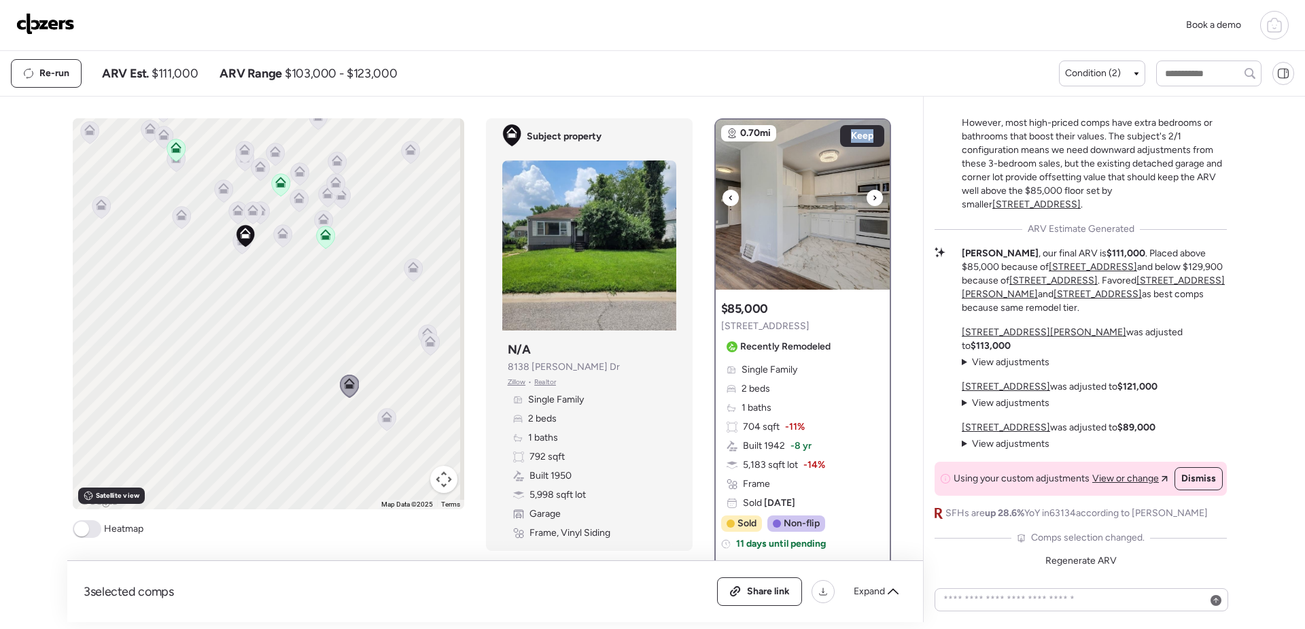
click at [874, 199] on div at bounding box center [874, 198] width 16 height 16
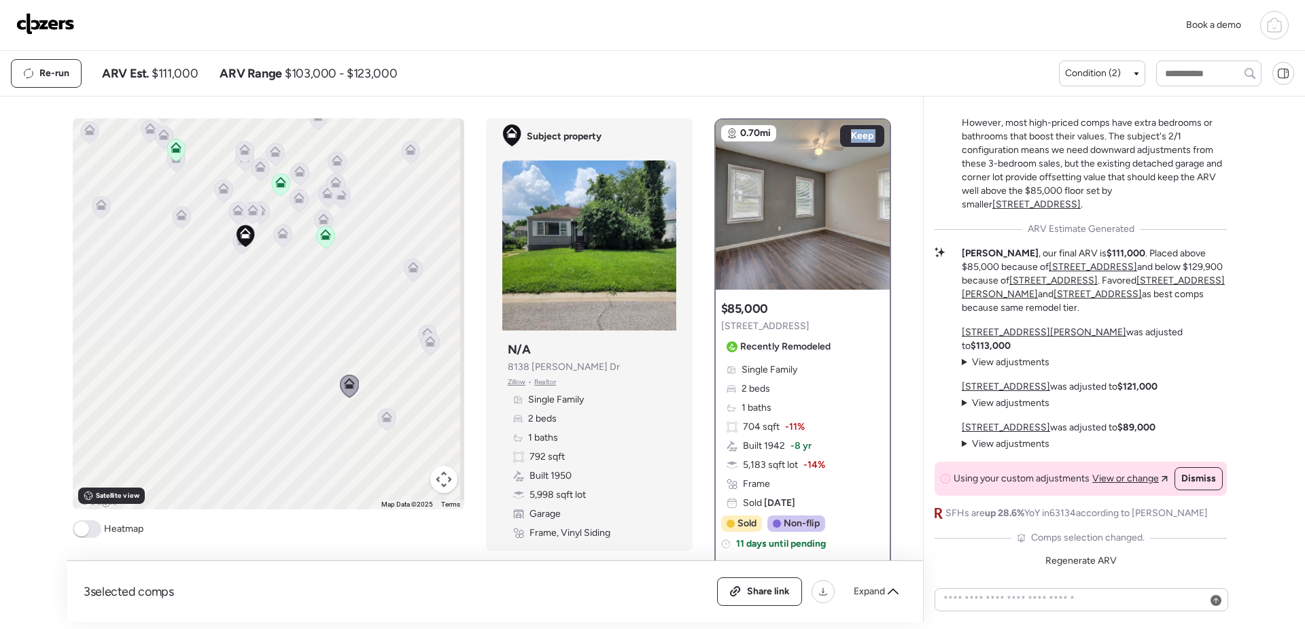
click at [874, 199] on div at bounding box center [874, 198] width 16 height 16
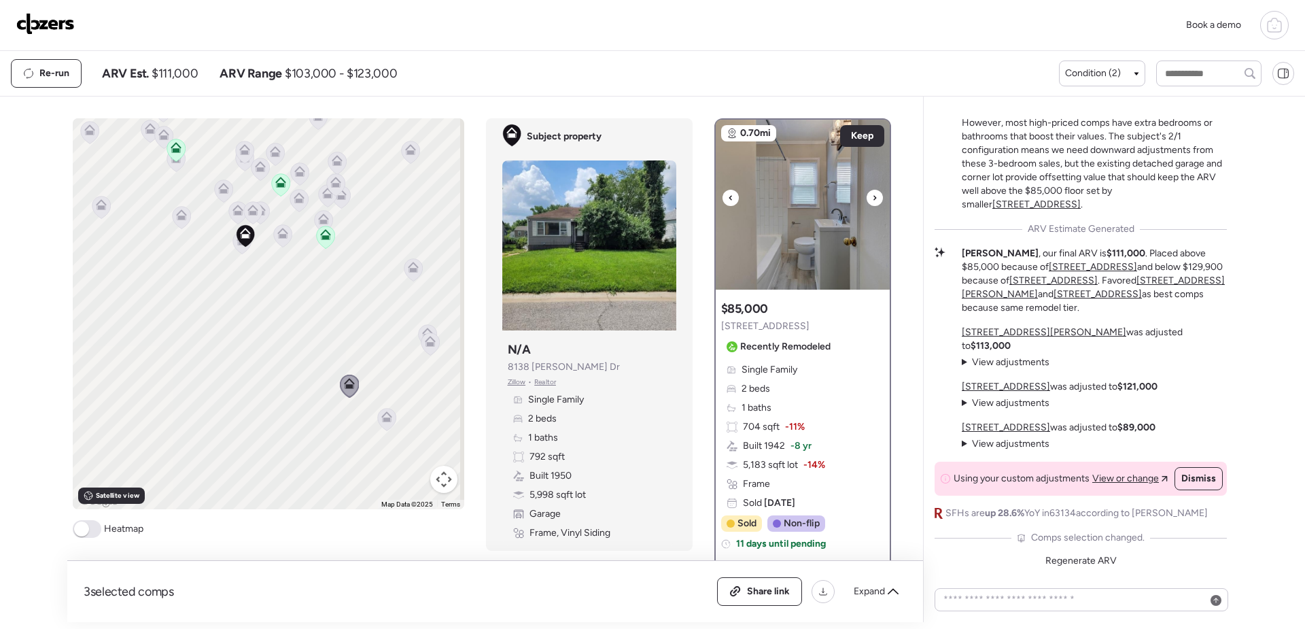
click at [872, 202] on icon at bounding box center [874, 198] width 5 height 16
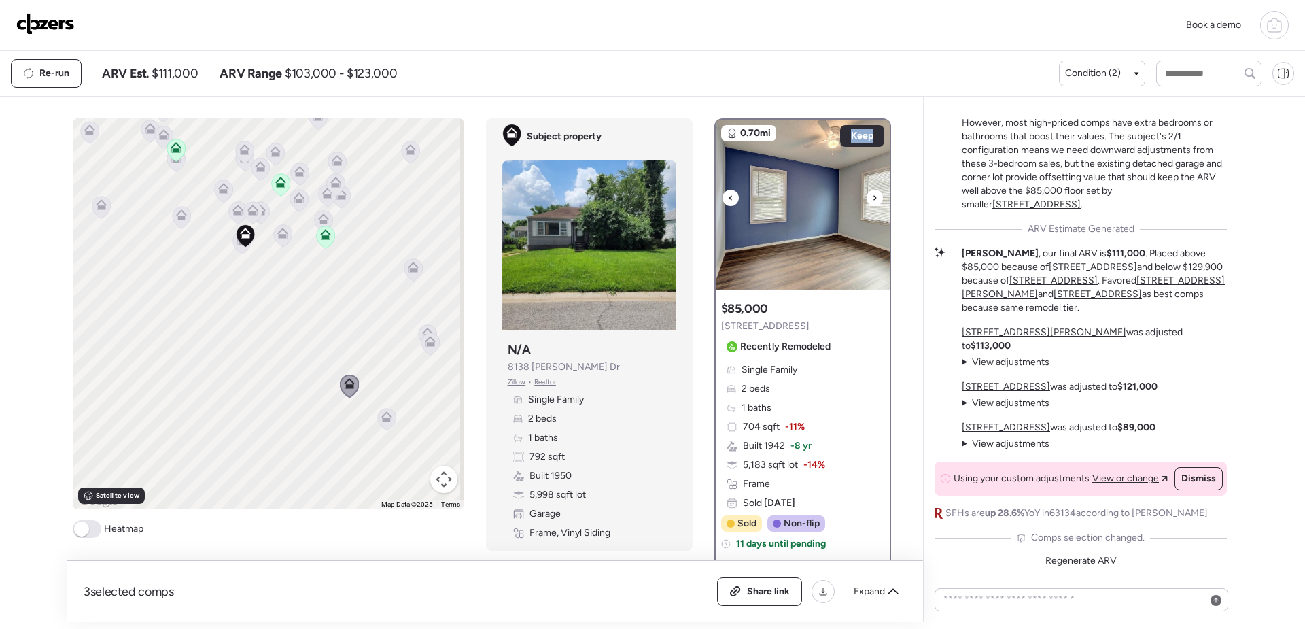
click at [872, 202] on icon at bounding box center [874, 198] width 5 height 16
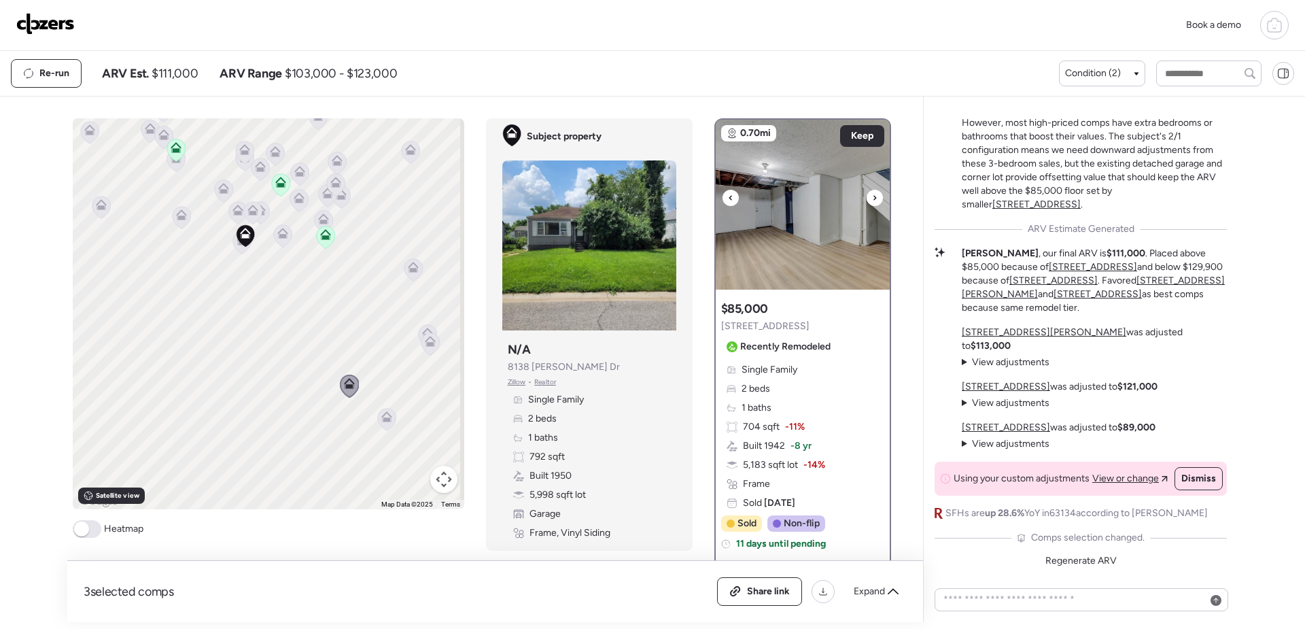
click at [872, 202] on icon at bounding box center [874, 198] width 5 height 16
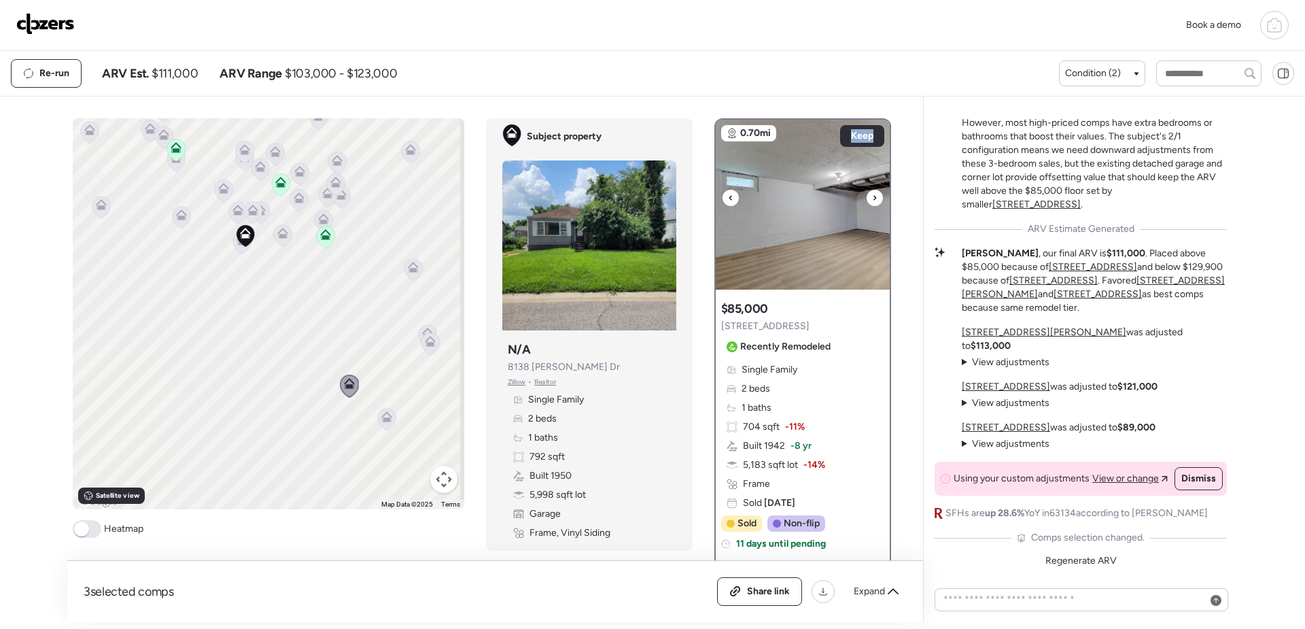
click at [872, 202] on icon at bounding box center [874, 198] width 5 height 16
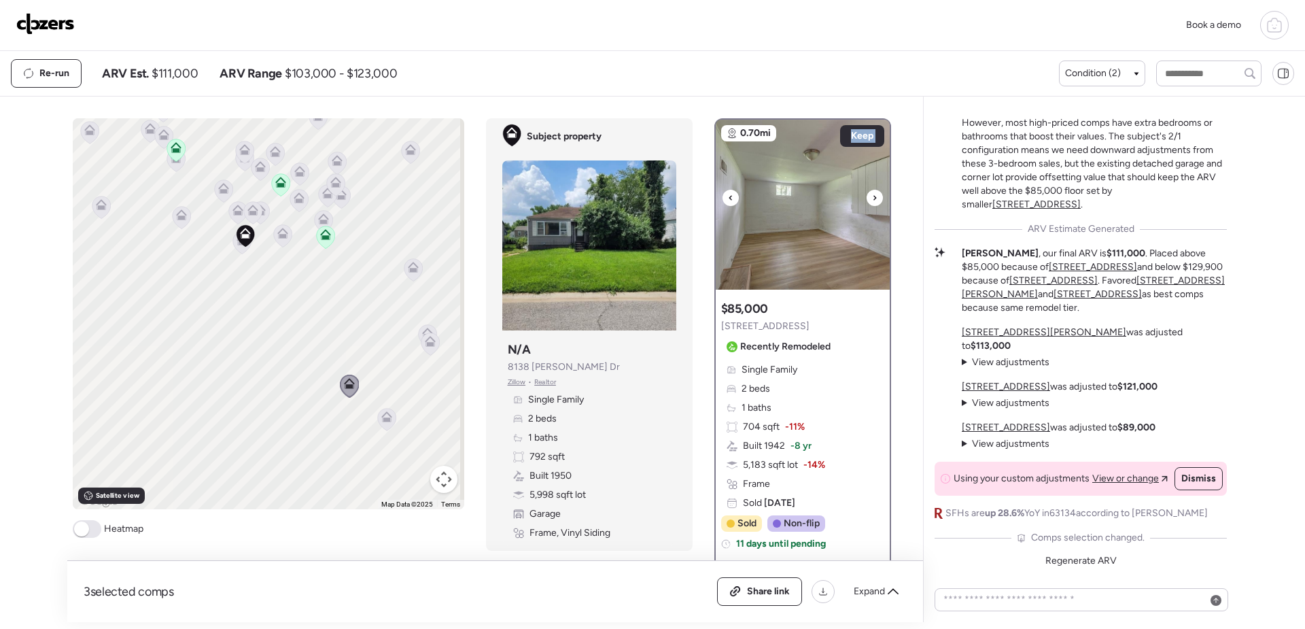
click at [806, 262] on img at bounding box center [803, 205] width 174 height 170
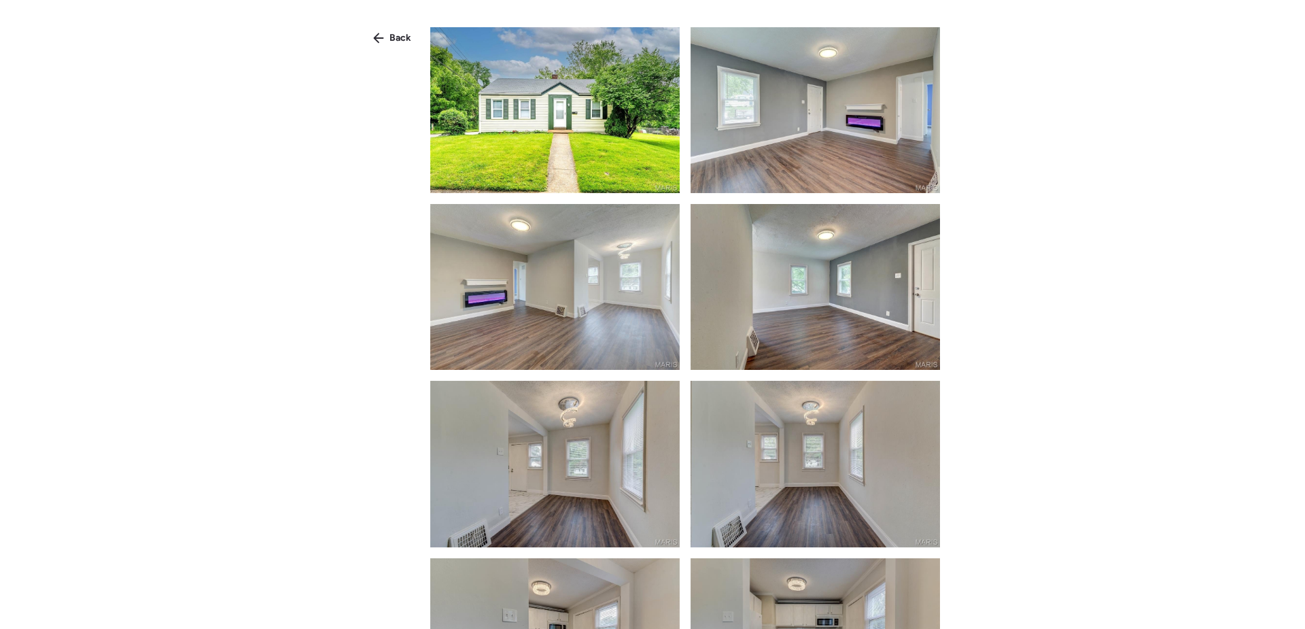
click at [639, 143] on img at bounding box center [554, 110] width 249 height 166
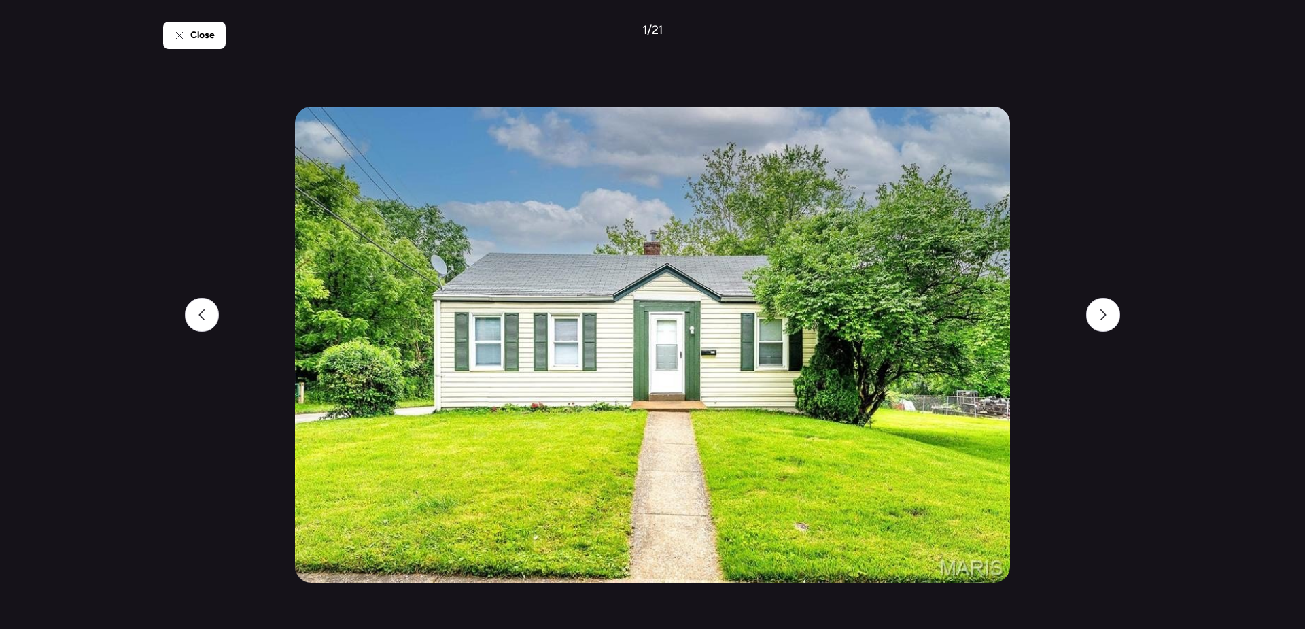
click at [1084, 304] on div "Close 1 / 21" at bounding box center [652, 314] width 978 height 629
click at [1113, 323] on div at bounding box center [1103, 315] width 34 height 34
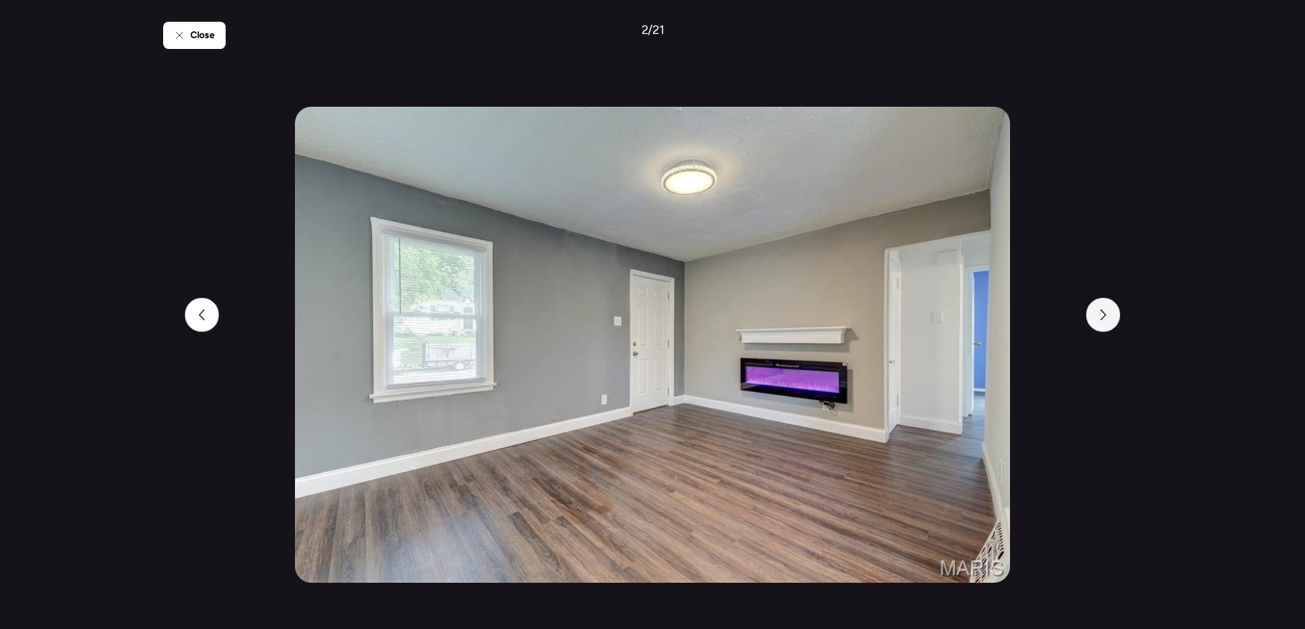
click at [1113, 323] on div at bounding box center [1103, 315] width 34 height 34
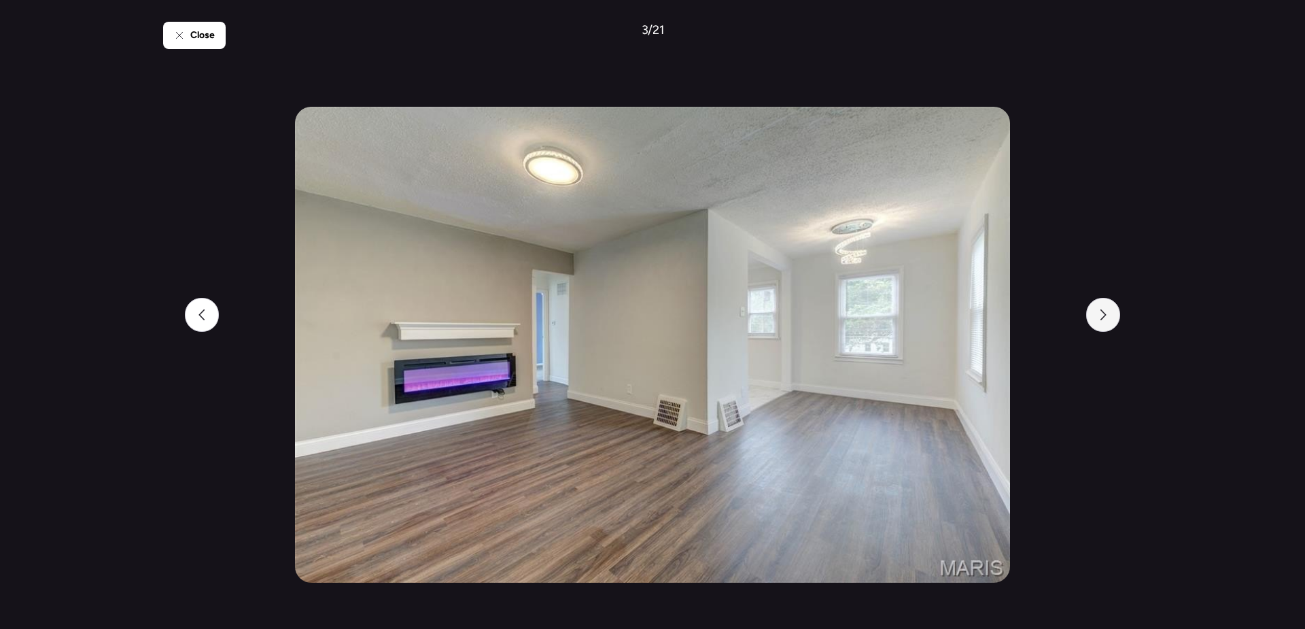
click at [1113, 323] on div at bounding box center [1103, 315] width 34 height 34
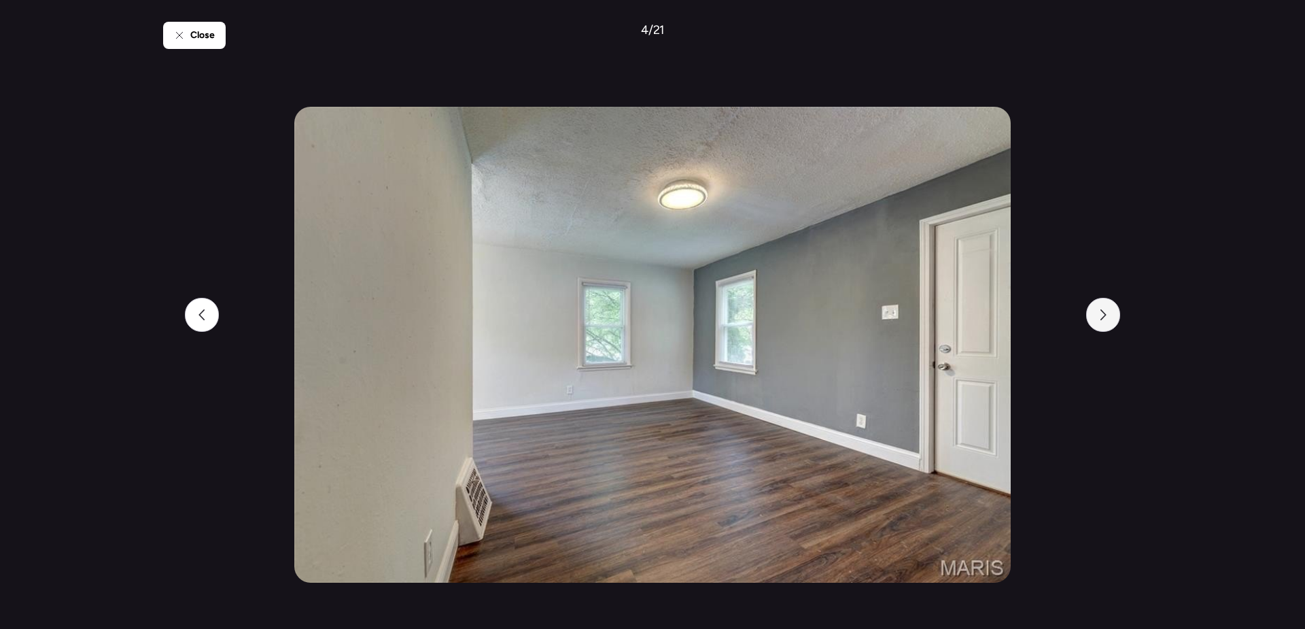
click at [1113, 323] on div at bounding box center [1103, 315] width 34 height 34
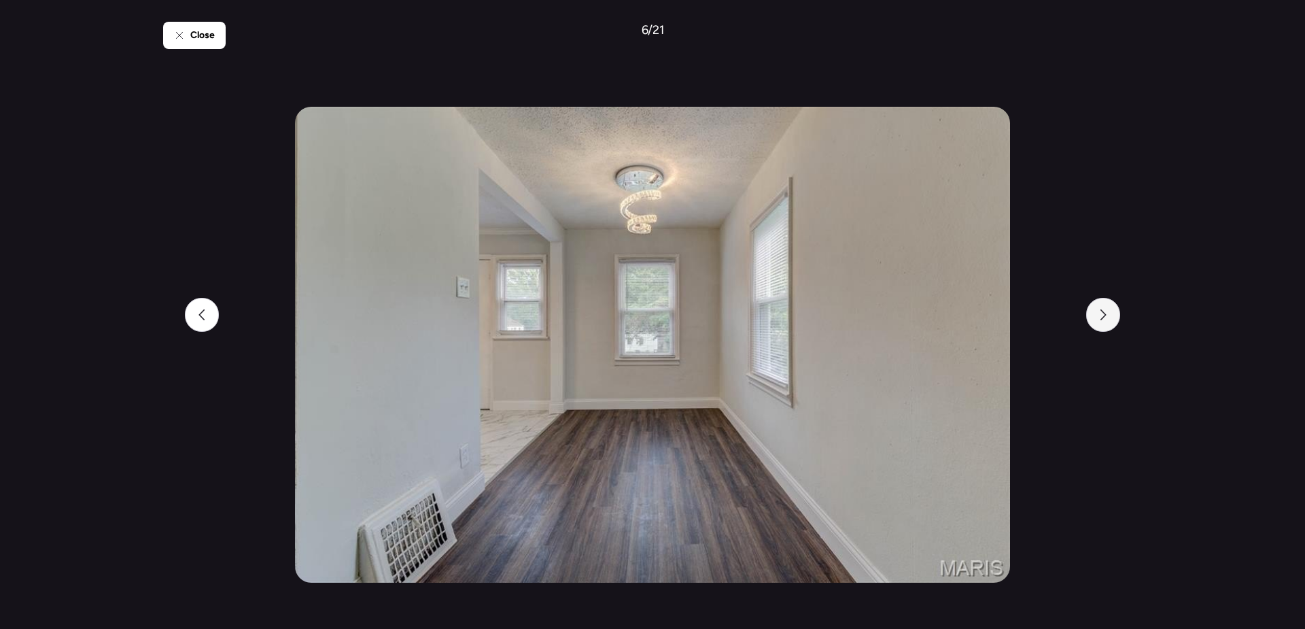
click at [1113, 323] on div at bounding box center [1103, 315] width 34 height 34
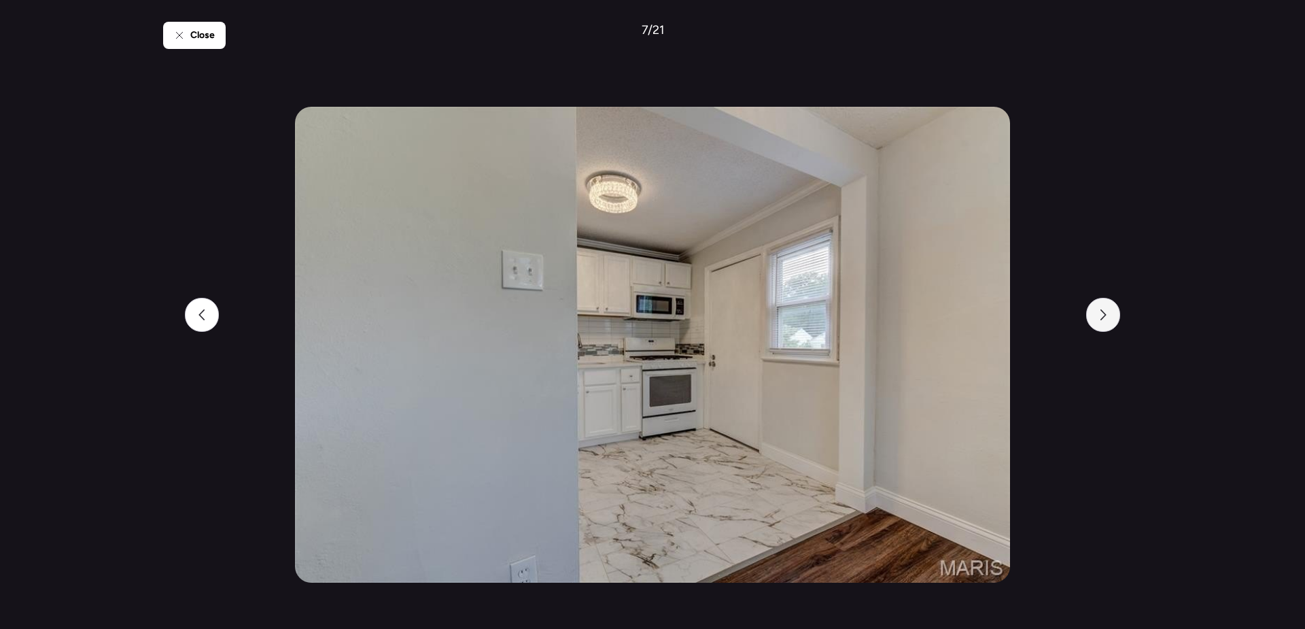
click at [1113, 323] on div at bounding box center [1103, 315] width 34 height 34
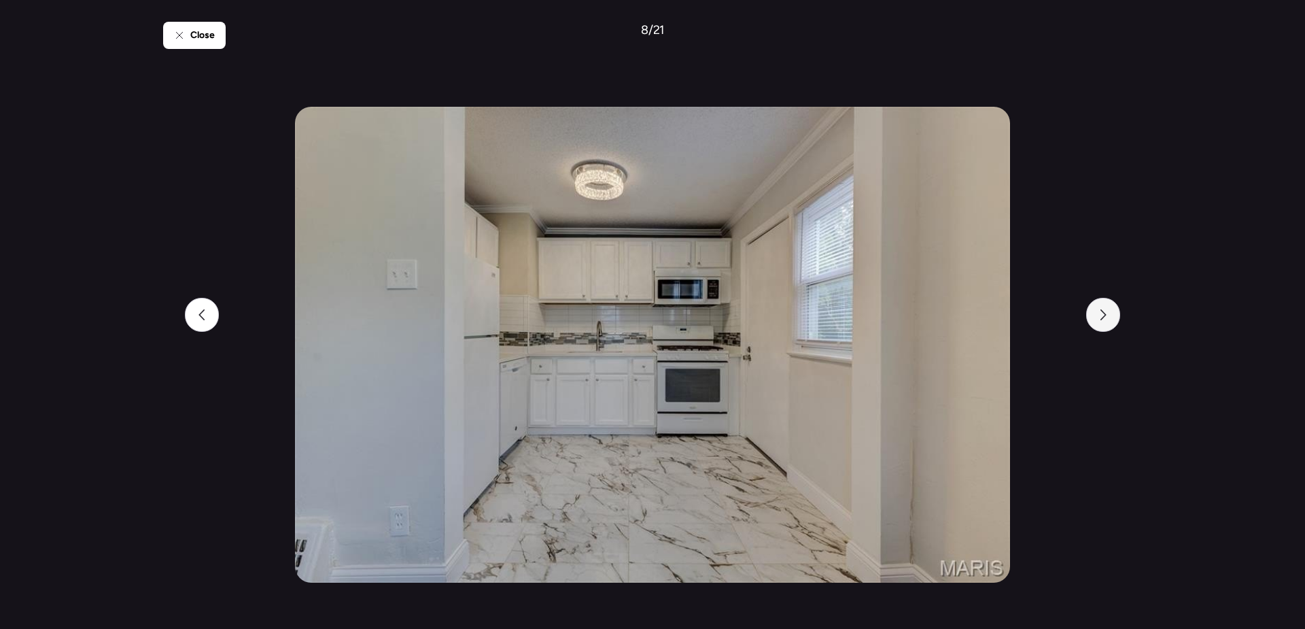
click at [1113, 323] on div at bounding box center [1103, 315] width 34 height 34
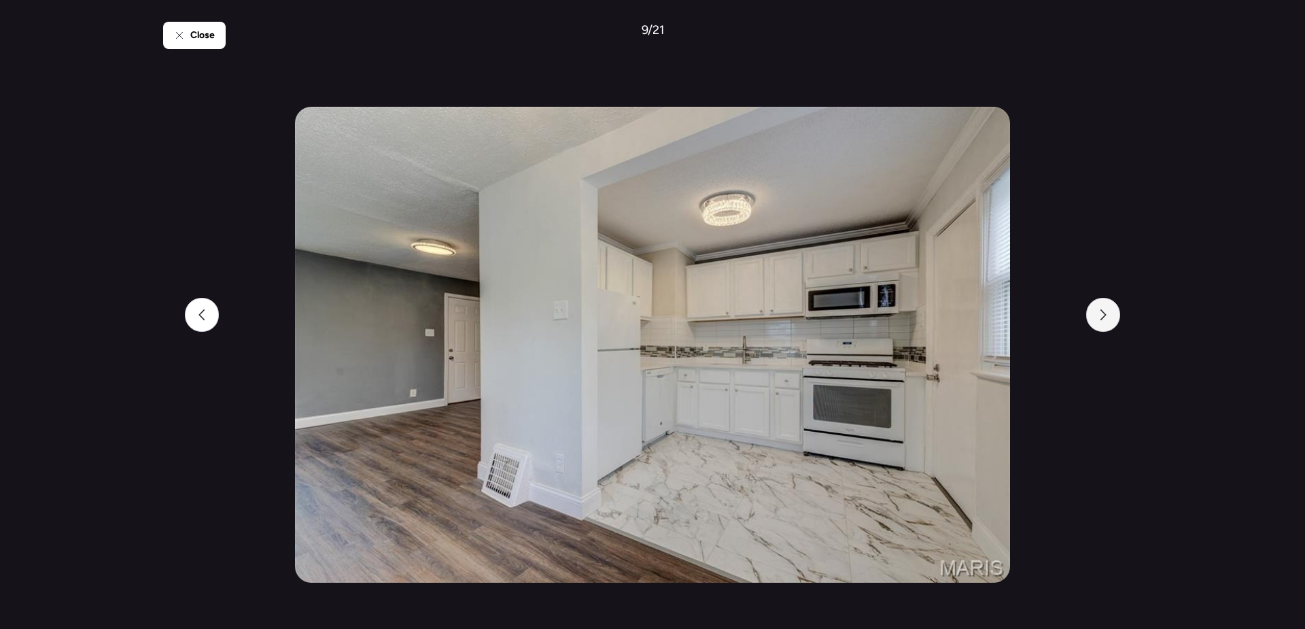
click at [1113, 323] on div at bounding box center [1103, 315] width 34 height 34
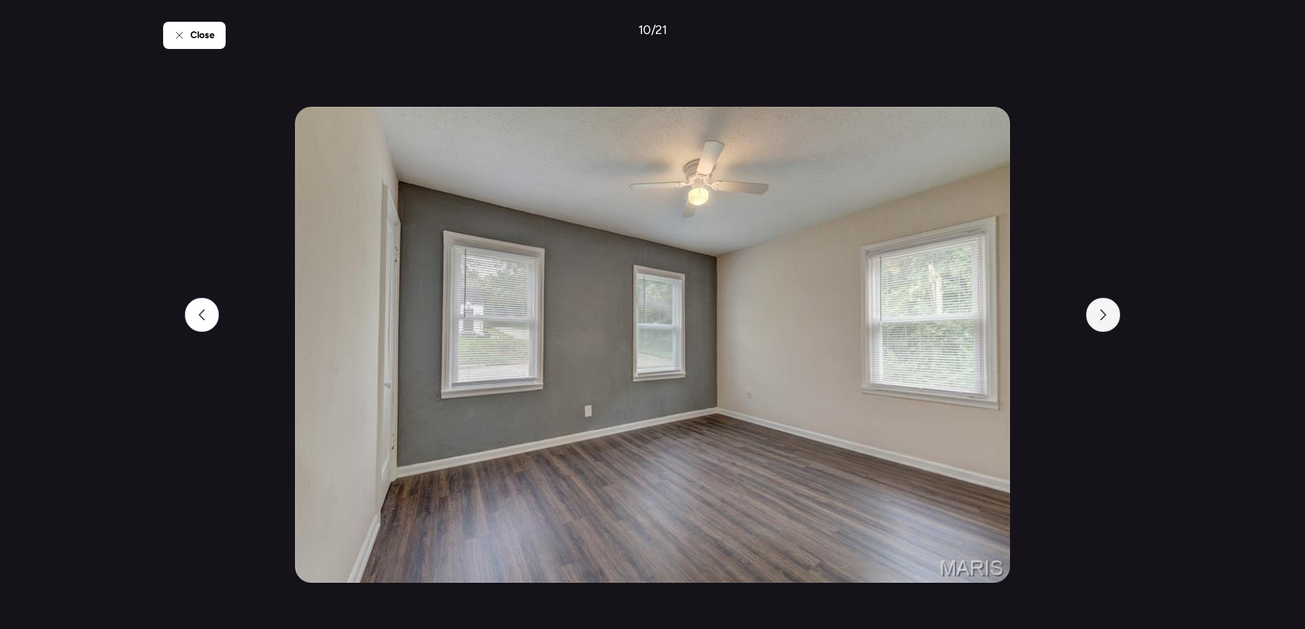
click at [1113, 323] on div at bounding box center [1103, 315] width 34 height 34
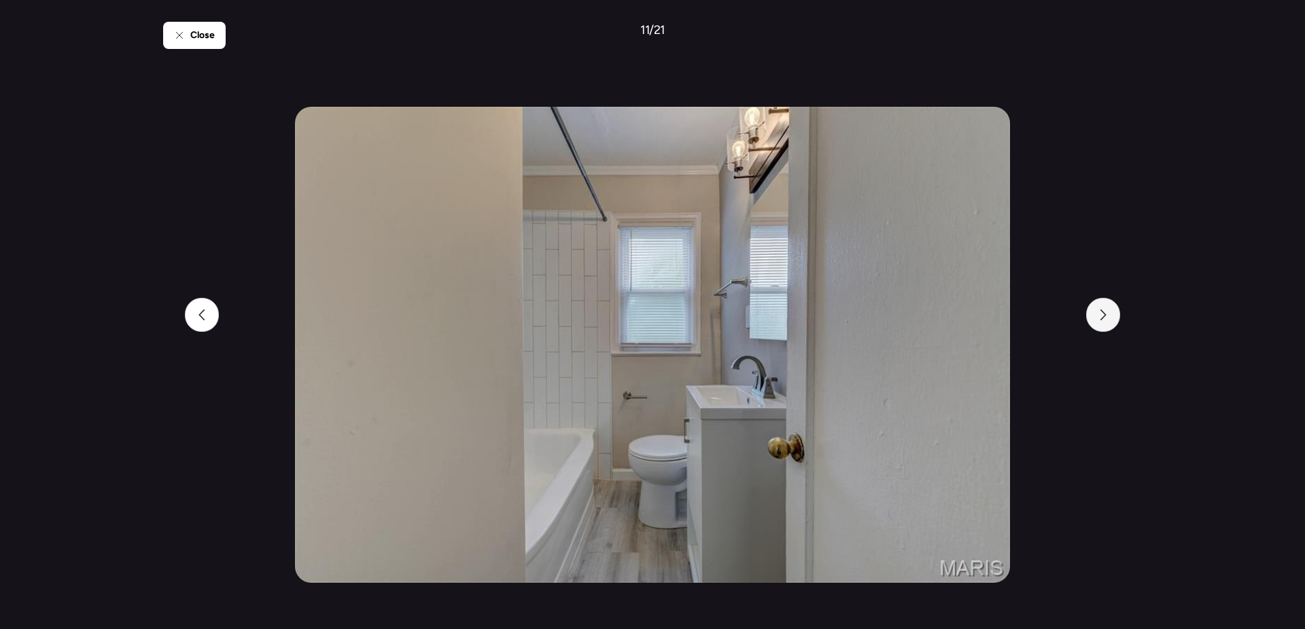
click at [1113, 323] on div at bounding box center [1103, 315] width 34 height 34
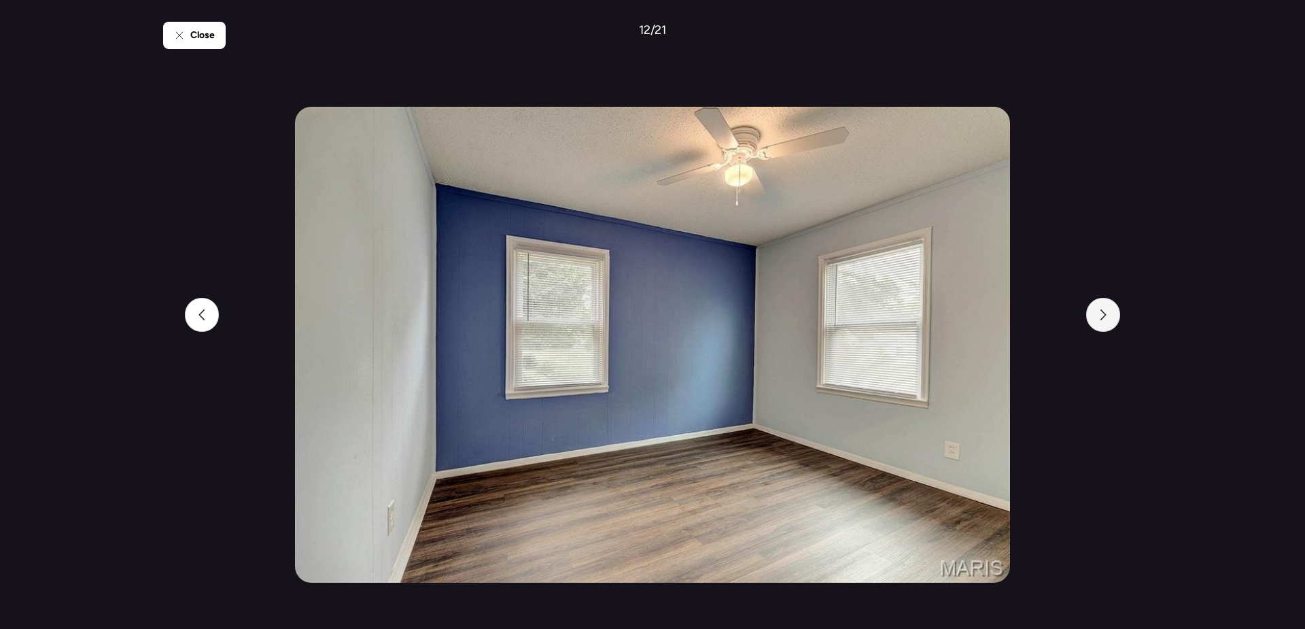
click at [1113, 323] on div at bounding box center [1103, 315] width 34 height 34
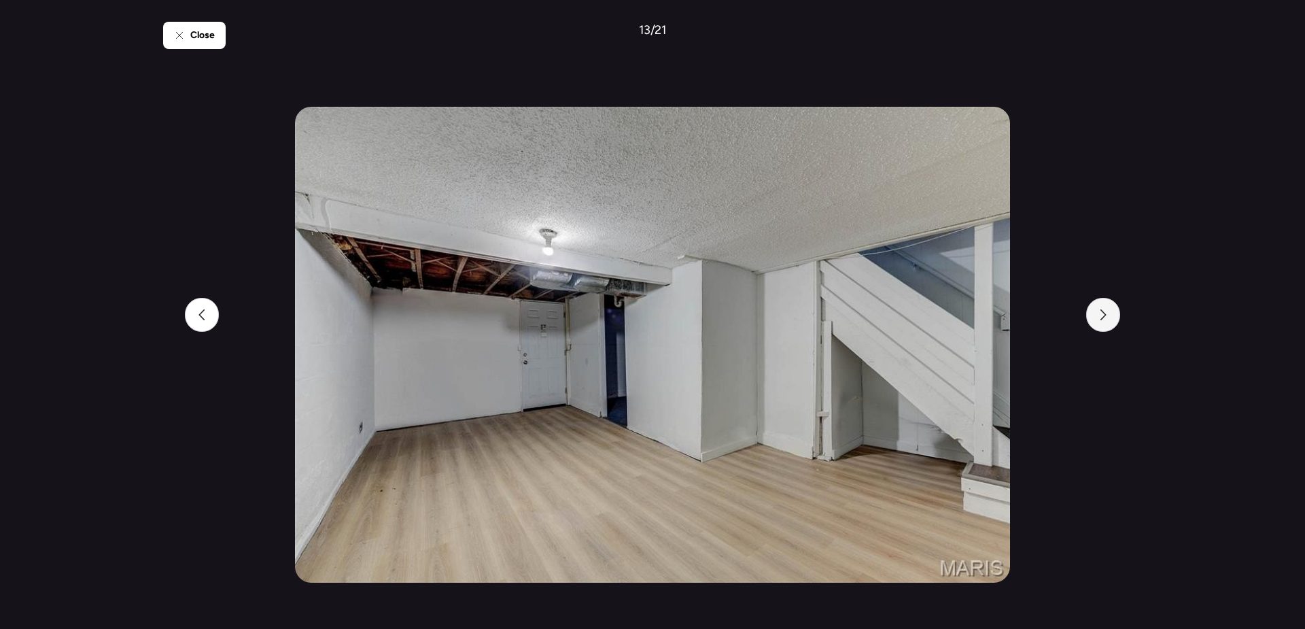
click at [1113, 323] on div at bounding box center [1103, 315] width 34 height 34
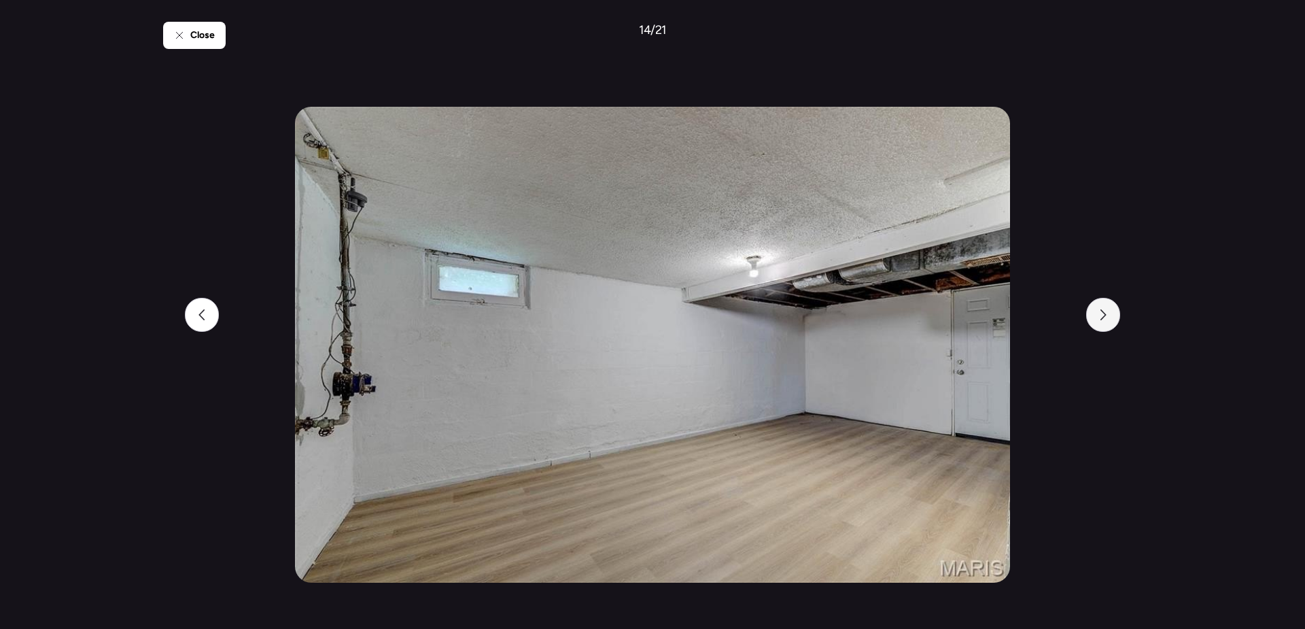
click at [1113, 323] on div at bounding box center [1103, 315] width 34 height 34
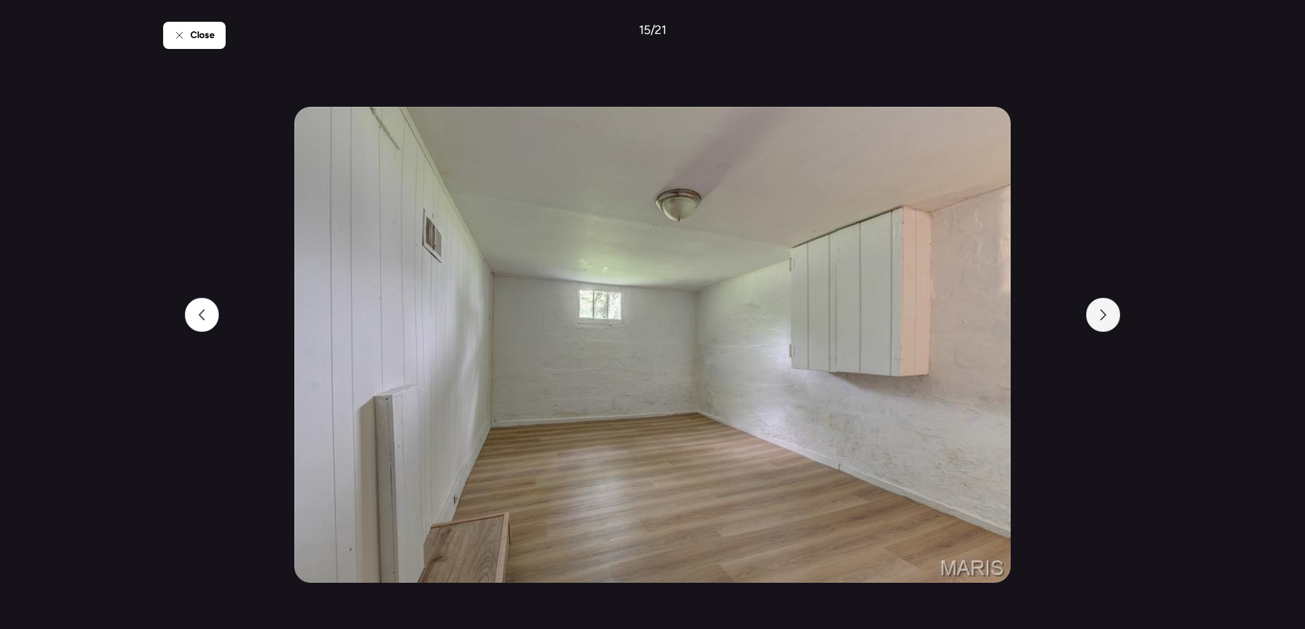
click at [1113, 323] on div at bounding box center [1103, 315] width 34 height 34
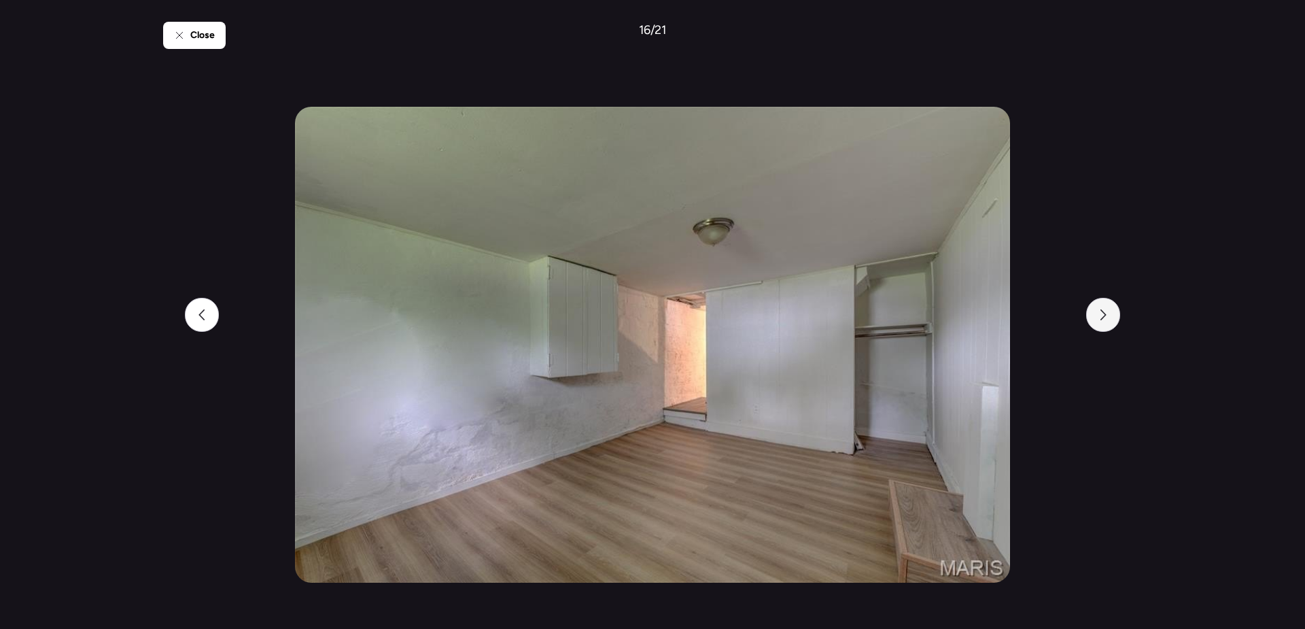
click at [1113, 323] on div at bounding box center [1103, 315] width 34 height 34
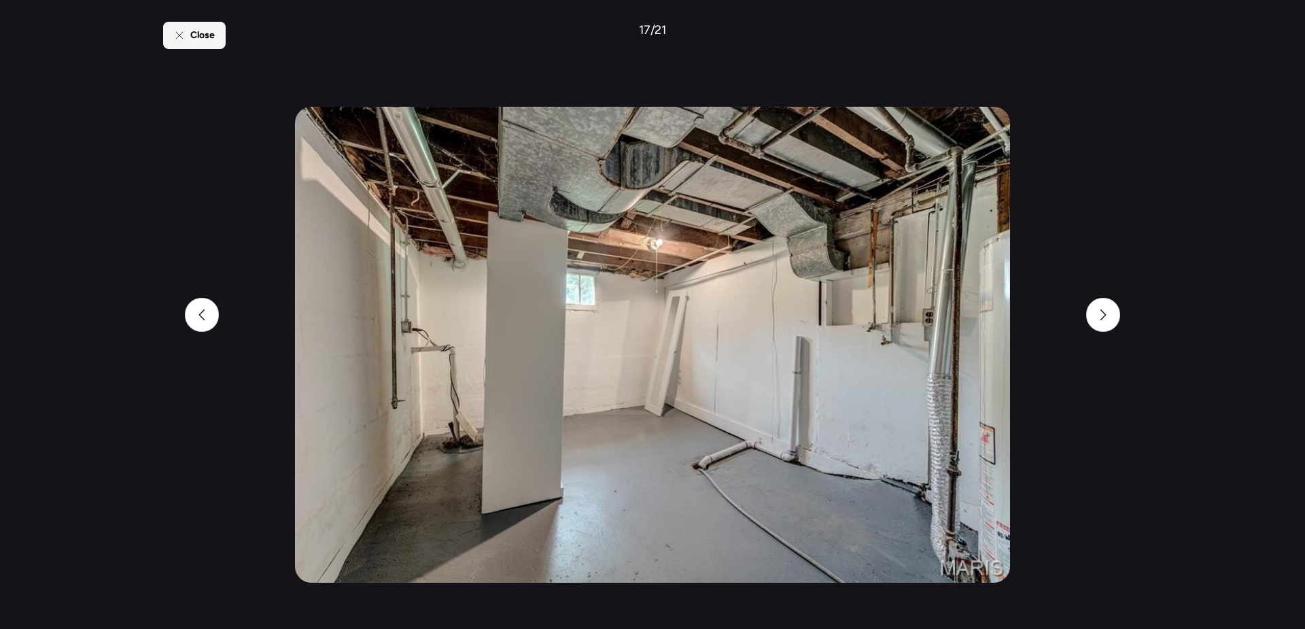
click at [178, 43] on div "Close" at bounding box center [194, 35] width 63 height 27
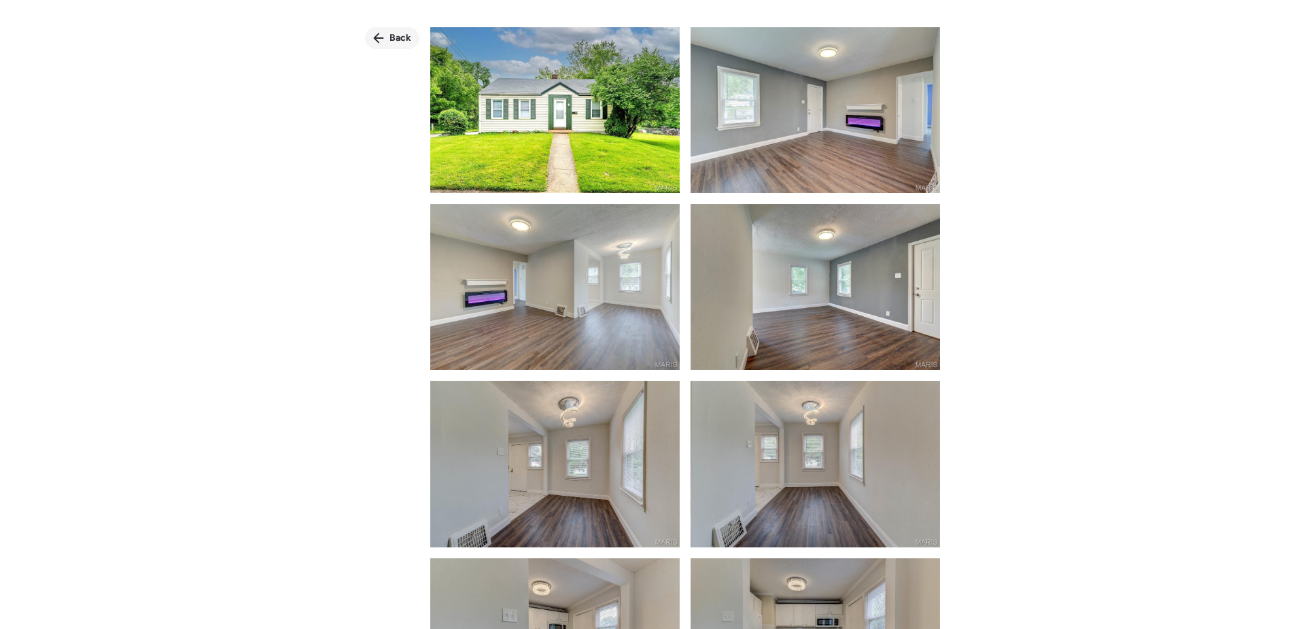
click at [400, 35] on span "Back" at bounding box center [400, 38] width 22 height 14
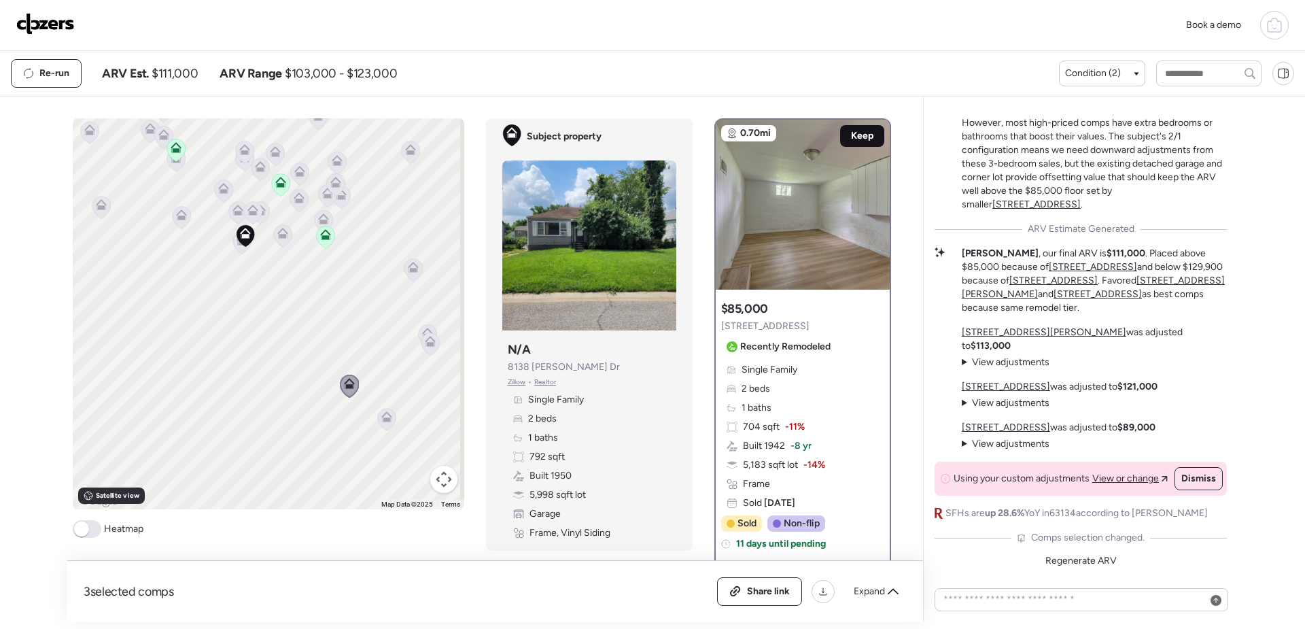
click at [851, 136] on span "Keep" at bounding box center [862, 136] width 22 height 14
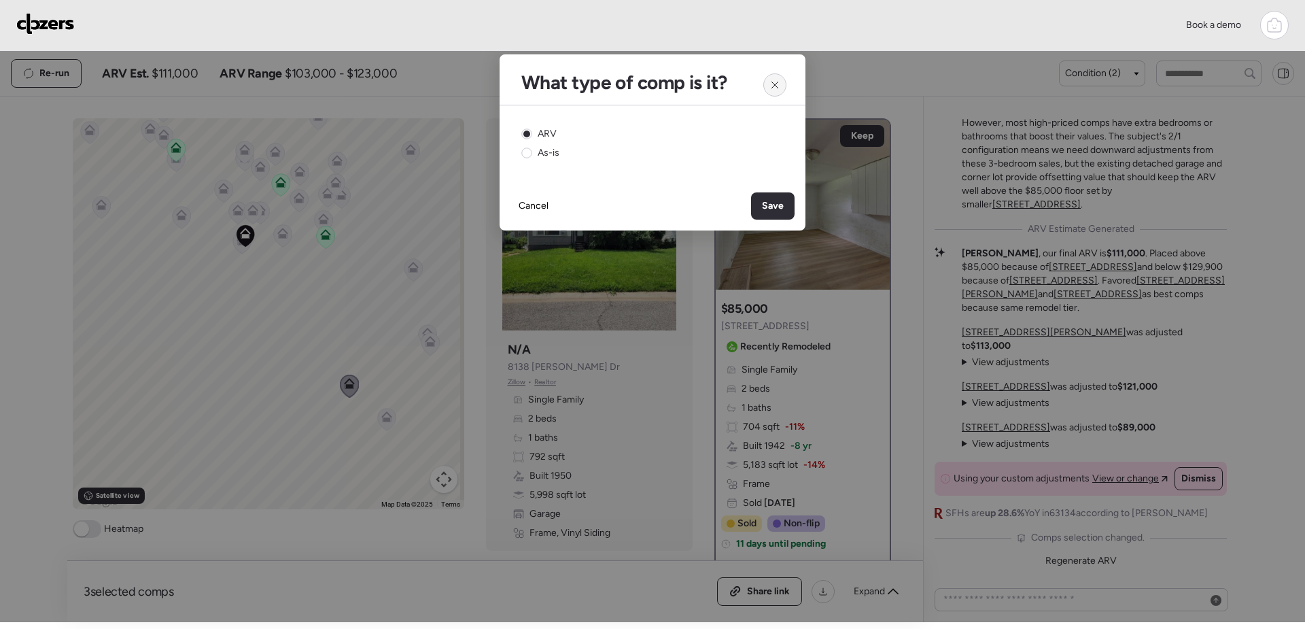
click at [779, 91] on div at bounding box center [774, 84] width 23 height 23
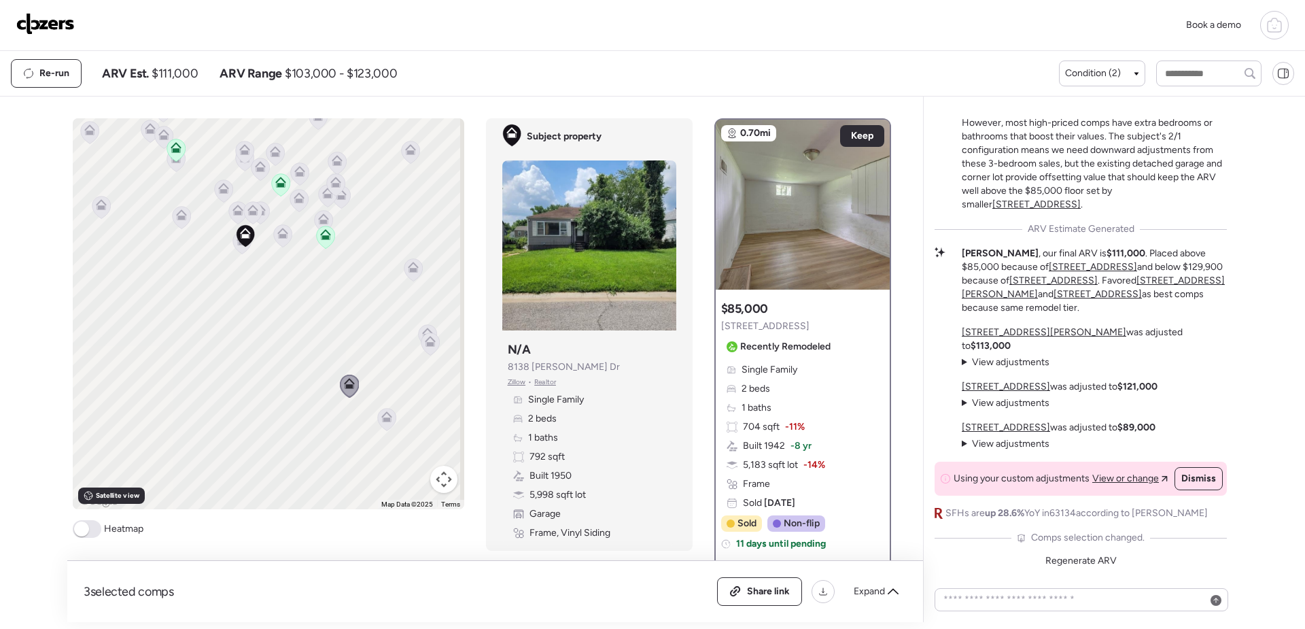
click at [427, 340] on icon at bounding box center [430, 341] width 11 height 11
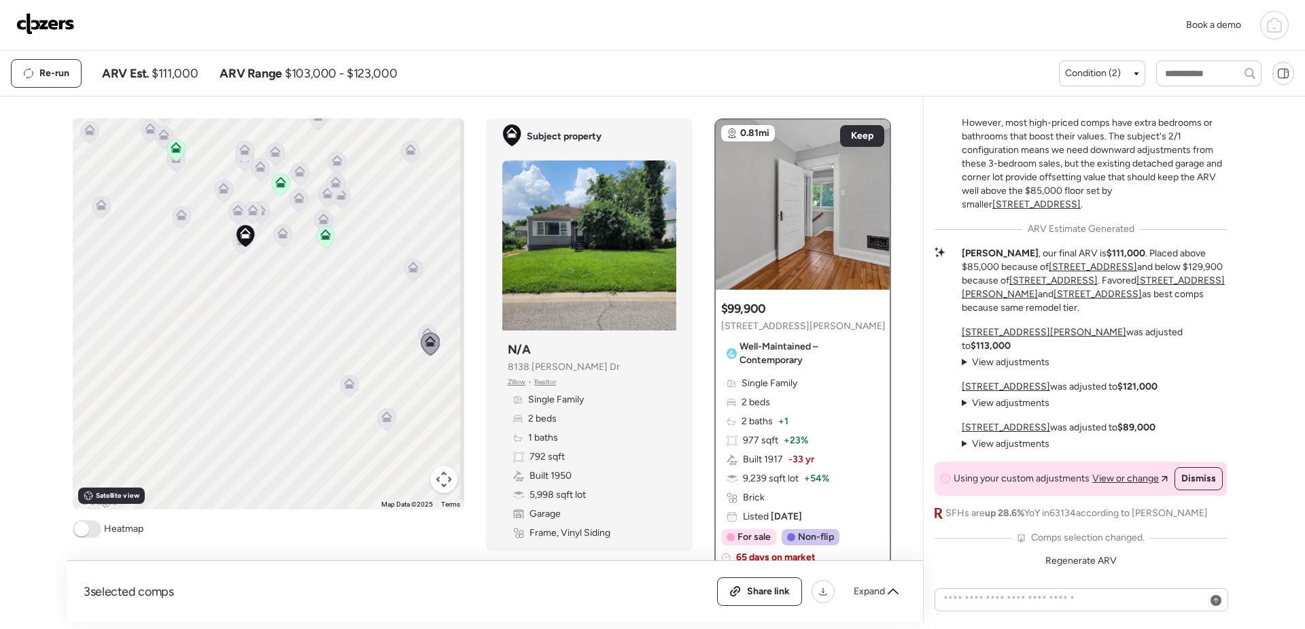
click at [418, 330] on icon at bounding box center [427, 335] width 18 height 22
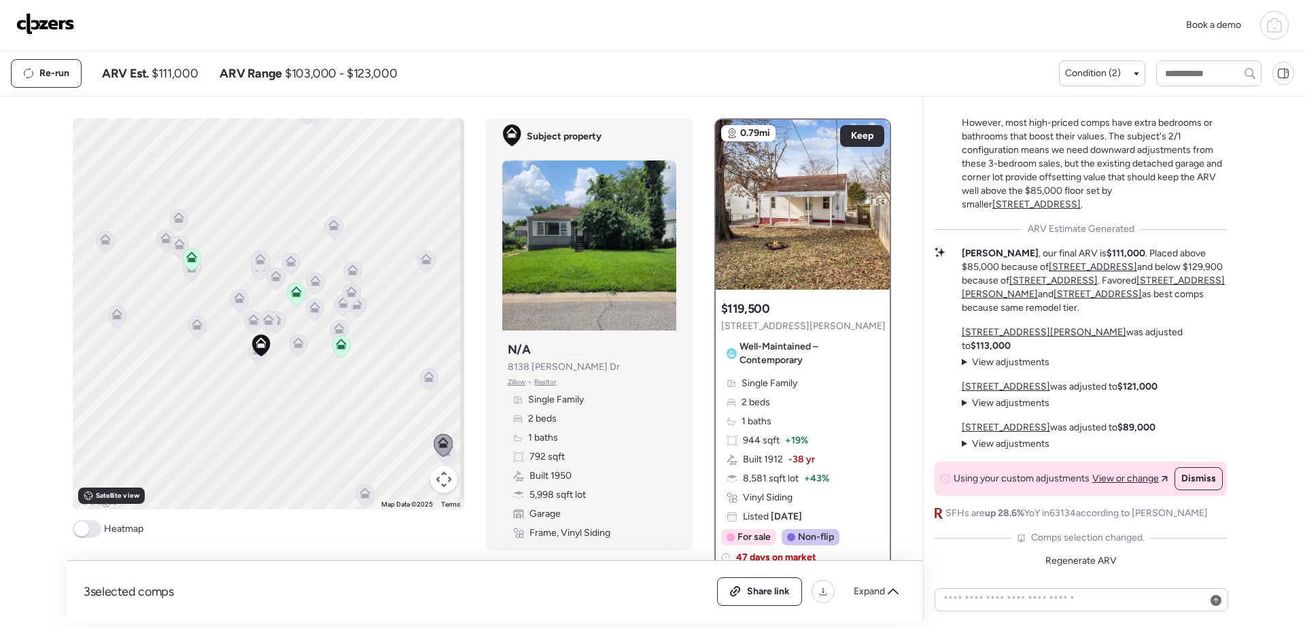
drag, startPoint x: 305, startPoint y: 322, endPoint x: 324, endPoint y: 433, distance: 112.4
click at [324, 433] on div "To activate drag with keyboard, press Alt + Enter. Once in keyboard drag state,…" at bounding box center [268, 313] width 391 height 391
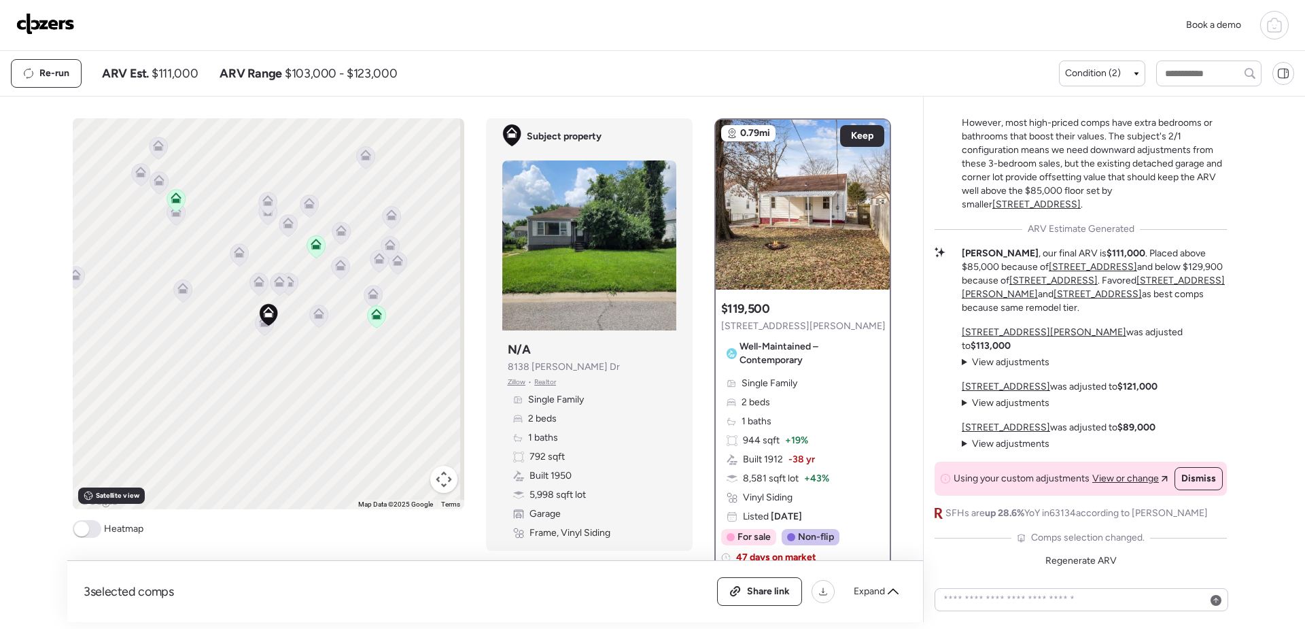
drag, startPoint x: 298, startPoint y: 394, endPoint x: 330, endPoint y: 402, distance: 32.3
click at [330, 402] on div "To activate drag with keyboard, press Alt + Enter. Once in keyboard drag state,…" at bounding box center [268, 313] width 391 height 391
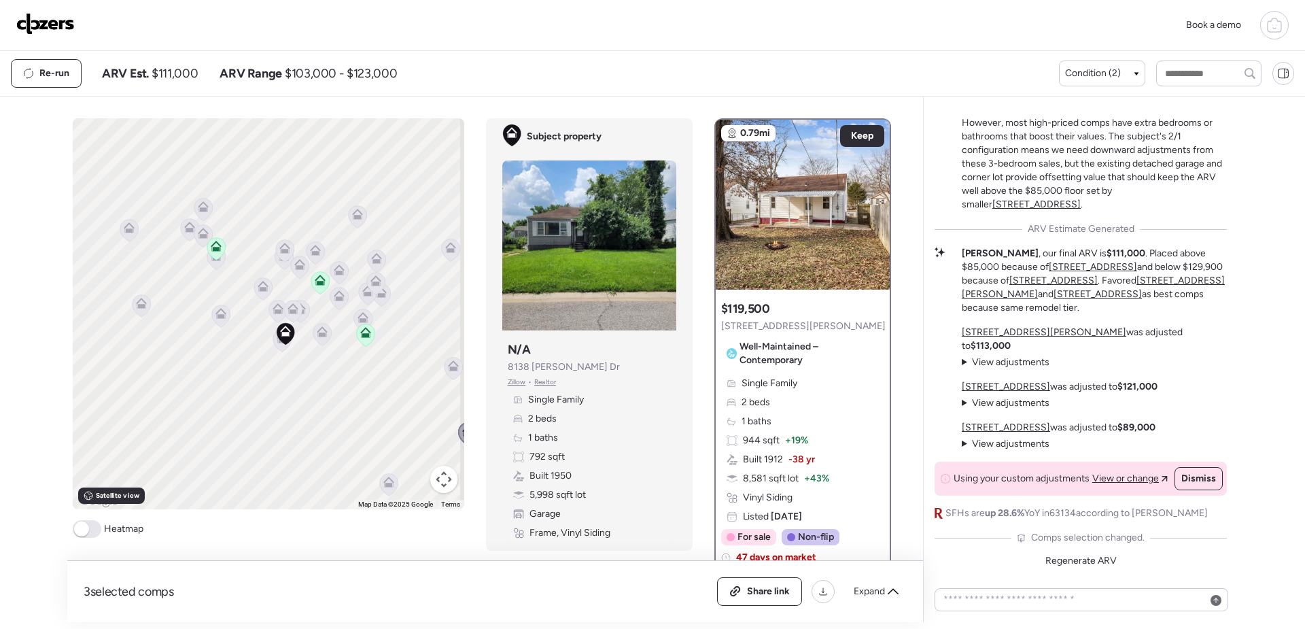
click at [389, 485] on icon at bounding box center [388, 484] width 18 height 22
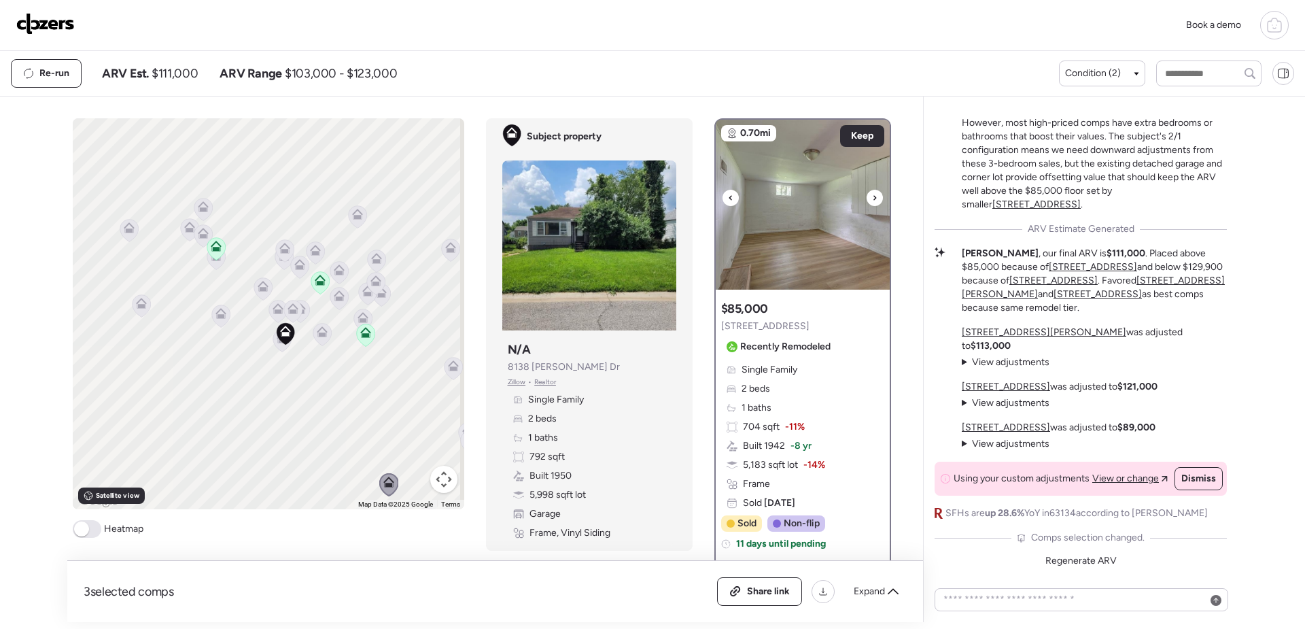
click at [871, 204] on div at bounding box center [874, 198] width 16 height 16
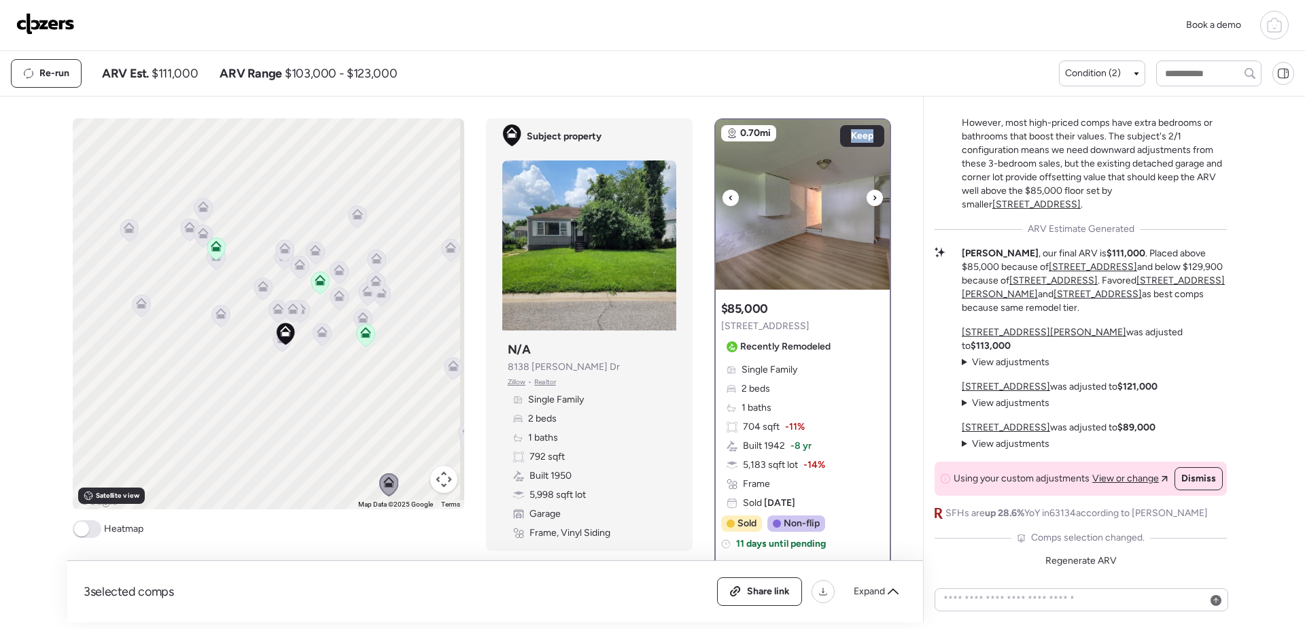
click at [871, 204] on div at bounding box center [874, 198] width 16 height 16
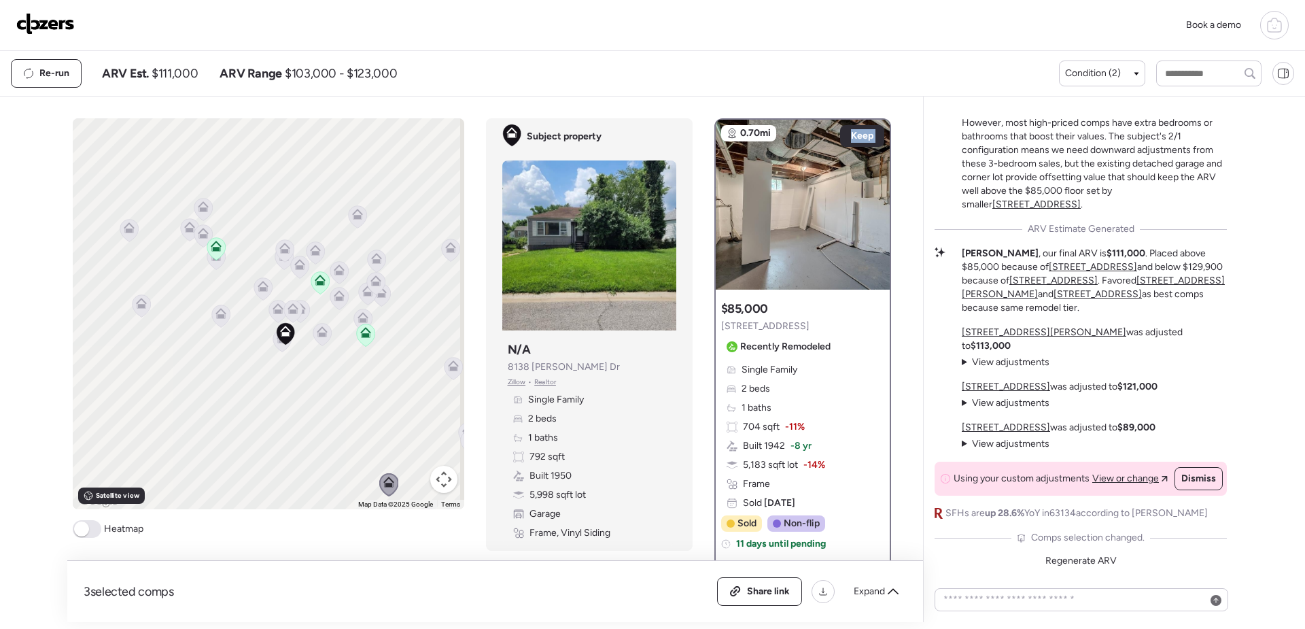
click at [871, 204] on div at bounding box center [874, 198] width 16 height 16
click at [872, 200] on icon at bounding box center [874, 198] width 5 height 16
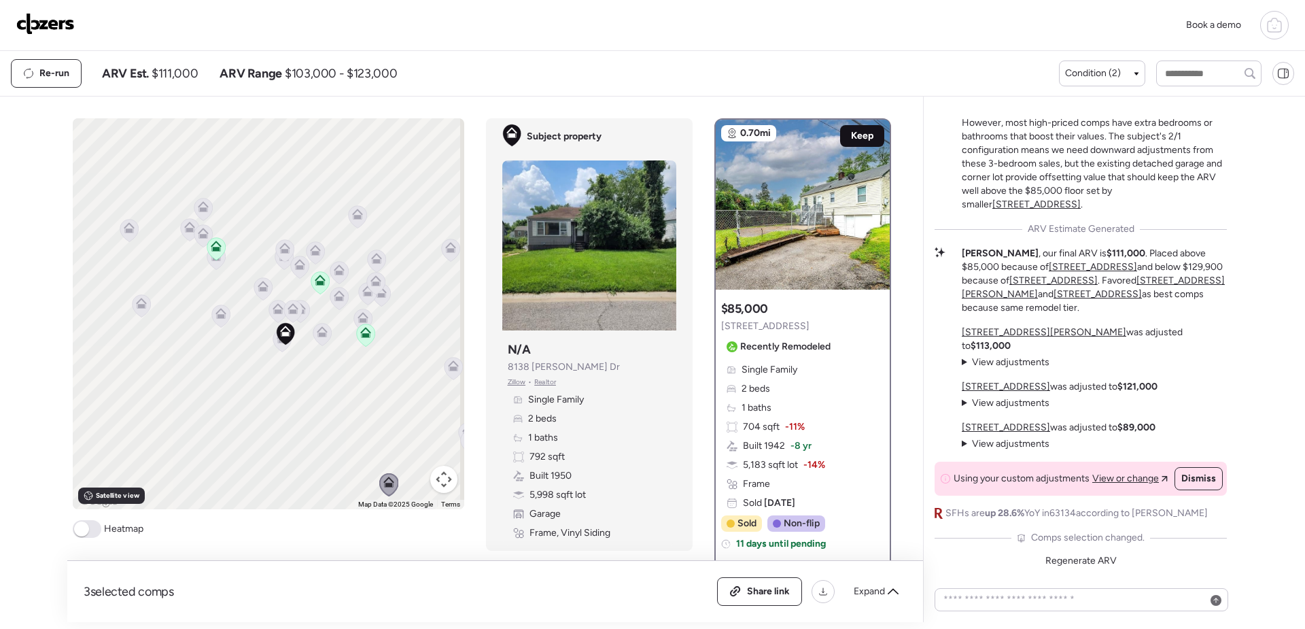
click at [852, 128] on div "Keep" at bounding box center [862, 136] width 44 height 22
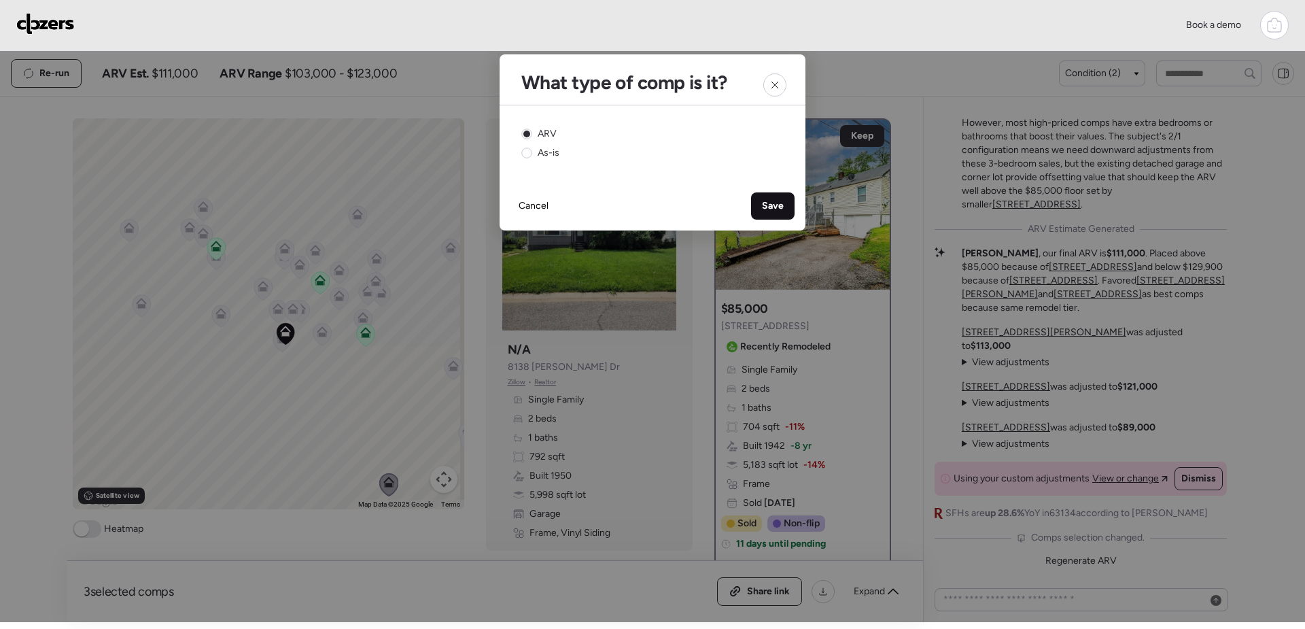
click at [780, 205] on span "Save" at bounding box center [773, 206] width 22 height 14
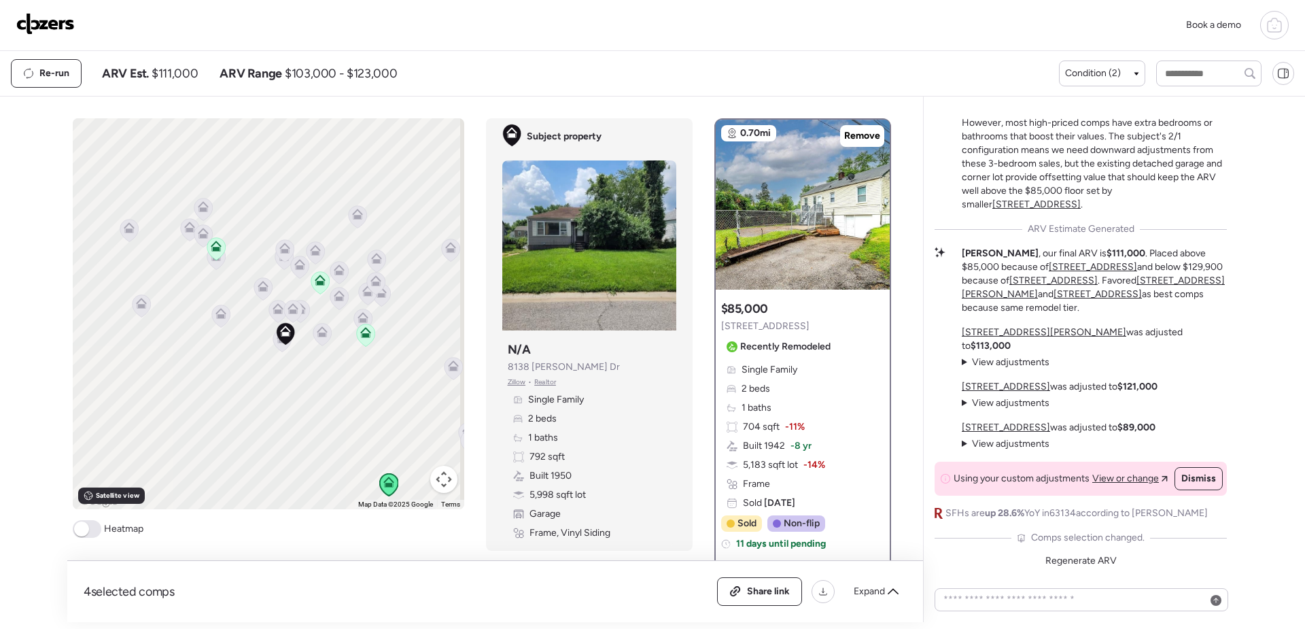
click at [547, 69] on div "Re-run ARV Est. $111,000 ARV Range $103,000 - $123,000" at bounding box center [535, 73] width 1048 height 29
click at [1089, 566] on div "Regenerate ARV" at bounding box center [1081, 561] width 88 height 22
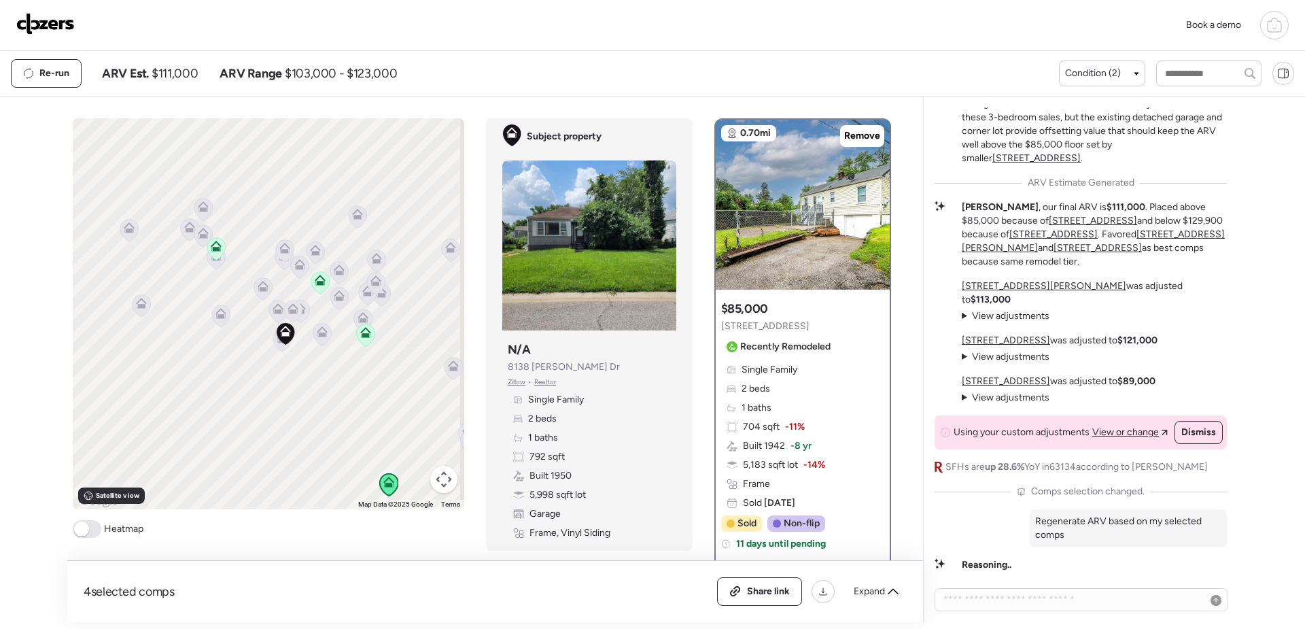
click at [967, 565] on span "Reasoning.." at bounding box center [986, 565] width 50 height 14
click at [889, 593] on icon at bounding box center [892, 591] width 11 height 6
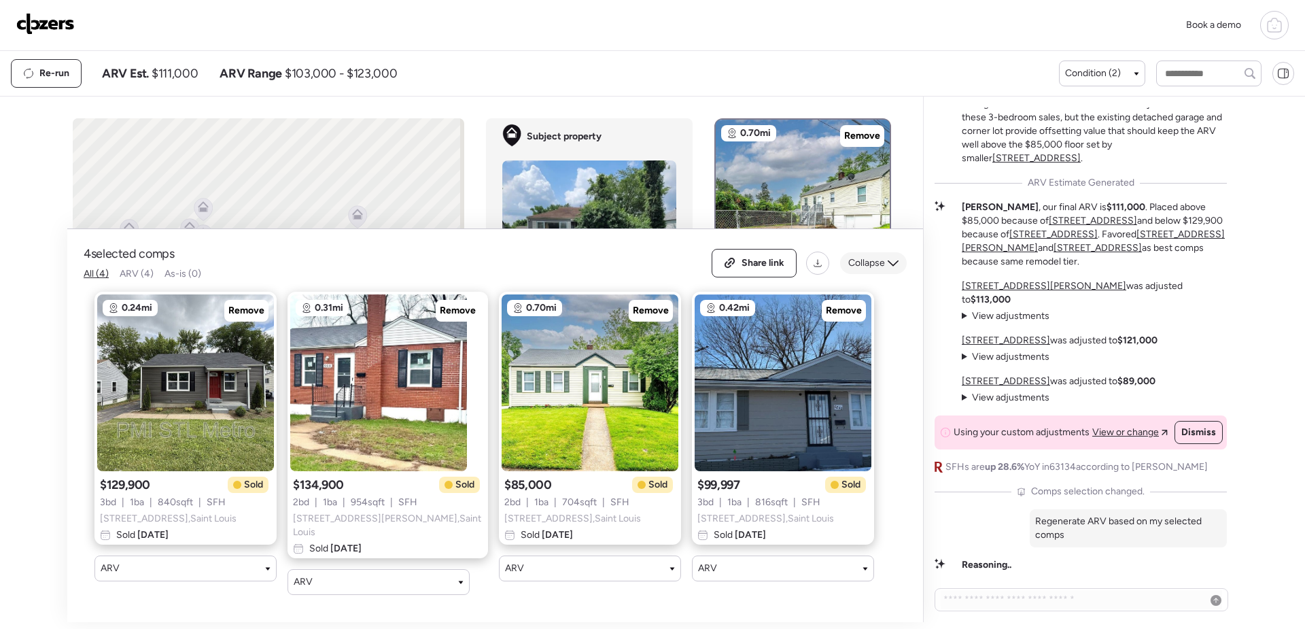
click at [894, 268] on icon at bounding box center [892, 263] width 11 height 11
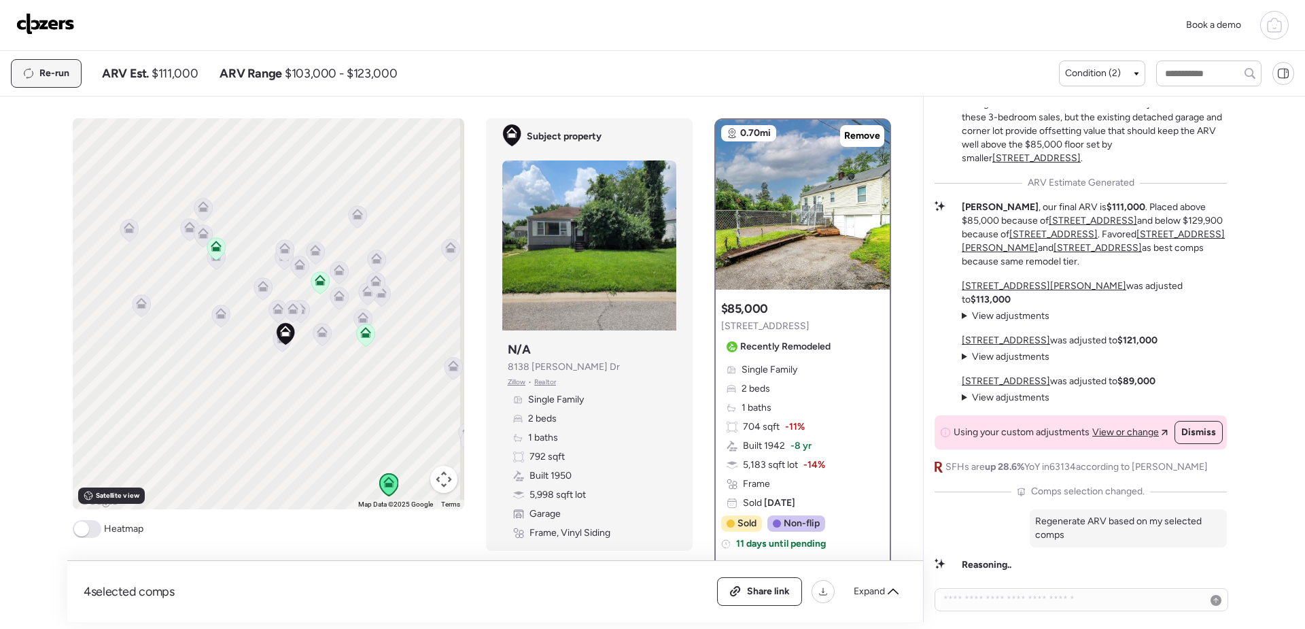
click at [50, 79] on span "Re-run" at bounding box center [54, 74] width 30 height 14
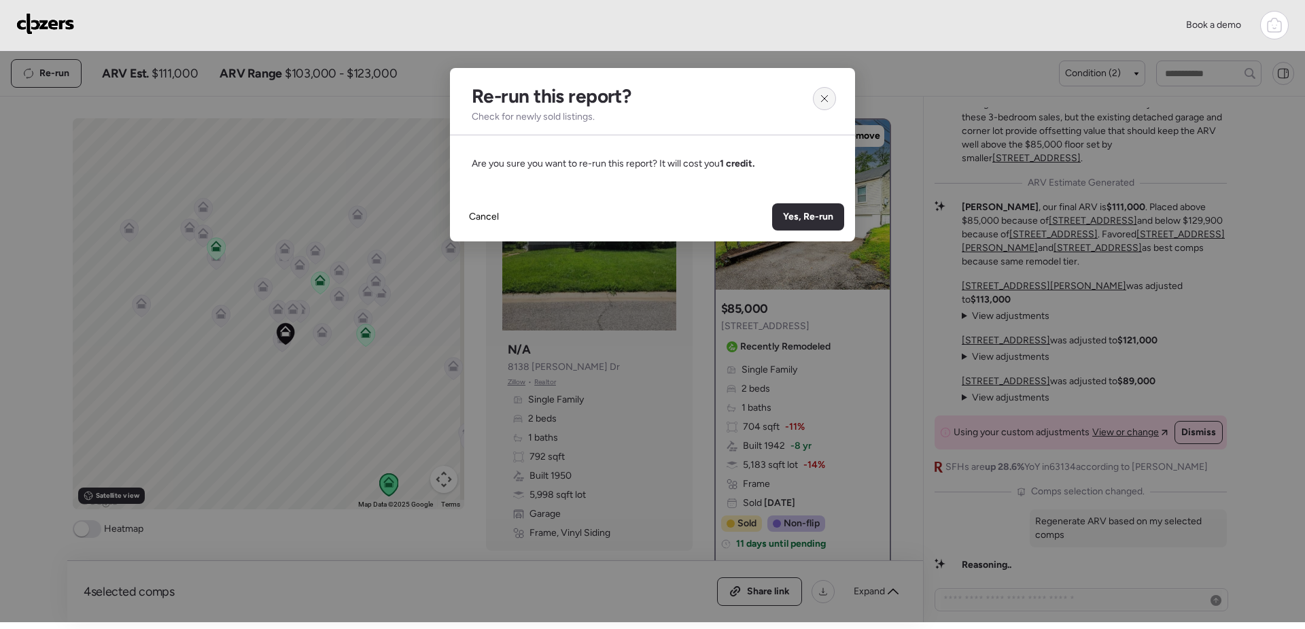
click at [830, 94] on div at bounding box center [824, 98] width 23 height 23
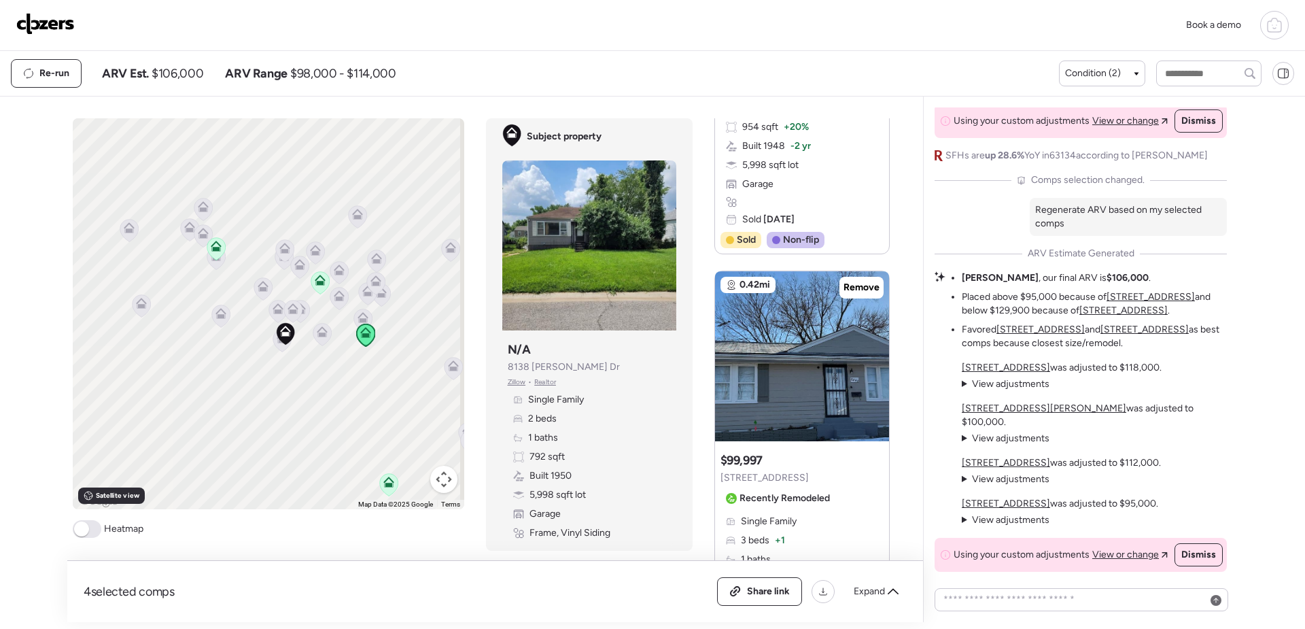
scroll to position [1699, 0]
